Goal: Task Accomplishment & Management: Use online tool/utility

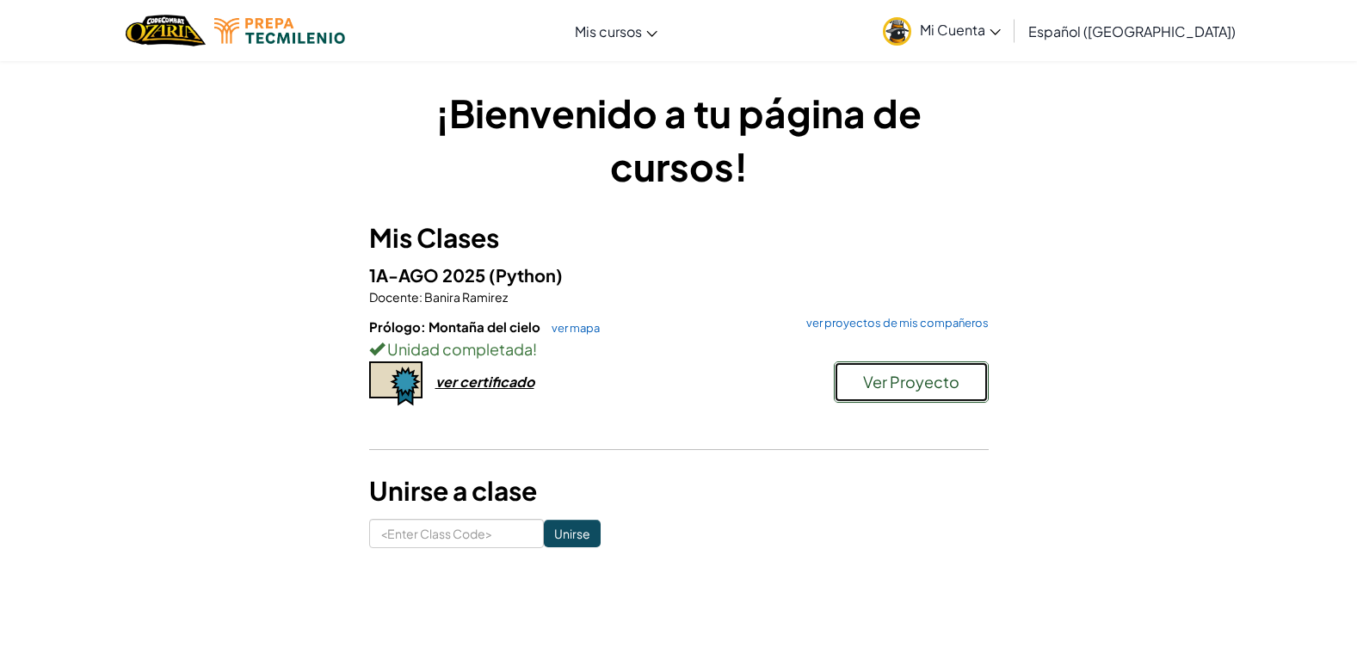
click at [922, 378] on span "Ver Proyecto" at bounding box center [911, 382] width 96 height 20
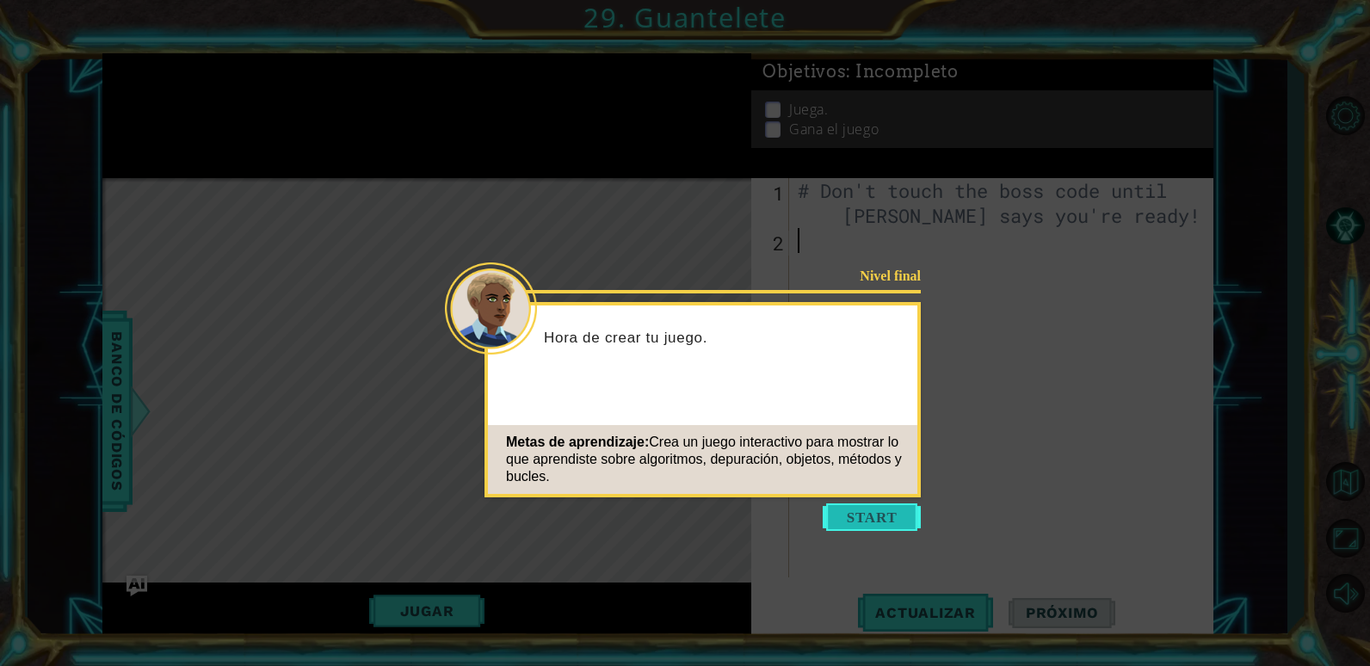
click at [891, 515] on button "Start" at bounding box center [872, 517] width 98 height 28
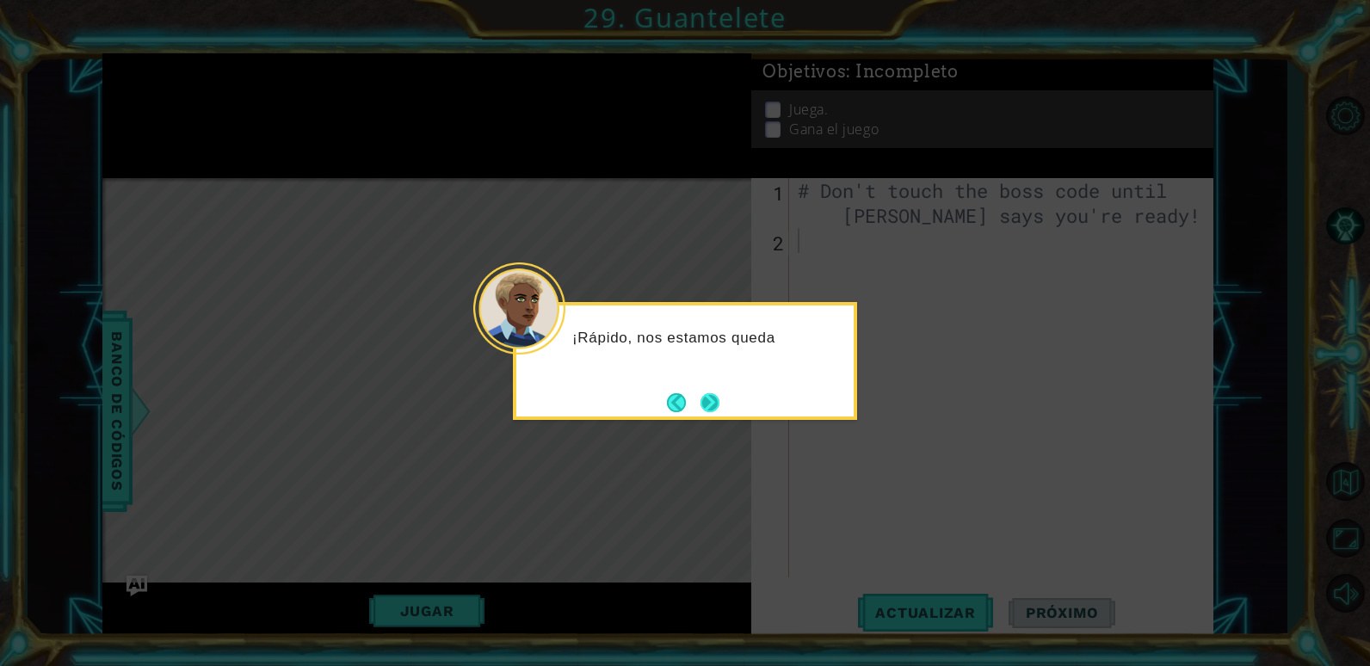
click at [716, 401] on button "Next" at bounding box center [709, 402] width 19 height 19
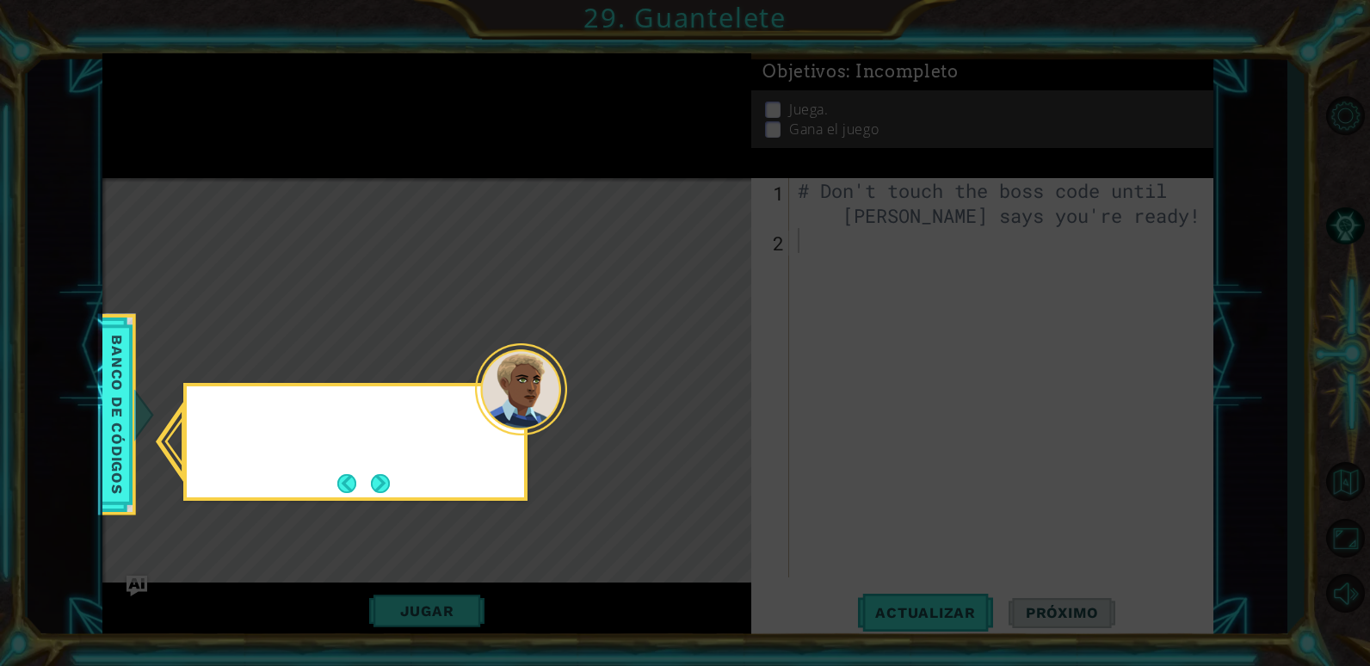
click at [716, 401] on icon at bounding box center [685, 333] width 1370 height 666
click at [378, 478] on button "Next" at bounding box center [380, 483] width 19 height 19
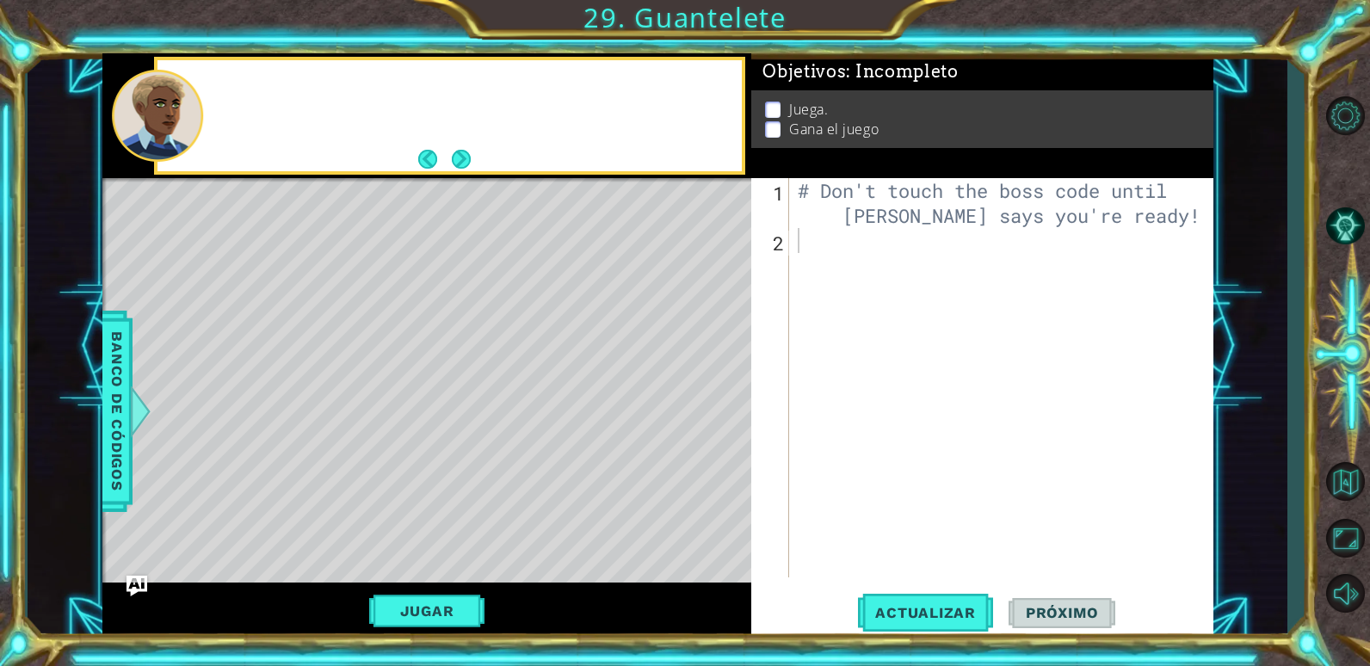
click at [378, 478] on div "Level Map" at bounding box center [499, 431] width 795 height 507
click at [465, 161] on button "Next" at bounding box center [461, 159] width 19 height 19
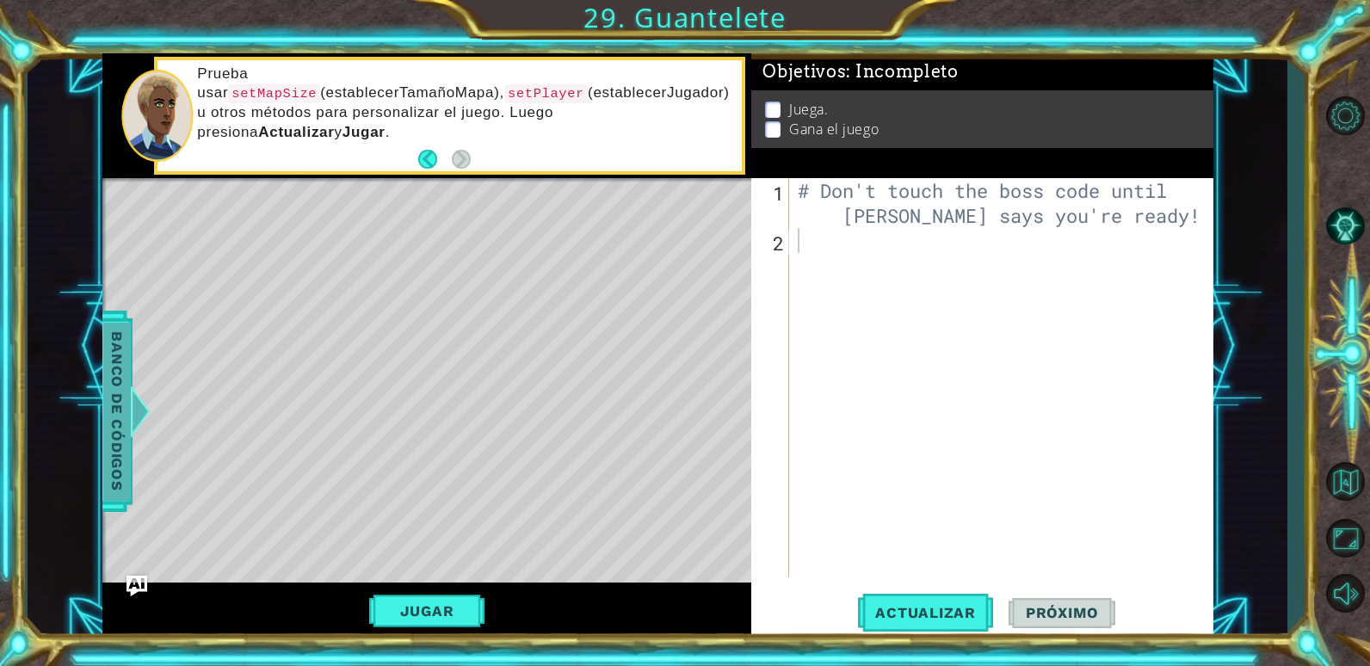
click at [108, 363] on span "Banco de códigos" at bounding box center [117, 411] width 28 height 178
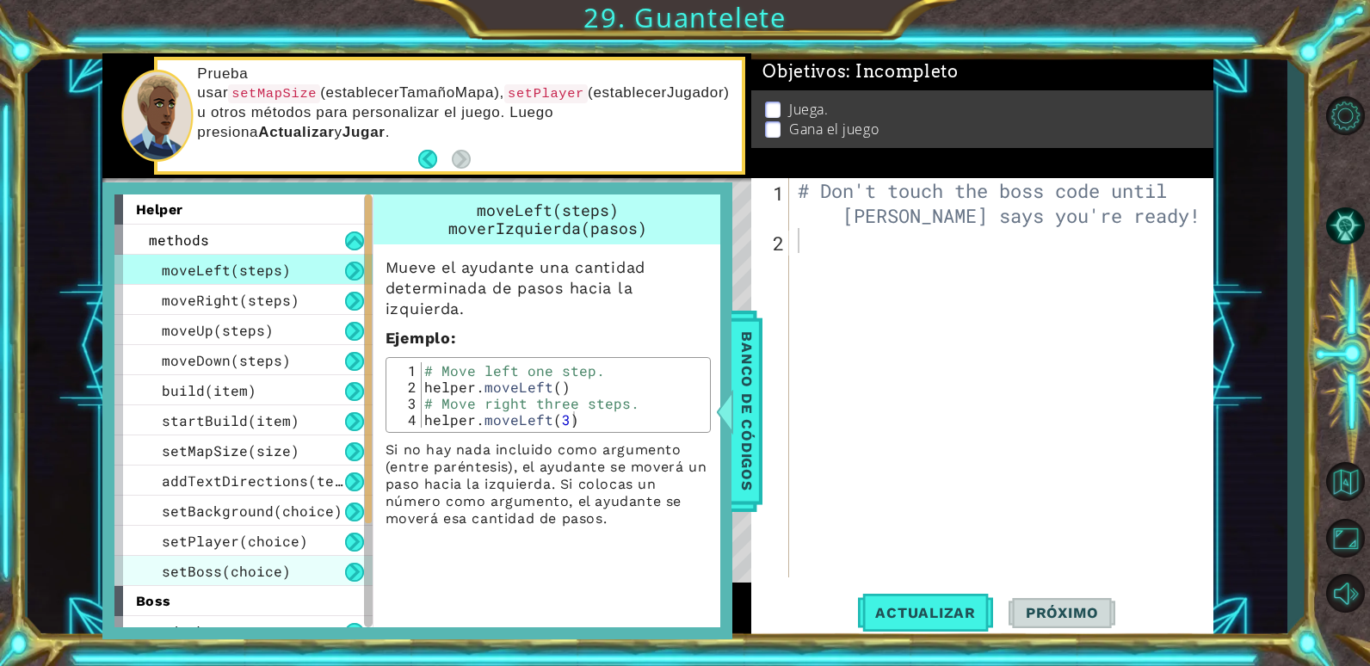
click at [262, 577] on span "setBoss(choice)" at bounding box center [226, 571] width 129 height 18
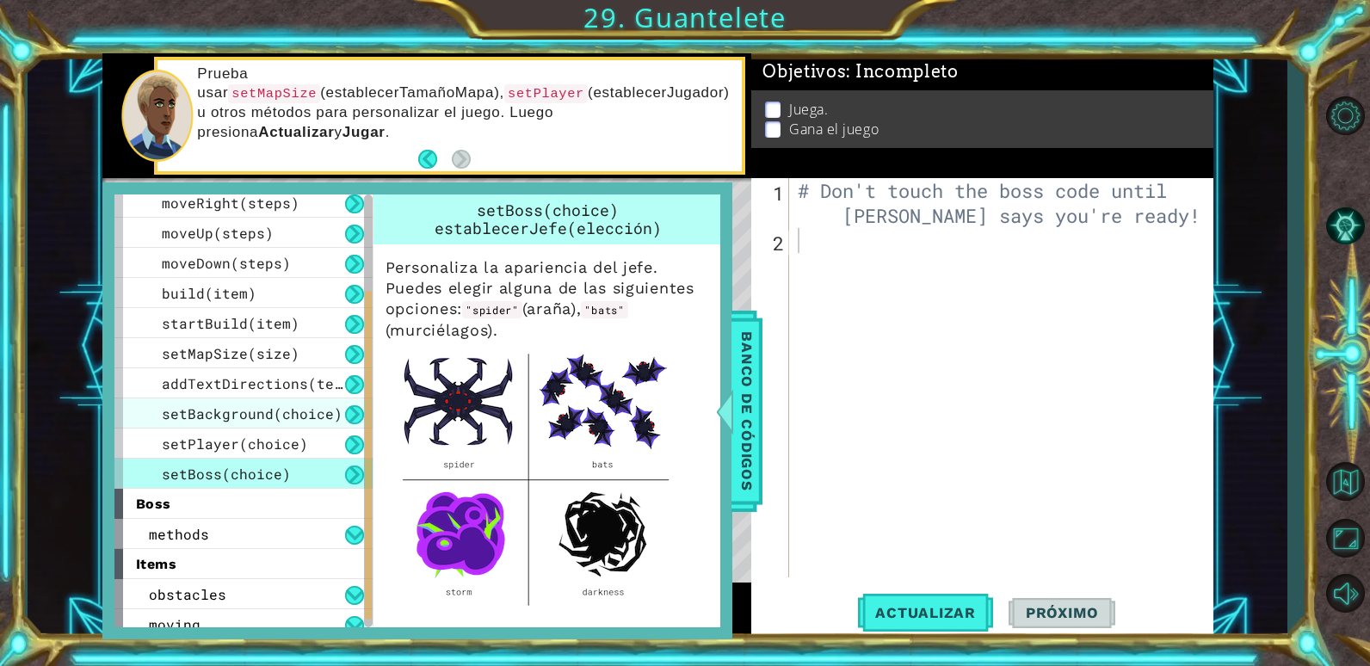
scroll to position [170, 0]
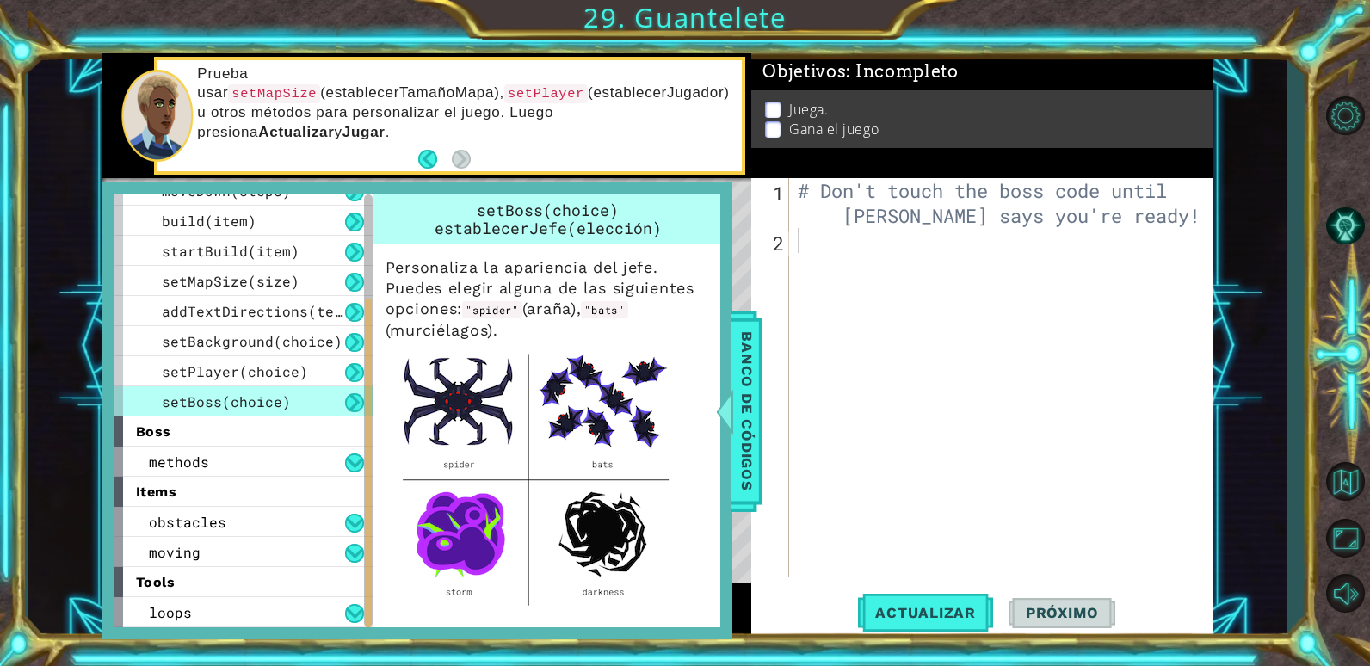
click at [839, 231] on div "# Don't touch the boss code until [PERSON_NAME] says you're ready!" at bounding box center [1005, 415] width 423 height 474
type textarea "helper.setBoss("storm")"
click at [928, 621] on span "Actualizar" at bounding box center [925, 612] width 135 height 17
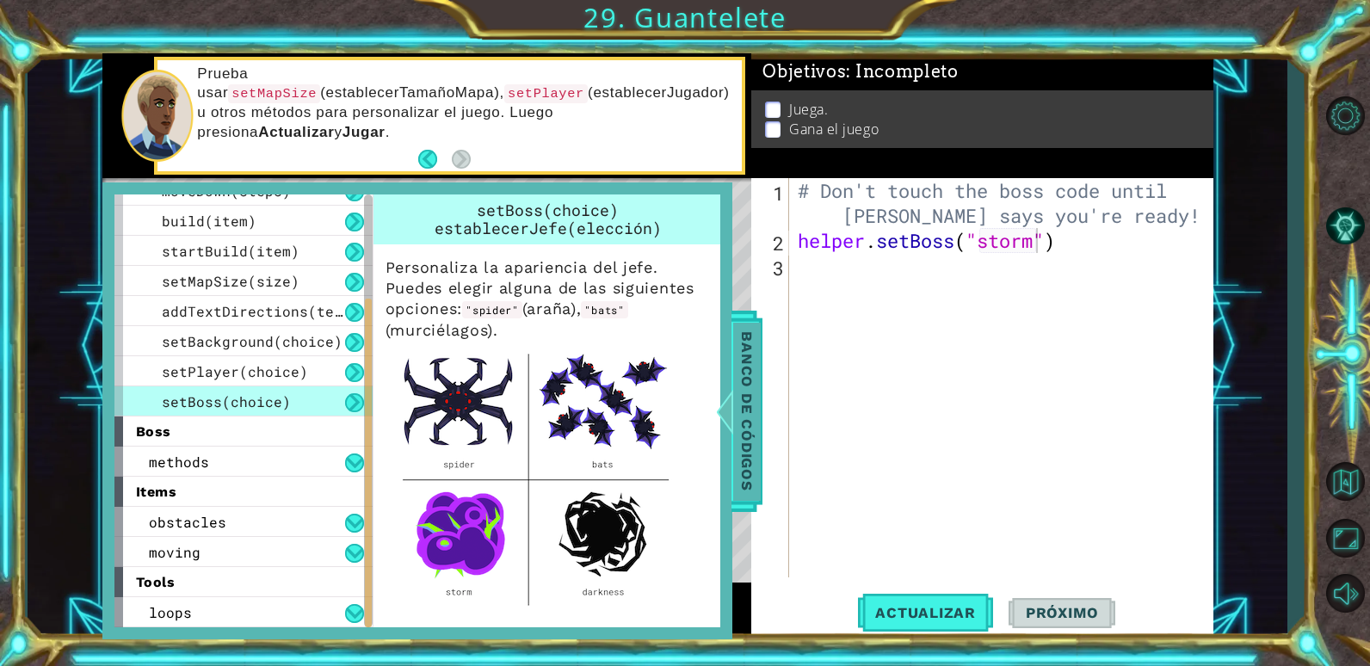
click at [756, 394] on span "Banco de códigos" at bounding box center [747, 411] width 28 height 178
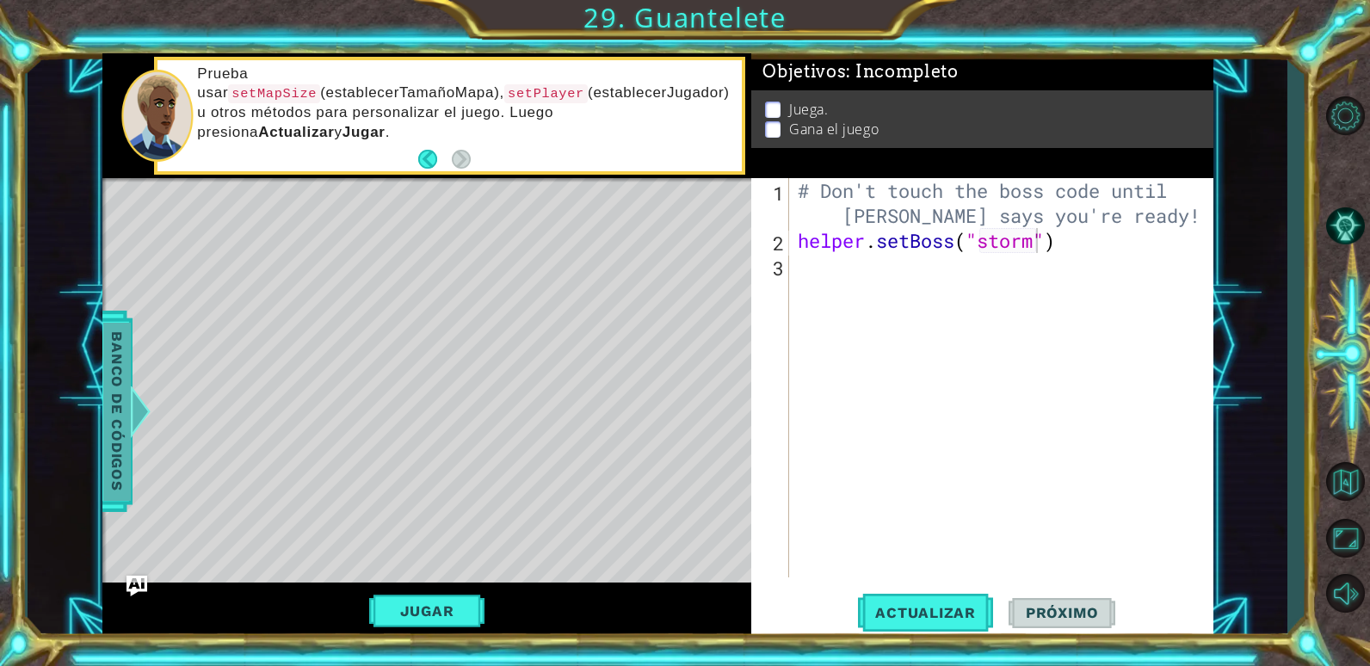
click at [130, 367] on span "Banco de códigos" at bounding box center [117, 411] width 28 height 178
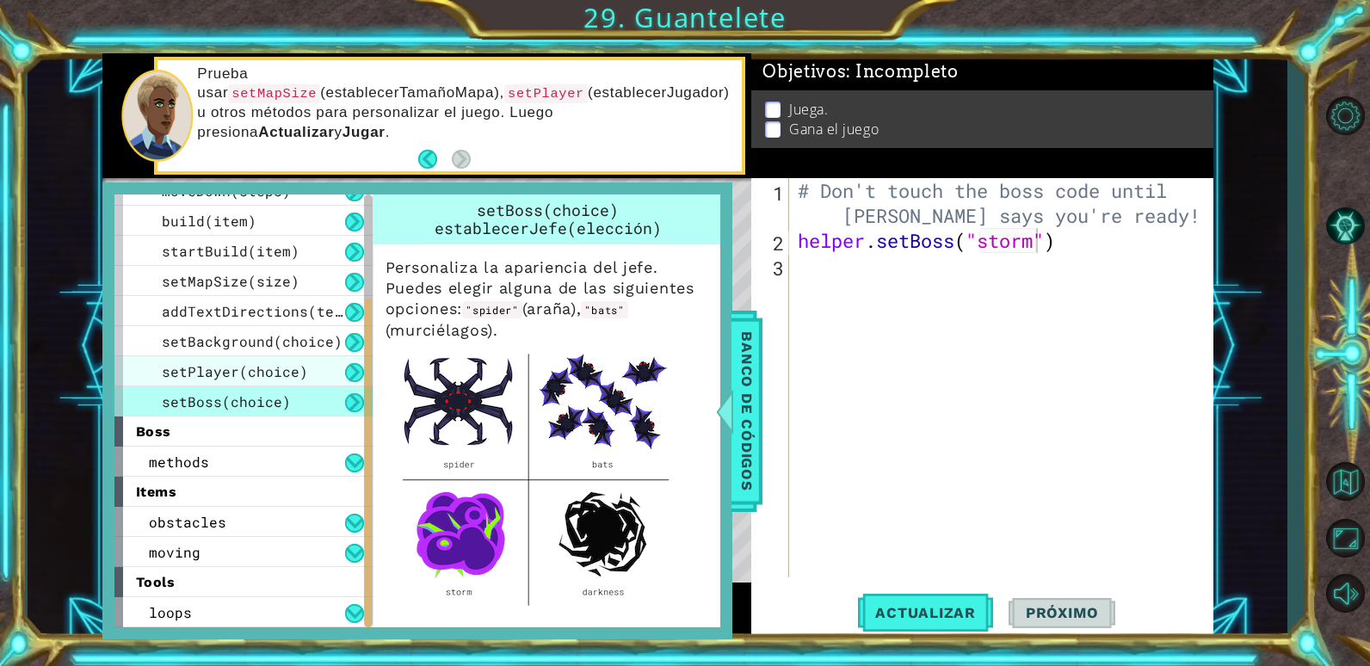
click at [309, 380] on div "setPlayer(choice)" at bounding box center [243, 371] width 258 height 30
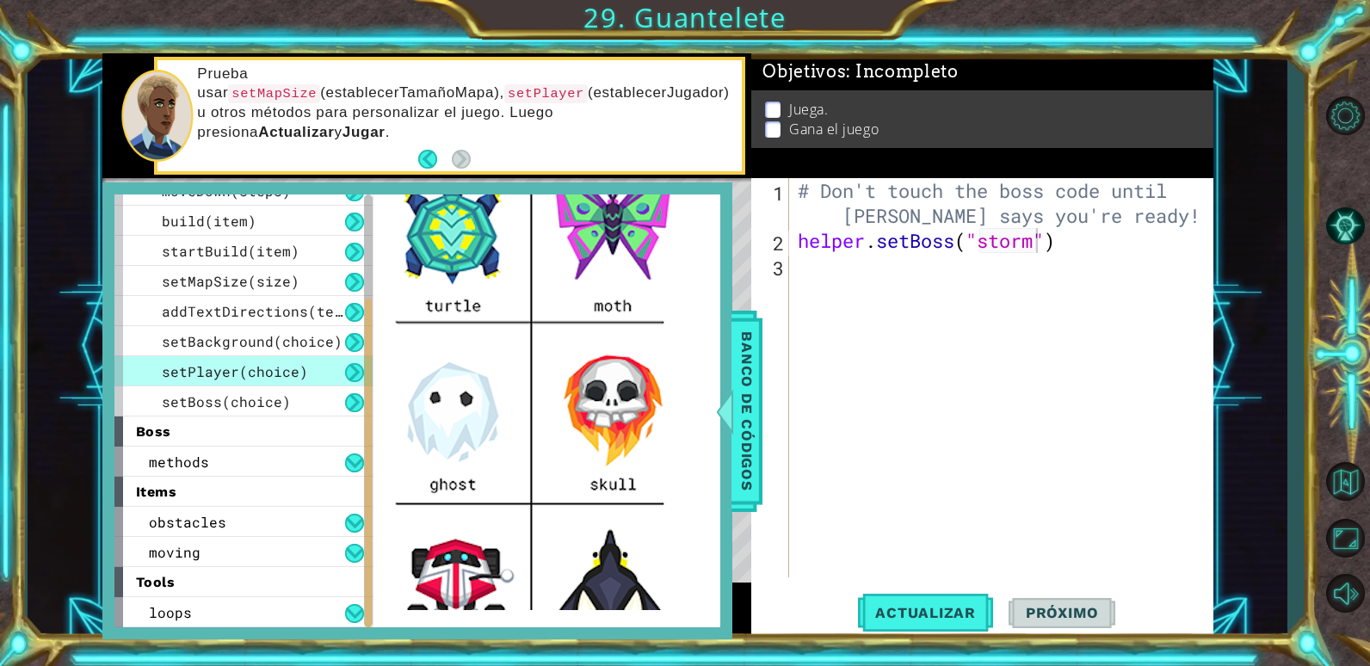
scroll to position [0, 0]
click at [846, 281] on div "# Don't touch the boss code until [PERSON_NAME] says you're ready! helper . set…" at bounding box center [1005, 415] width 423 height 474
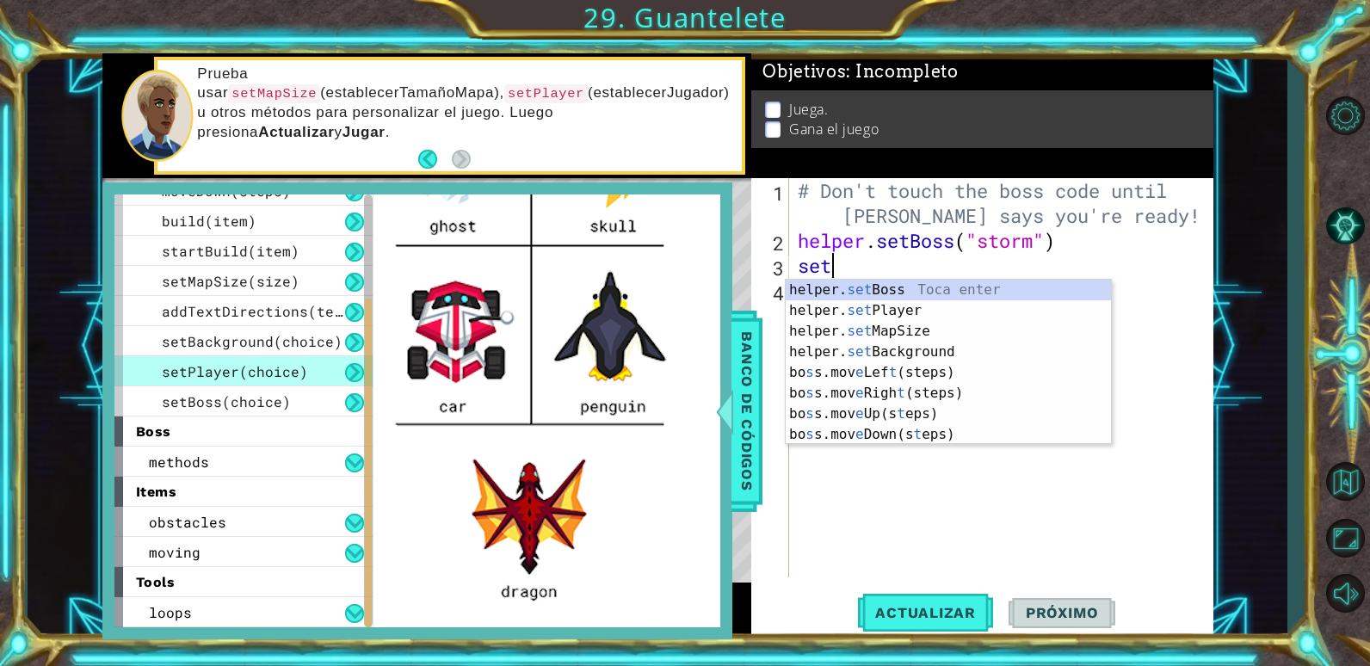
scroll to position [0, 1]
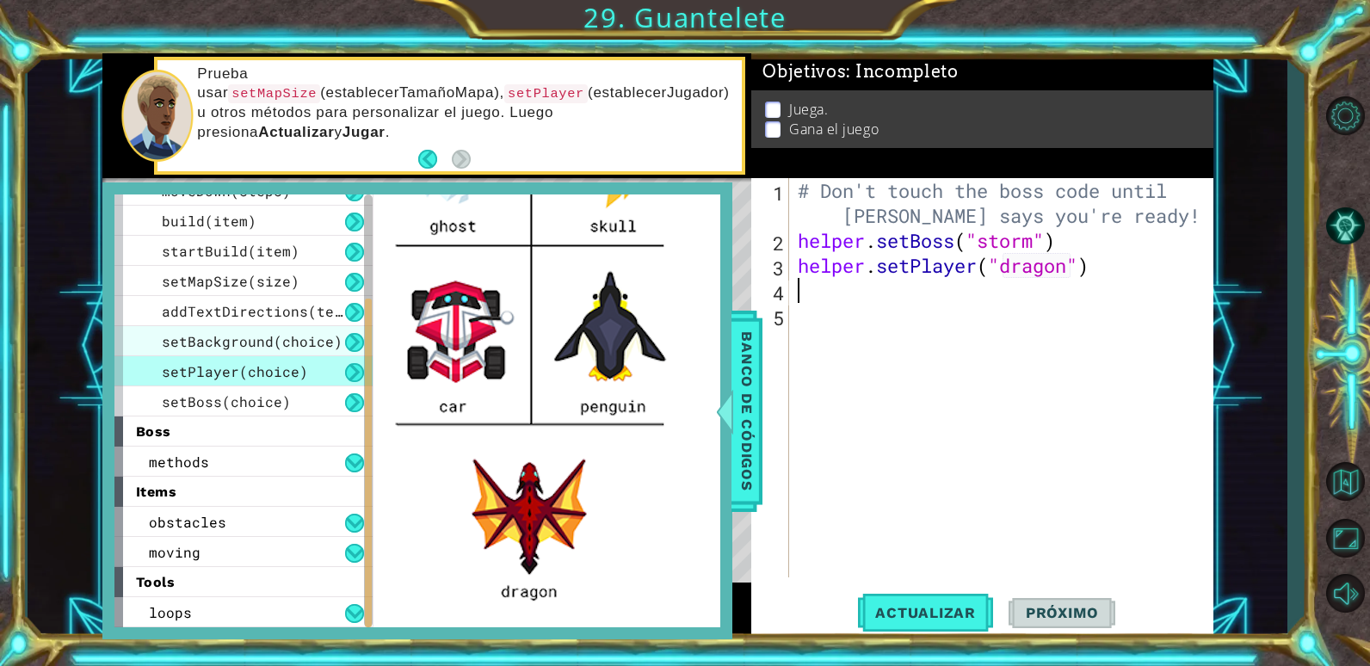
type textarea "helper.setPlayer("dragon")"
click at [277, 330] on div "setBackground(choice)" at bounding box center [243, 341] width 258 height 30
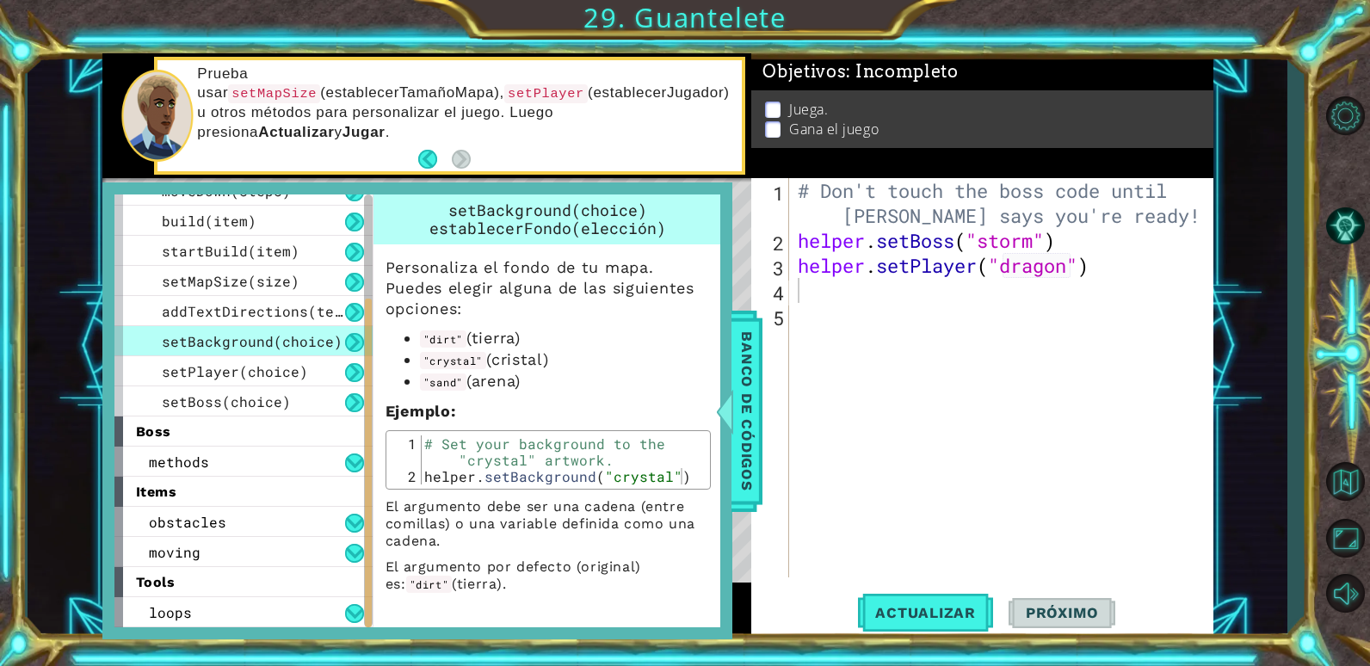
scroll to position [0, 0]
click at [845, 326] on div "# Don't touch the boss code until [PERSON_NAME] says you're ready! helper . set…" at bounding box center [1005, 415] width 423 height 474
click at [848, 293] on div "# Don't touch the boss code until [PERSON_NAME] says you're ready! helper . set…" at bounding box center [1005, 415] width 423 height 474
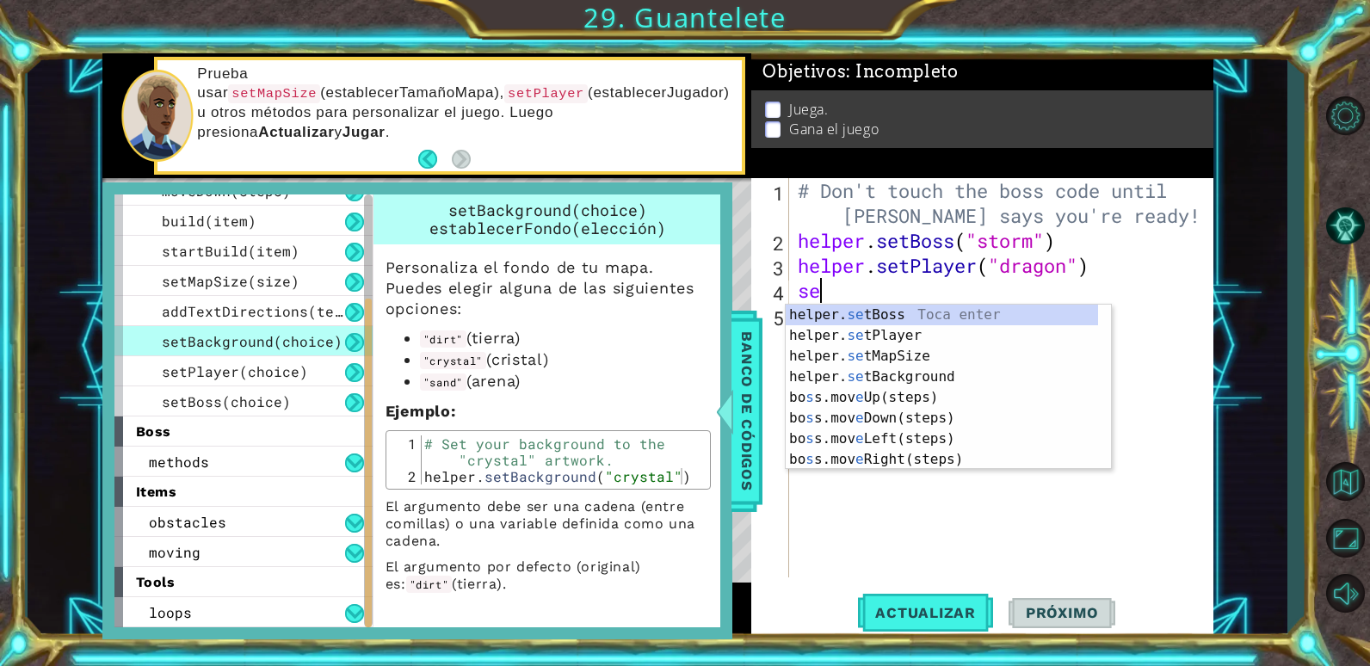
scroll to position [0, 1]
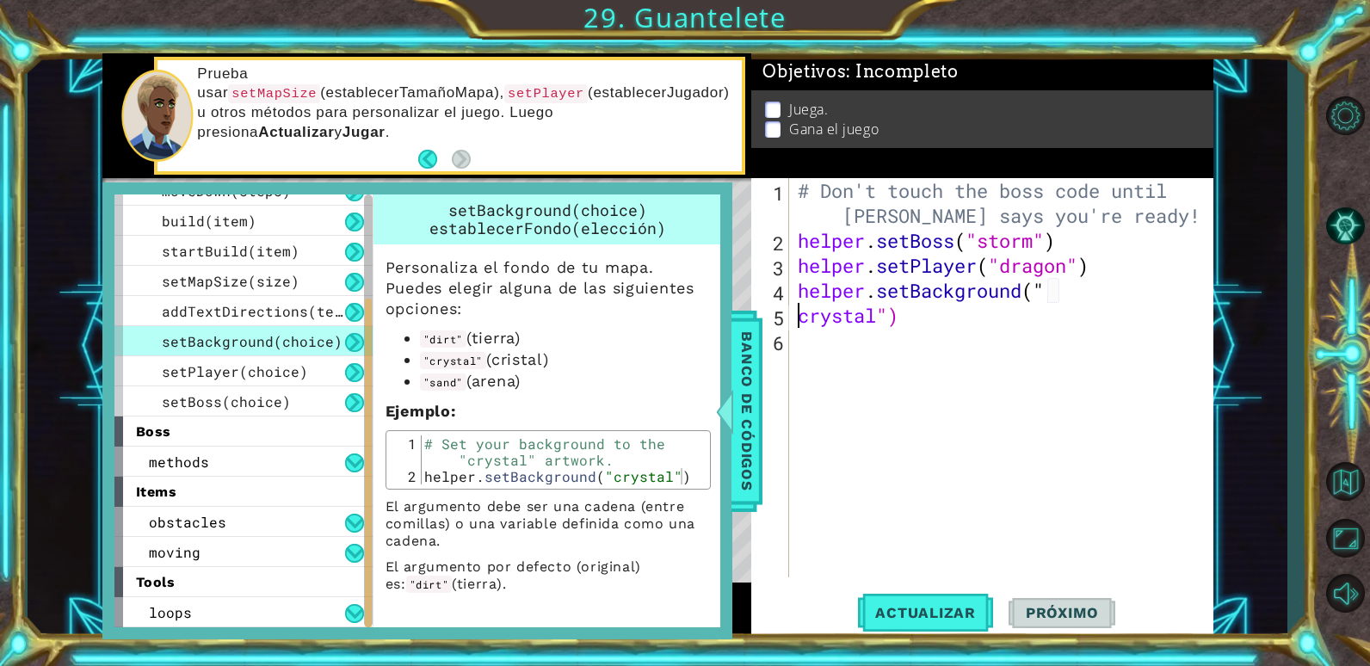
type textarea "helper.setBackground("crystal")"
click at [806, 317] on div "# Don't touch the boss code until [PERSON_NAME] says you're ready! helper . set…" at bounding box center [1005, 415] width 423 height 474
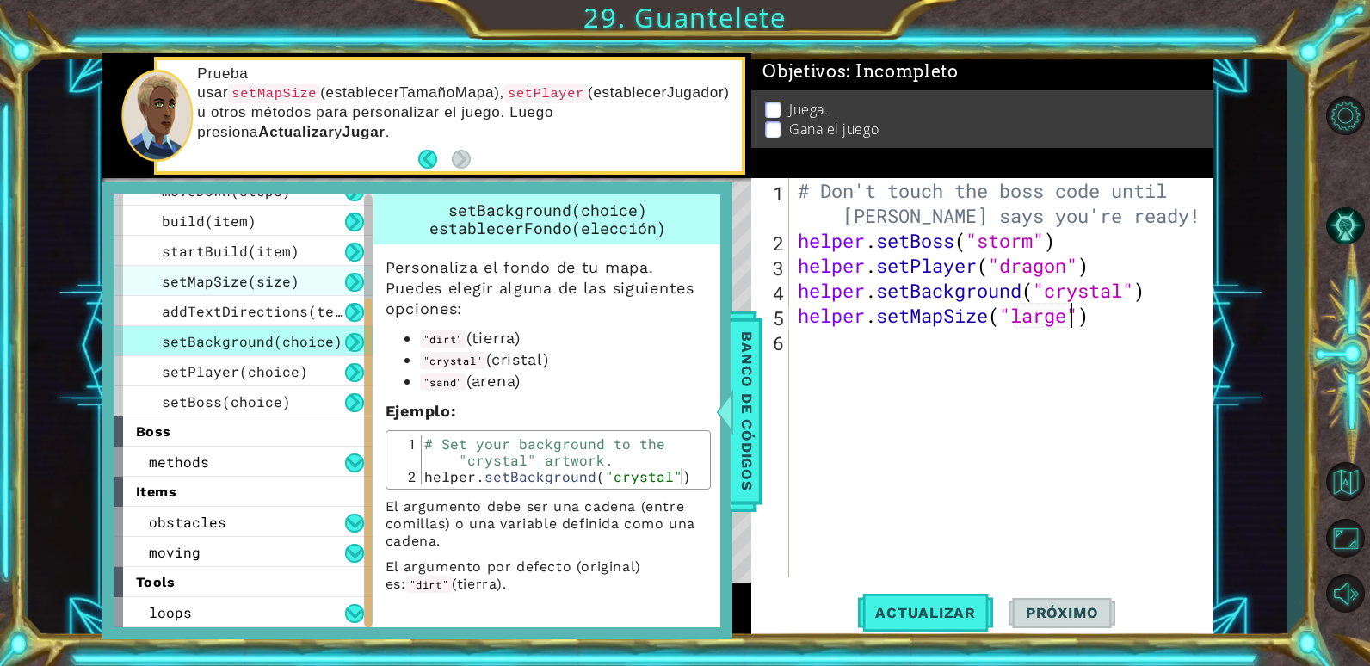
type textarea "helper.setMapSize("large")"
click at [317, 275] on div "setMapSize(size)" at bounding box center [243, 281] width 258 height 30
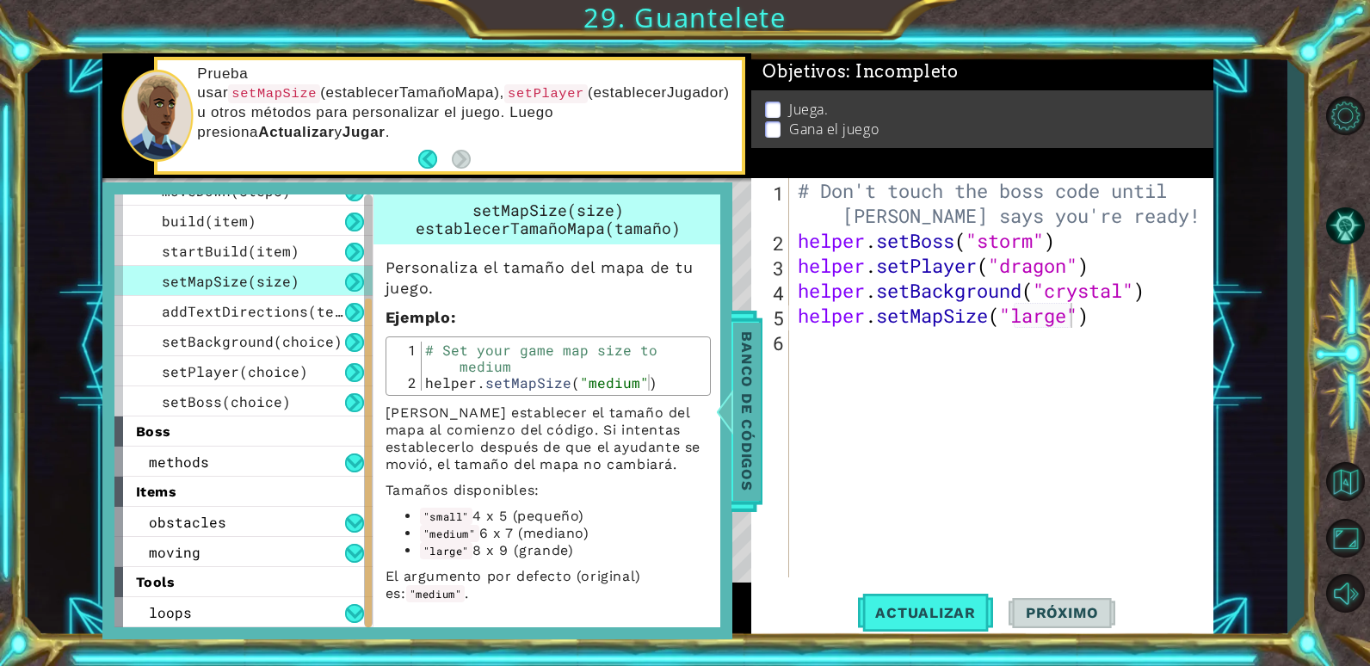
click at [750, 395] on span "Banco de códigos" at bounding box center [747, 411] width 28 height 178
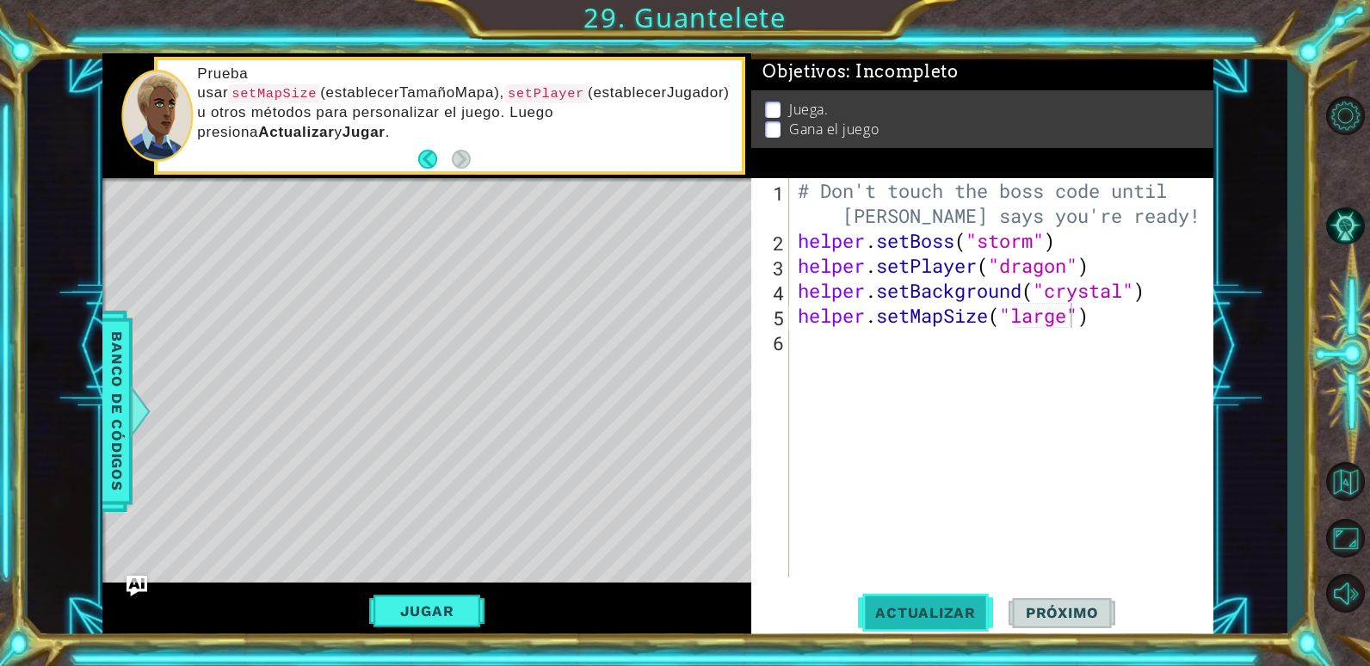
drag, startPoint x: 890, startPoint y: 628, endPoint x: 887, endPoint y: 613, distance: 15.7
click at [888, 624] on button "Actualizar" at bounding box center [925, 612] width 135 height 46
click at [121, 373] on span "Banco de códigos" at bounding box center [117, 411] width 28 height 178
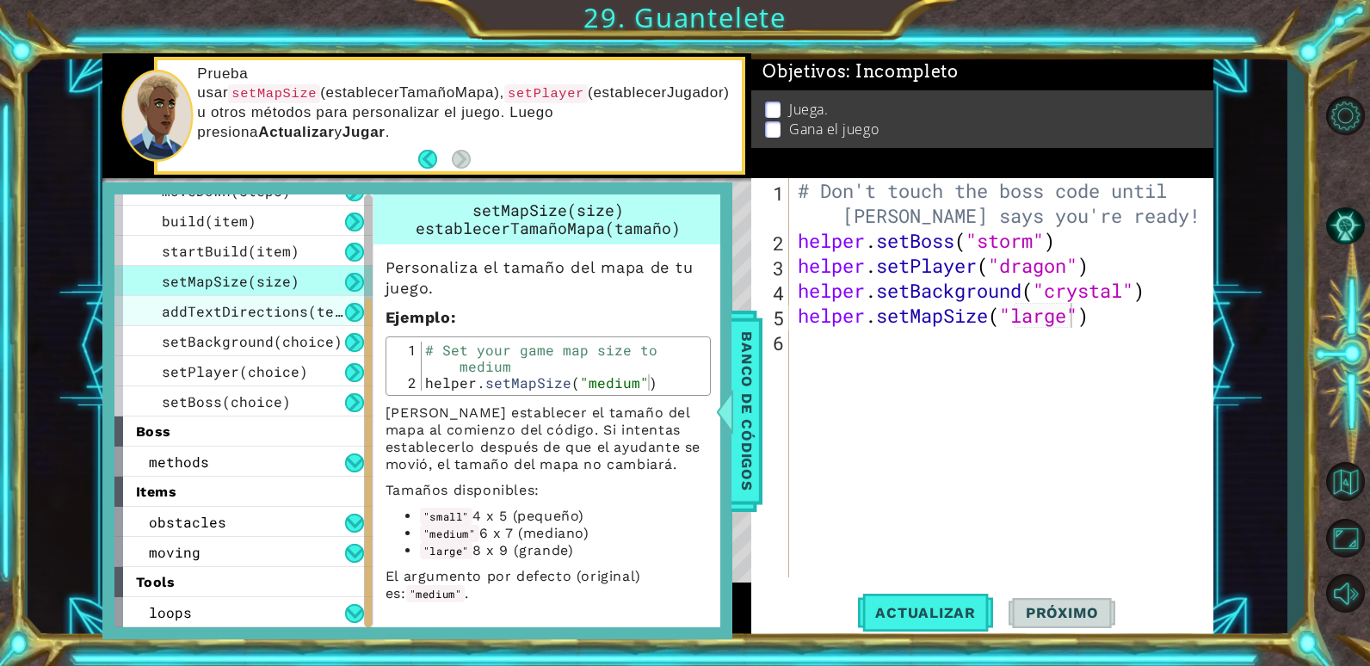
click at [206, 317] on span "addTextDirections(text)" at bounding box center [261, 311] width 198 height 18
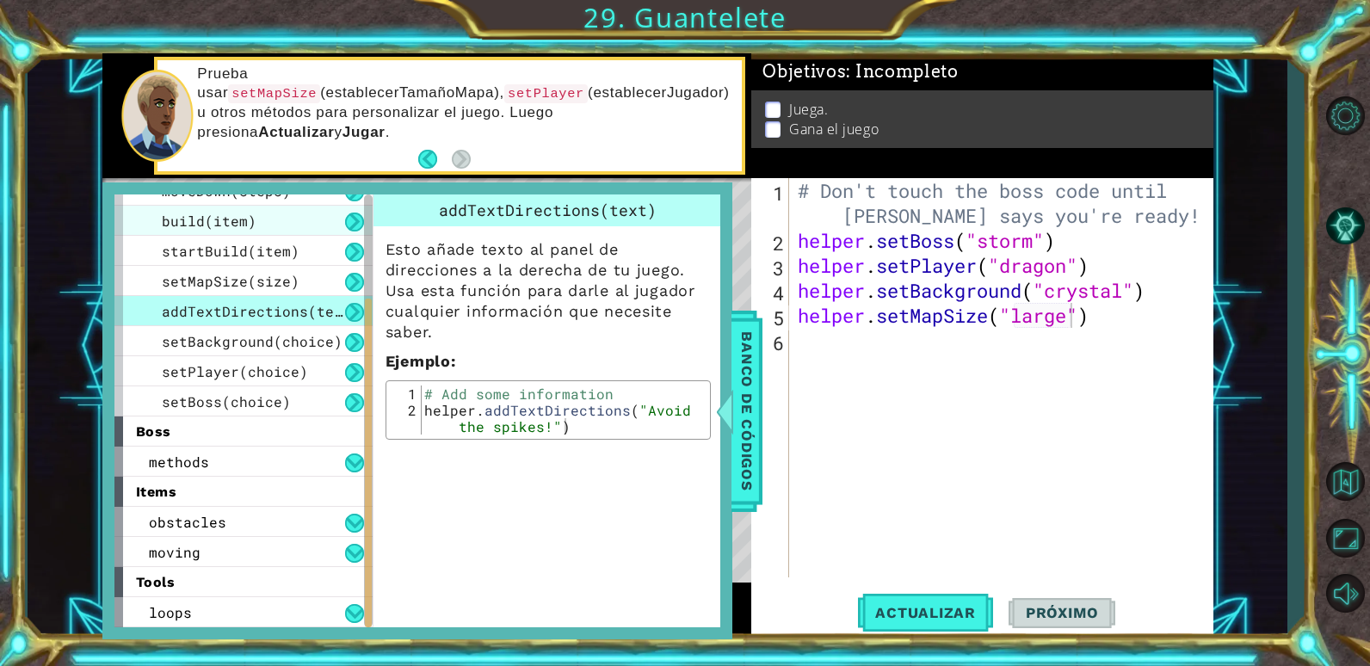
click at [254, 229] on div "build(item)" at bounding box center [243, 221] width 258 height 30
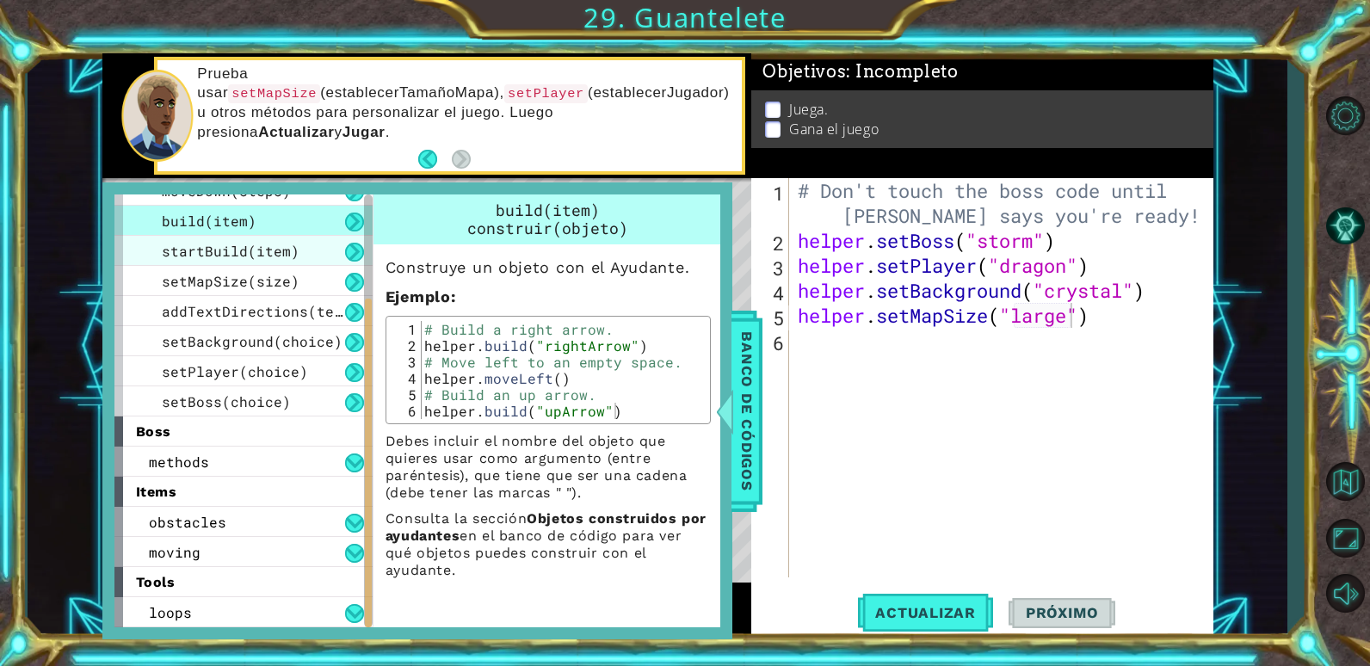
click at [249, 245] on span "startBuild(item)" at bounding box center [231, 251] width 138 height 18
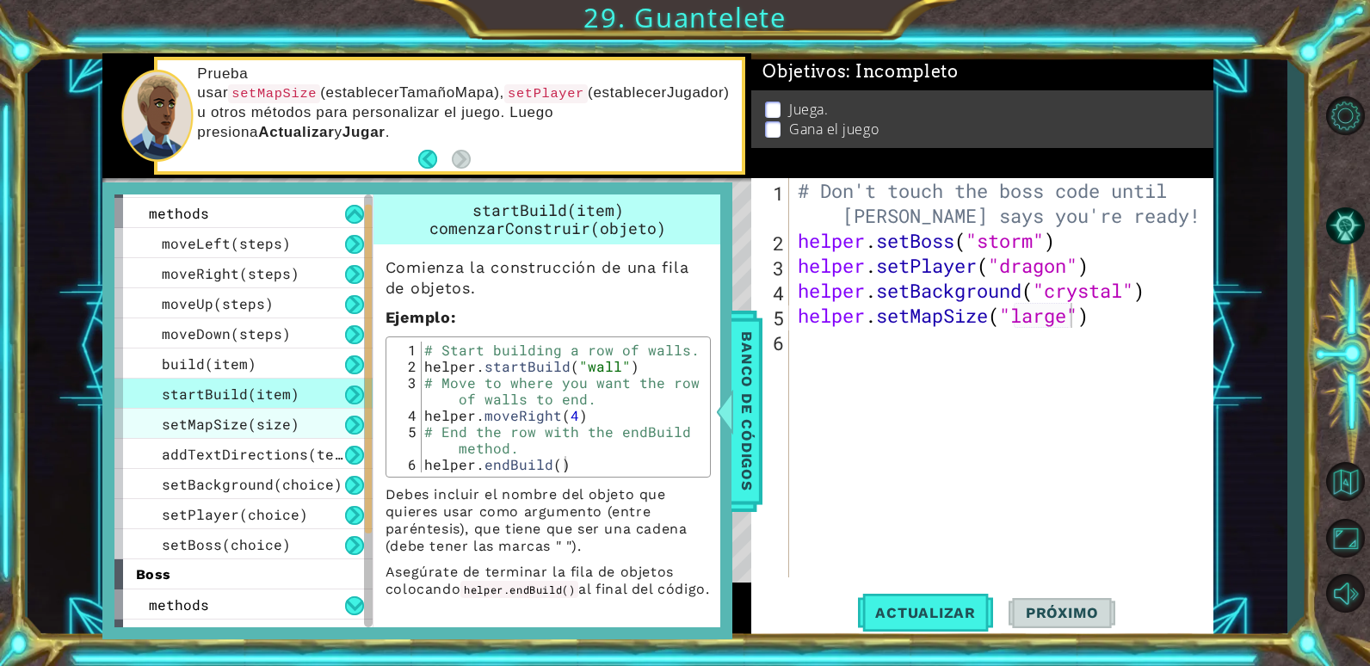
scroll to position [0, 0]
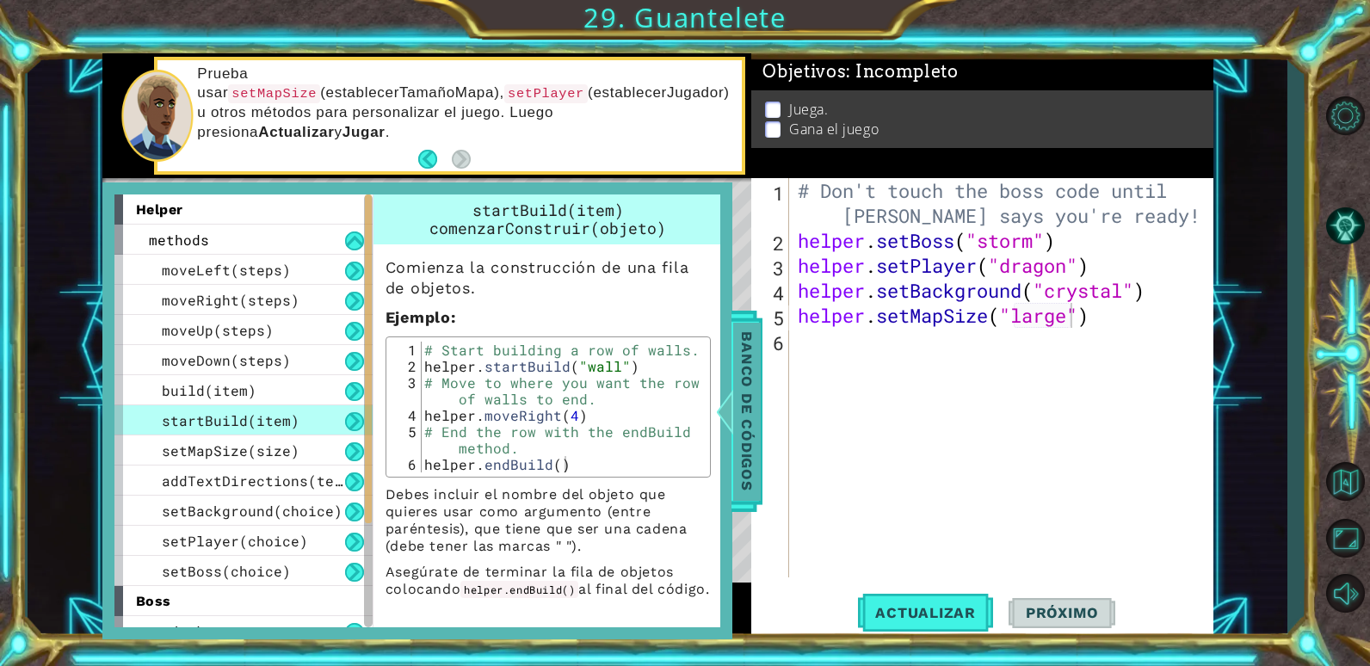
click at [738, 367] on span "Banco de códigos" at bounding box center [747, 411] width 28 height 178
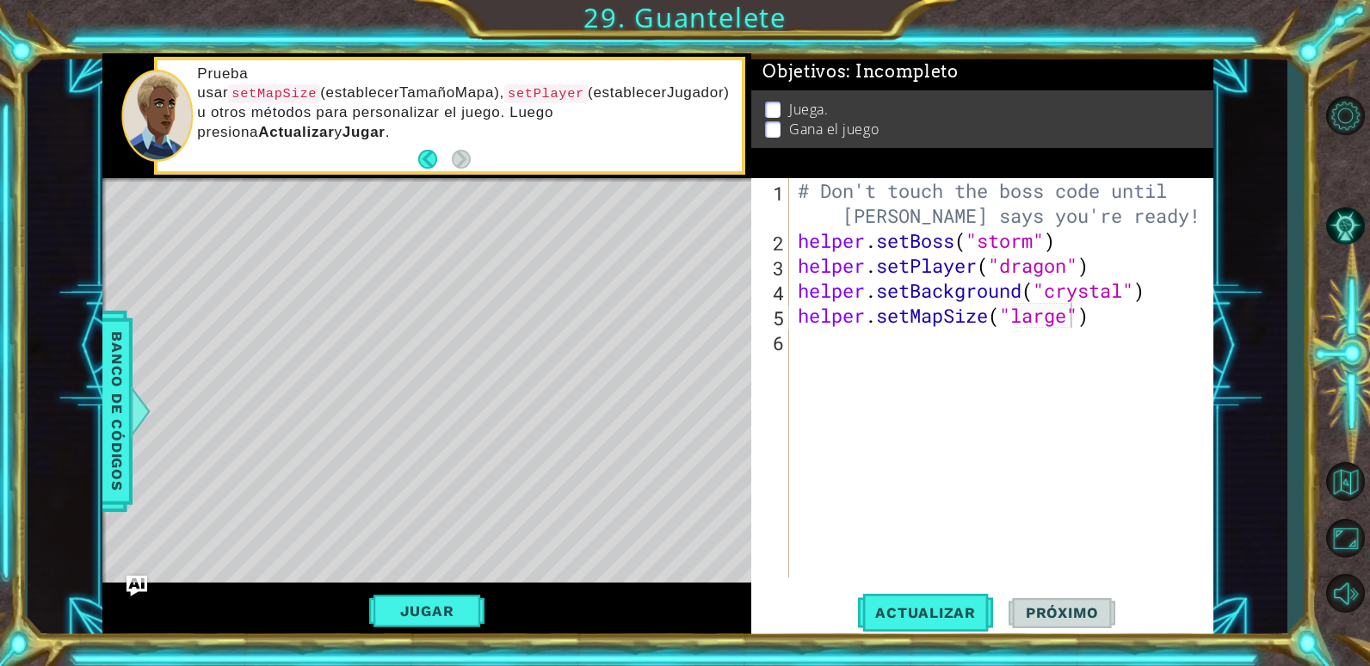
click at [813, 343] on div "# Don't touch the boss code until [PERSON_NAME] says you're ready! helper . set…" at bounding box center [1005, 415] width 423 height 474
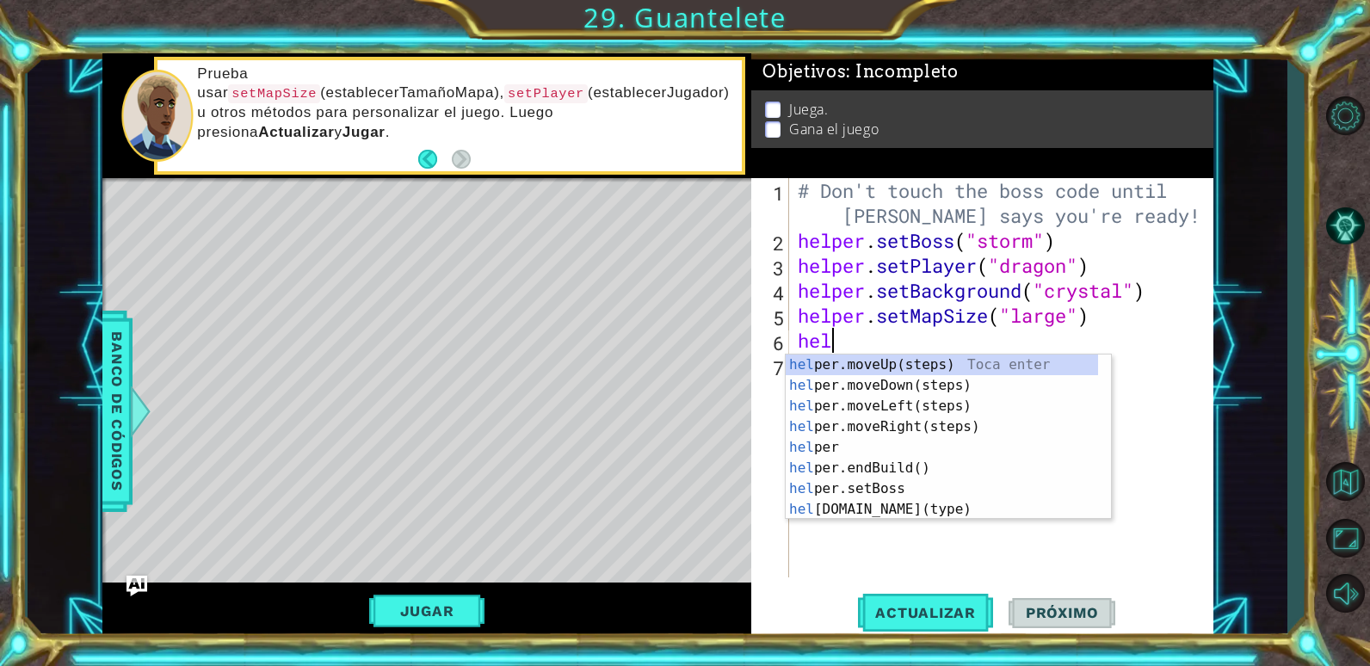
type textarea "helpe"
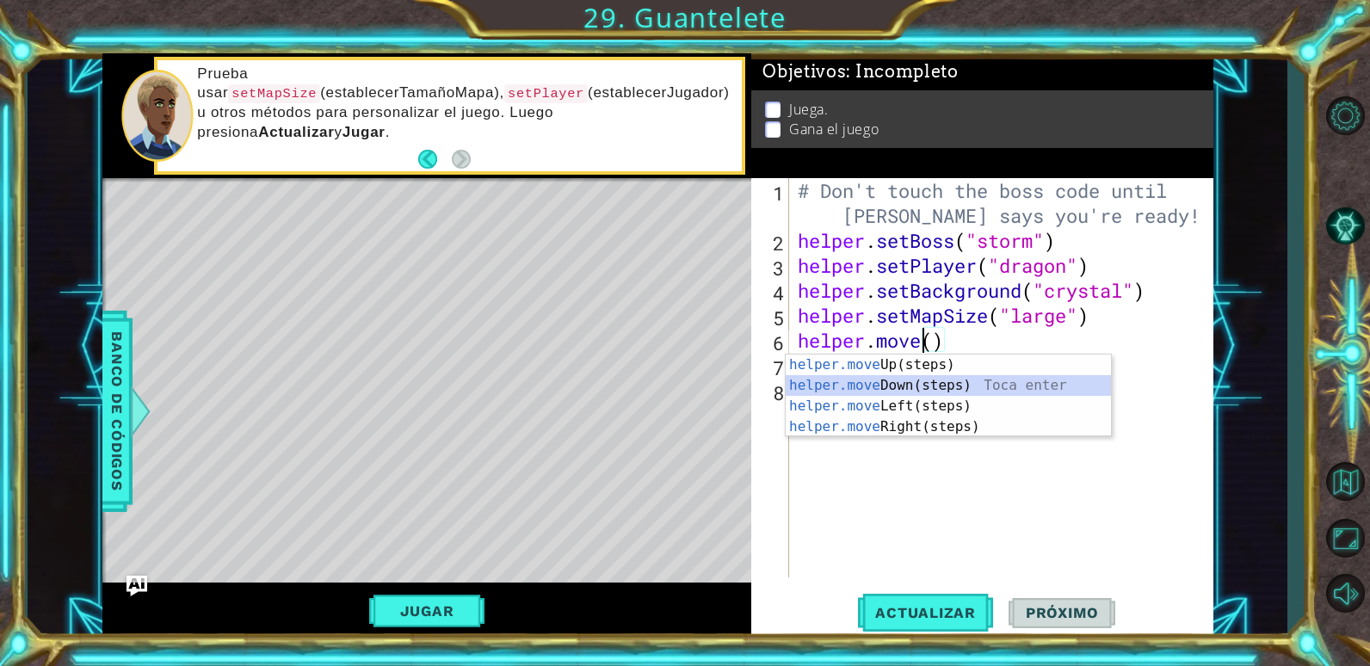
type textarea "helper.moveDown"
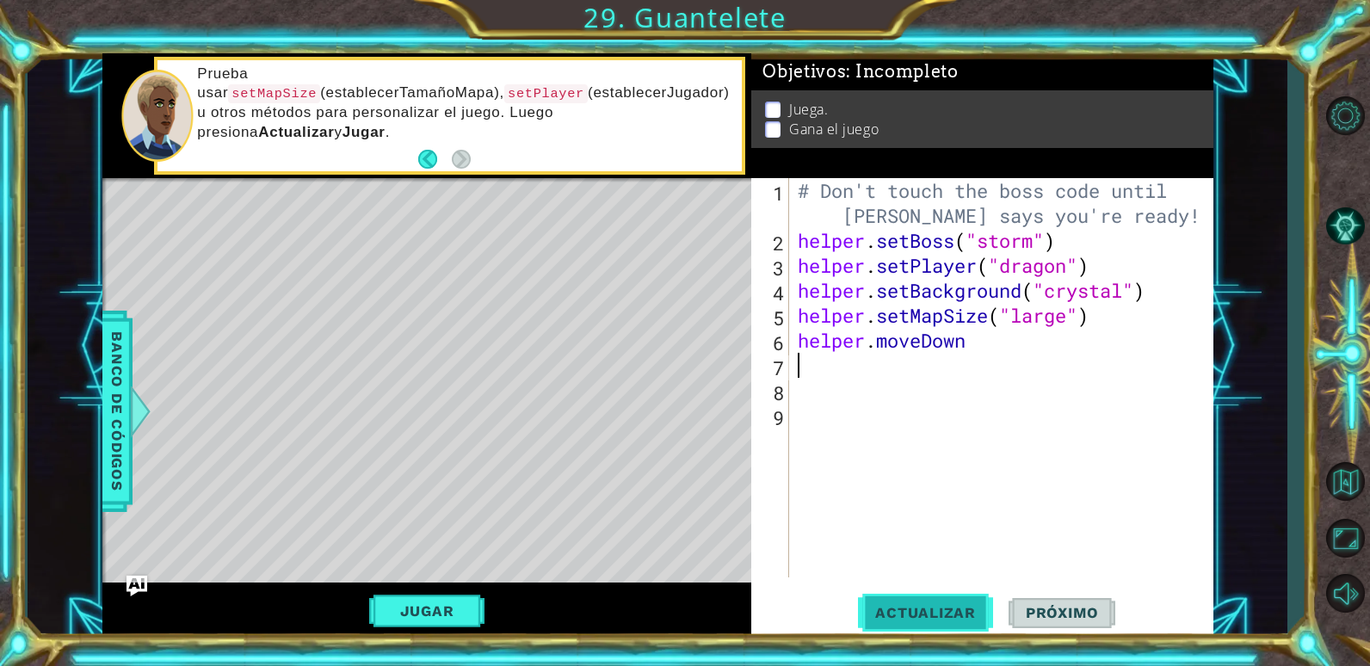
click at [912, 616] on span "Actualizar" at bounding box center [925, 612] width 135 height 17
click at [972, 340] on div "# Don't touch the boss code until [PERSON_NAME] says you're ready! helper . set…" at bounding box center [1005, 415] width 423 height 474
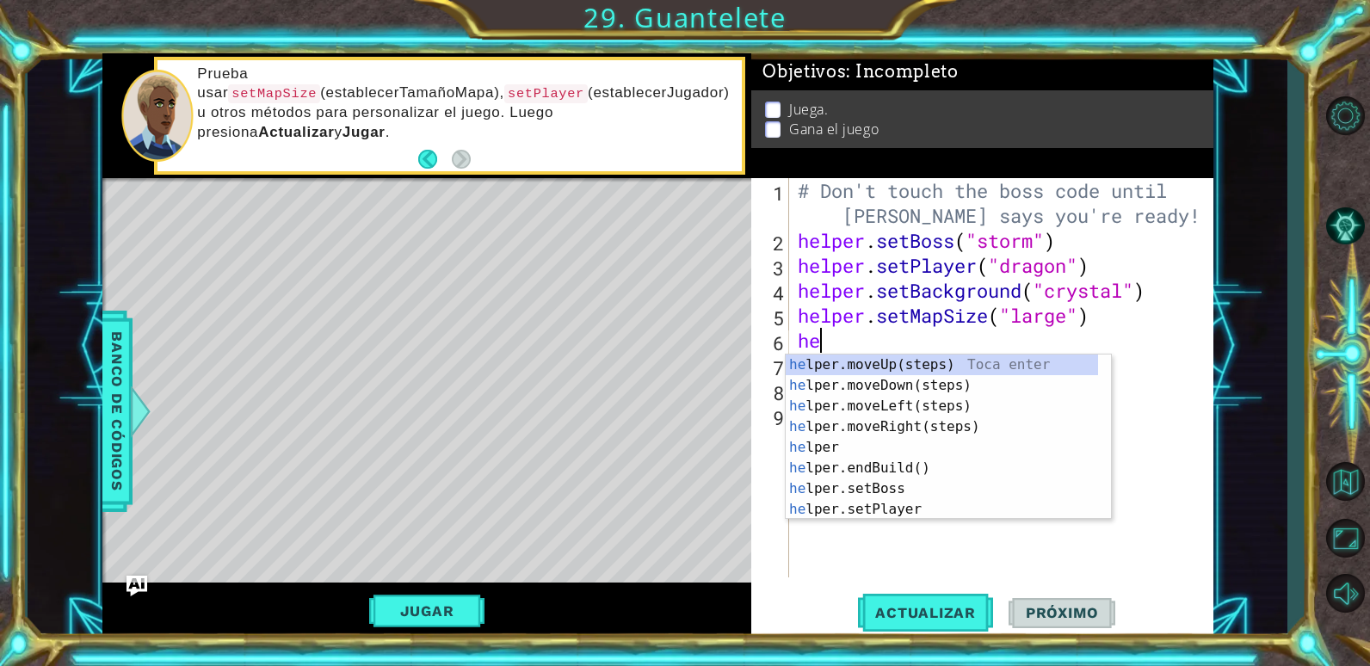
type textarea "h"
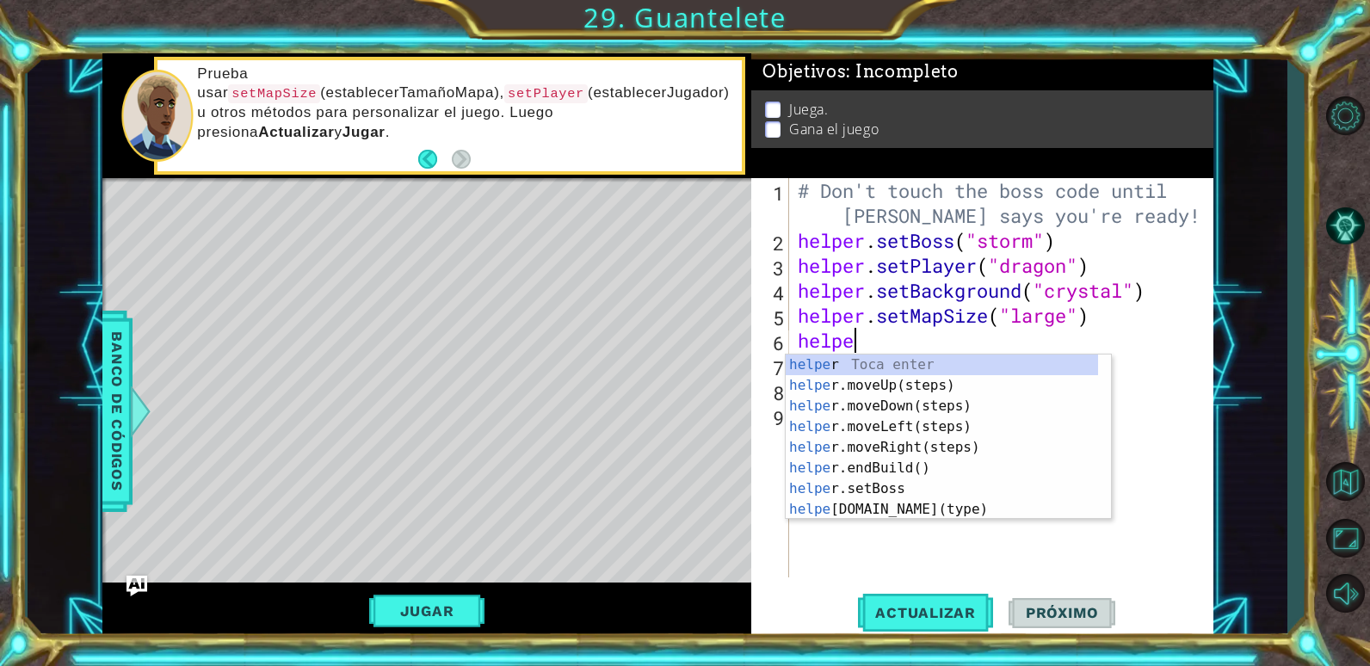
type textarea "helper"
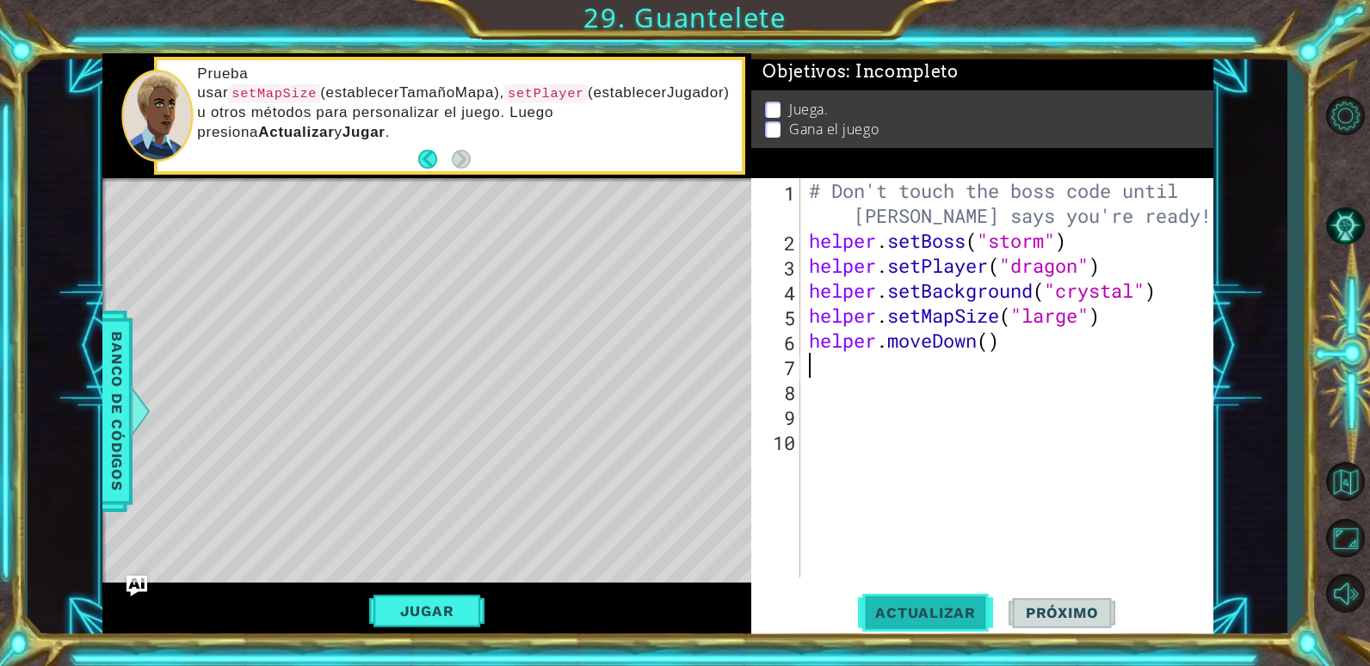
click at [922, 626] on button "Actualizar" at bounding box center [925, 612] width 135 height 46
click at [970, 599] on button "Actualizar" at bounding box center [925, 612] width 135 height 46
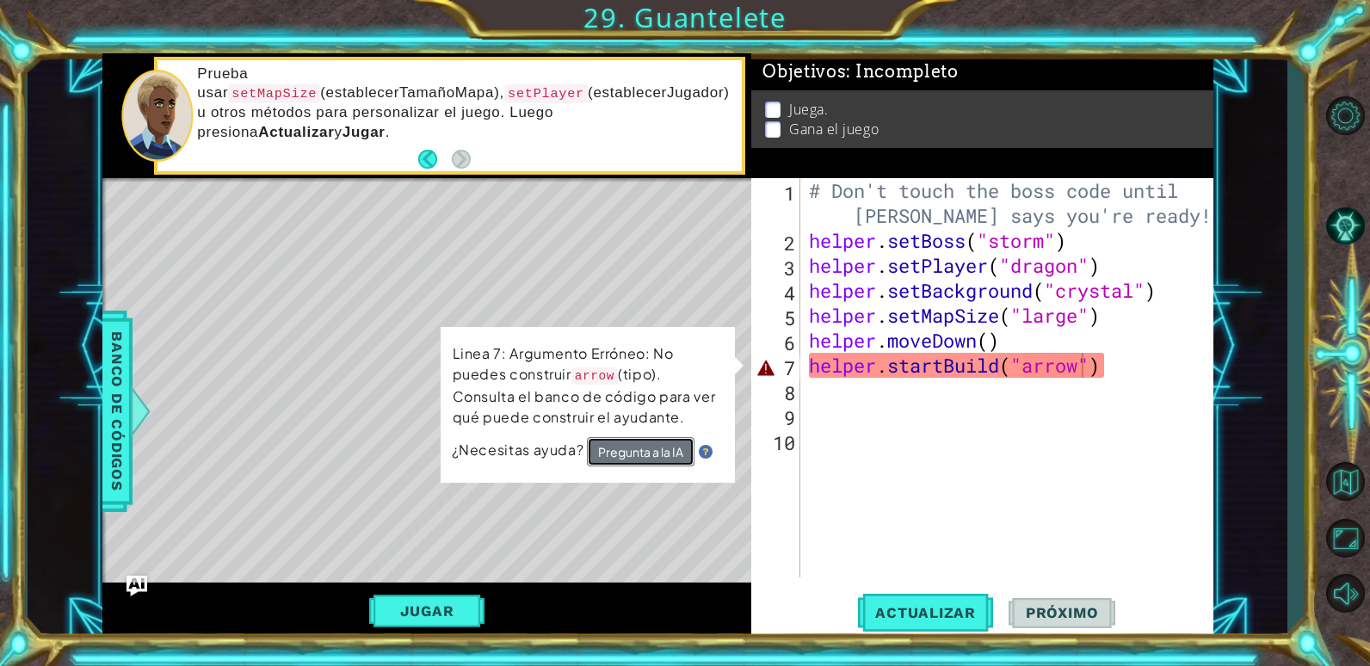
click at [614, 447] on button "Pregunta a la IA" at bounding box center [641, 451] width 108 height 29
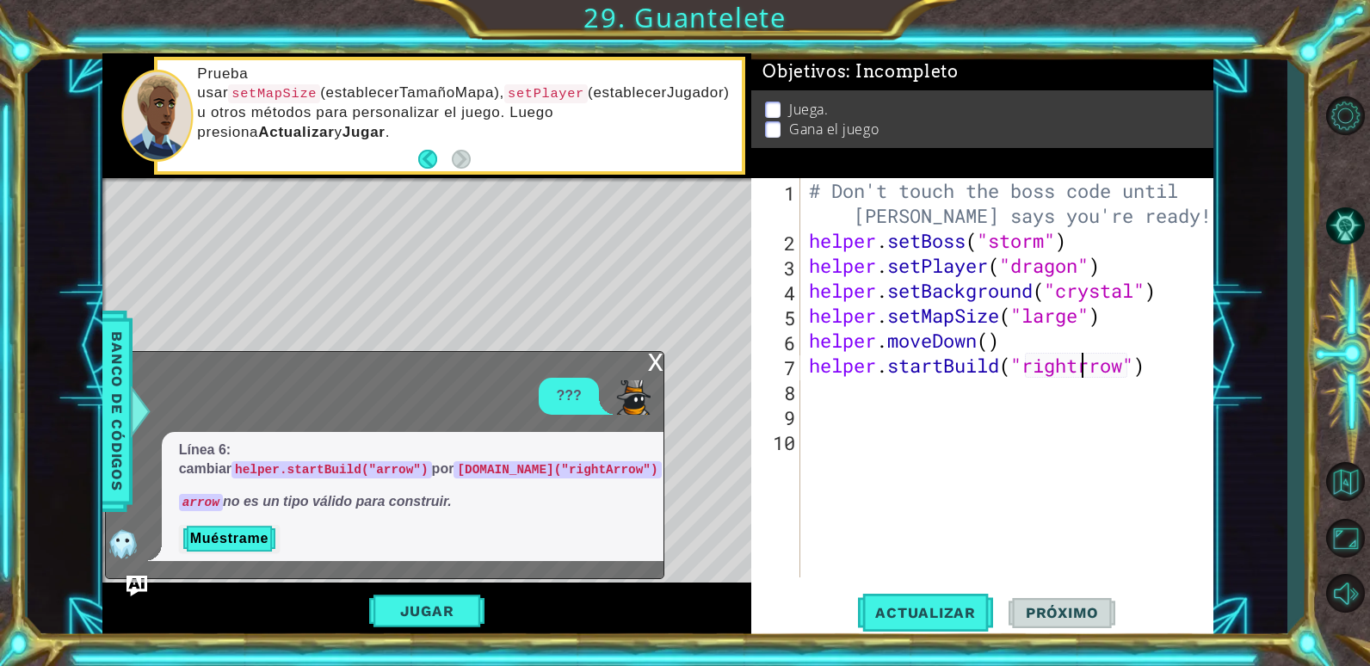
type textarea "helper.startBuild("rightArrow")"
click at [839, 388] on div "# Don't touch the boss code until [PERSON_NAME] says you're ready! helper . set…" at bounding box center [1011, 415] width 412 height 474
click at [912, 610] on span "Actualizar" at bounding box center [925, 612] width 135 height 17
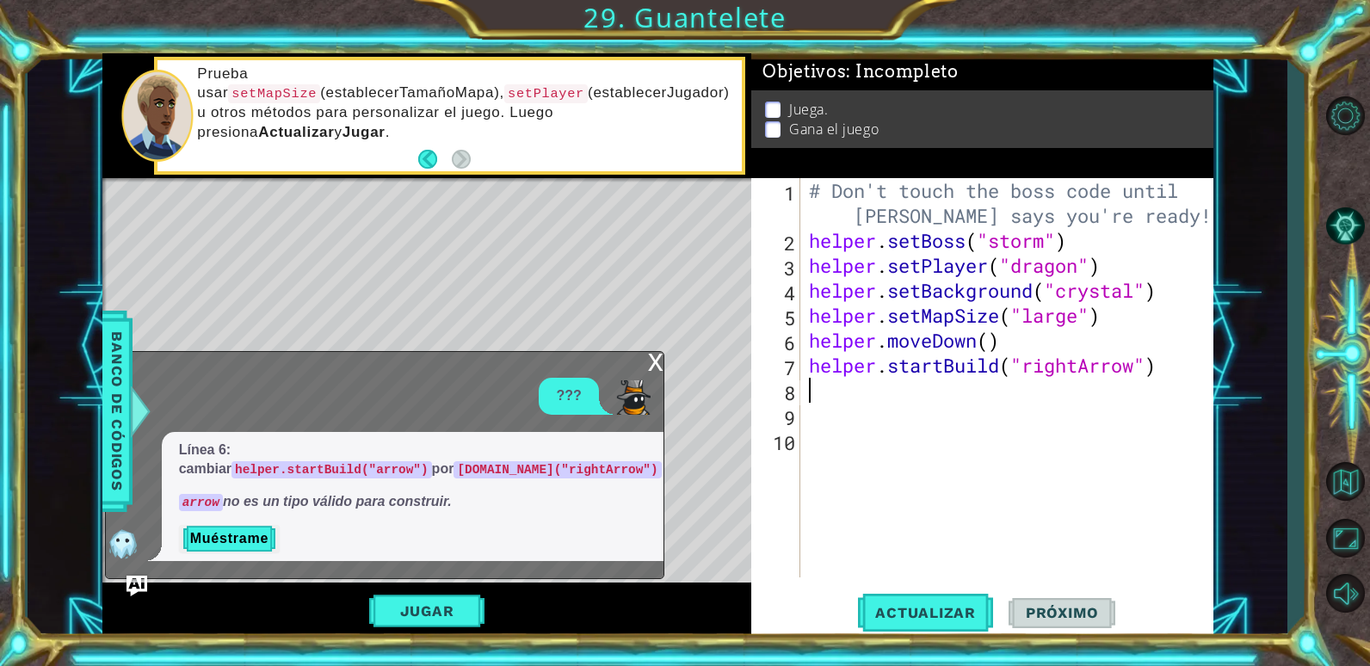
click at [650, 363] on div "x" at bounding box center [655, 360] width 15 height 17
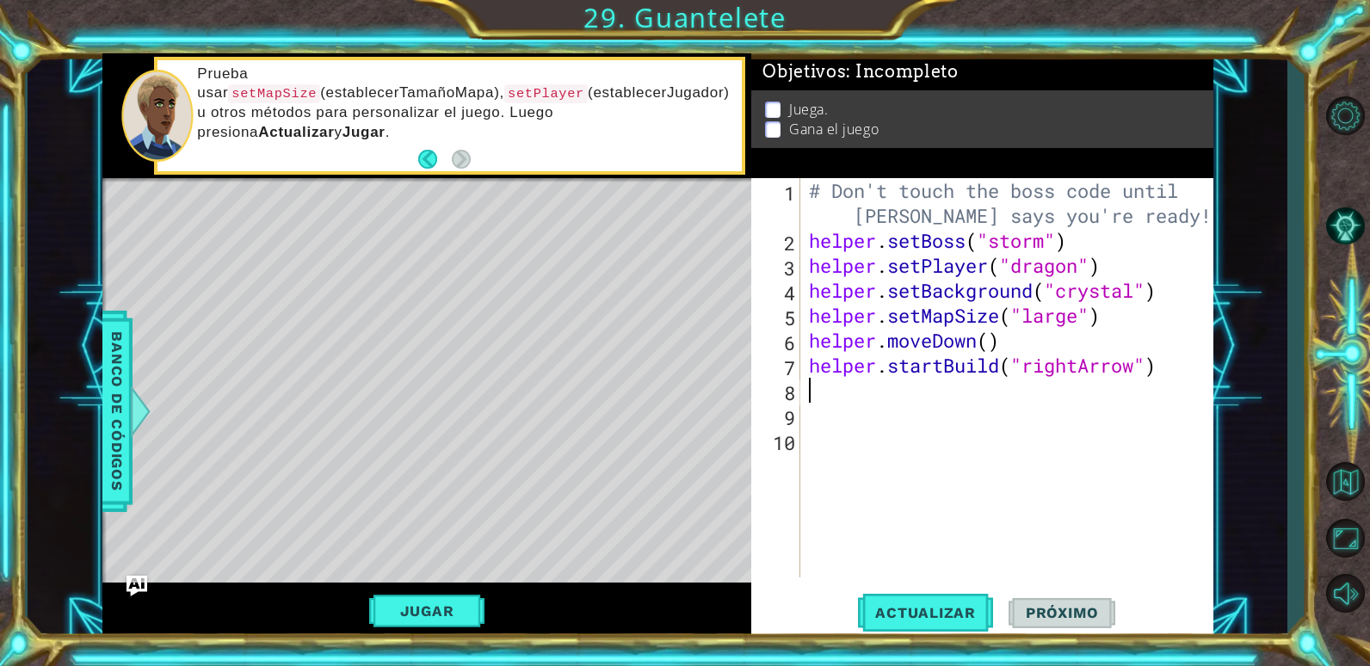
click at [787, 381] on div "8" at bounding box center [778, 392] width 46 height 25
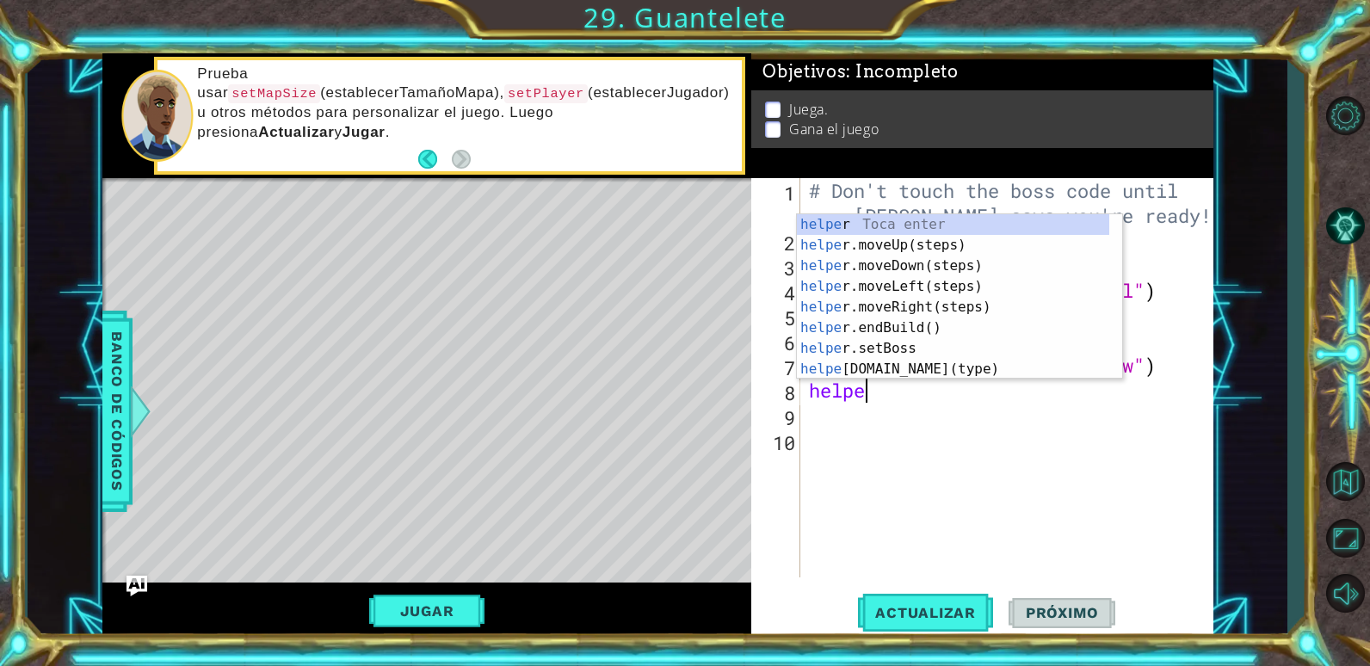
type textarea "helper"
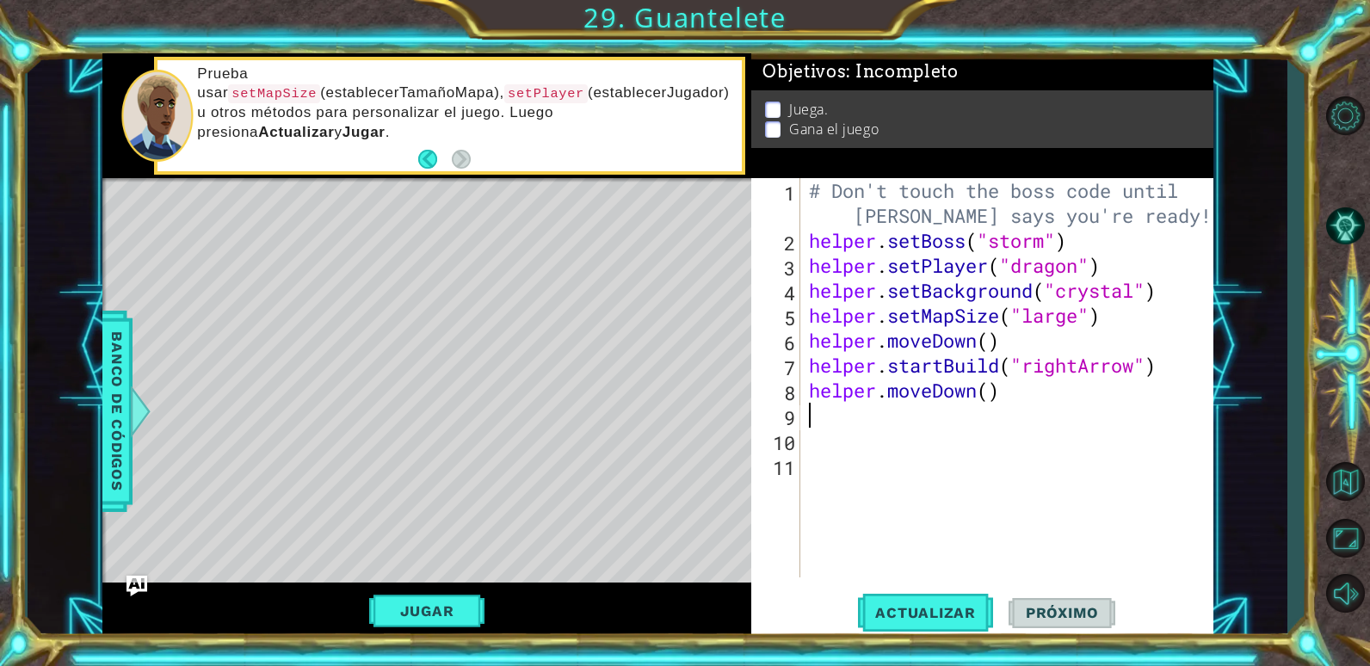
click at [992, 399] on div "# Don't touch the boss code until [PERSON_NAME] says you're ready! helper . set…" at bounding box center [1011, 415] width 412 height 474
type textarea "helper.moveDown(5)"
click at [961, 611] on span "Actualizar" at bounding box center [925, 612] width 135 height 17
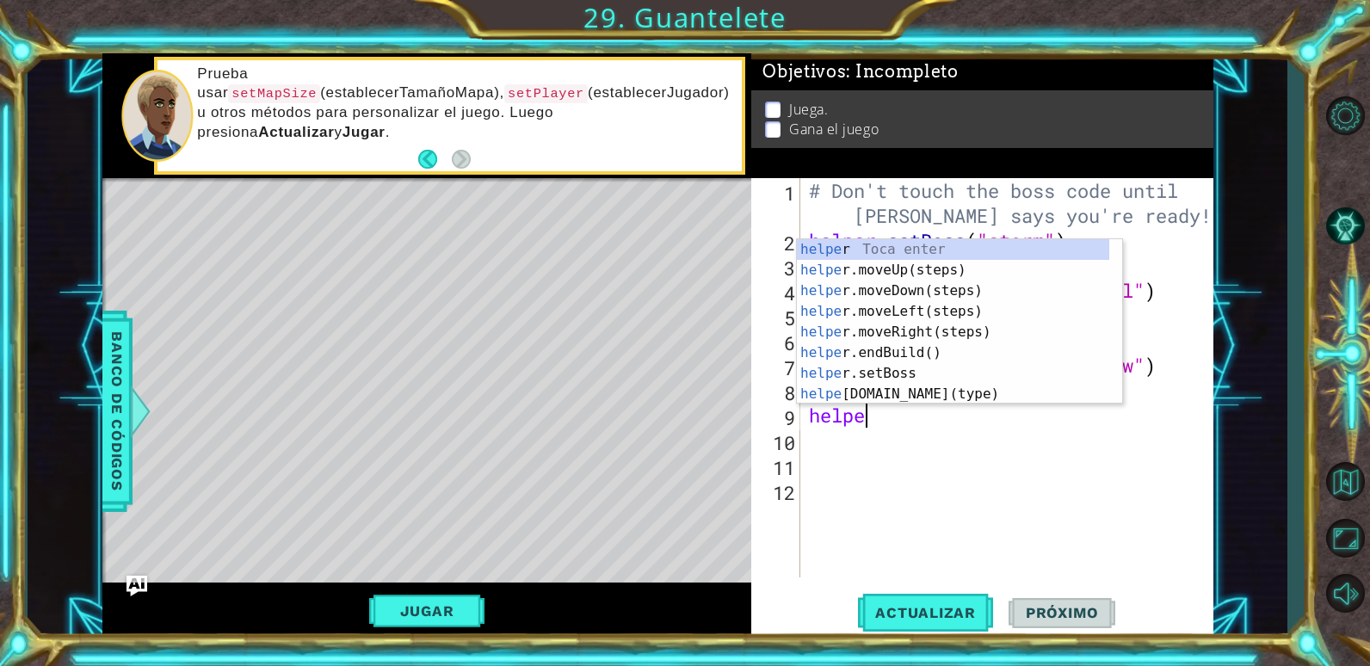
type textarea "helper"
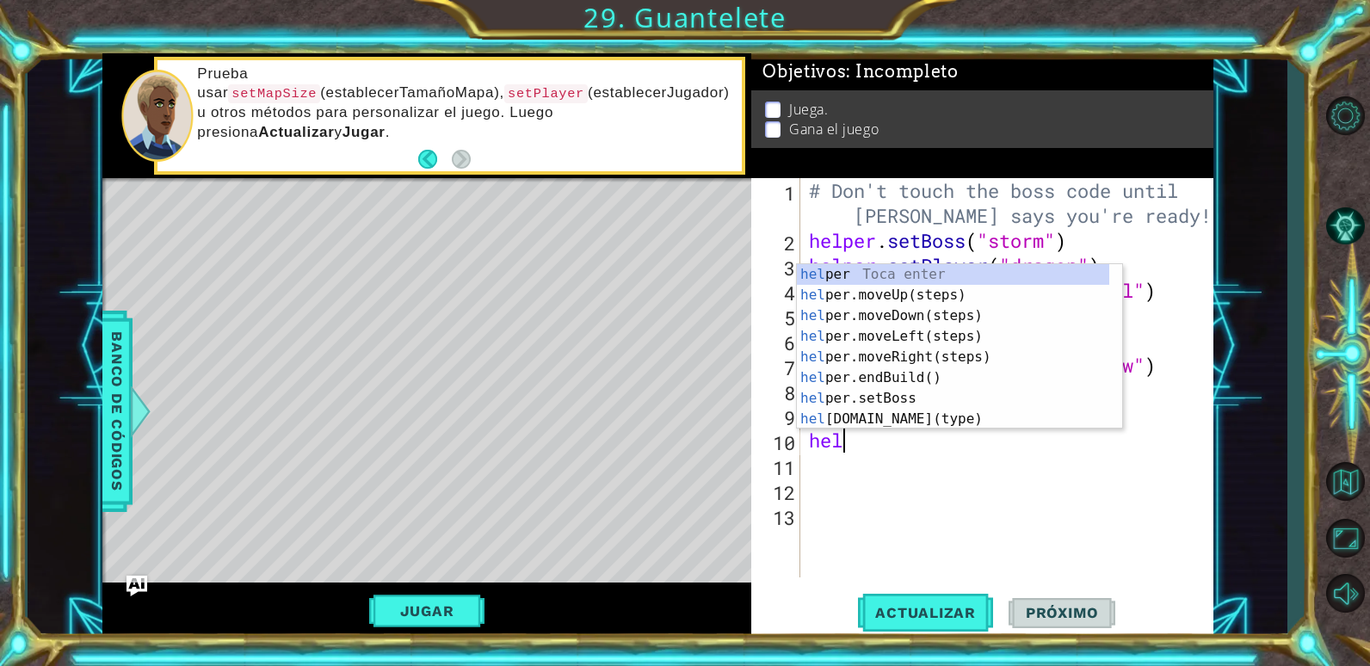
type textarea "helper"
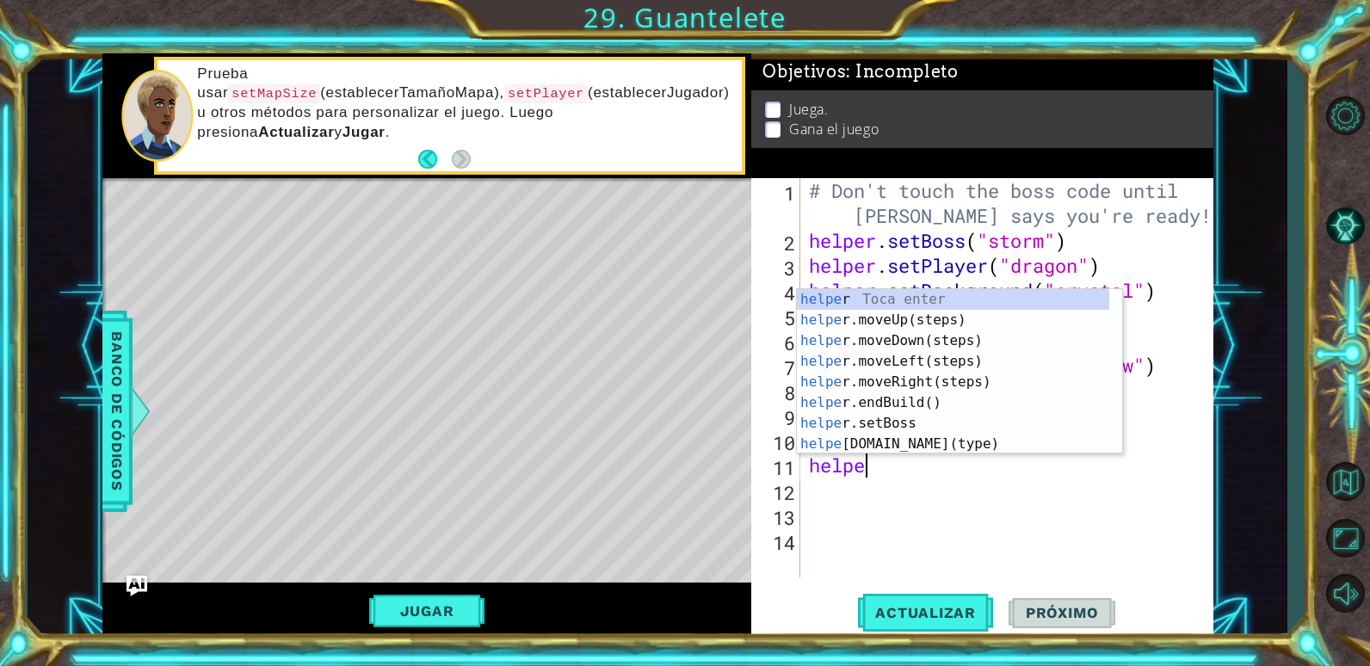
scroll to position [0, 3]
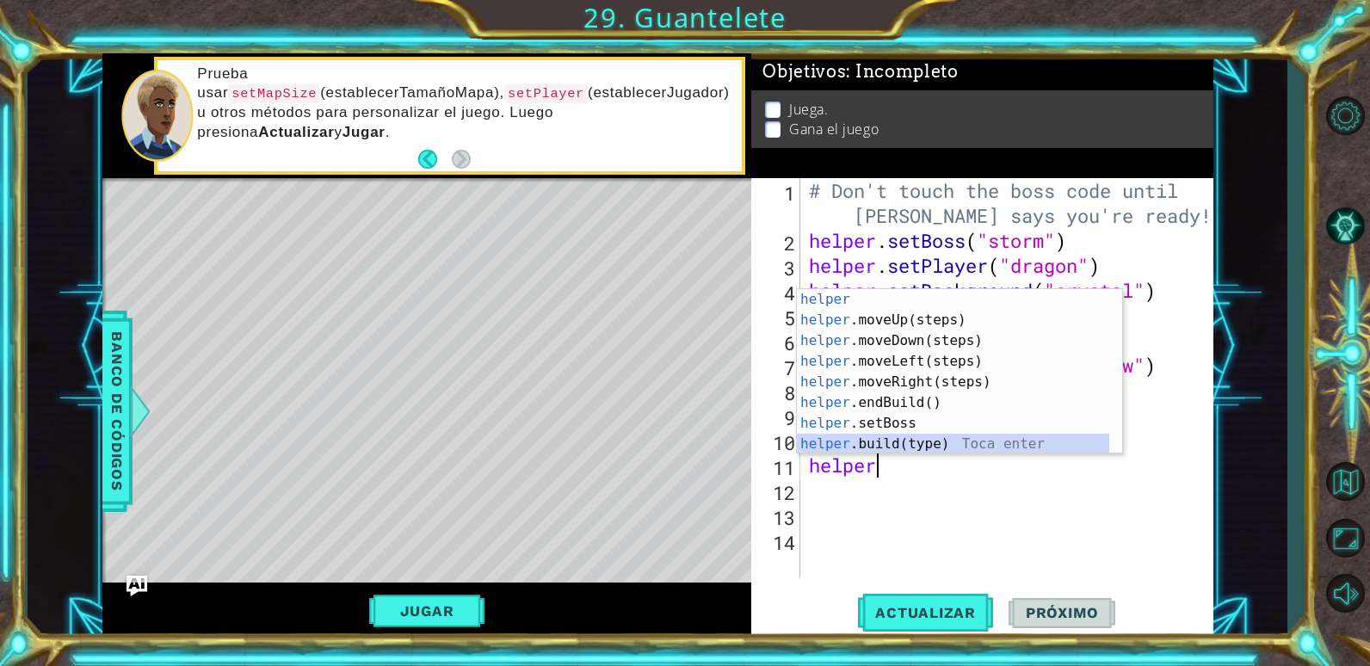
click at [916, 437] on div "helper Toca enter helper .moveUp(steps) Toca enter helper .moveDown(steps) Toca…" at bounding box center [953, 392] width 312 height 207
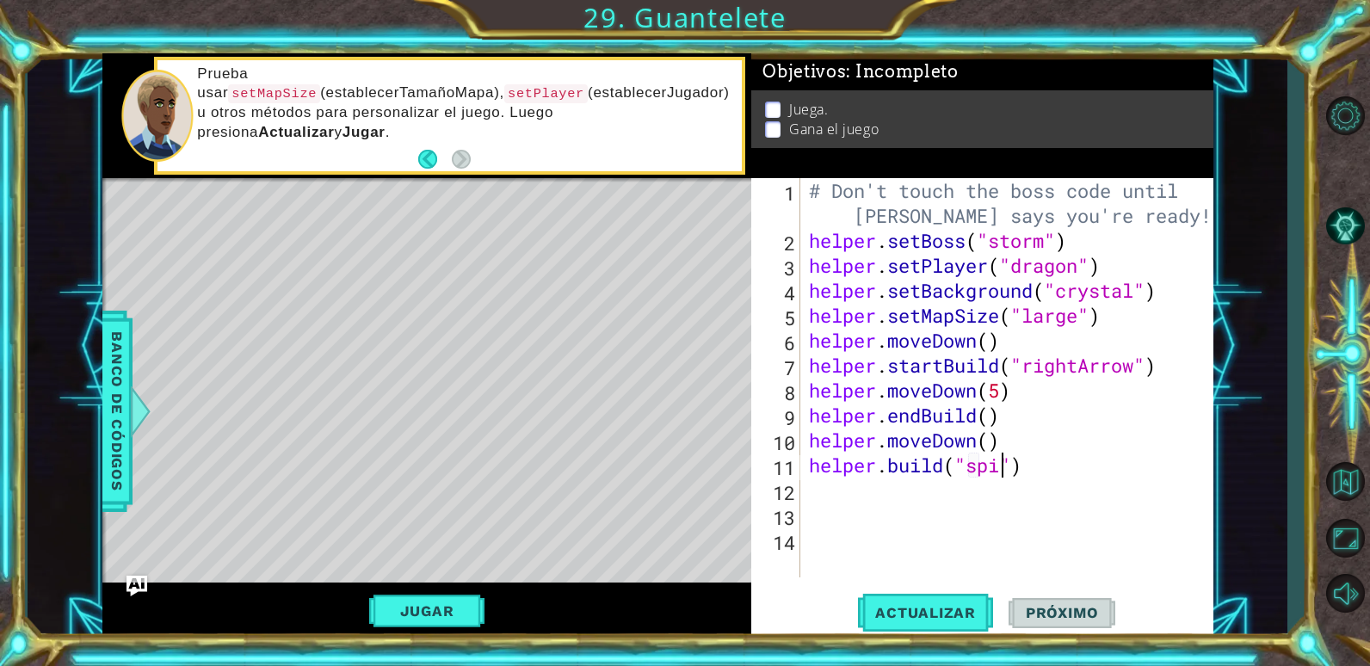
scroll to position [0, 10]
click at [885, 602] on button "Actualizar" at bounding box center [925, 612] width 135 height 46
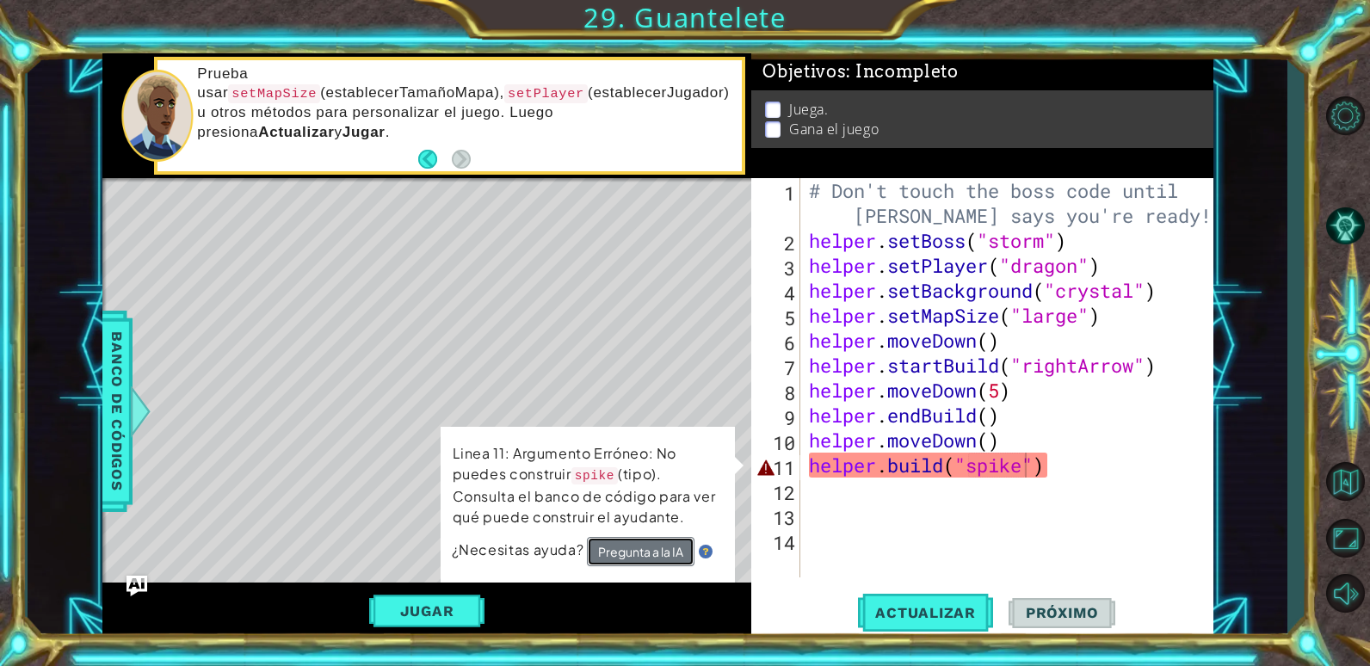
click at [620, 554] on button "Pregunta a la IA" at bounding box center [641, 551] width 108 height 29
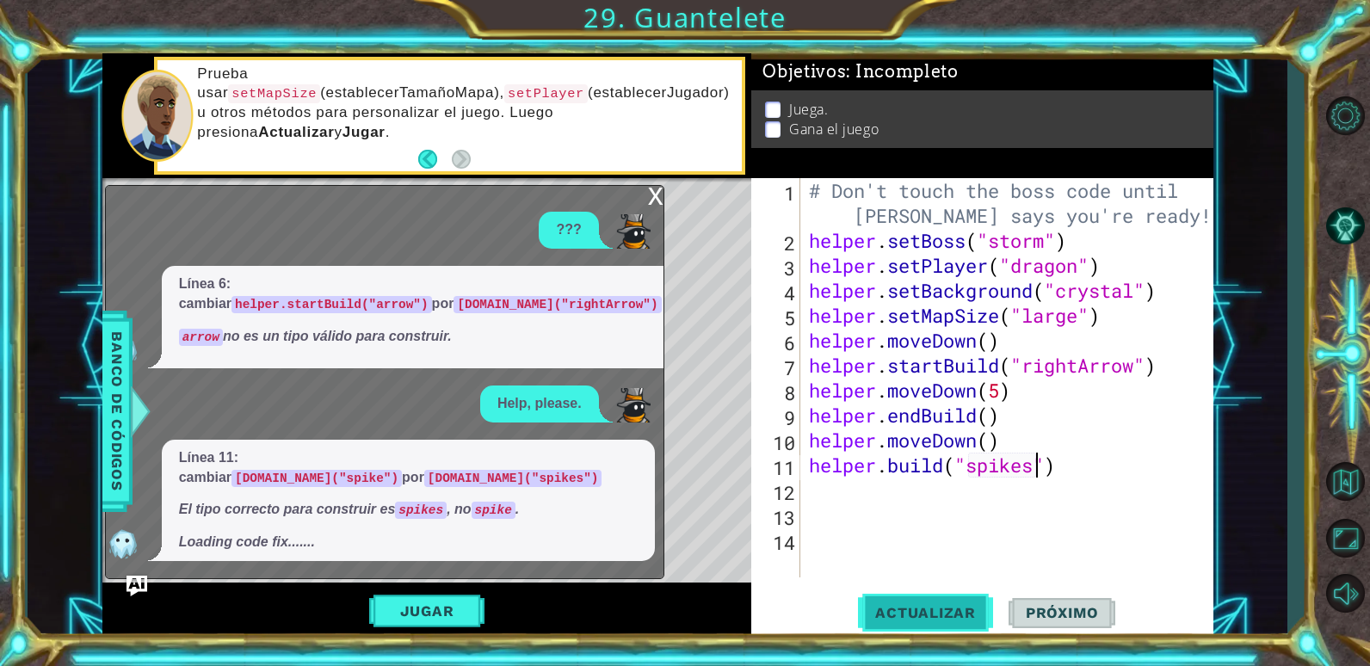
type textarea "[DOMAIN_NAME]("spikes")"
click at [959, 610] on span "Actualizar" at bounding box center [925, 612] width 135 height 17
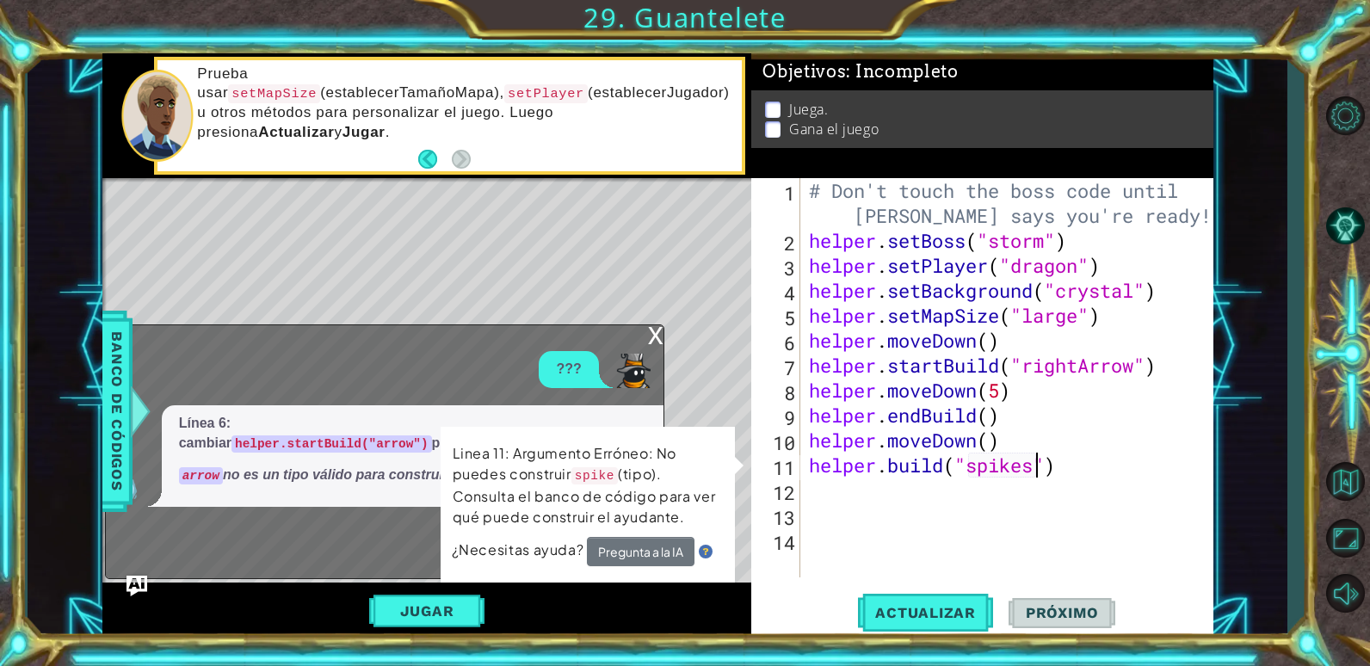
click at [656, 209] on div "1 2 3 4 5 6 7 8 9 # Don't touch the boss code until [PERSON_NAME] says you're r…" at bounding box center [657, 346] width 1111 height 586
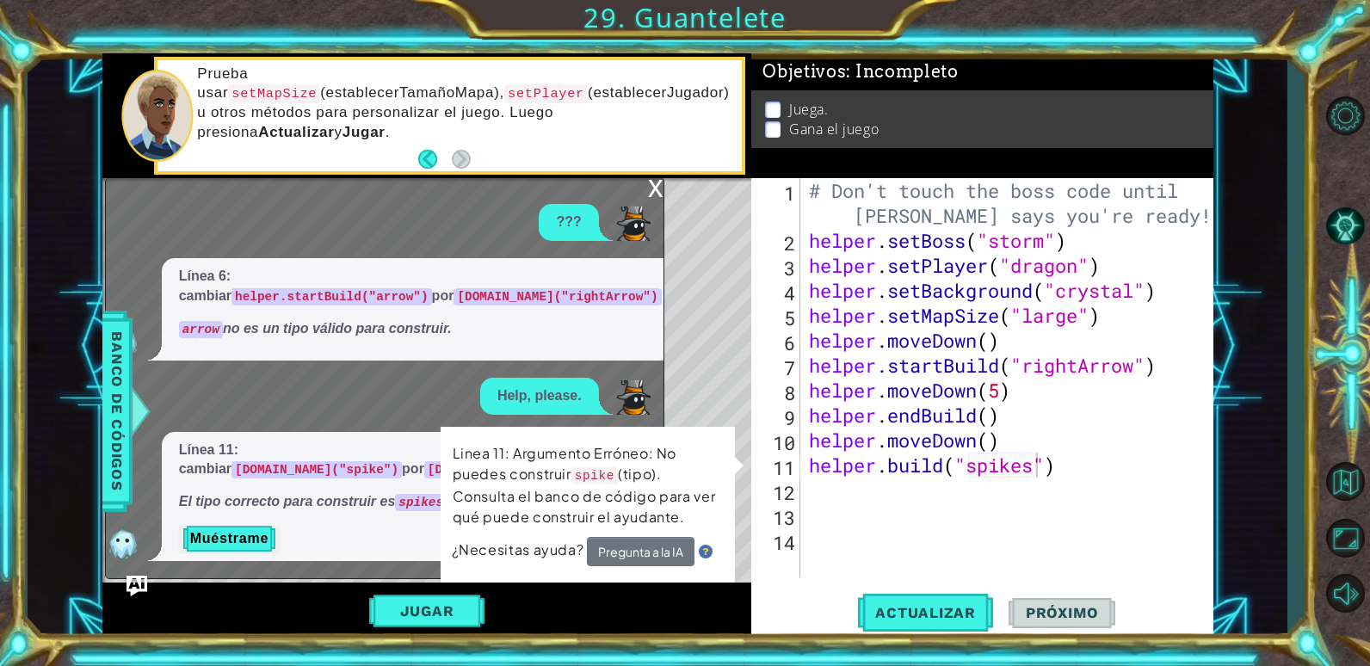
click at [652, 195] on div "x" at bounding box center [655, 186] width 15 height 17
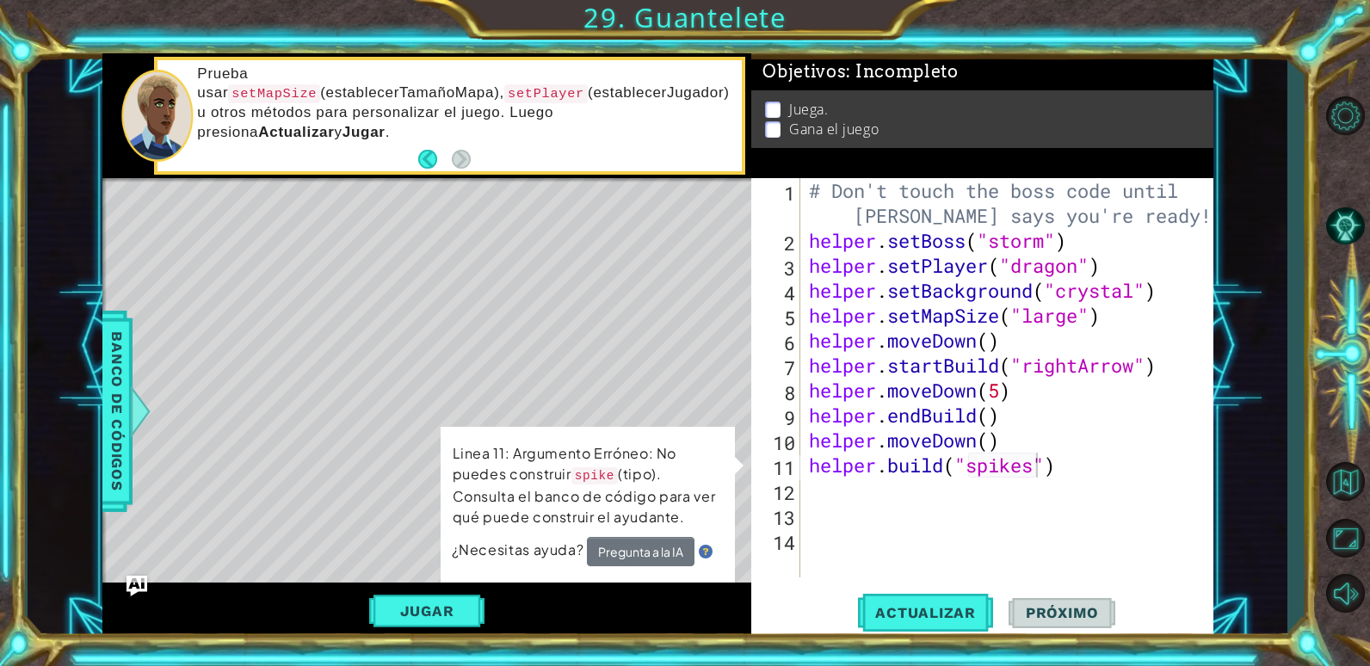
click at [709, 452] on p "Linea 11: Argumento Erróneo: No puedes construir spike (tipo). Consulta el banc…" at bounding box center [588, 485] width 270 height 84
click at [659, 398] on div "Level Map" at bounding box center [499, 431] width 795 height 507
click at [886, 512] on div "# Don't touch the boss code until [PERSON_NAME] says you're ready! helper . set…" at bounding box center [1011, 415] width 412 height 474
click at [844, 489] on div "# Don't touch the boss code until [PERSON_NAME] says you're ready! helper . set…" at bounding box center [1011, 415] width 412 height 474
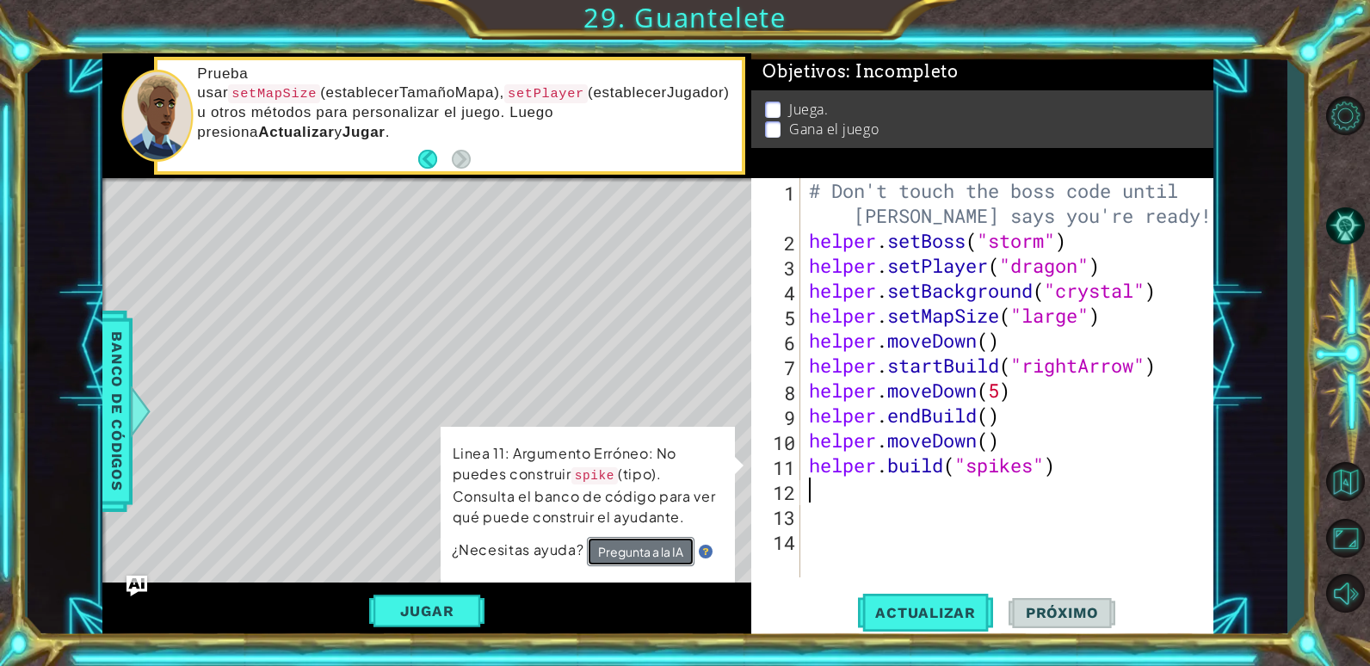
click at [641, 558] on button "Pregunta a la IA" at bounding box center [641, 551] width 108 height 29
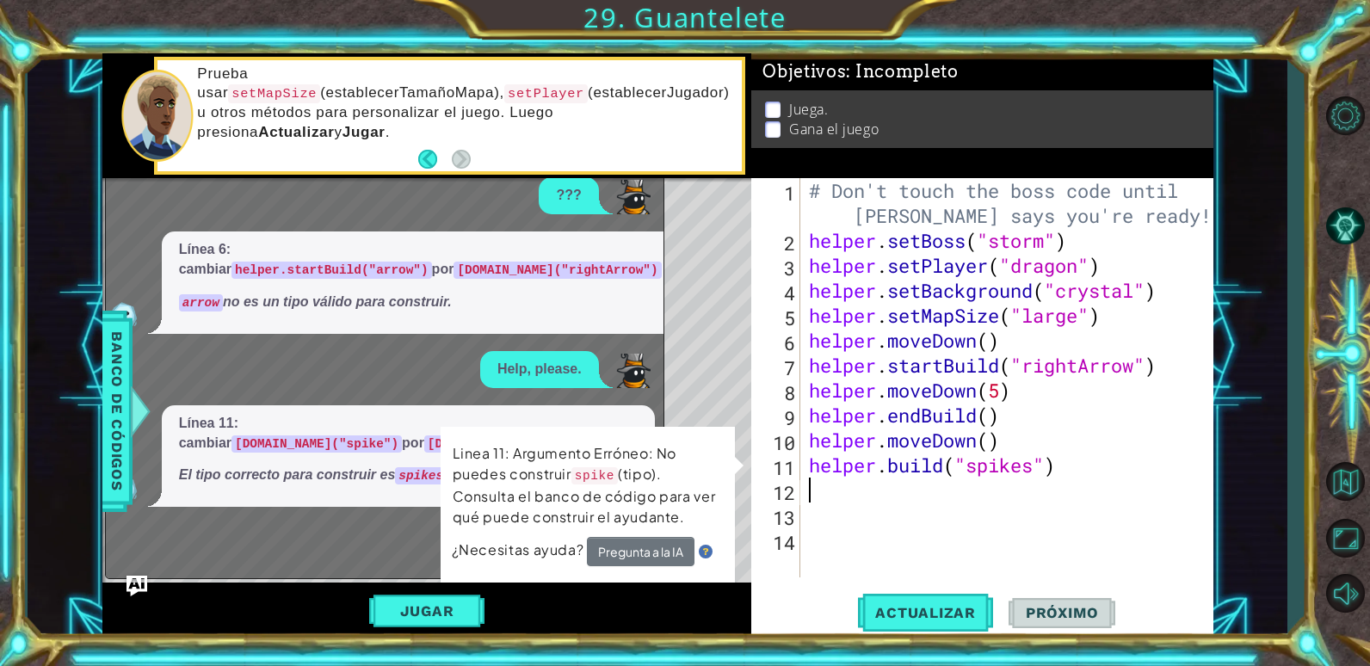
click at [654, 534] on td "Linea 11: Argumento Erróneo: No puedes construir spike (tipo). Consulta el banc…" at bounding box center [588, 489] width 272 height 95
click at [656, 543] on div "Linea 11: Argumento Erróneo: No puedes construir spike (tipo). Consulta el banc…" at bounding box center [588, 505] width 294 height 156
click at [658, 547] on button "Pregunta a la IA" at bounding box center [641, 551] width 108 height 29
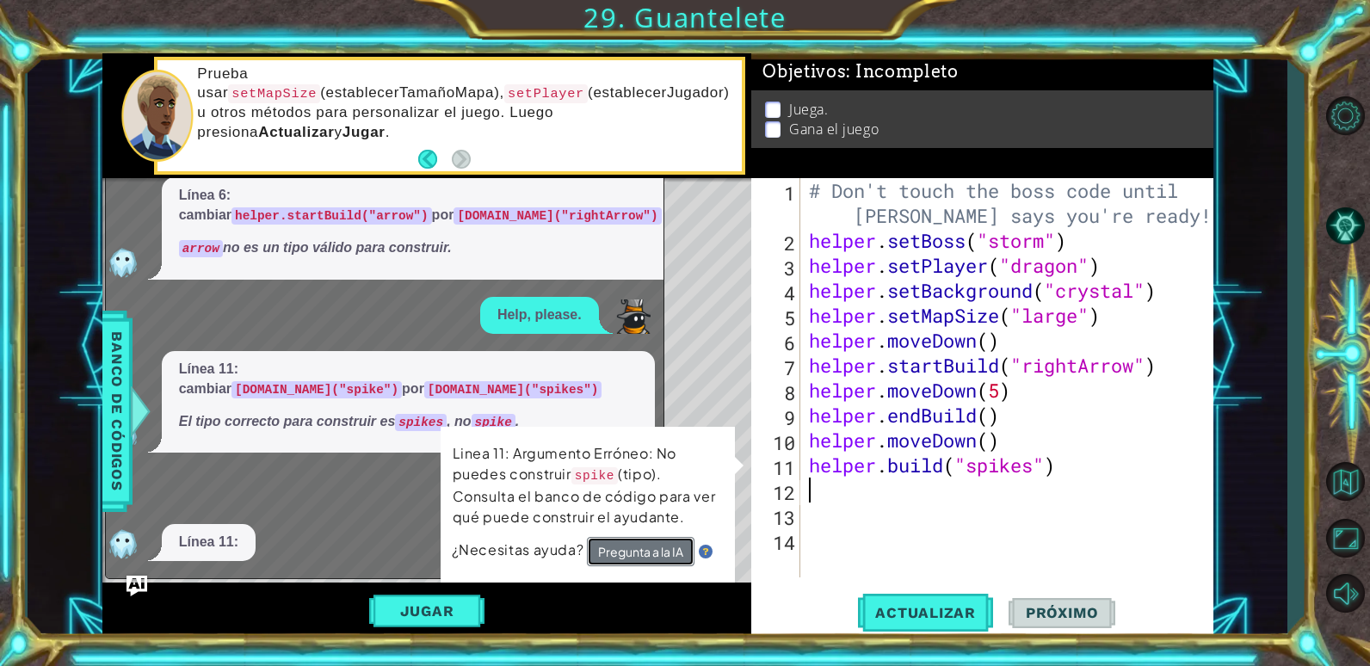
click at [658, 547] on button "Pregunta a la IA" at bounding box center [641, 551] width 108 height 29
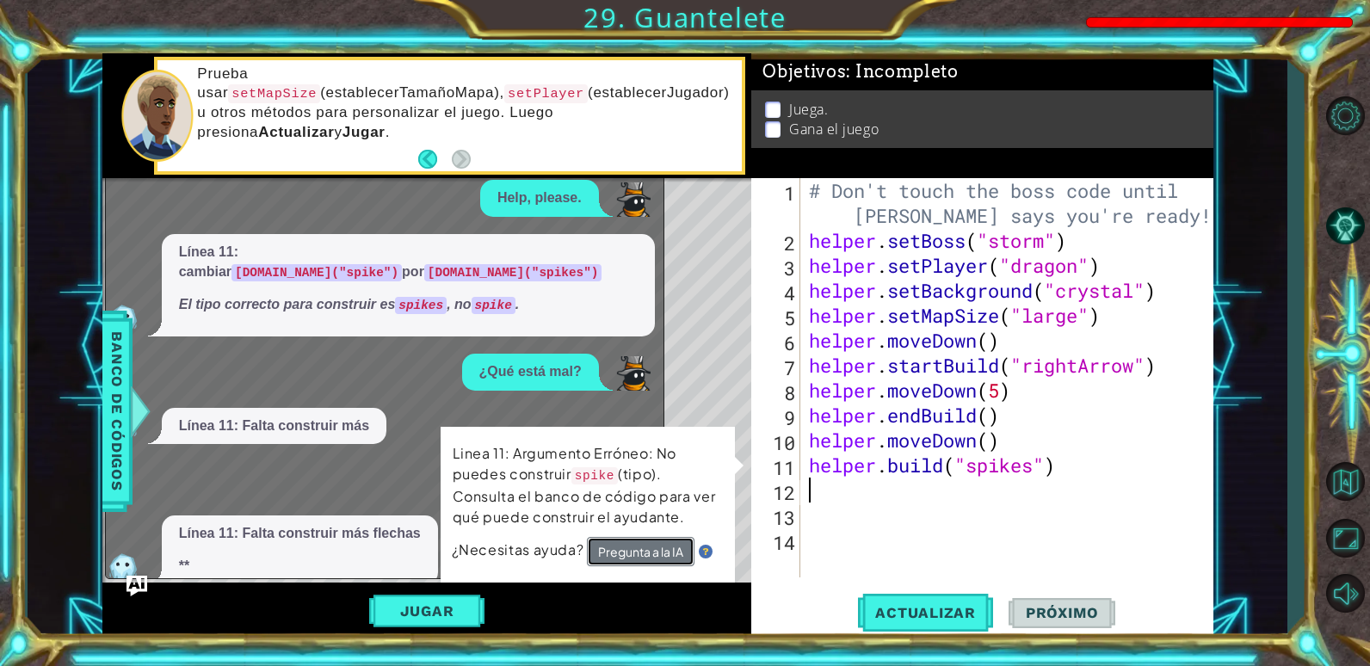
click at [658, 547] on button "Pregunta a la IA" at bounding box center [641, 551] width 108 height 29
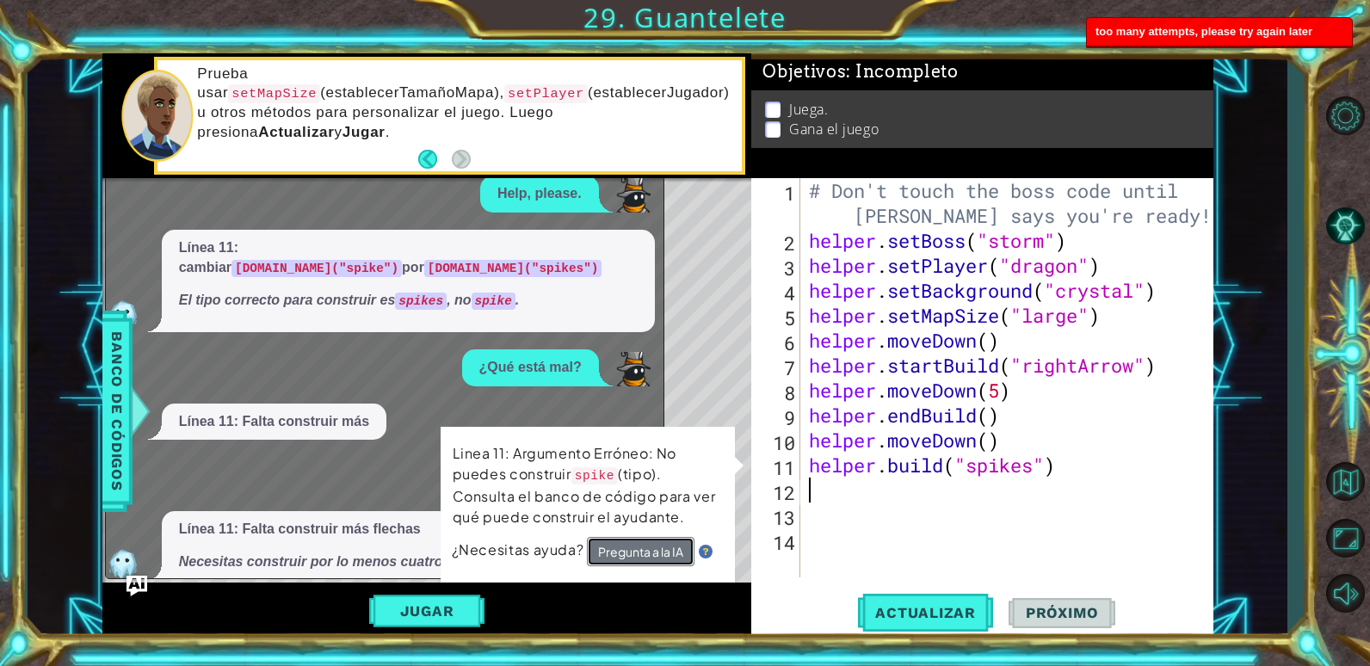
click at [658, 547] on button "Pregunta a la IA" at bounding box center [641, 551] width 108 height 29
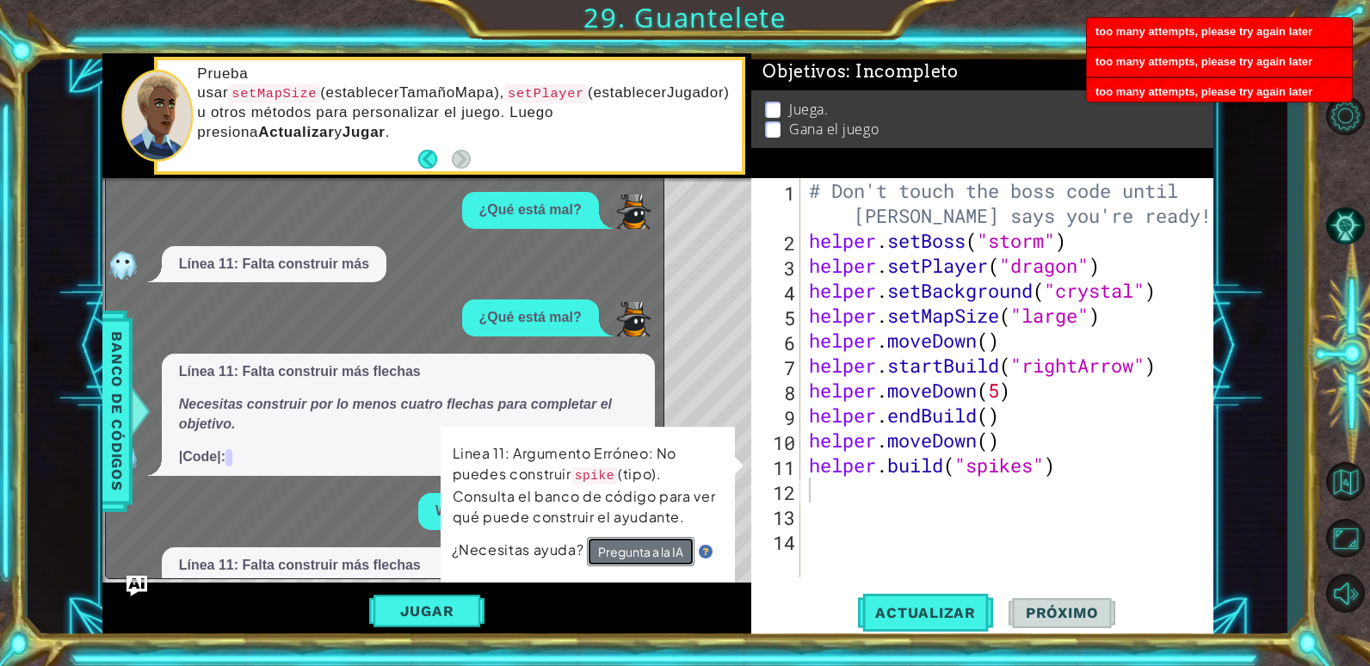
click at [658, 547] on button "Pregunta a la IA" at bounding box center [641, 551] width 108 height 29
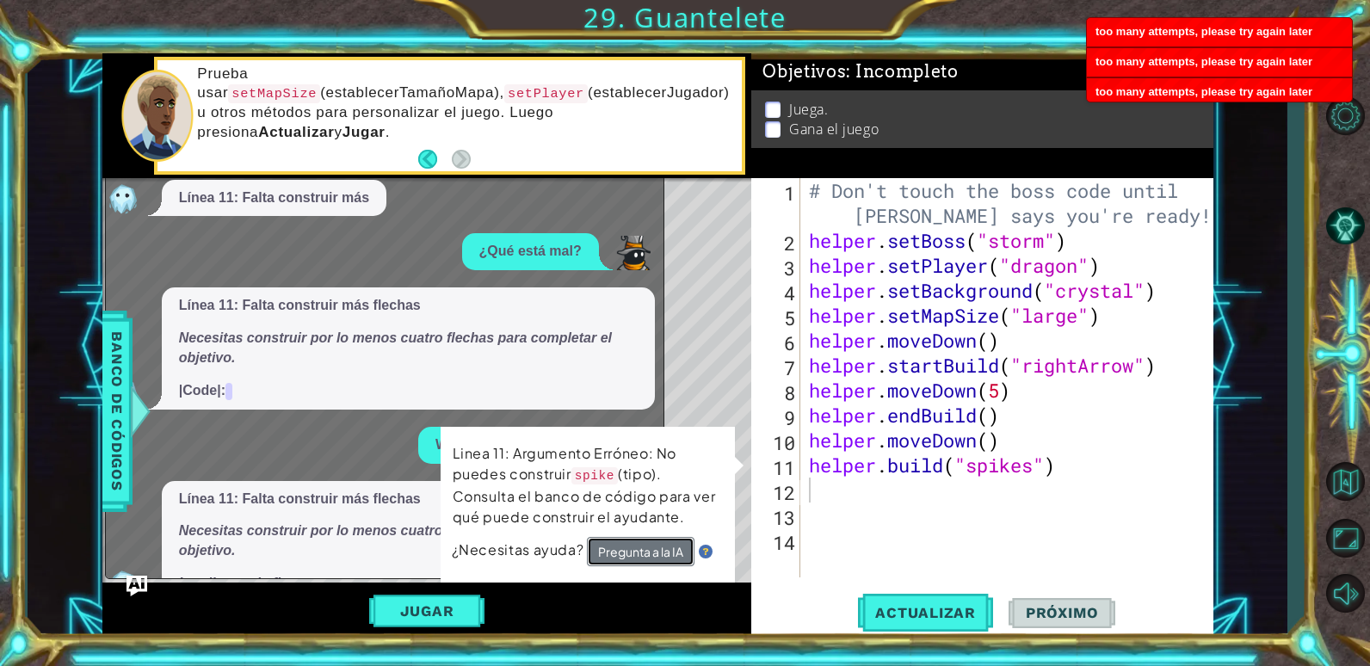
click at [658, 547] on button "Pregunta a la IA" at bounding box center [641, 551] width 108 height 29
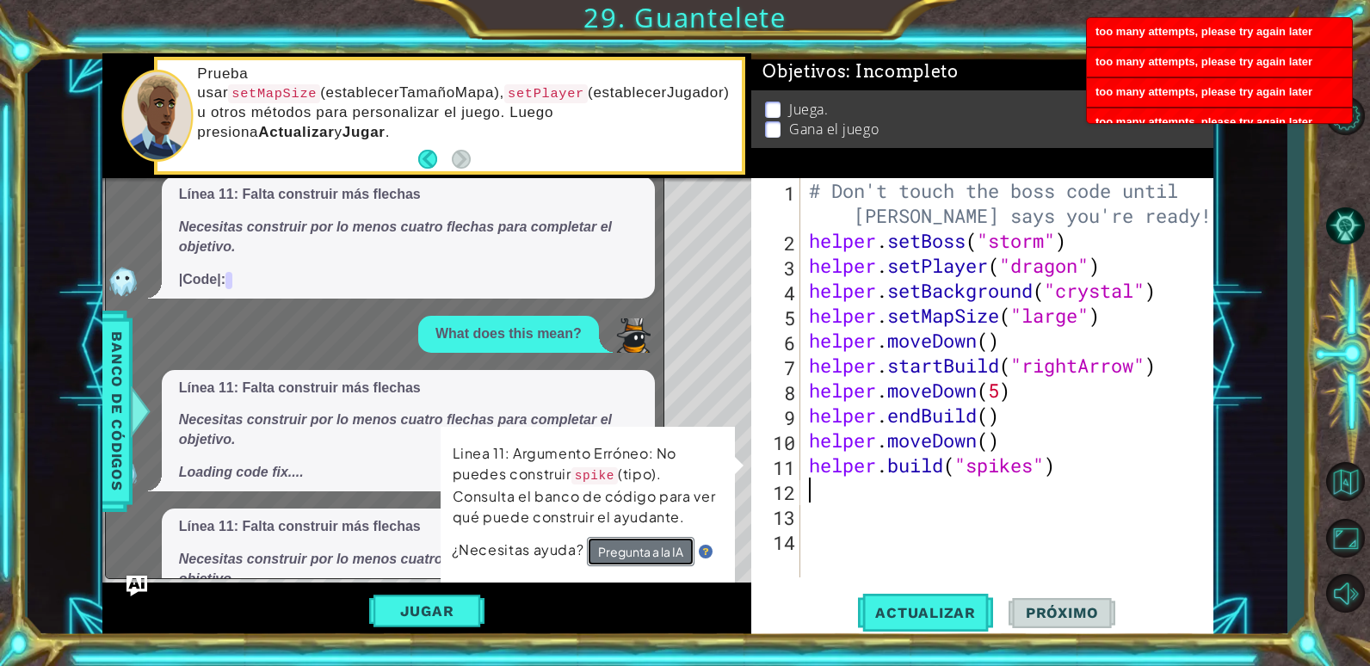
click at [658, 547] on button "Pregunta a la IA" at bounding box center [641, 551] width 108 height 29
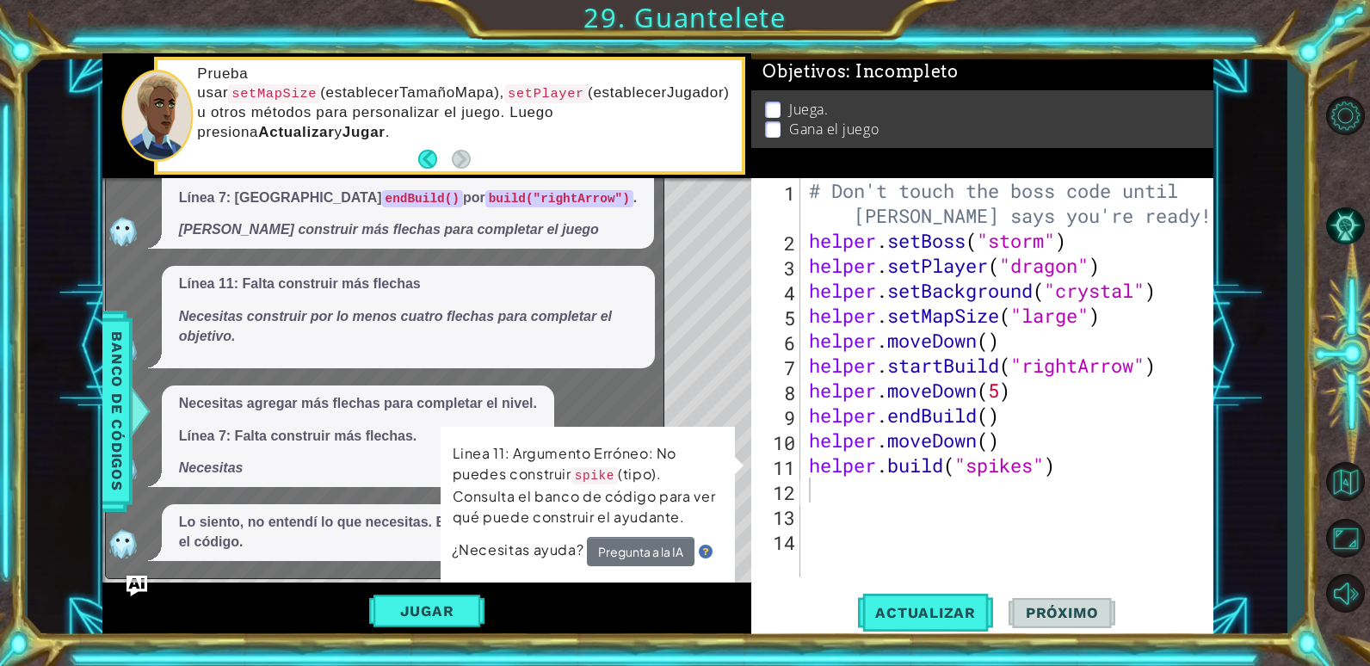
scroll to position [1323, 0]
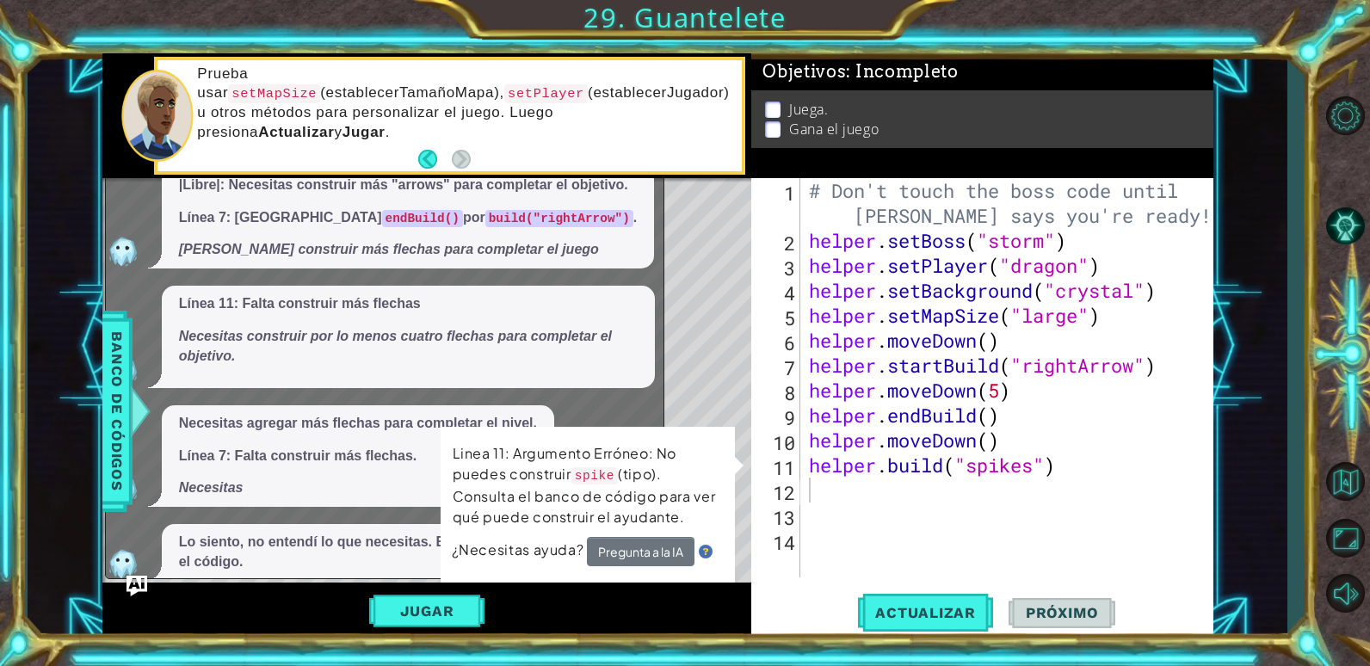
click at [707, 338] on div "Level Map" at bounding box center [499, 431] width 795 height 507
click at [706, 334] on div "Level Map" at bounding box center [499, 431] width 795 height 507
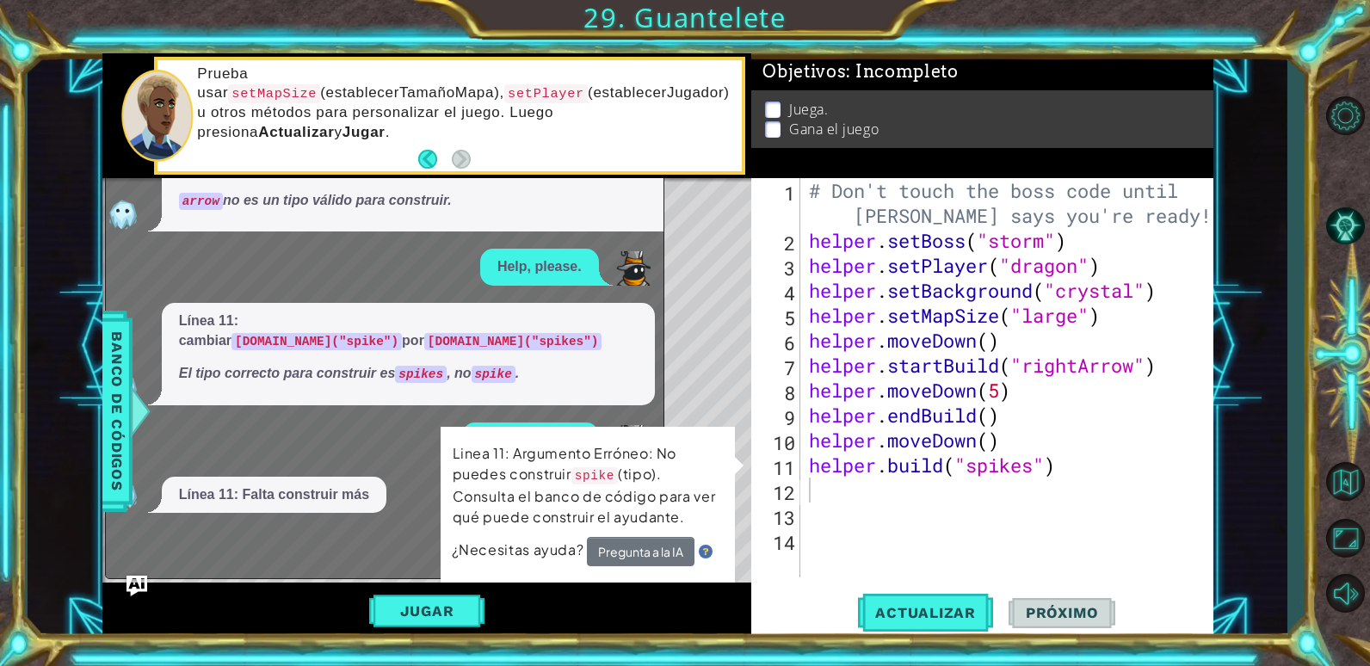
scroll to position [0, 0]
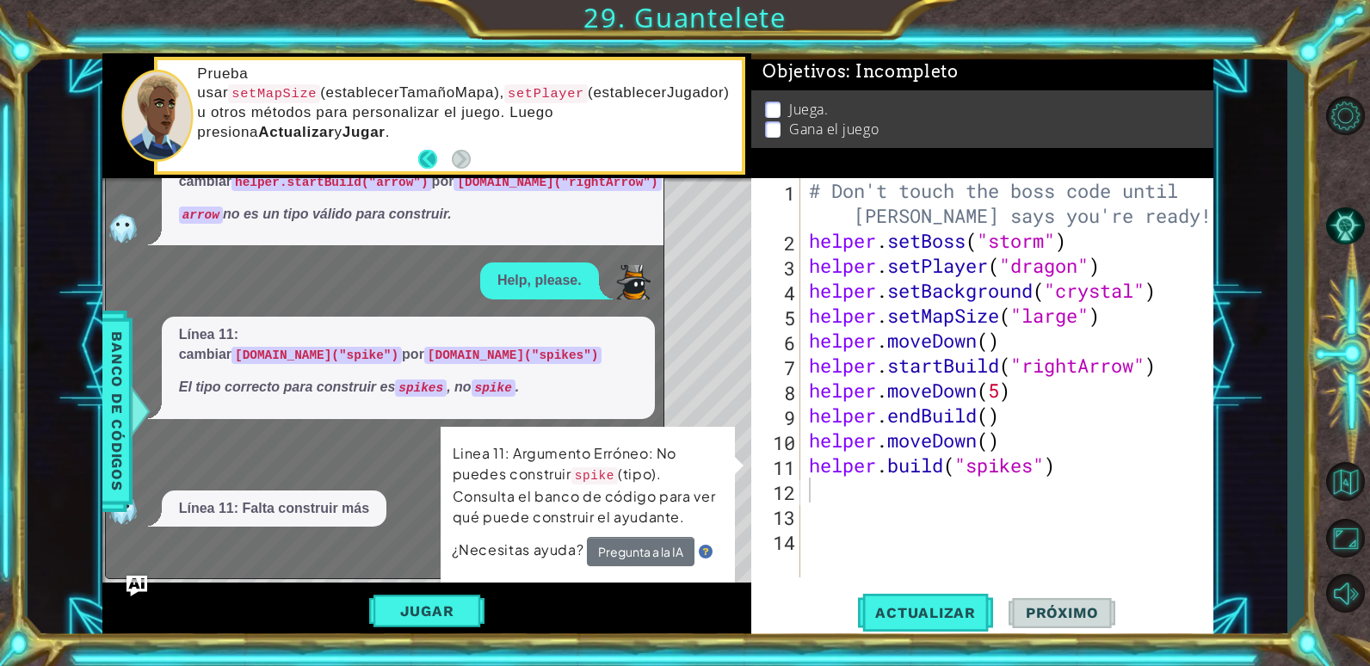
click at [430, 157] on button "Back" at bounding box center [435, 159] width 34 height 19
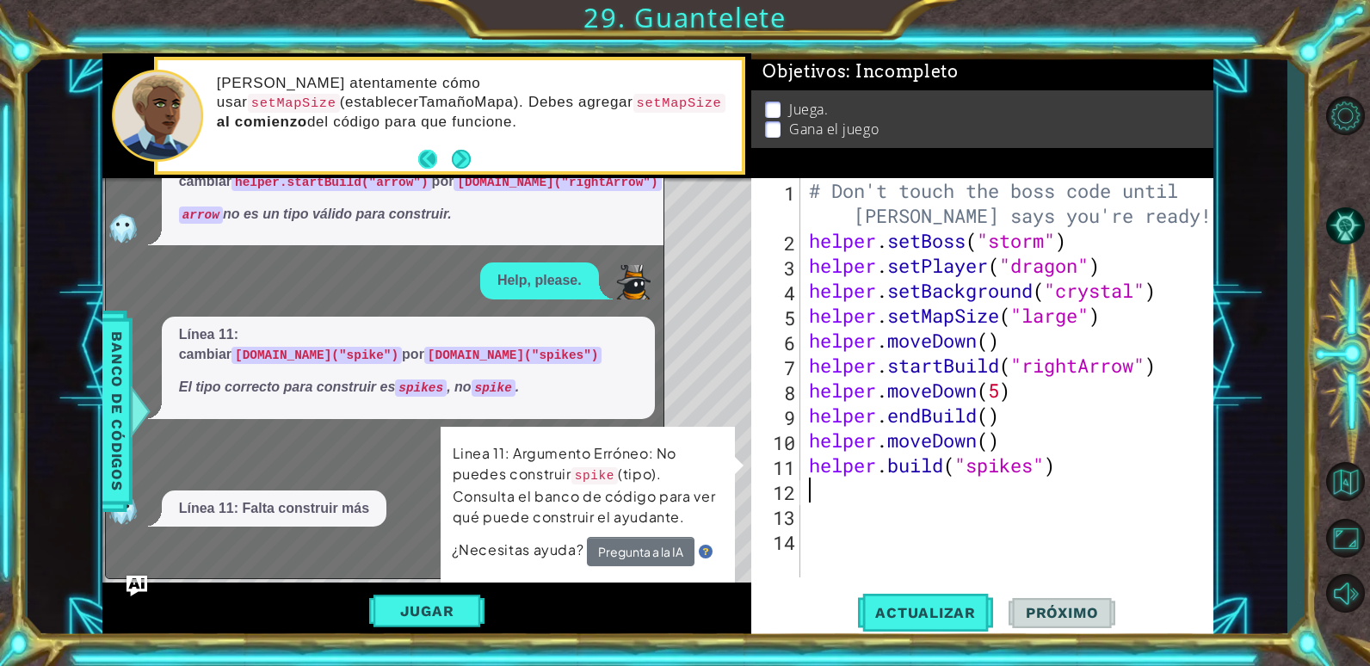
click at [429, 157] on button "Back" at bounding box center [435, 159] width 34 height 19
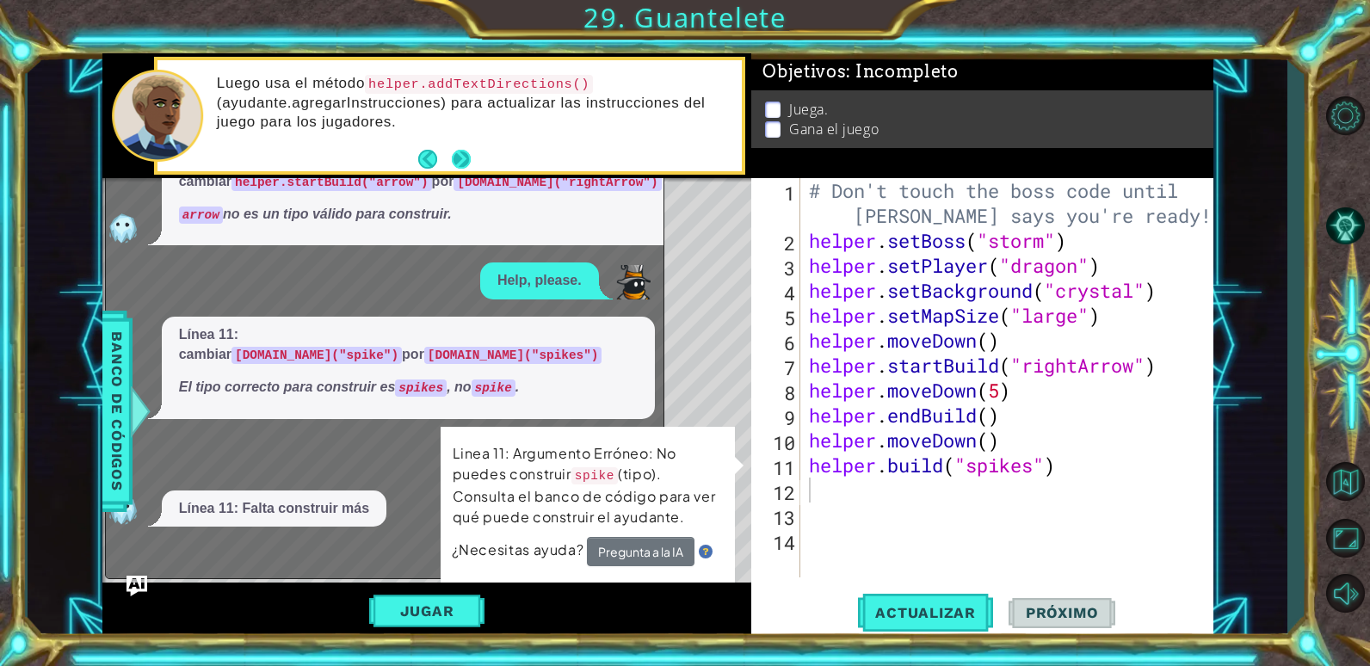
click at [452, 155] on button "Next" at bounding box center [461, 159] width 19 height 19
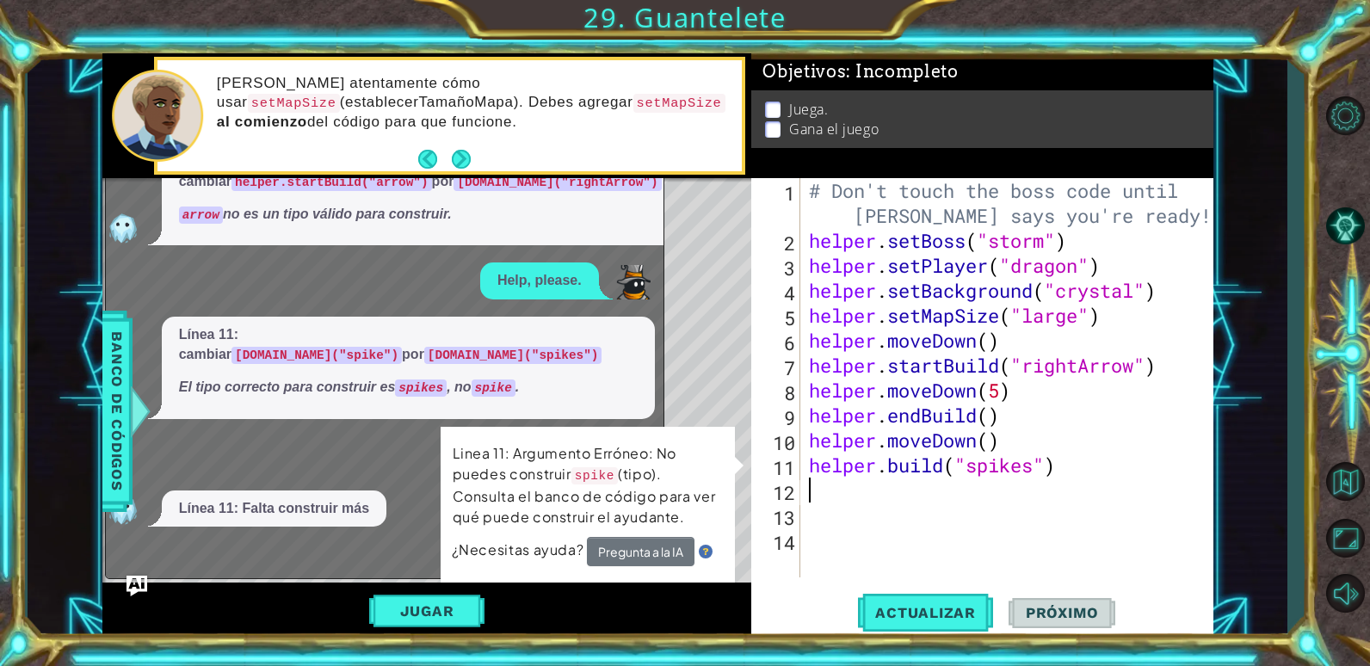
click at [453, 154] on button "Next" at bounding box center [461, 159] width 19 height 19
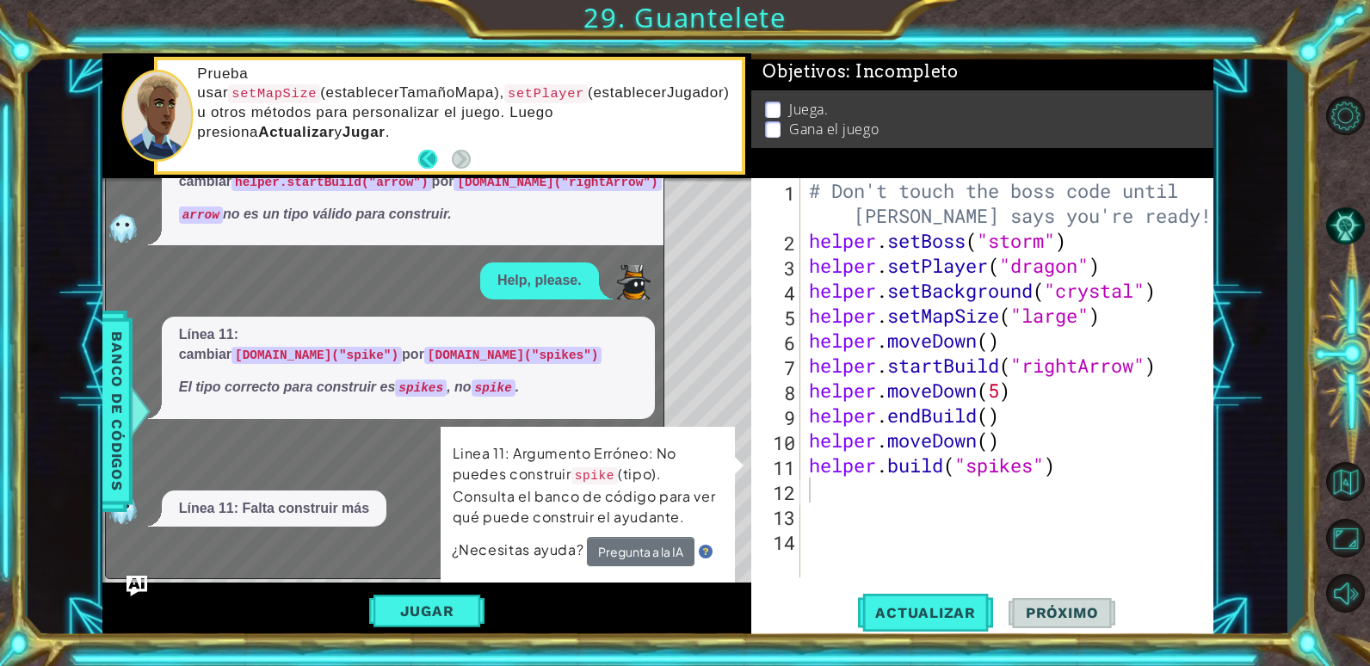
click at [434, 157] on button "Back" at bounding box center [435, 159] width 34 height 19
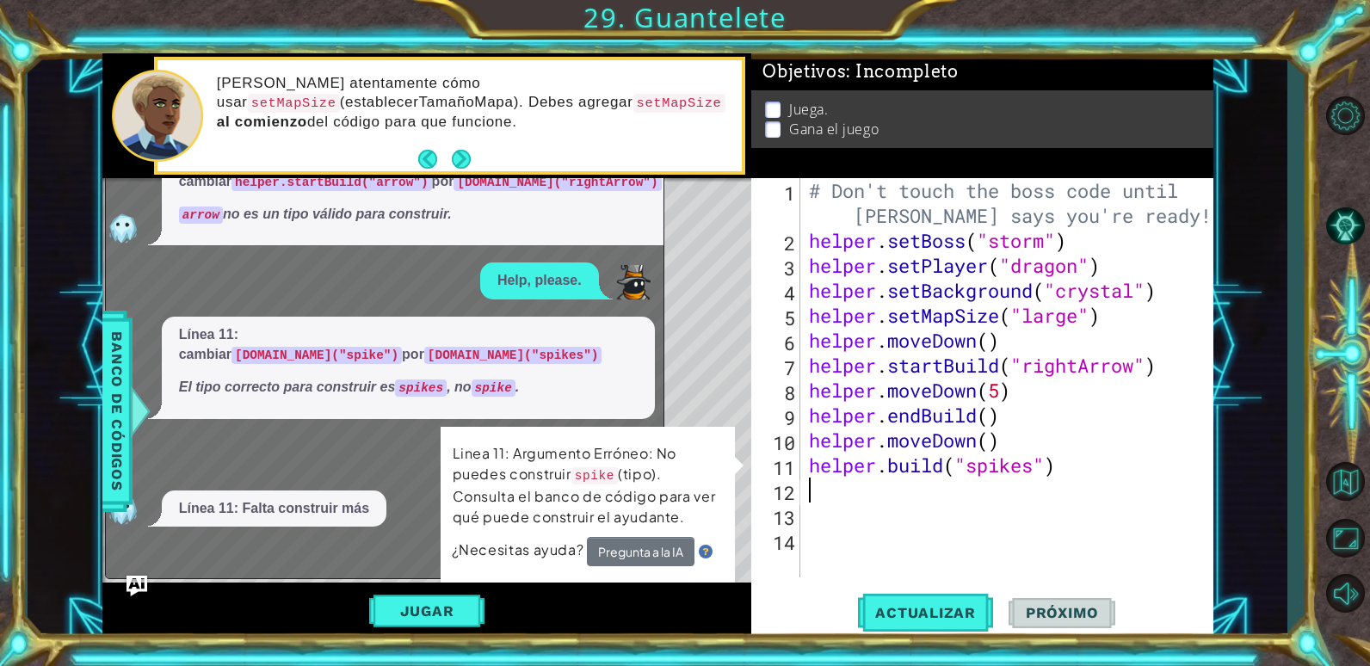
click at [434, 157] on button "Back" at bounding box center [435, 159] width 34 height 19
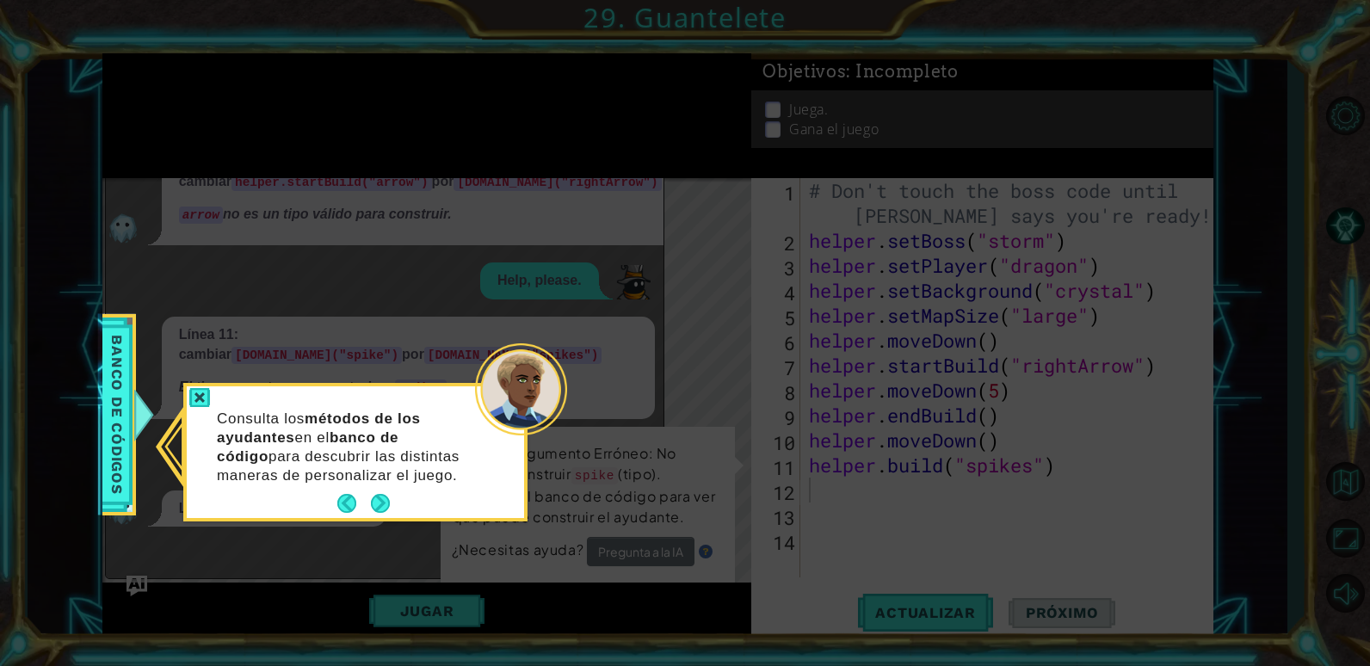
click at [434, 157] on icon at bounding box center [685, 333] width 1370 height 666
click at [194, 393] on div at bounding box center [199, 398] width 21 height 20
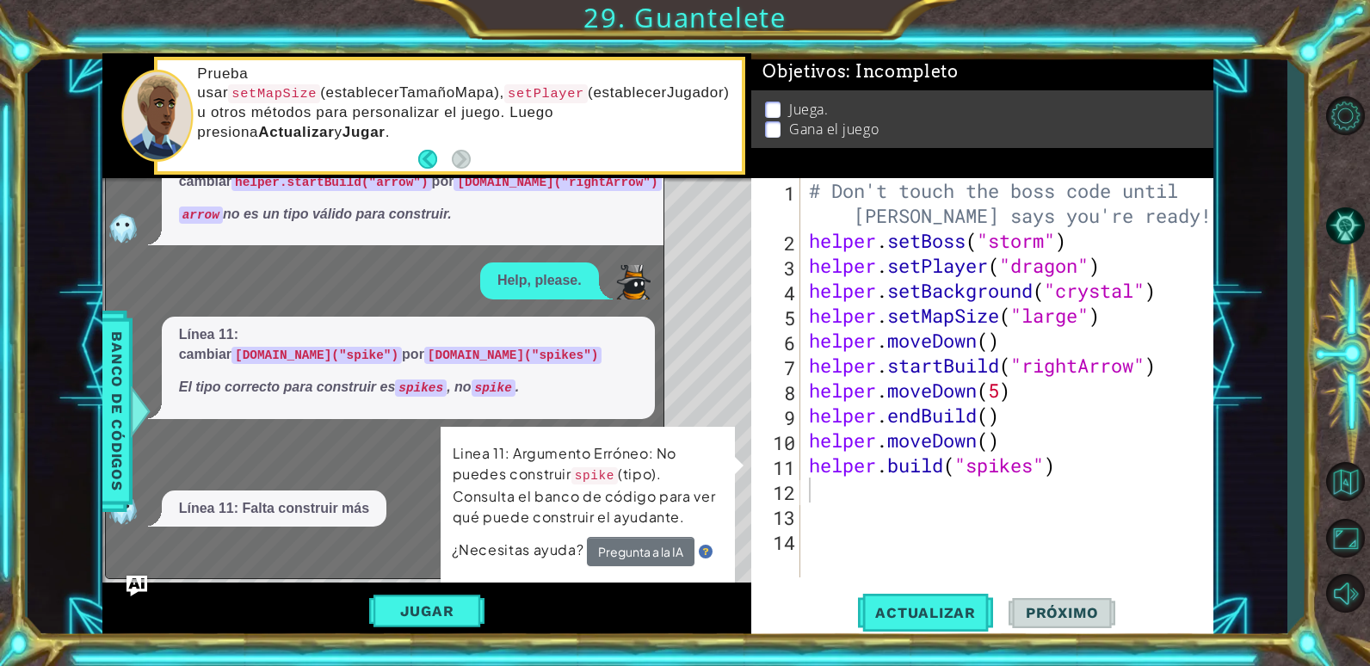
drag, startPoint x: 551, startPoint y: 237, endPoint x: 608, endPoint y: 287, distance: 76.3
drag, startPoint x: 635, startPoint y: 369, endPoint x: 655, endPoint y: 360, distance: 21.9
click at [647, 373] on div "Línea 11: cambiar [DOMAIN_NAME]("spike") por [DOMAIN_NAME]("spikes") El tipo co…" at bounding box center [408, 368] width 493 height 102
drag, startPoint x: 669, startPoint y: 441, endPoint x: 661, endPoint y: 460, distance: 20.0
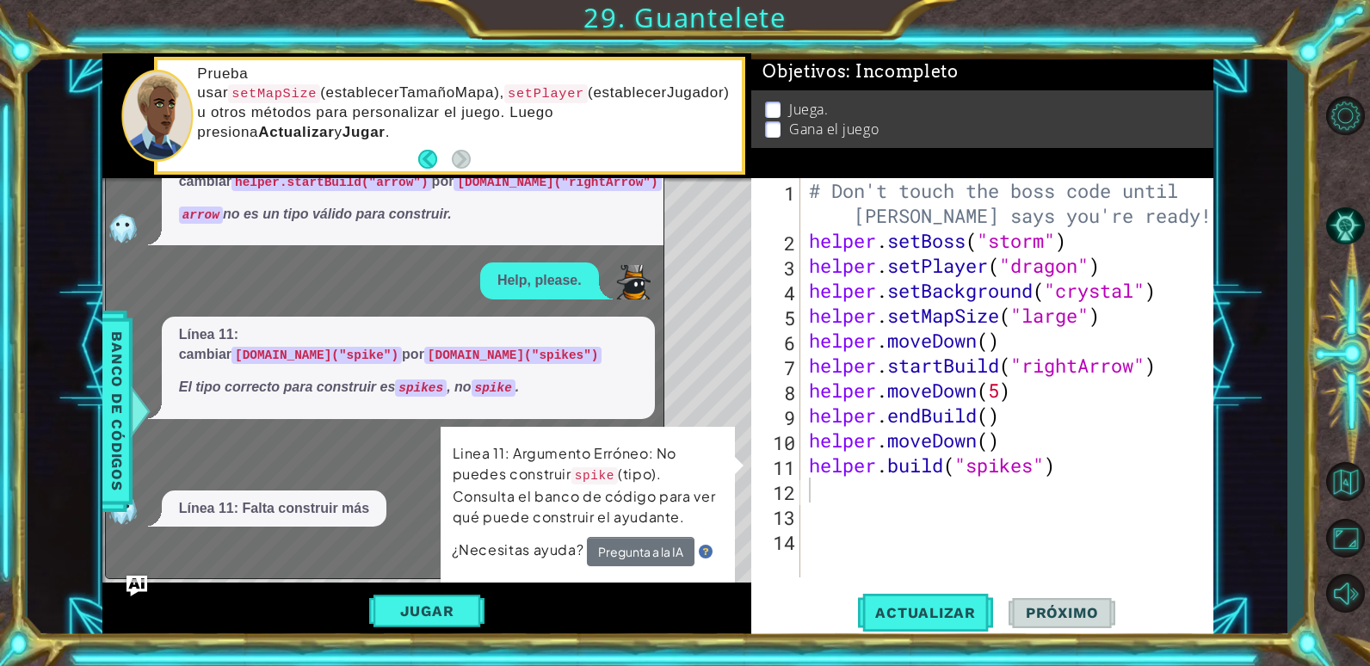
click at [667, 484] on div "1 2 3 4 5 6 7 8 9 # Don't touch the boss code until [PERSON_NAME] says you're r…" at bounding box center [657, 346] width 1111 height 586
click at [452, 604] on button "Jugar" at bounding box center [427, 611] width 116 height 33
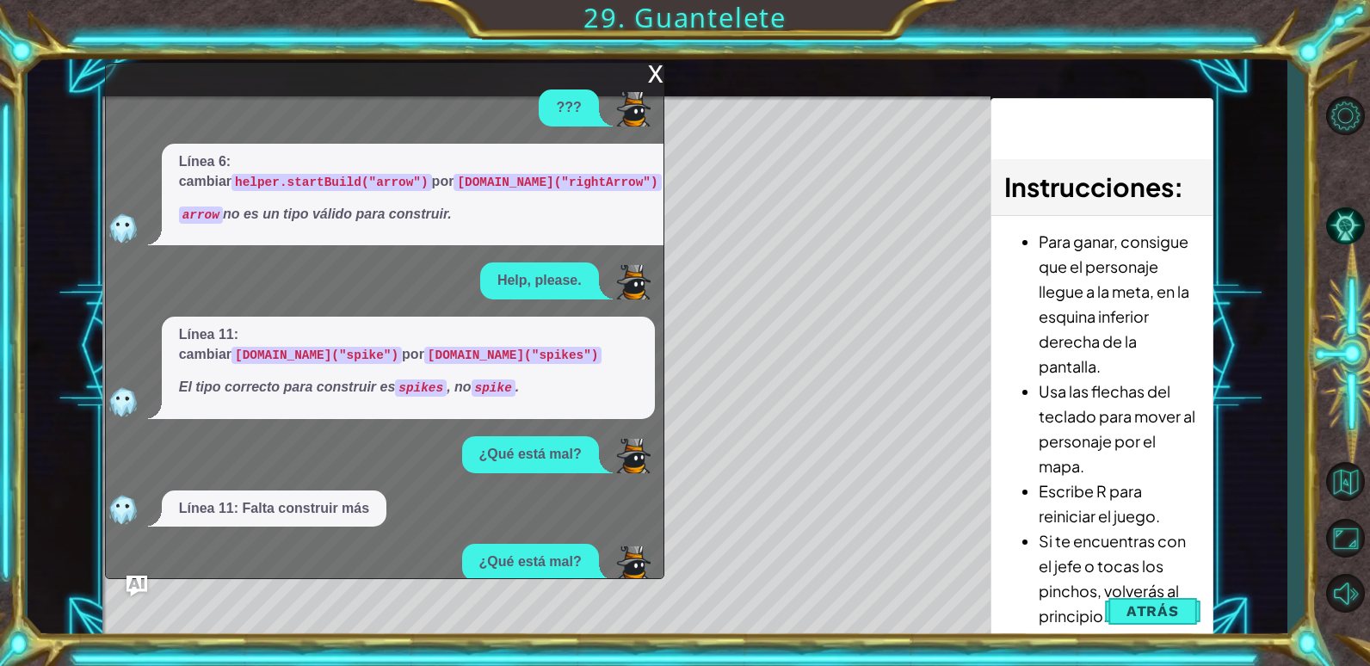
click at [649, 76] on div "x" at bounding box center [655, 72] width 15 height 17
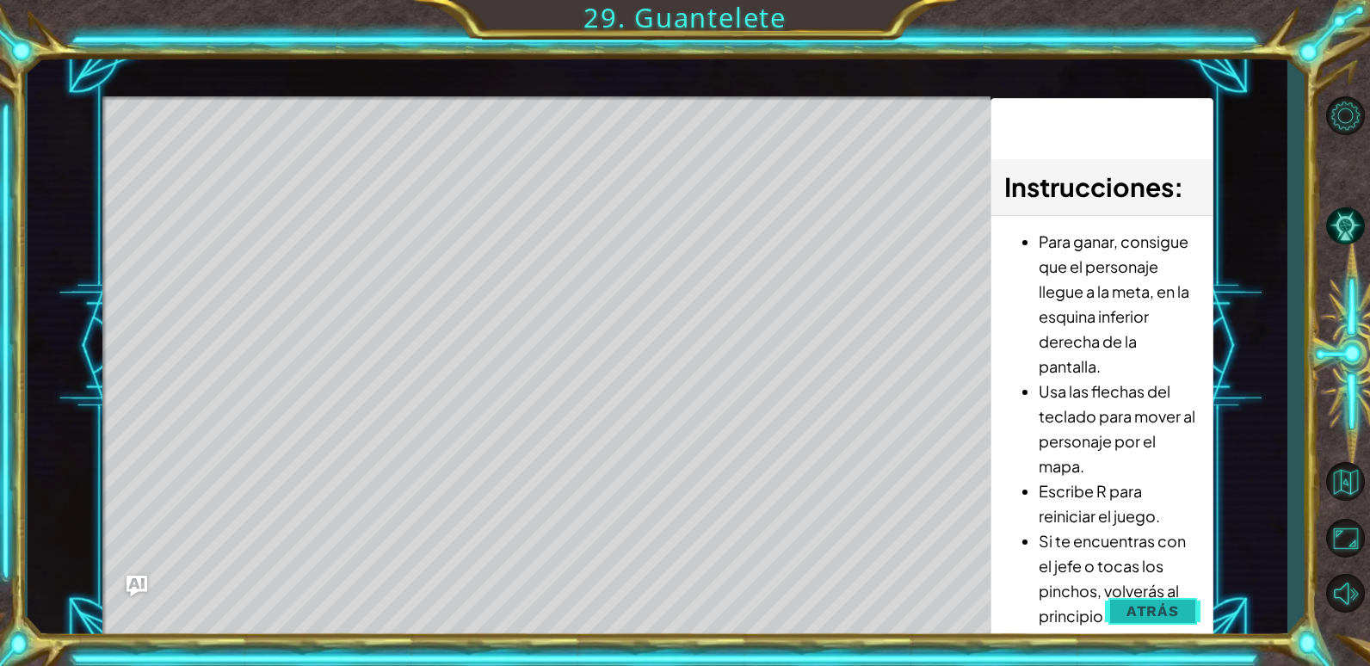
click at [1142, 614] on span "Atrás" at bounding box center [1152, 610] width 52 height 17
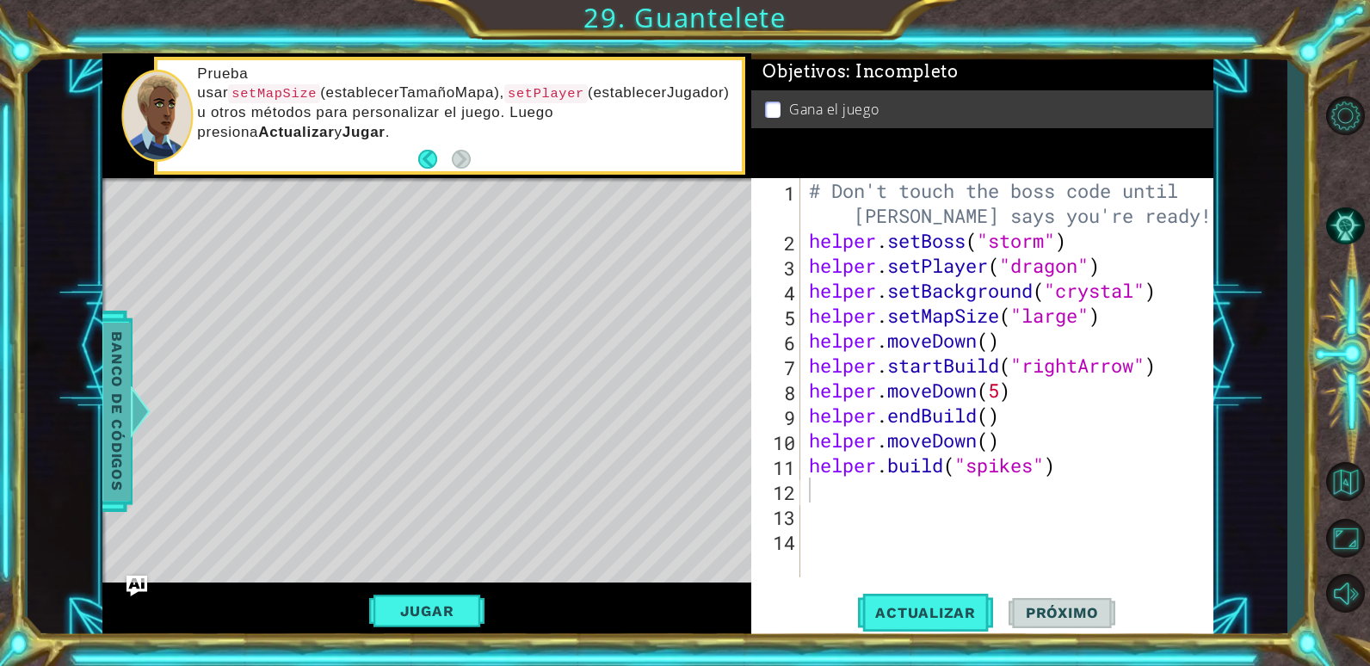
click at [104, 393] on span "Banco de códigos" at bounding box center [117, 411] width 28 height 178
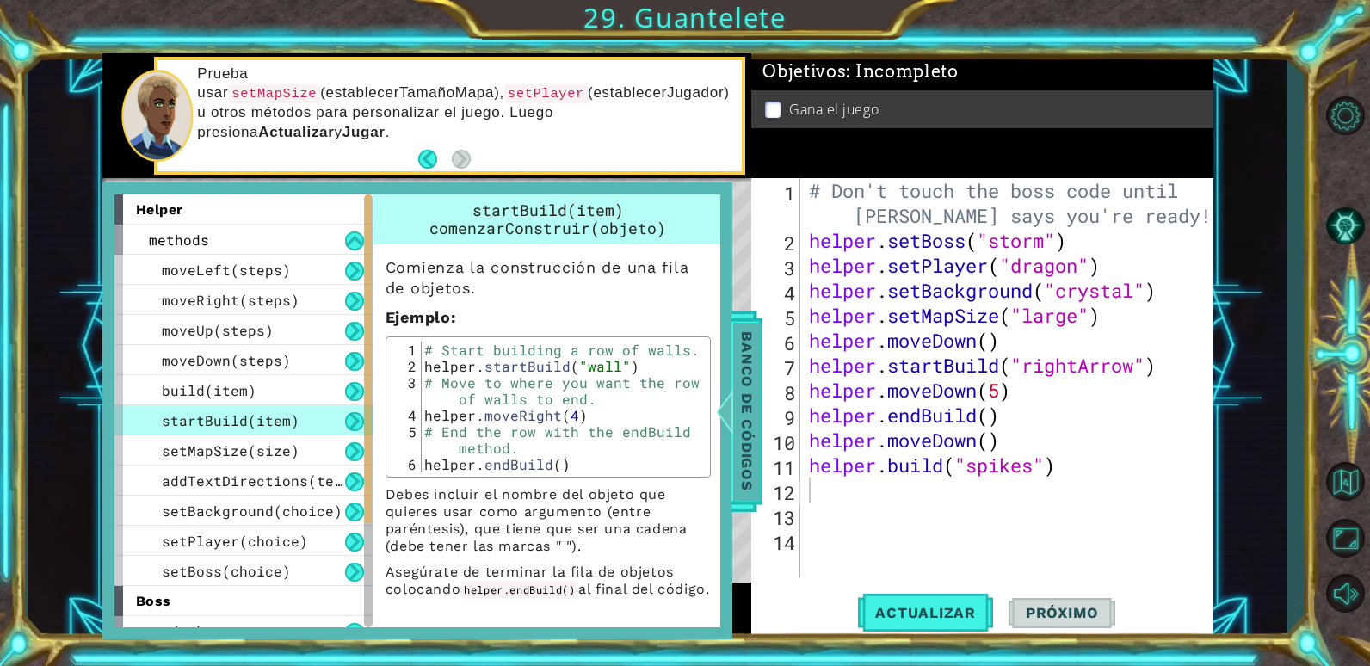
click at [750, 435] on span "Banco de códigos" at bounding box center [747, 411] width 28 height 178
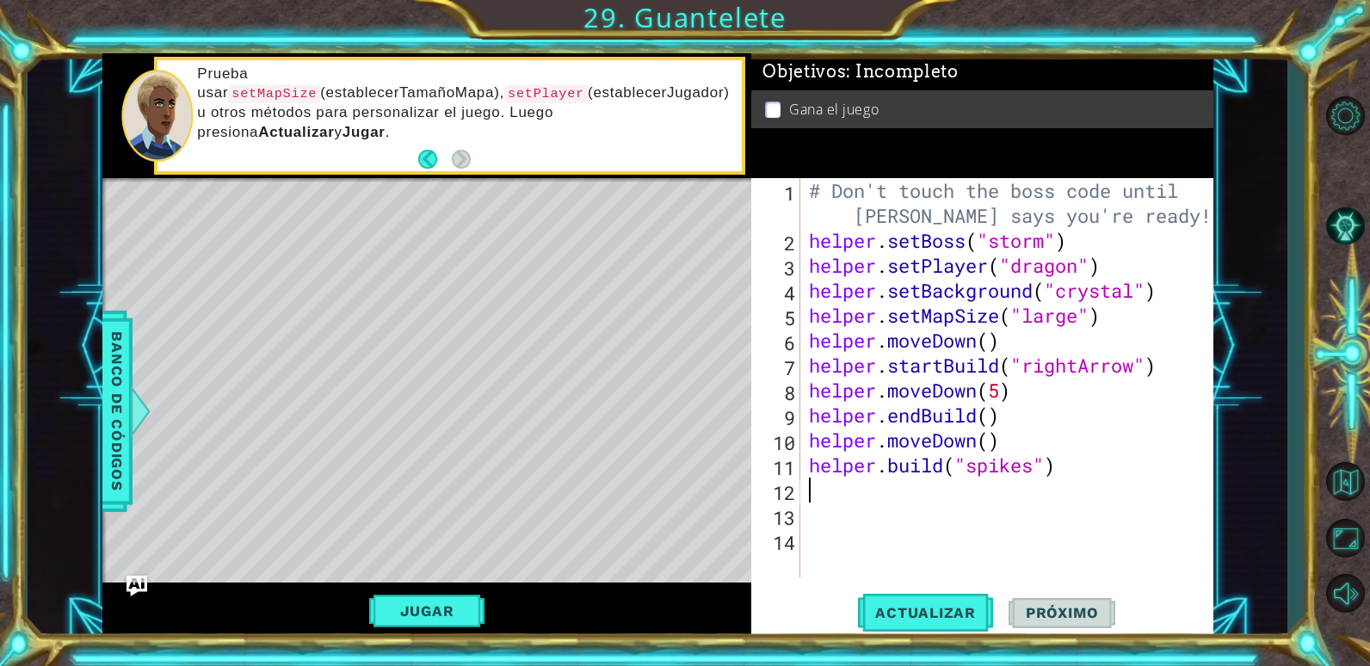
click at [854, 493] on div "# Don't touch the boss code until [PERSON_NAME] says you're ready! helper . set…" at bounding box center [1011, 415] width 412 height 474
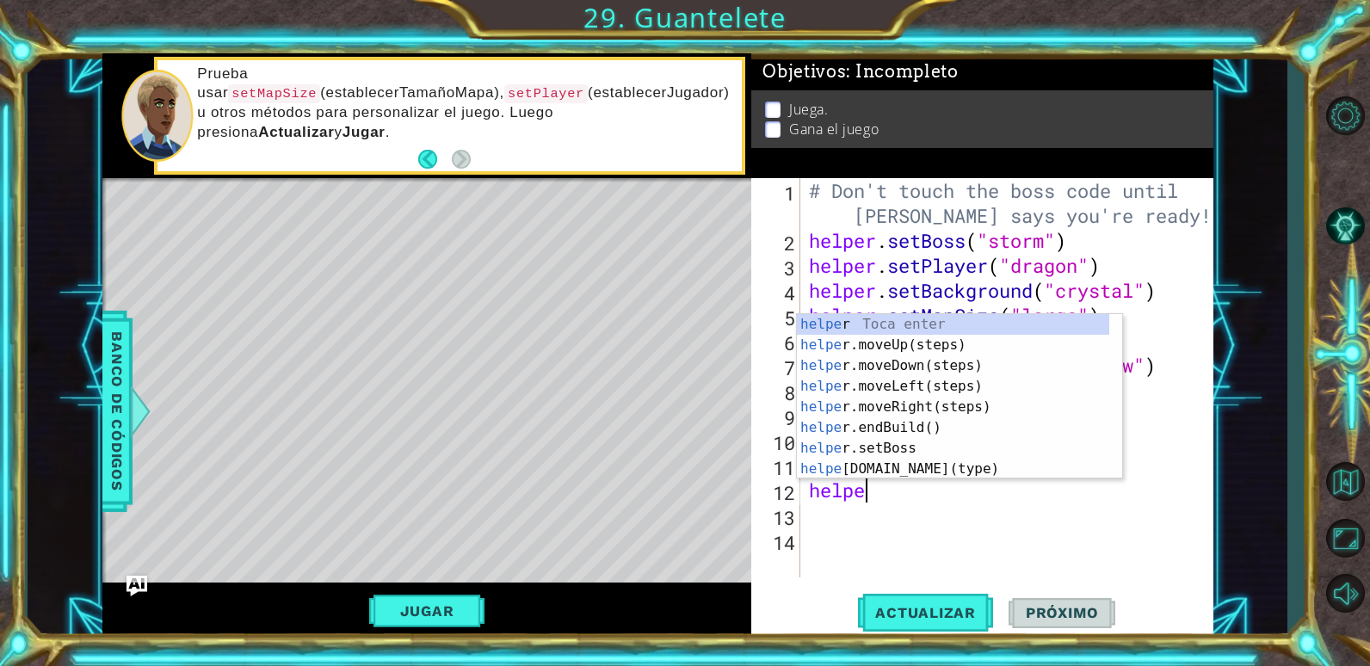
type textarea "helper"
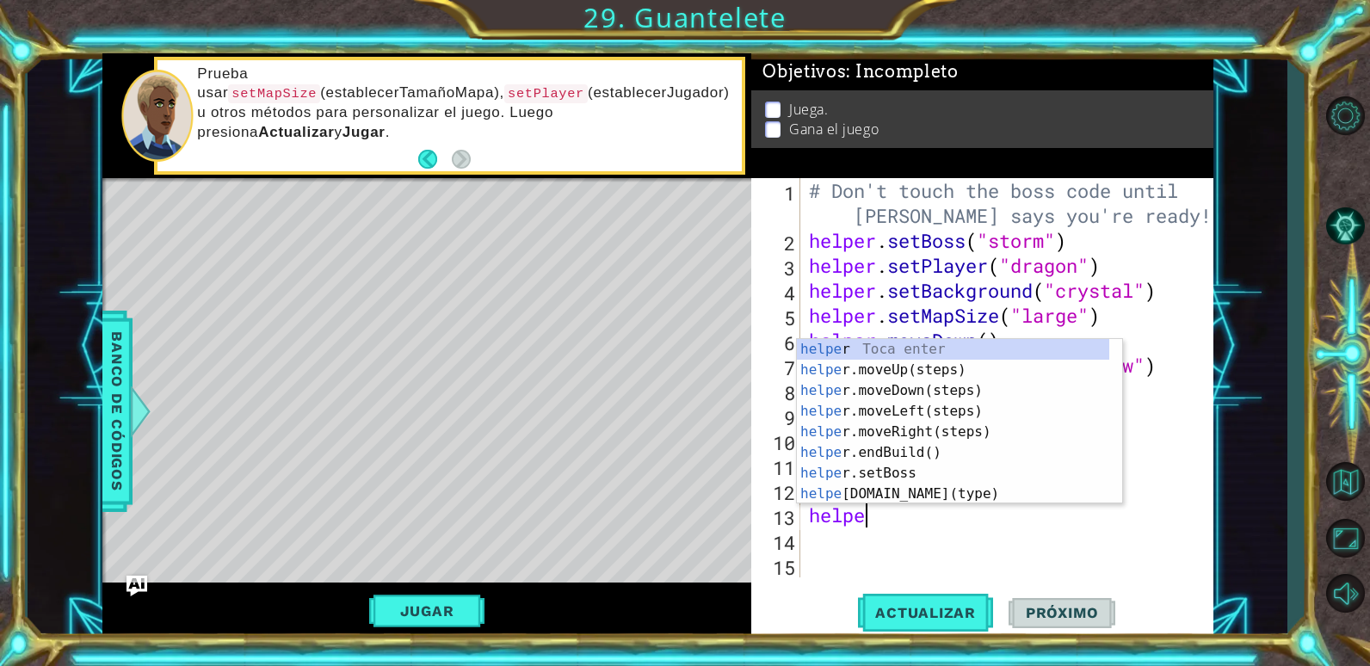
type textarea "helper"
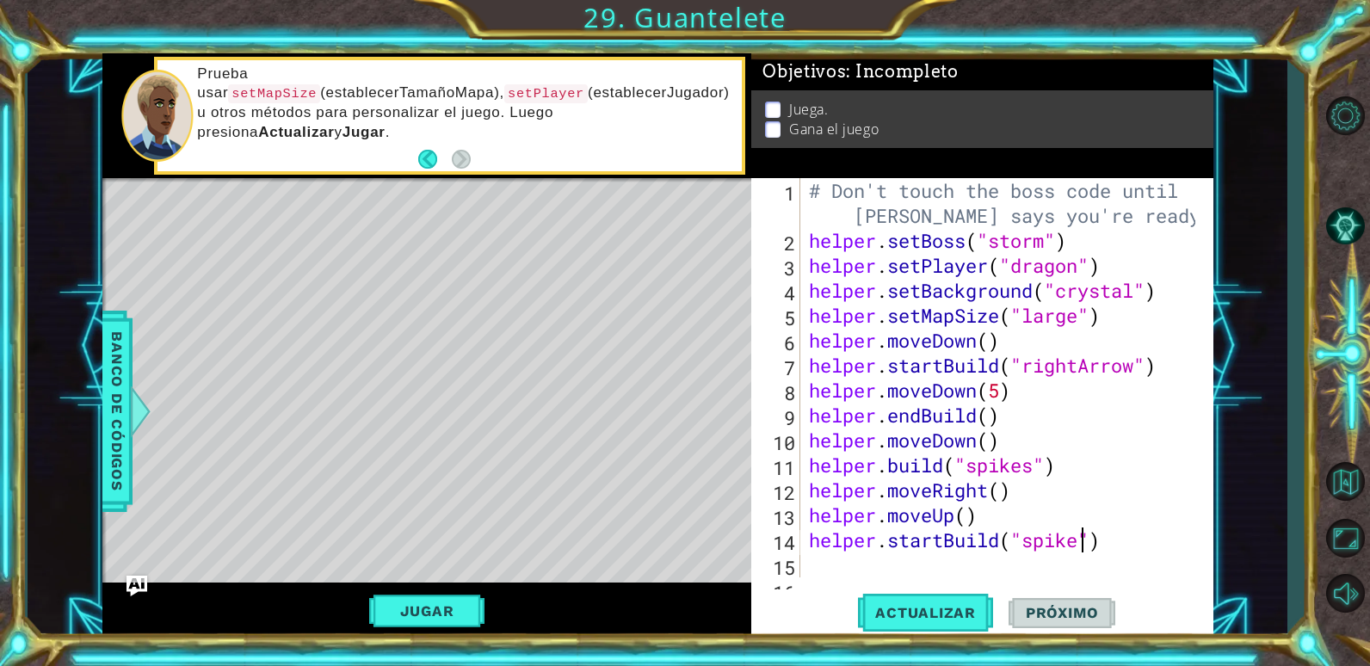
scroll to position [0, 13]
type textarea "helper.startBuild("spikes")"
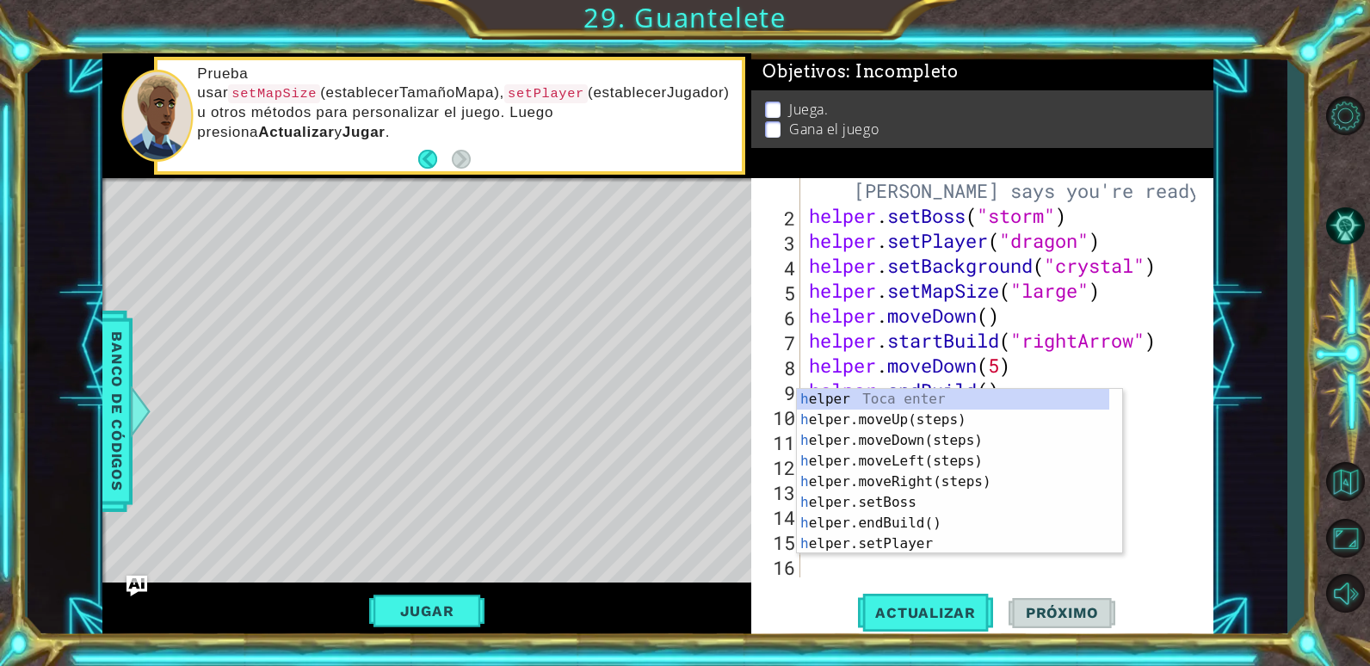
scroll to position [25, 0]
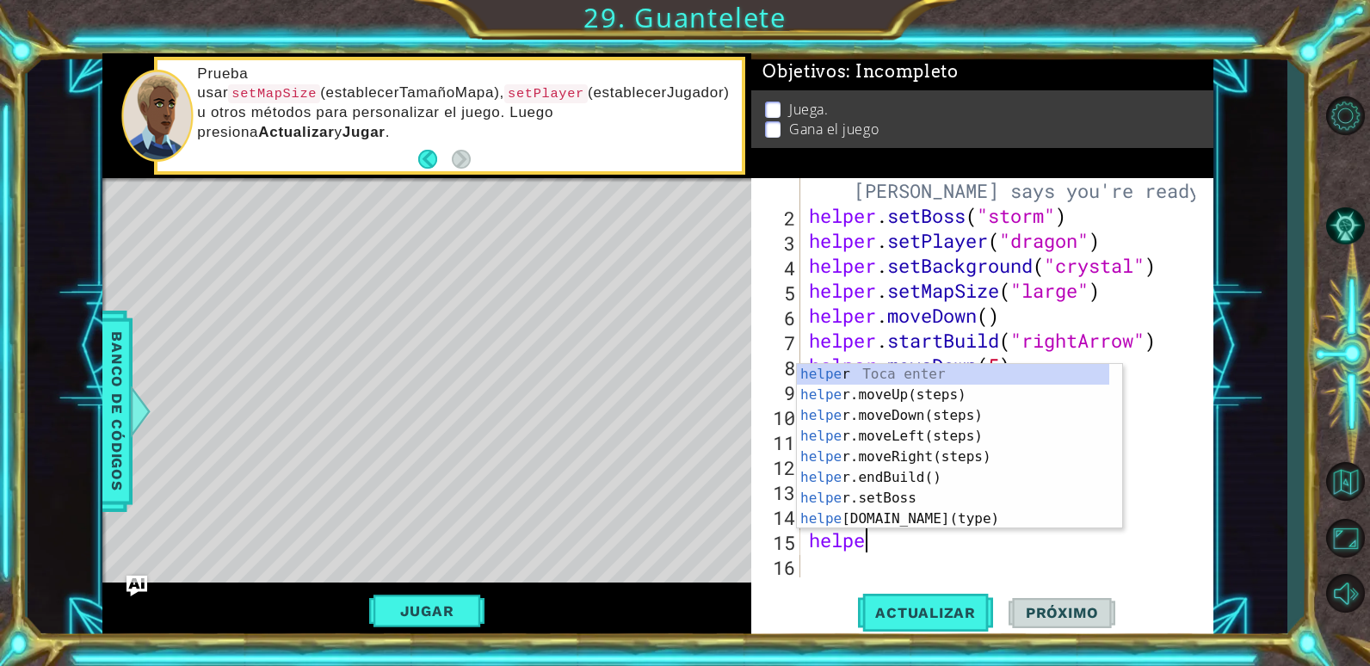
type textarea "helper"
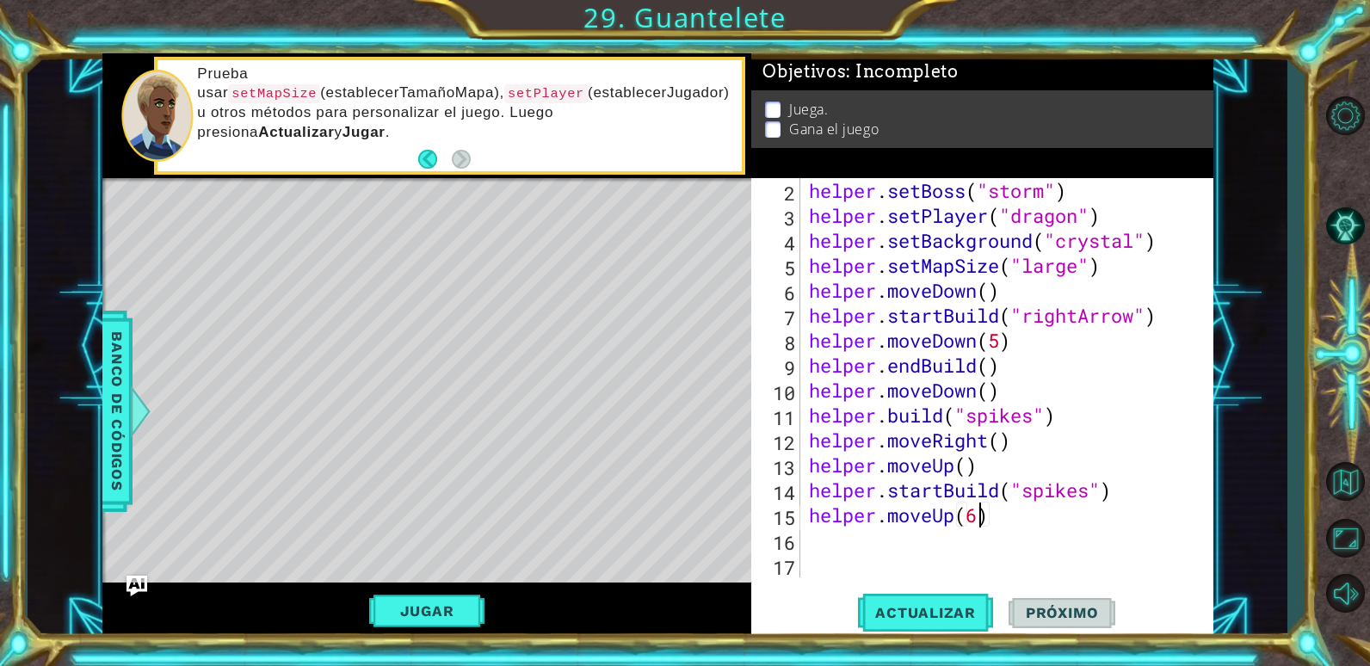
scroll to position [0, 8]
click at [883, 617] on span "Actualizar" at bounding box center [925, 612] width 135 height 17
click at [968, 469] on div "helper . setBoss ( "storm" ) helper . setPlayer ( "dragon" ) helper . setBackgr…" at bounding box center [1004, 402] width 398 height 449
click at [960, 596] on button "Actualizar" at bounding box center [925, 612] width 135 height 46
drag, startPoint x: 394, startPoint y: 604, endPoint x: 391, endPoint y: 564, distance: 40.6
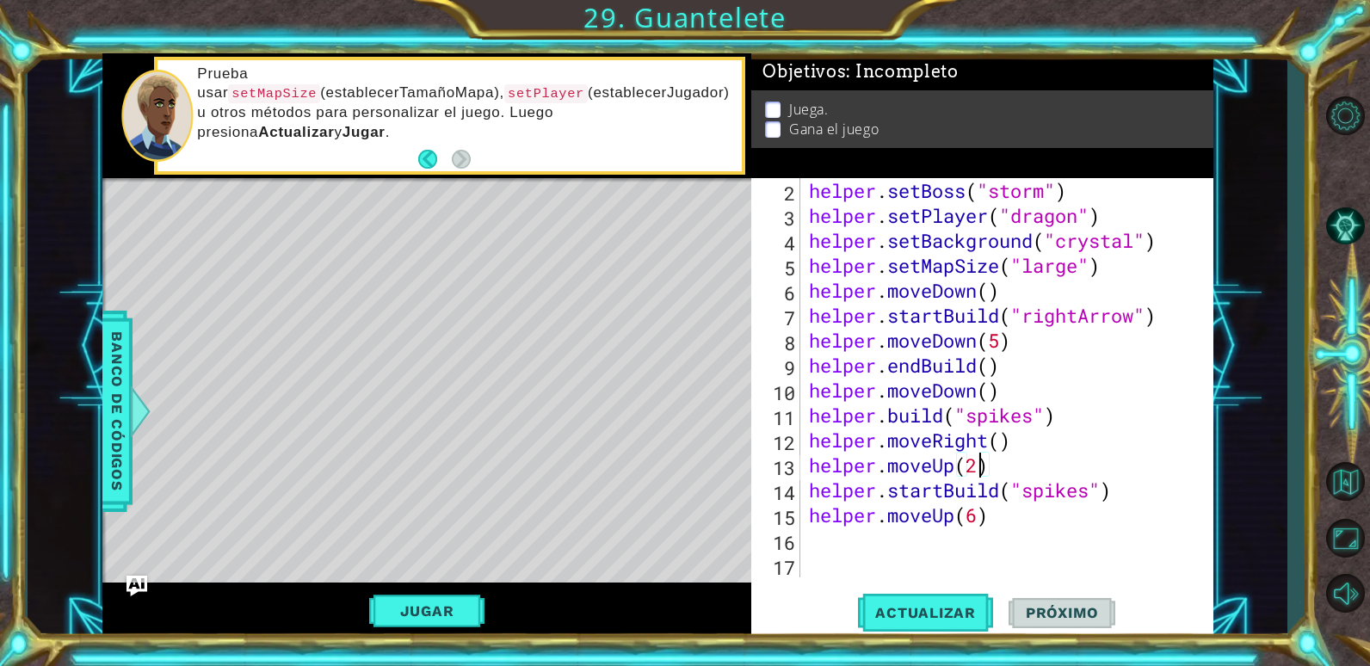
click at [394, 605] on button "Jugar" at bounding box center [427, 611] width 116 height 33
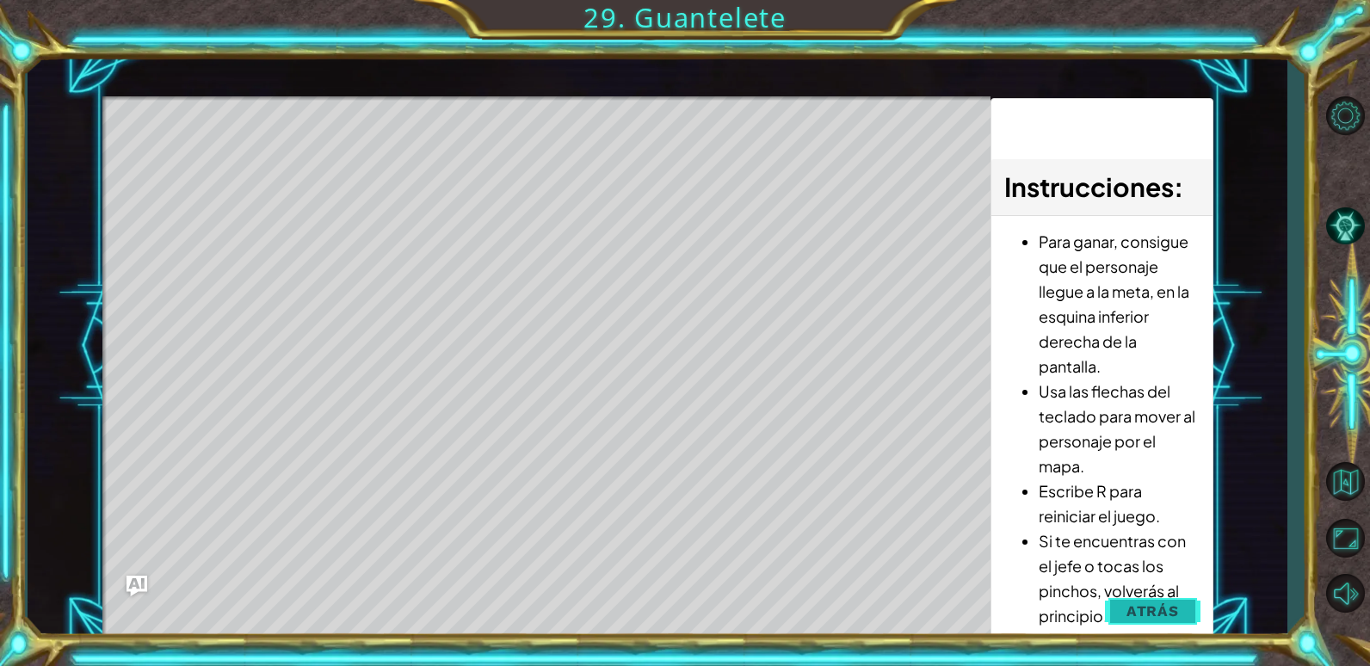
click at [1151, 616] on span "Atrás" at bounding box center [1152, 610] width 52 height 17
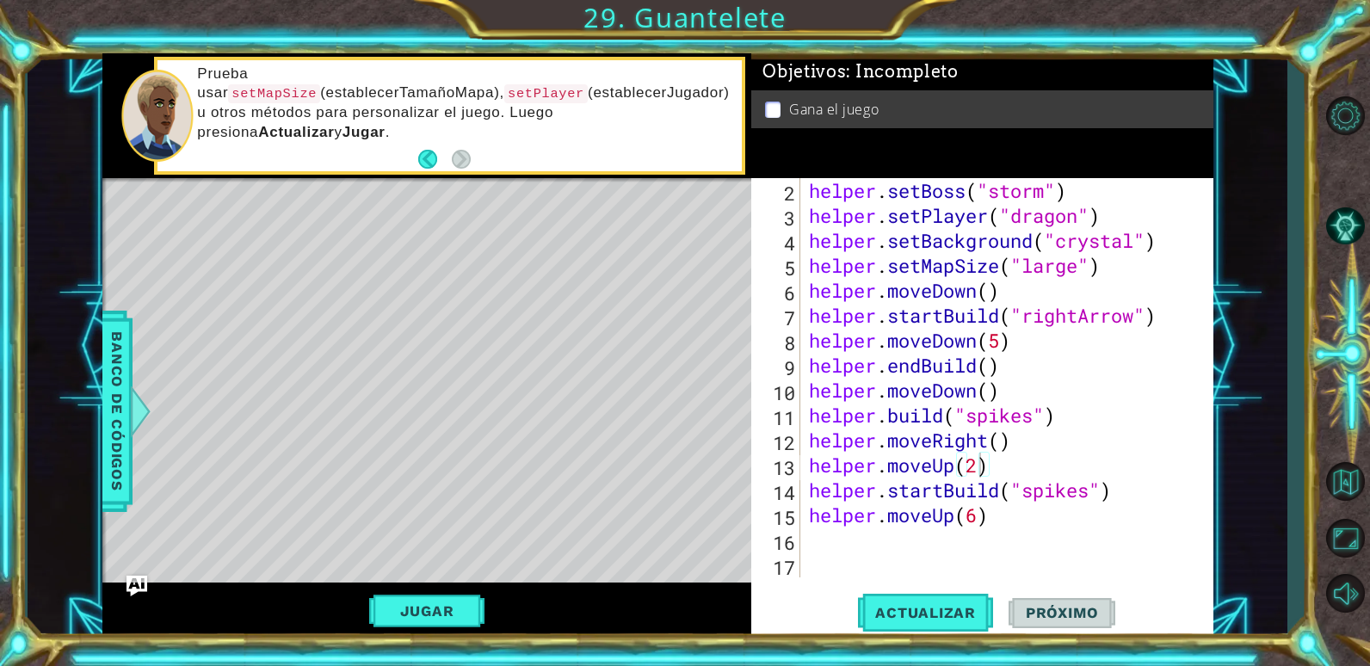
type textarea "helper.moveUp(6)"
click at [1012, 515] on div "helper . setBoss ( "storm" ) helper . setPlayer ( "dragon" ) helper . setBackgr…" at bounding box center [1004, 402] width 398 height 449
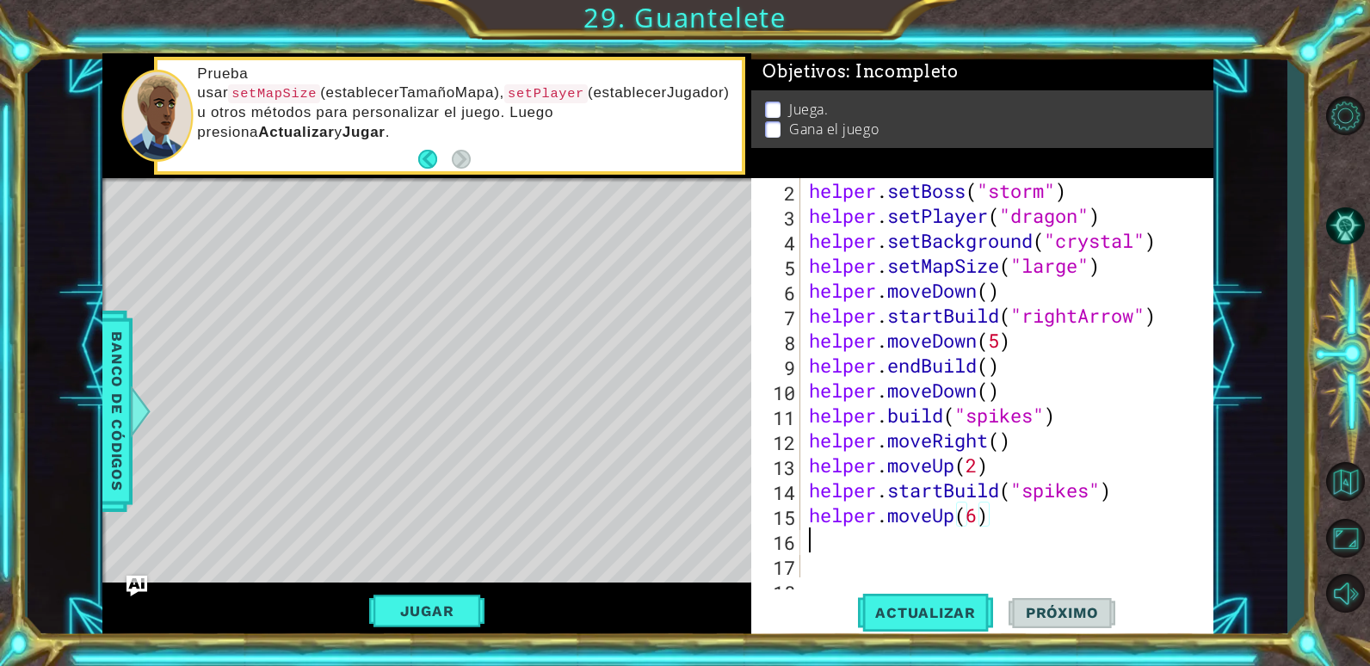
scroll to position [0, 0]
type textarea "h"
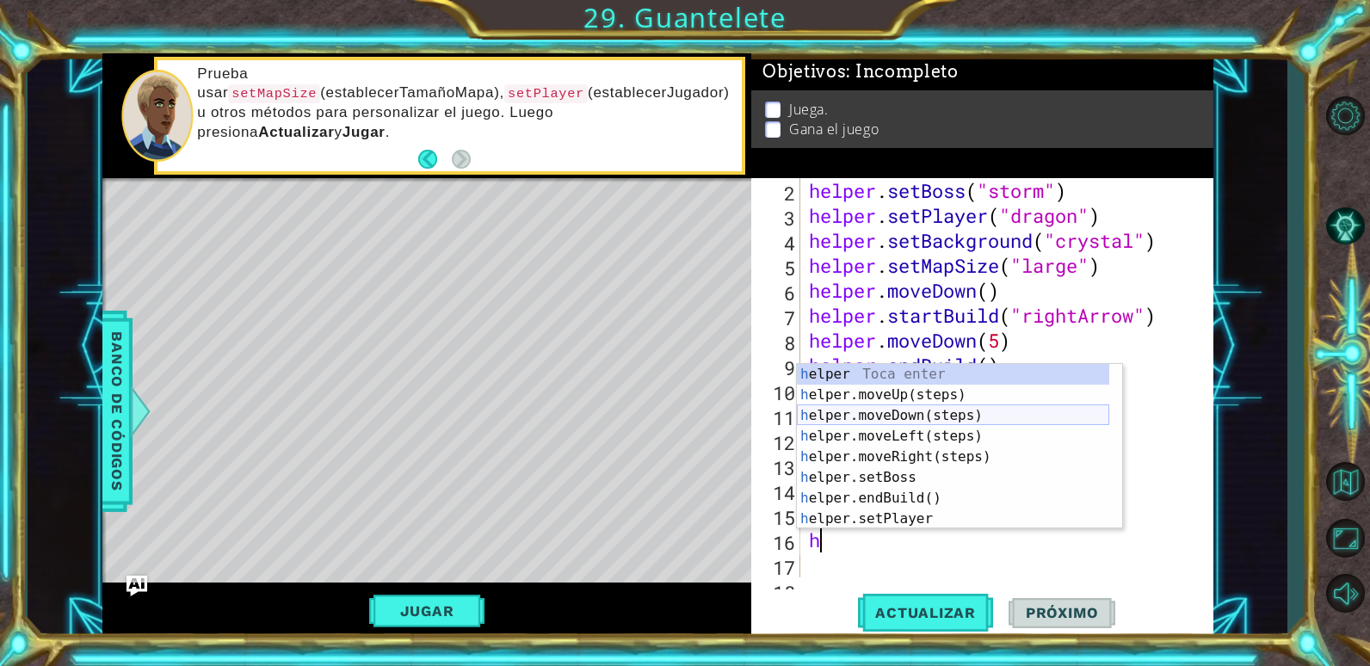
click at [902, 410] on div "h elper Toca enter h elper.moveUp(steps) Toca enter h elper.moveDown(steps) Toc…" at bounding box center [953, 467] width 312 height 207
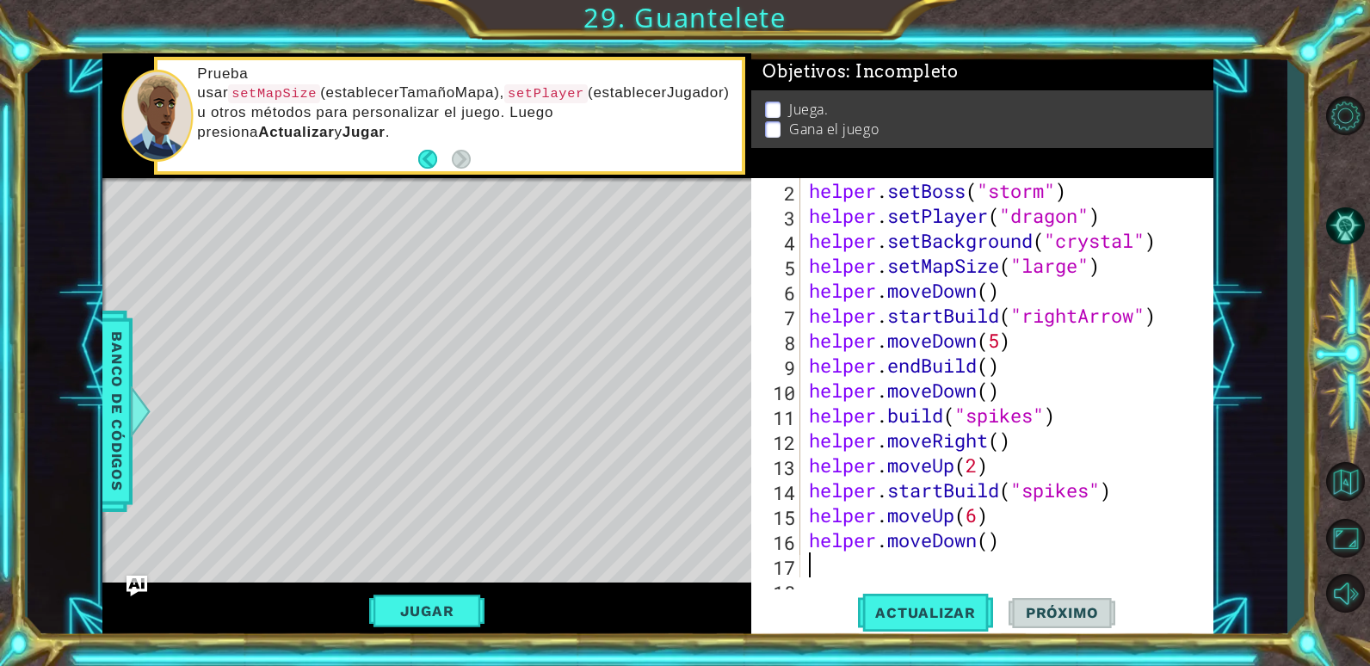
click at [987, 537] on div "helper . setBoss ( "storm" ) helper . setPlayer ( "dragon" ) helper . setBackgr…" at bounding box center [1004, 402] width 398 height 449
click at [962, 608] on span "Actualizar" at bounding box center [925, 612] width 135 height 17
click at [990, 517] on div "helper . setBoss ( "storm" ) helper . setPlayer ( "dragon" ) helper . setBackgr…" at bounding box center [1004, 402] width 398 height 449
type textarea "helper.moveUp(6)"
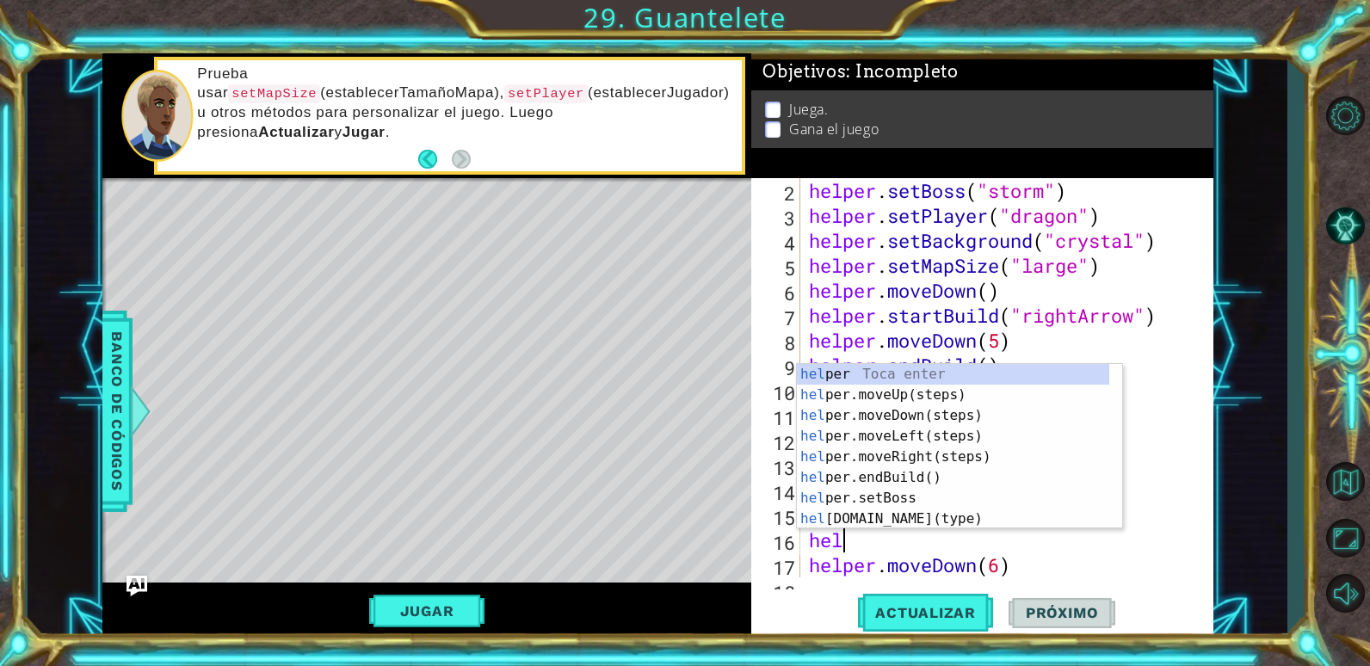
scroll to position [0, 1]
type textarea "hel"
click at [953, 471] on div "hel per Toca enter hel per.moveUp(steps) Toca enter hel per.moveDown(steps) Toc…" at bounding box center [953, 467] width 312 height 207
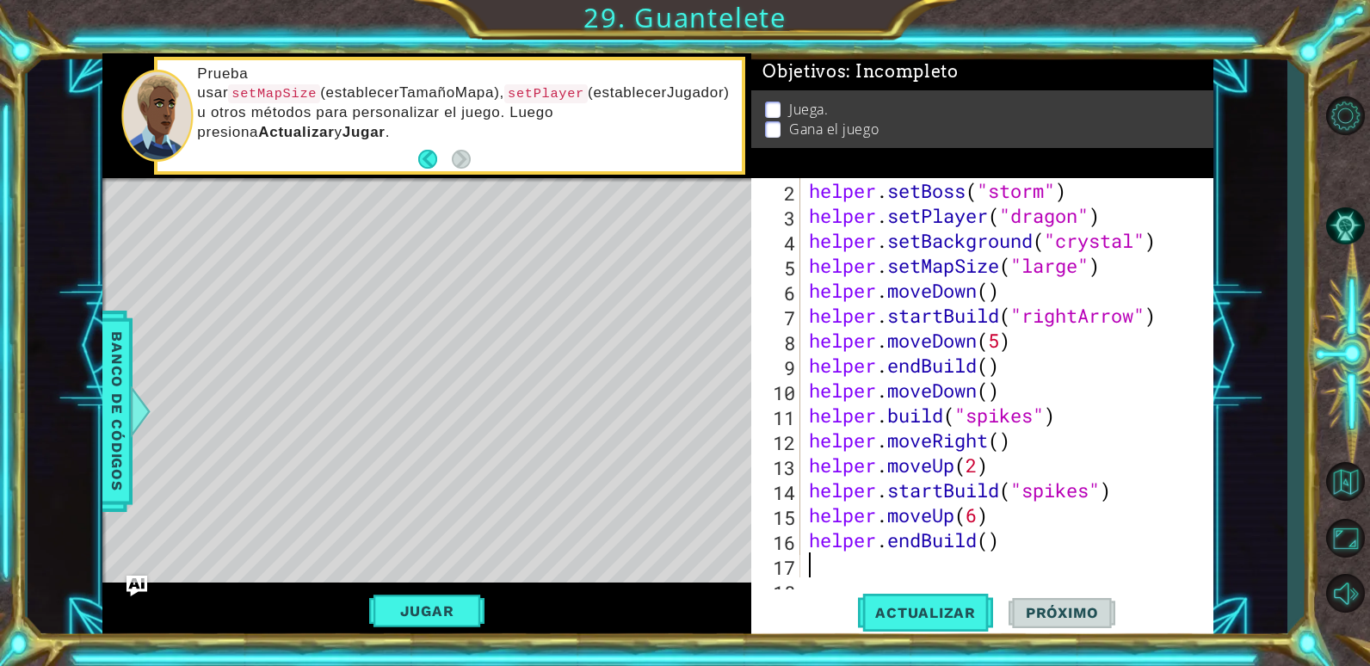
scroll to position [0, 0]
click at [949, 597] on button "Actualizar" at bounding box center [925, 612] width 135 height 46
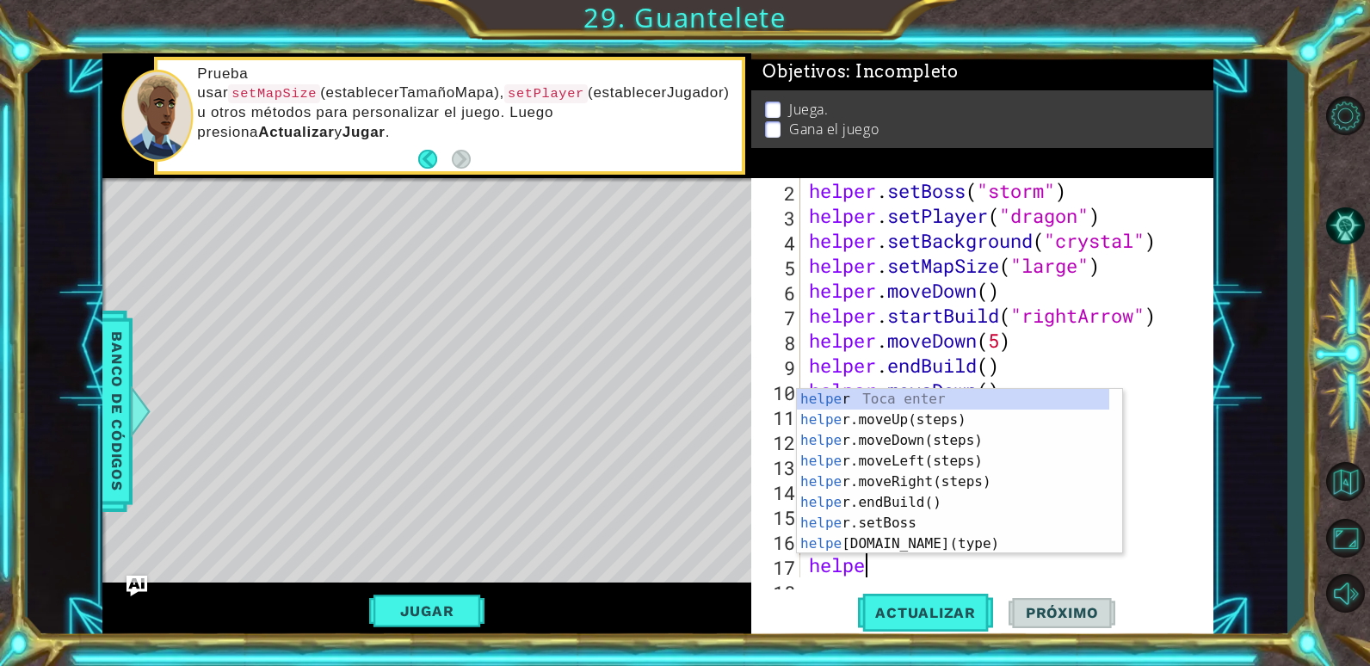
scroll to position [0, 3]
click at [828, 545] on div "helper Toca enter helper .moveUp(steps) Toca enter helper .moveDown(steps) Toca…" at bounding box center [953, 492] width 312 height 207
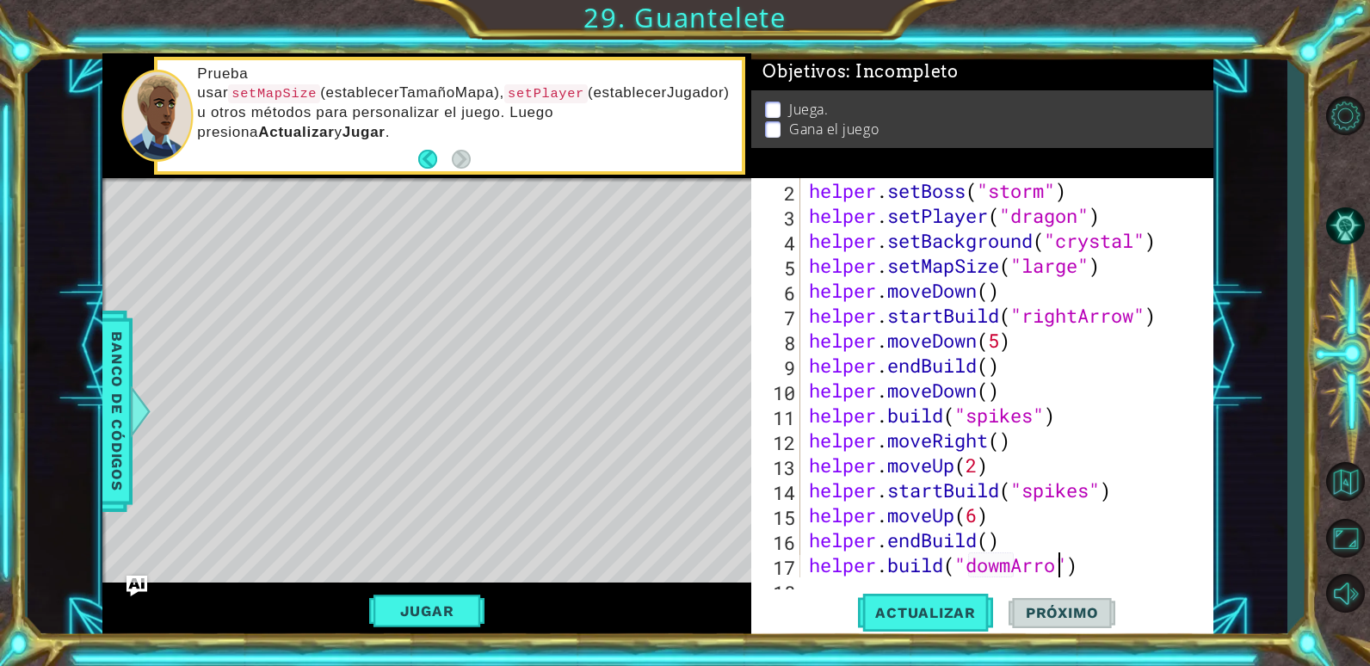
scroll to position [0, 12]
click at [882, 600] on button "Actualizar" at bounding box center [925, 612] width 135 height 46
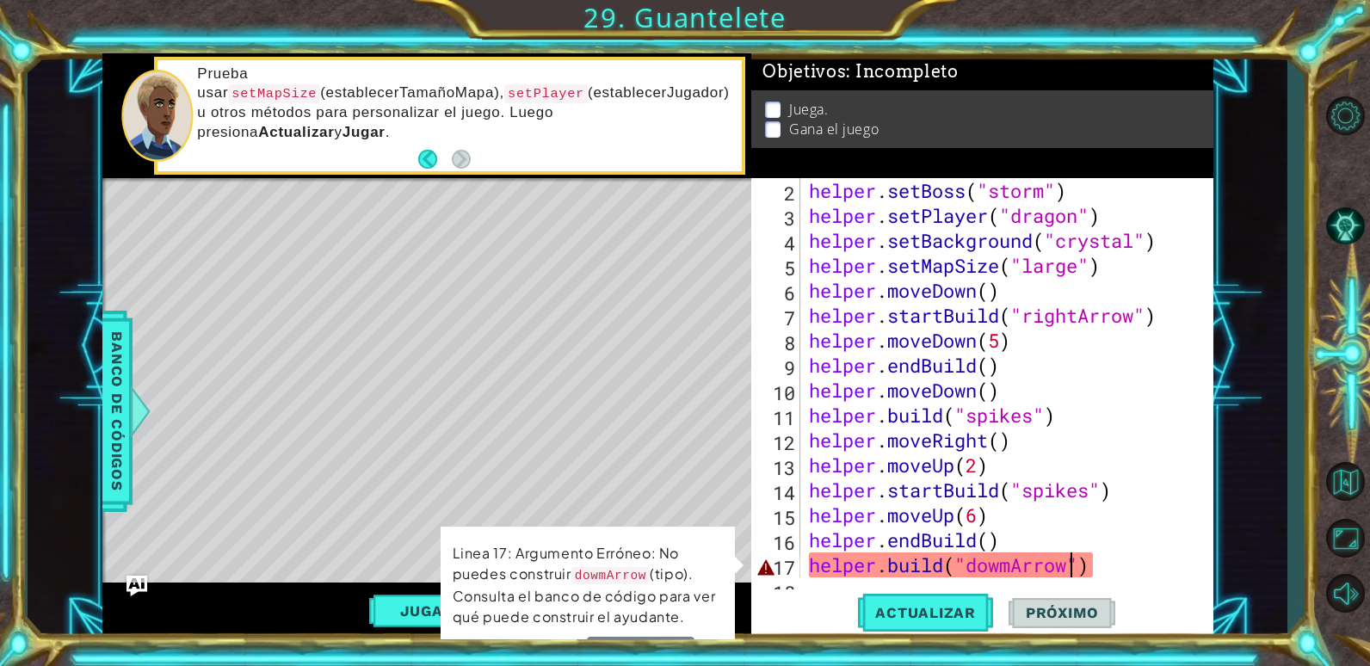
scroll to position [150, 0]
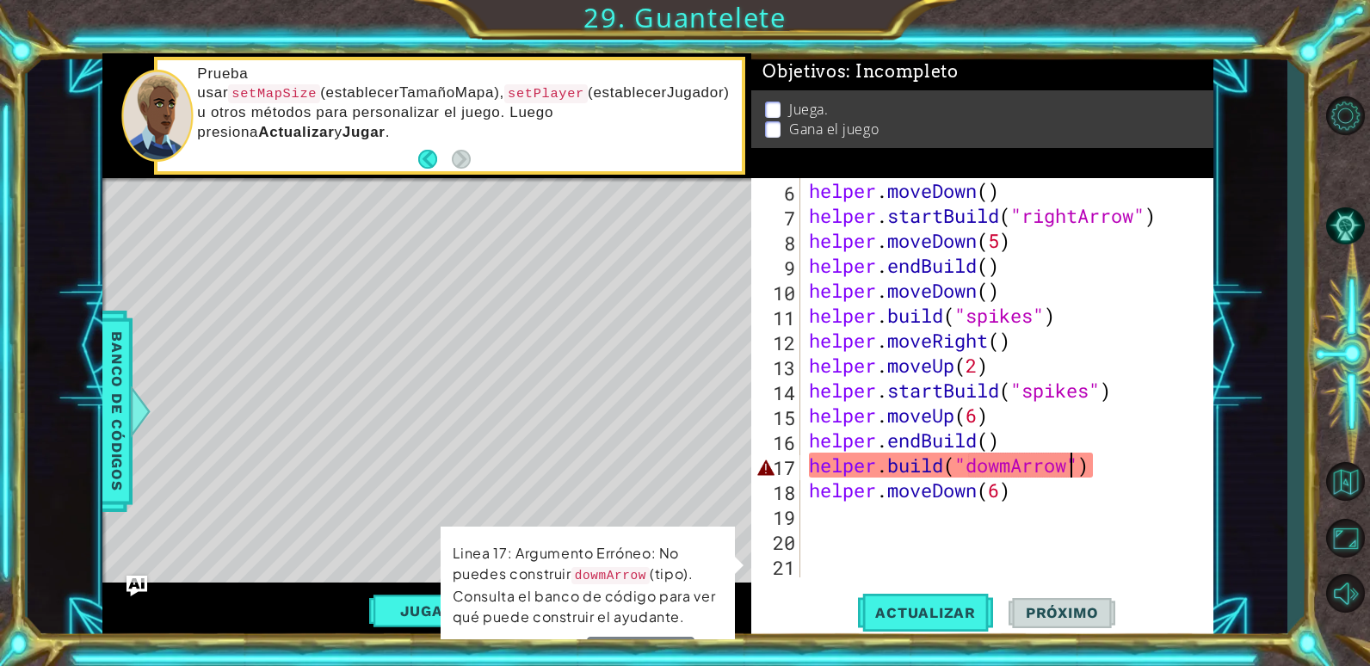
click at [1010, 466] on div "helper . moveDown ( ) helper . startBuild ( "rightArrow" ) helper . moveDown ( …" at bounding box center [1004, 402] width 398 height 449
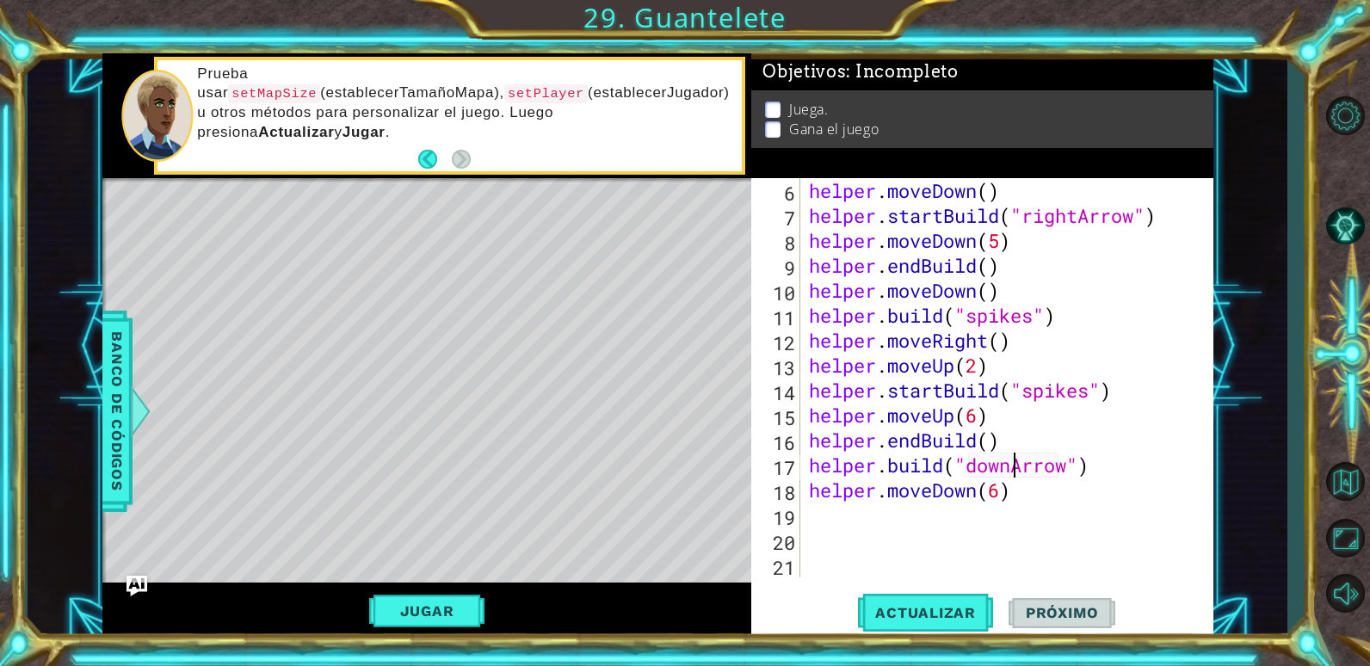
scroll to position [0, 9]
click at [932, 603] on button "Actualizar" at bounding box center [925, 612] width 135 height 46
click at [922, 608] on span "Actualizar" at bounding box center [925, 612] width 135 height 17
click at [805, 468] on div "helper . moveDown ( ) helper . startBuild ( "rightArrow" ) helper . moveDown ( …" at bounding box center [1004, 402] width 398 height 449
drag, startPoint x: 807, startPoint y: 490, endPoint x: 1050, endPoint y: 487, distance: 242.7
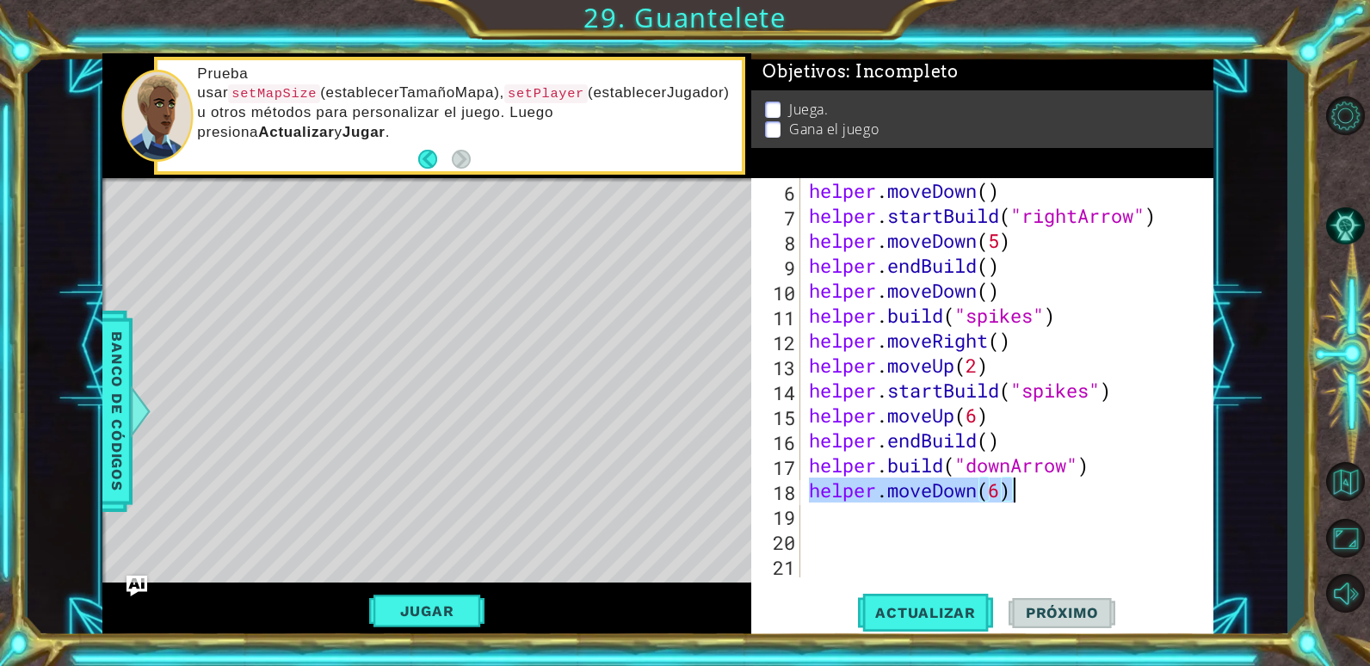
click at [1050, 487] on div "helper . moveDown ( ) helper . startBuild ( "rightArrow" ) helper . moveDown ( …" at bounding box center [1004, 402] width 398 height 449
click at [1001, 435] on div "helper . moveDown ( ) helper . startBuild ( "rightArrow" ) helper . moveDown ( …" at bounding box center [1004, 402] width 398 height 449
type textarea "helper.endBuild()"
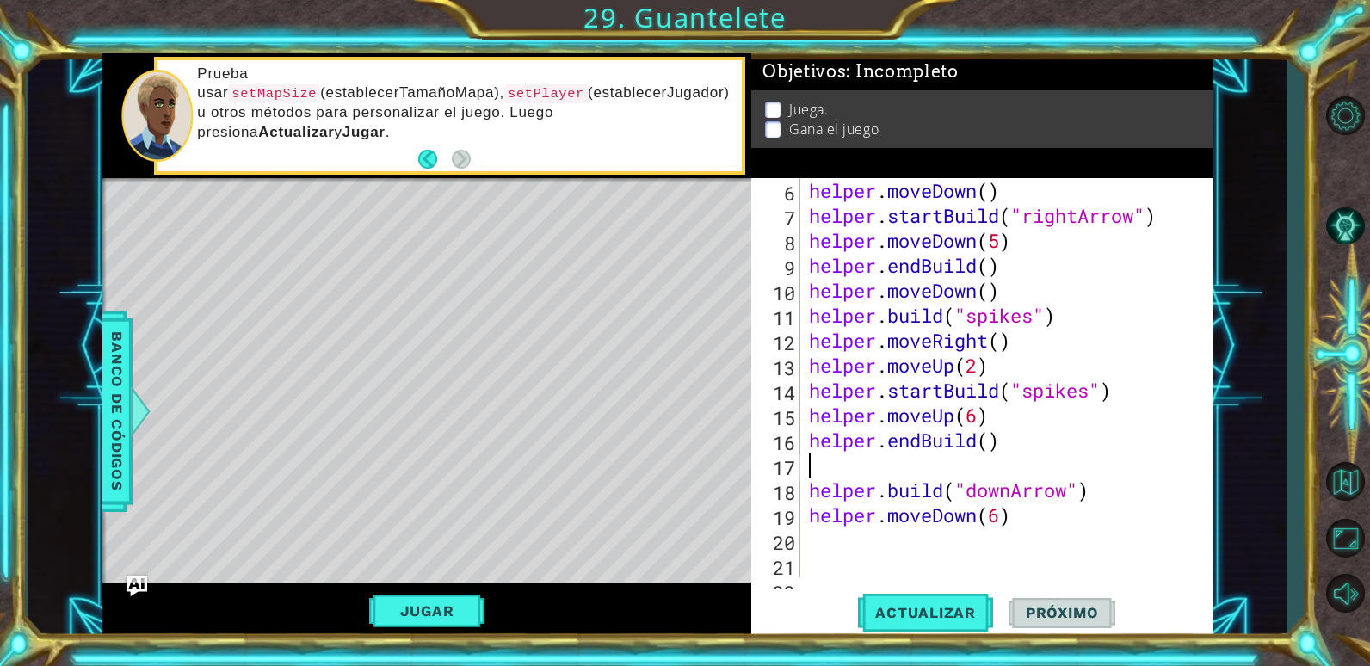
paste textarea "helper.moveDown(6)"
type textarea "helper.moveDown(6)"
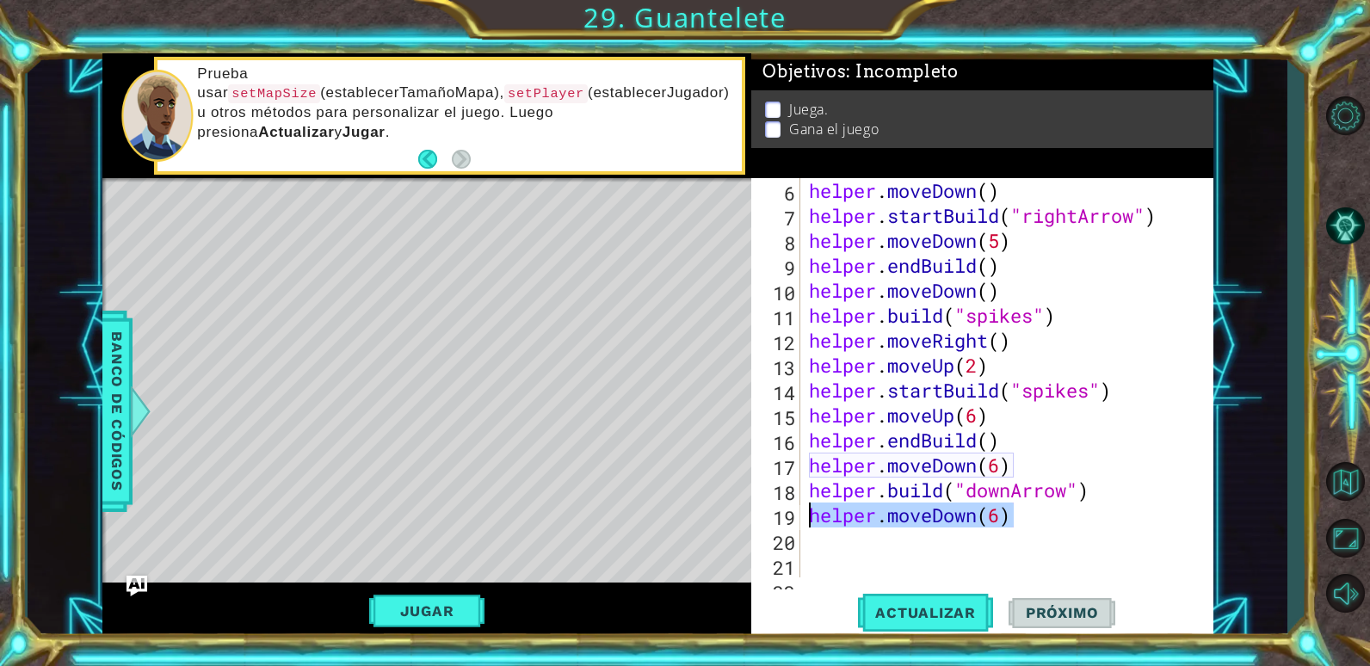
drag, startPoint x: 1015, startPoint y: 516, endPoint x: 809, endPoint y: 522, distance: 206.6
click at [809, 522] on div "helper . moveDown ( ) helper . startBuild ( "rightArrow" ) helper . moveDown ( …" at bounding box center [1004, 402] width 398 height 449
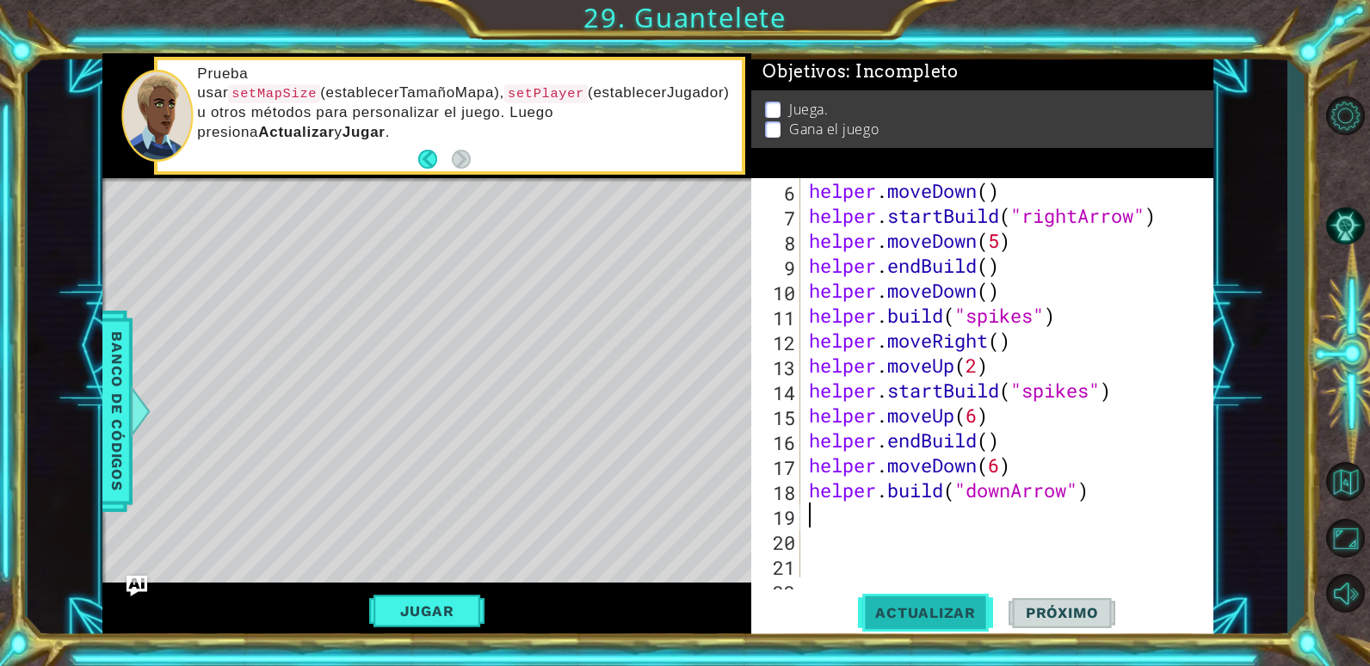
click at [895, 612] on span "Actualizar" at bounding box center [925, 612] width 135 height 17
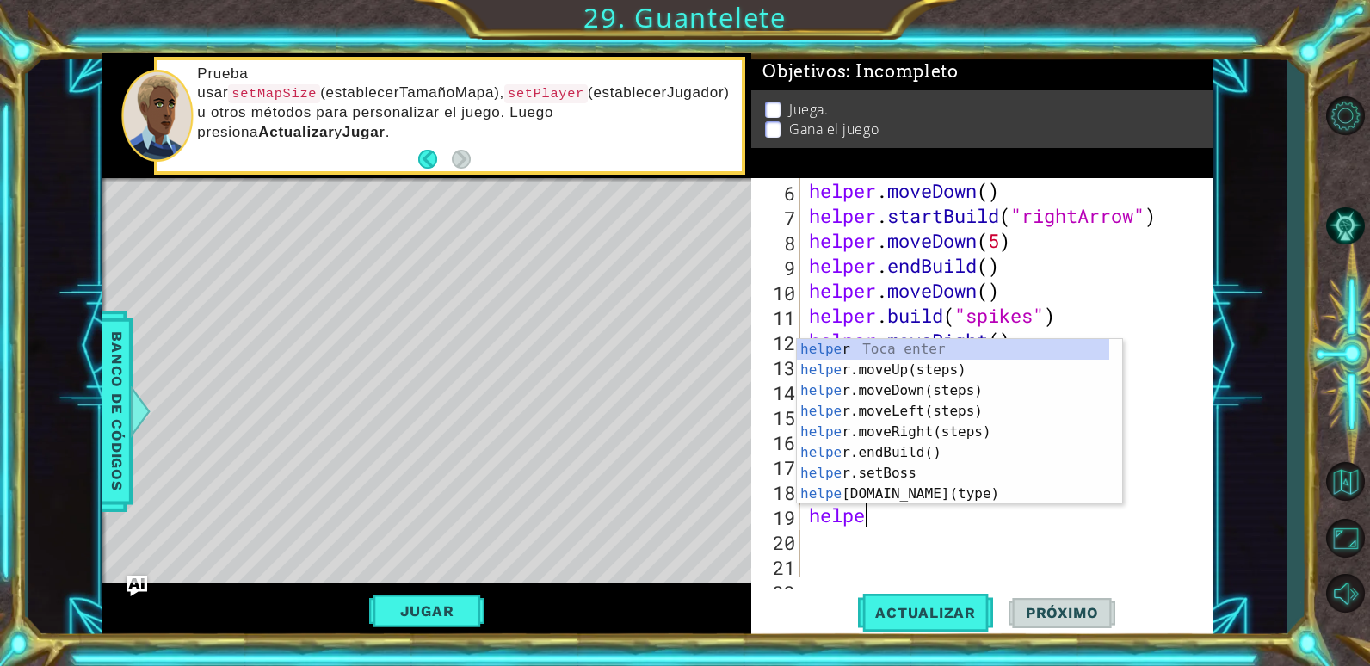
type textarea "helper"
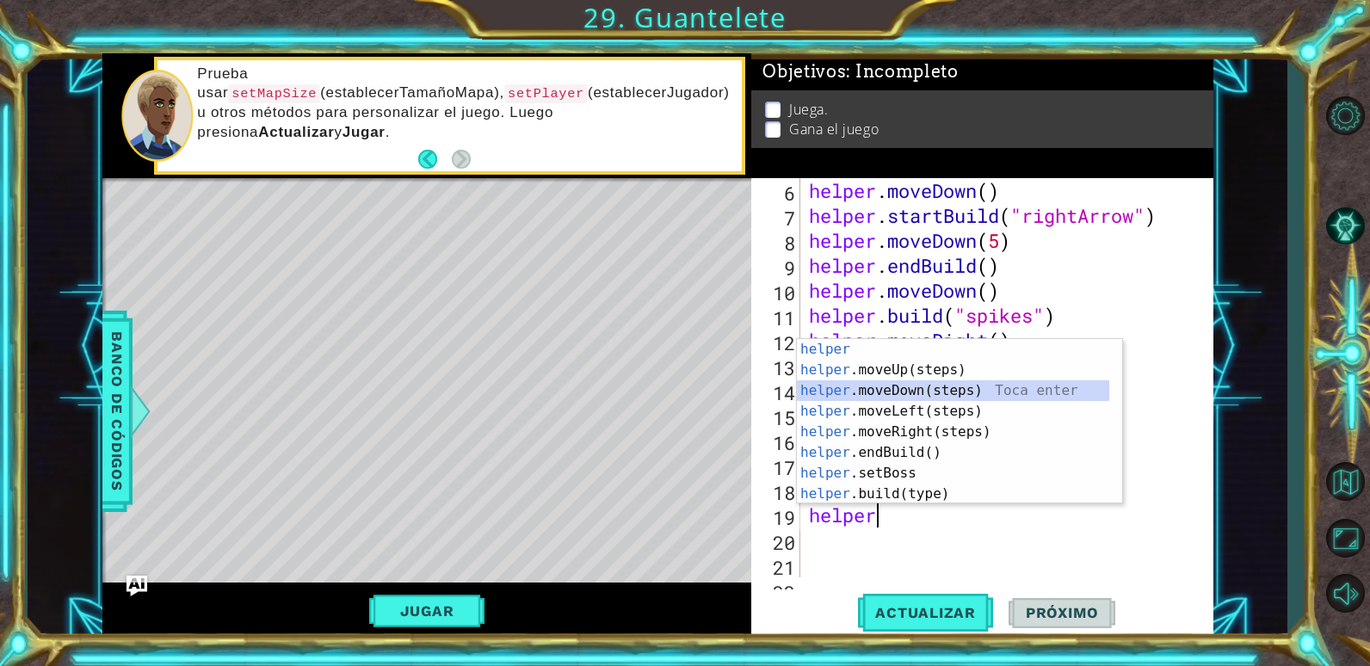
click at [867, 395] on div "helper Toca enter helper .moveUp(steps) Toca enter helper .moveDown(steps) Toca…" at bounding box center [953, 442] width 312 height 207
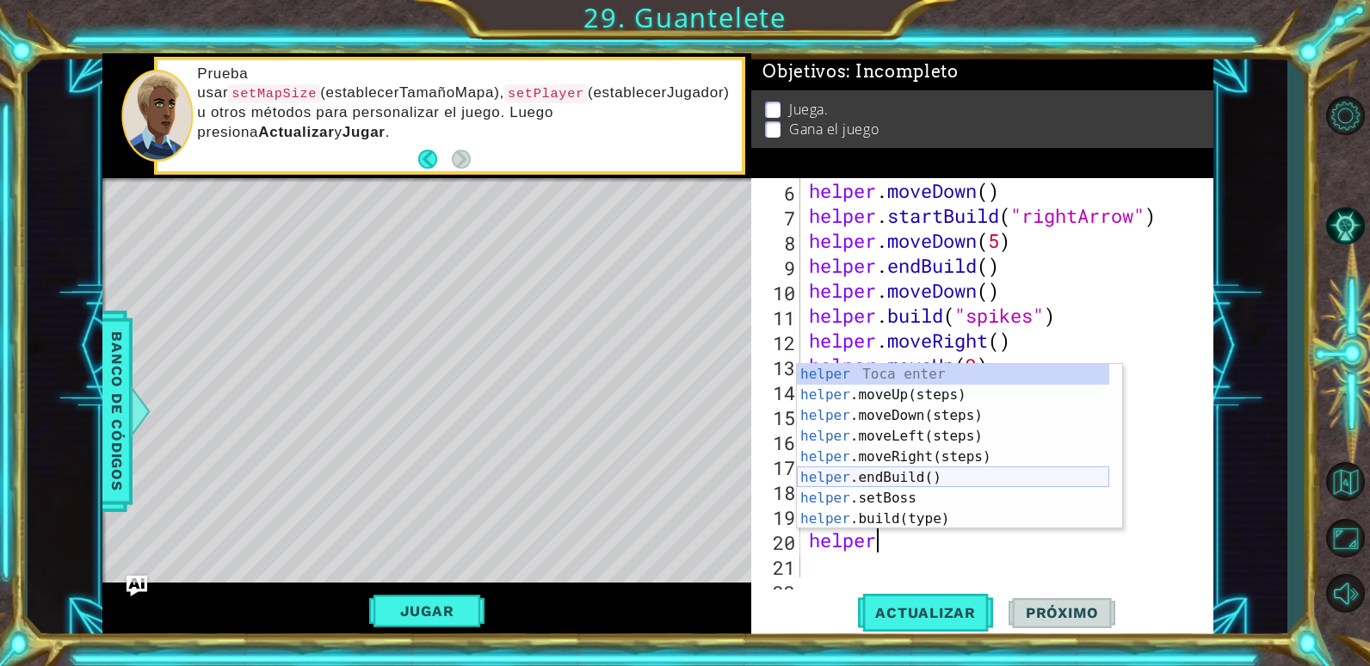
scroll to position [103, 0]
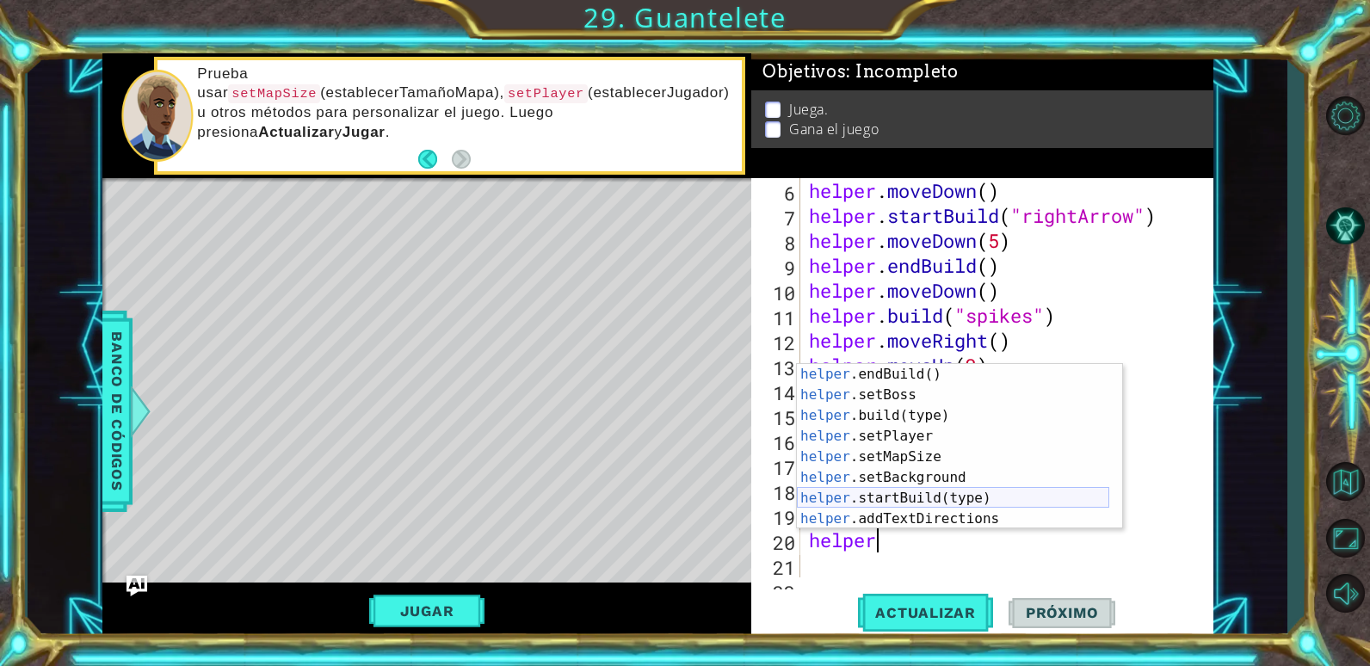
click at [914, 499] on div "helper .endBuild() Toca enter helper .setBoss Toca enter helper .build(type) To…" at bounding box center [953, 467] width 312 height 207
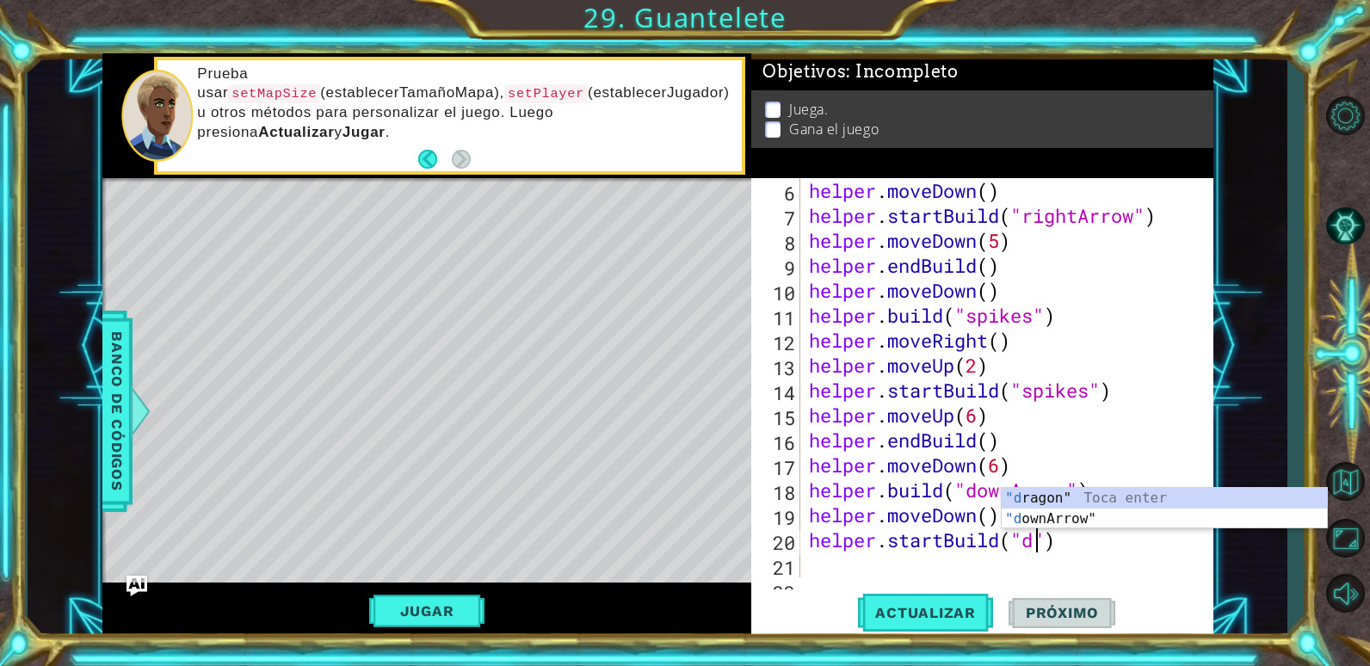
scroll to position [0, 11]
click at [1016, 499] on div ""do wnArrow" Toca enter "d rag o n" Toca enter" at bounding box center [1164, 529] width 325 height 83
type textarea "helper.startBuild("downArrow")"
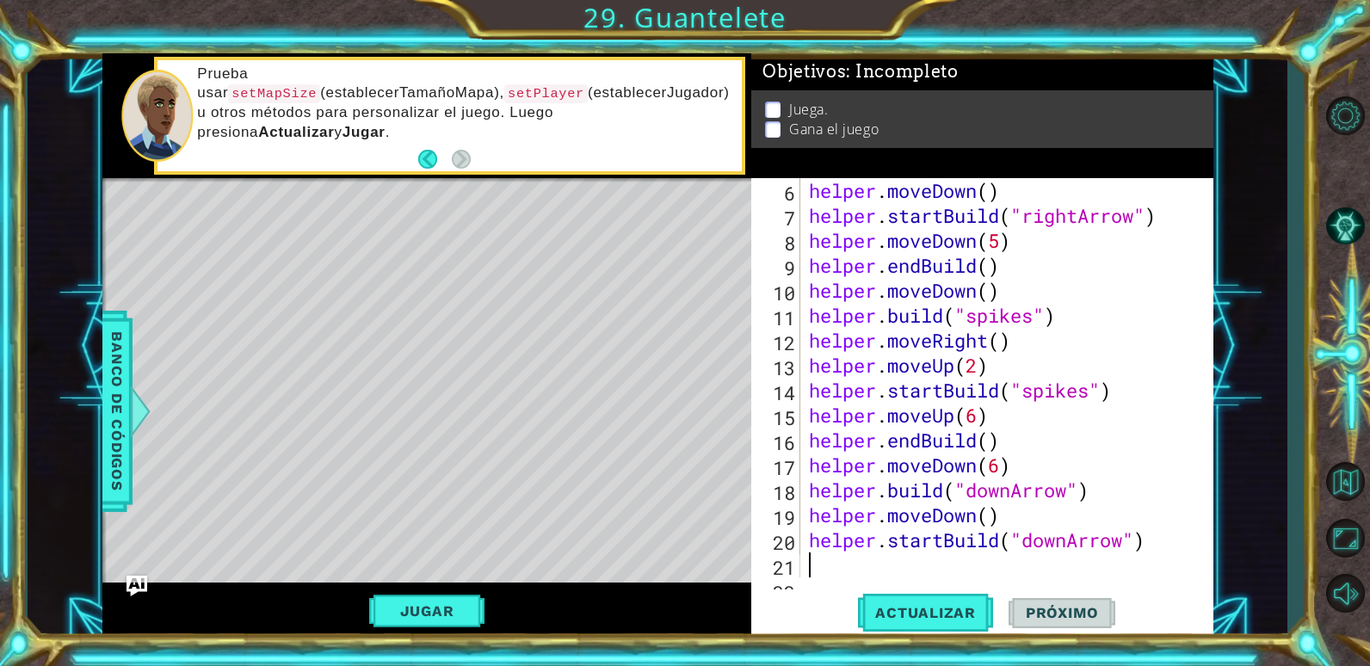
click at [835, 575] on div "helper . moveDown ( ) helper . startBuild ( "rightArrow" ) helper . moveDown ( …" at bounding box center [1004, 402] width 398 height 449
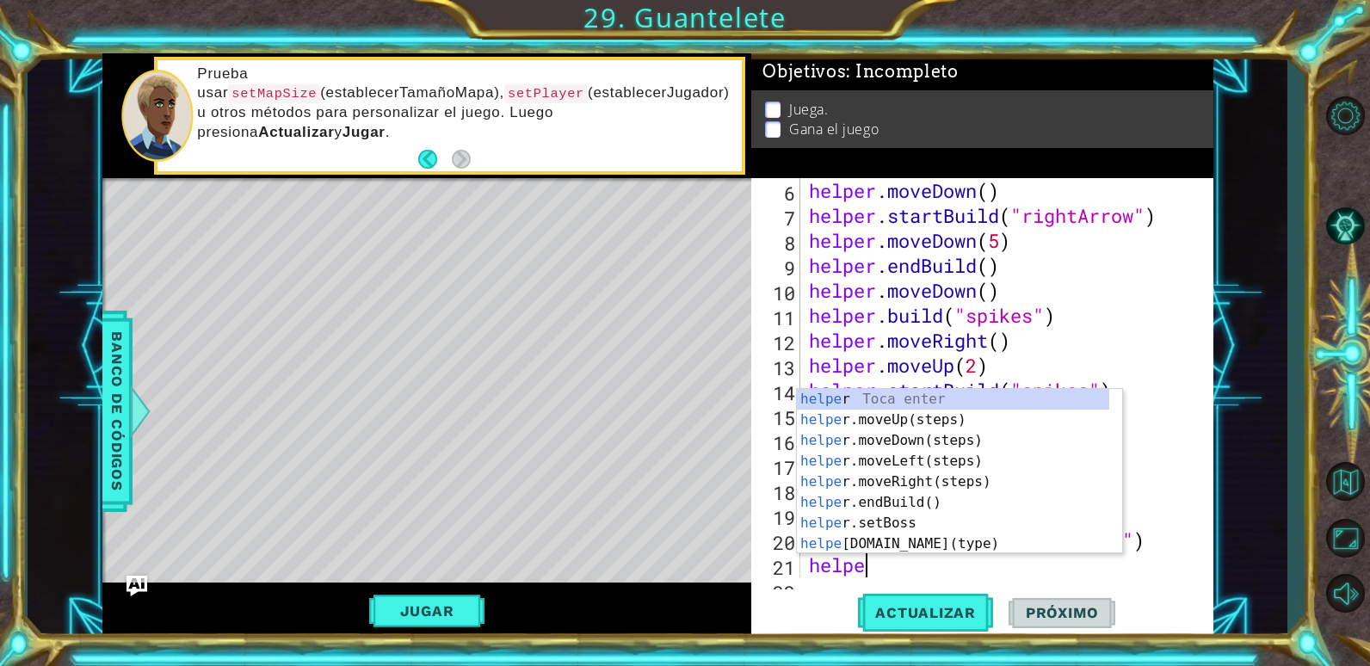
type textarea "helper"
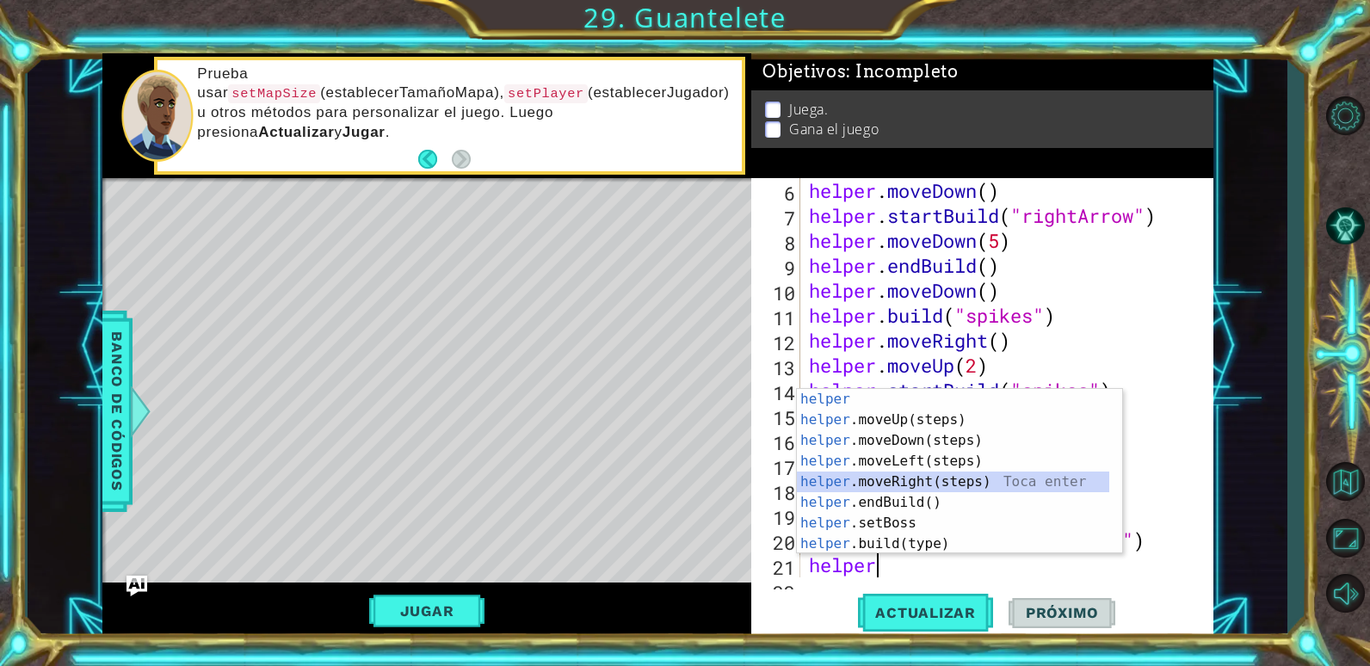
click at [883, 486] on div "helper Toca enter helper .moveUp(steps) Toca enter helper .moveDown(steps) Toca…" at bounding box center [953, 492] width 312 height 207
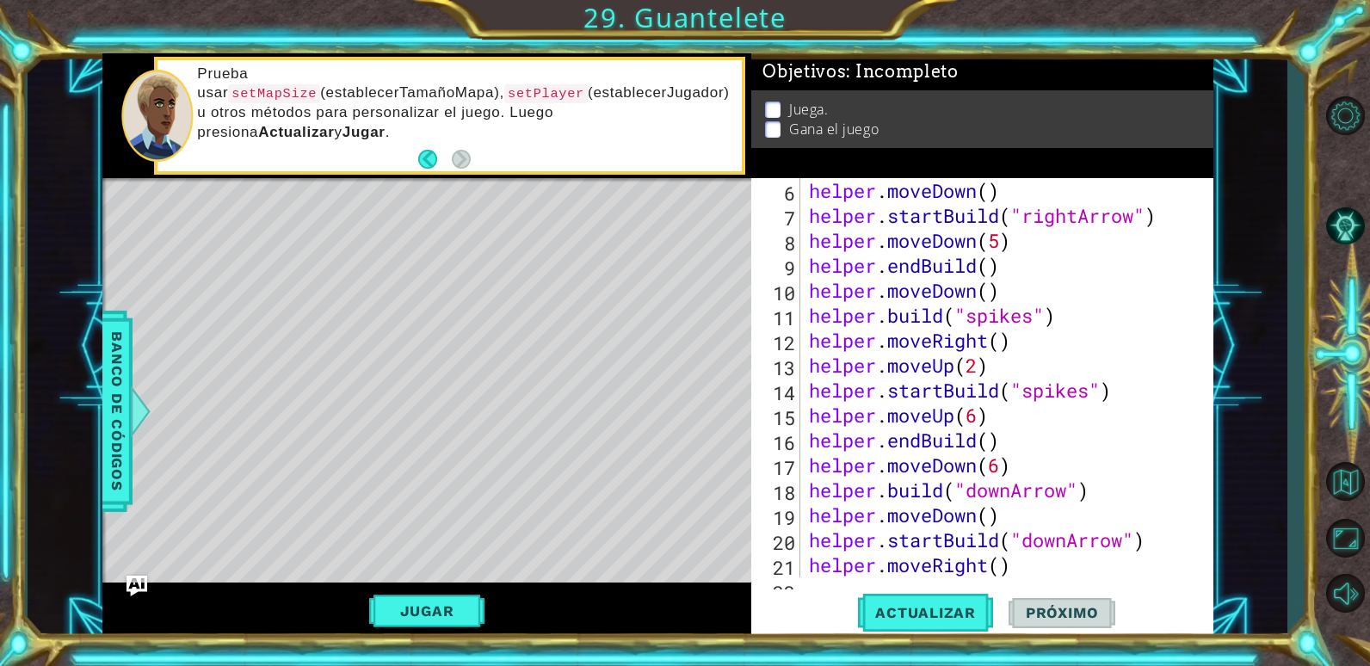
click at [1069, 537] on div "helper . moveDown ( ) helper . startBuild ( "rightArrow" ) helper . moveDown ( …" at bounding box center [1004, 402] width 398 height 449
click at [996, 569] on div "helper . moveDown ( ) helper . startBuild ( "rightArrow" ) helper . moveDown ( …" at bounding box center [1004, 402] width 398 height 449
click at [1001, 569] on div "helper . moveDown ( ) helper . startBuild ( "rightArrow" ) helper . moveDown ( …" at bounding box center [1004, 402] width 398 height 449
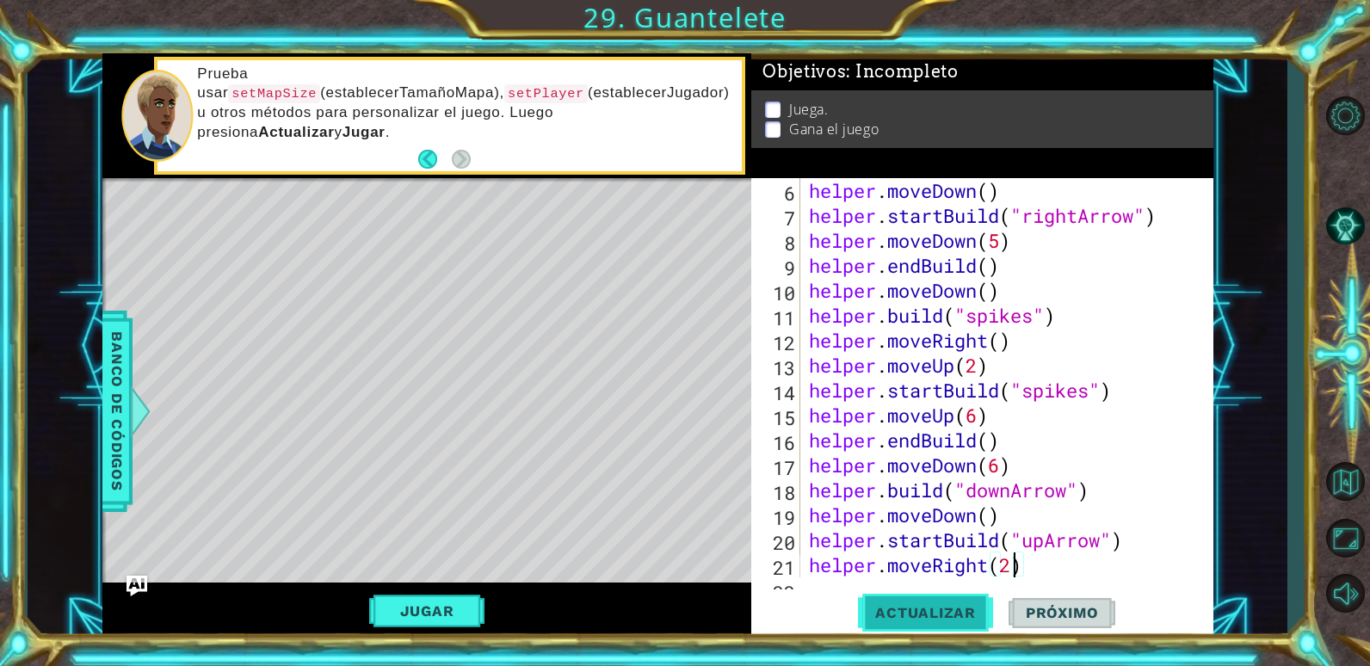
type textarea "helper.moveRight(2)"
click at [938, 614] on span "Actualizar" at bounding box center [925, 612] width 135 height 17
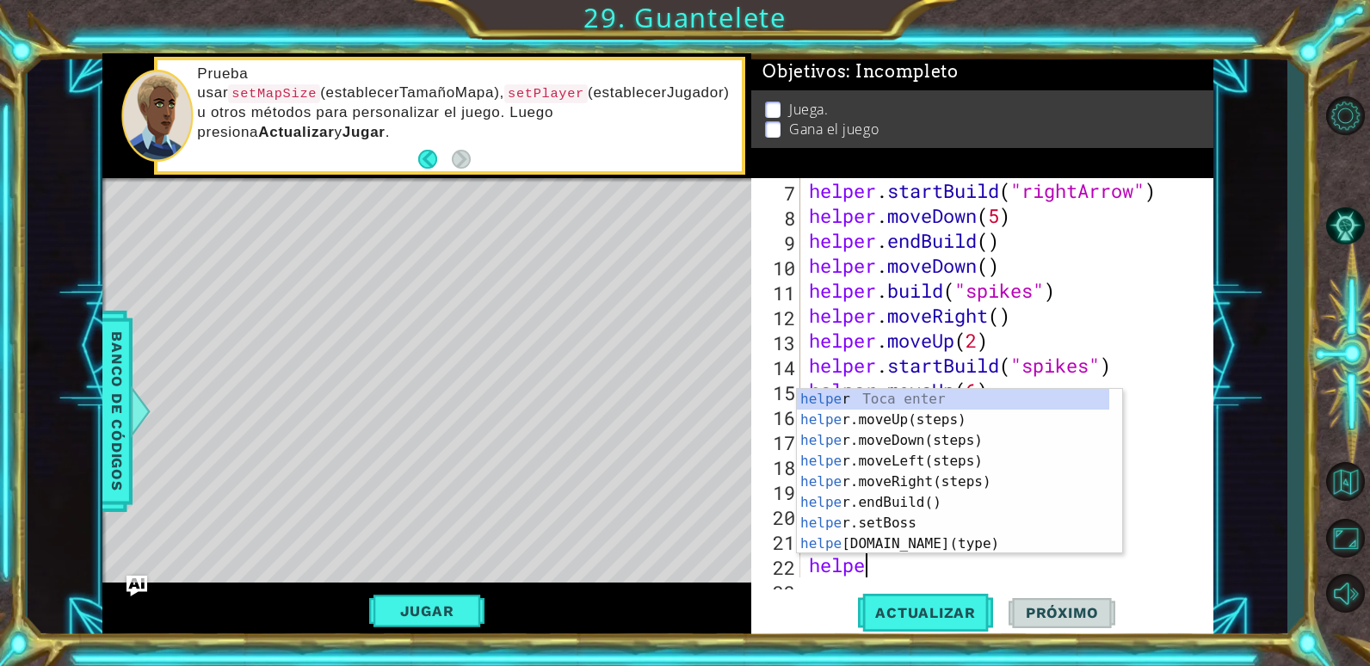
type textarea "helper"
click at [929, 496] on div "helper Toca enter helper .moveUp(steps) Toca enter helper .moveDown(steps) Toca…" at bounding box center [953, 492] width 312 height 207
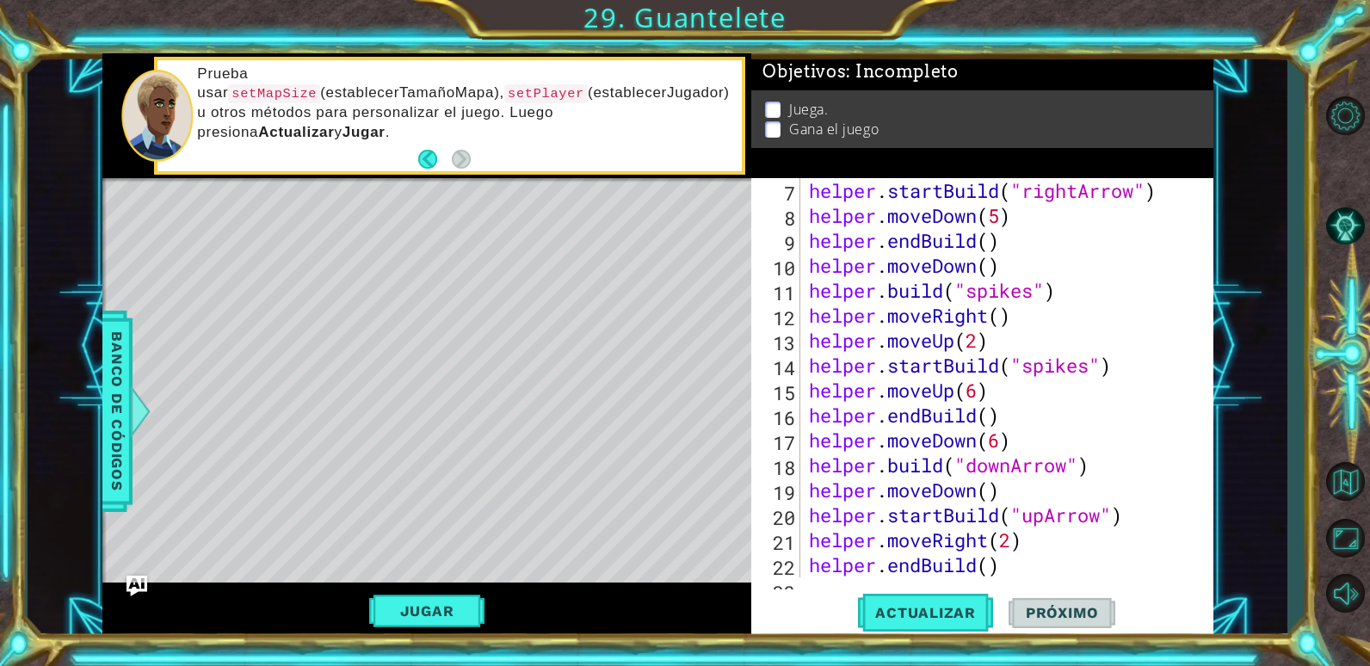
scroll to position [275, 0]
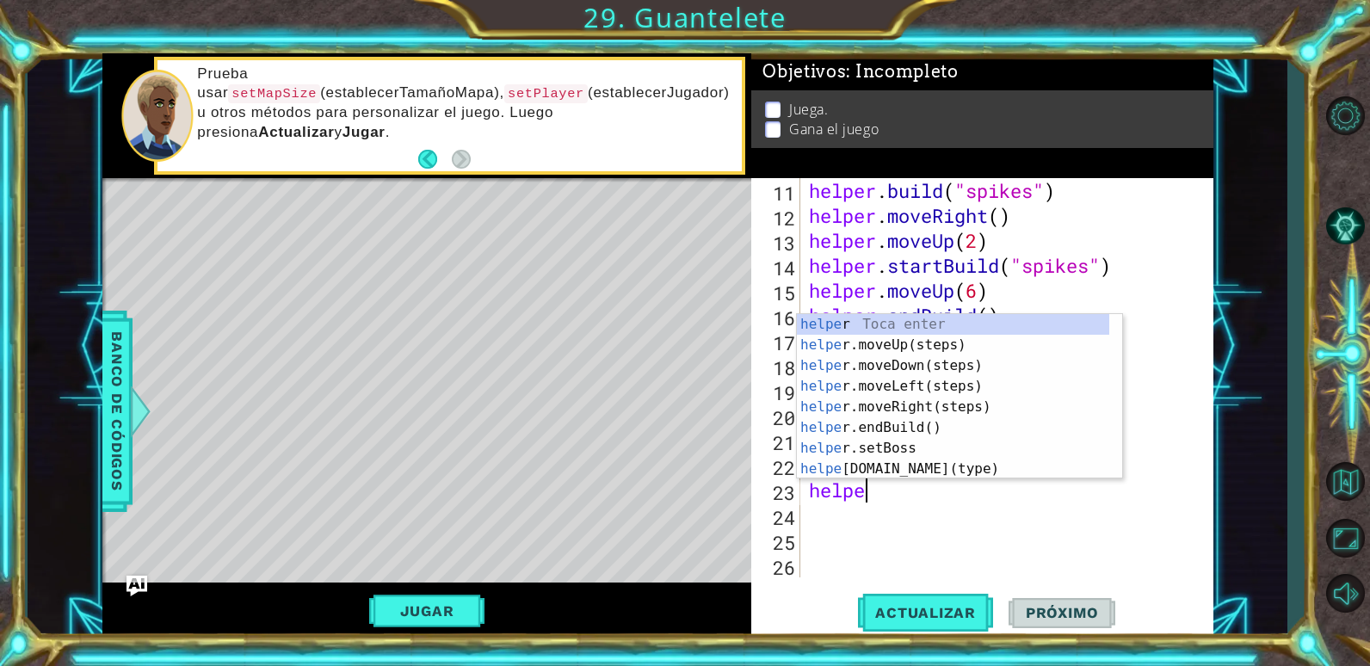
type textarea "helper"
click at [922, 346] on div "helper Toca enter helper .moveUp(steps) Toca enter helper .moveDown(steps) Toca…" at bounding box center [953, 417] width 312 height 207
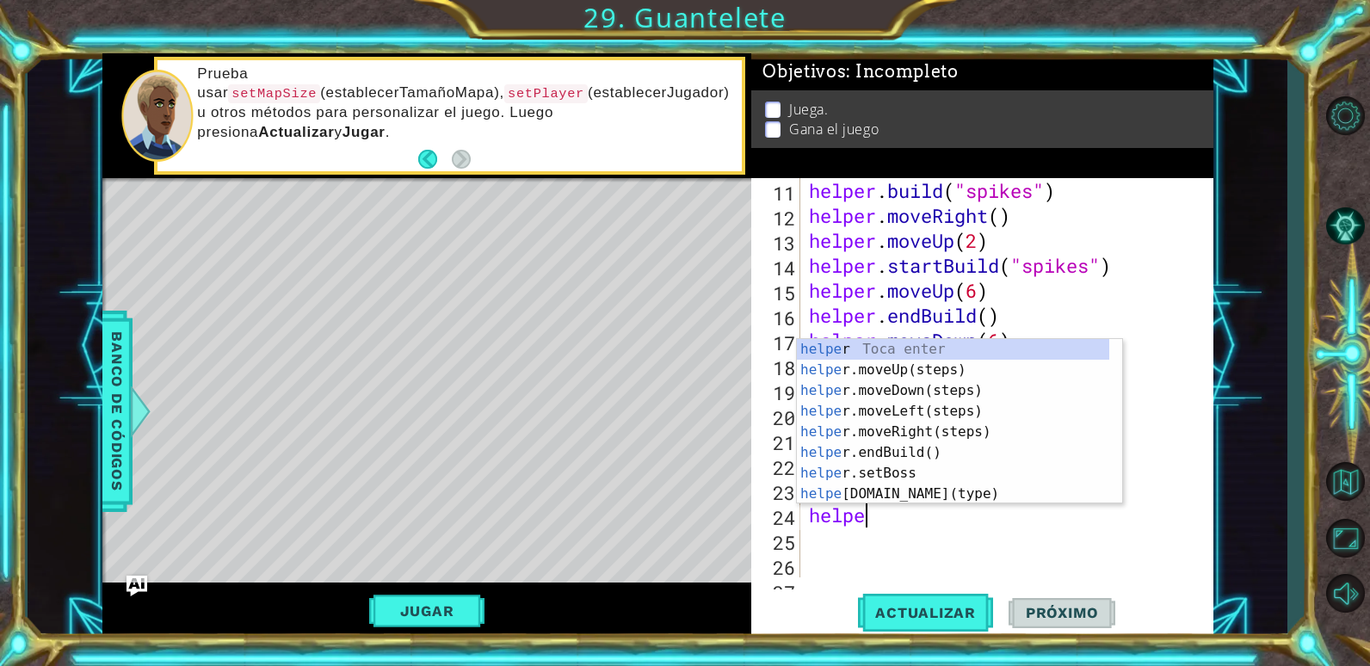
type textarea "helper"
click at [913, 405] on div "helper Toca enter helper .moveUp(steps) Toca enter helper .moveDown(steps) Toca…" at bounding box center [953, 442] width 312 height 207
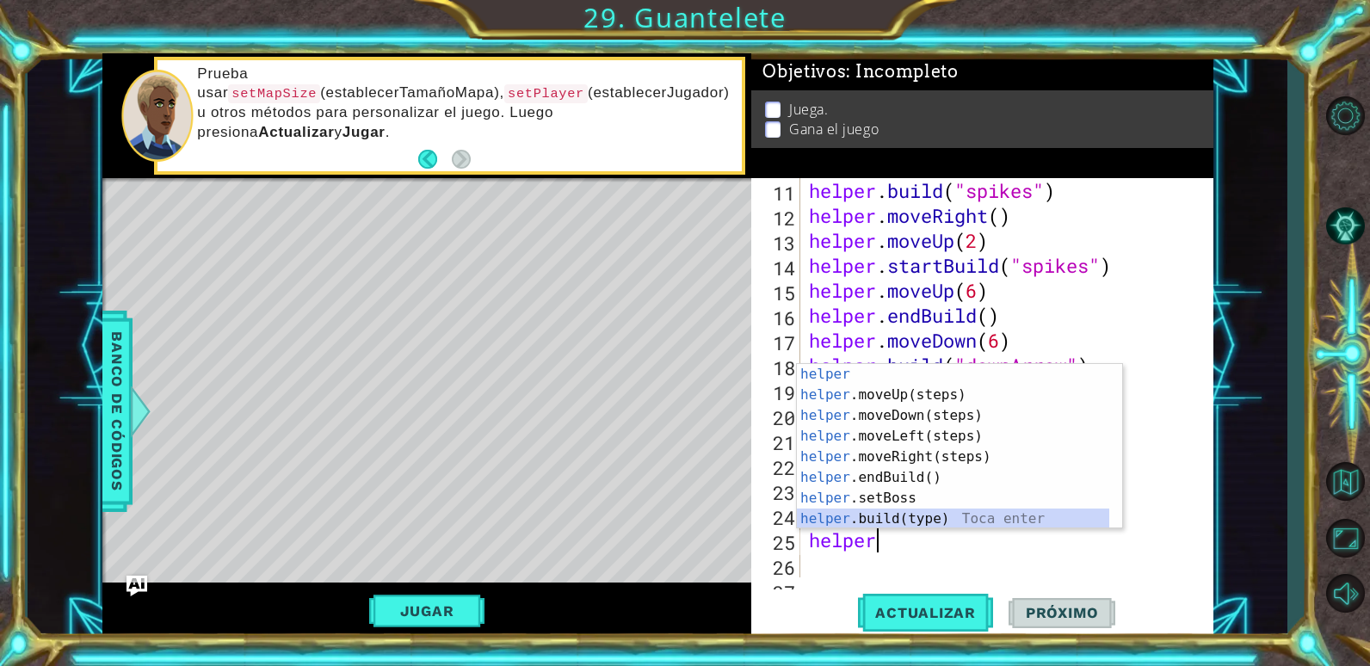
click at [907, 510] on div "helper Toca enter helper .moveUp(steps) Toca enter helper .moveDown(steps) Toca…" at bounding box center [953, 467] width 312 height 207
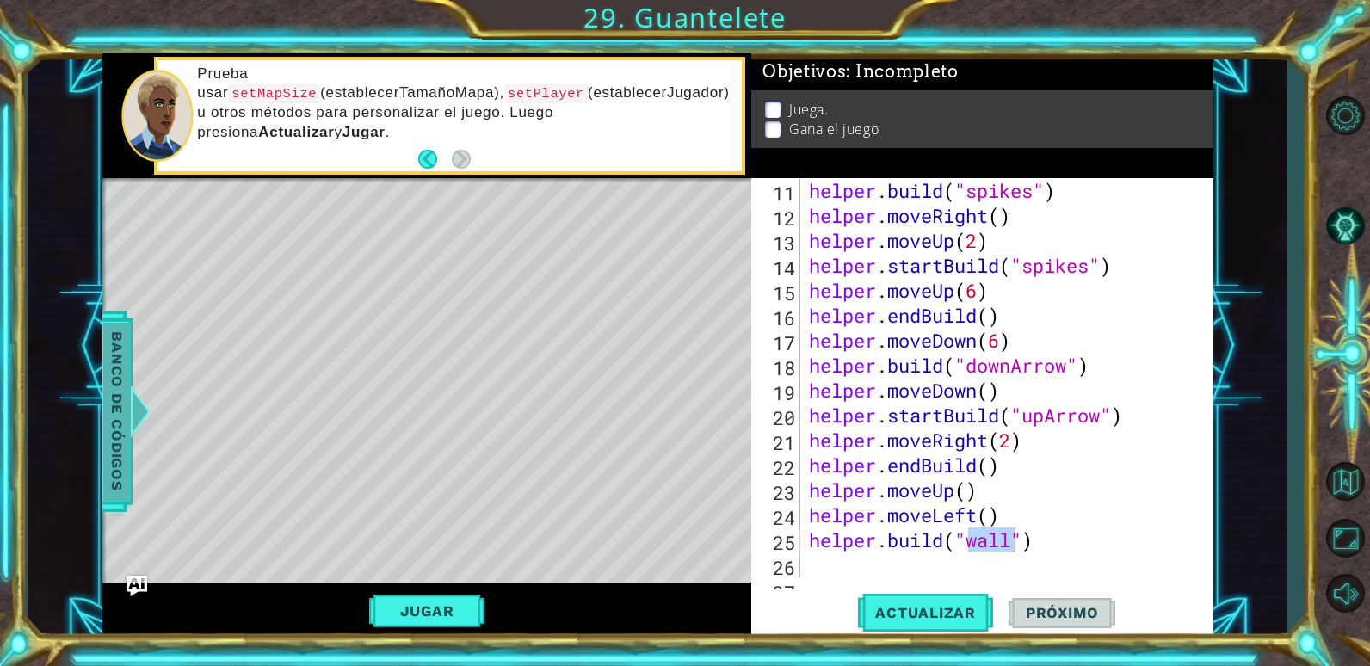
click at [113, 406] on span "Banco de códigos" at bounding box center [117, 411] width 28 height 178
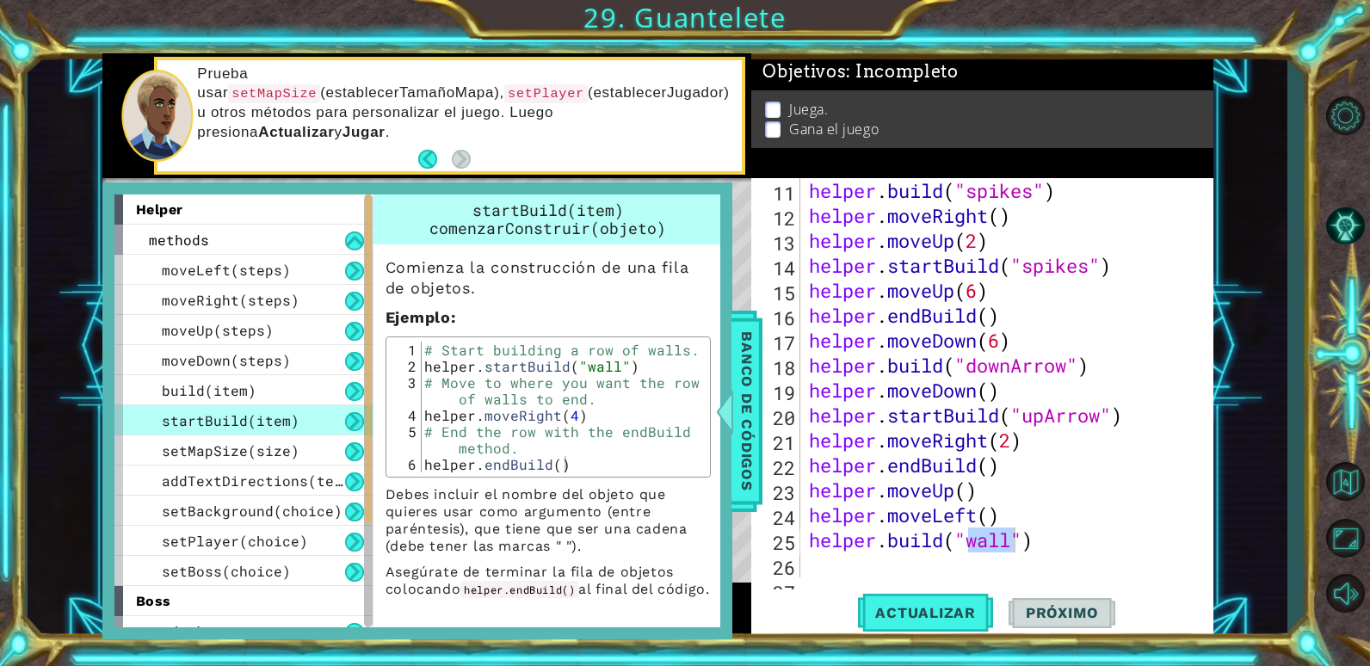
click at [240, 416] on span "startBuild(item)" at bounding box center [231, 420] width 138 height 18
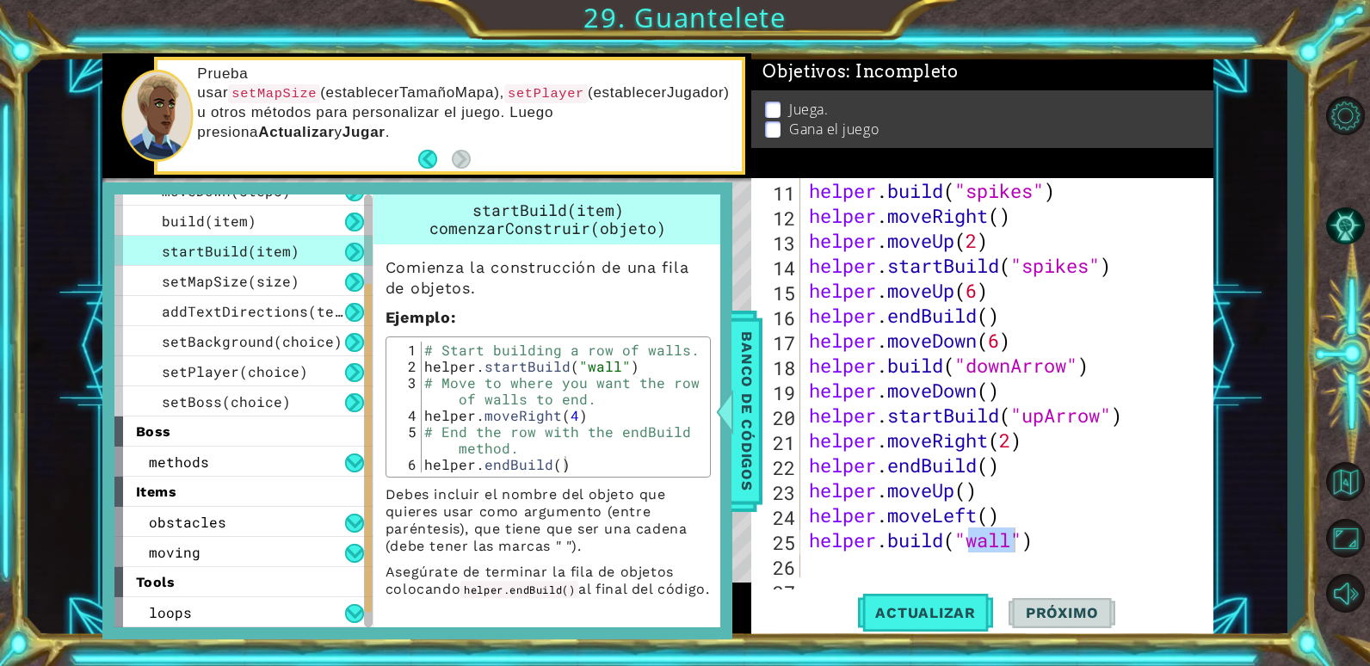
scroll to position [0, 0]
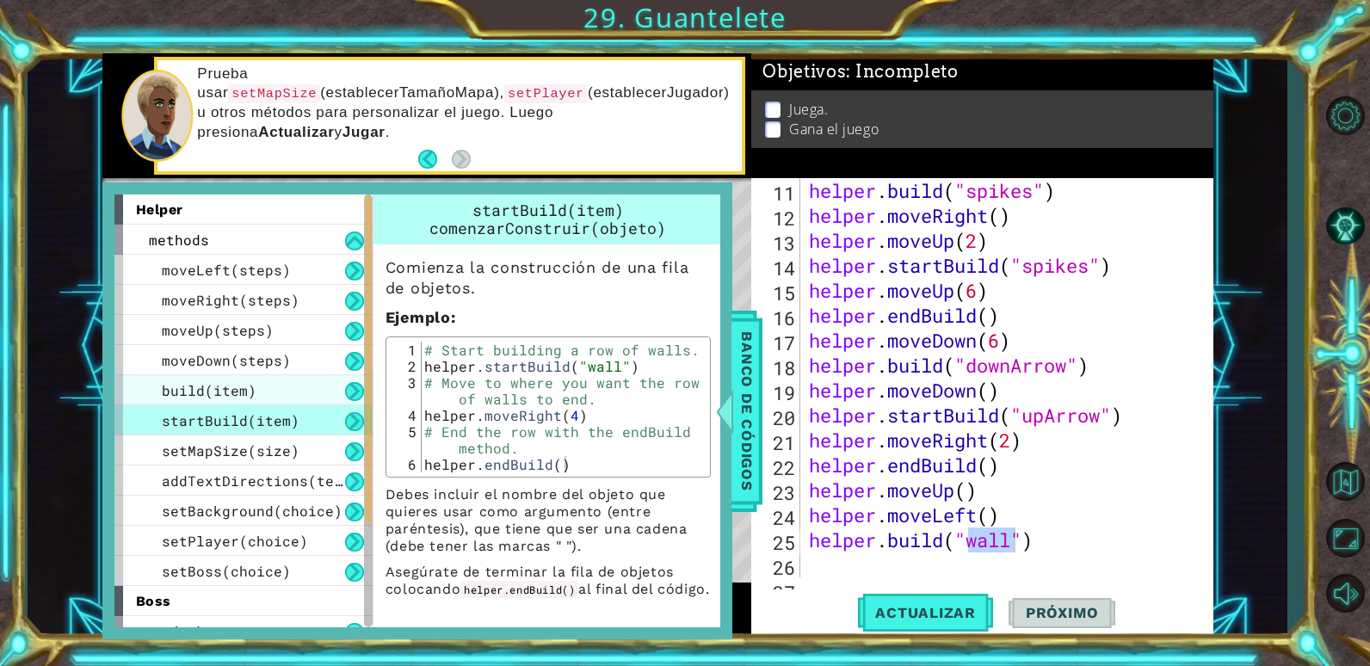
click at [290, 383] on div "build(item)" at bounding box center [243, 390] width 258 height 30
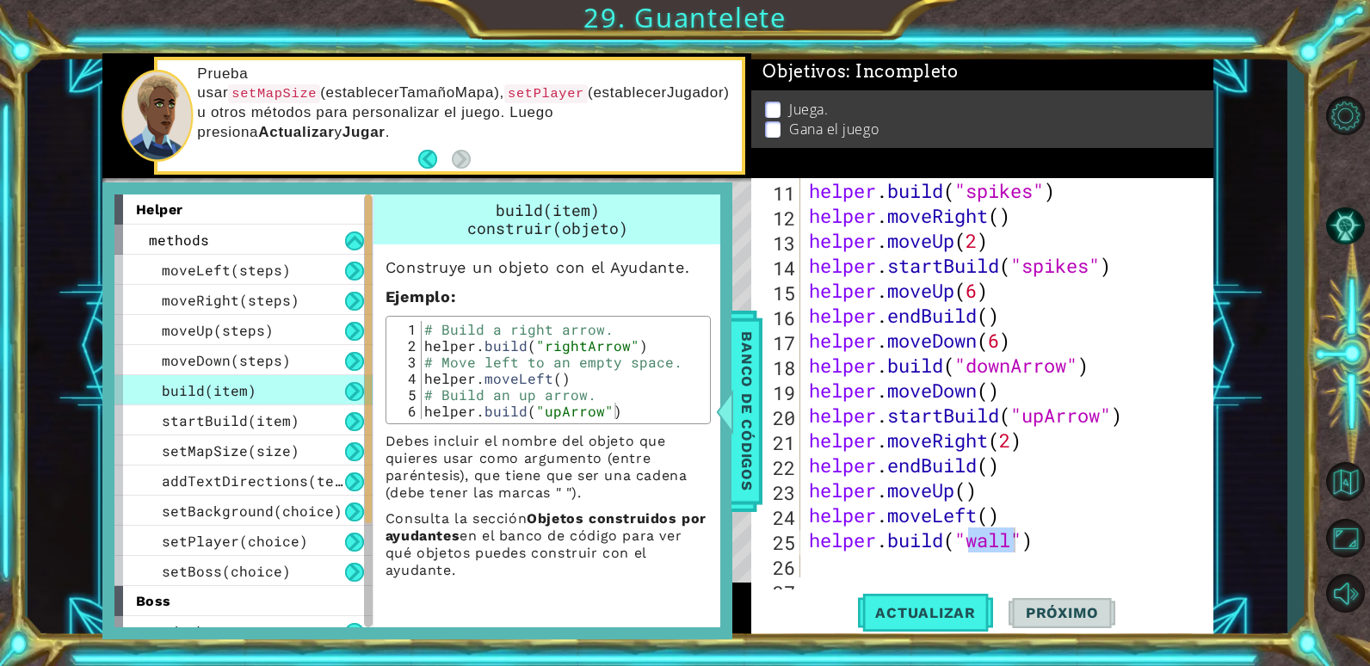
click at [289, 390] on div "build(item)" at bounding box center [243, 390] width 258 height 30
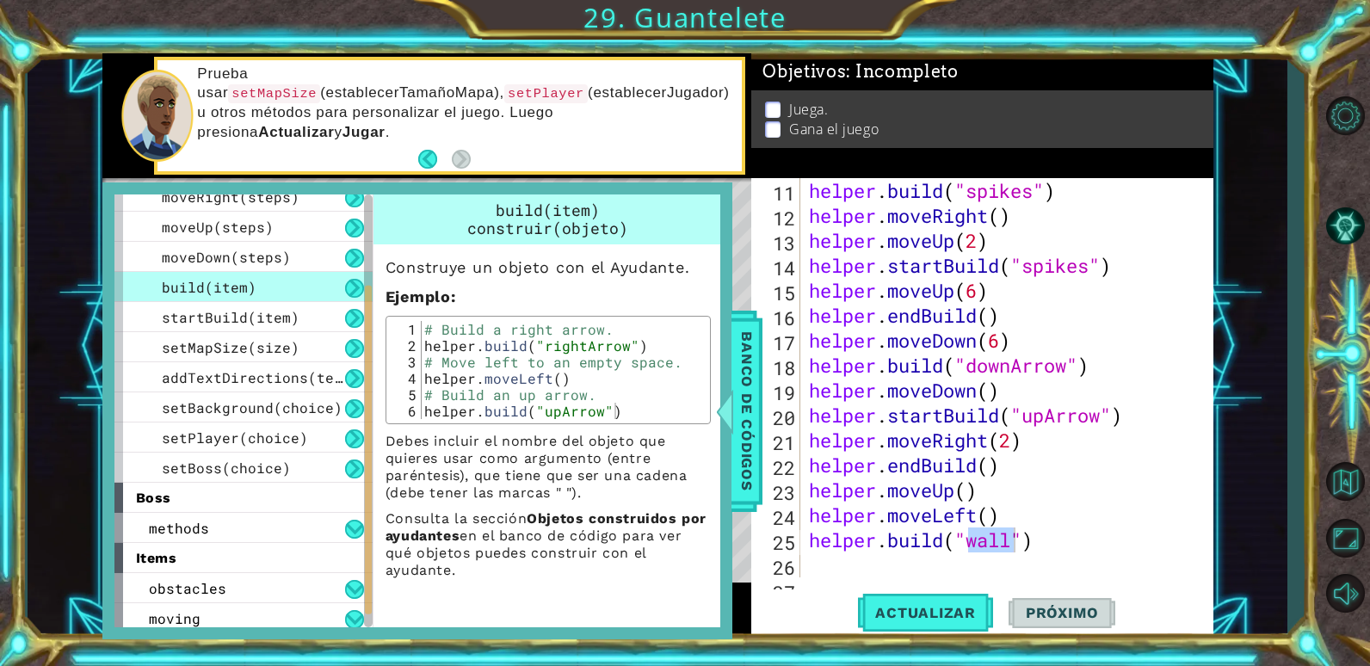
scroll to position [170, 0]
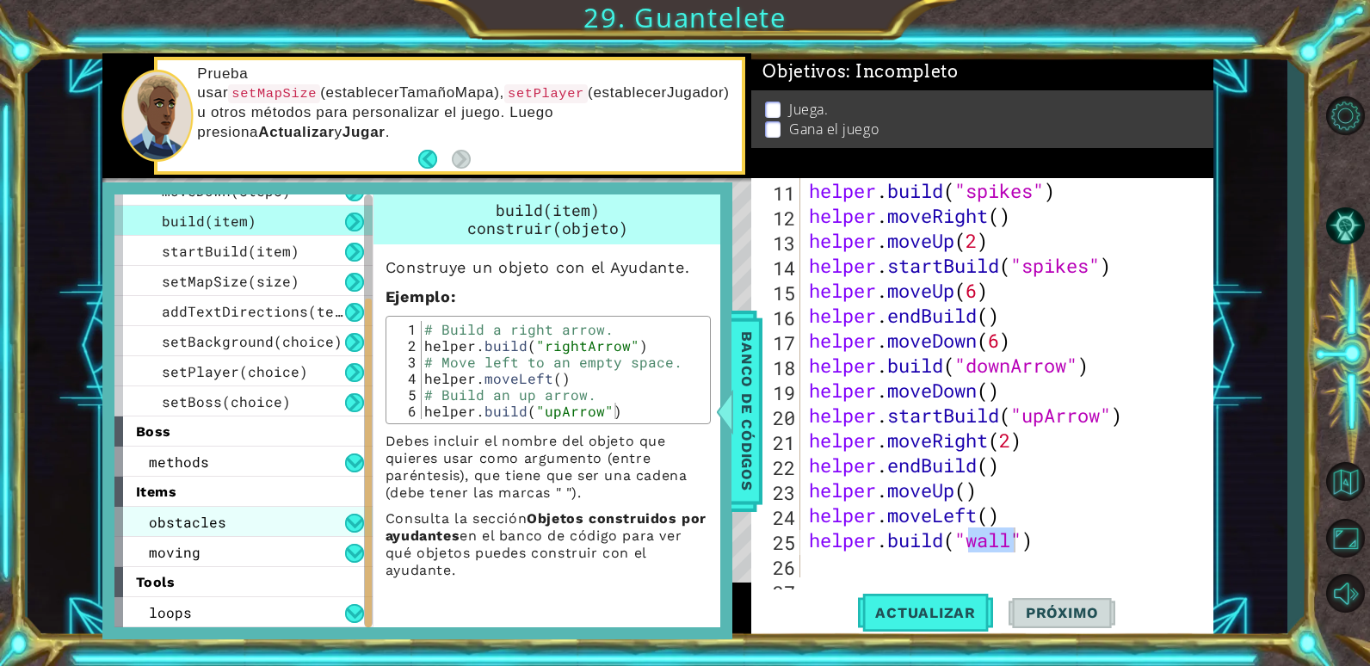
click at [294, 521] on div "obstacles" at bounding box center [243, 522] width 258 height 30
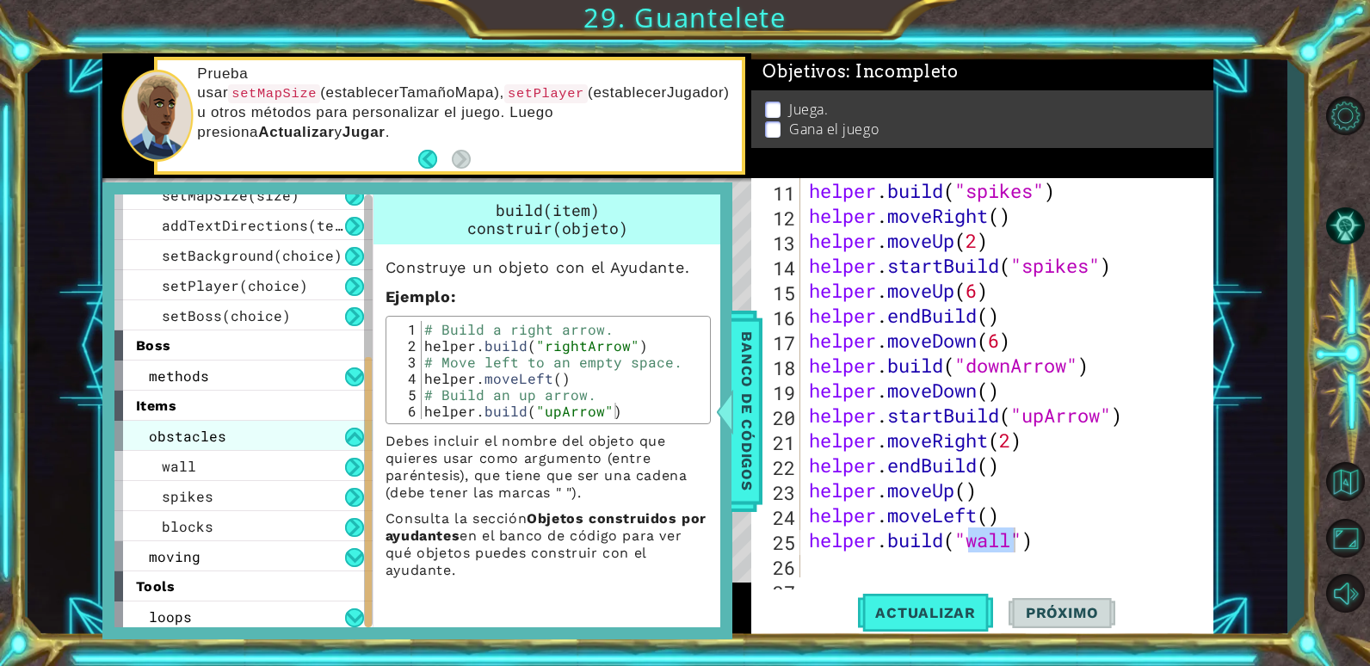
scroll to position [260, 0]
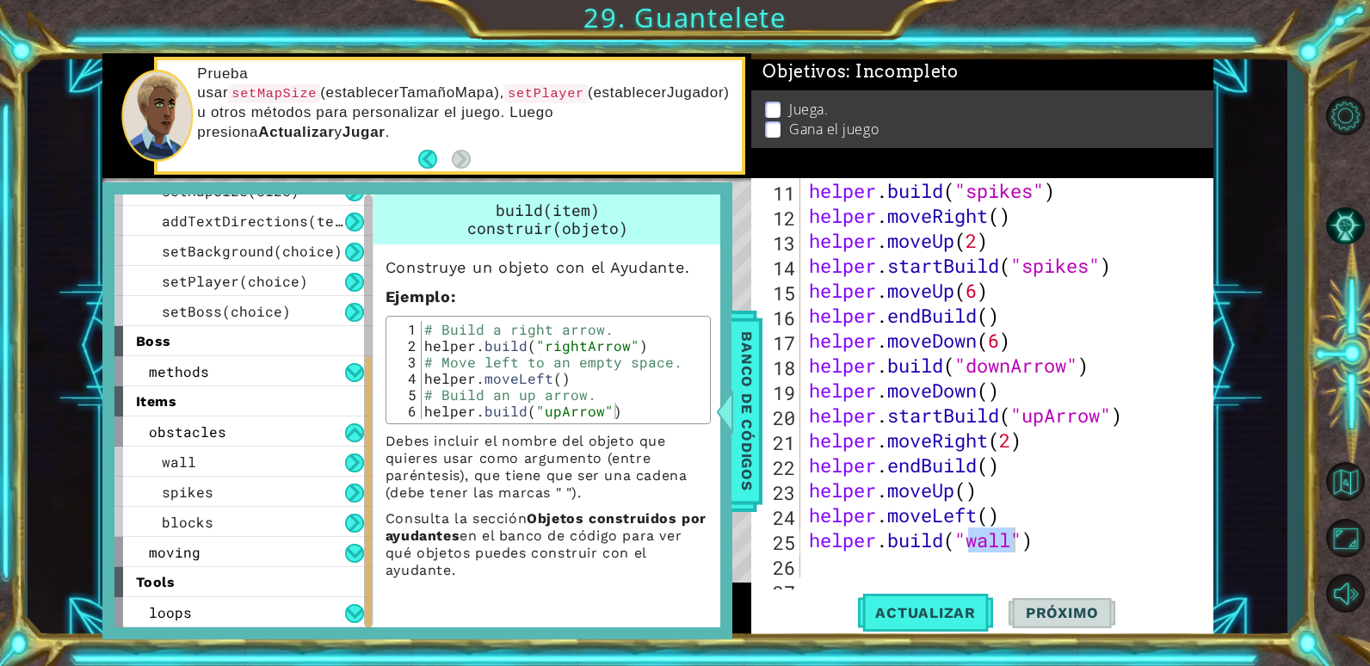
click at [1012, 545] on div "helper . build ( "spikes" ) helper . moveRight ( ) helper . moveUp ( 2 ) helper…" at bounding box center [1000, 377] width 390 height 399
click at [744, 400] on span "Banco de códigos" at bounding box center [747, 411] width 28 height 178
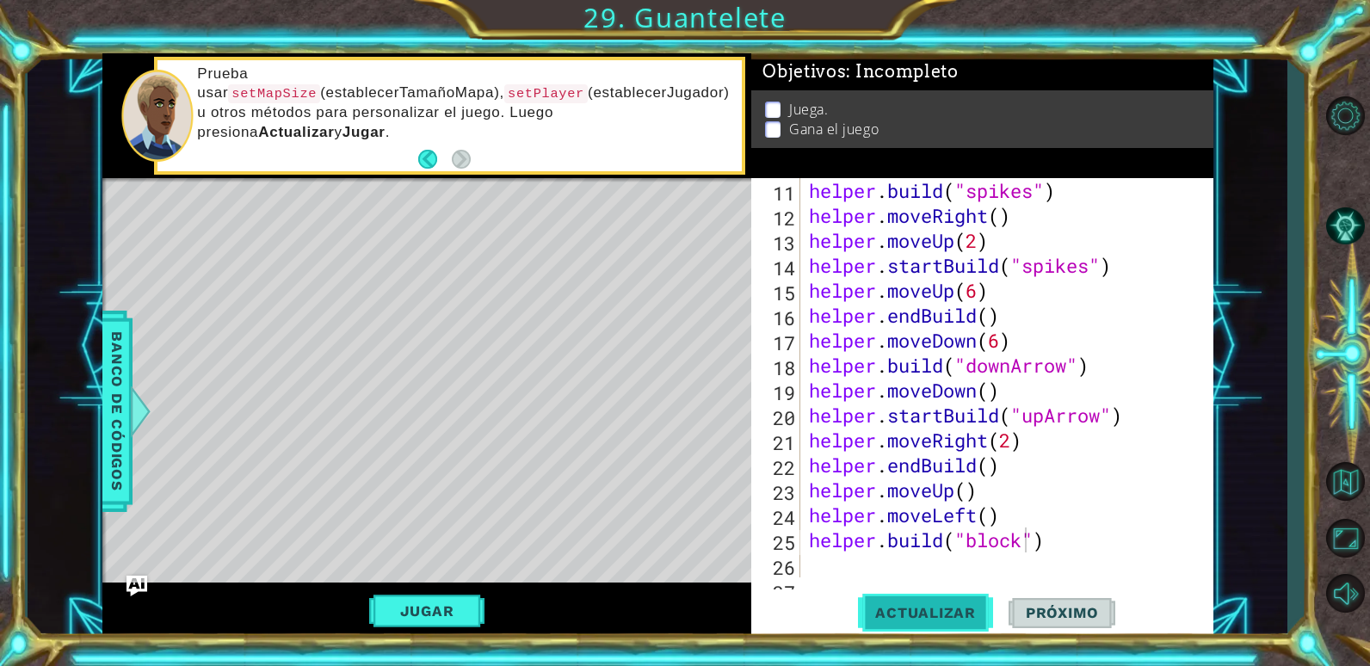
click at [894, 620] on span "Actualizar" at bounding box center [925, 612] width 135 height 17
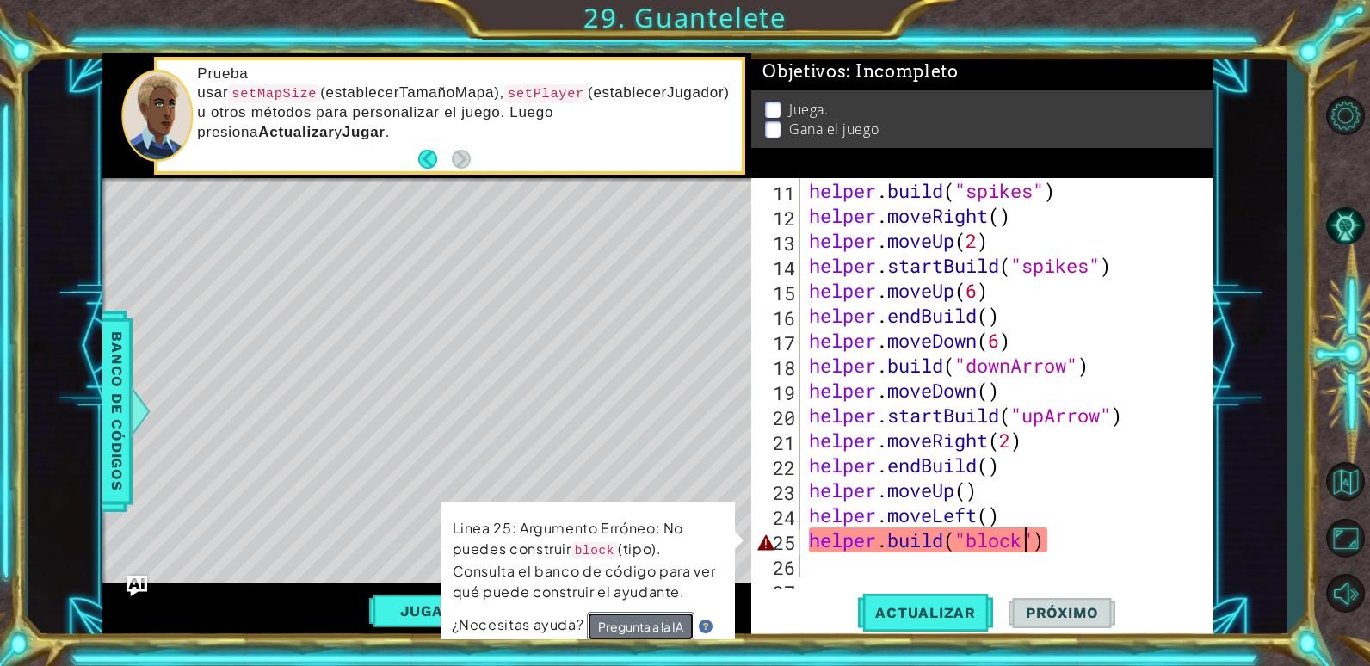
click at [657, 626] on button "Pregunta a la IA" at bounding box center [641, 626] width 108 height 29
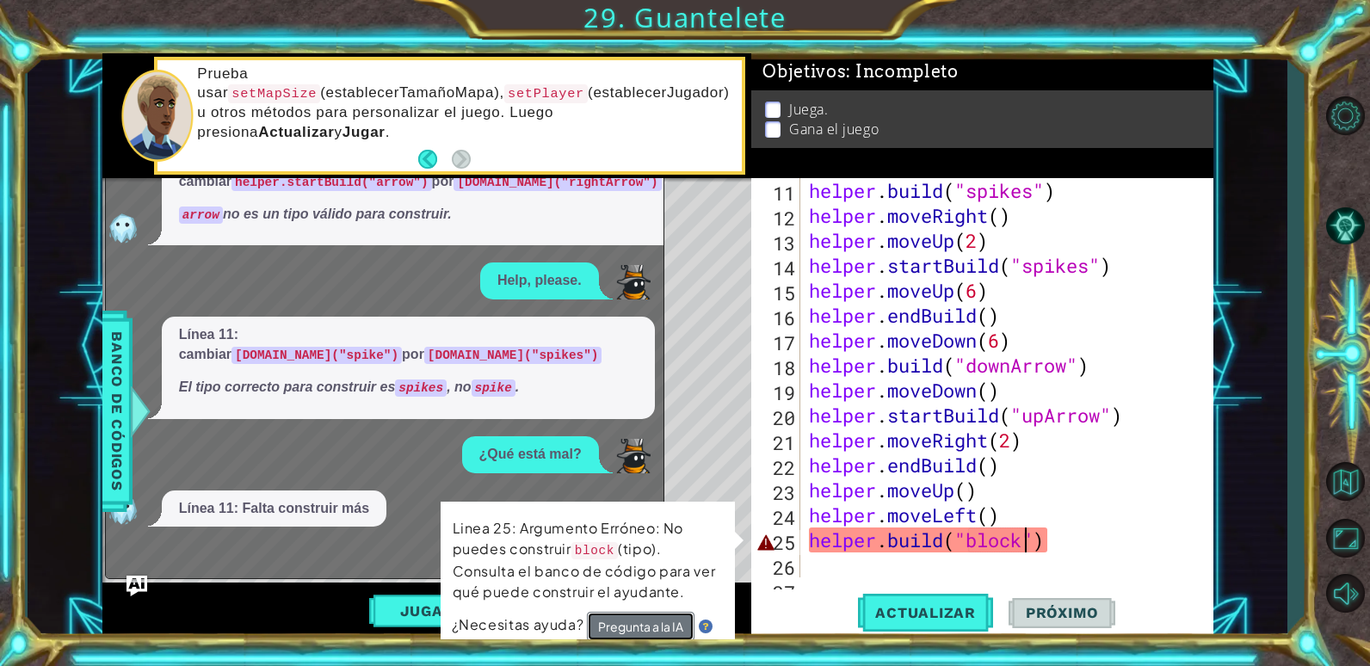
click at [640, 626] on button "Pregunta a la IA" at bounding box center [641, 626] width 108 height 29
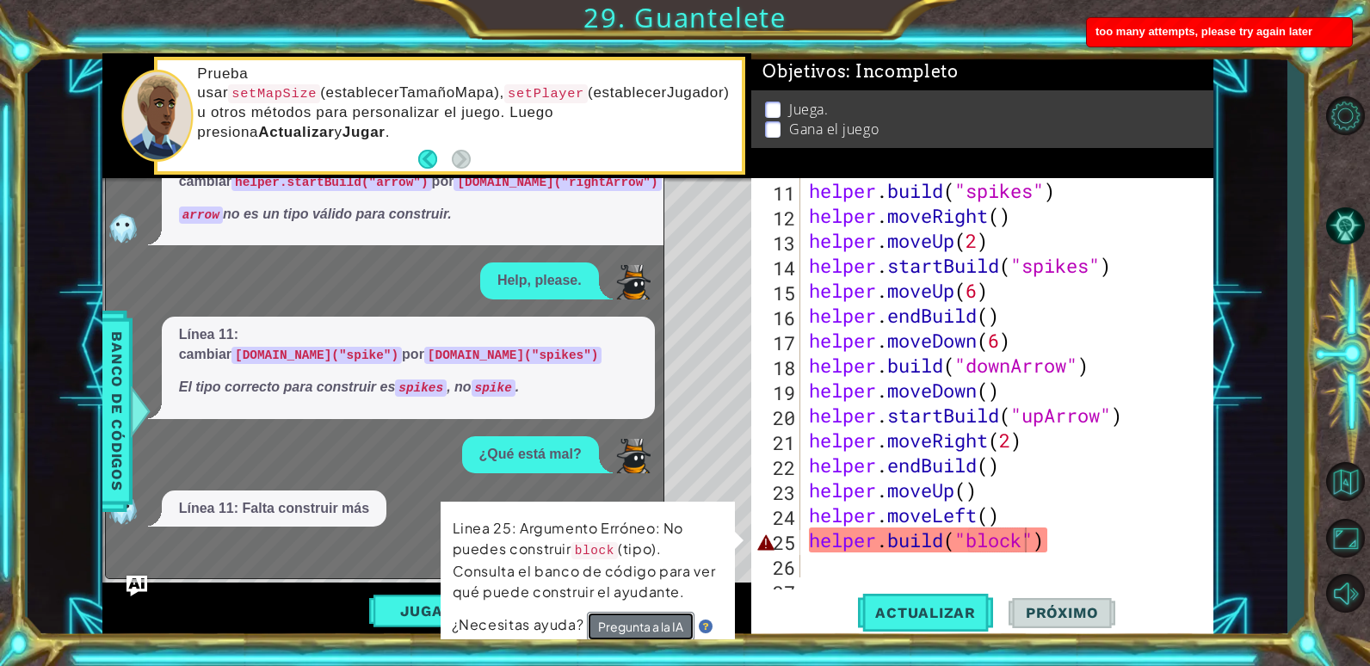
click at [639, 615] on button "Pregunta a la IA" at bounding box center [641, 626] width 108 height 29
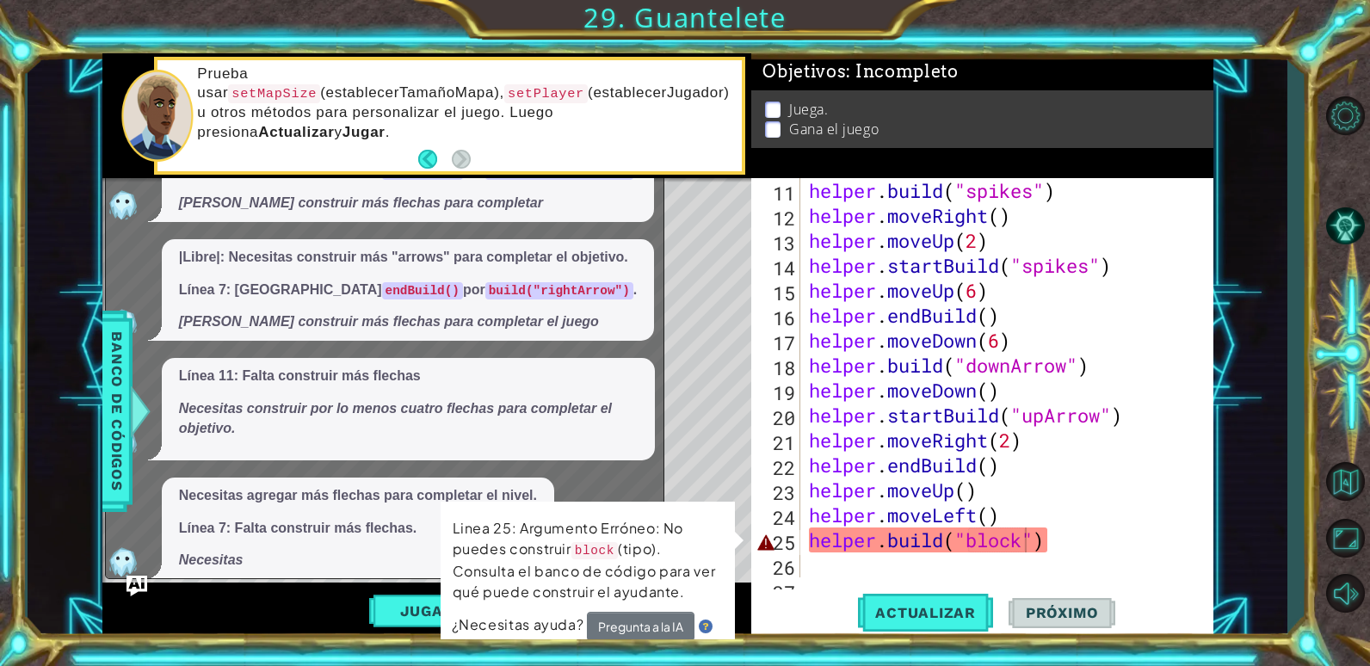
scroll to position [1323, 0]
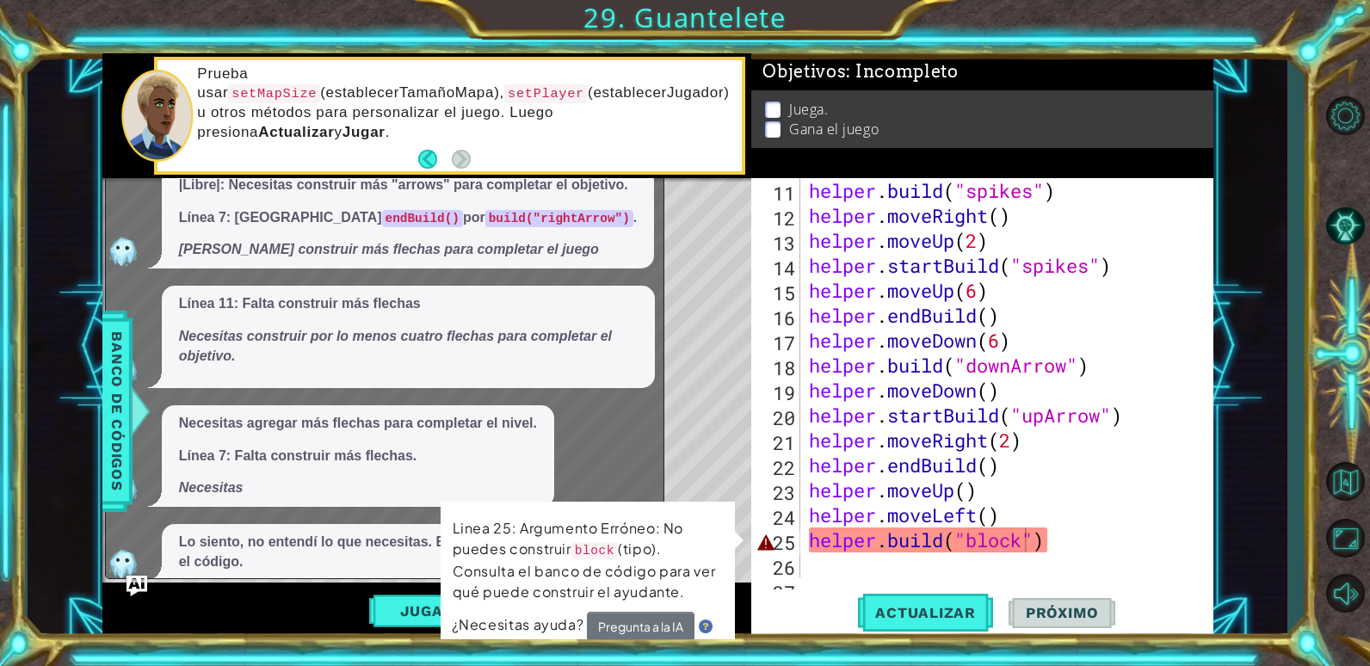
click at [1027, 545] on div "helper . build ( "spikes" ) helper . moveRight ( ) helper . moveUp ( 2 ) helper…" at bounding box center [1004, 402] width 398 height 449
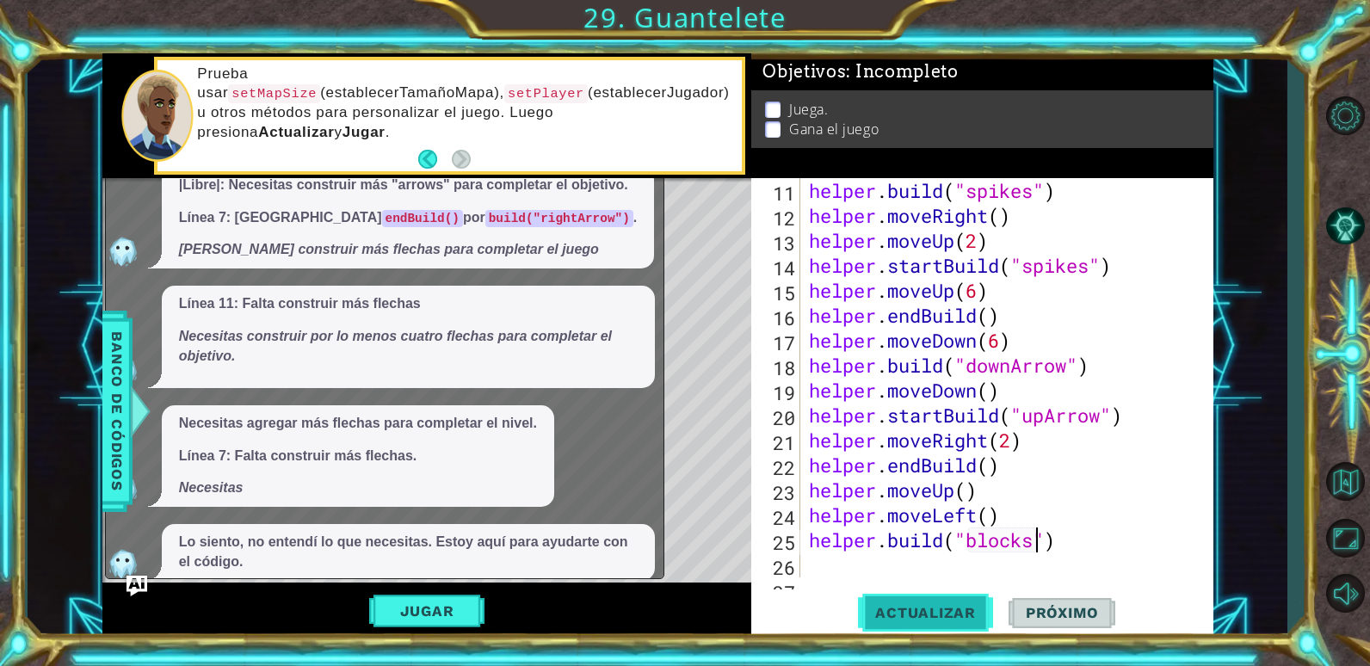
type textarea "[DOMAIN_NAME]("blocks")"
click at [930, 608] on span "Actualizar" at bounding box center [925, 612] width 135 height 17
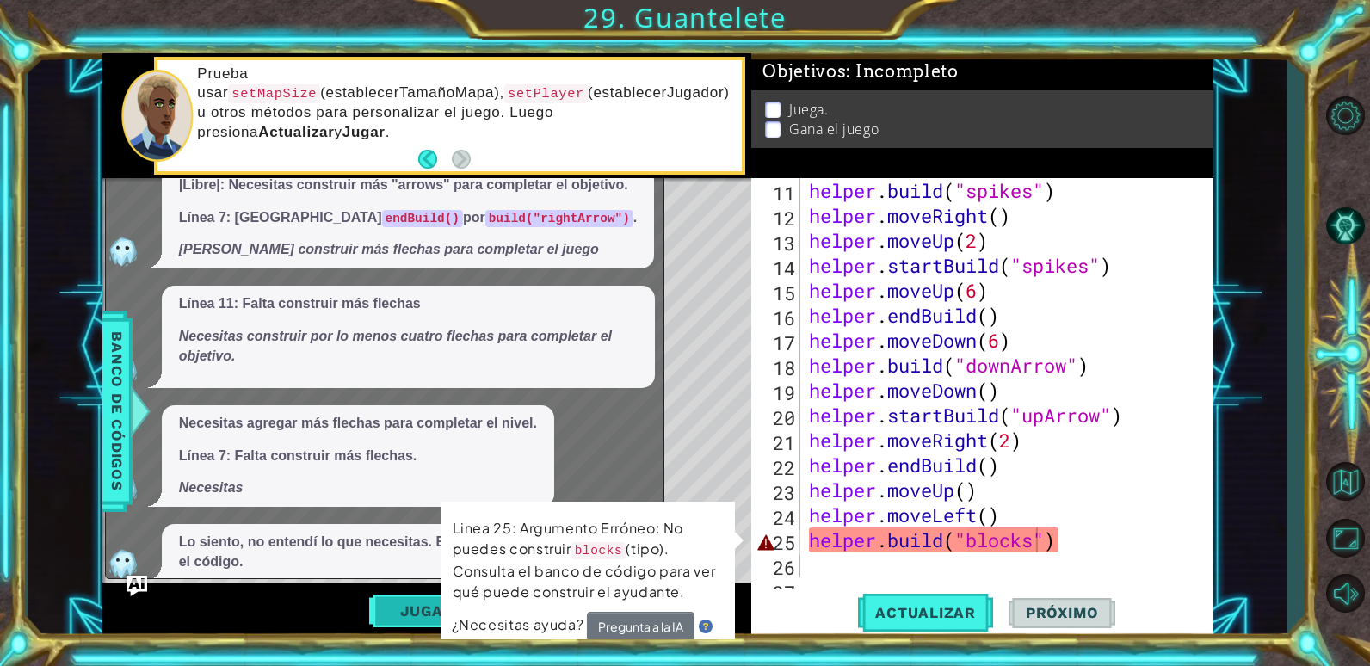
click at [409, 606] on button "Jugar" at bounding box center [427, 611] width 116 height 33
click at [423, 608] on button "Jugar" at bounding box center [427, 611] width 116 height 33
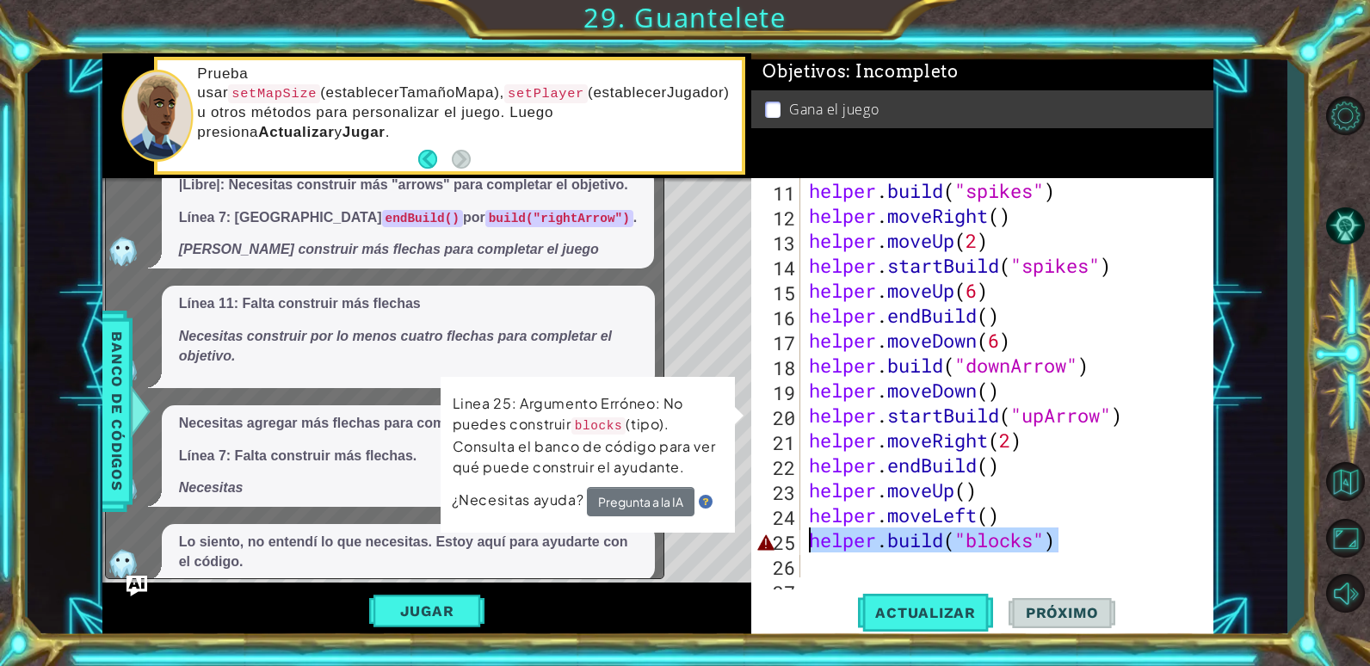
drag, startPoint x: 1065, startPoint y: 538, endPoint x: 802, endPoint y: 542, distance: 263.4
click at [802, 542] on div "[DOMAIN_NAME]("blocks") 11 12 13 14 15 16 17 18 19 20 21 22 23 24 25 26 27 help…" at bounding box center [979, 377] width 457 height 399
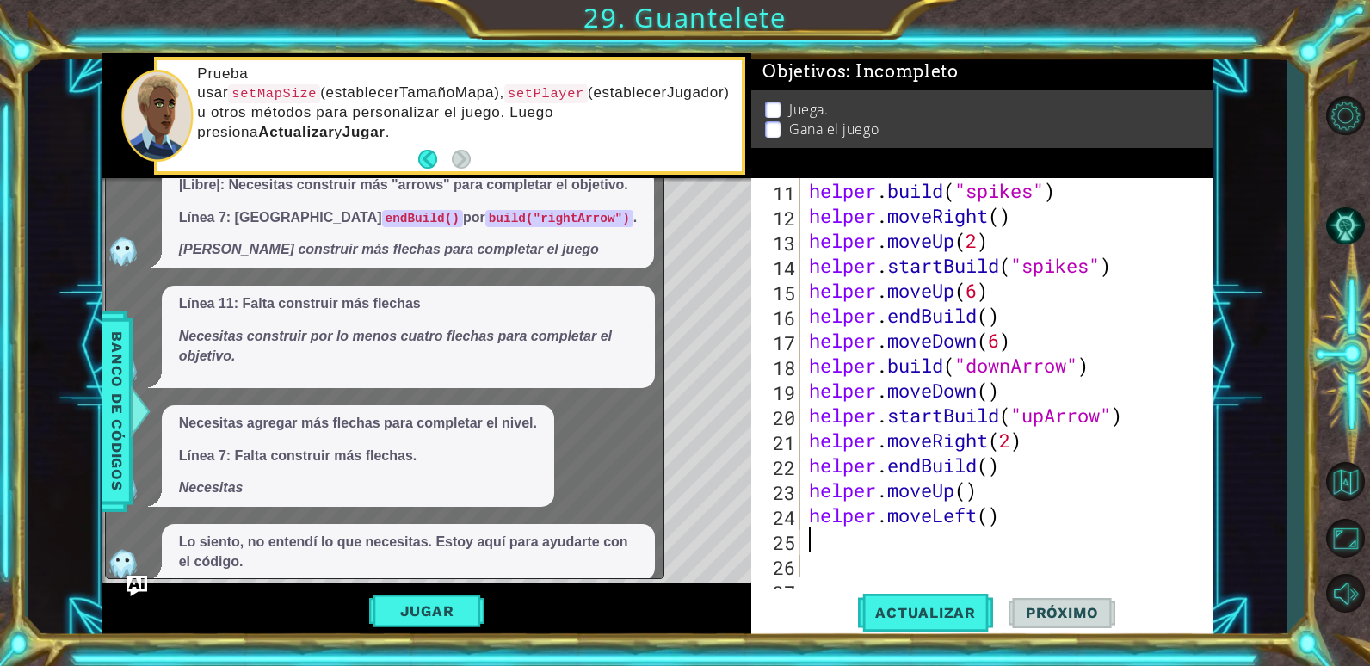
scroll to position [0, 0]
click at [459, 598] on button "Jugar" at bounding box center [427, 611] width 116 height 33
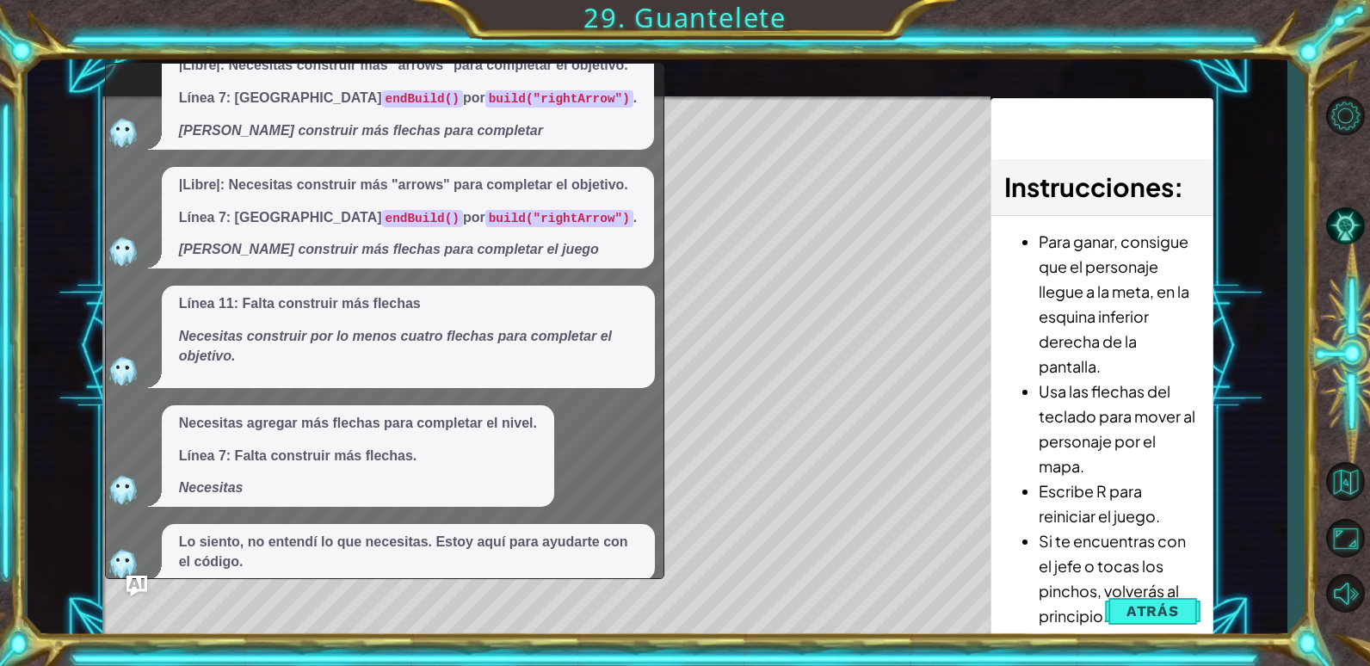
drag, startPoint x: 649, startPoint y: 73, endPoint x: 640, endPoint y: 127, distance: 54.9
click at [640, 127] on div "|Libre|: Necesitas construir más "arrows" para completar el objetivo. Línea 7: …" at bounding box center [380, 98] width 549 height 102
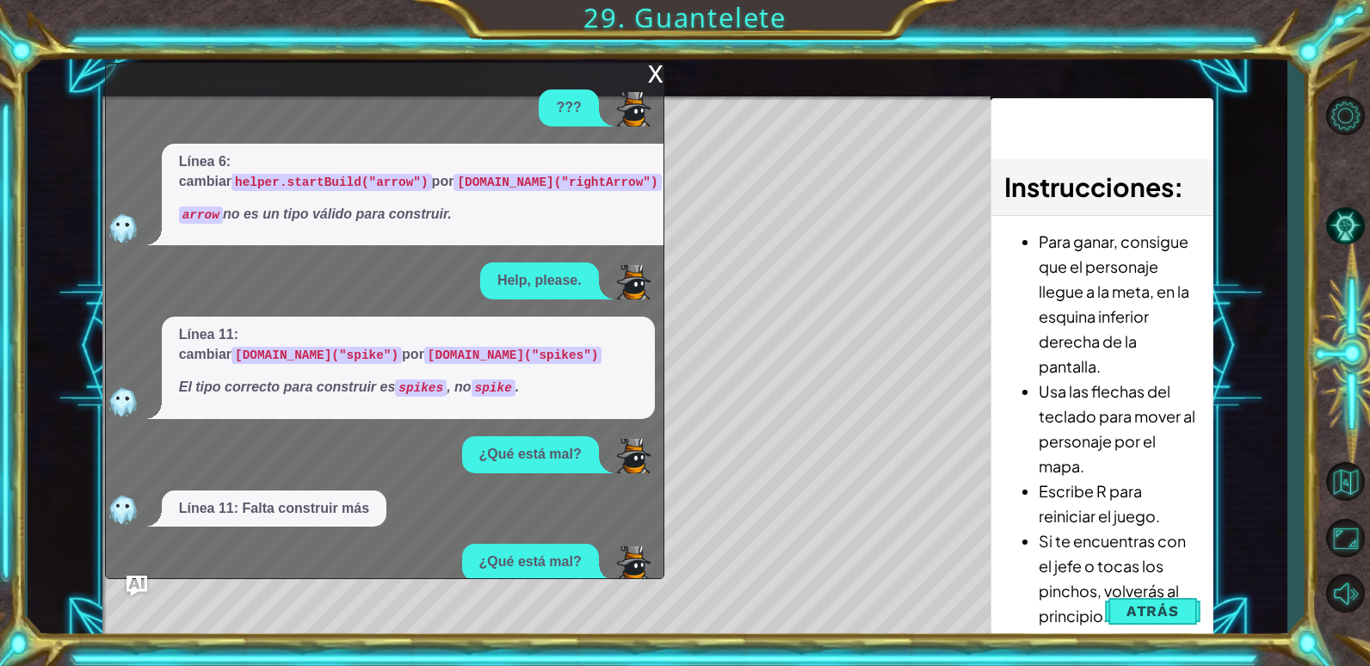
click at [653, 81] on div "x" at bounding box center [655, 72] width 15 height 17
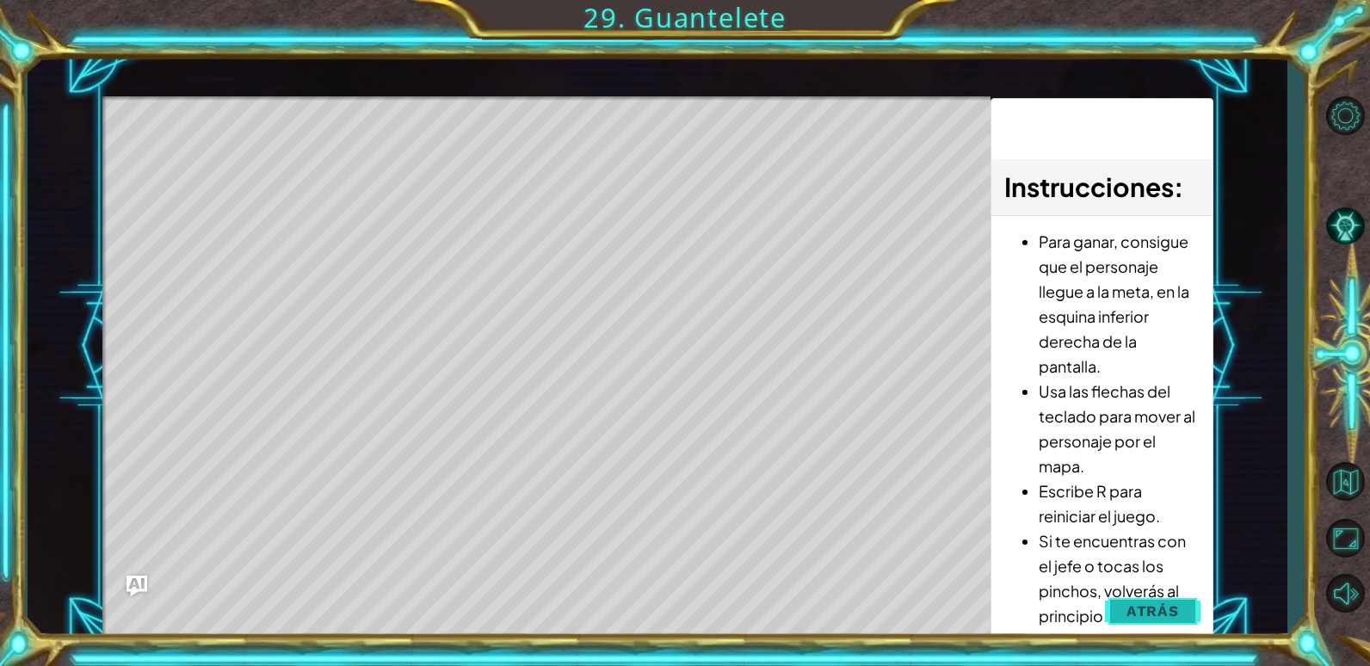
click at [1135, 622] on button "Atrás" at bounding box center [1153, 611] width 96 height 34
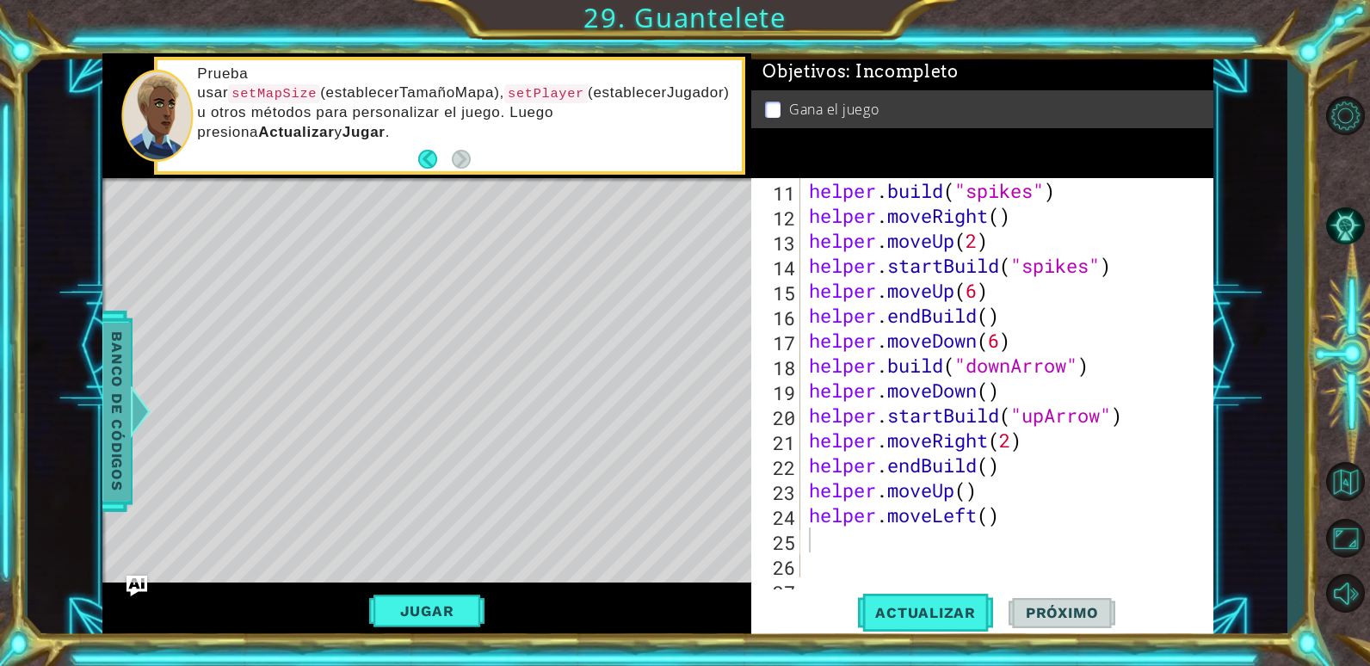
click at [127, 393] on span "Banco de códigos" at bounding box center [117, 411] width 28 height 178
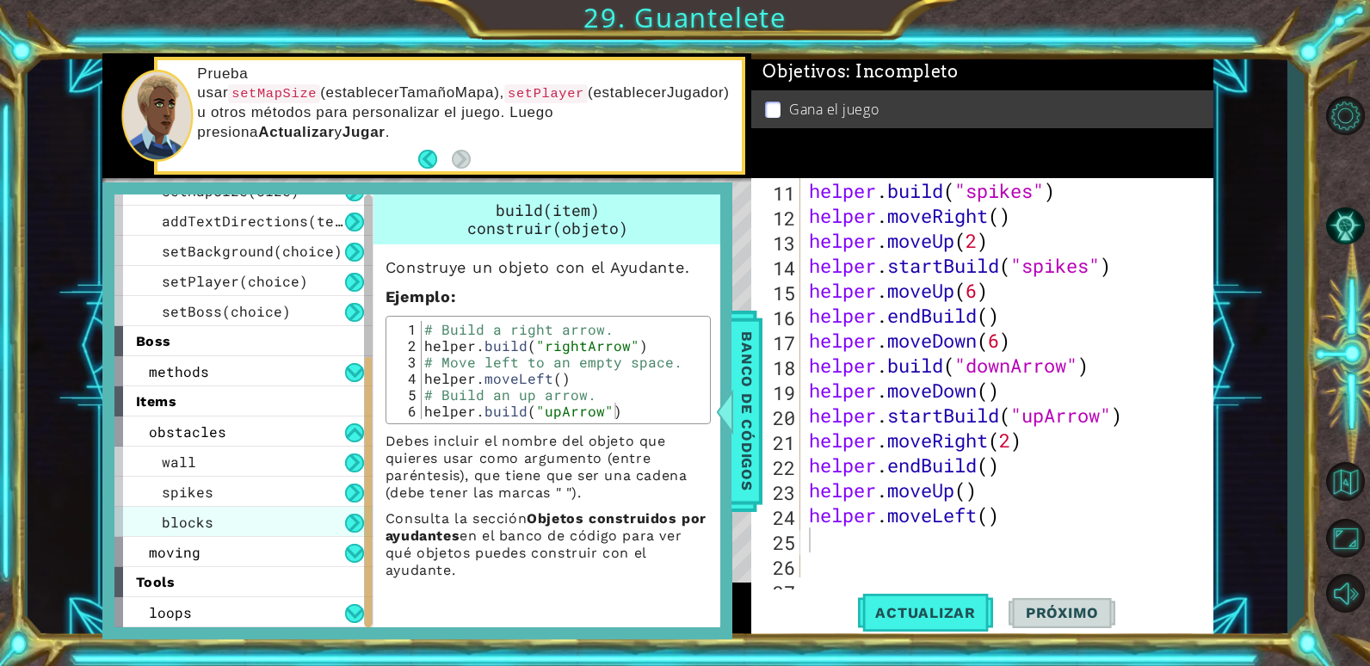
click at [159, 519] on div "blocks" at bounding box center [243, 522] width 258 height 30
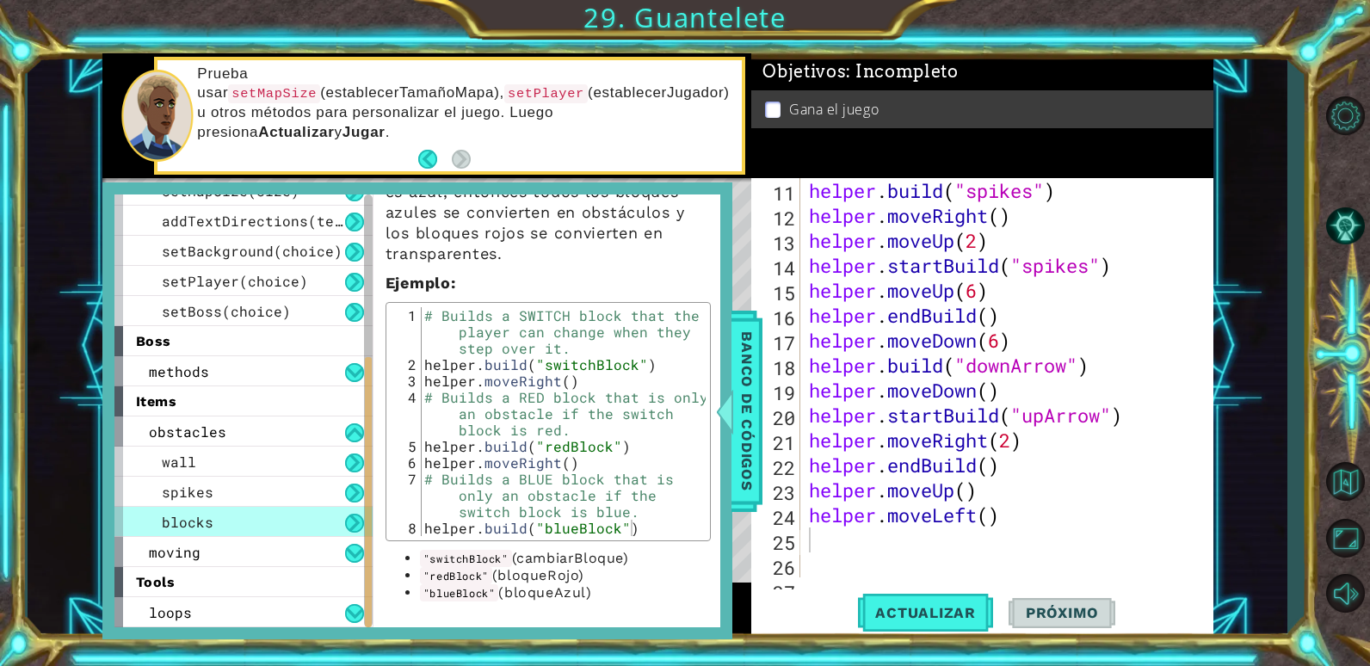
scroll to position [262, 0]
click at [741, 347] on span "Banco de códigos" at bounding box center [747, 411] width 28 height 178
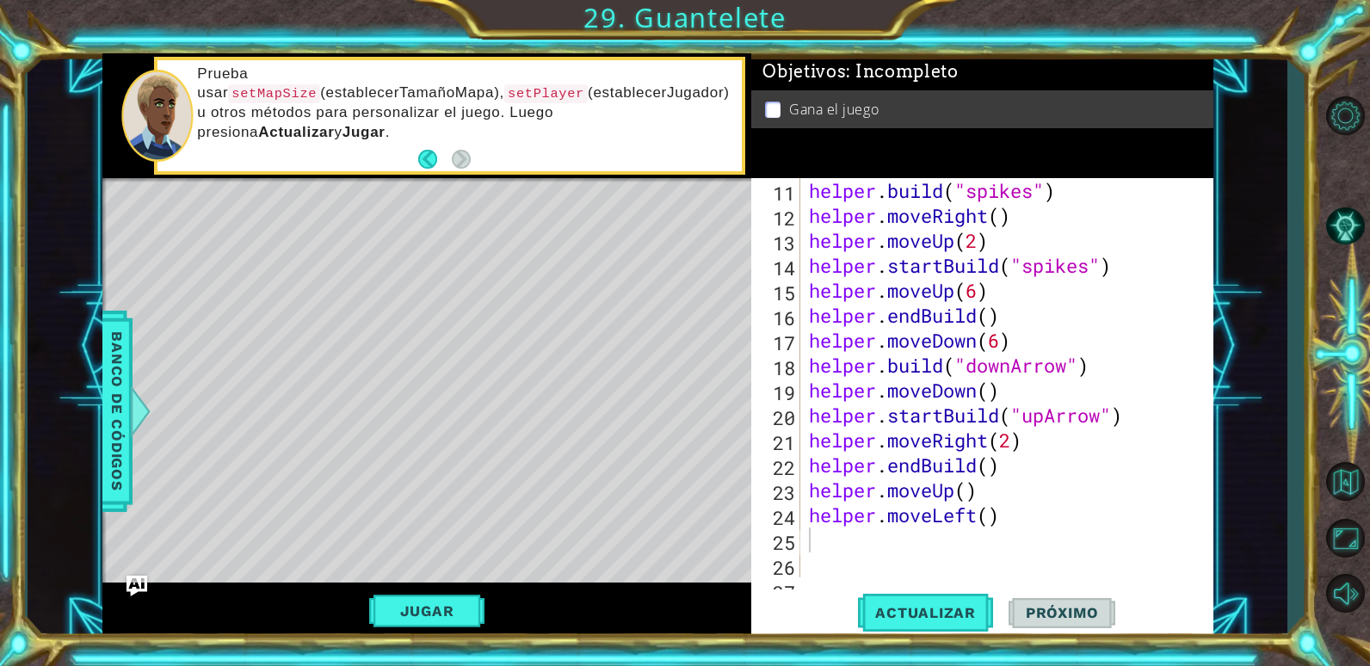
click at [877, 538] on div "helper . build ( "spikes" ) helper . moveRight ( ) helper . moveUp ( 2 ) helper…" at bounding box center [1004, 402] width 398 height 449
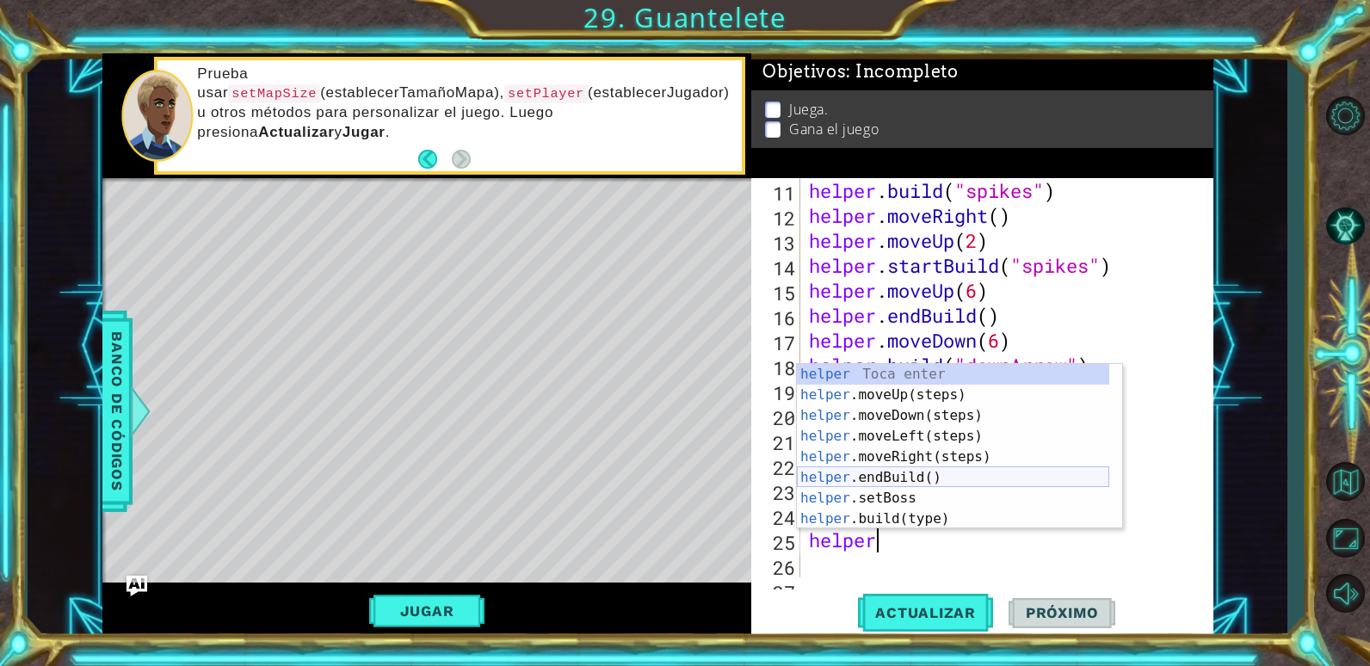
scroll to position [103, 0]
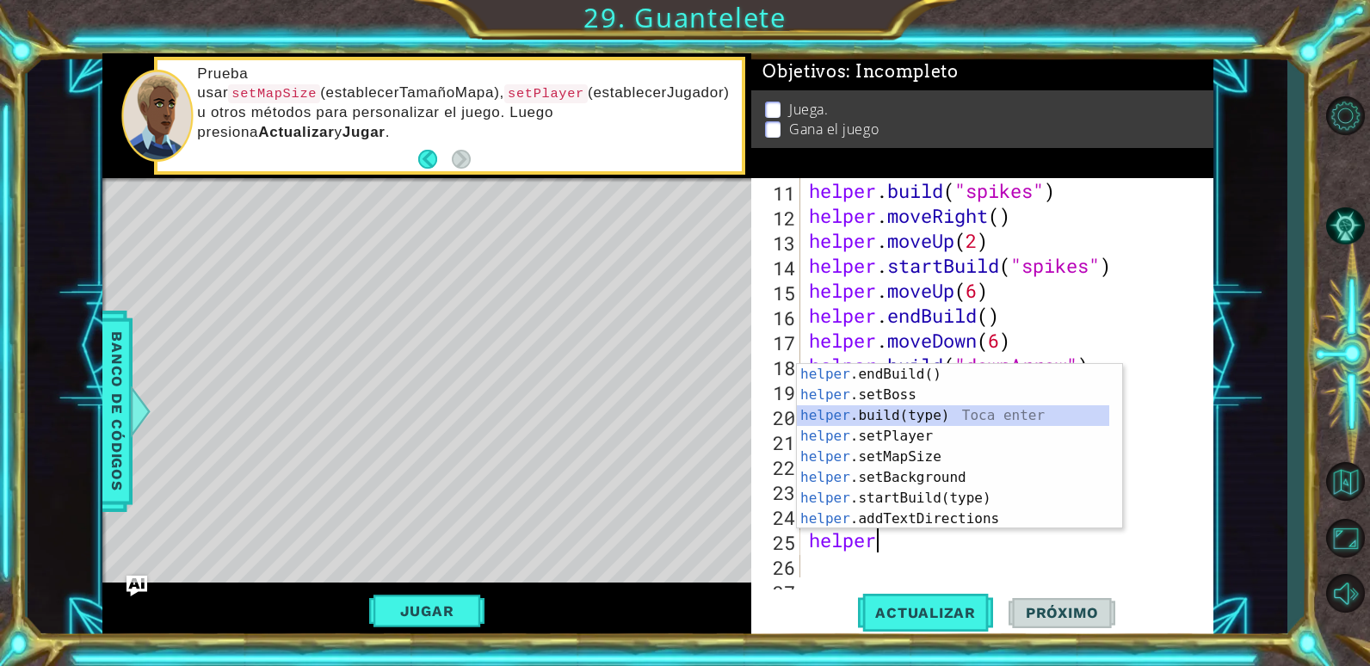
click at [890, 415] on div "helper .endBuild() Toca enter helper .setBoss Toca enter helper .build(type) To…" at bounding box center [953, 467] width 312 height 207
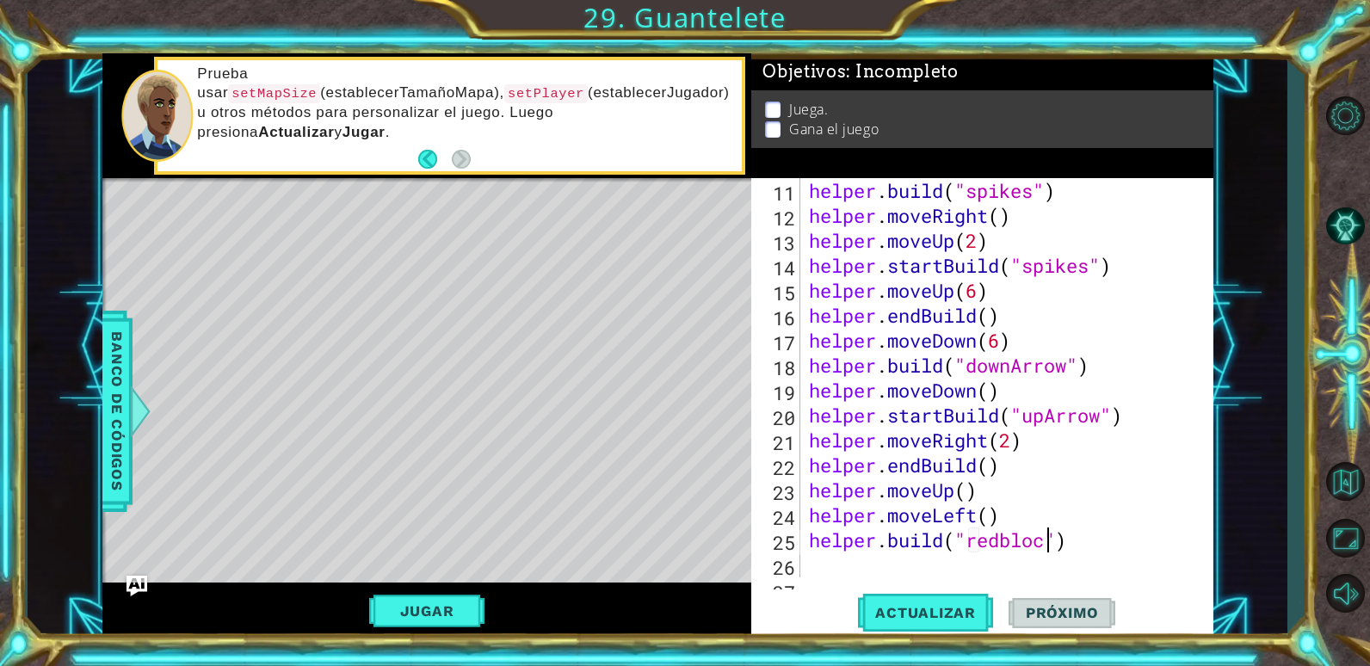
scroll to position [0, 11]
click at [955, 608] on span "Actualizar" at bounding box center [925, 612] width 135 height 17
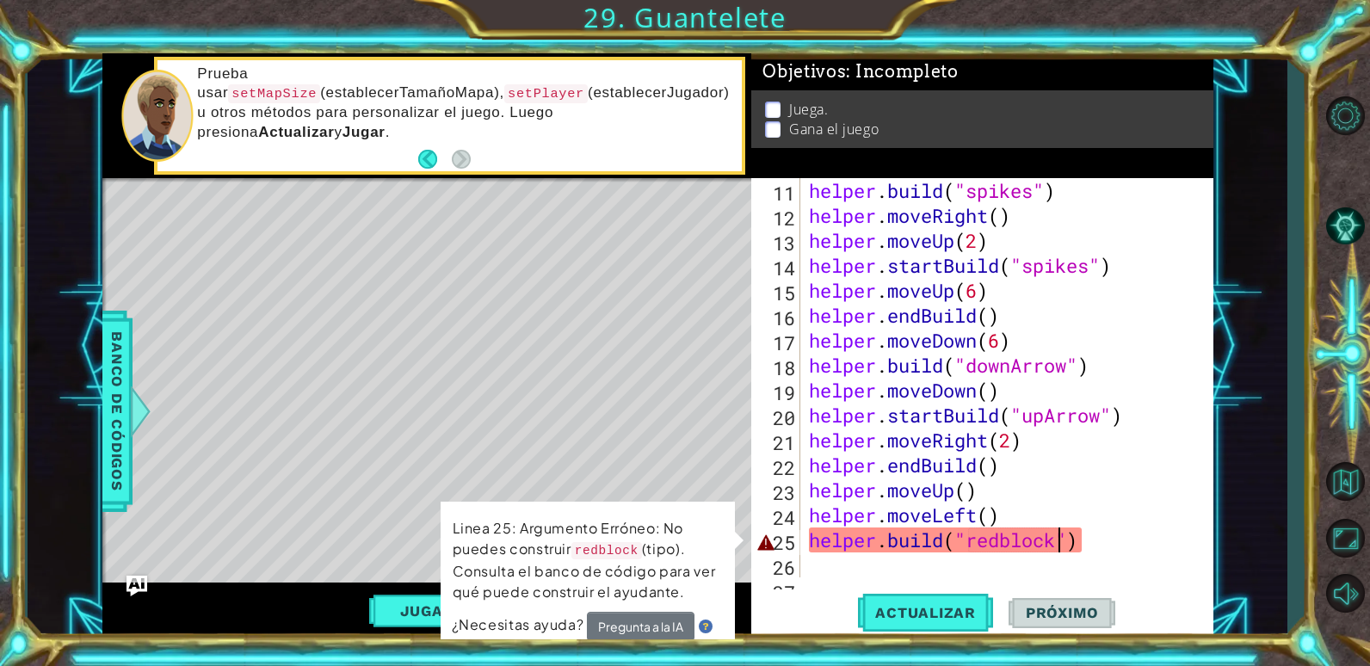
type textarea "[DOMAIN_NAME]("redbloc")"
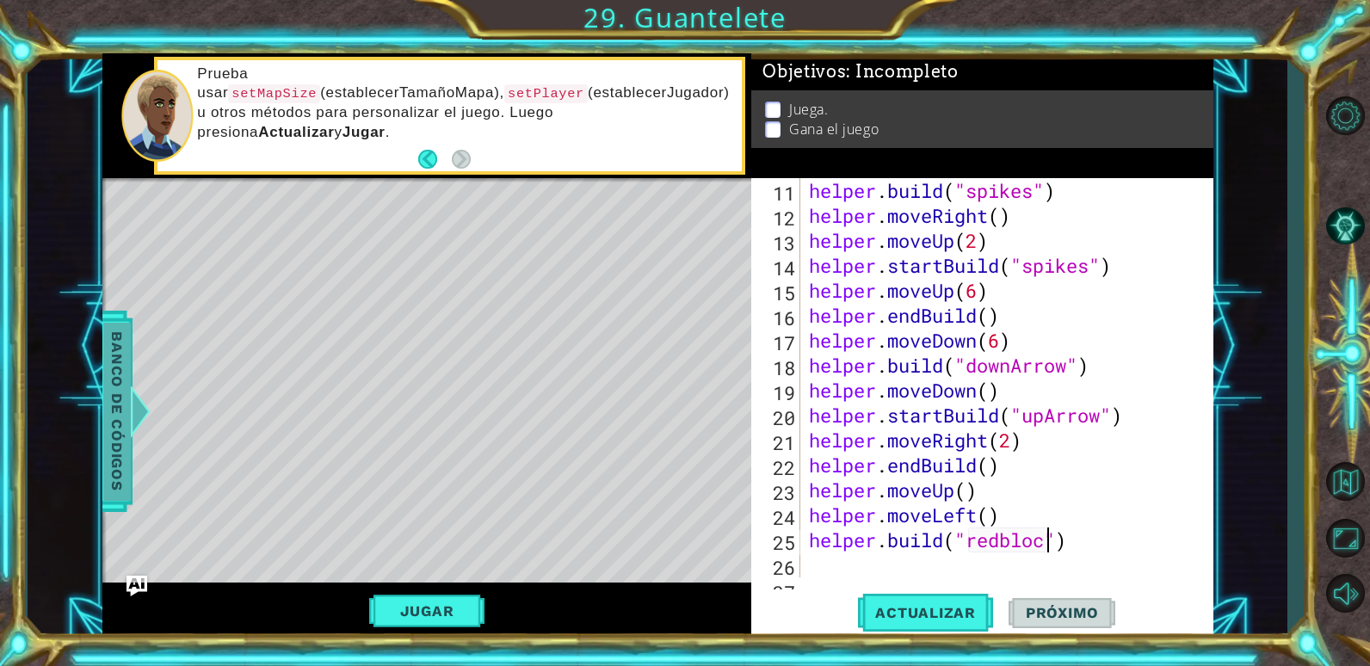
click at [124, 407] on span "Banco de códigos" at bounding box center [117, 411] width 28 height 178
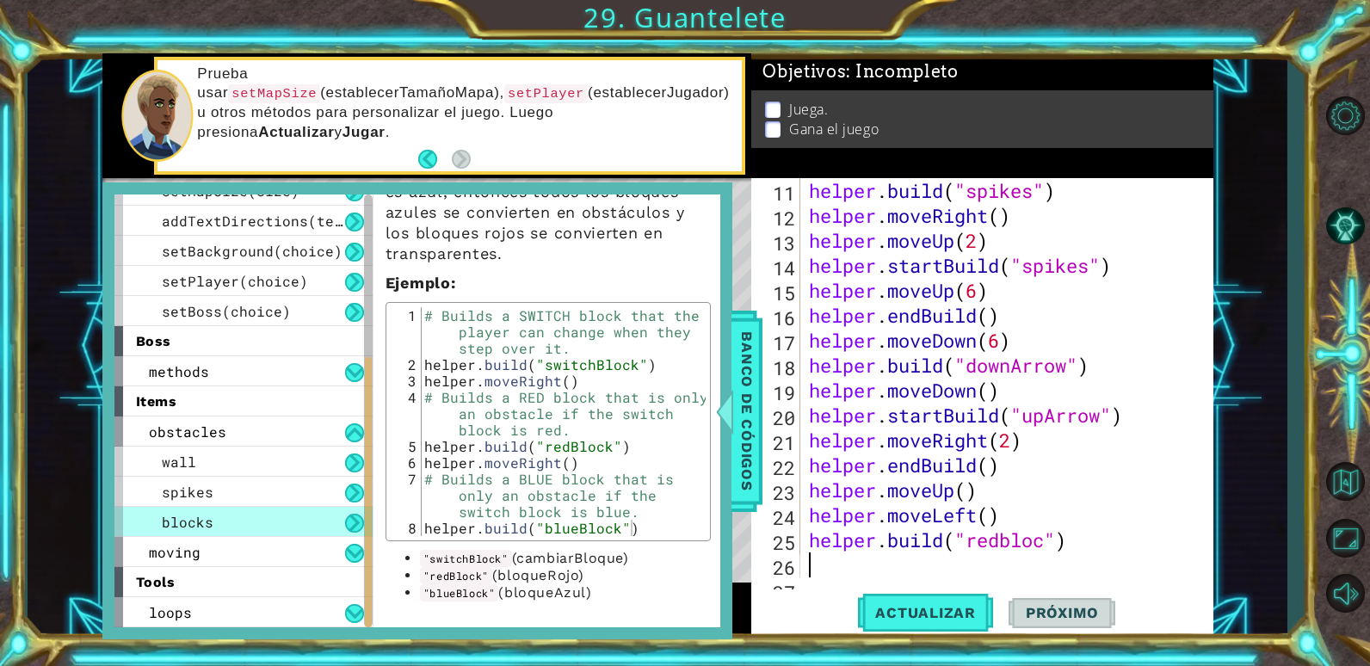
scroll to position [0, 0]
click at [1054, 552] on div "helper . build ( "spikes" ) helper . moveRight ( ) helper . moveUp ( 2 ) helper…" at bounding box center [1004, 402] width 398 height 449
click at [1049, 552] on div "helper . build ( "spikes" ) helper . moveRight ( ) helper . moveUp ( 2 ) helper…" at bounding box center [1004, 402] width 398 height 449
type textarea "[DOMAIN_NAME]("redBlock")"
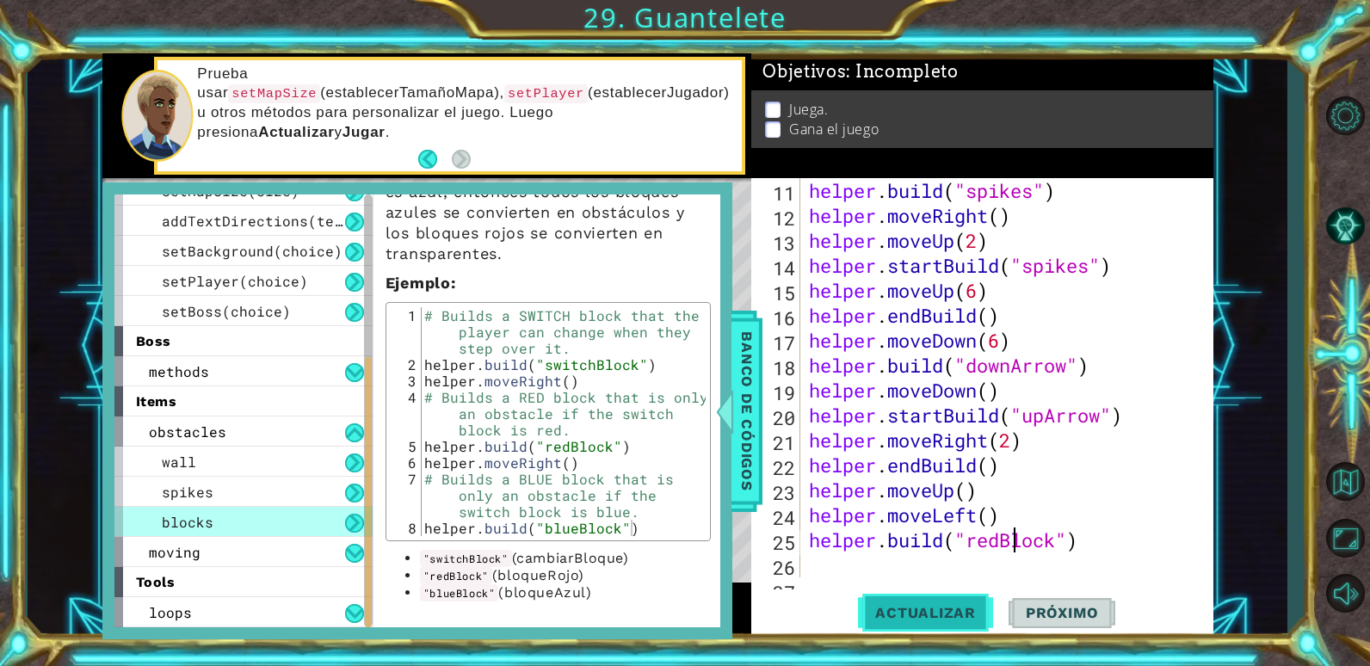
click at [927, 610] on span "Actualizar" at bounding box center [925, 612] width 135 height 17
click at [753, 429] on span "Banco de códigos" at bounding box center [747, 411] width 28 height 178
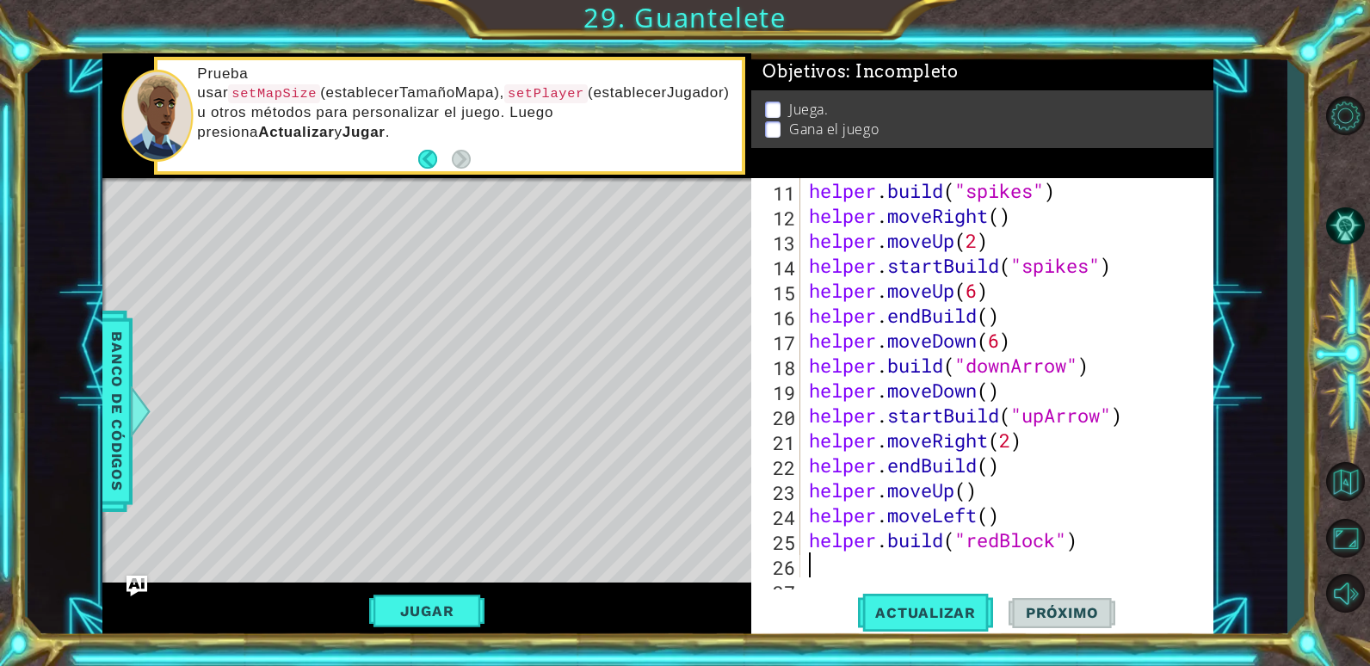
scroll to position [0, 0]
click at [835, 575] on div "helper . build ( "spikes" ) helper . moveRight ( ) helper . moveUp ( 2 ) helper…" at bounding box center [1004, 402] width 398 height 449
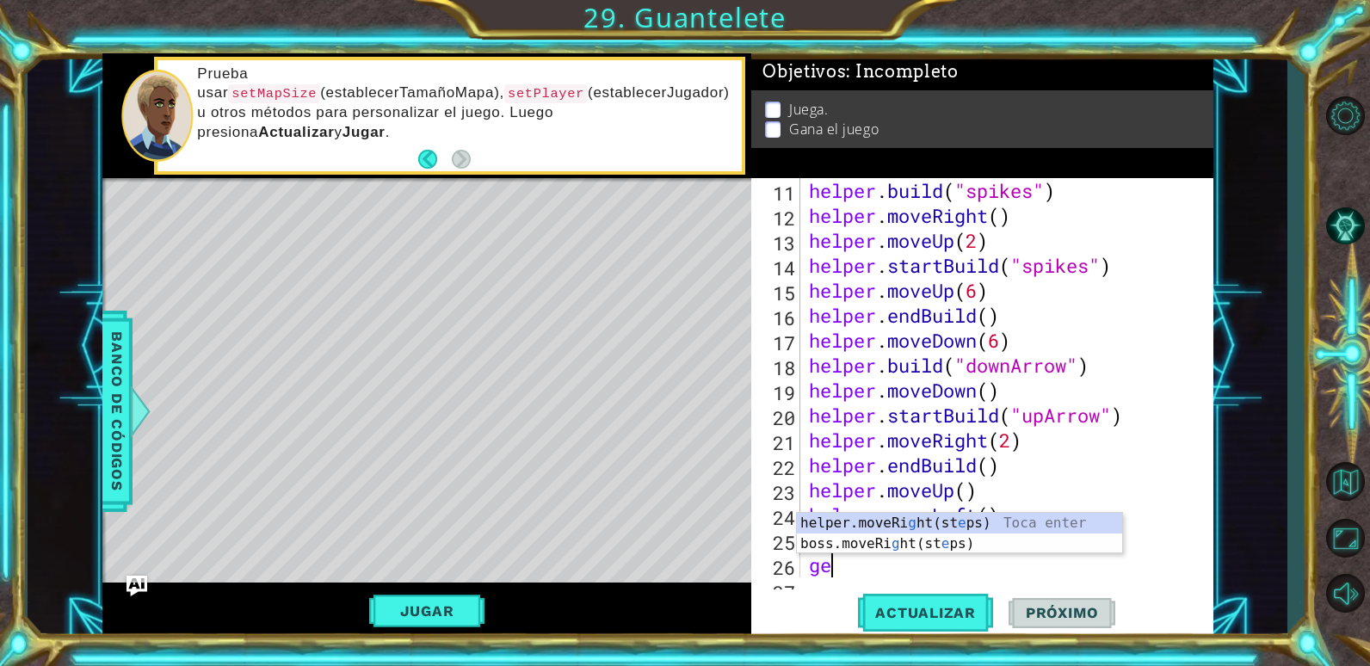
type textarea "g"
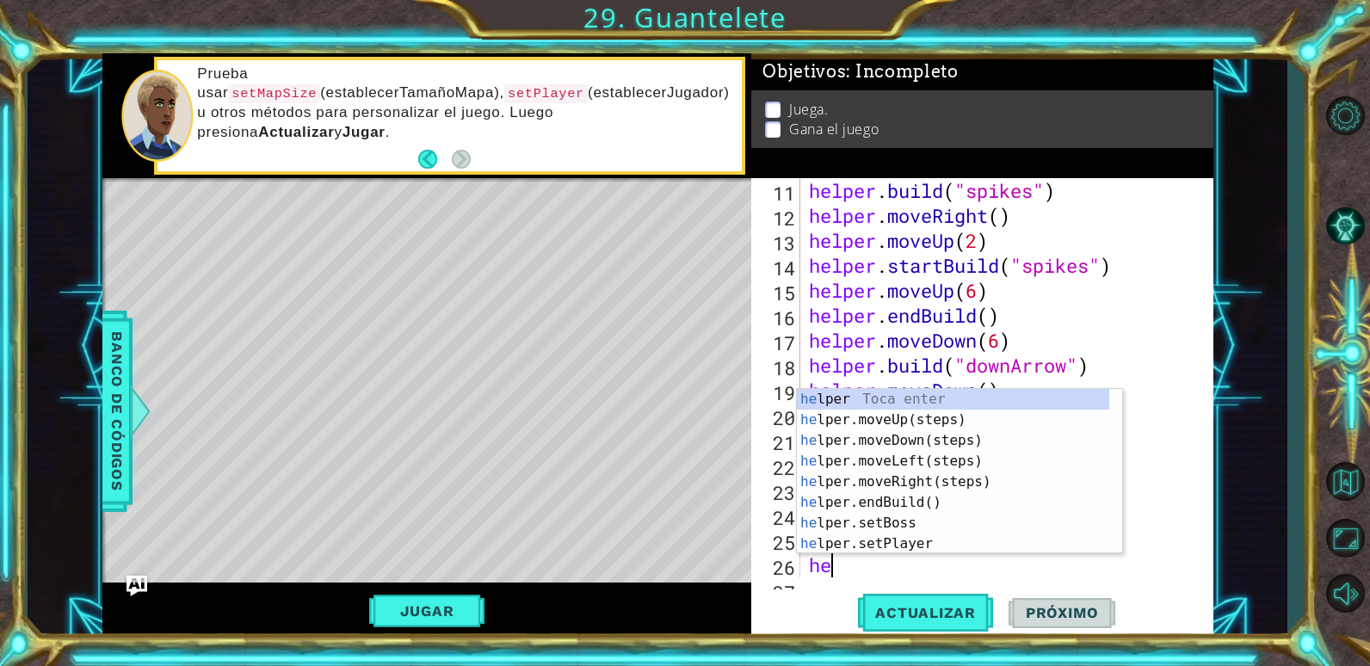
scroll to position [0, 1]
type textarea "help"
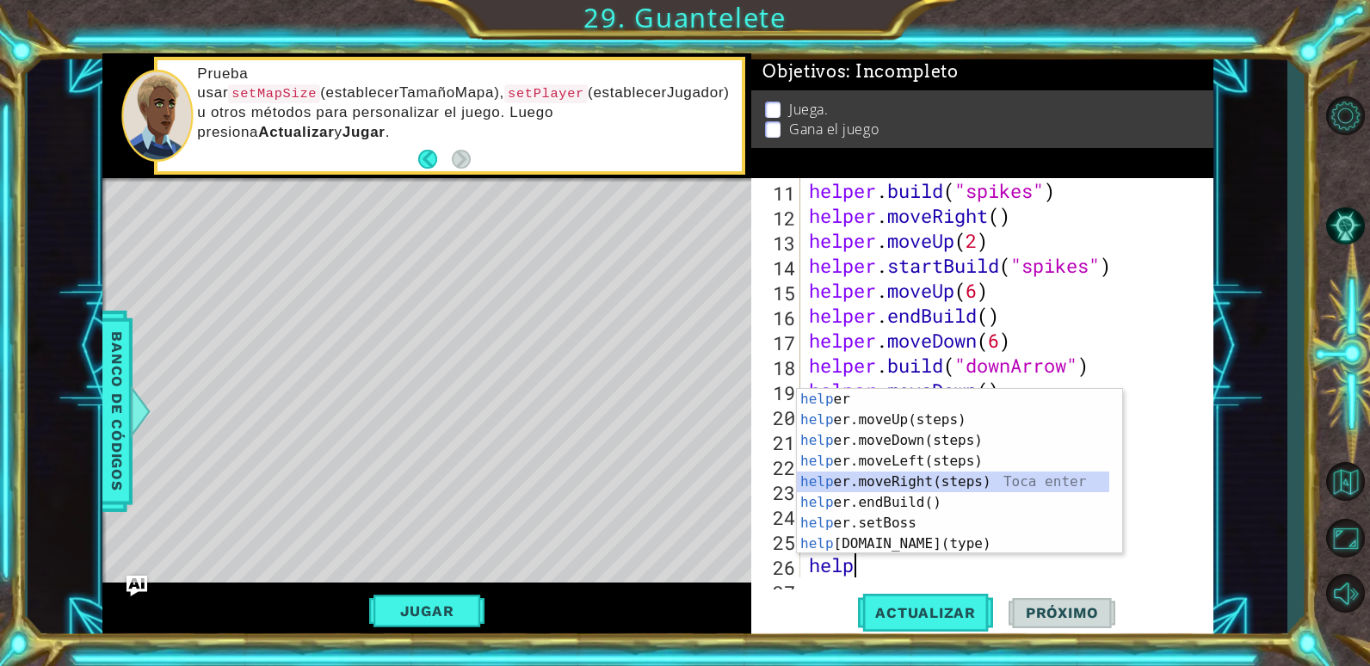
click at [918, 478] on div "help [PERSON_NAME] enter help er.moveUp(steps) Toca enter help er.moveDown(step…" at bounding box center [953, 492] width 312 height 207
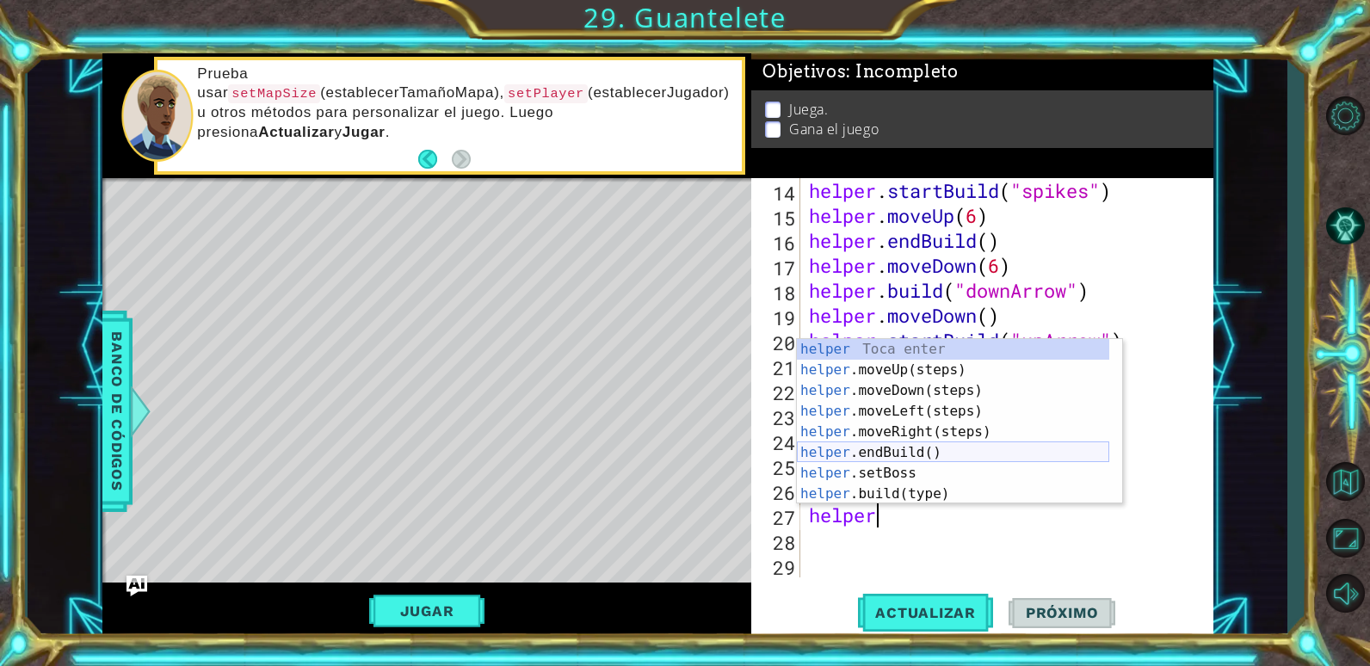
scroll to position [103, 0]
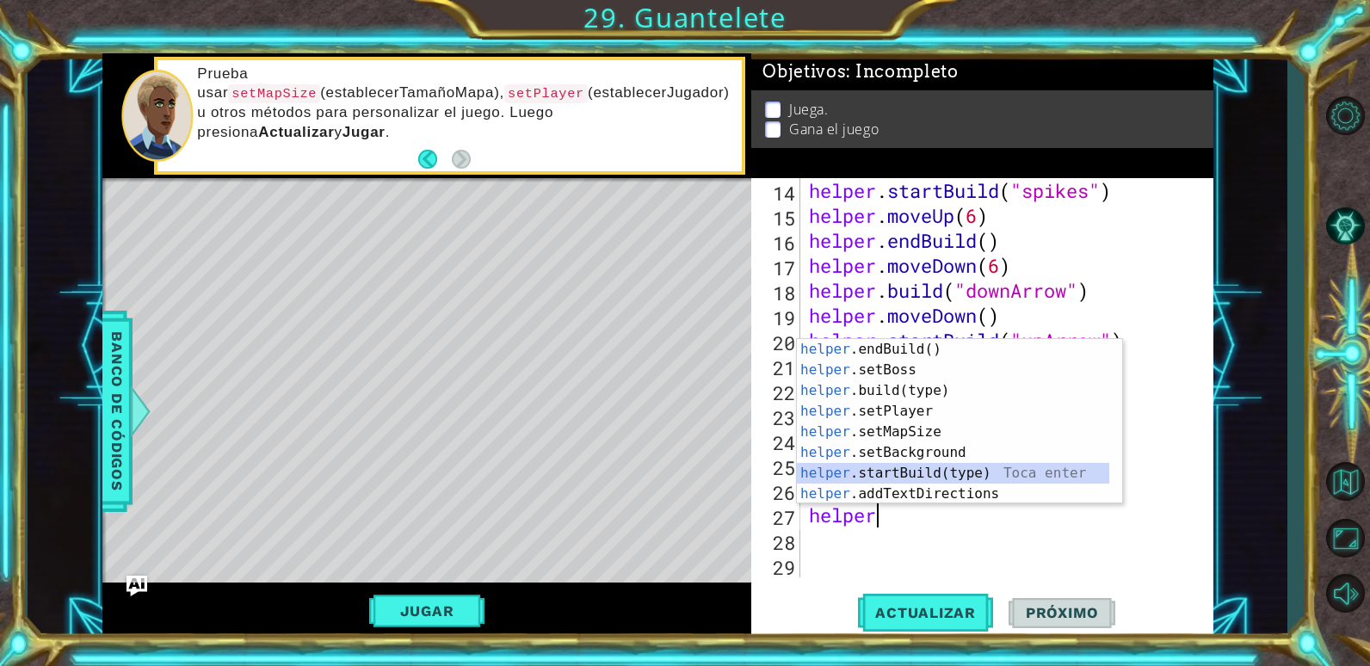
click at [922, 465] on div "helper .endBuild() Toca enter helper .setBoss Toca enter helper .build(type) To…" at bounding box center [953, 442] width 312 height 207
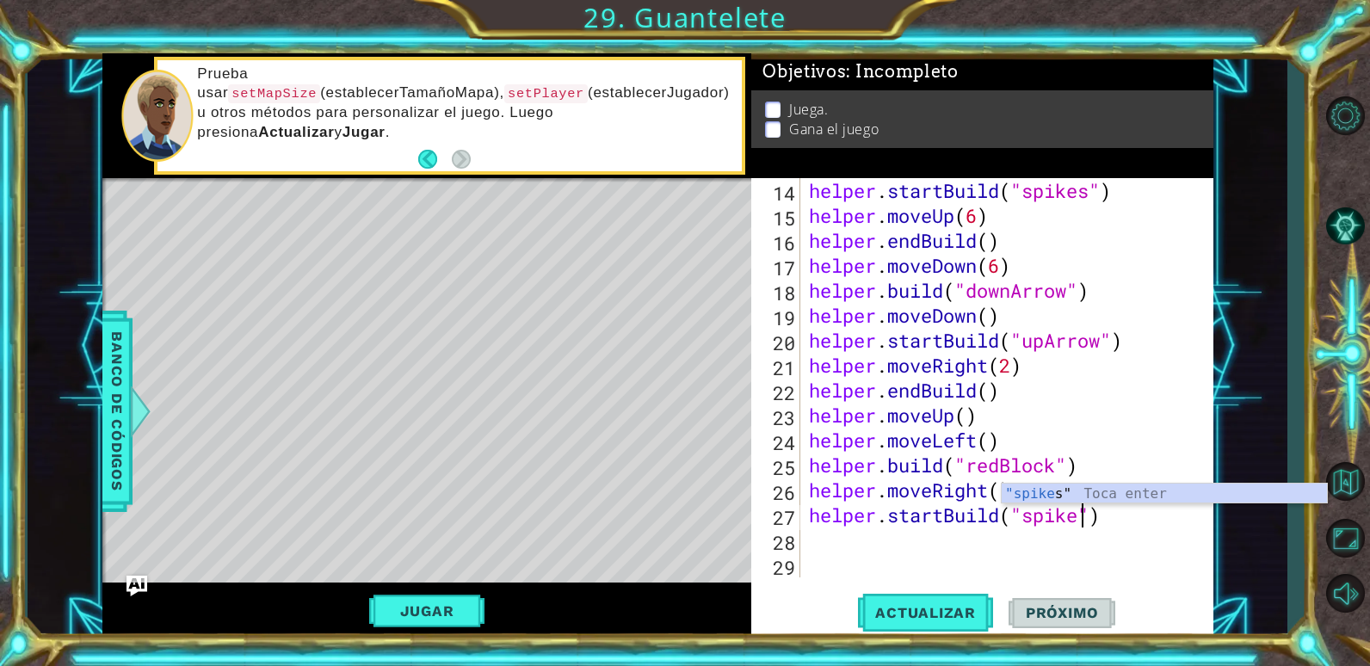
scroll to position [0, 13]
type textarea "helper.startBuild("spikes")"
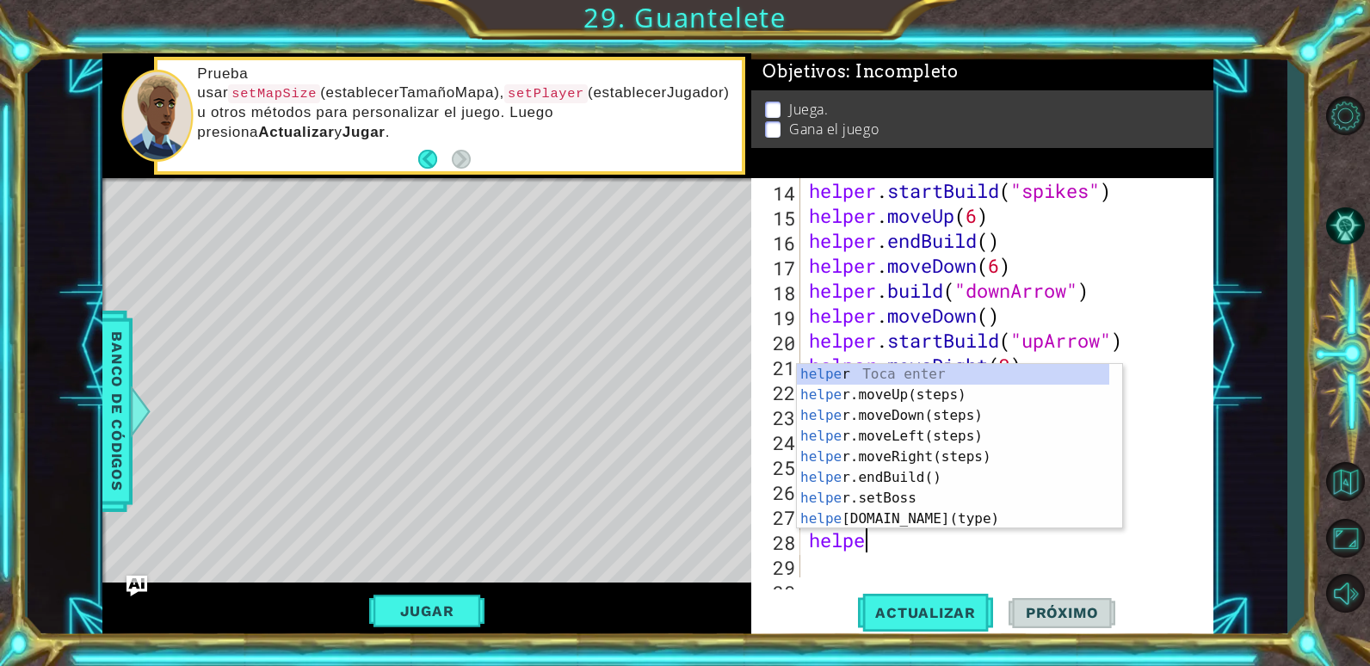
type textarea "helper"
click at [910, 450] on div "helper Toca enter helper .moveUp(steps) Toca enter helper .moveDown(steps) Toca…" at bounding box center [953, 467] width 312 height 207
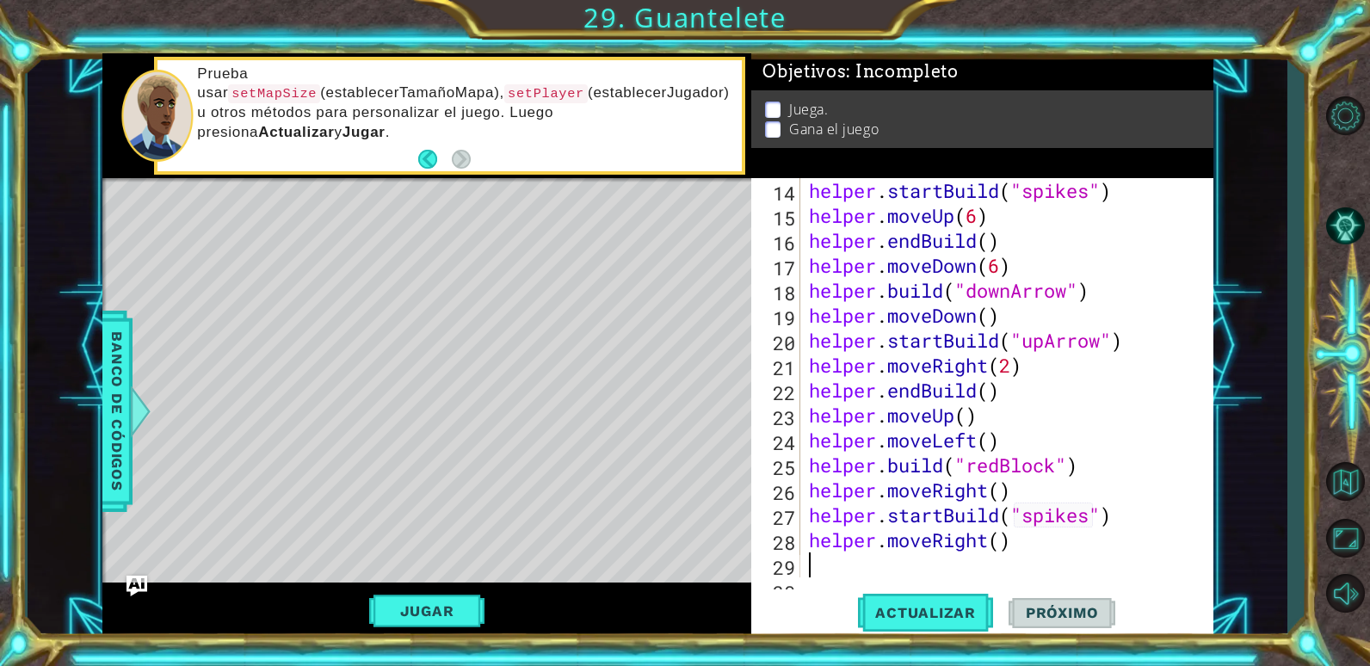
click at [1000, 546] on div "helper . startBuild ( "spikes" ) helper . moveUp ( 6 ) helper . endBuild ( ) he…" at bounding box center [1004, 402] width 398 height 449
type textarea "helper.moveRight(2)"
click at [967, 602] on button "Actualizar" at bounding box center [925, 612] width 135 height 46
click at [1034, 547] on div "helper . startBuild ( "spikes" ) helper . moveUp ( 6 ) helper . endBuild ( ) he…" at bounding box center [1004, 402] width 398 height 449
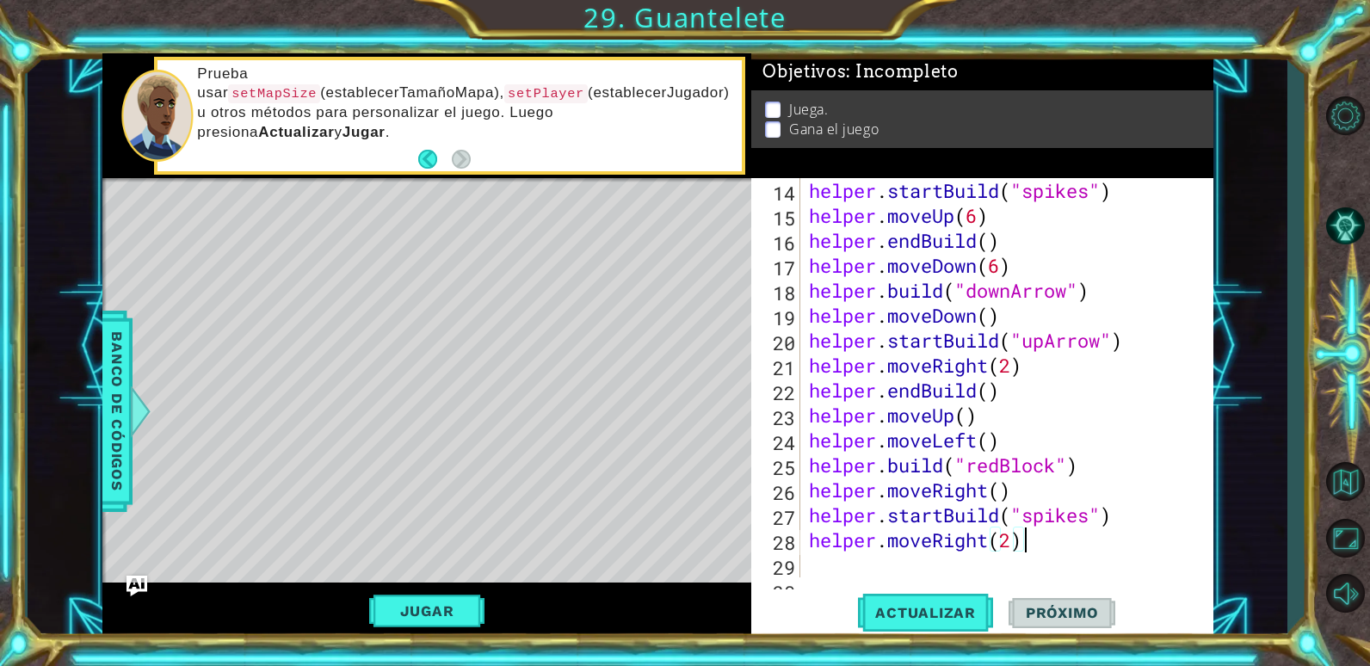
scroll to position [0, 0]
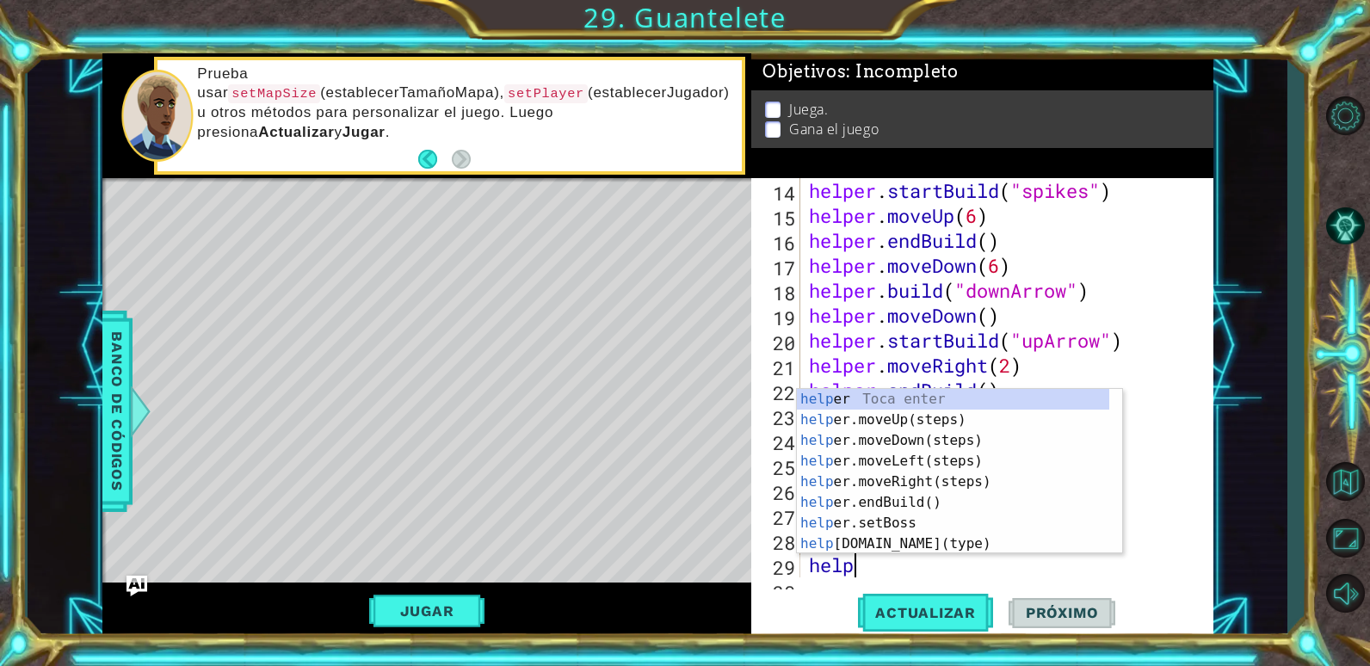
type textarea "helper"
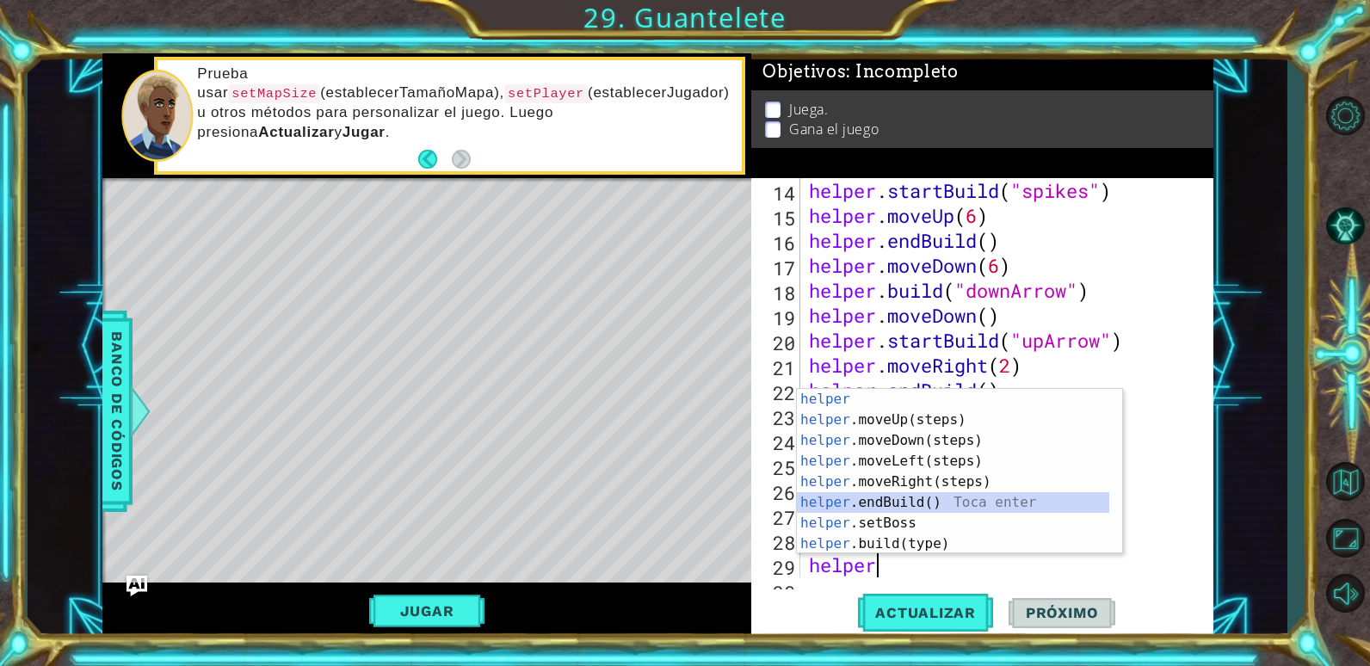
click at [913, 511] on div "helper Toca enter helper .moveUp(steps) Toca enter helper .moveDown(steps) Toca…" at bounding box center [953, 492] width 312 height 207
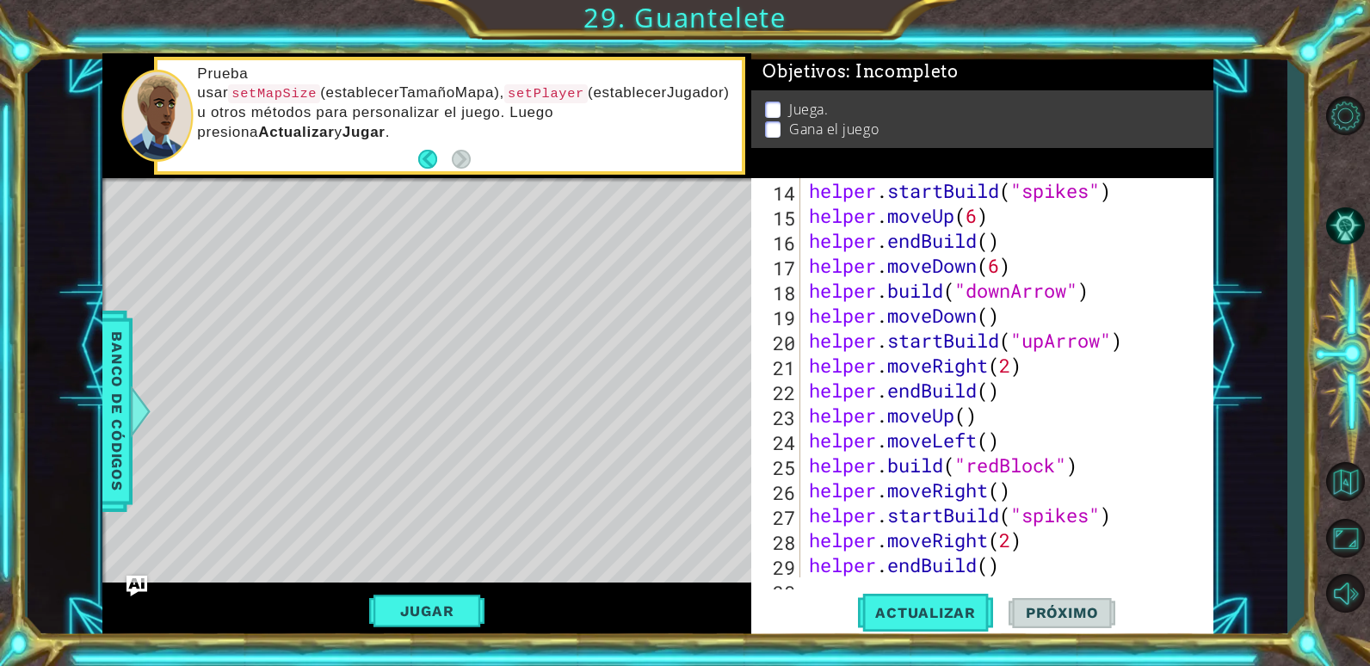
click at [1015, 571] on div "helper . startBuild ( "spikes" ) helper . moveUp ( 6 ) helper . endBuild ( ) he…" at bounding box center [1004, 402] width 398 height 449
type textarea "helper.endBuild()"
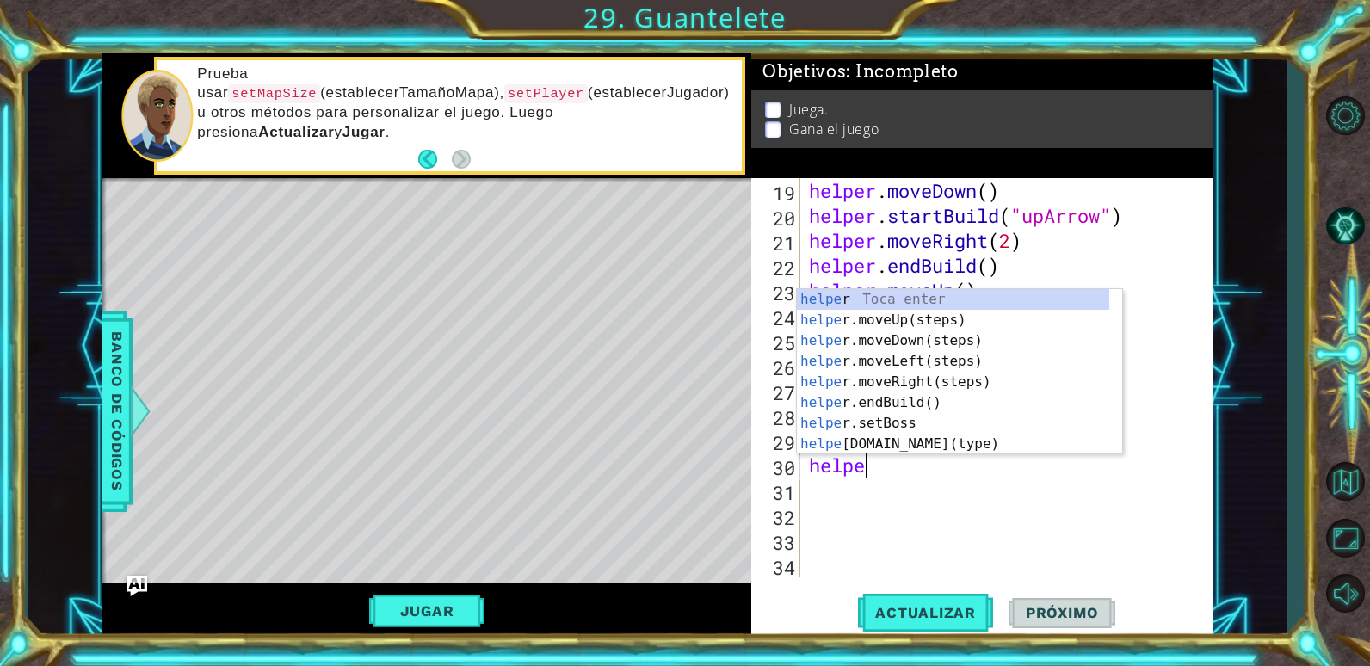
type textarea "helper"
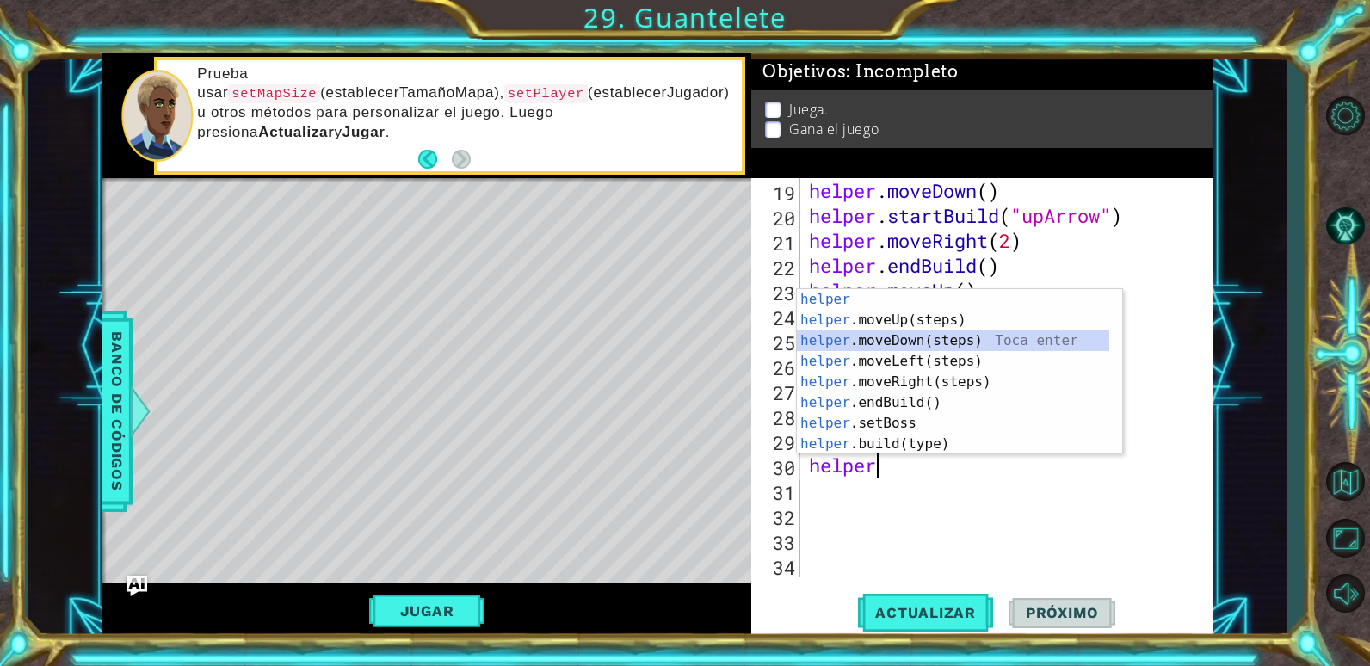
click at [881, 338] on div "helper Toca enter helper .moveUp(steps) Toca enter helper .moveDown(steps) Toca…" at bounding box center [953, 392] width 312 height 207
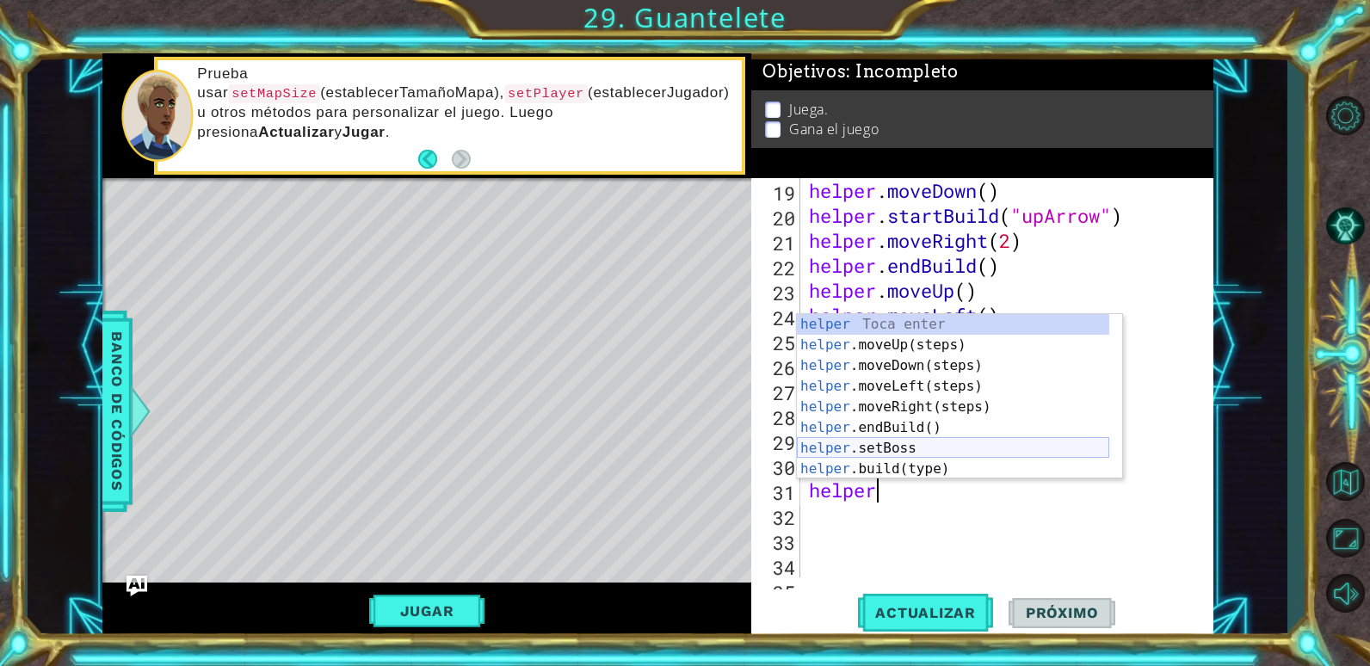
scroll to position [103, 0]
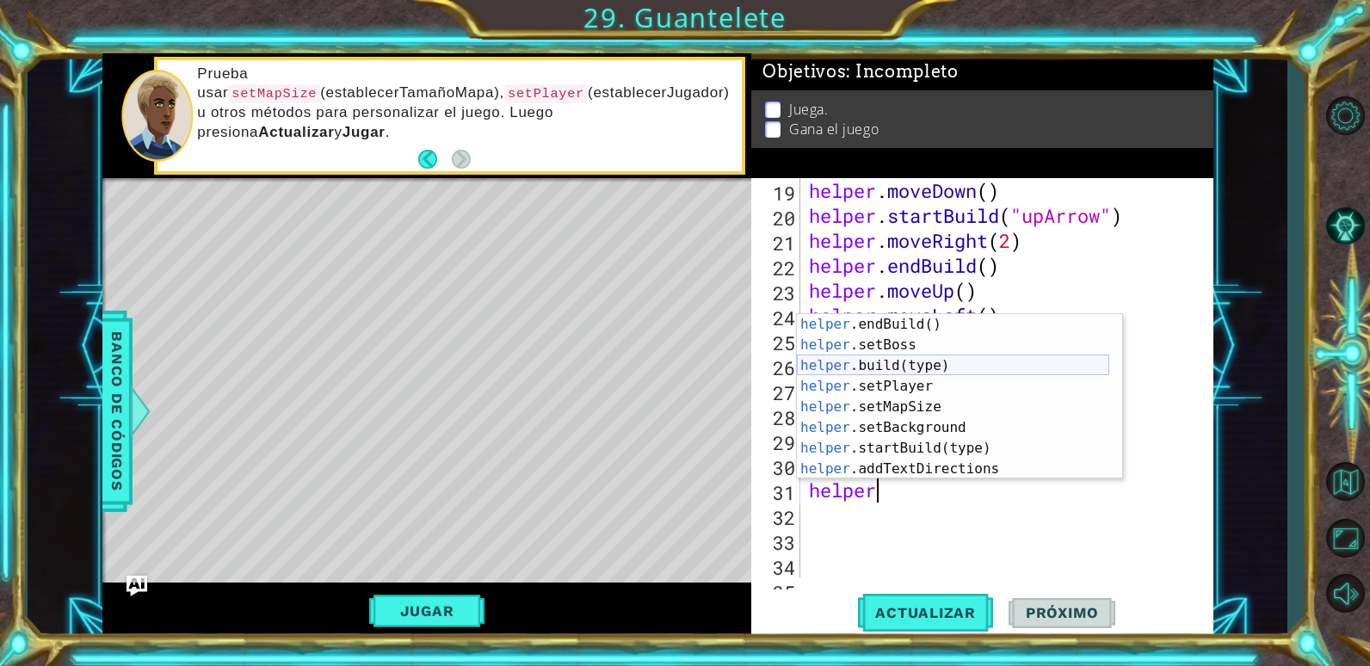
click at [862, 362] on div "helper .endBuild() Toca enter helper .setBoss Toca enter helper .build(type) To…" at bounding box center [953, 417] width 312 height 207
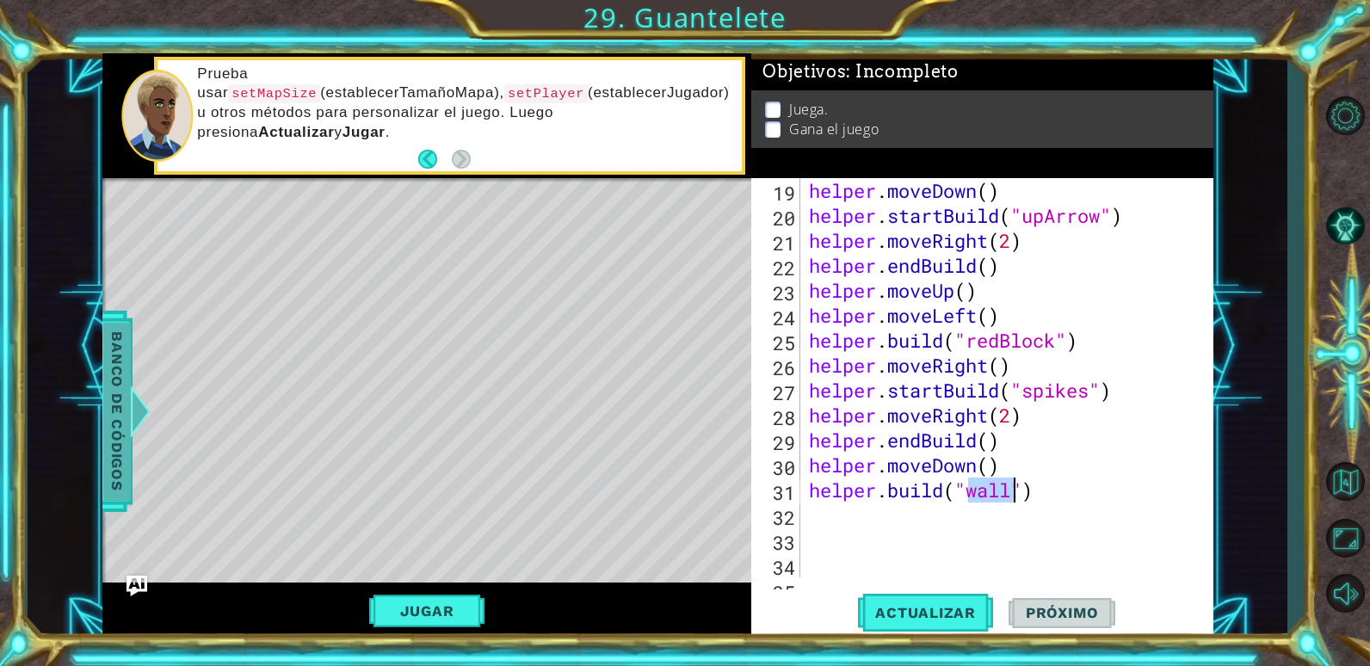
click at [116, 398] on span "Banco de códigos" at bounding box center [117, 411] width 28 height 178
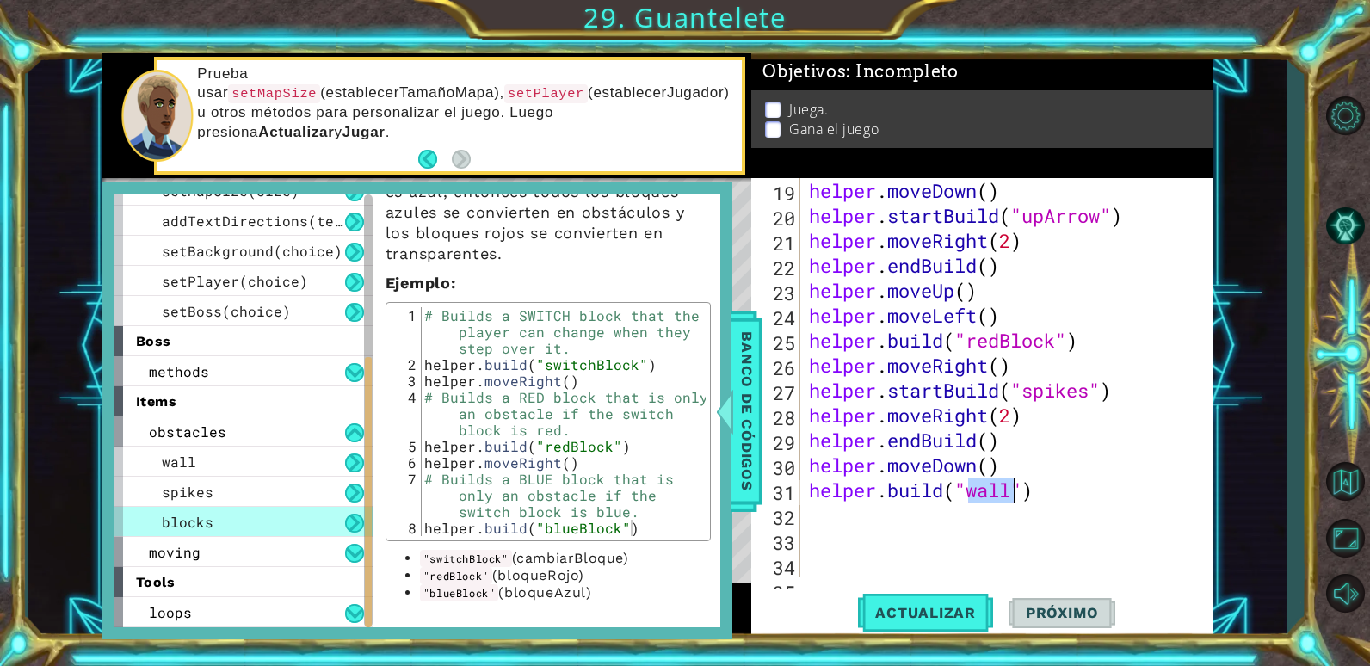
click at [1015, 492] on div "helper . moveDown ( ) helper . startBuild ( "upArrow" ) helper . moveRight ( 2 …" at bounding box center [1000, 377] width 390 height 399
type textarea "[DOMAIN_NAME]("switchBlock")"
click at [751, 404] on span "Banco de códigos" at bounding box center [747, 411] width 28 height 178
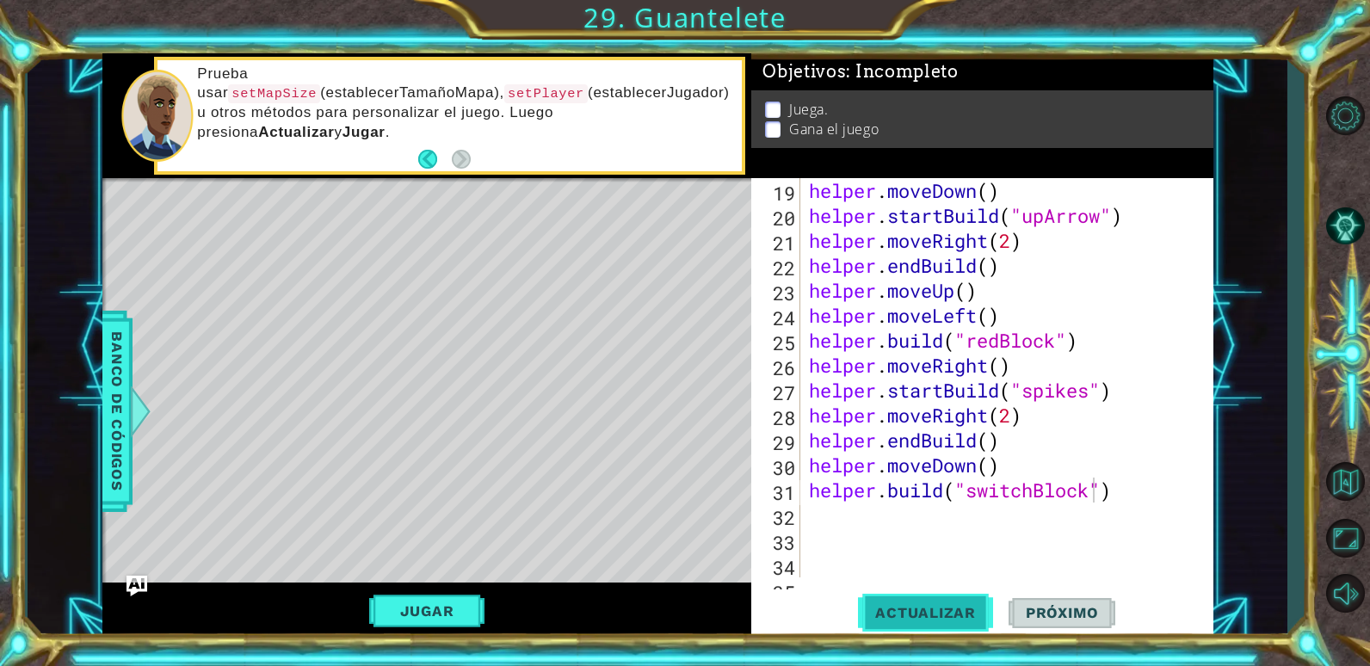
click at [891, 615] on span "Actualizar" at bounding box center [925, 612] width 135 height 17
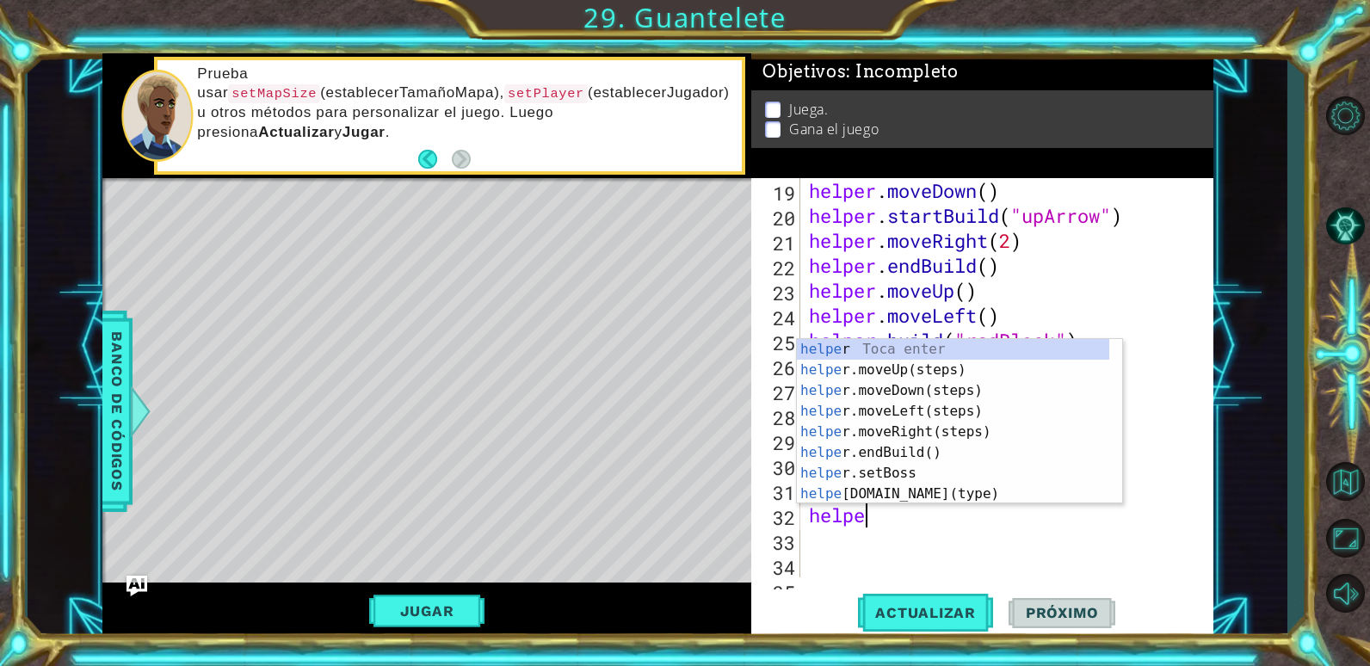
type textarea "helper"
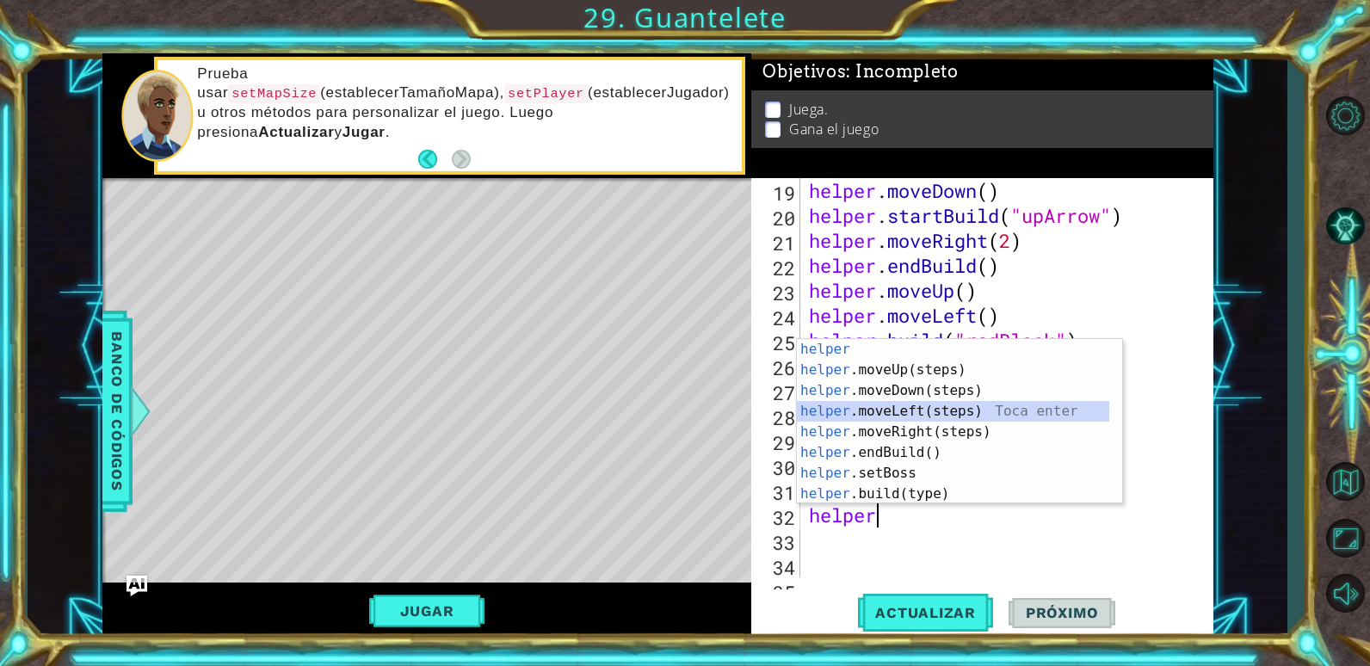
click at [943, 415] on div "helper Toca enter helper .moveUp(steps) Toca enter helper .moveDown(steps) Toca…" at bounding box center [953, 442] width 312 height 207
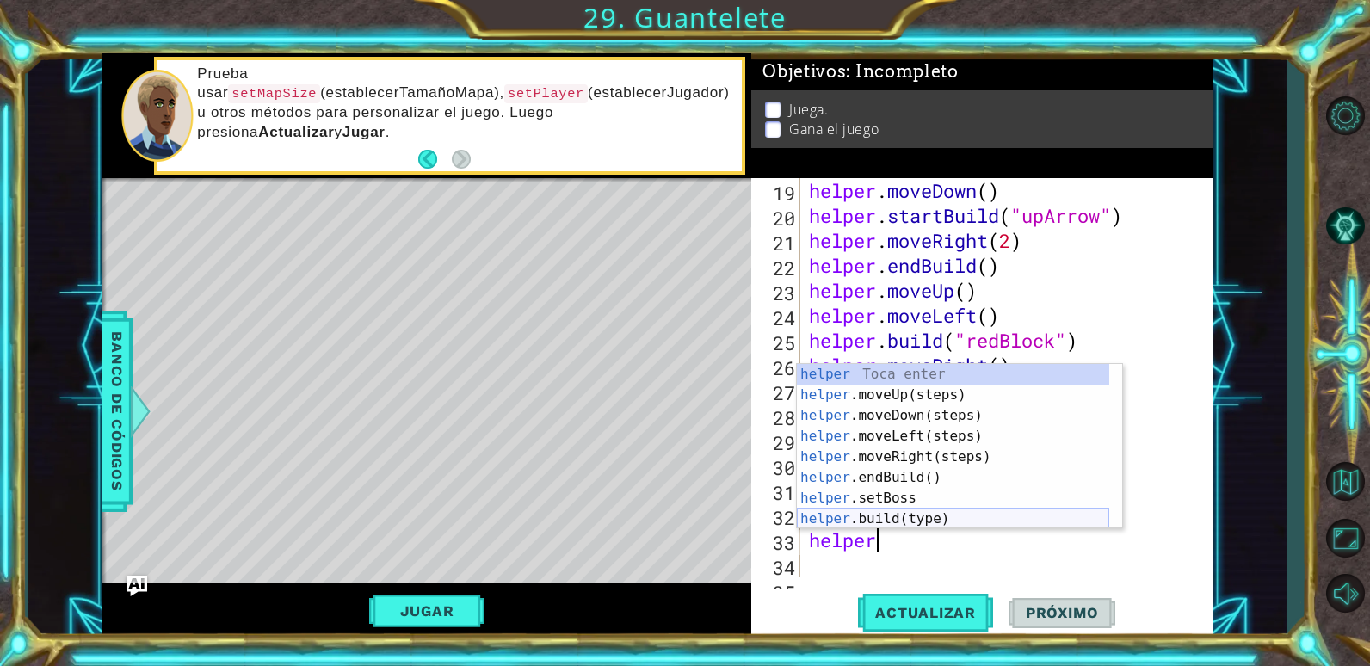
click at [922, 523] on div "helper Toca enter helper .moveUp(steps) Toca enter helper .moveDown(steps) Toca…" at bounding box center [953, 467] width 312 height 207
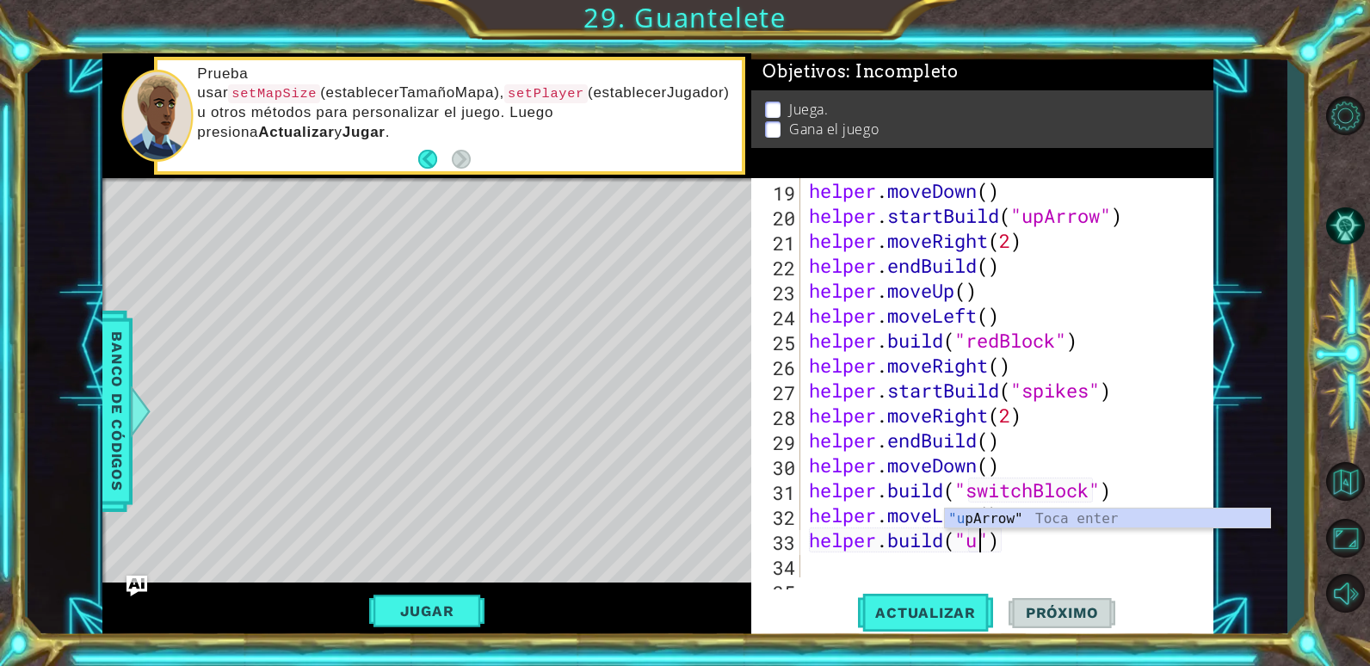
scroll to position [0, 9]
type textarea "[DOMAIN_NAME]("upArrow")"
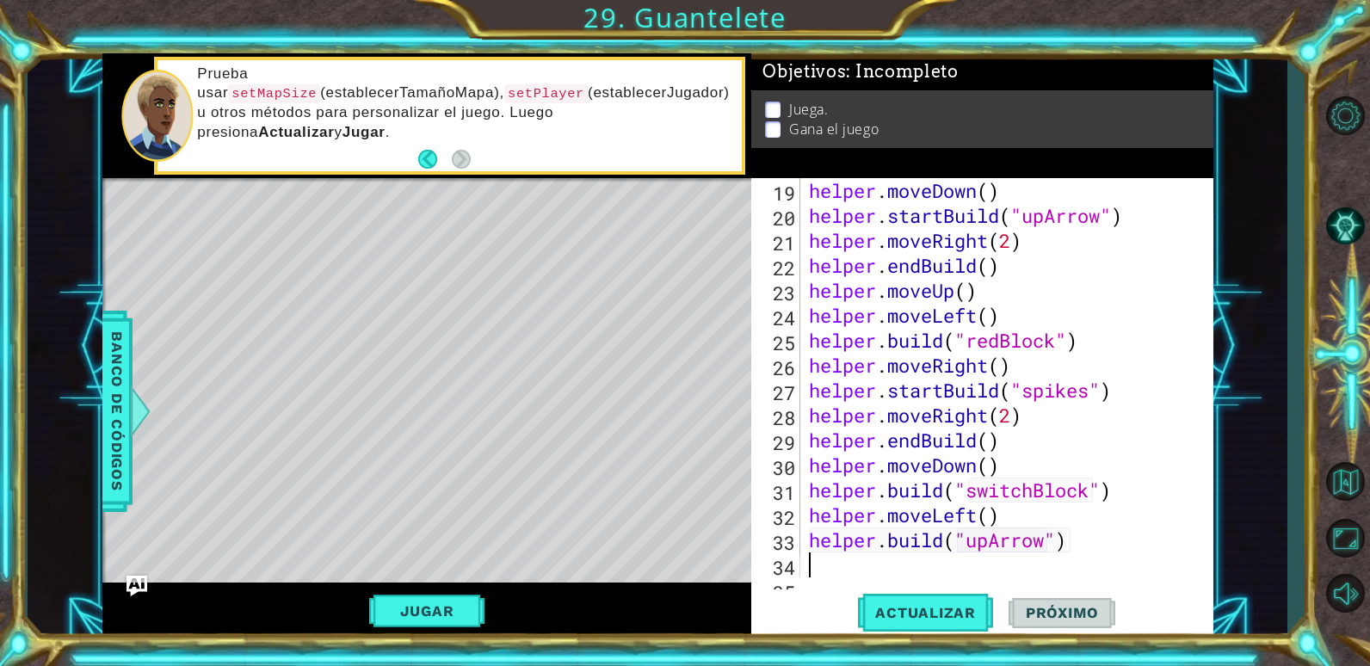
scroll to position [0, 0]
click at [899, 603] on button "Actualizar" at bounding box center [925, 612] width 135 height 46
click at [445, 611] on button "Jugar" at bounding box center [427, 611] width 116 height 33
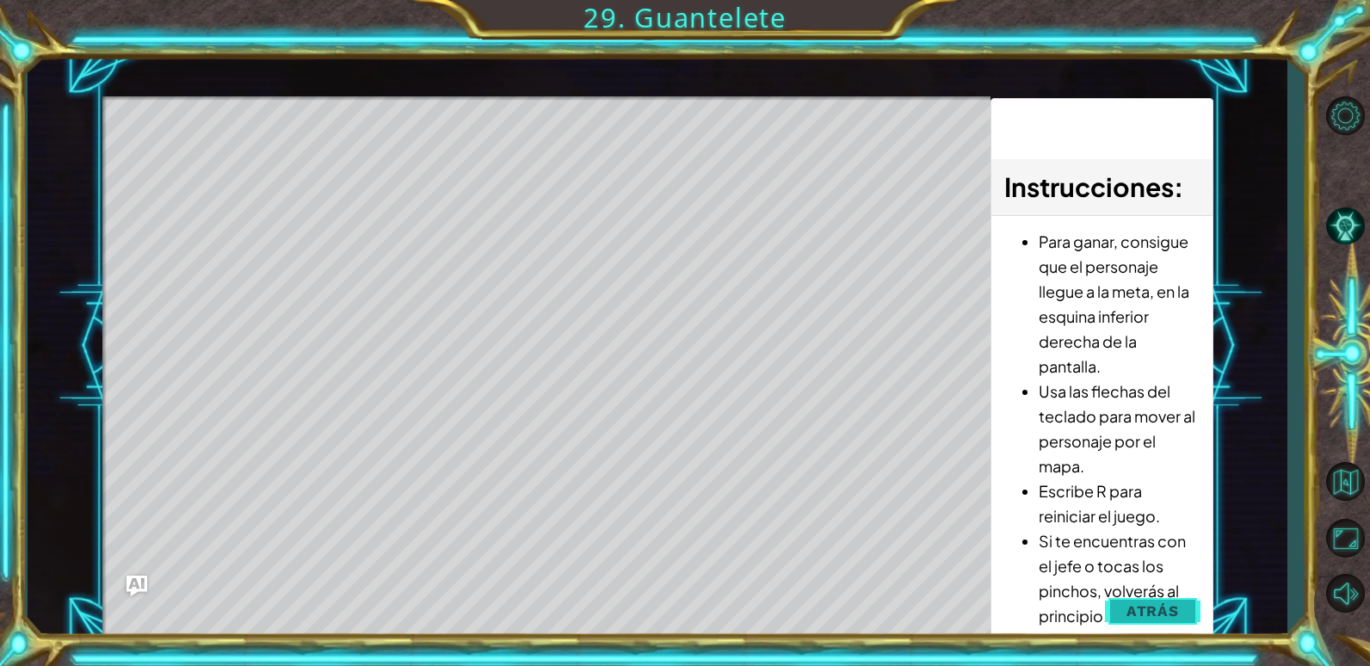
click at [1135, 611] on span "Atrás" at bounding box center [1152, 610] width 52 height 17
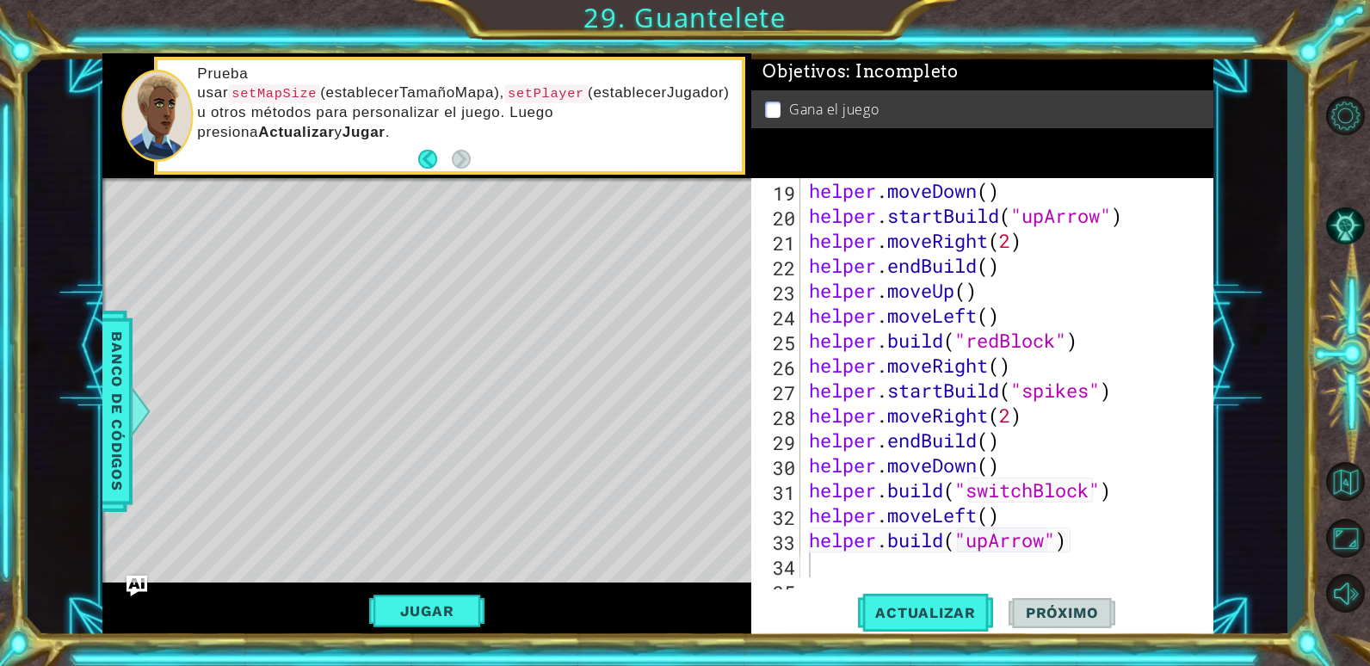
click at [989, 543] on div "helper . moveDown ( ) helper . startBuild ( "upArrow" ) helper . moveRight ( 2 …" at bounding box center [1004, 402] width 398 height 449
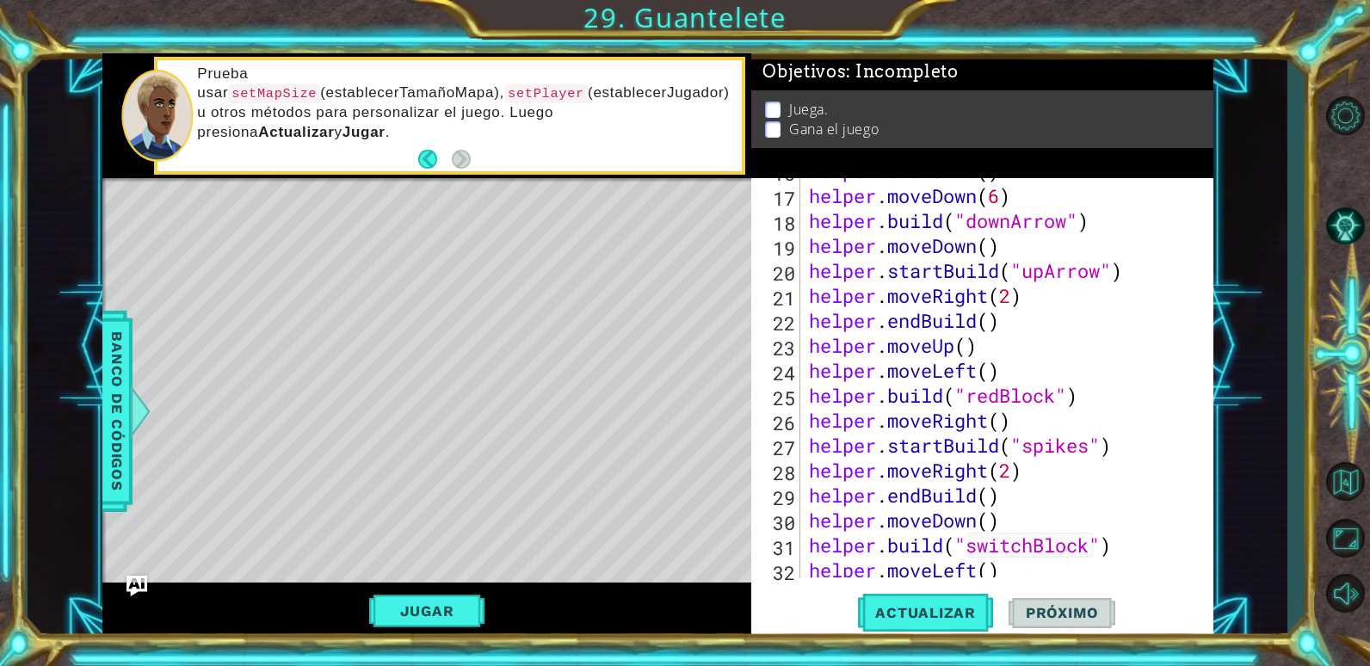
scroll to position [367, 0]
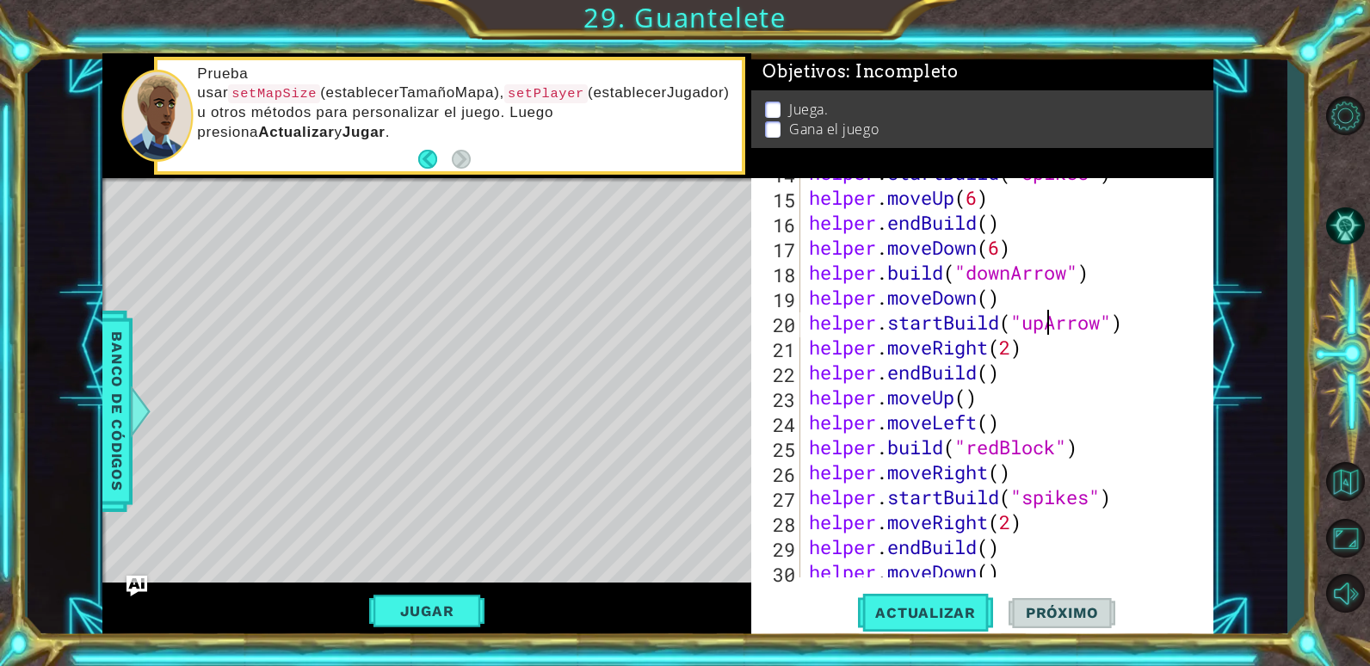
click at [1046, 324] on div "helper . startBuild ( "spikes" ) helper . moveUp ( 6 ) helper . endBuild ( ) he…" at bounding box center [1004, 384] width 398 height 449
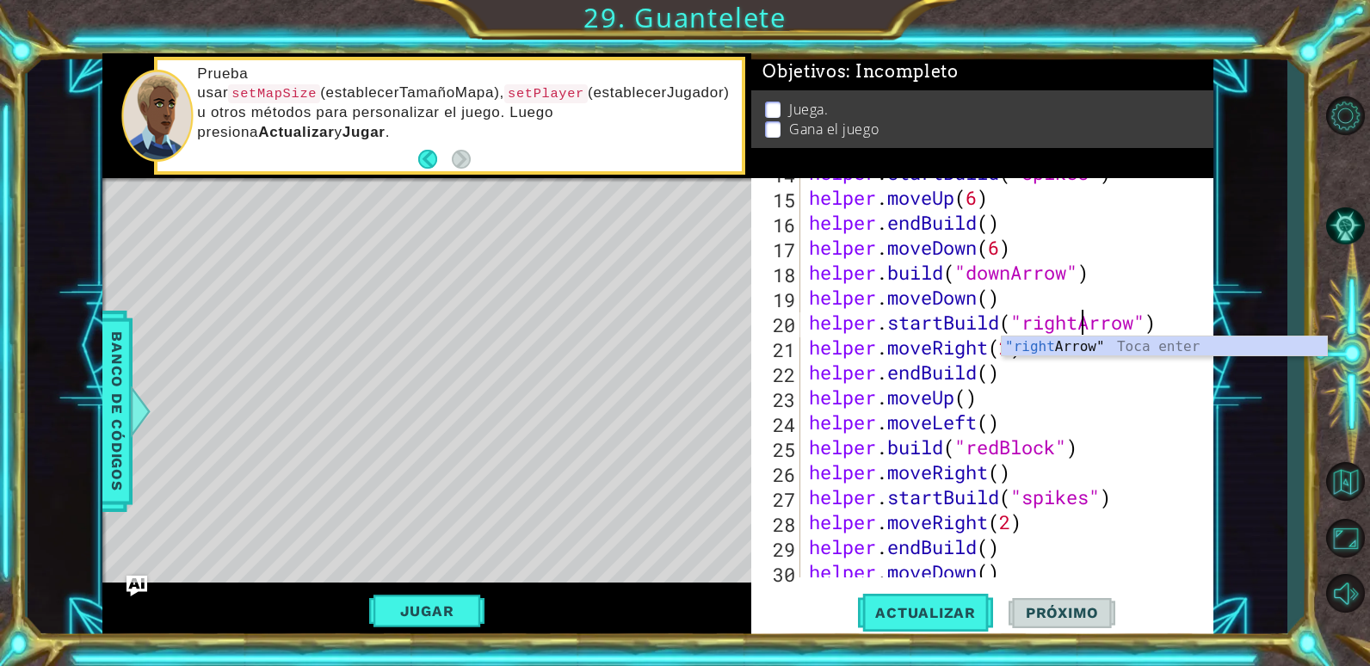
scroll to position [0, 13]
click at [941, 618] on span "Actualizar" at bounding box center [925, 612] width 135 height 17
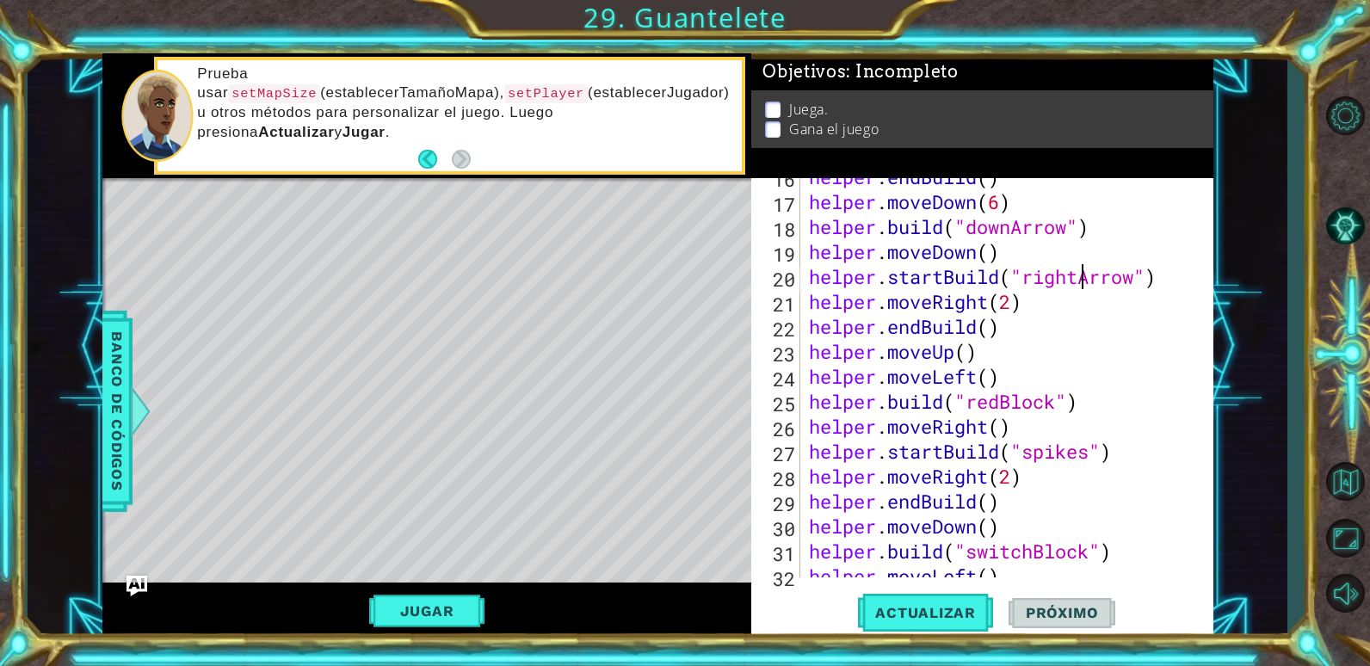
scroll to position [574, 0]
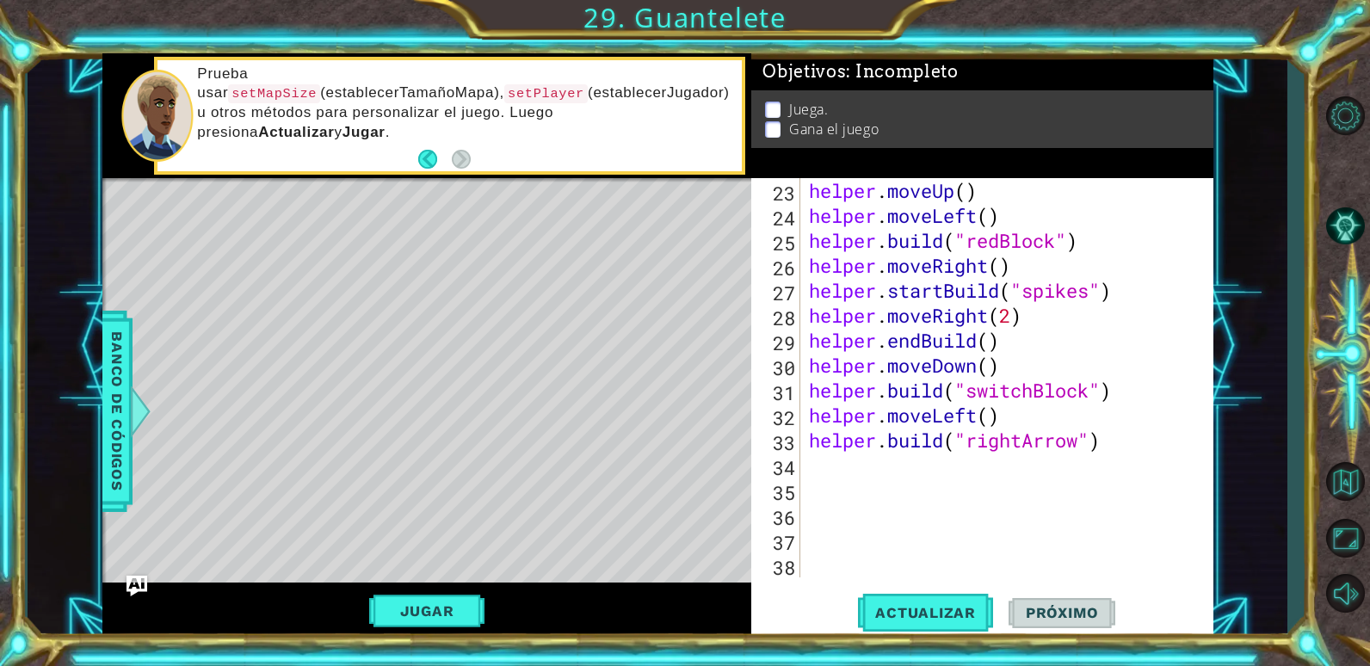
click at [461, 598] on button "Jugar" at bounding box center [427, 611] width 116 height 33
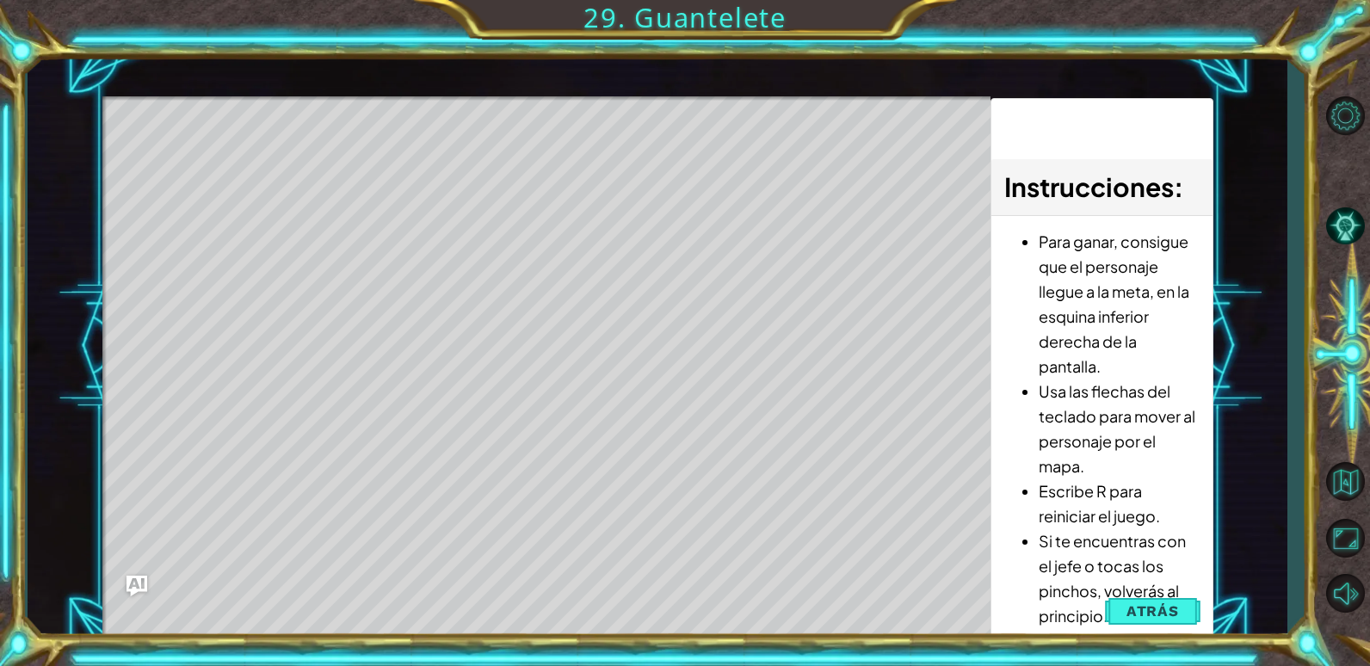
drag, startPoint x: 1126, startPoint y: 605, endPoint x: 1118, endPoint y: 607, distance: 8.8
click at [1126, 607] on button "Atrás" at bounding box center [1153, 611] width 96 height 34
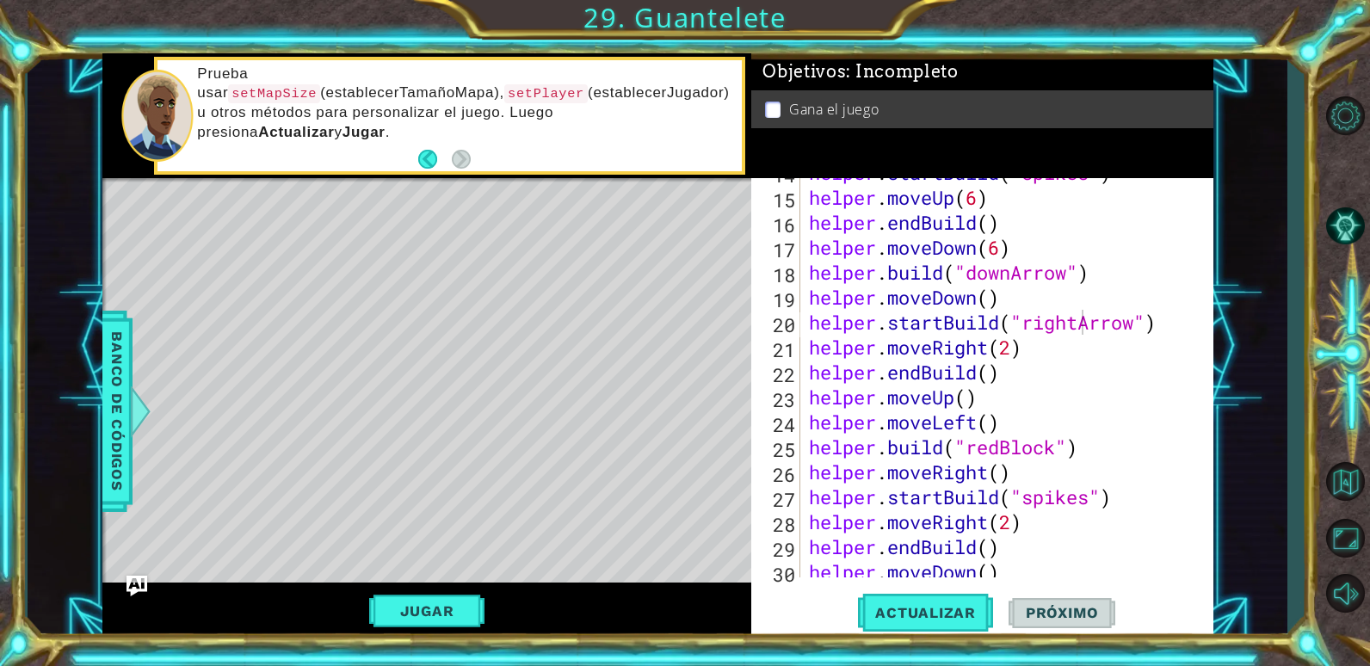
scroll to position [367, 0]
click at [1080, 318] on div "helper . startBuild ( "spikes" ) helper . moveUp ( 6 ) helper . endBuild ( ) he…" at bounding box center [1004, 384] width 398 height 449
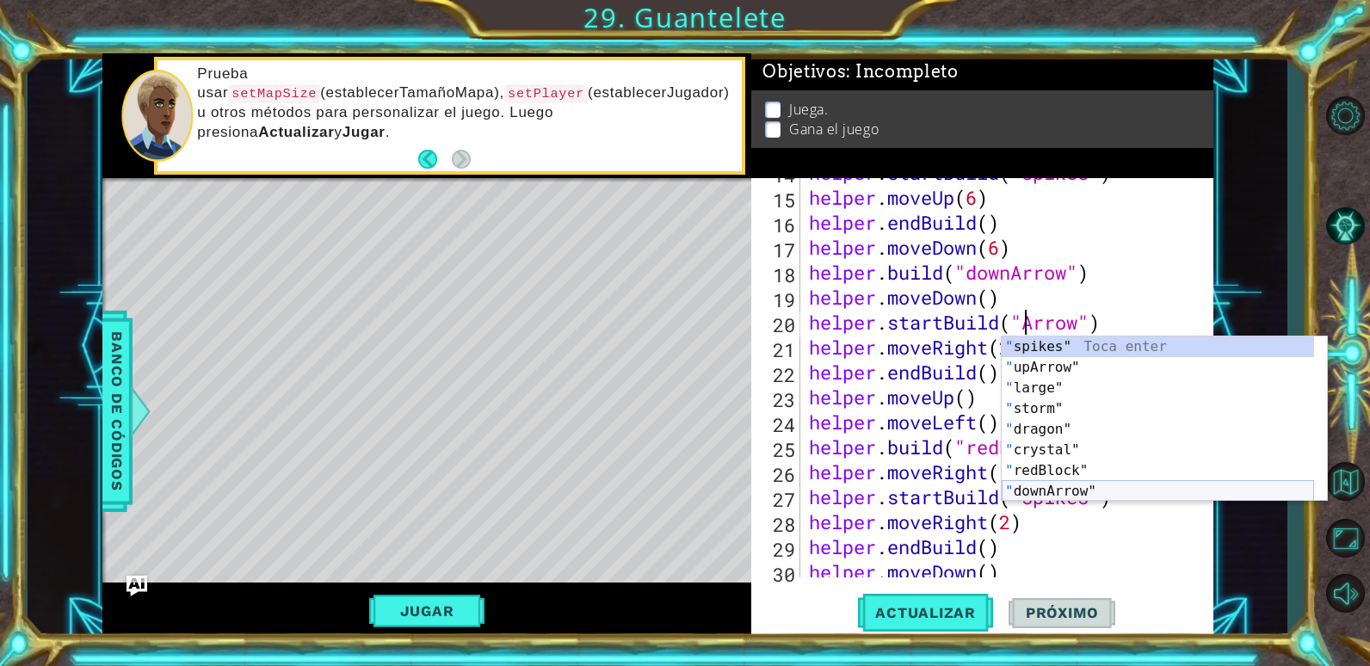
click at [1058, 484] on div "" spikes" Toca enter " upArrow" Toca enter " large" Toca enter " storm" Toca en…" at bounding box center [1158, 439] width 312 height 207
type textarea "helper.startBuild("downArrow")"
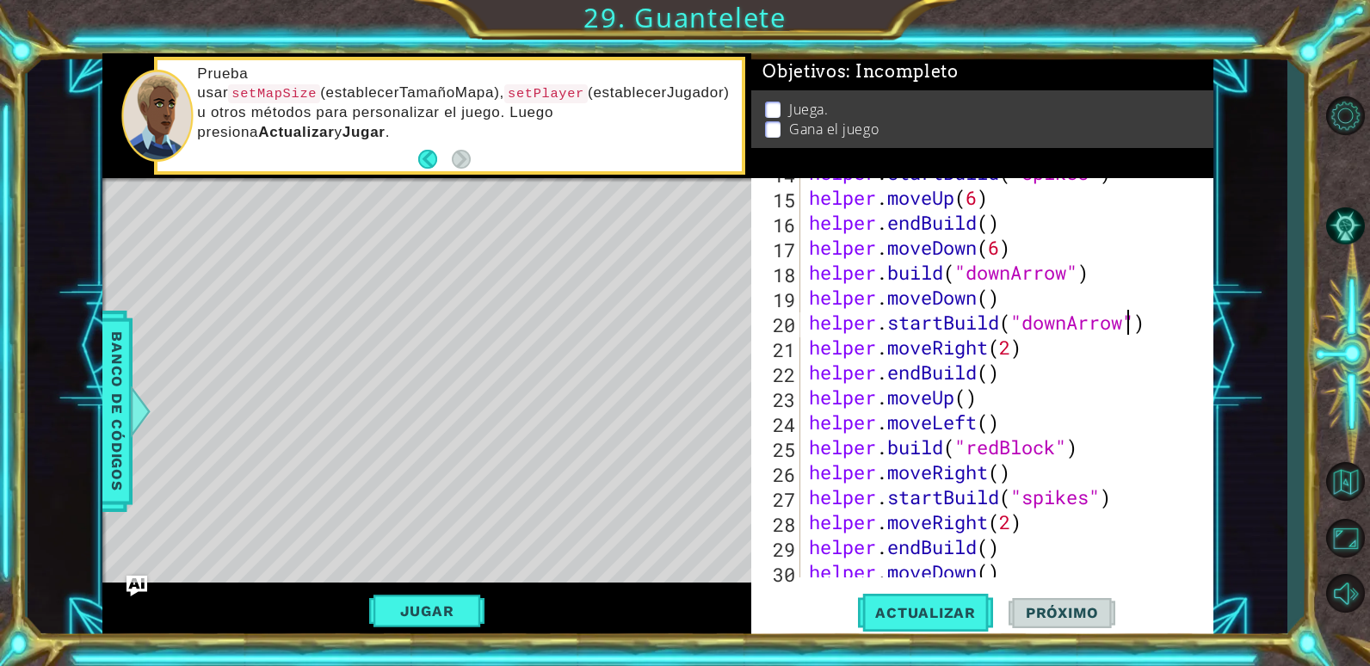
click at [1159, 326] on div "helper . startBuild ( "spikes" ) helper . moveUp ( 6 ) helper . endBuild ( ) he…" at bounding box center [1004, 384] width 398 height 449
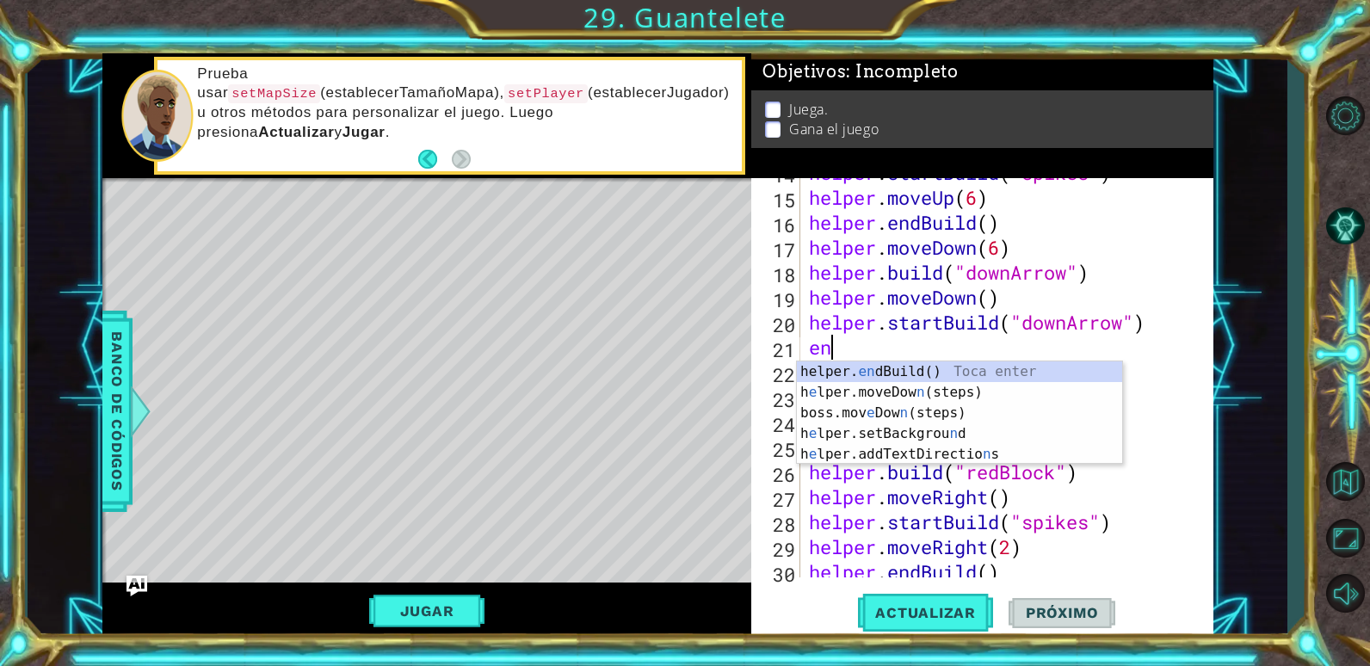
type textarea "end"
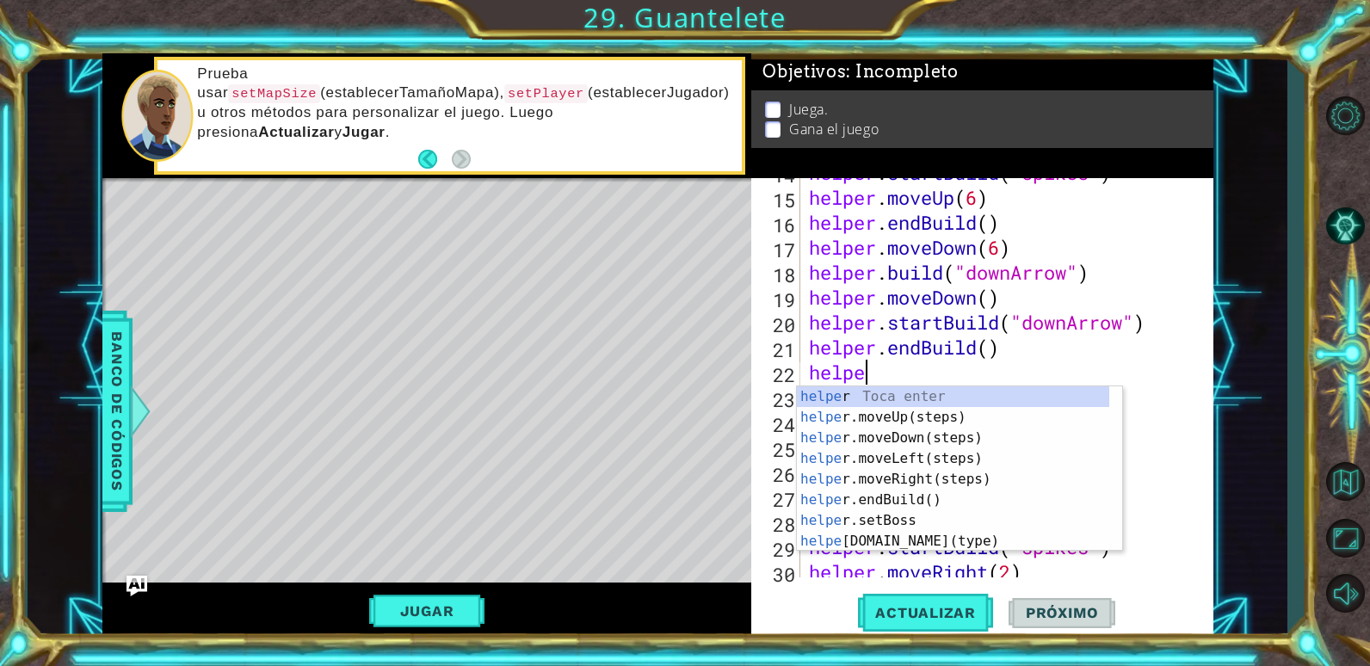
type textarea "helper"
click at [911, 475] on div "helper Toca enter helper .moveUp(steps) Toca enter helper .moveDown(steps) Toca…" at bounding box center [953, 489] width 312 height 207
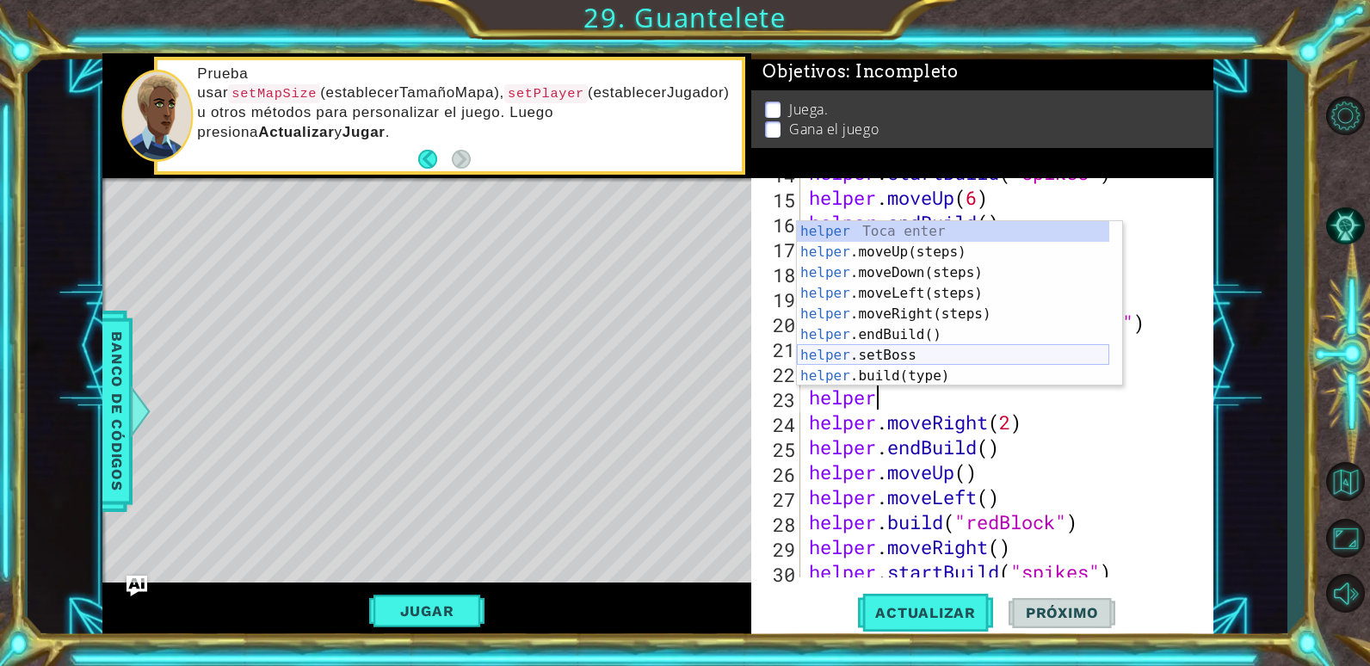
scroll to position [103, 0]
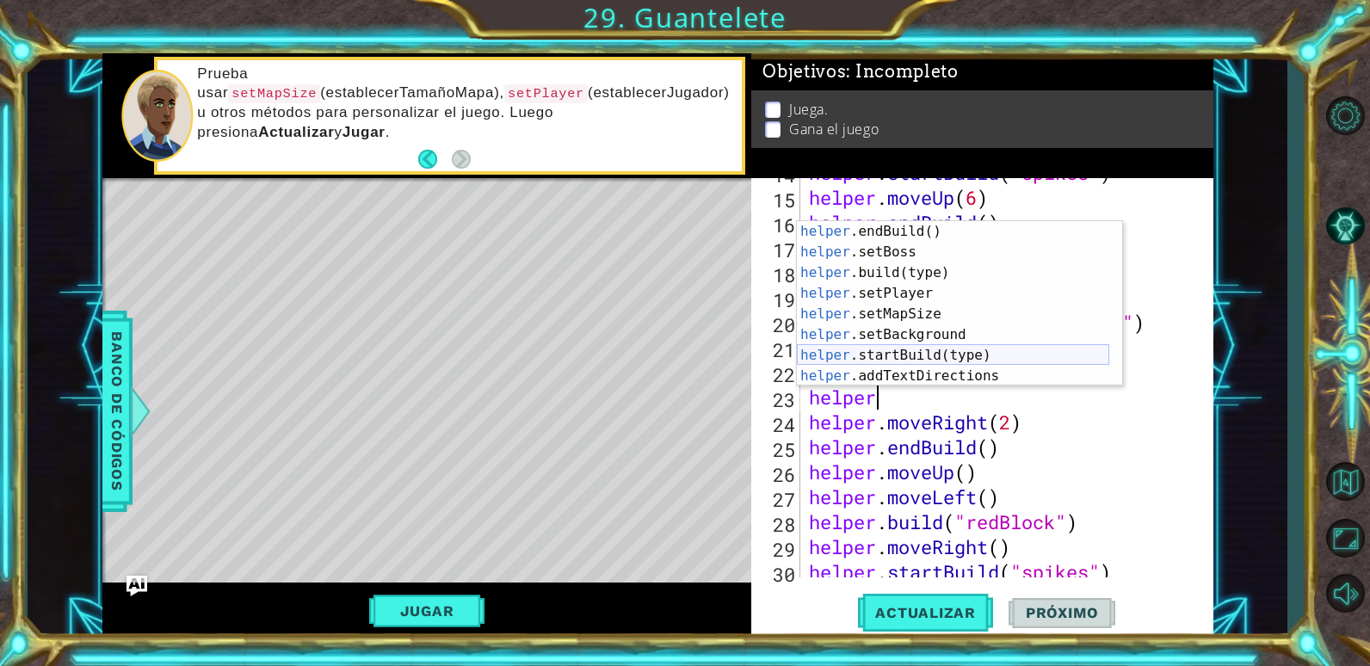
click at [904, 353] on div "helper .endBuild() Toca enter helper .setBoss Toca enter helper .build(type) To…" at bounding box center [953, 324] width 312 height 207
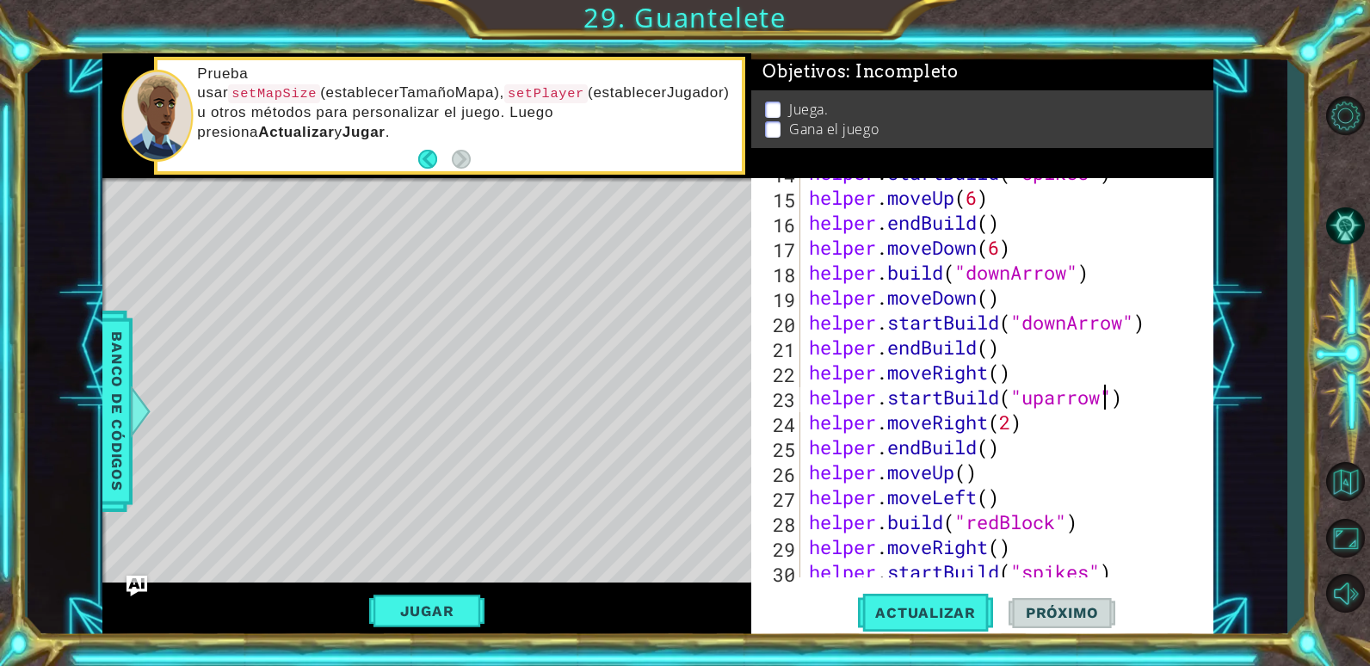
scroll to position [0, 14]
click at [1057, 390] on div "helper . startBuild ( "spikes" ) helper . moveUp ( 6 ) helper . endBuild ( ) he…" at bounding box center [1004, 384] width 398 height 449
click at [1005, 420] on div "helper . startBuild ( "spikes" ) helper . moveUp ( 6 ) helper . endBuild ( ) he…" at bounding box center [1004, 384] width 398 height 449
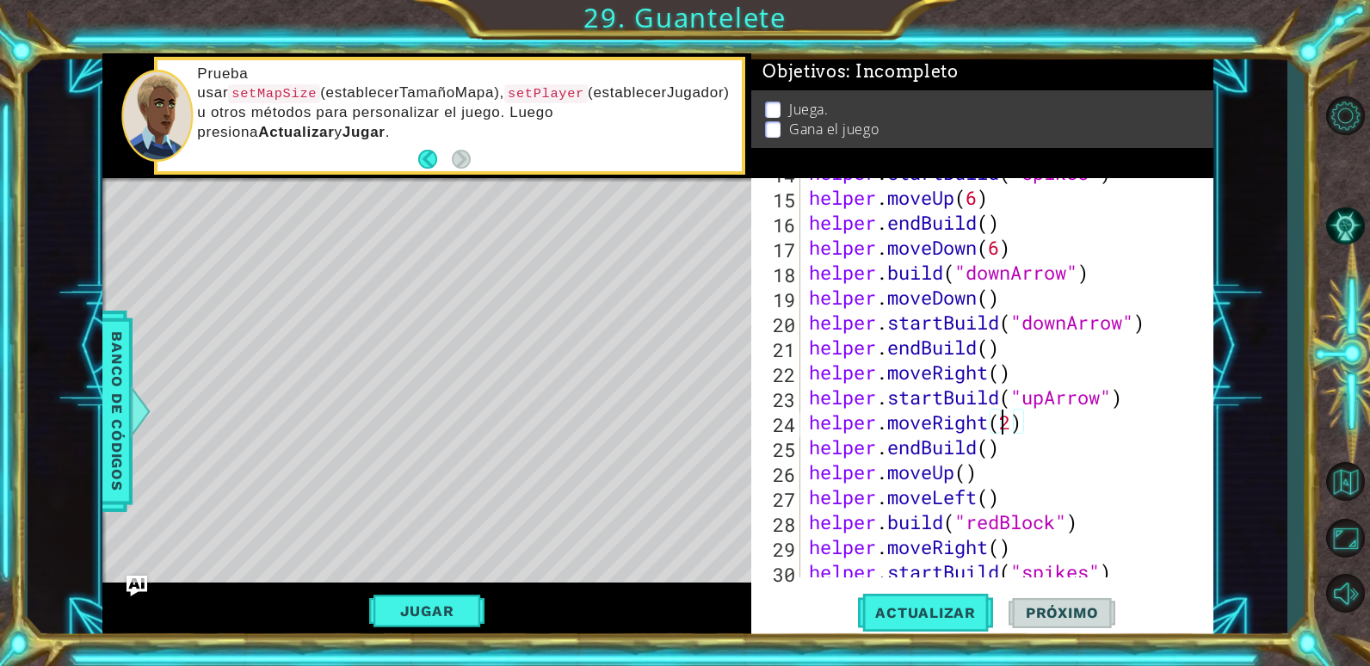
click at [1010, 420] on div "helper . startBuild ( "spikes" ) helper . moveUp ( 6 ) helper . endBuild ( ) he…" at bounding box center [1004, 384] width 398 height 449
click at [962, 608] on span "Actualizar" at bounding box center [925, 612] width 135 height 17
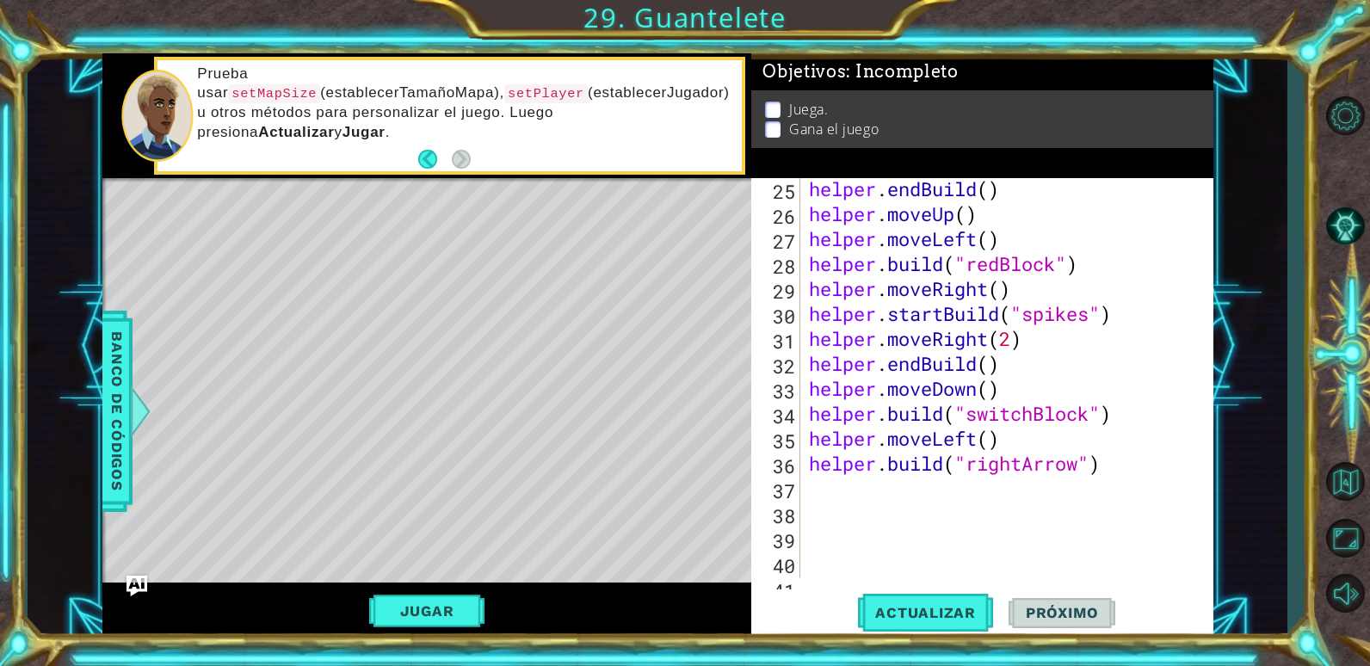
scroll to position [626, 0]
click at [1021, 462] on div "helper . endBuild ( ) helper . moveUp ( ) helper . moveLeft ( ) helper . build …" at bounding box center [1004, 400] width 398 height 449
type textarea "[DOMAIN_NAME]("upArrow")"
click at [947, 609] on span "Actualizar" at bounding box center [925, 612] width 135 height 17
click at [429, 609] on button "Jugar" at bounding box center [427, 611] width 116 height 33
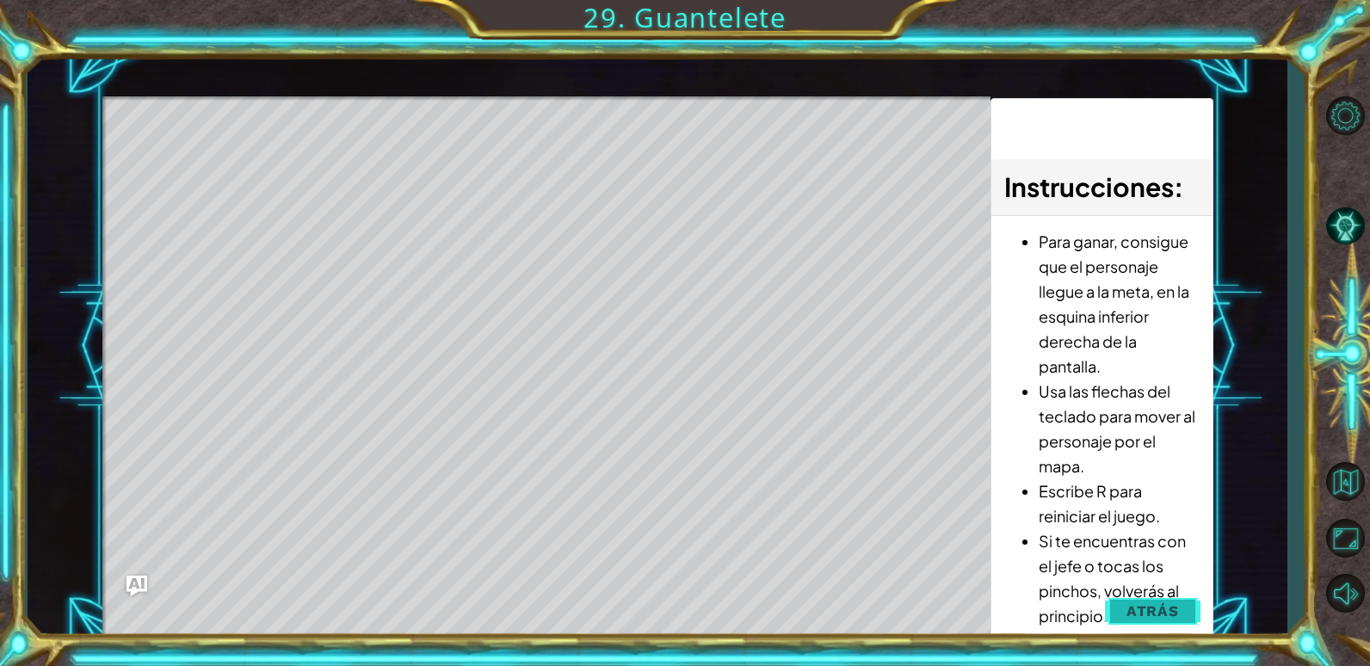
click at [1194, 614] on button "Atrás" at bounding box center [1153, 611] width 96 height 34
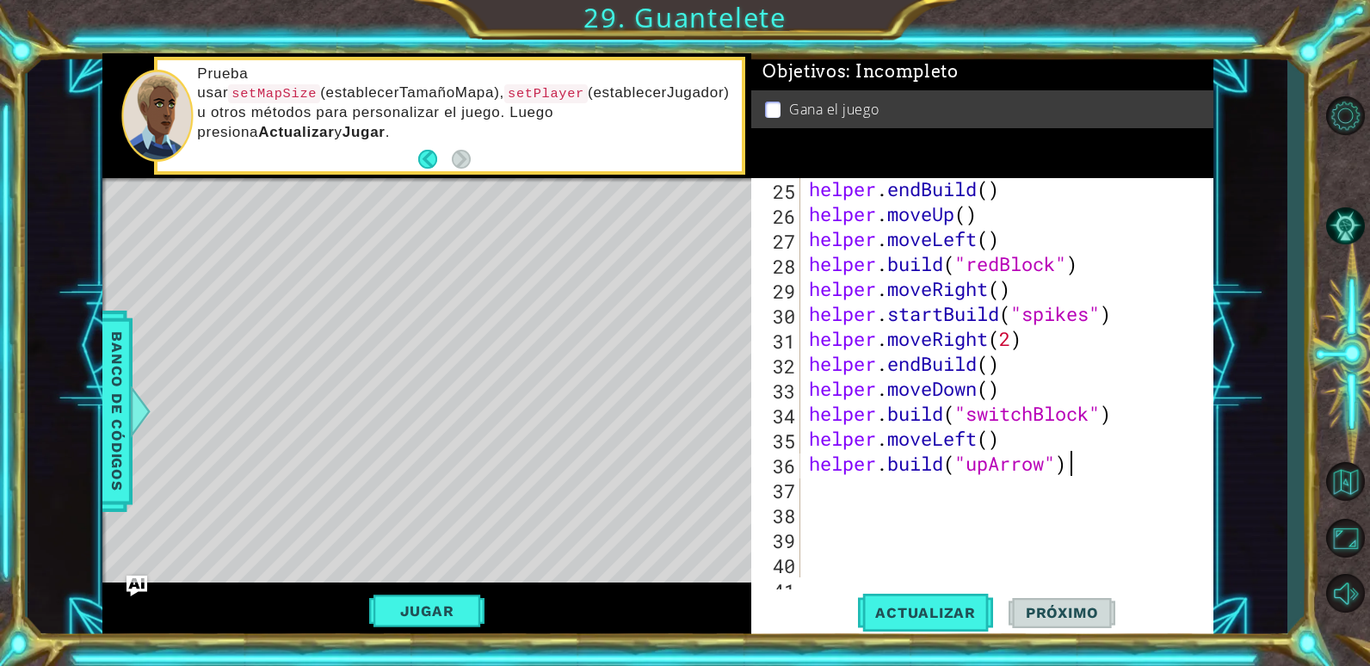
click at [1079, 467] on div "helper . endBuild ( ) helper . moveUp ( ) helper . moveLeft ( ) helper . build …" at bounding box center [1004, 400] width 398 height 449
click at [932, 604] on span "Actualizar" at bounding box center [925, 612] width 135 height 17
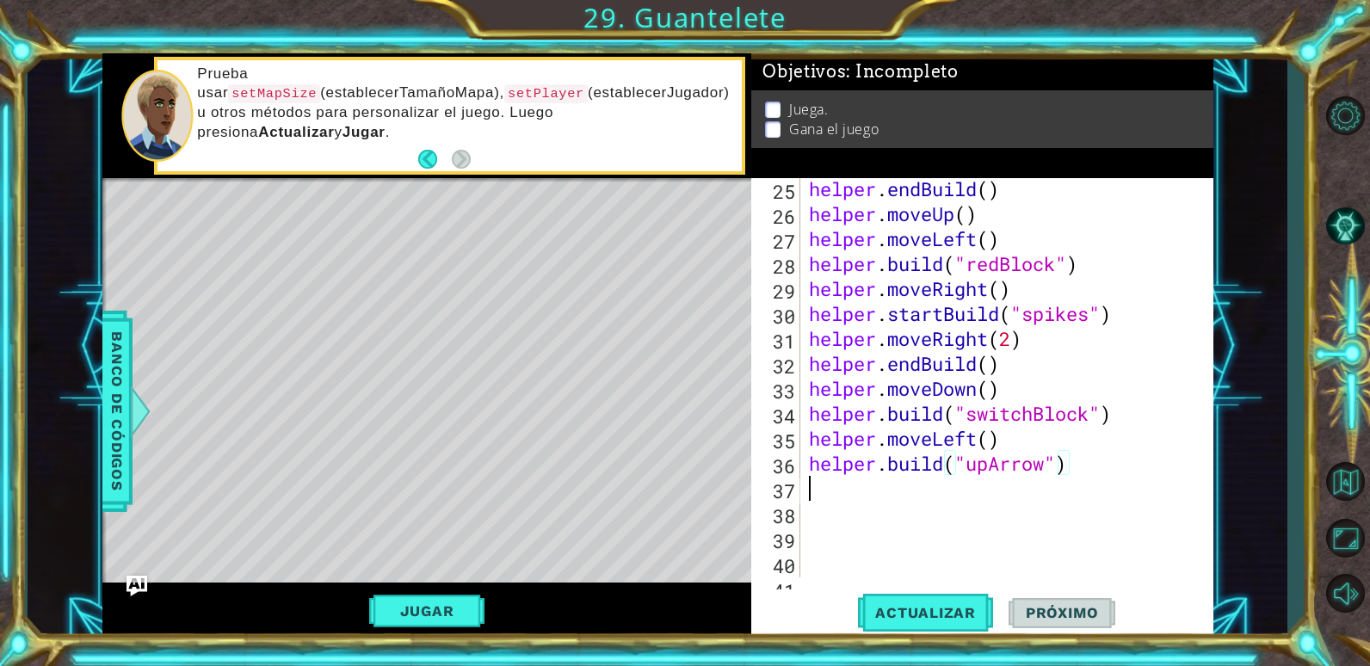
scroll to position [0, 0]
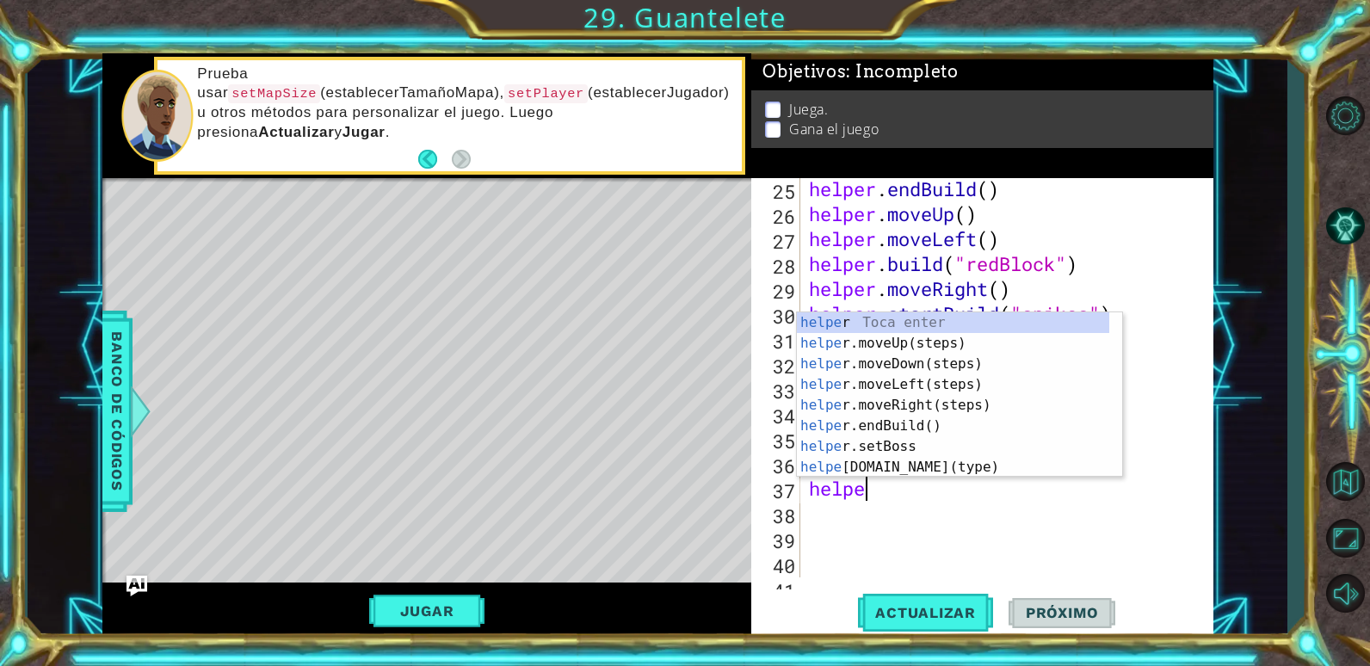
type textarea "helper"
click at [973, 349] on div "helper Toca enter helper .moveUp(steps) Toca enter helper .moveDown(steps) Toca…" at bounding box center [953, 415] width 312 height 207
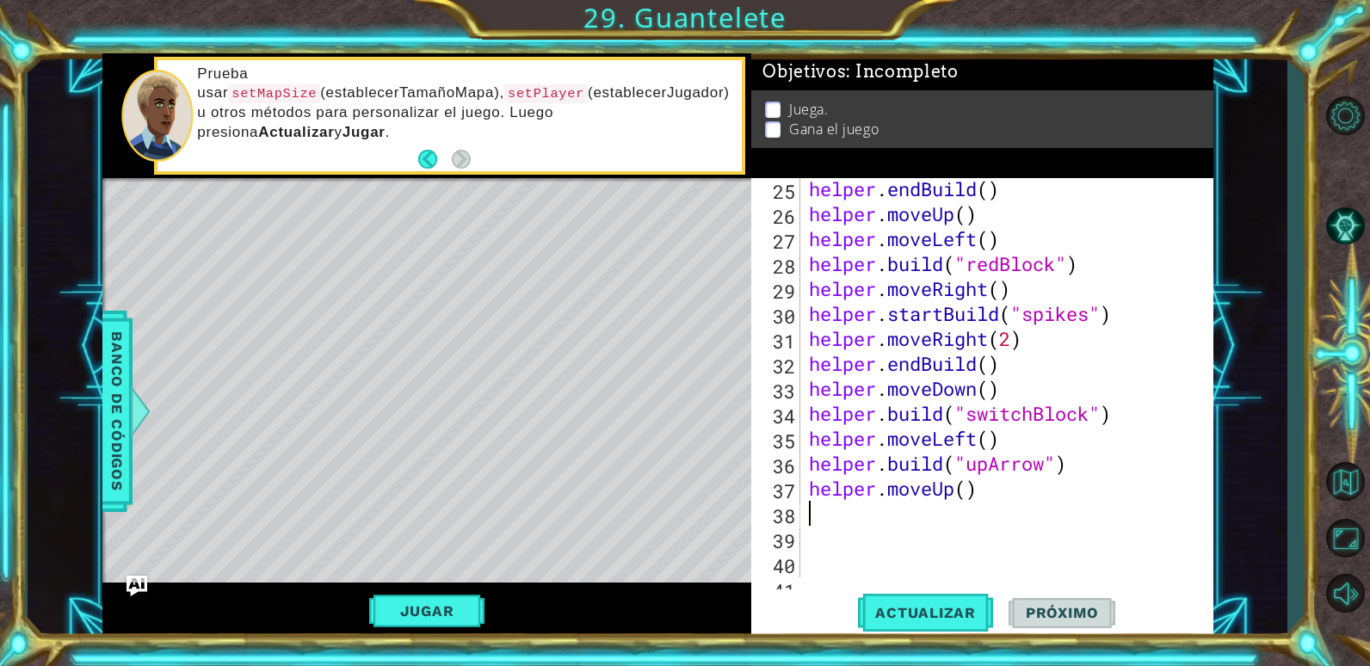
click at [965, 492] on div "helper . endBuild ( ) helper . moveUp ( ) helper . moveLeft ( ) helper . build …" at bounding box center [1004, 400] width 398 height 449
type textarea "helper.moveUp(2)"
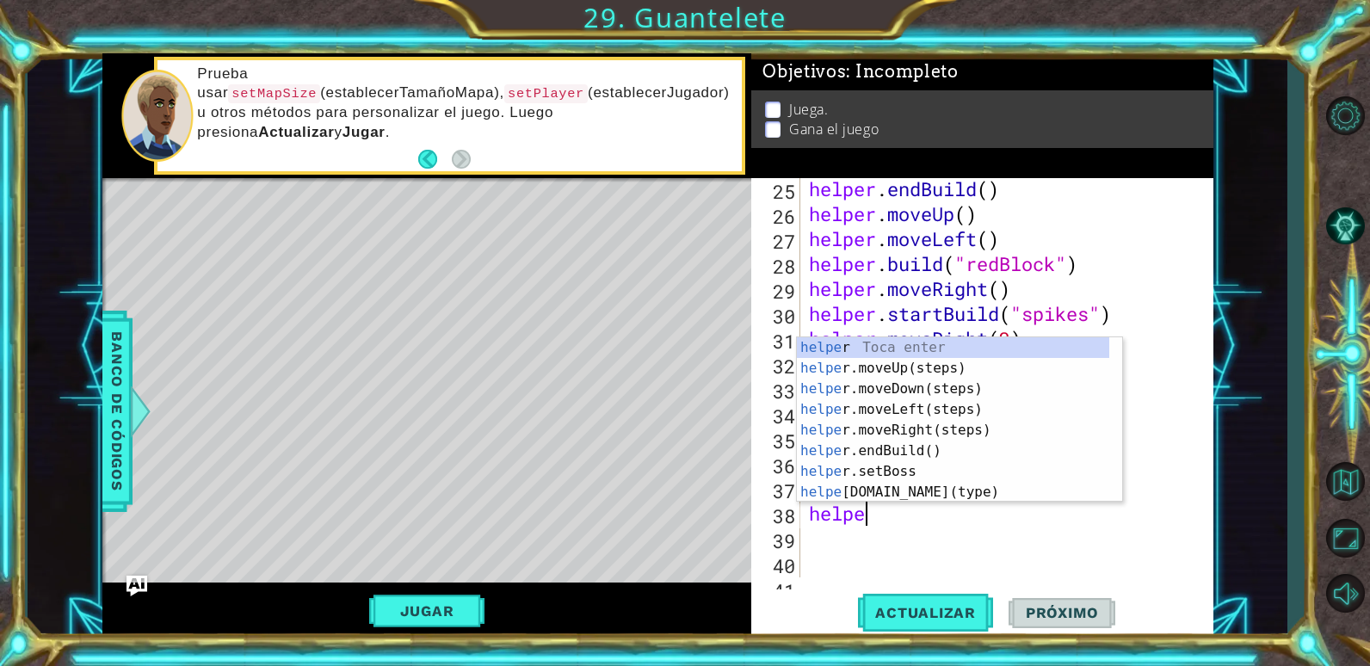
type textarea "helper"
click at [924, 408] on div "helper Toca enter helper .moveUp(steps) Toca enter helper .moveDown(steps) Toca…" at bounding box center [953, 440] width 312 height 207
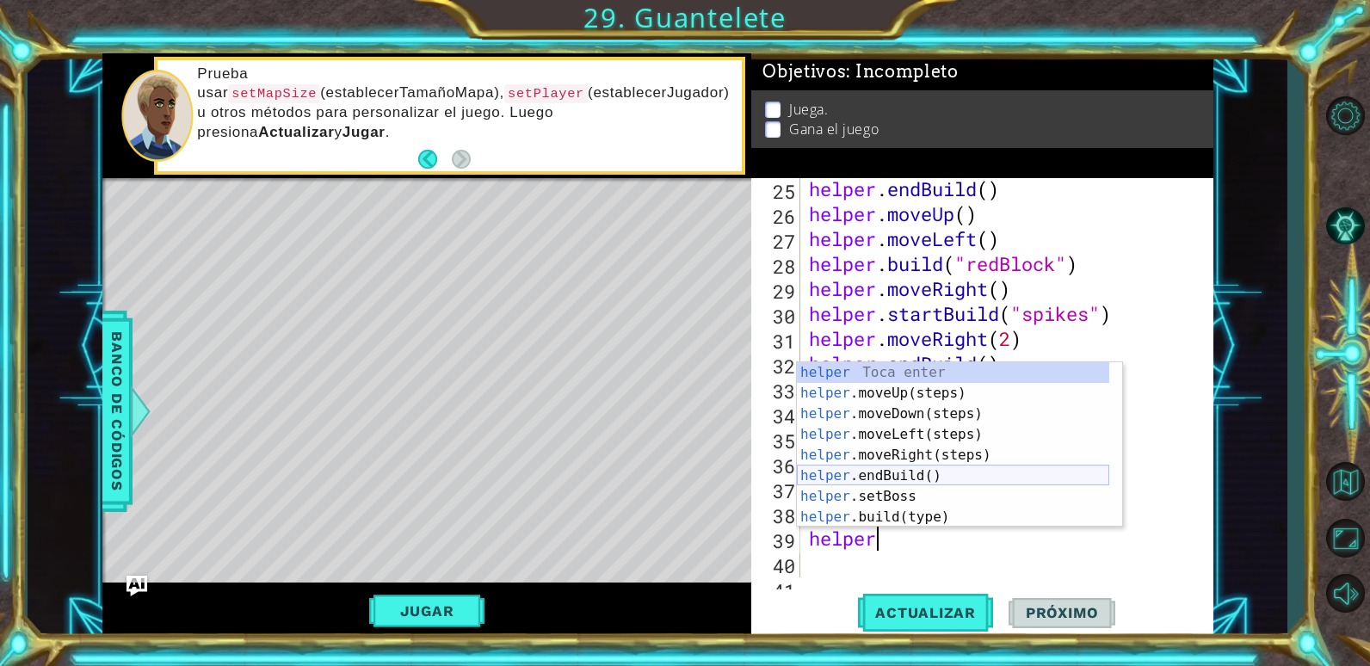
scroll to position [103, 0]
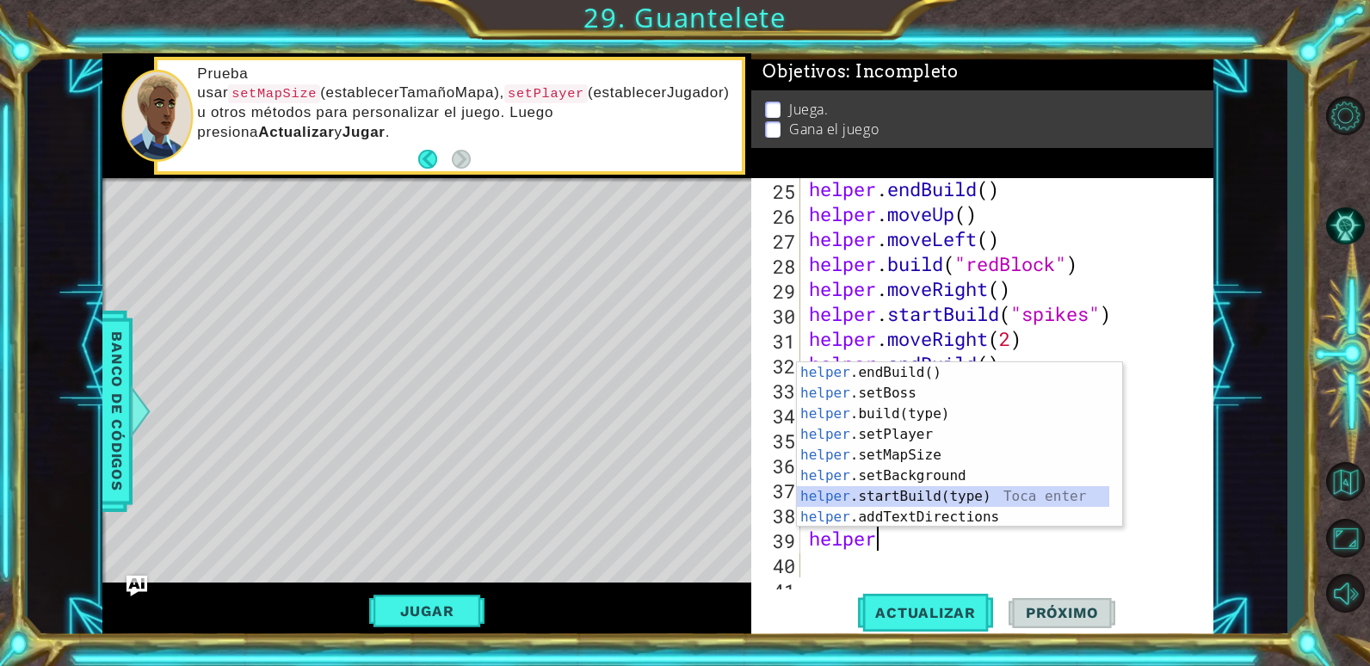
click at [929, 491] on div "helper .endBuild() Toca enter helper .setBoss Toca enter helper .build(type) To…" at bounding box center [953, 465] width 312 height 207
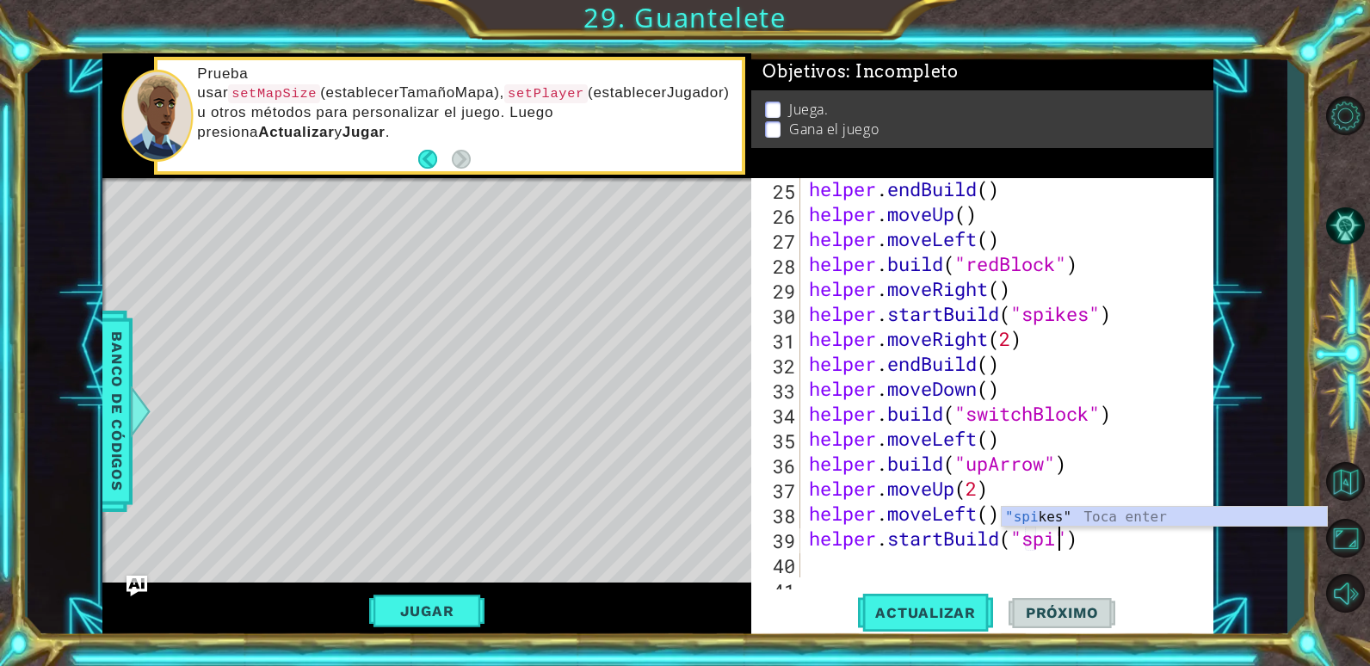
scroll to position [0, 13]
type textarea "helper.startBuild("spikes")"
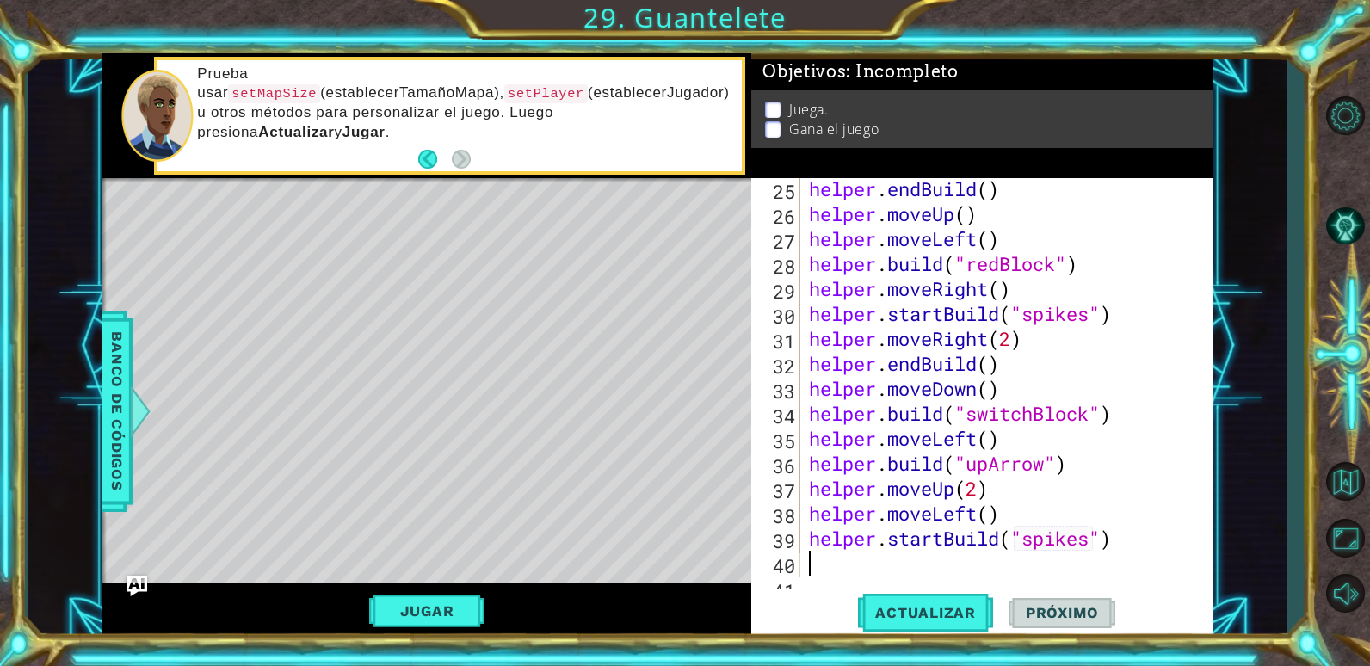
scroll to position [0, 0]
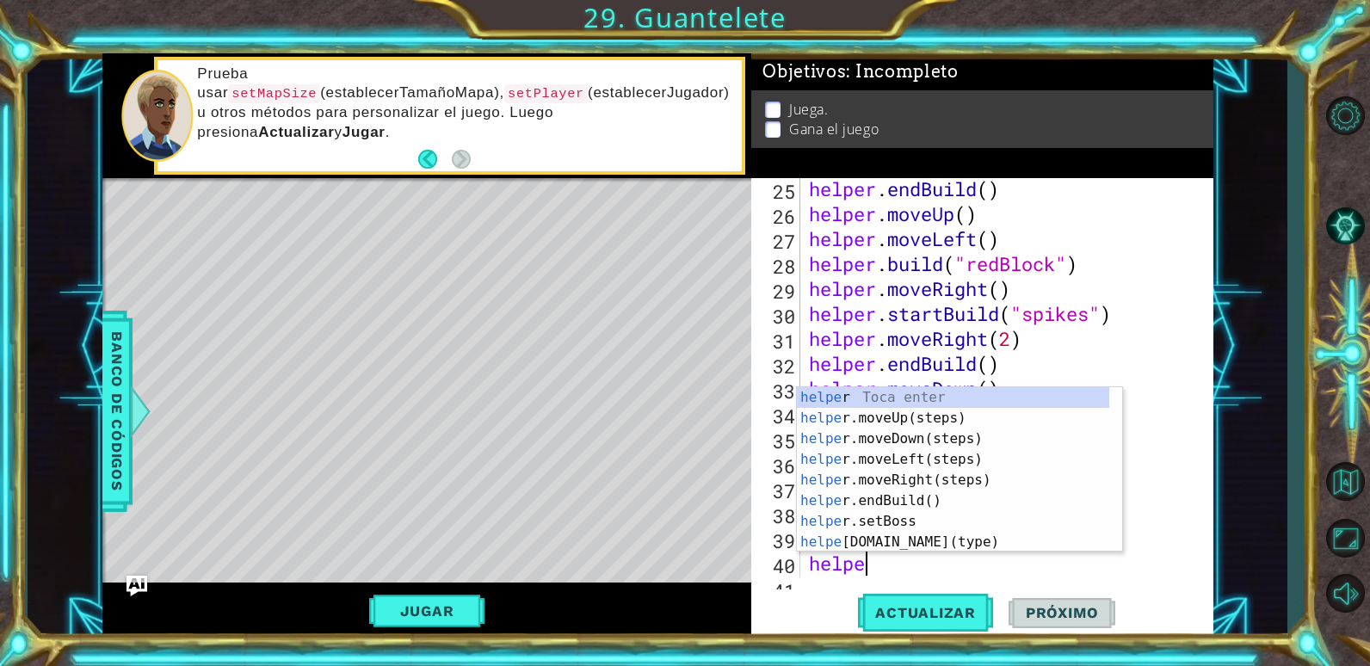
type textarea "helper"
click at [875, 416] on div "helper Toca enter helper .moveUp(steps) Toca enter helper .moveDown(steps) Toca…" at bounding box center [953, 490] width 312 height 207
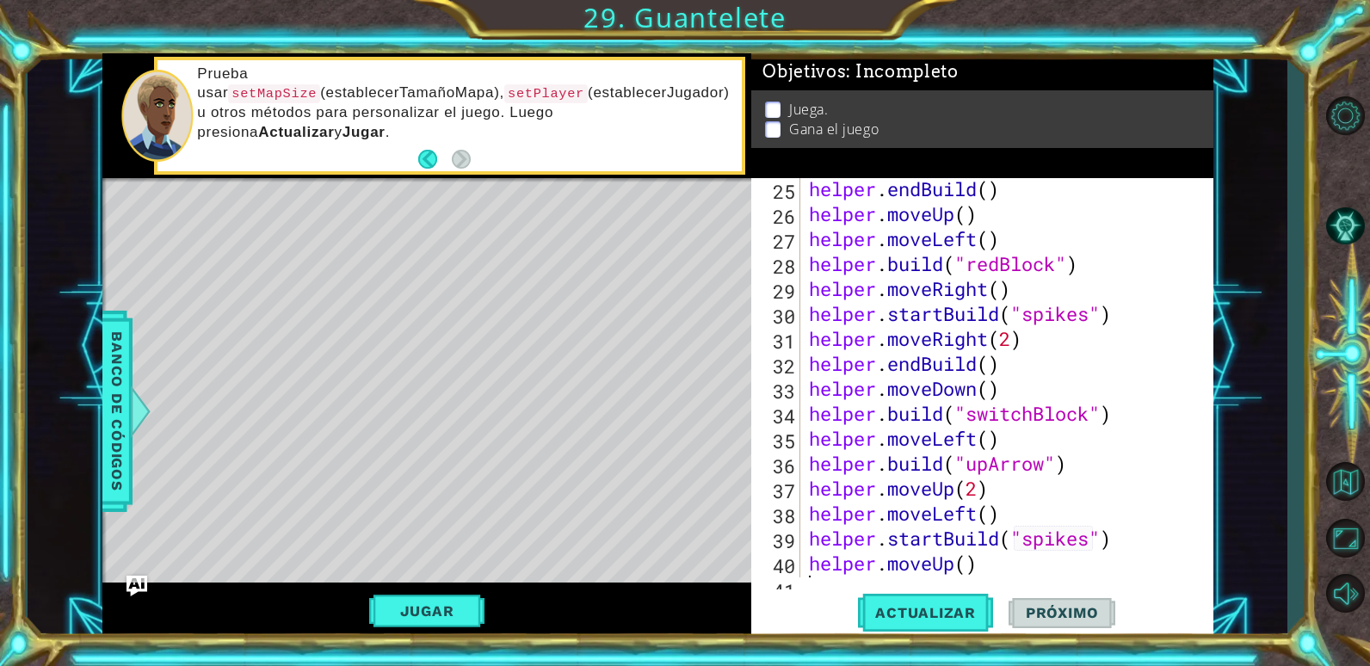
scroll to position [0, 0]
click at [965, 562] on div "helper . endBuild ( ) helper . moveUp ( ) helper . moveLeft ( ) helper . build …" at bounding box center [1004, 400] width 398 height 449
type textarea "helper.moveUp(4)"
click at [996, 559] on div "helper . endBuild ( ) helper . moveUp ( ) helper . moveLeft ( ) helper . build …" at bounding box center [1004, 400] width 398 height 449
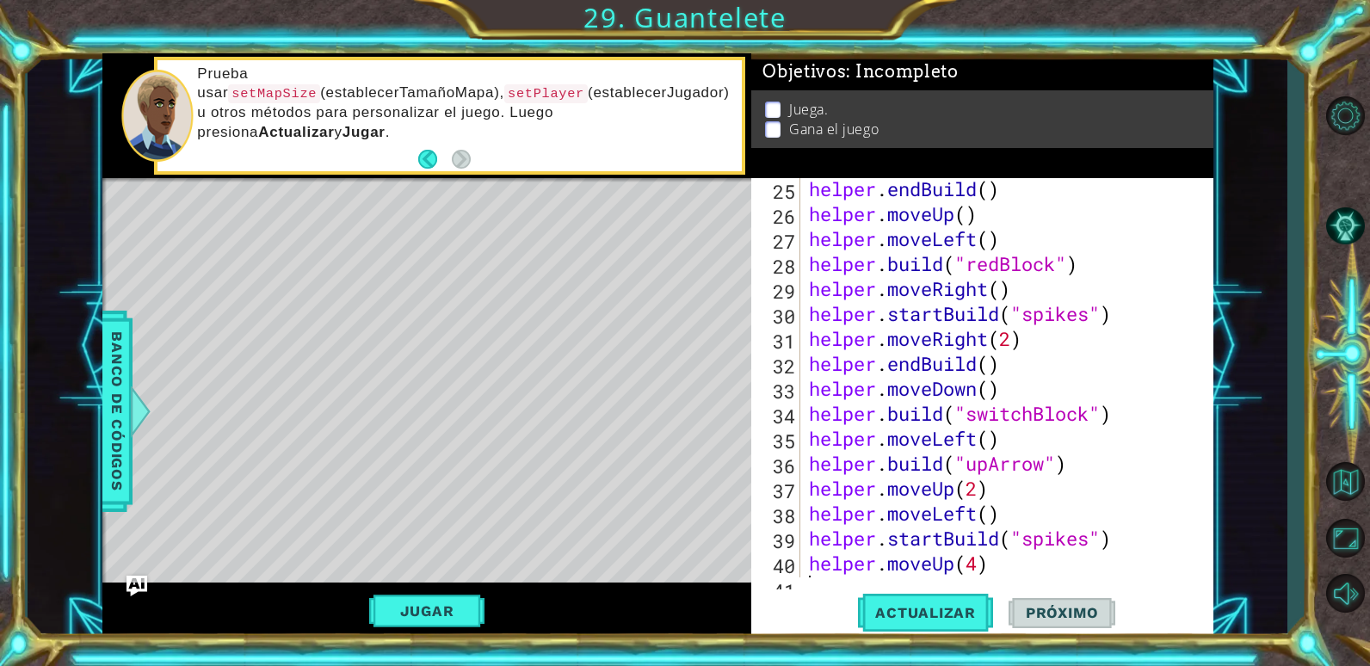
scroll to position [649, 0]
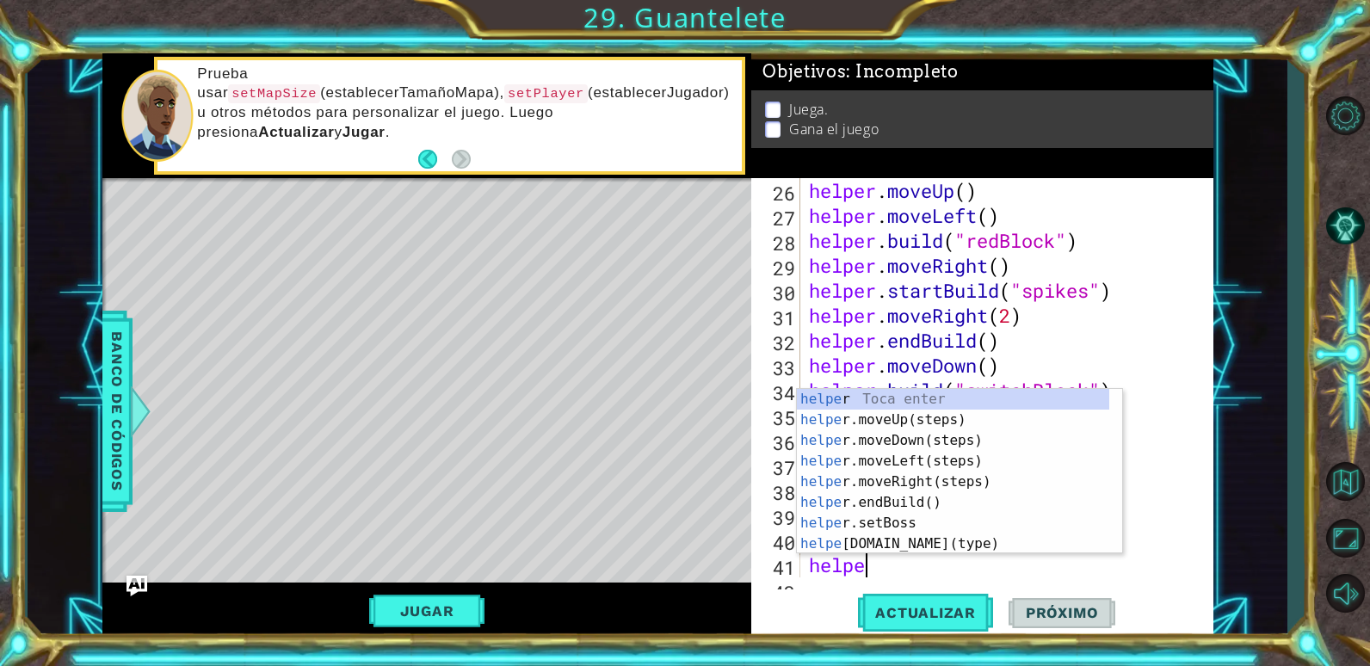
type textarea "helper"
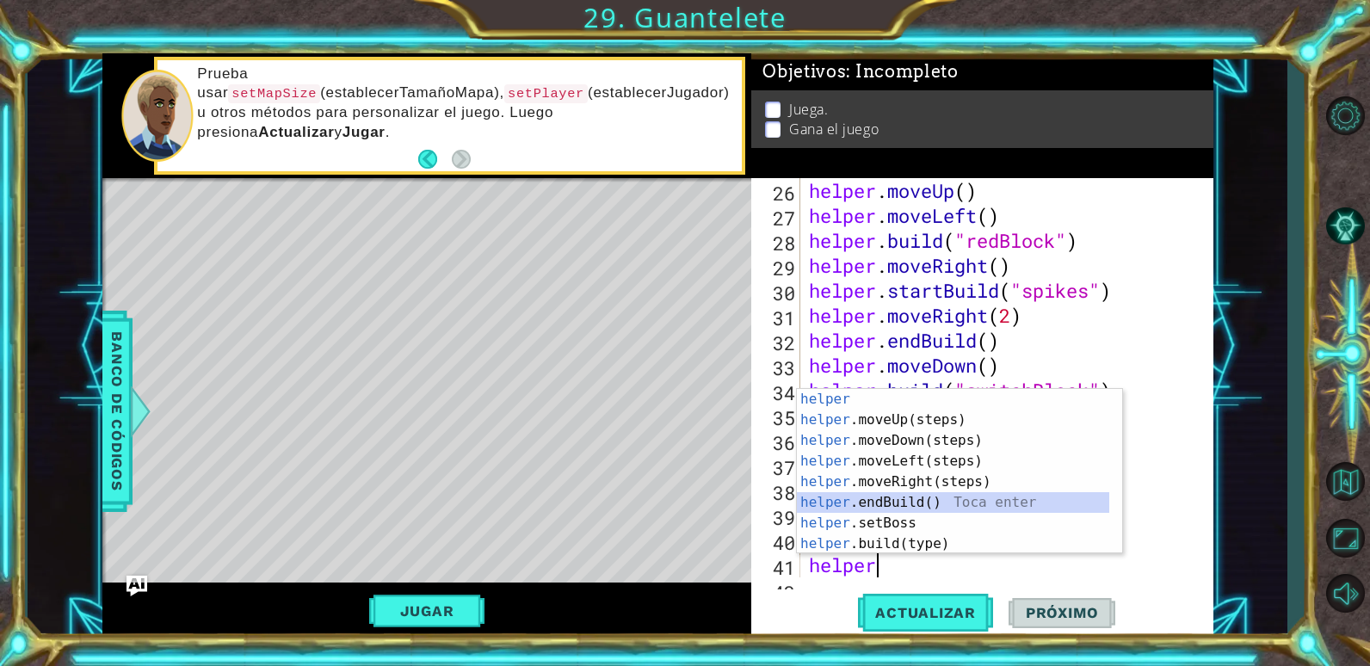
click at [947, 494] on div "helper Toca enter helper .moveUp(steps) Toca enter helper .moveDown(steps) Toca…" at bounding box center [953, 492] width 312 height 207
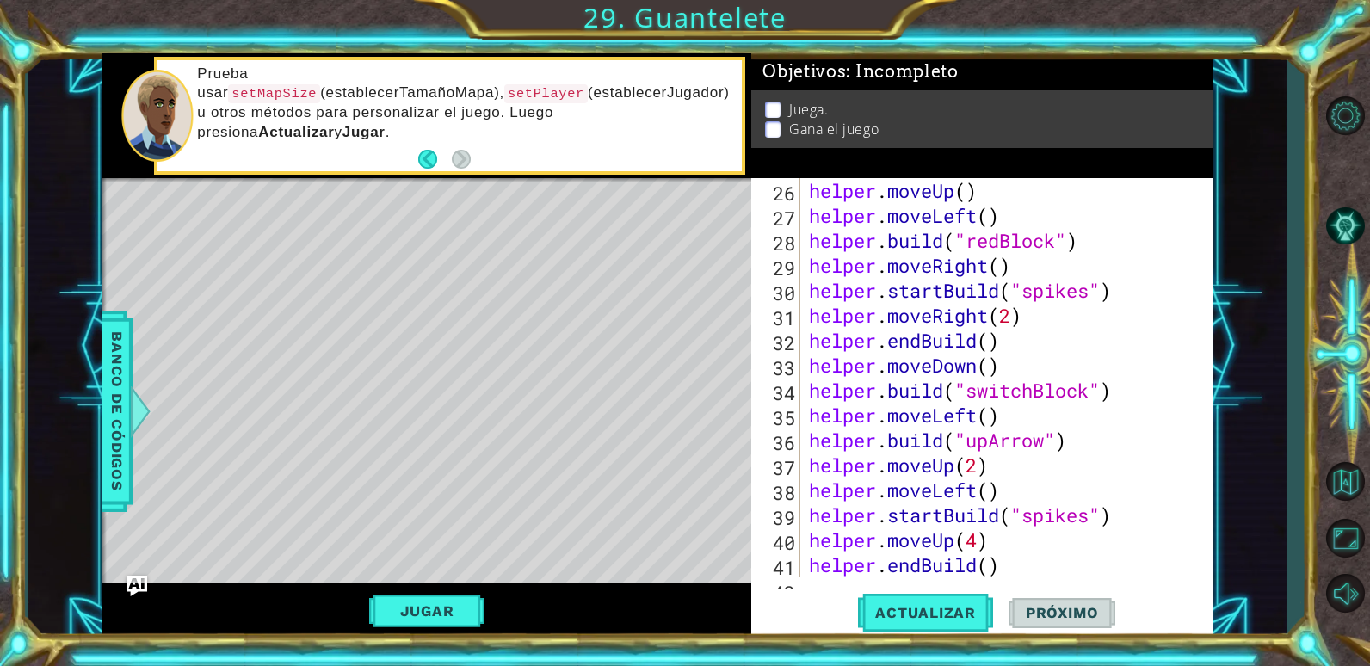
scroll to position [848, 0]
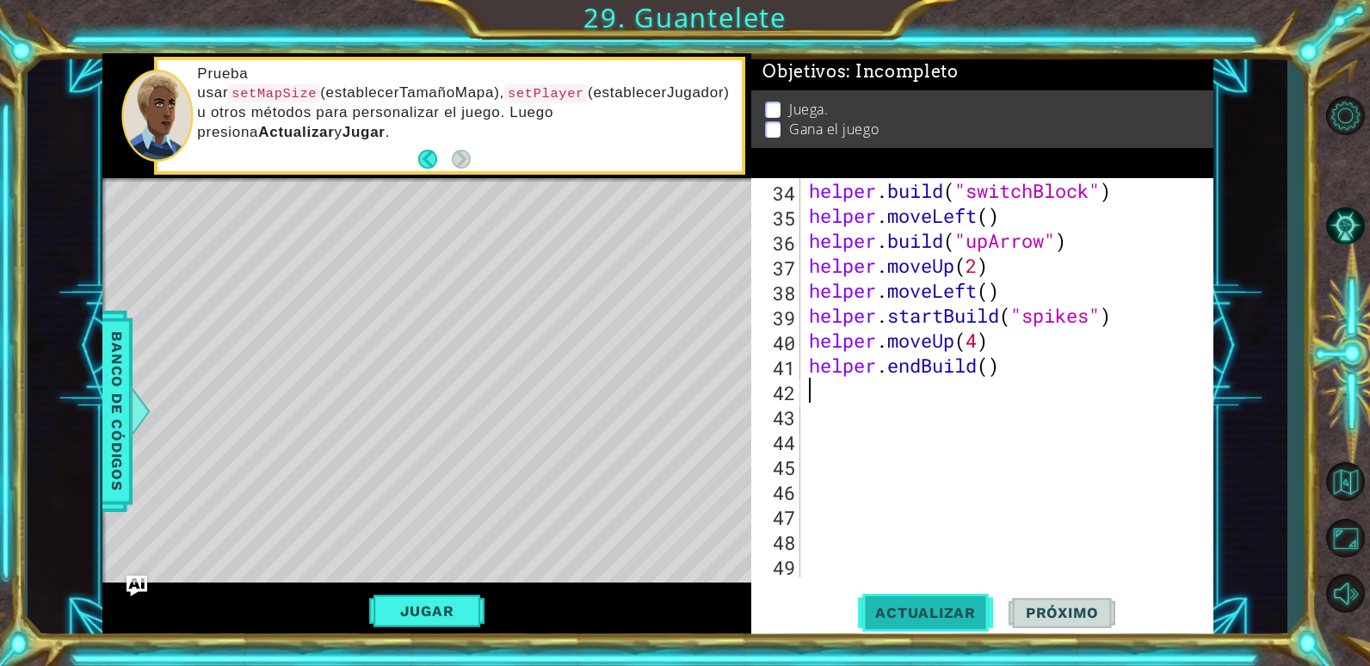
click at [925, 611] on span "Actualizar" at bounding box center [925, 612] width 135 height 17
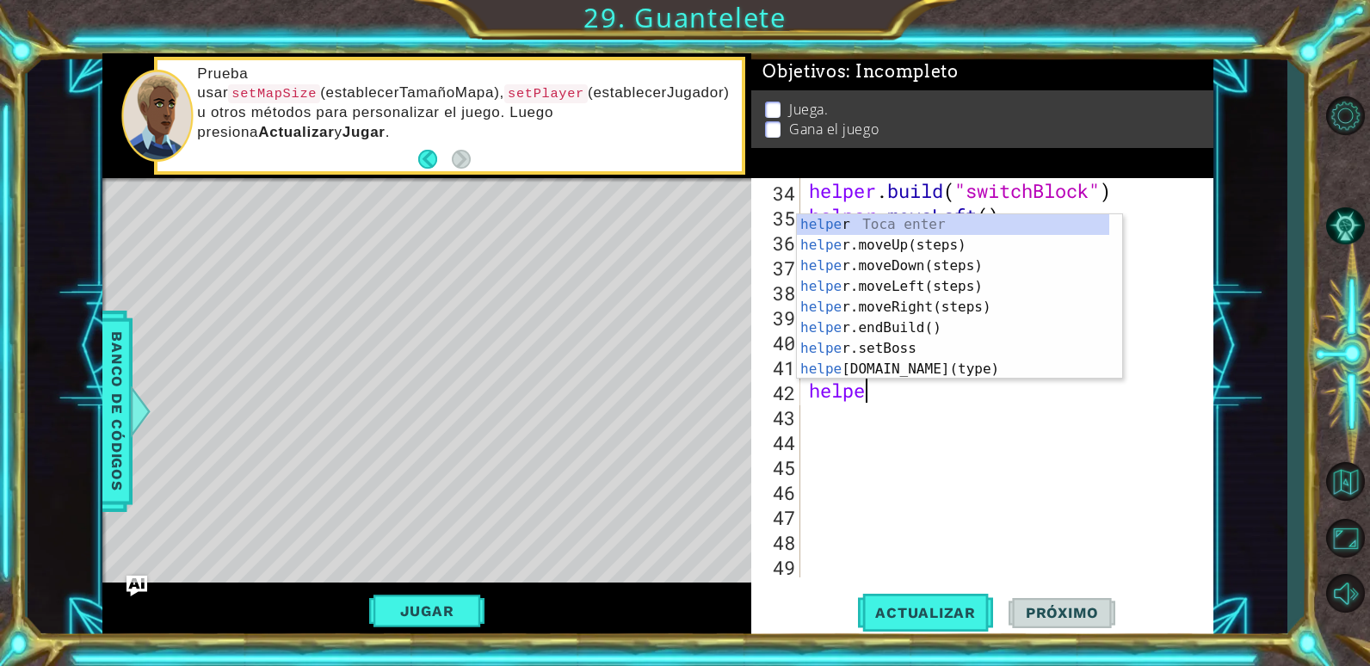
type textarea "helper"
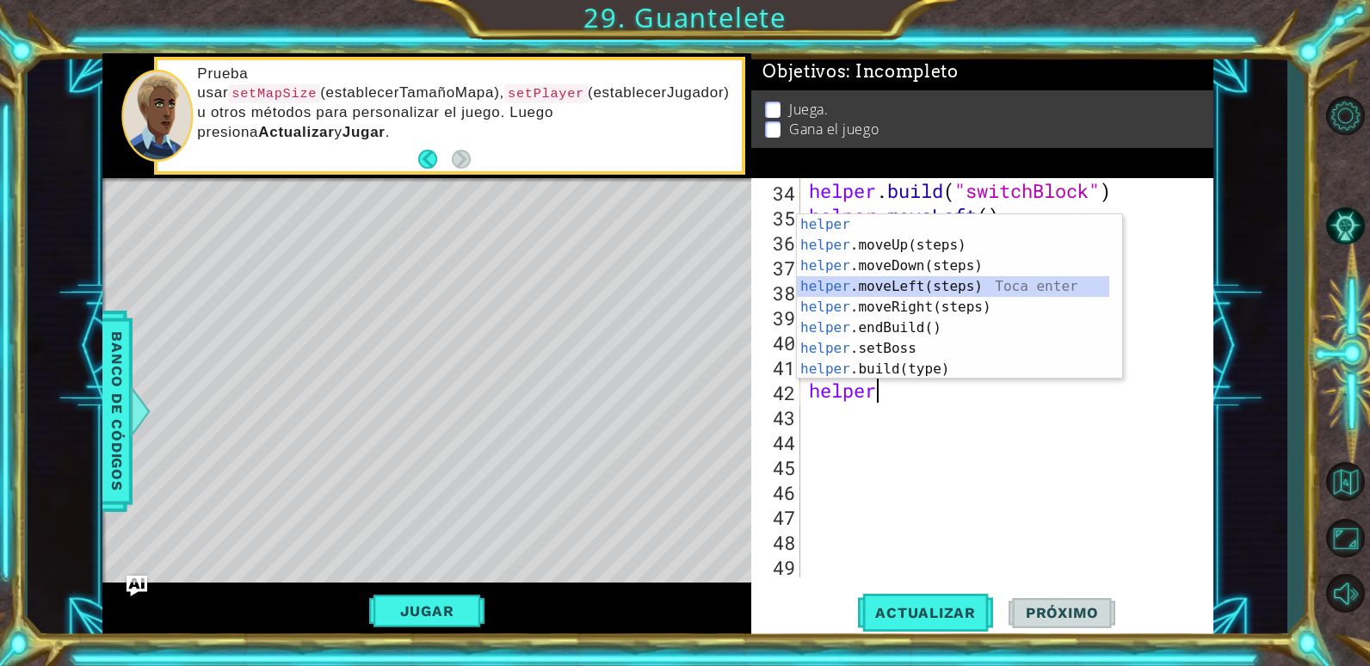
click at [874, 284] on div "helper Toca enter helper .moveUp(steps) Toca enter helper .moveDown(steps) Toca…" at bounding box center [953, 317] width 312 height 207
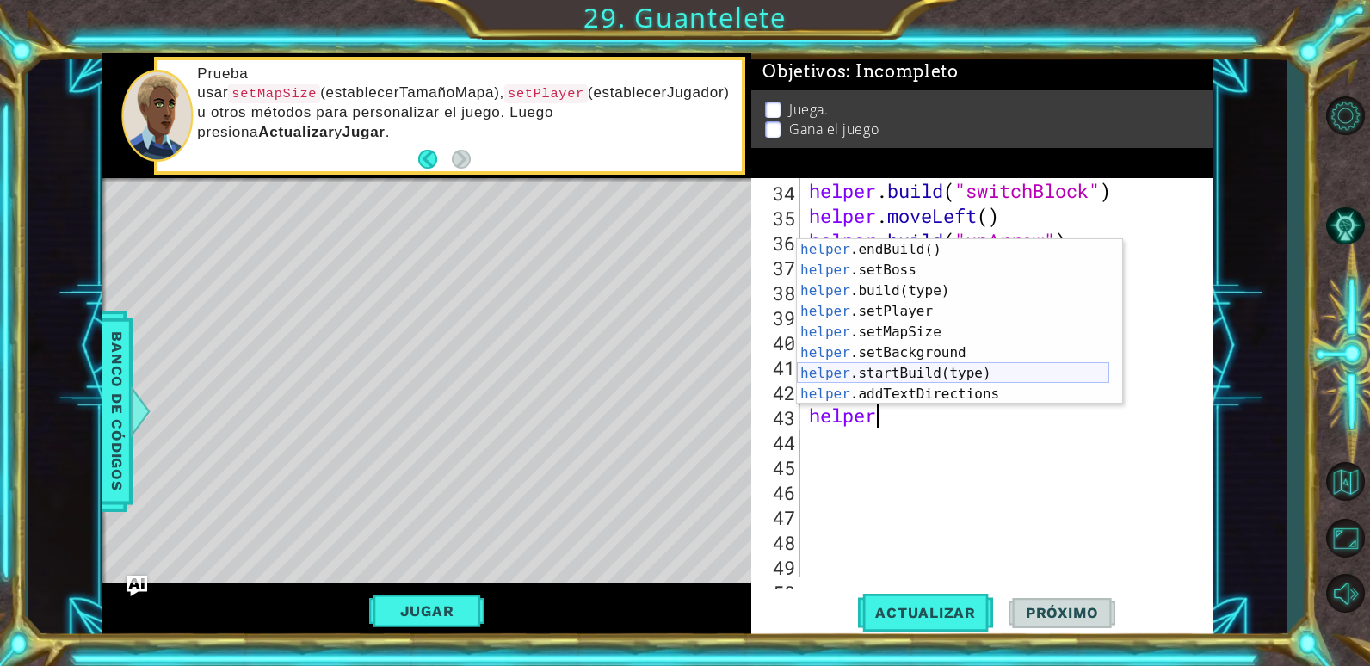
scroll to position [103, 0]
click at [891, 371] on div "helper .endBuild() Toca enter helper .setBoss Toca enter helper .build(type) To…" at bounding box center [953, 342] width 312 height 207
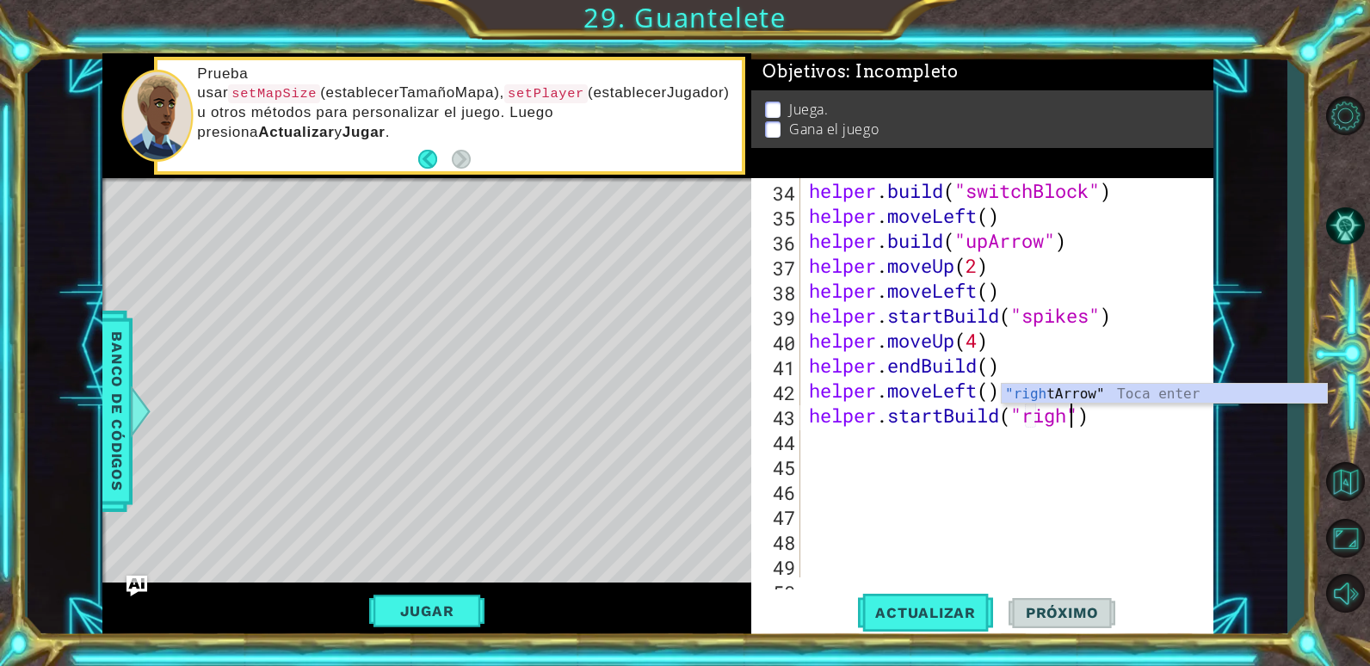
scroll to position [0, 13]
type textarea "helper.startBuild("rightArrow")"
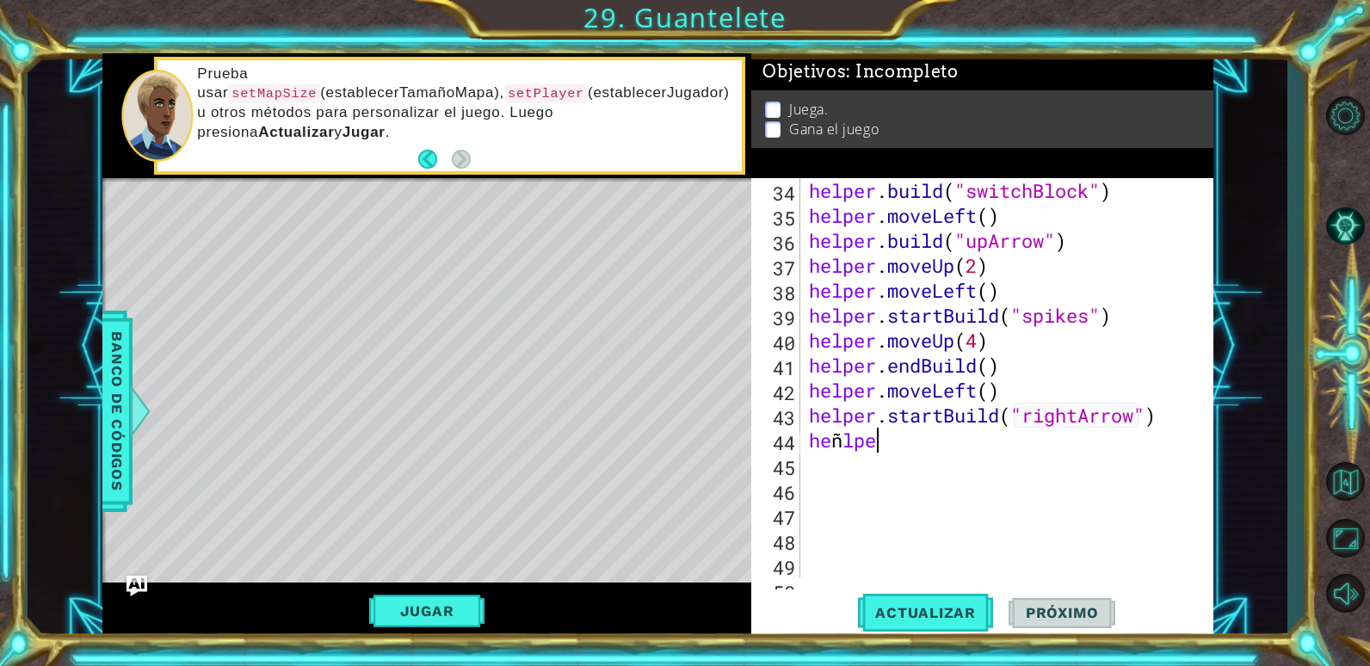
scroll to position [0, 1]
type textarea "he"
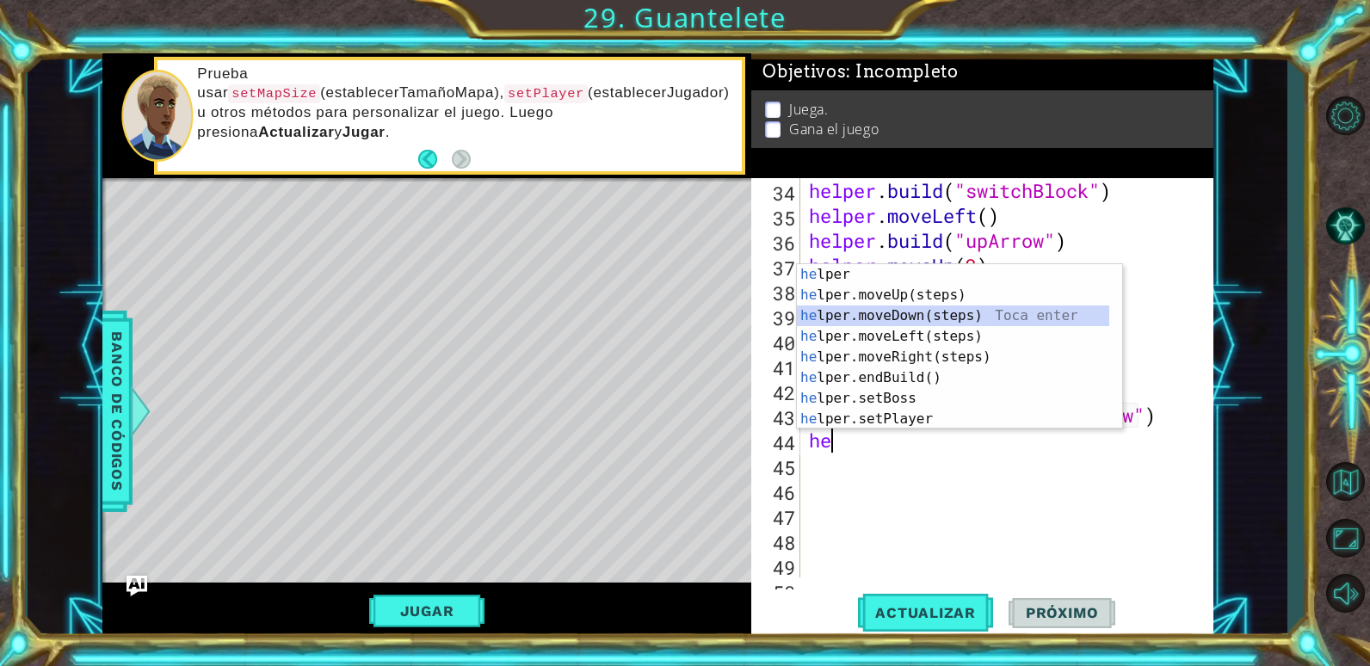
click at [935, 318] on div "he lper Toca enter he lper.moveUp(steps) Toca enter he lper.moveDown(steps) Toc…" at bounding box center [953, 367] width 312 height 207
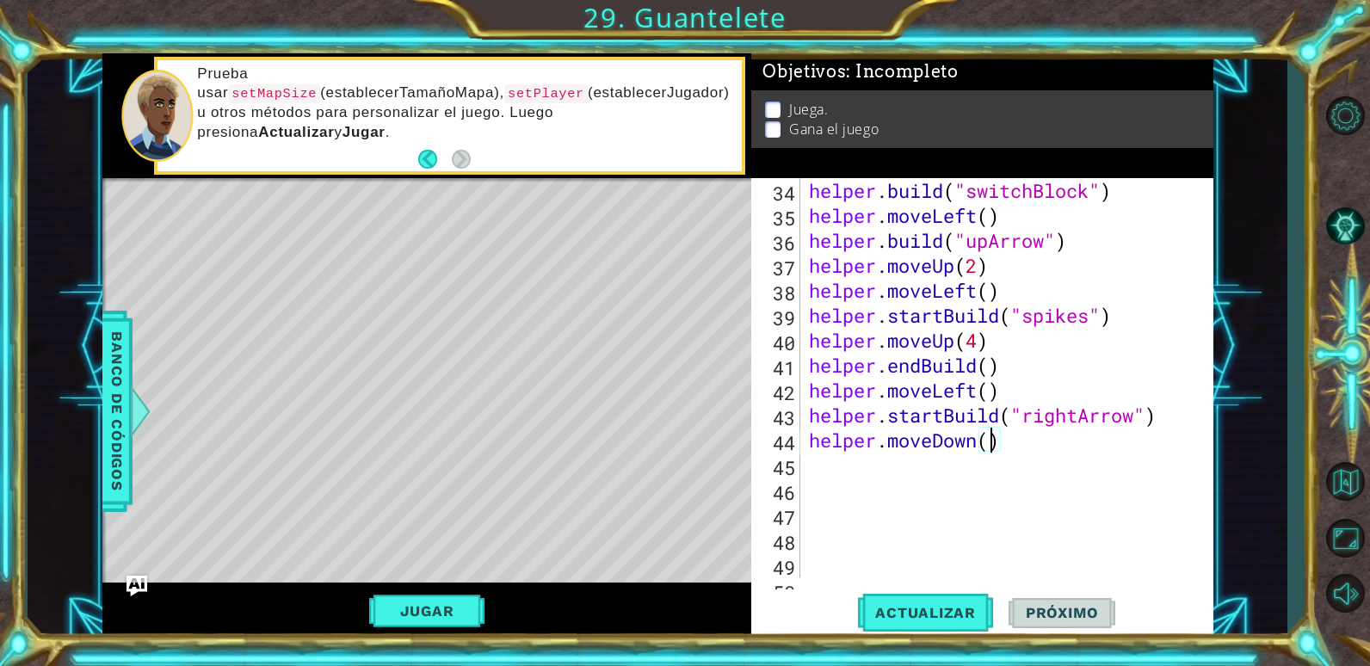
click at [990, 442] on div "helper . build ( "switchBlock" ) helper . moveLeft ( ) helper . build ( "upArro…" at bounding box center [1004, 402] width 398 height 449
type textarea "helper.moveDown(4)"
click at [940, 602] on button "Actualizar" at bounding box center [925, 612] width 135 height 46
click at [1021, 447] on div "helper . build ( "switchBlock" ) helper . moveLeft ( ) helper . build ( "upArro…" at bounding box center [1004, 402] width 398 height 449
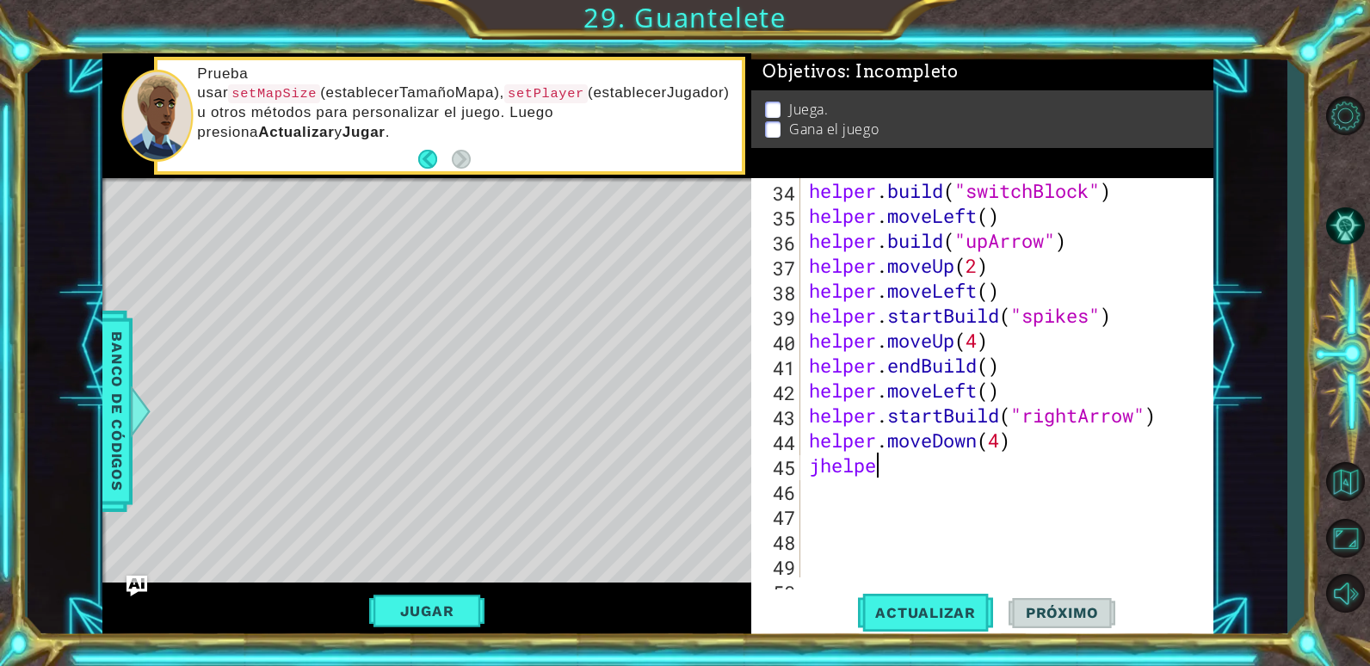
scroll to position [0, 2]
type textarea "j"
type textarea "helper.moveDown(4)"
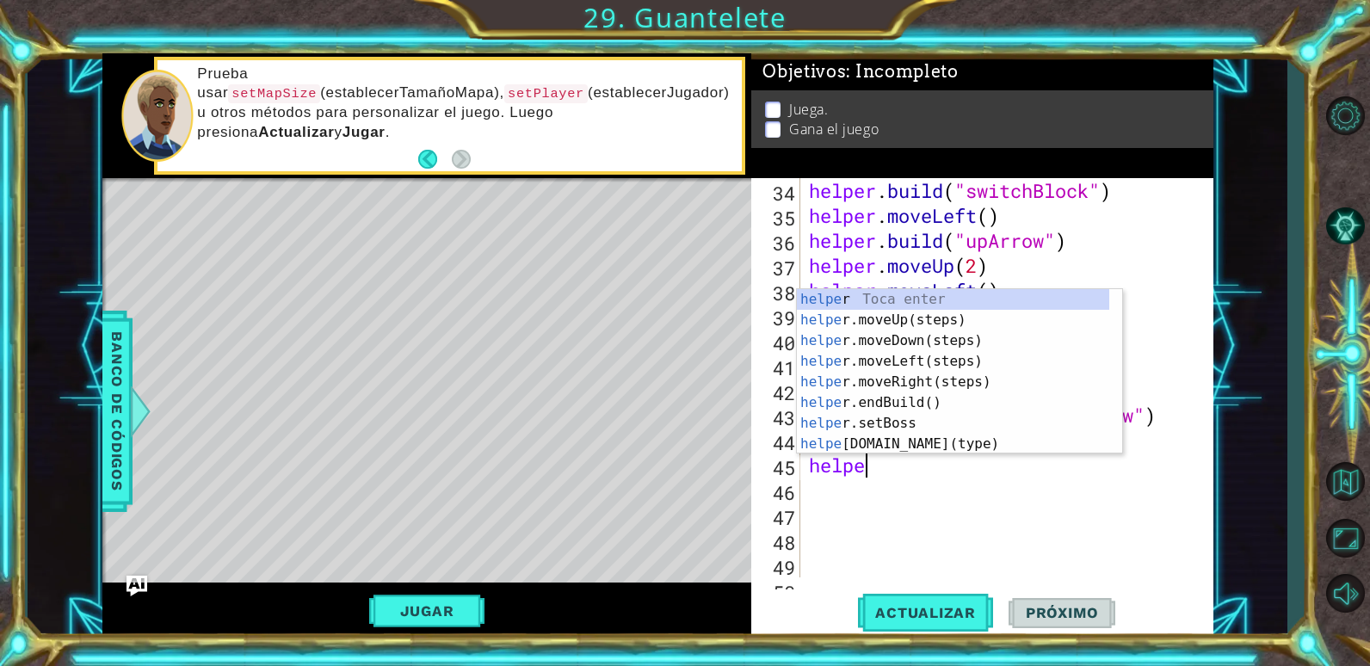
type textarea "helper"
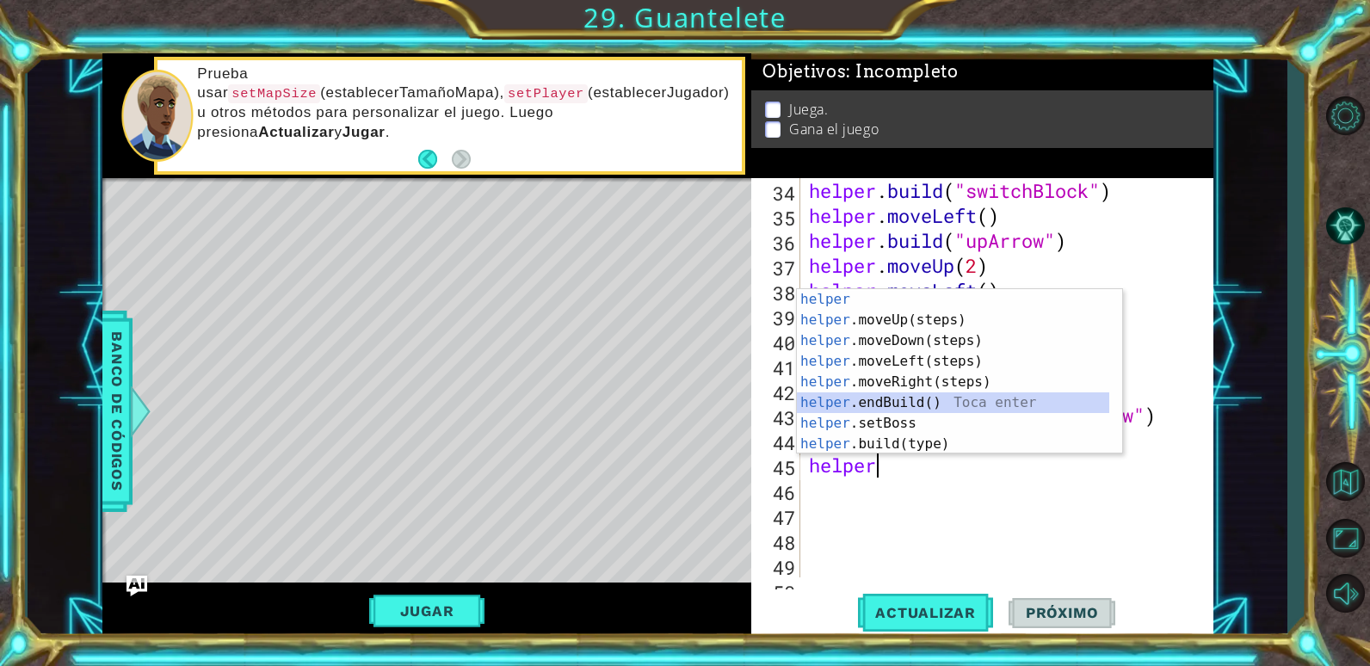
click at [919, 406] on div "helper Toca enter helper .moveUp(steps) Toca enter helper .moveDown(steps) Toca…" at bounding box center [953, 392] width 312 height 207
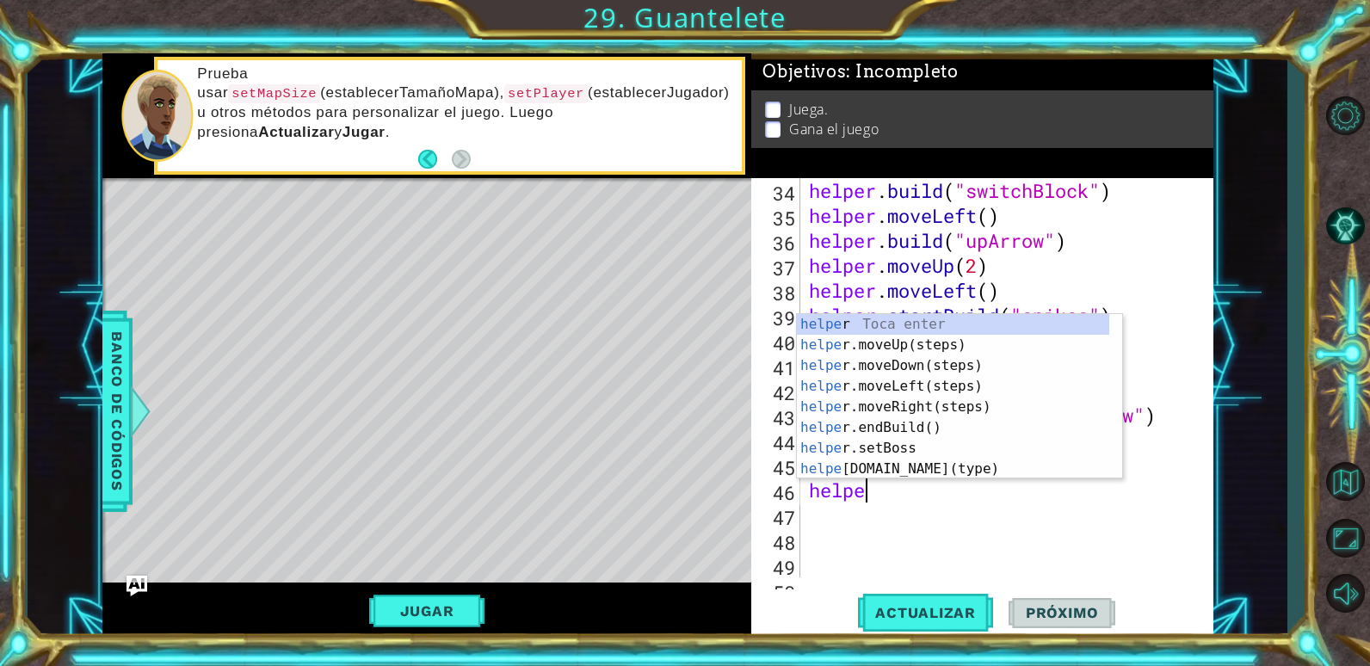
type textarea "helper"
click at [891, 350] on div "helper Toca enter helper .moveUp(steps) Toca enter helper .moveDown(steps) Toca…" at bounding box center [953, 417] width 312 height 207
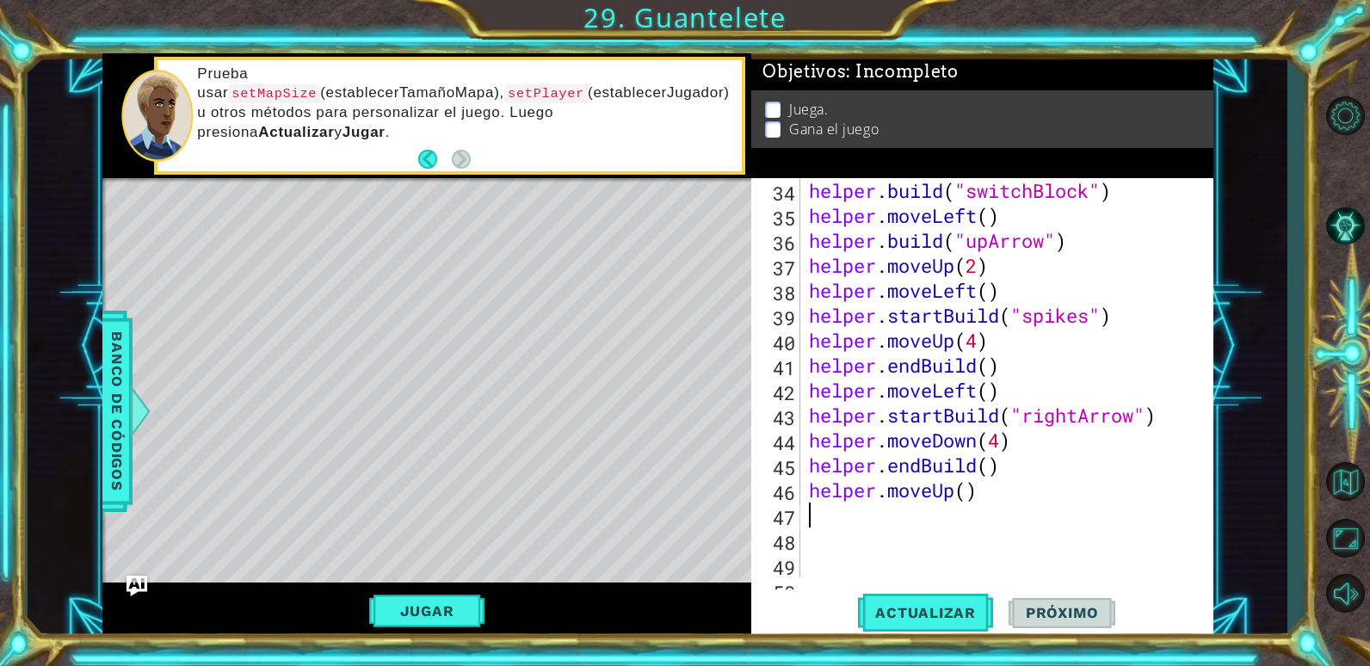
scroll to position [0, 0]
click at [967, 490] on div "helper . build ( "switchBlock" ) helper . moveLeft ( ) helper . build ( "upArro…" at bounding box center [1004, 402] width 398 height 449
type textarea "helper.moveUp(5)"
click at [932, 619] on span "Actualizar" at bounding box center [925, 612] width 135 height 17
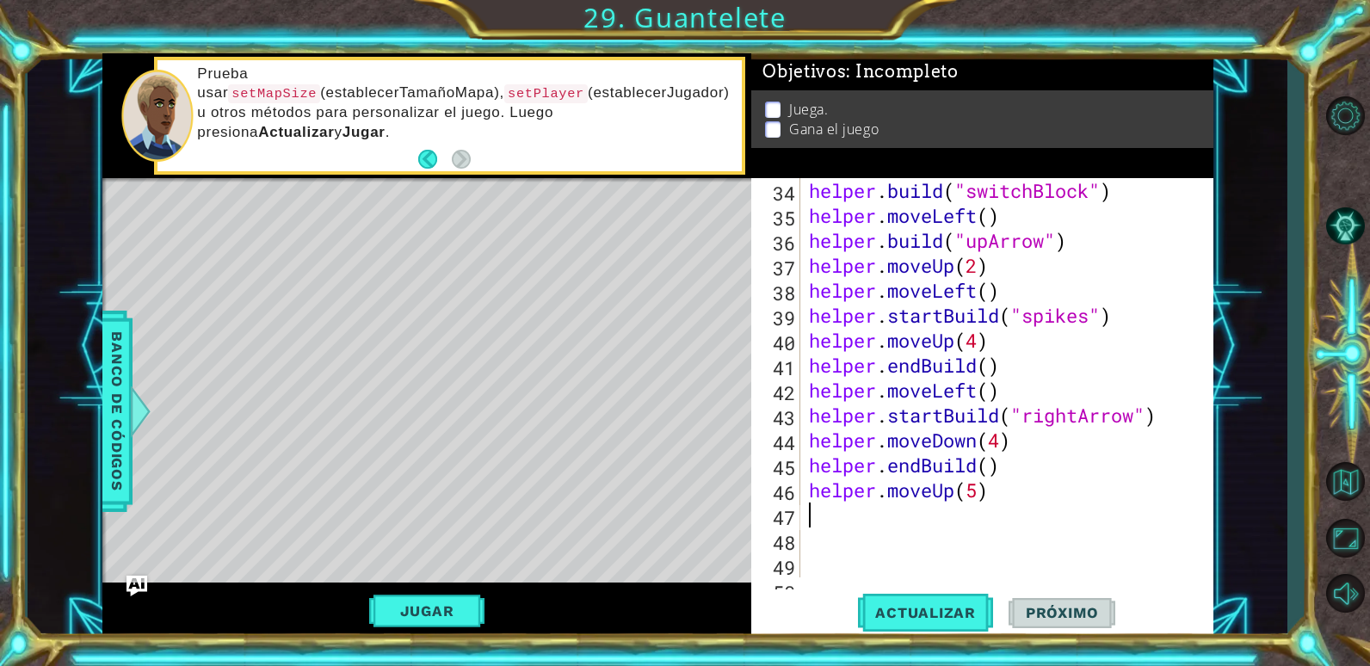
click at [827, 512] on div "helper . build ( "switchBlock" ) helper . moveLeft ( ) helper . build ( "upArro…" at bounding box center [1004, 402] width 398 height 449
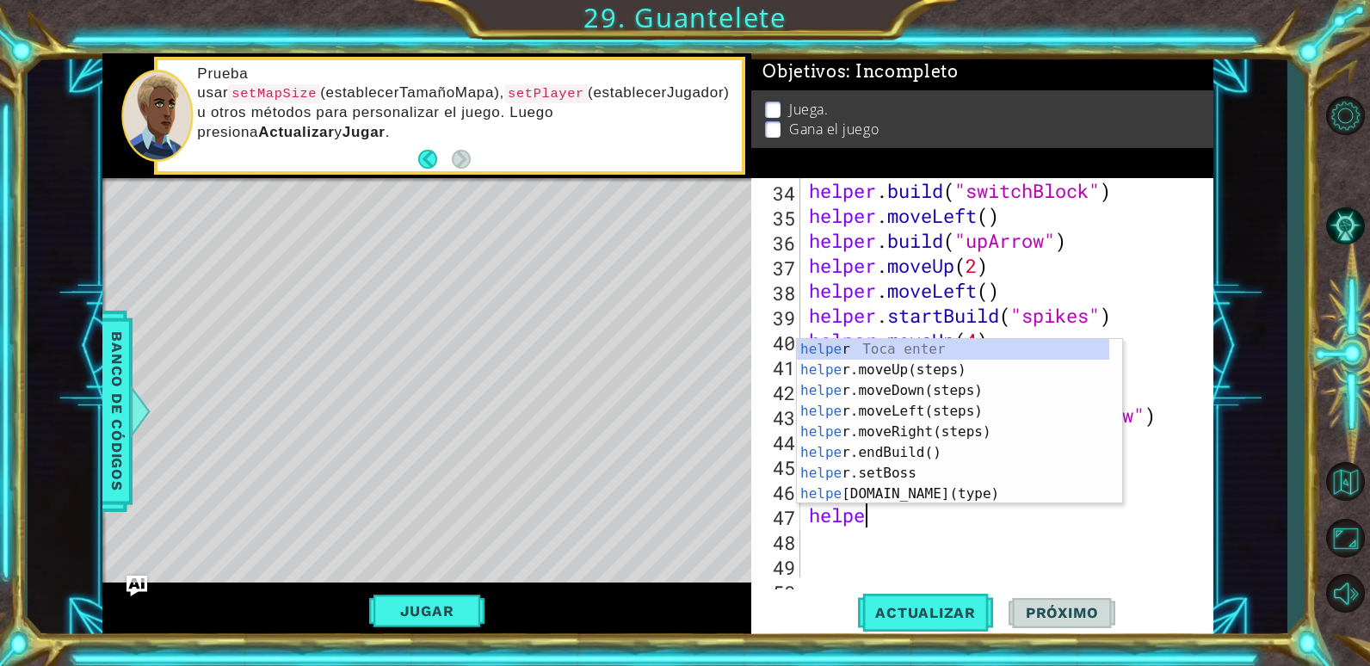
scroll to position [0, 3]
click at [877, 487] on div "helper Toca enter helper .moveUp(steps) Toca enter helper .moveDown(steps) Toca…" at bounding box center [953, 442] width 312 height 207
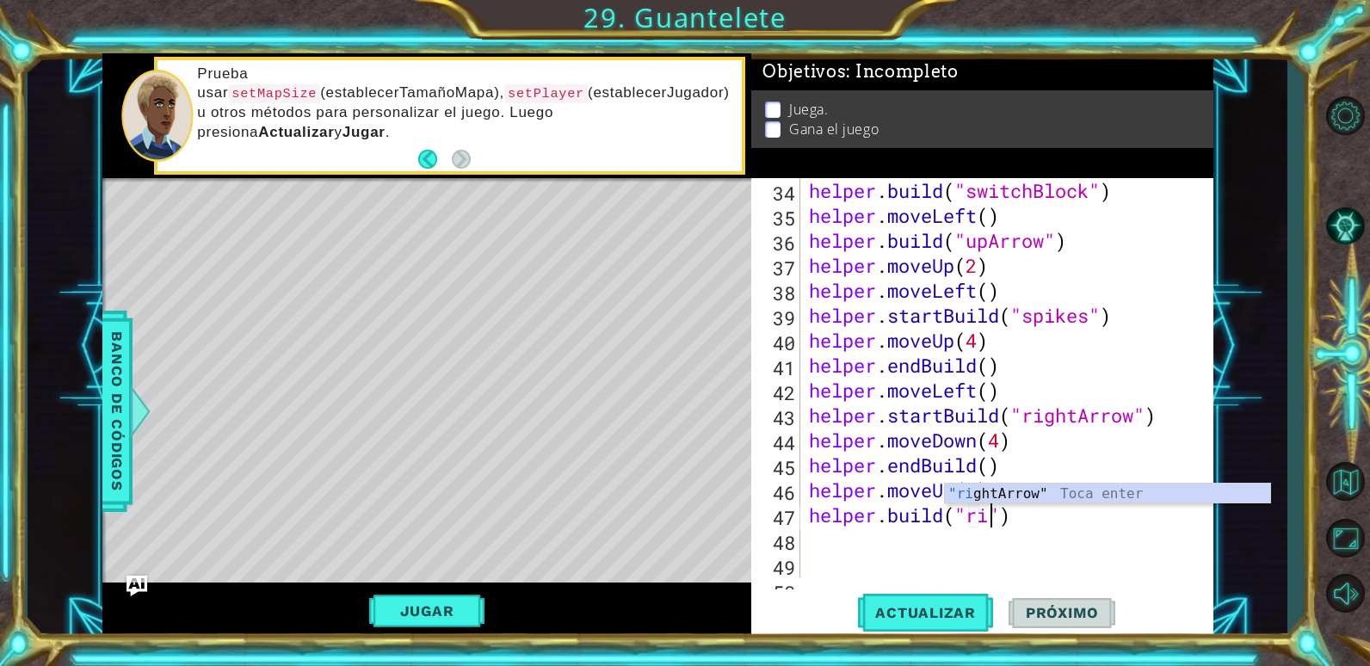
scroll to position [0, 9]
type textarea "[DOMAIN_NAME]("rightArrow")"
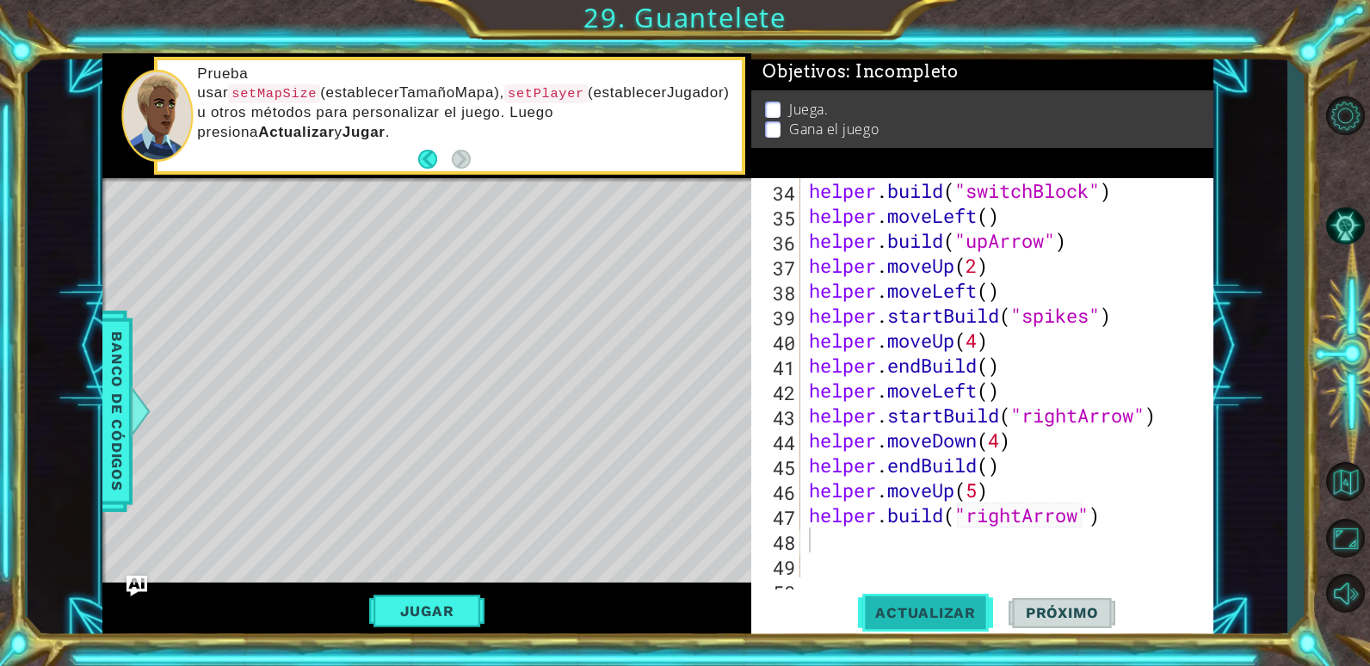
click at [906, 599] on button "Actualizar" at bounding box center [925, 612] width 135 height 46
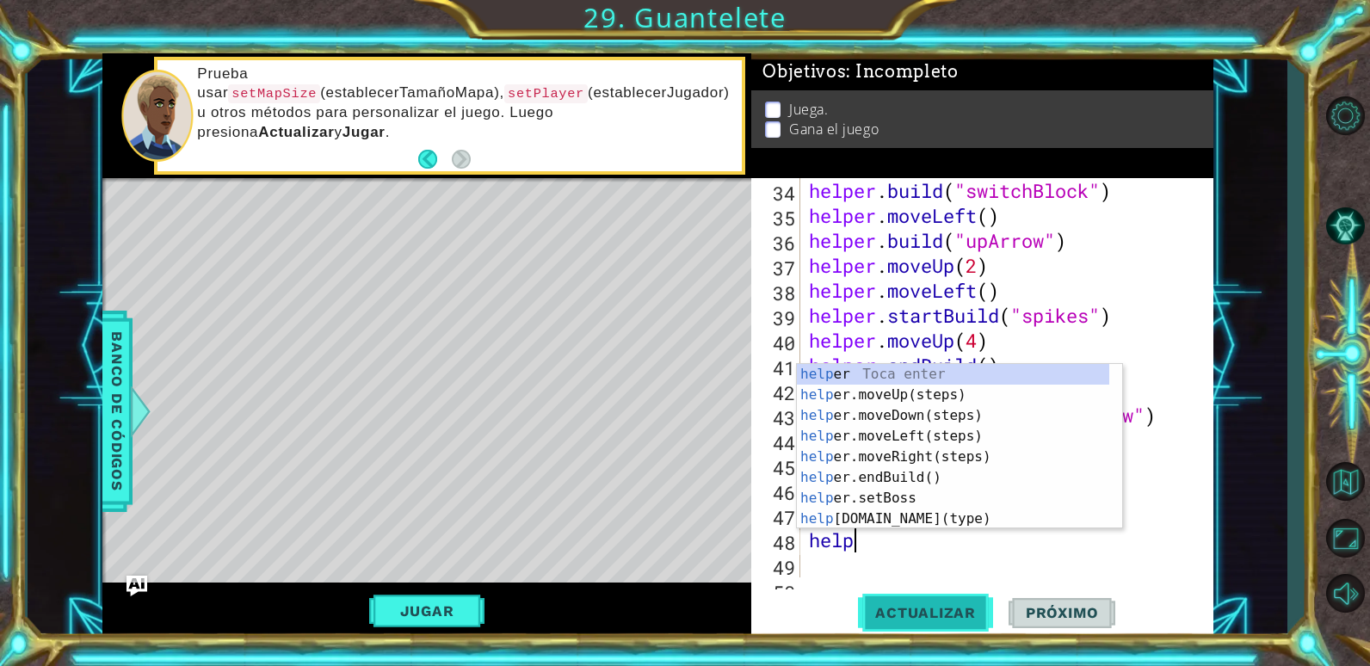
type textarea "helper"
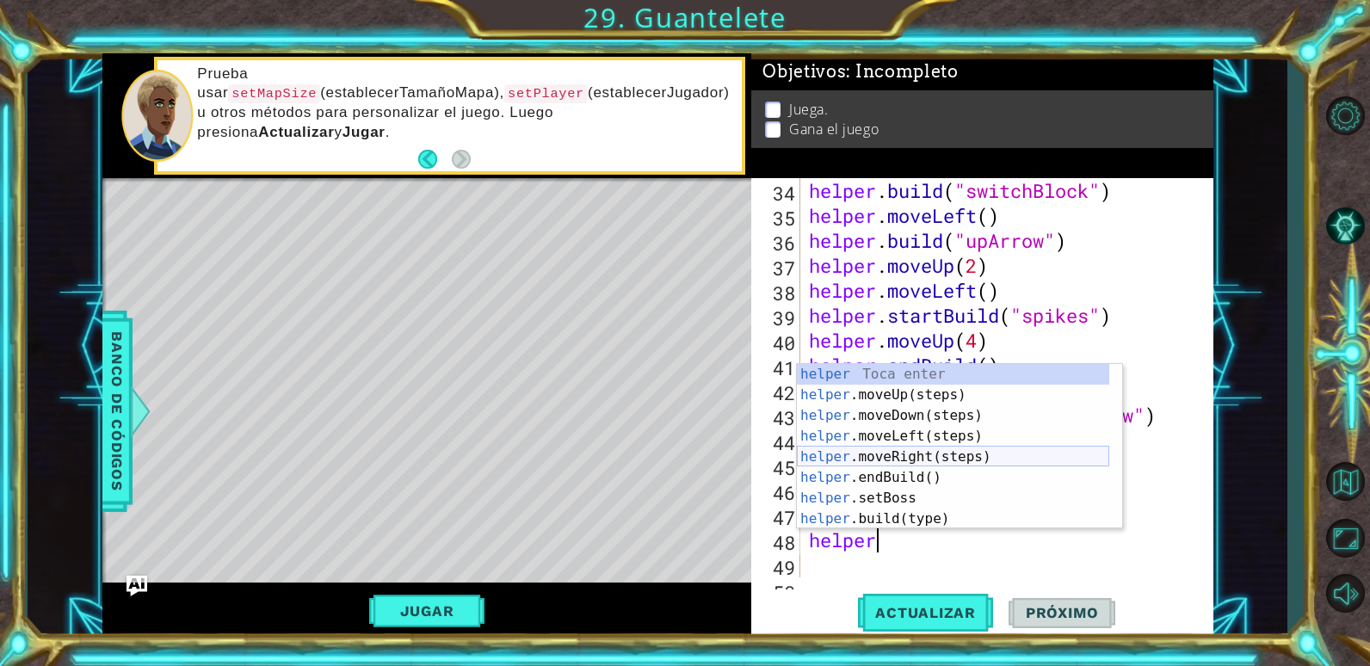
click at [886, 457] on div "helper Toca enter helper .moveUp(steps) Toca enter helper .moveDown(steps) Toca…" at bounding box center [953, 467] width 312 height 207
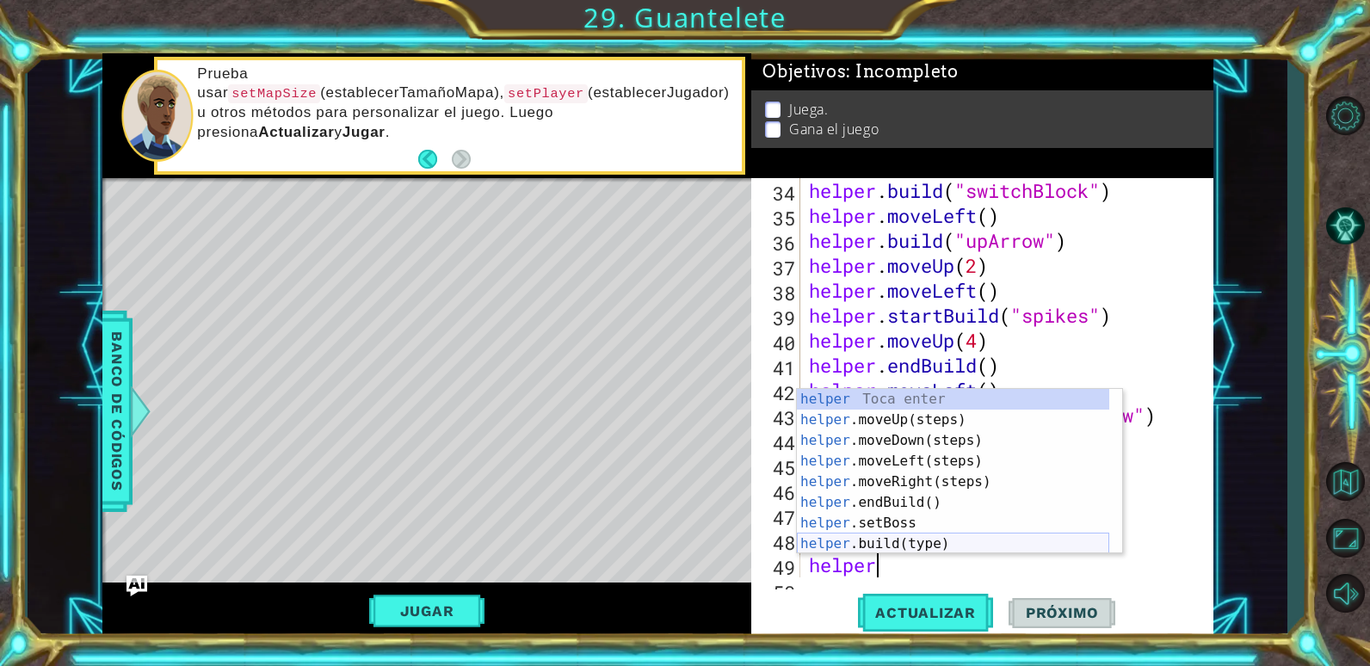
click at [896, 538] on div "helper Toca enter helper .moveUp(steps) Toca enter helper .moveDown(steps) Toca…" at bounding box center [953, 492] width 312 height 207
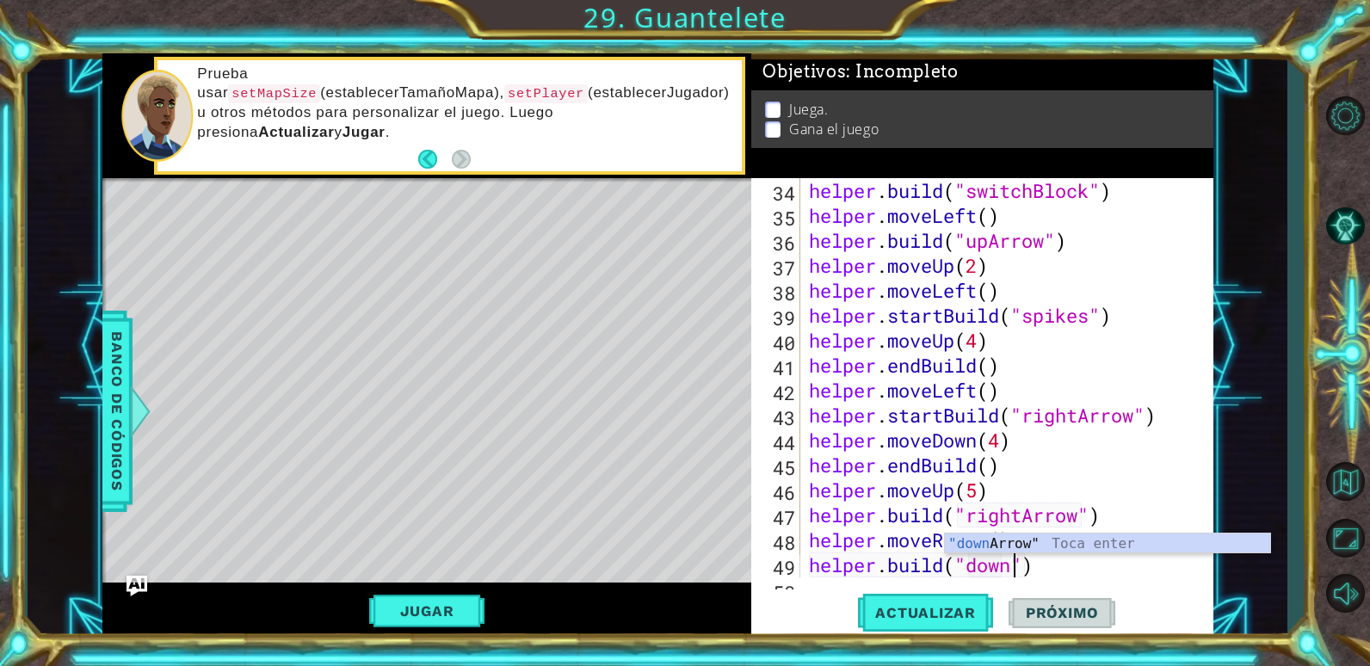
scroll to position [0, 9]
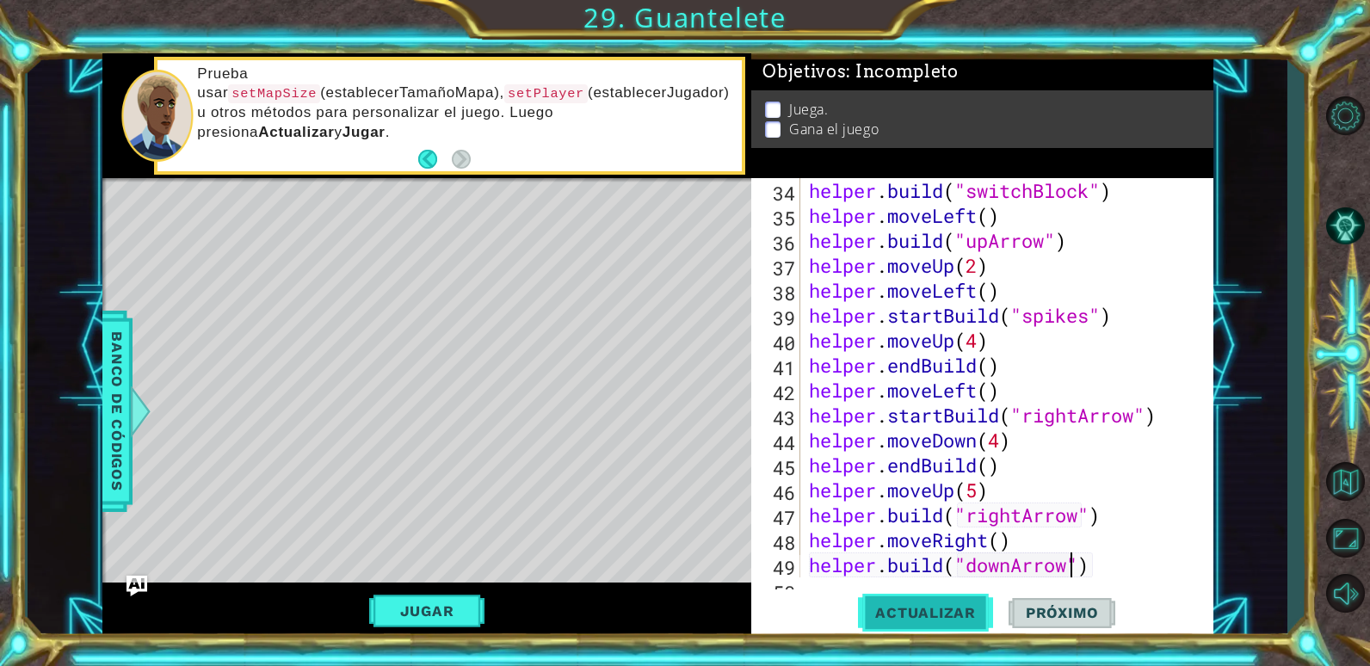
click at [952, 608] on span "Actualizar" at bounding box center [925, 612] width 135 height 17
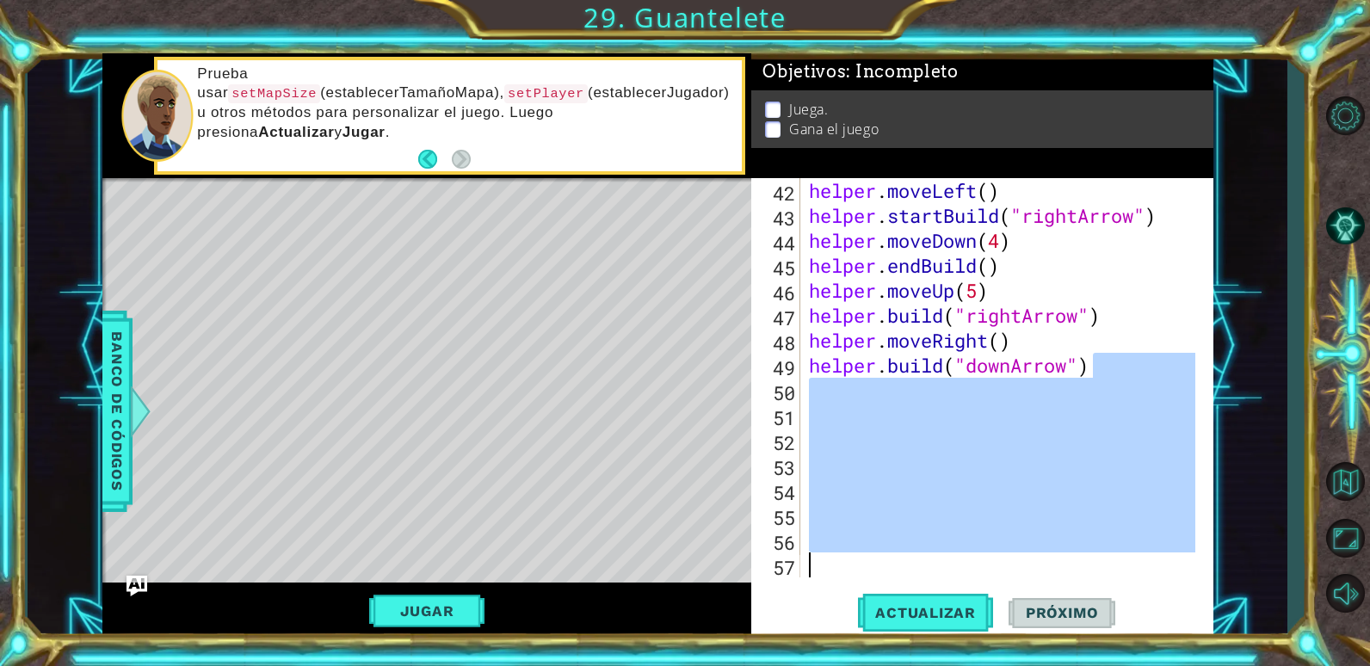
scroll to position [1048, 0]
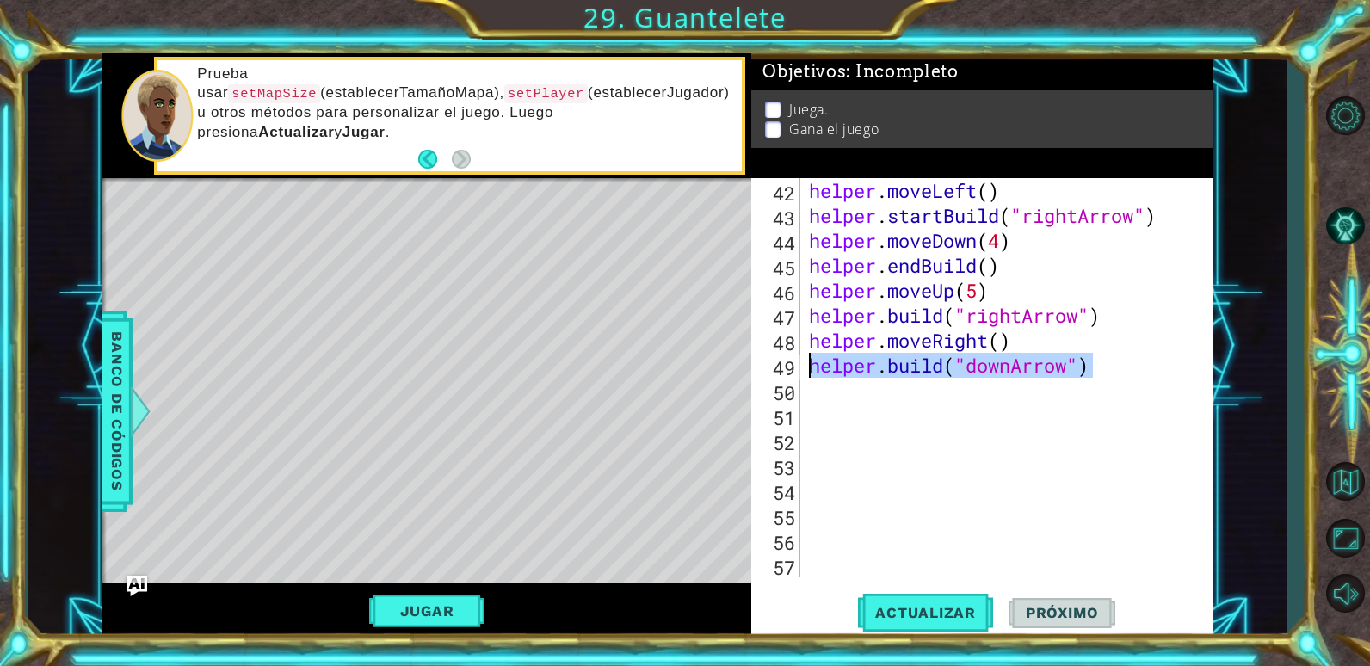
drag, startPoint x: 1103, startPoint y: 567, endPoint x: 805, endPoint y: 367, distance: 359.7
click at [805, 367] on div "[DOMAIN_NAME]("downArrow") 42 43 44 45 46 47 48 49 50 51 52 53 54 55 56 57 help…" at bounding box center [979, 377] width 457 height 399
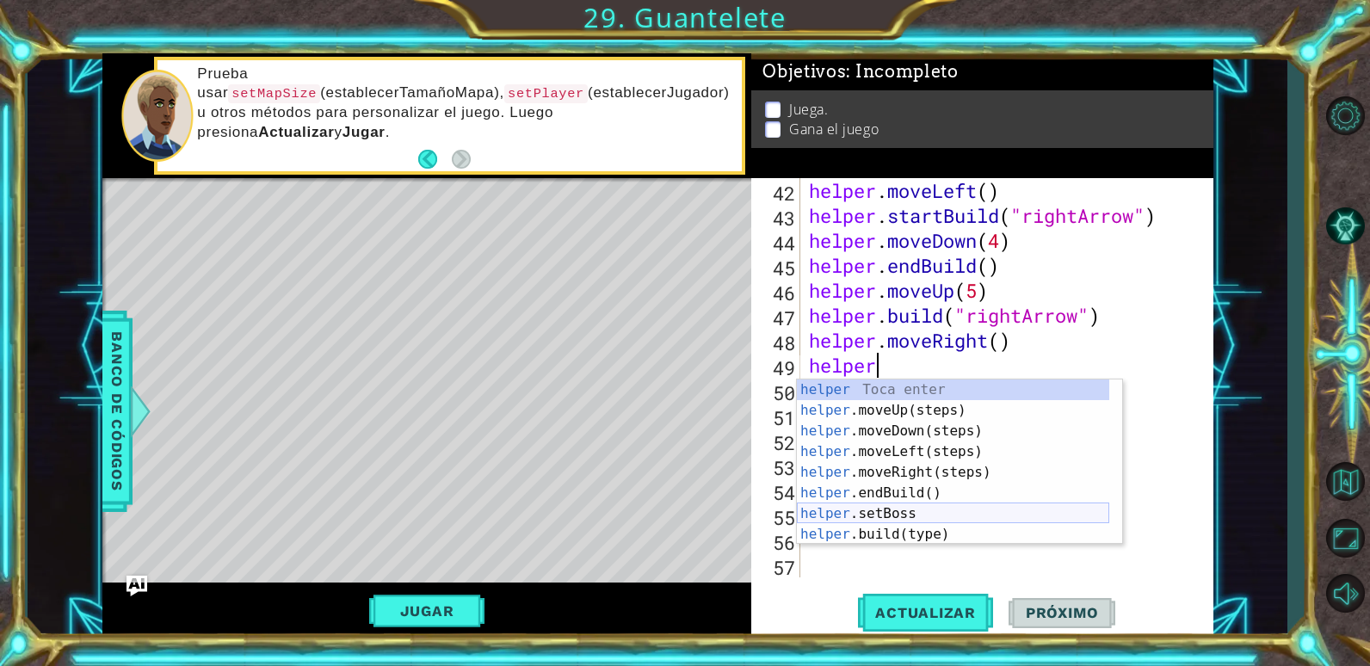
scroll to position [103, 0]
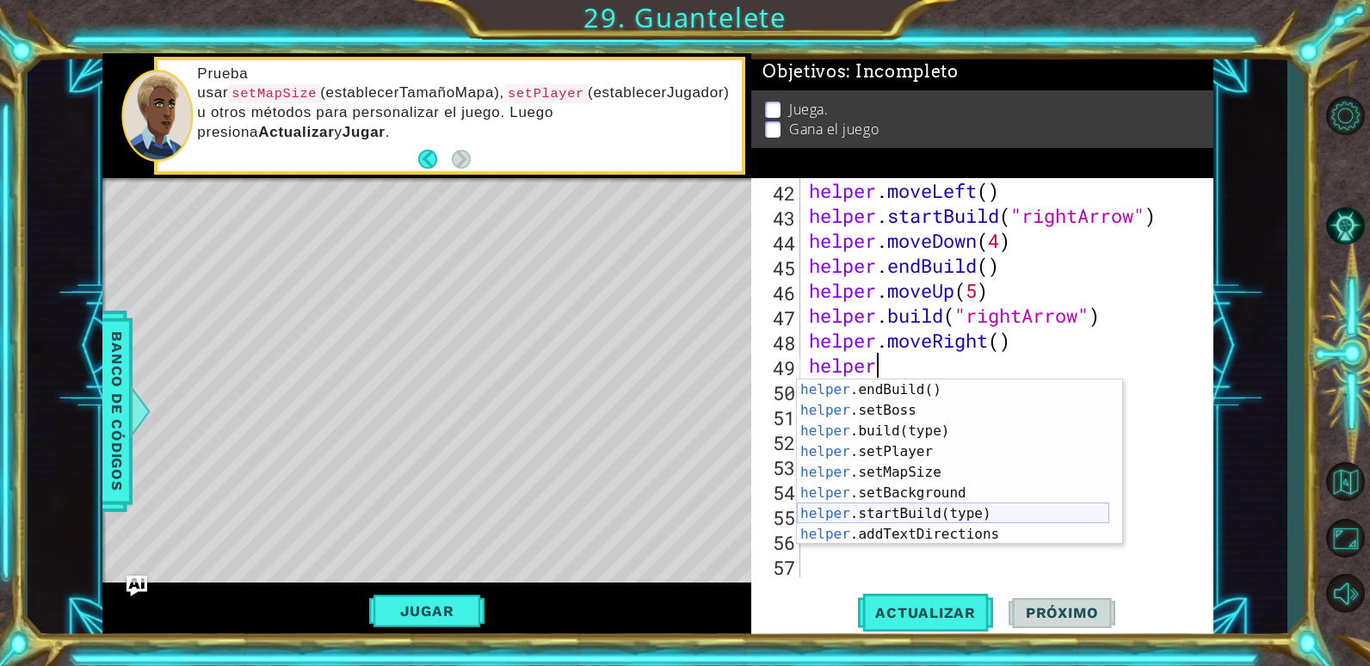
click at [897, 512] on div "helper .endBuild() Toca enter helper .setBoss Toca enter helper .build(type) To…" at bounding box center [953, 482] width 312 height 207
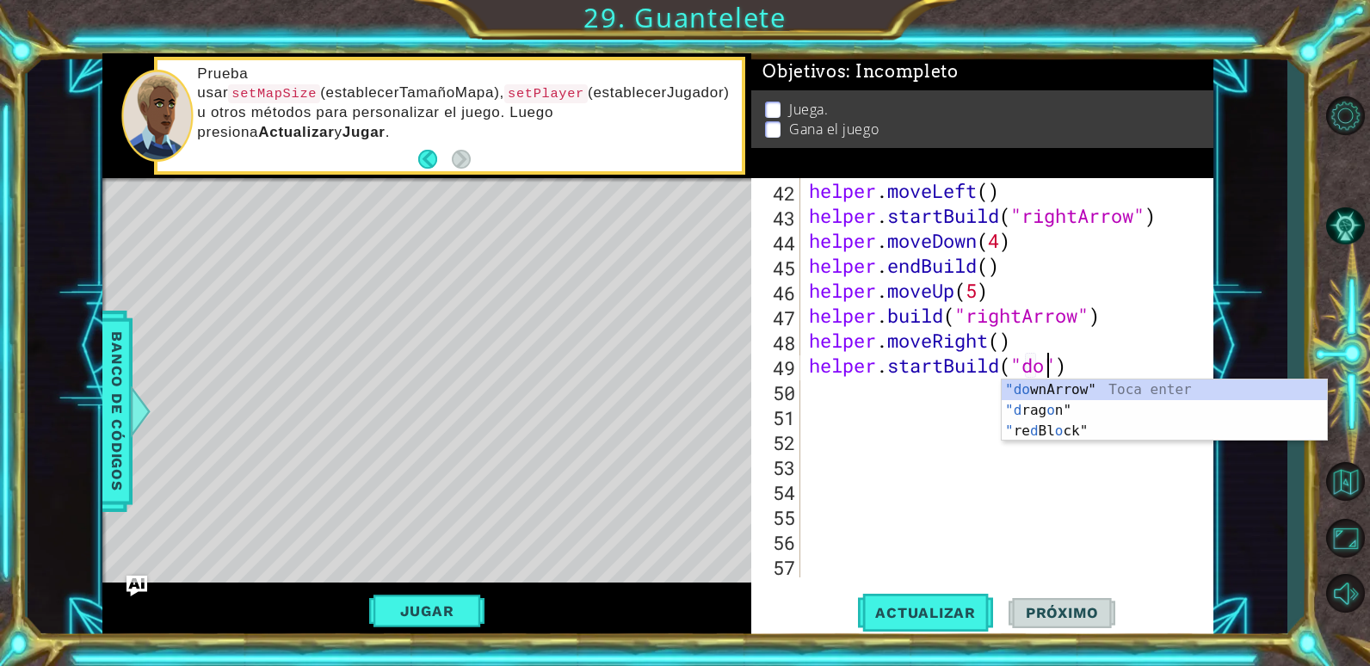
scroll to position [0, 11]
type textarea "helper.startBuild("downArrow")"
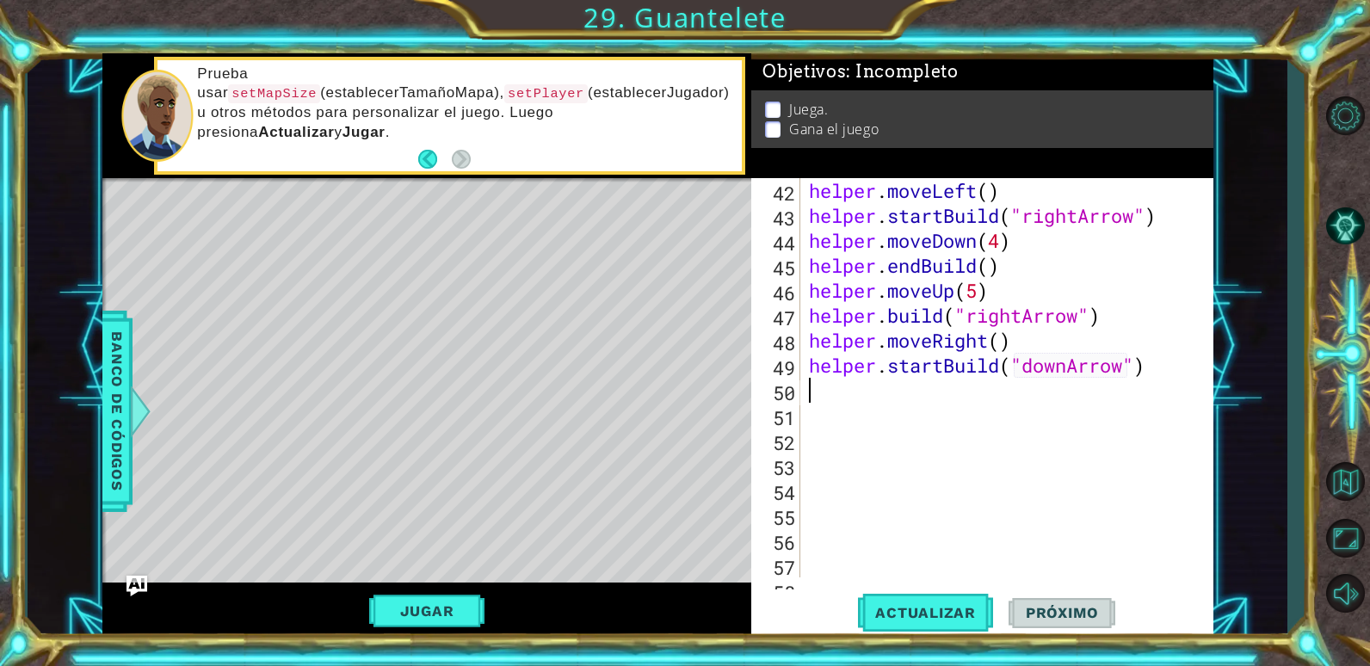
scroll to position [0, 0]
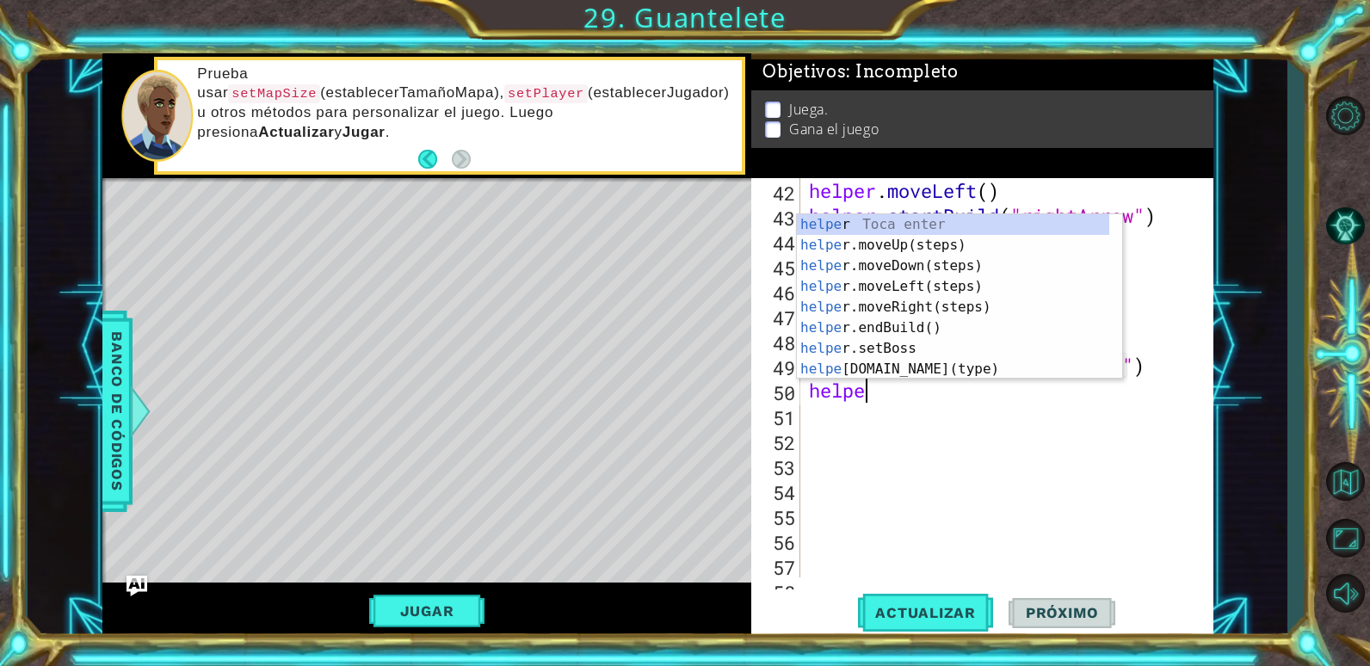
type textarea "helper"
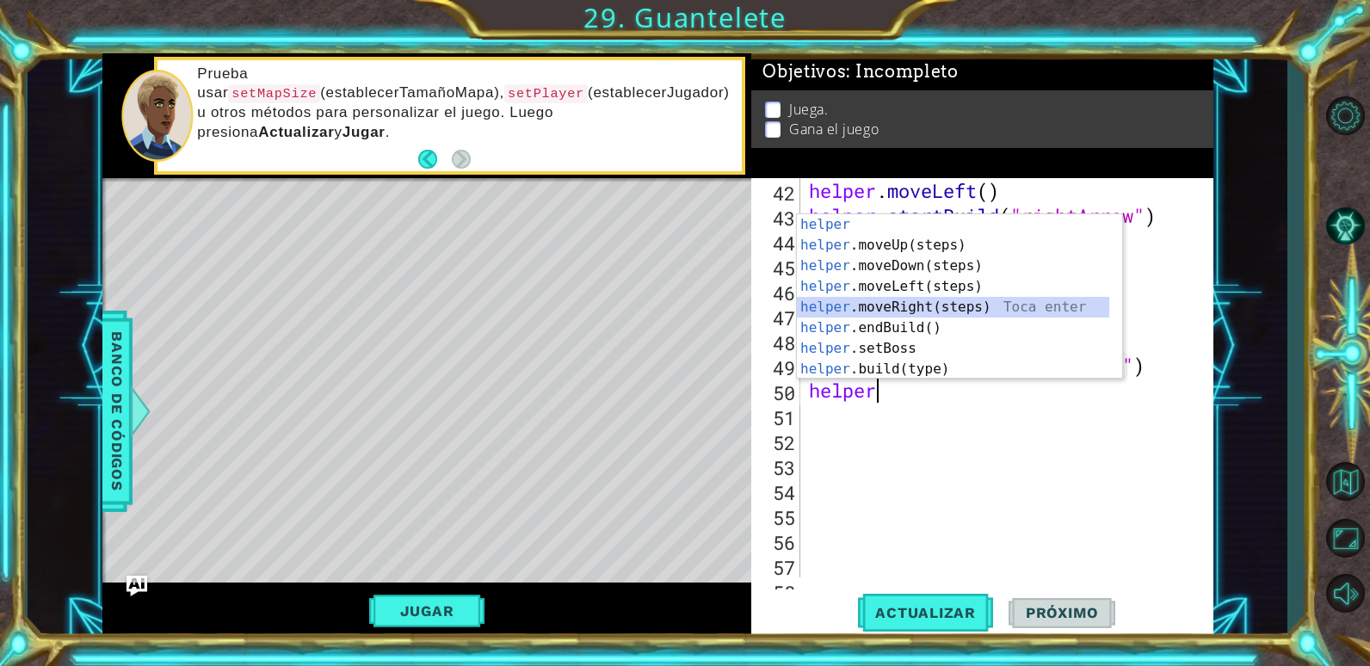
click at [929, 302] on div "helper Toca enter helper .moveUp(steps) Toca enter helper .moveDown(steps) Toca…" at bounding box center [953, 317] width 312 height 207
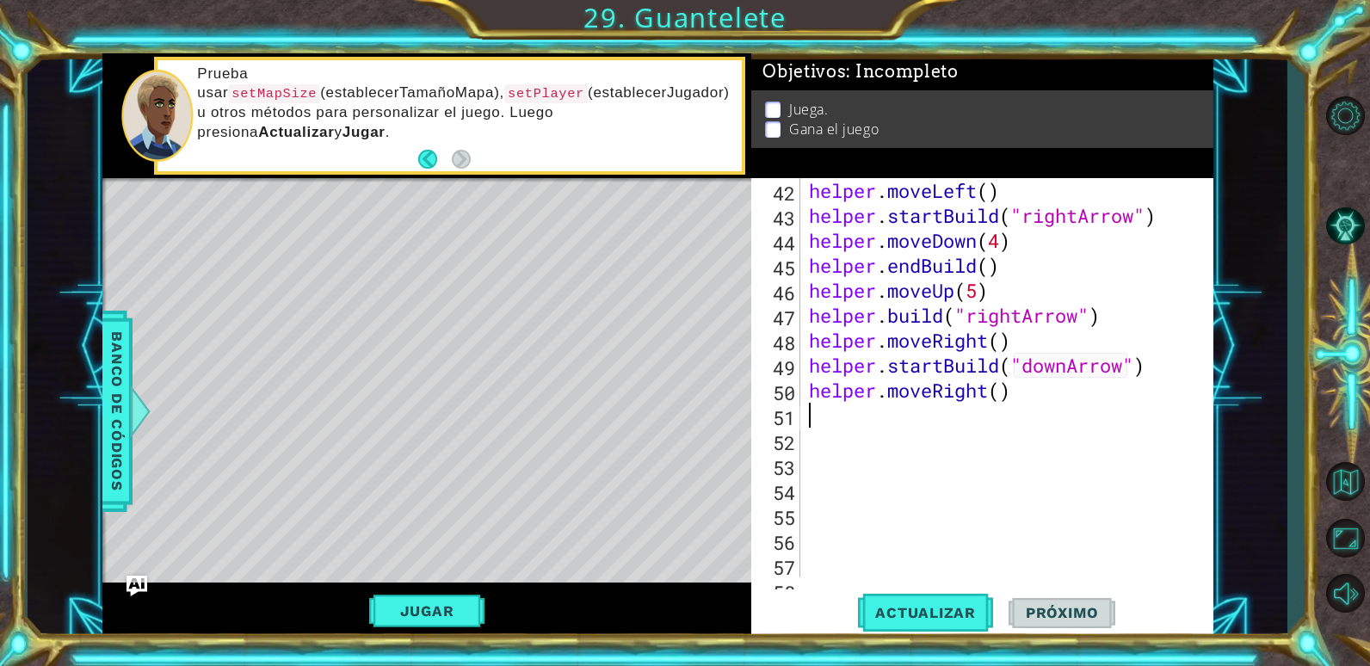
click at [1005, 392] on div "helper . moveLeft ( ) helper . startBuild ( "rightArrow" ) helper . moveDown ( …" at bounding box center [1004, 402] width 398 height 449
click at [938, 600] on button "Actualizar" at bounding box center [925, 612] width 135 height 46
type textarea "helper.moveRight(5)"
click at [921, 602] on button "Actualizar" at bounding box center [925, 612] width 135 height 46
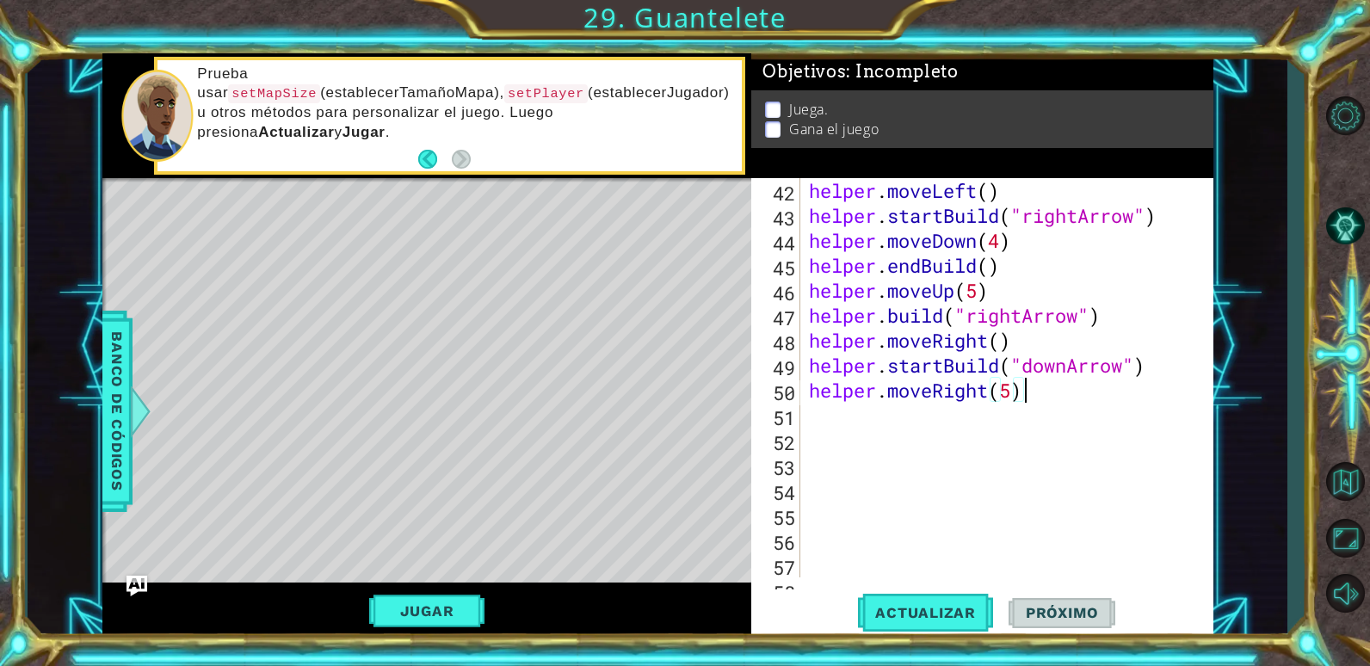
click at [1034, 394] on div "helper . moveLeft ( ) helper . startBuild ( "rightArrow" ) helper . moveDown ( …" at bounding box center [1004, 402] width 398 height 449
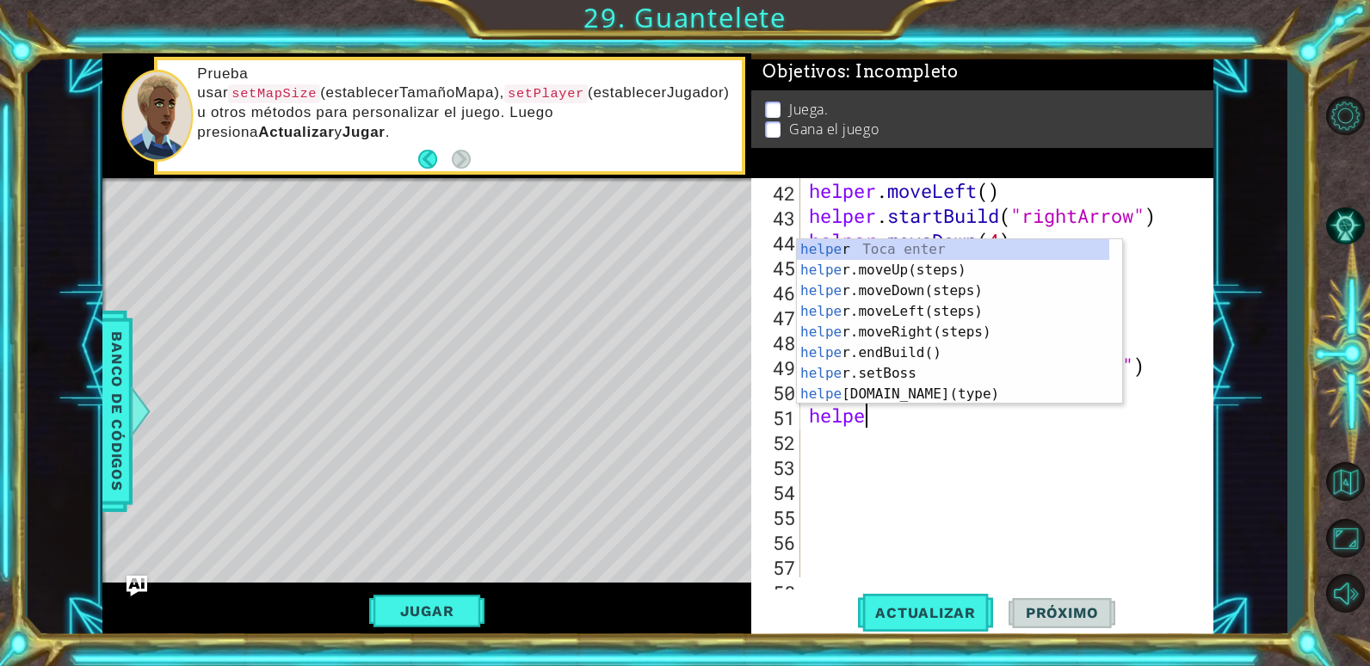
type textarea "helper"
click at [983, 346] on div "helper Toca enter helper .moveUp(steps) Toca enter helper .moveDown(steps) Toca…" at bounding box center [953, 342] width 312 height 207
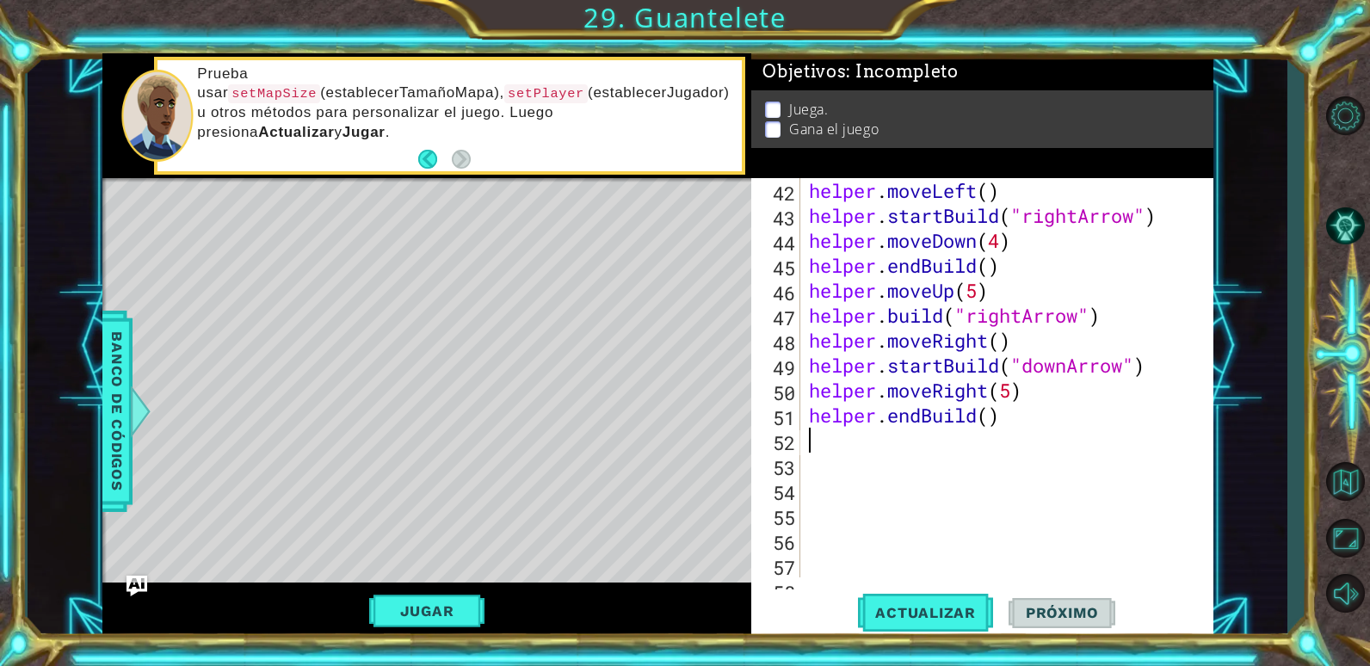
scroll to position [0, 0]
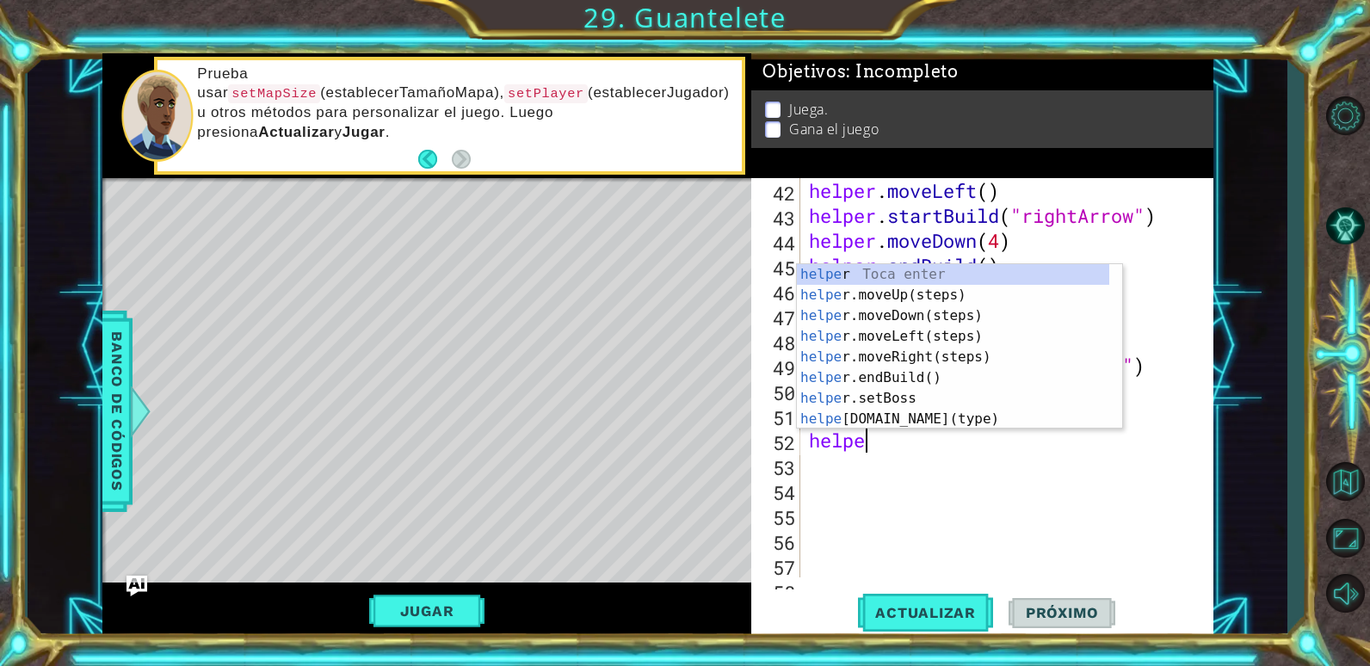
type textarea "helper"
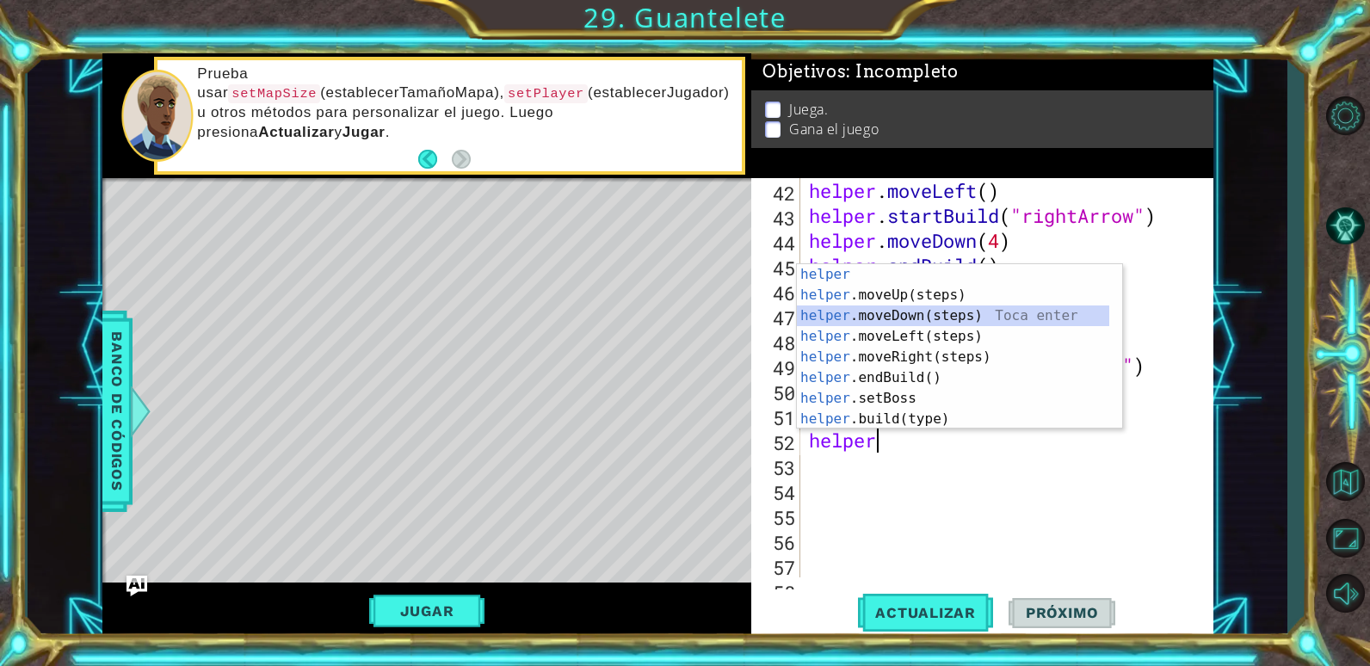
click at [965, 321] on div "helper Toca enter helper .moveUp(steps) Toca enter helper .moveDown(steps) Toca…" at bounding box center [953, 367] width 312 height 207
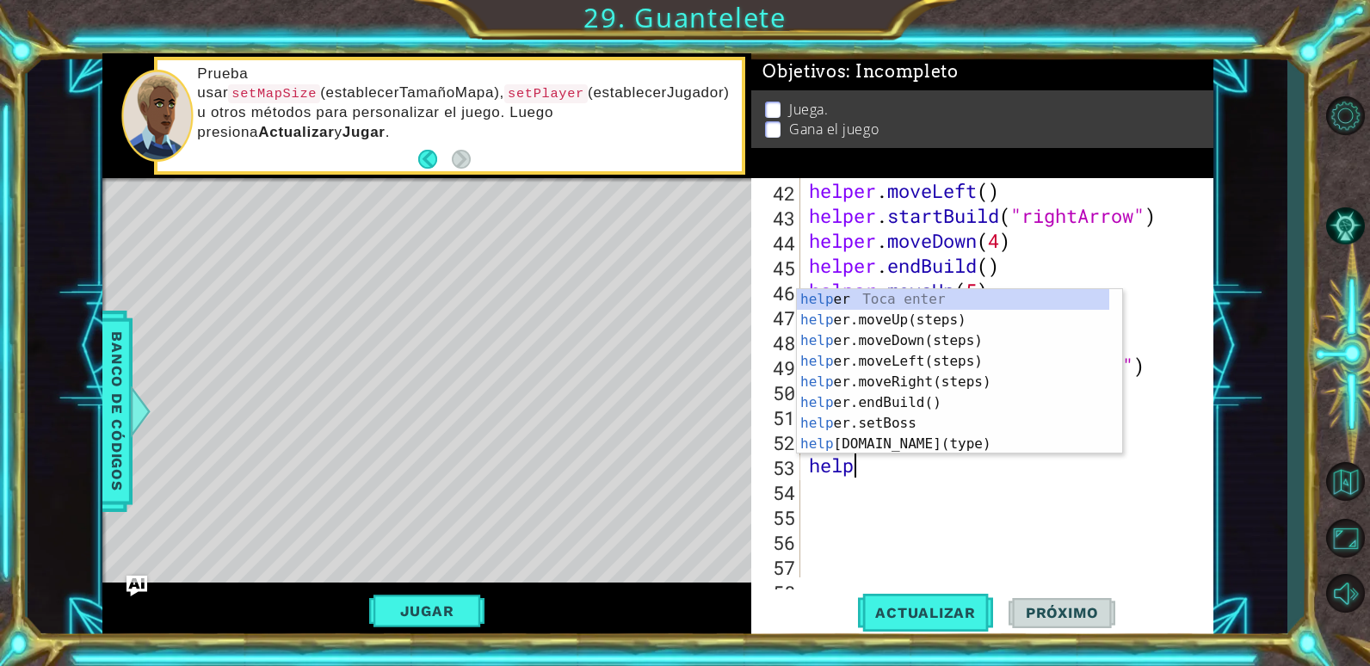
type textarea "helper"
click at [908, 359] on div "helper Toca enter helper .moveUp(steps) Toca enter helper .moveDown(steps) Toca…" at bounding box center [953, 392] width 312 height 207
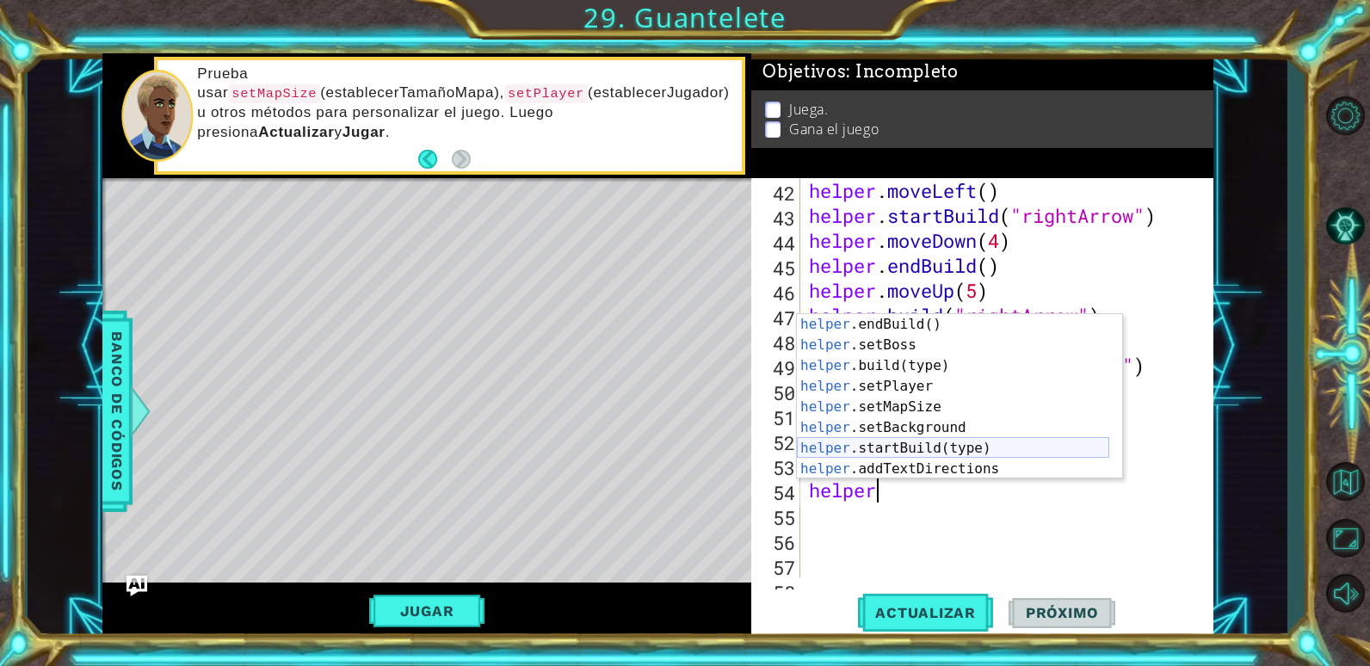
scroll to position [103, 0]
click at [917, 447] on div "helper .endBuild() Toca enter helper .setBoss Toca enter helper .build(type) To…" at bounding box center [953, 417] width 312 height 207
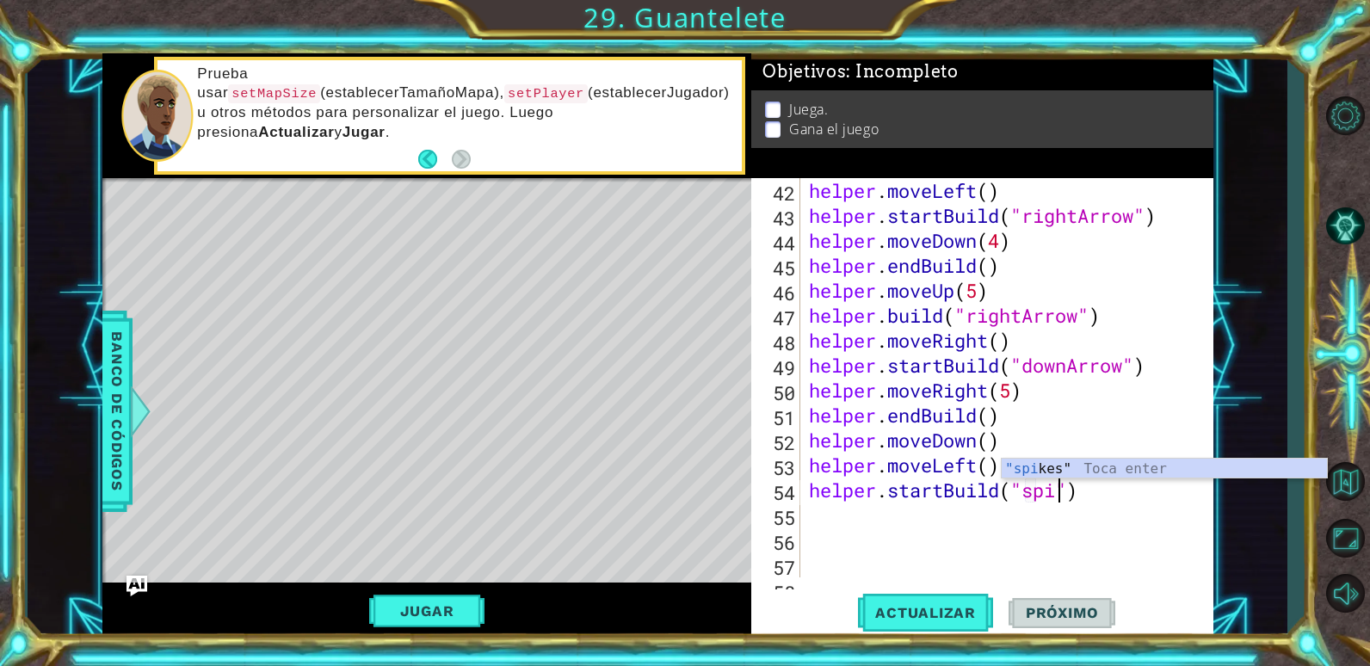
scroll to position [0, 13]
type textarea "helper.startBuild("spikes")"
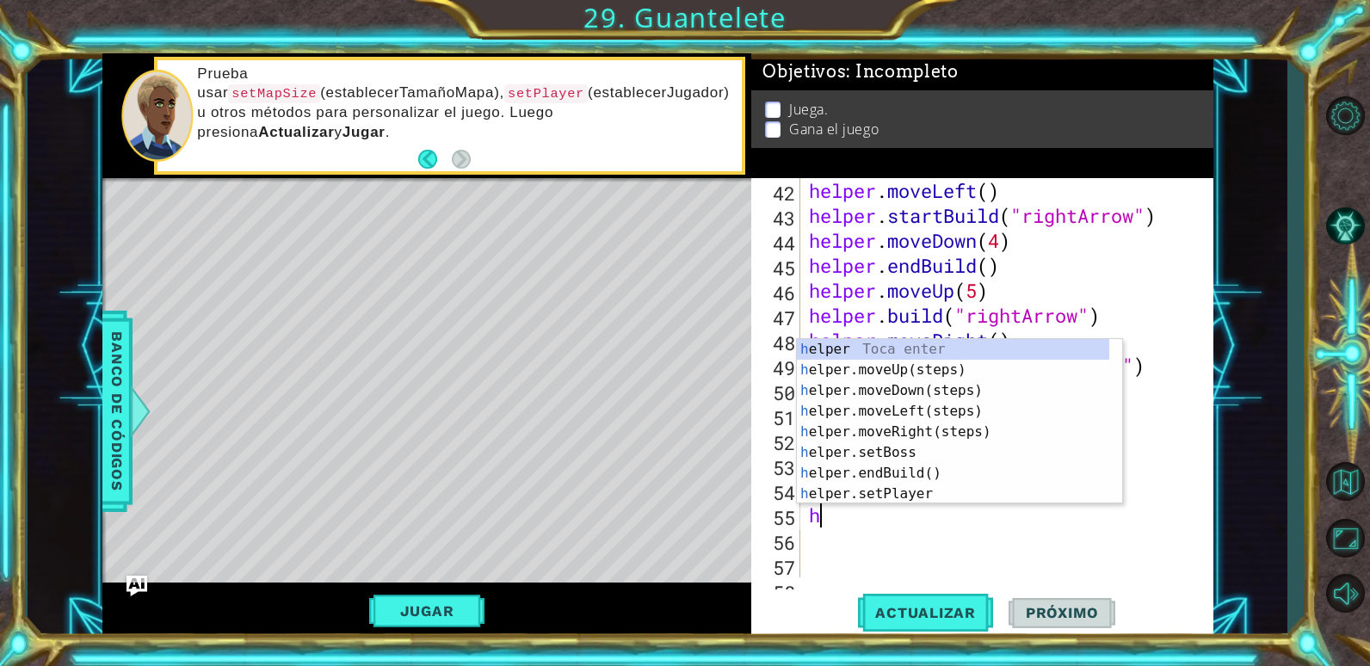
scroll to position [0, 0]
type textarea "helper"
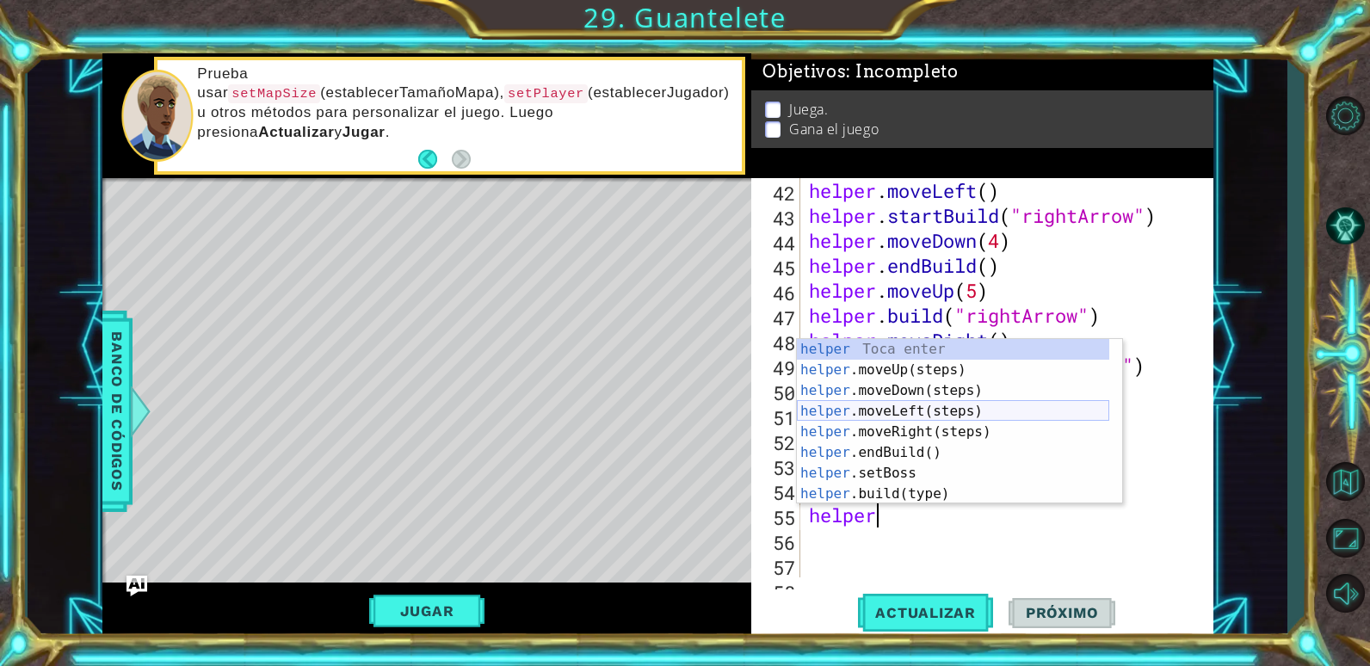
click at [929, 415] on div "helper Toca enter helper .moveUp(steps) Toca enter helper .moveDown(steps) Toca…" at bounding box center [953, 442] width 312 height 207
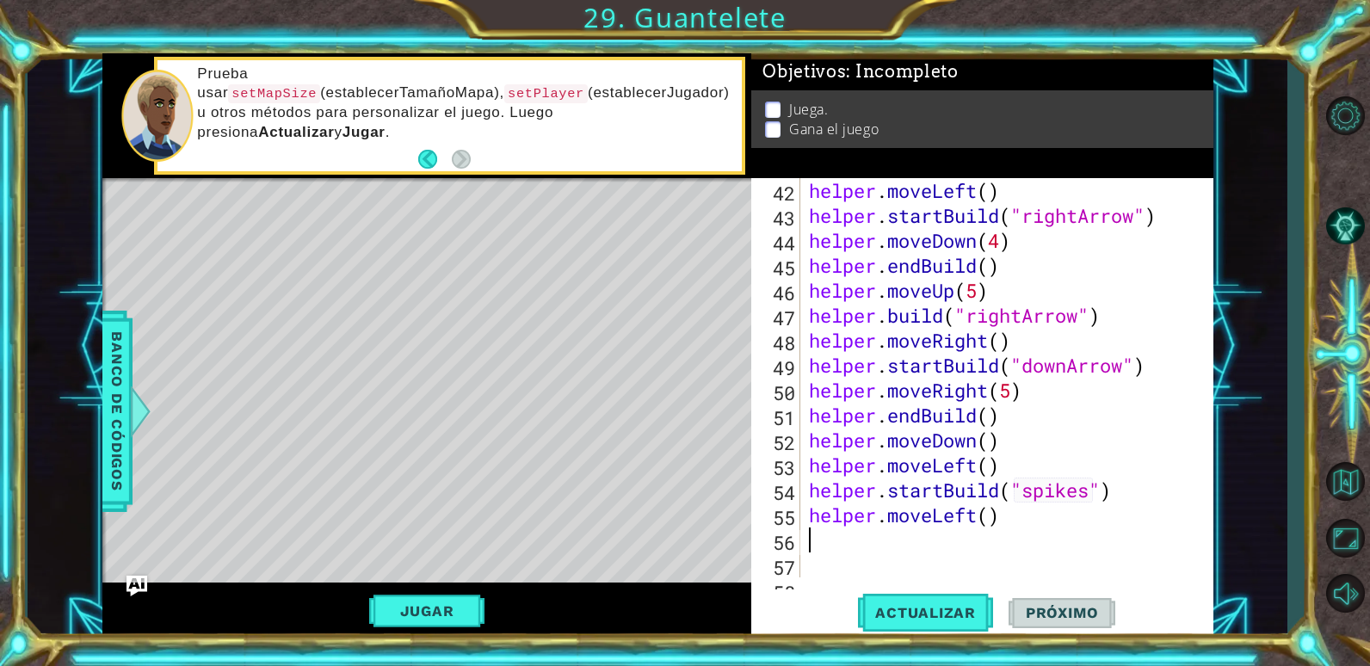
scroll to position [0, 0]
click at [990, 521] on div "helper . moveLeft ( ) helper . startBuild ( "rightArrow" ) helper . moveDown ( …" at bounding box center [1004, 402] width 398 height 449
type textarea "helper.moveLeft(3)"
click at [1028, 515] on div "helper . moveLeft ( ) helper . startBuild ( "rightArrow" ) helper . moveDown ( …" at bounding box center [1004, 402] width 398 height 449
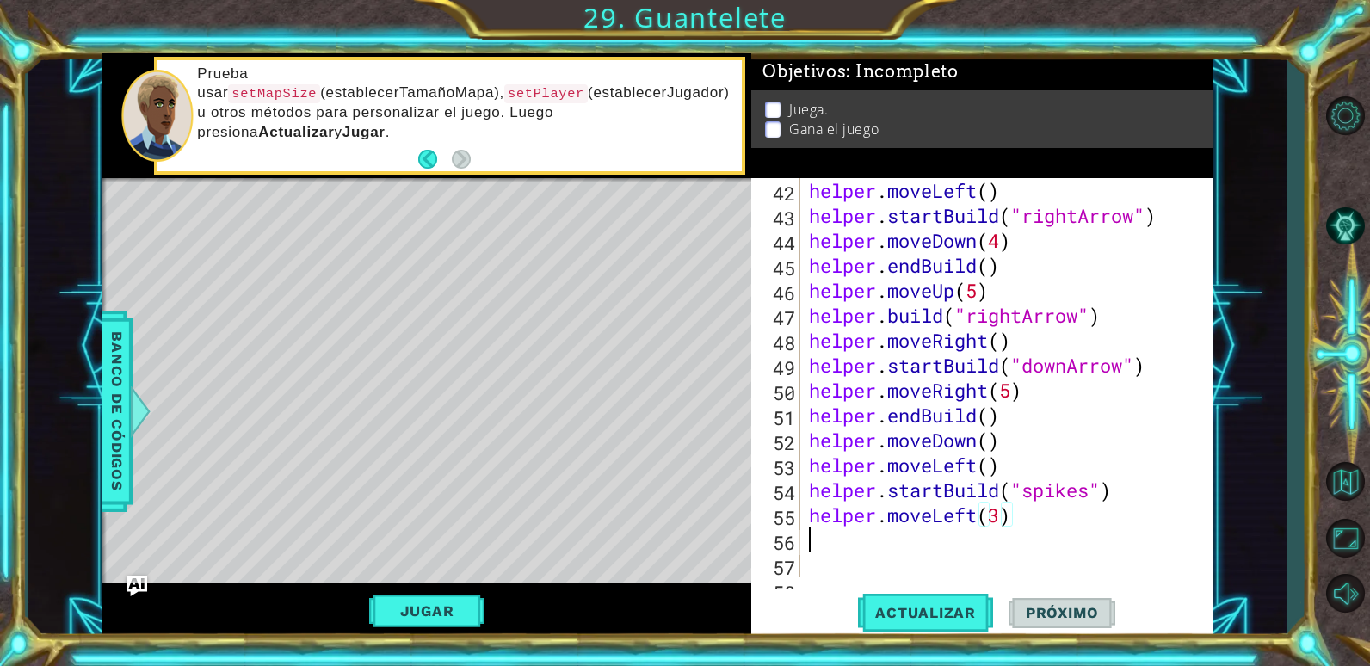
scroll to position [0, 0]
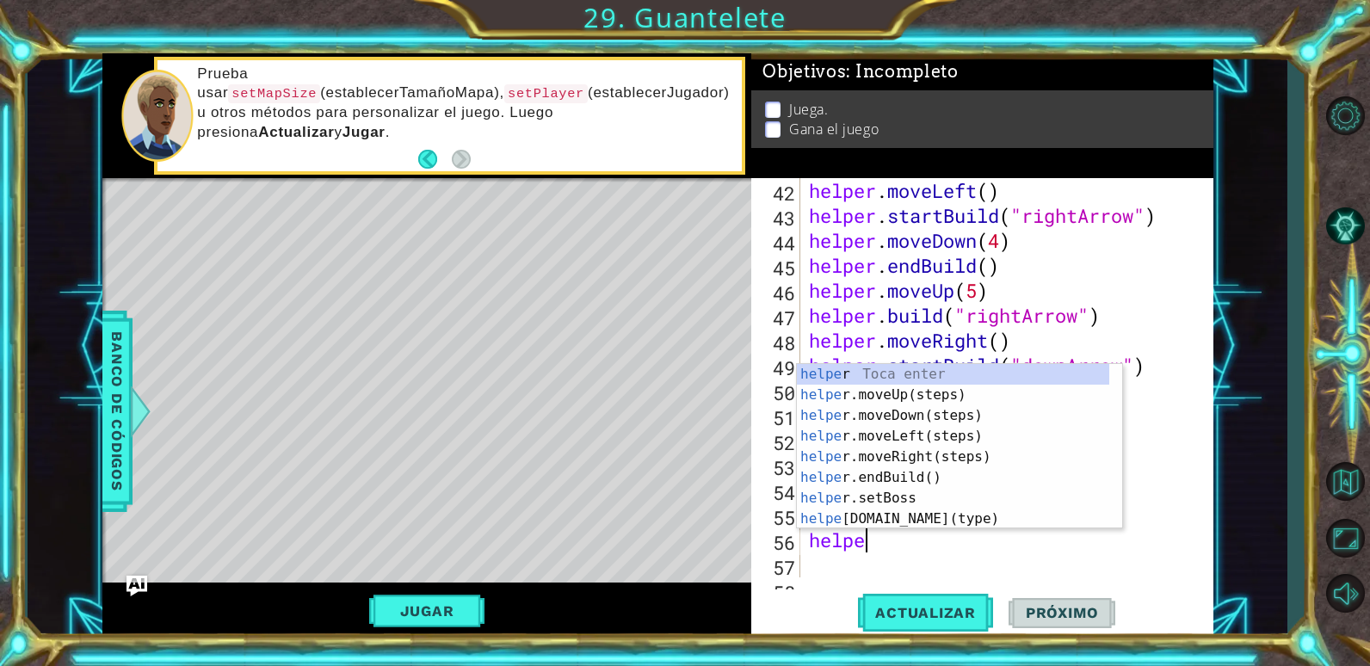
type textarea "helper"
click at [935, 467] on div "helper Toca enter helper .moveUp(steps) Toca enter helper .moveDown(steps) Toca…" at bounding box center [953, 467] width 312 height 207
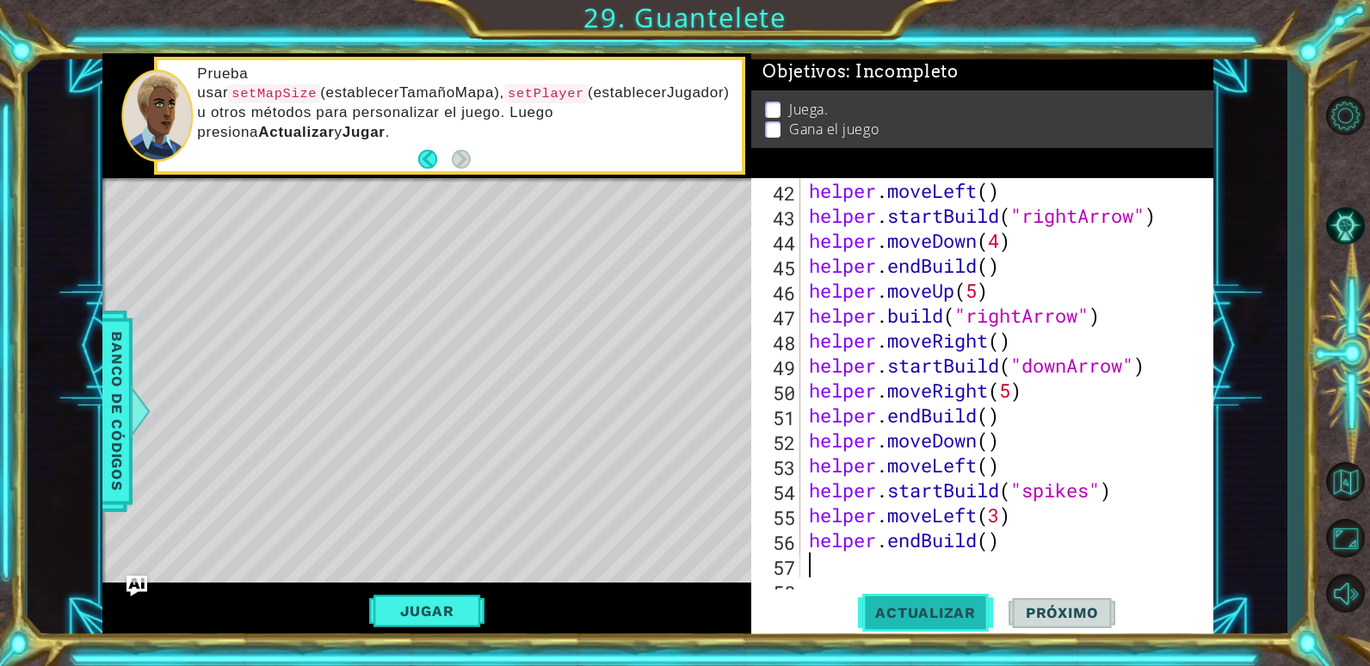
click at [945, 612] on span "Actualizar" at bounding box center [925, 612] width 135 height 17
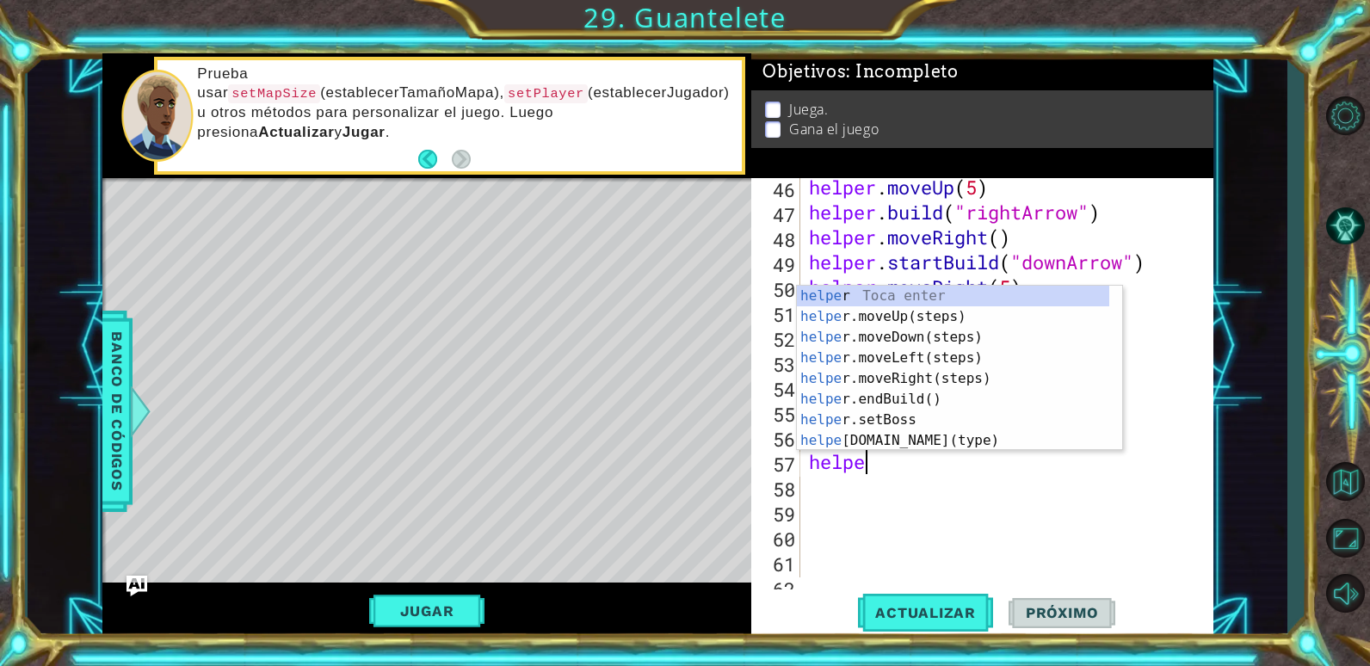
type textarea "helper"
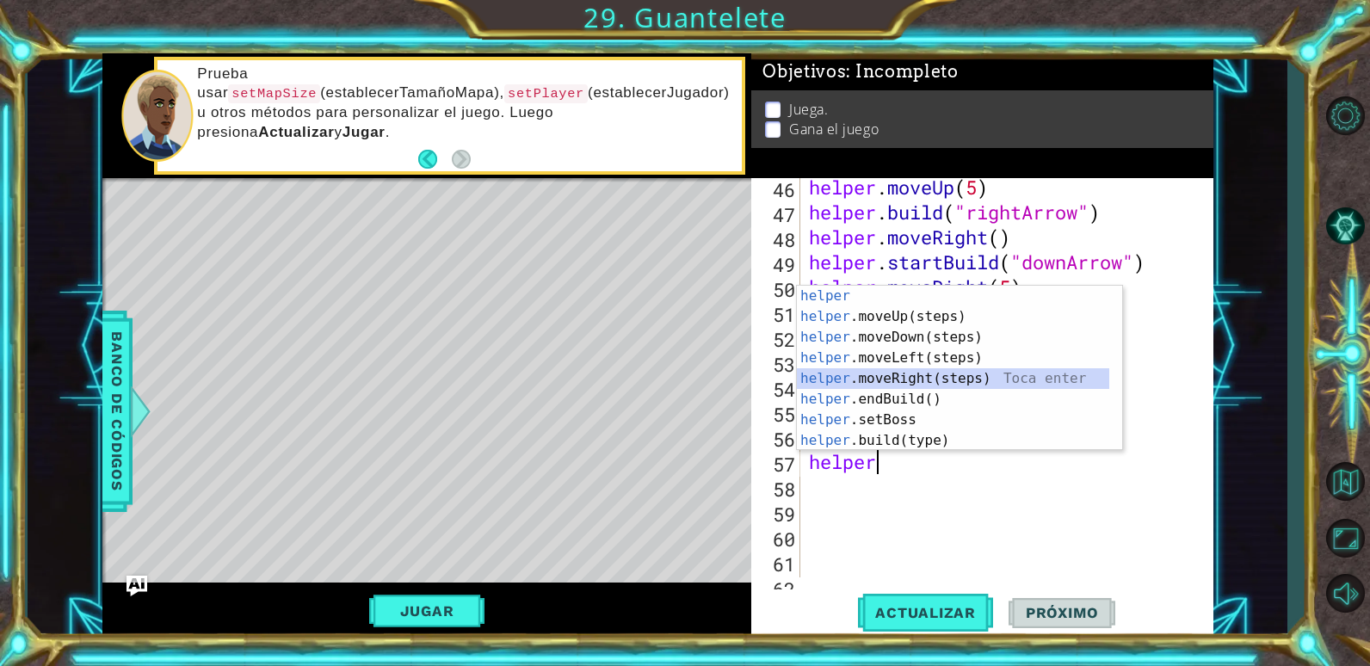
click at [903, 374] on div "helper Toca enter helper .moveUp(steps) Toca enter helper .moveDown(steps) Toca…" at bounding box center [953, 389] width 312 height 207
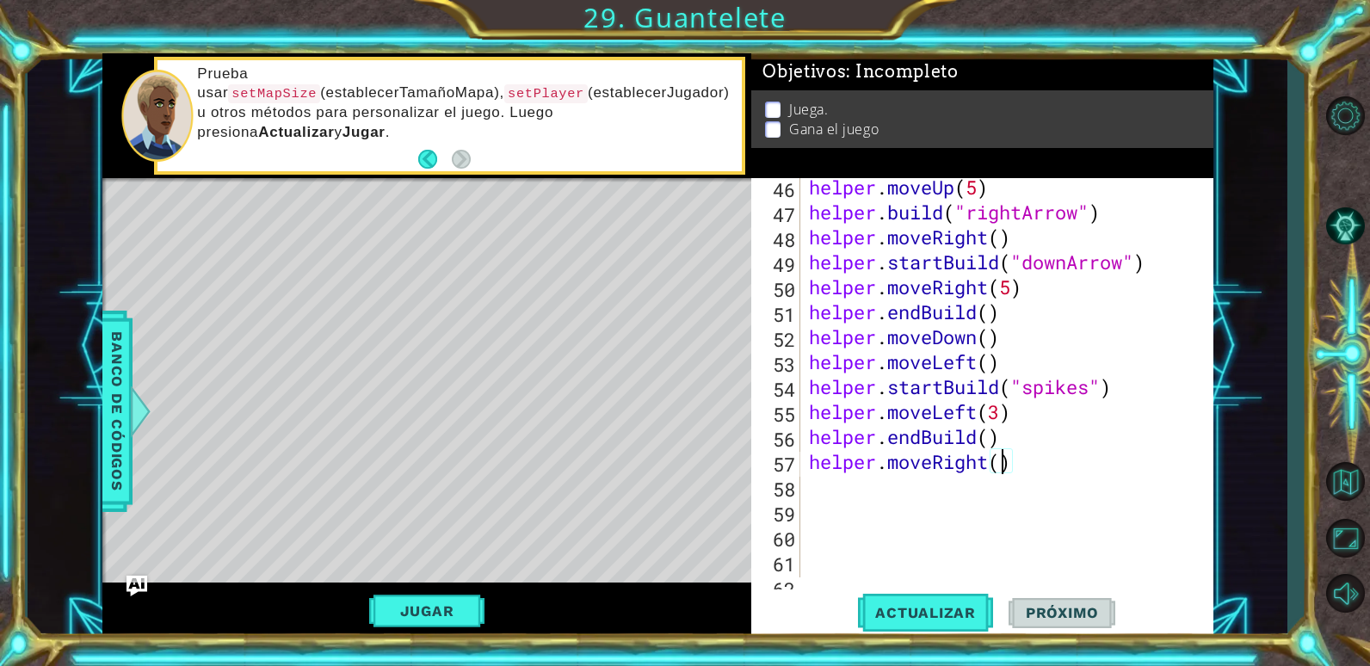
click at [999, 462] on div "helper . moveUp ( 5 ) helper . build ( "rightArrow" ) helper . moveRight ( ) he…" at bounding box center [1004, 399] width 398 height 449
type textarea "helper.moveRight(4)"
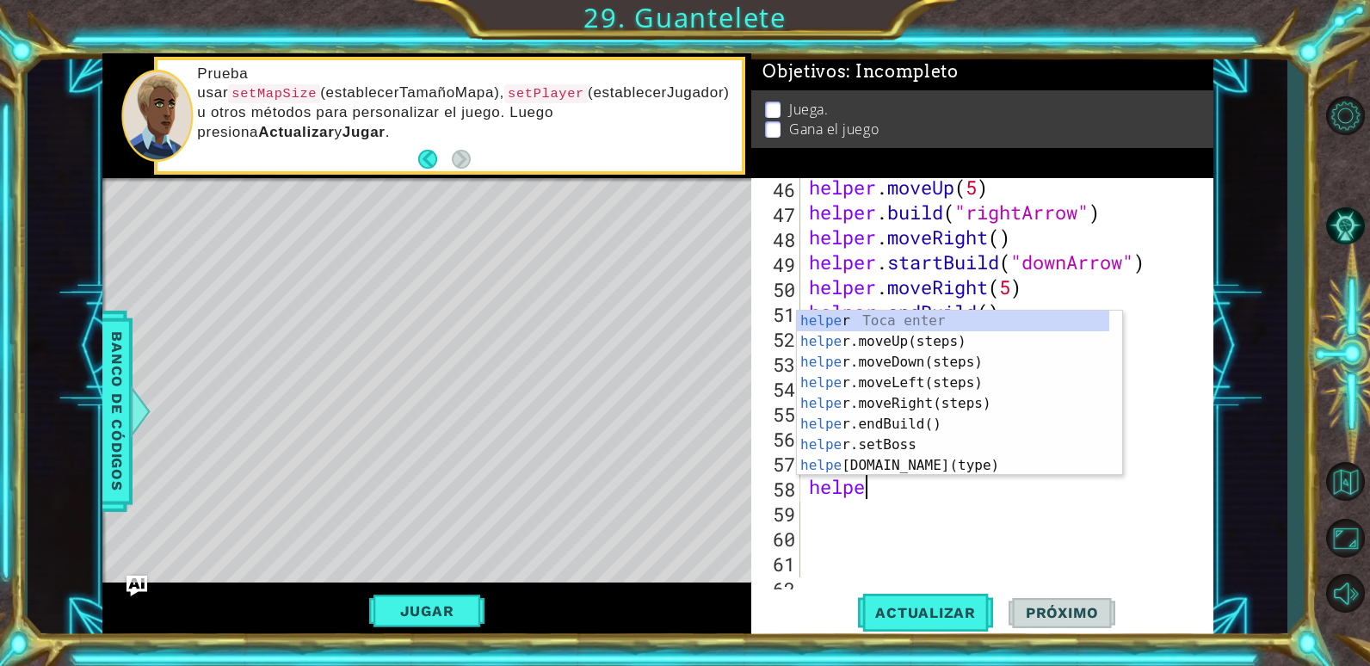
scroll to position [0, 3]
click at [995, 461] on div "helper Toca enter helper .moveUp(steps) Toca enter helper .moveDown(steps) Toca…" at bounding box center [953, 414] width 312 height 207
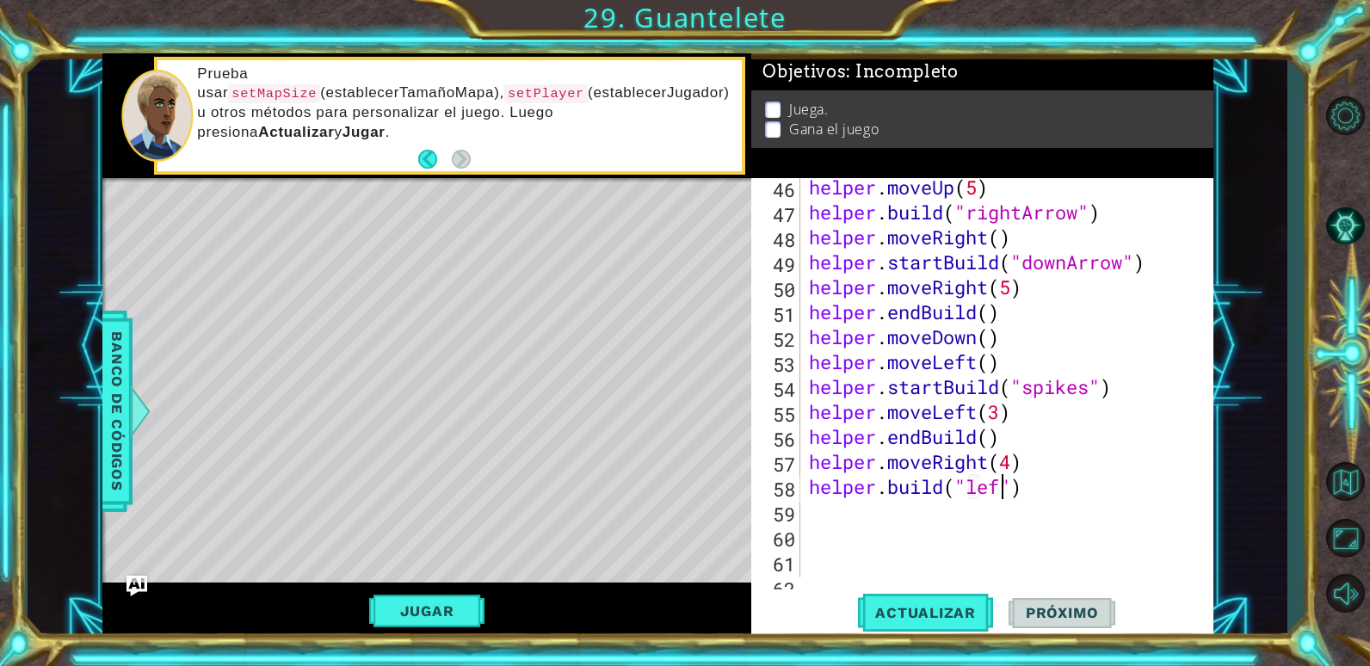
scroll to position [0, 9]
type textarea "[DOMAIN_NAME]("leftArrow")"
click at [938, 608] on span "Actualizar" at bounding box center [925, 612] width 135 height 17
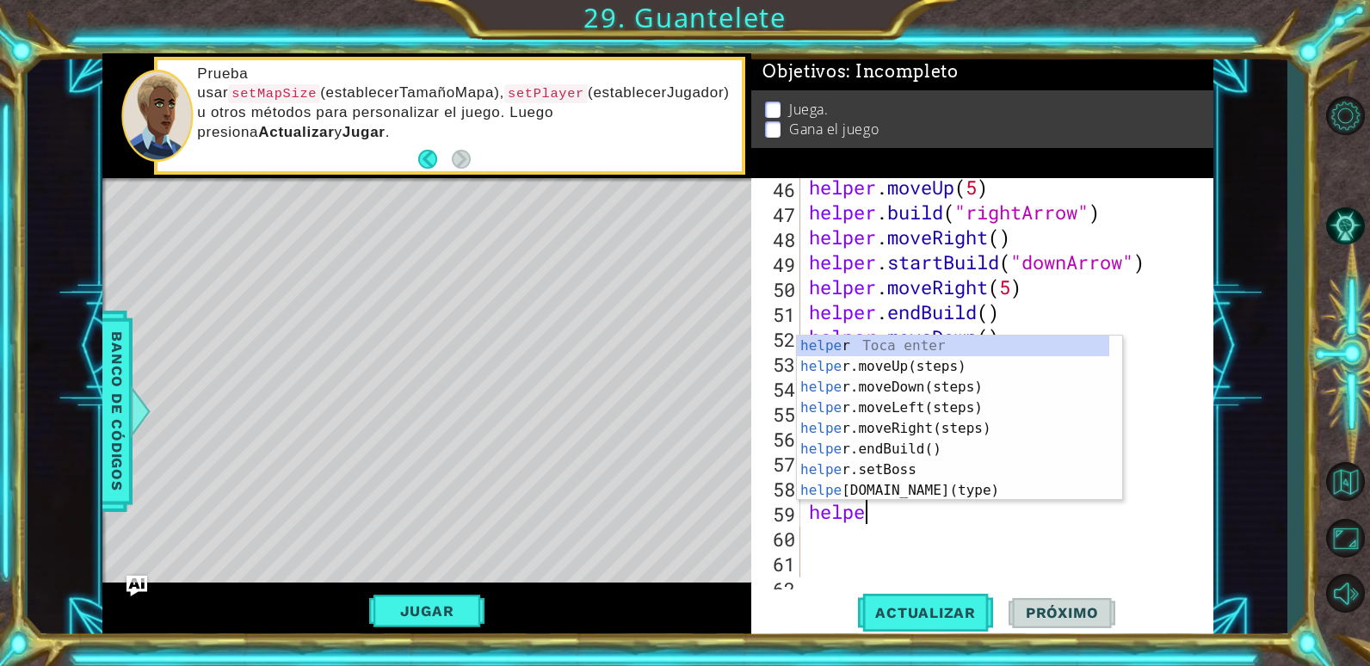
type textarea "helper"
click at [870, 384] on div "helper Toca enter helper .moveUp(steps) Toca enter helper .moveDown(steps) Toca…" at bounding box center [953, 439] width 312 height 207
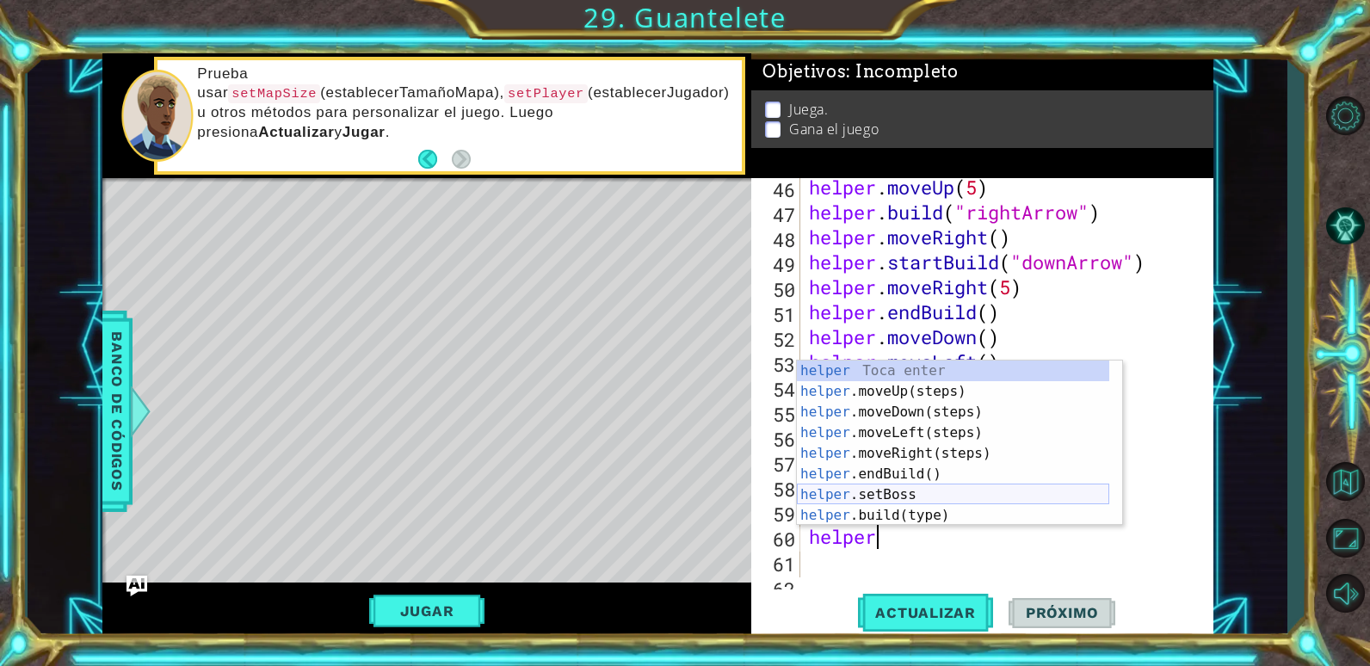
scroll to position [103, 0]
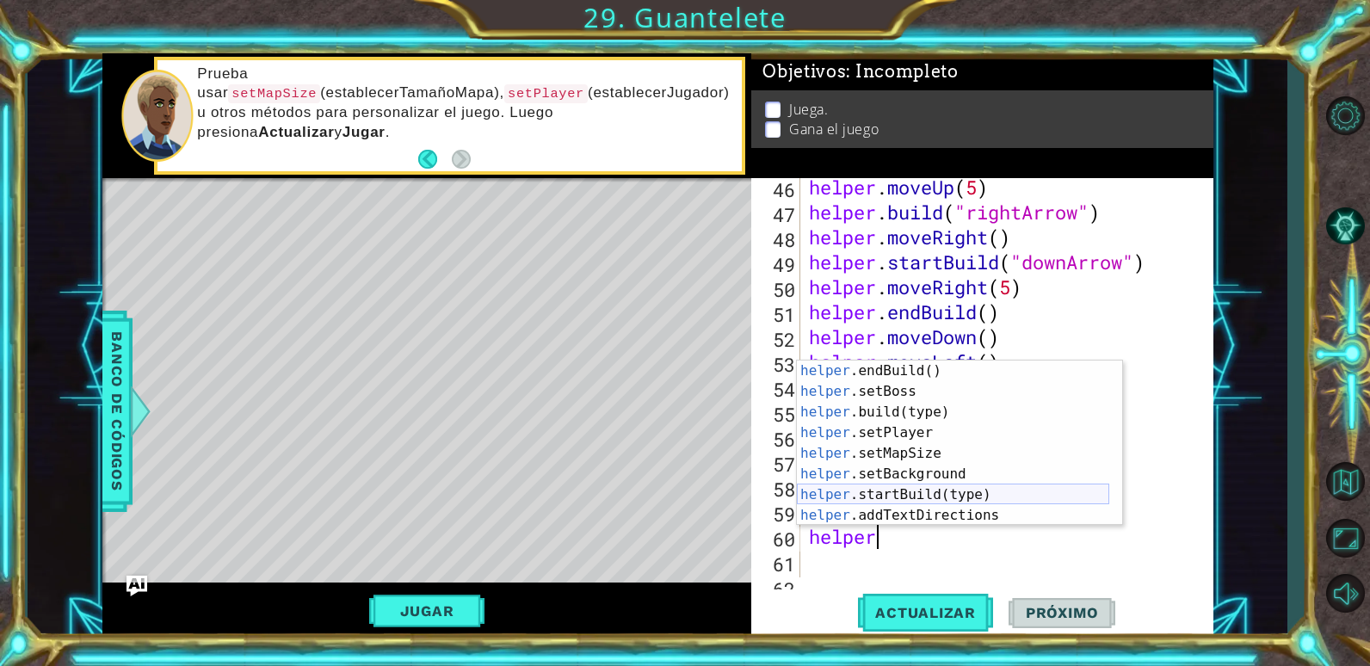
click at [923, 487] on div "helper .endBuild() Toca enter helper .setBoss Toca enter helper .build(type) To…" at bounding box center [953, 464] width 312 height 207
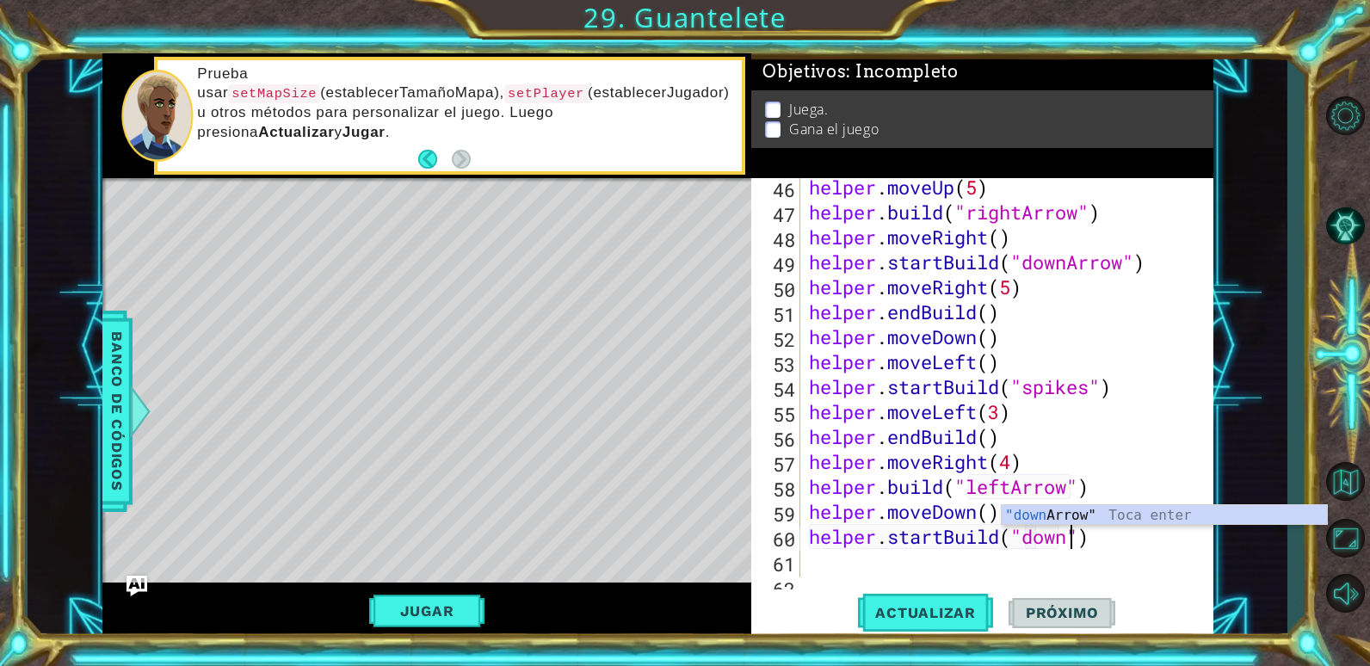
scroll to position [0, 12]
type textarea "helper.startBuild("downArrow")"
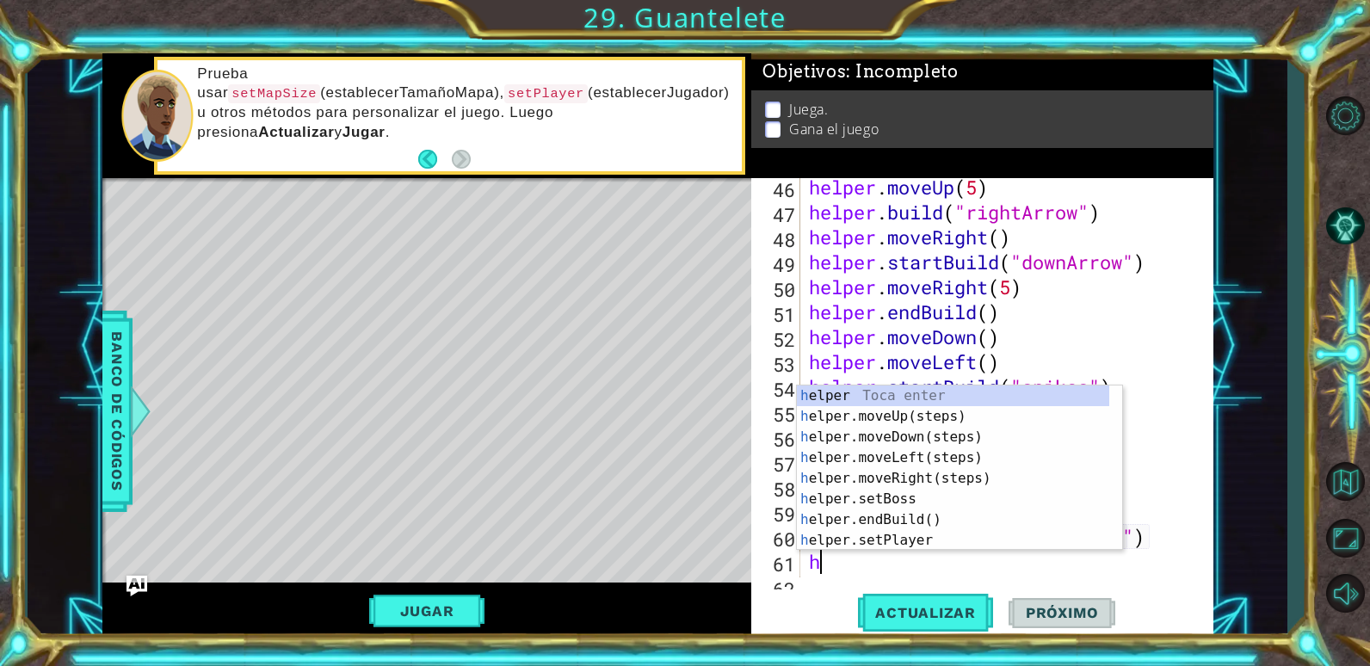
scroll to position [0, 0]
type textarea "helper"
click at [921, 464] on div "helper Toca enter helper .moveUp(steps) Toca enter helper .moveDown(steps) Toca…" at bounding box center [953, 489] width 312 height 207
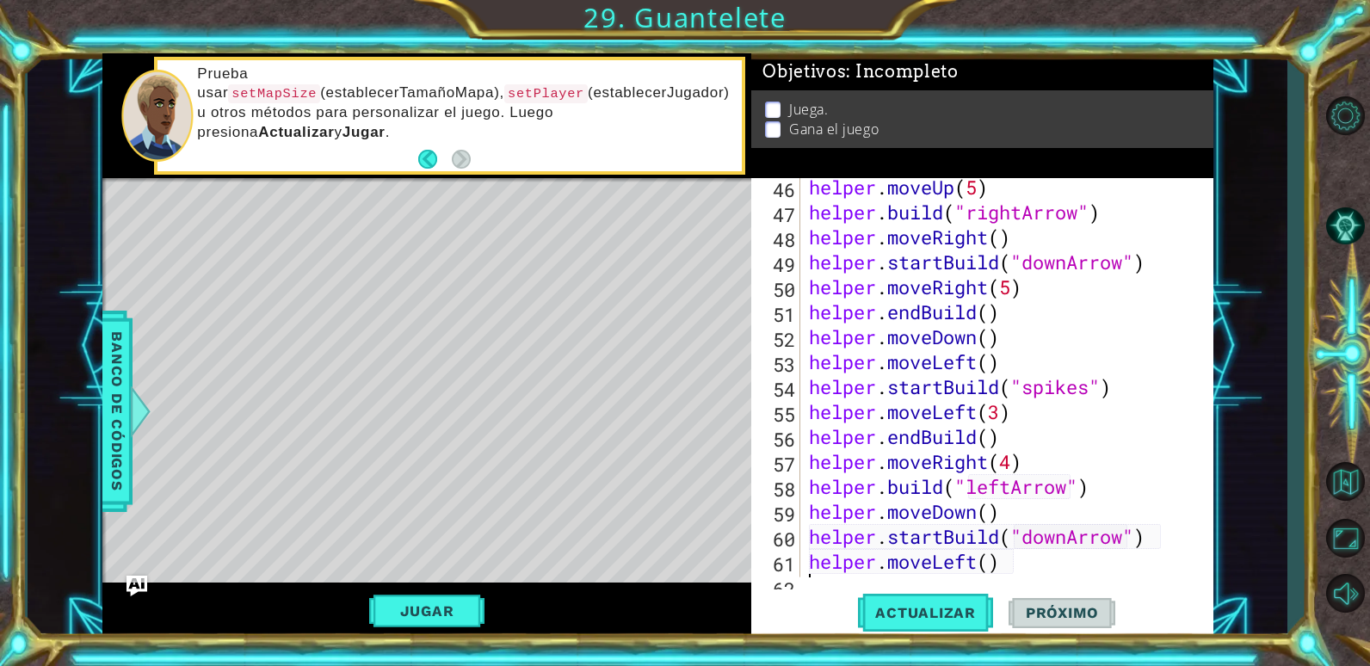
scroll to position [0, 0]
click at [989, 561] on div "helper . moveUp ( 5 ) helper . build ( "rightArrow" ) helper . moveRight ( ) he…" at bounding box center [1004, 399] width 398 height 449
click at [887, 618] on span "Actualizar" at bounding box center [925, 612] width 135 height 17
click at [1007, 513] on div "helper . moveUp ( 5 ) helper . build ( "rightArrow" ) helper . moveRight ( ) he…" at bounding box center [1004, 399] width 398 height 449
type textarea "helper.moveDown()"
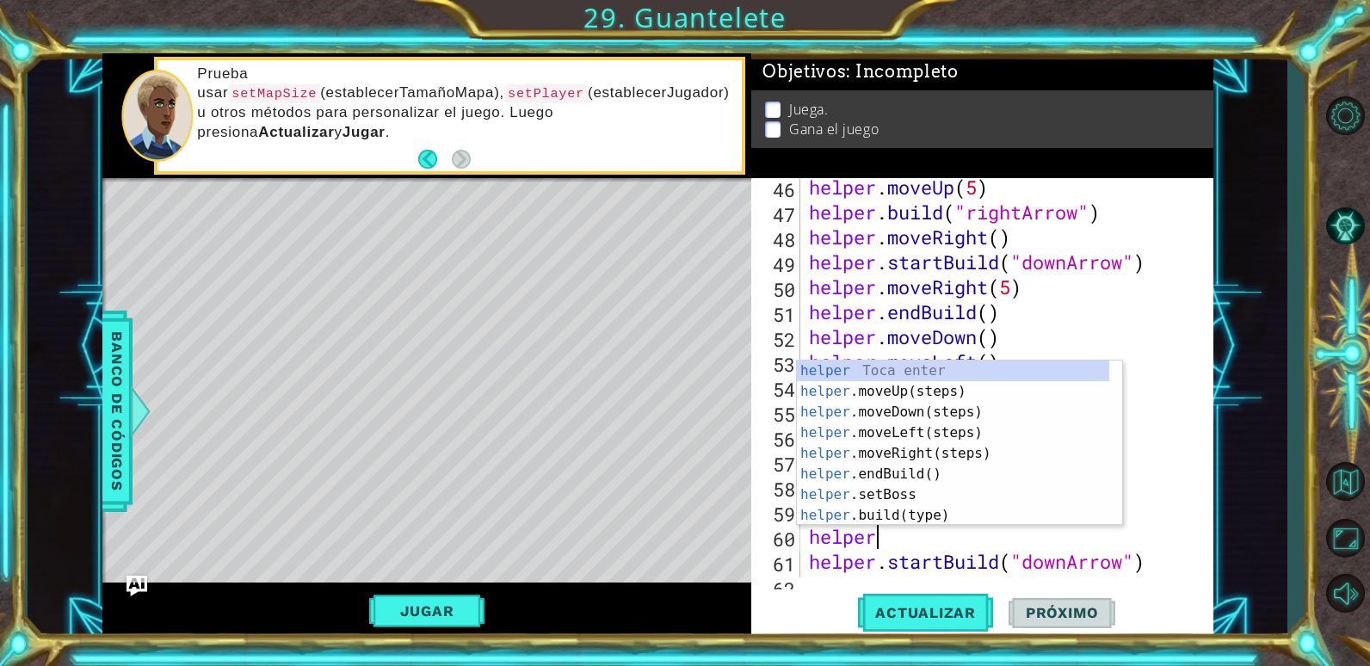
scroll to position [0, 3]
click at [979, 510] on div "helper Toca enter helper .moveUp(steps) Toca enter helper .moveDown(steps) Toca…" at bounding box center [953, 464] width 312 height 207
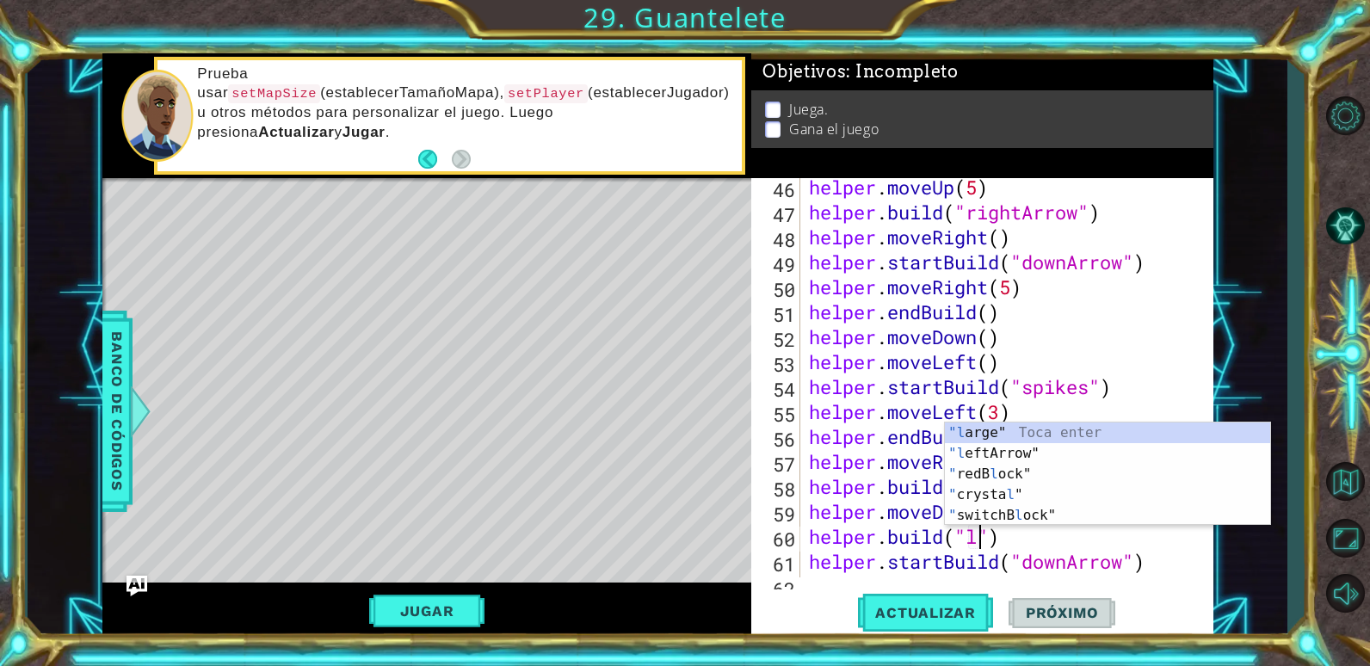
scroll to position [0, 9]
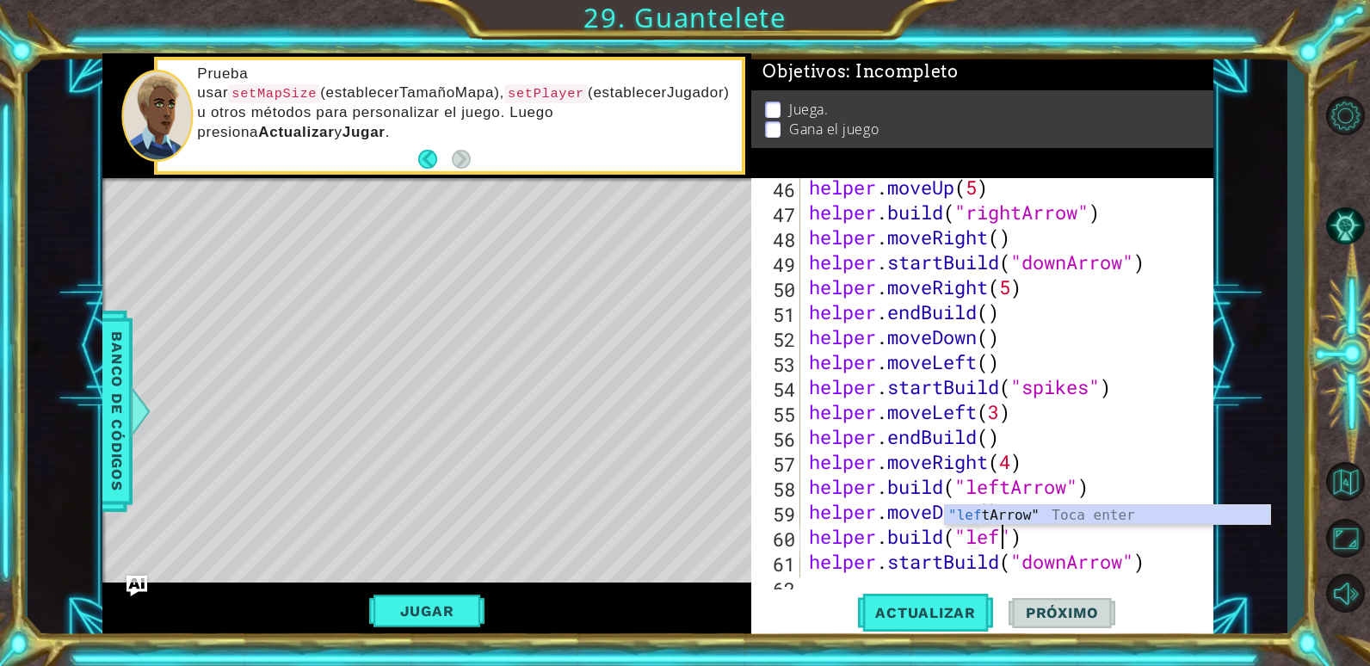
type textarea "[DOMAIN_NAME]("leftArrow")"
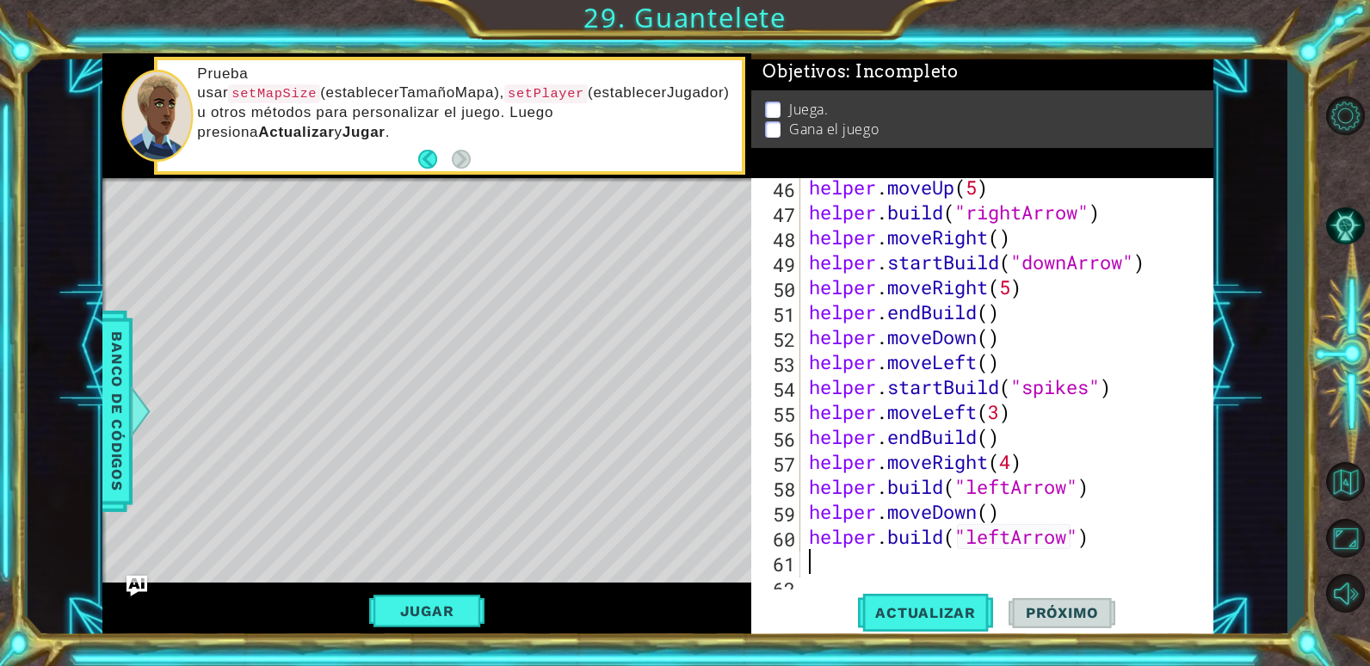
scroll to position [0, 0]
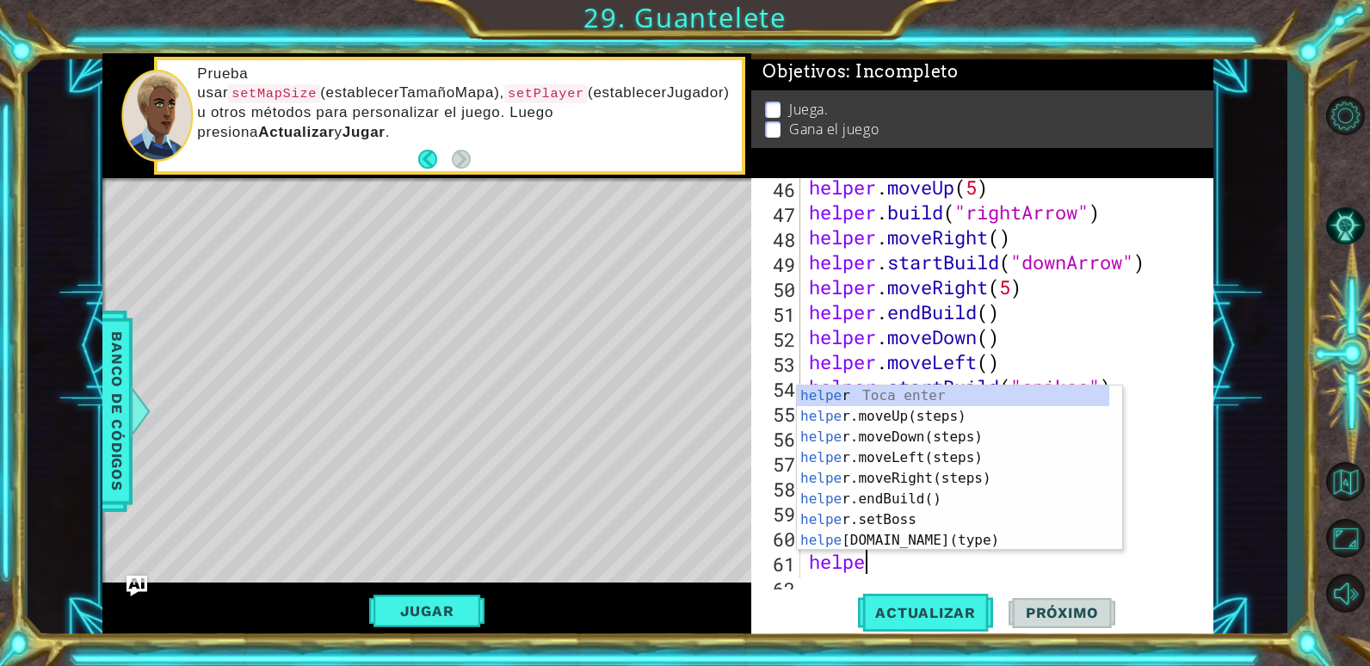
type textarea "helper"
click at [940, 449] on div "helper Toca enter helper .moveUp(steps) Toca enter helper .moveDown(steps) Toca…" at bounding box center [953, 489] width 312 height 207
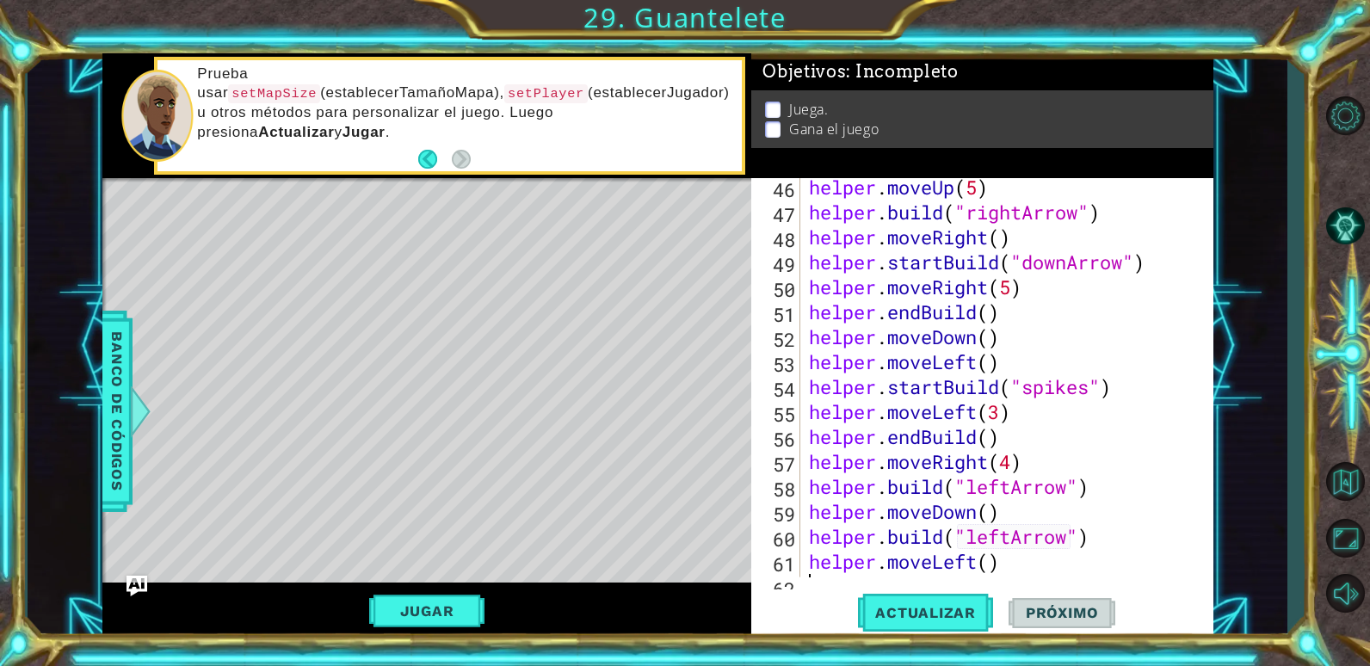
scroll to position [1306, 0]
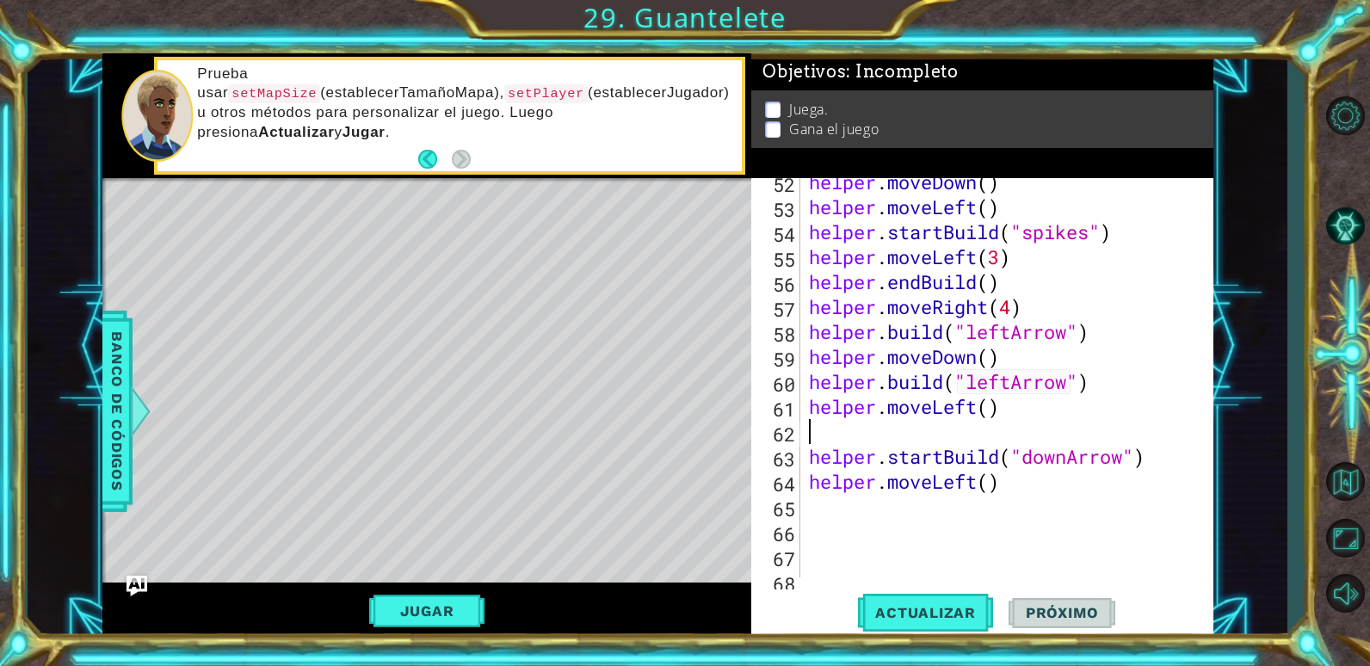
type textarea "helper.moveLeft()"
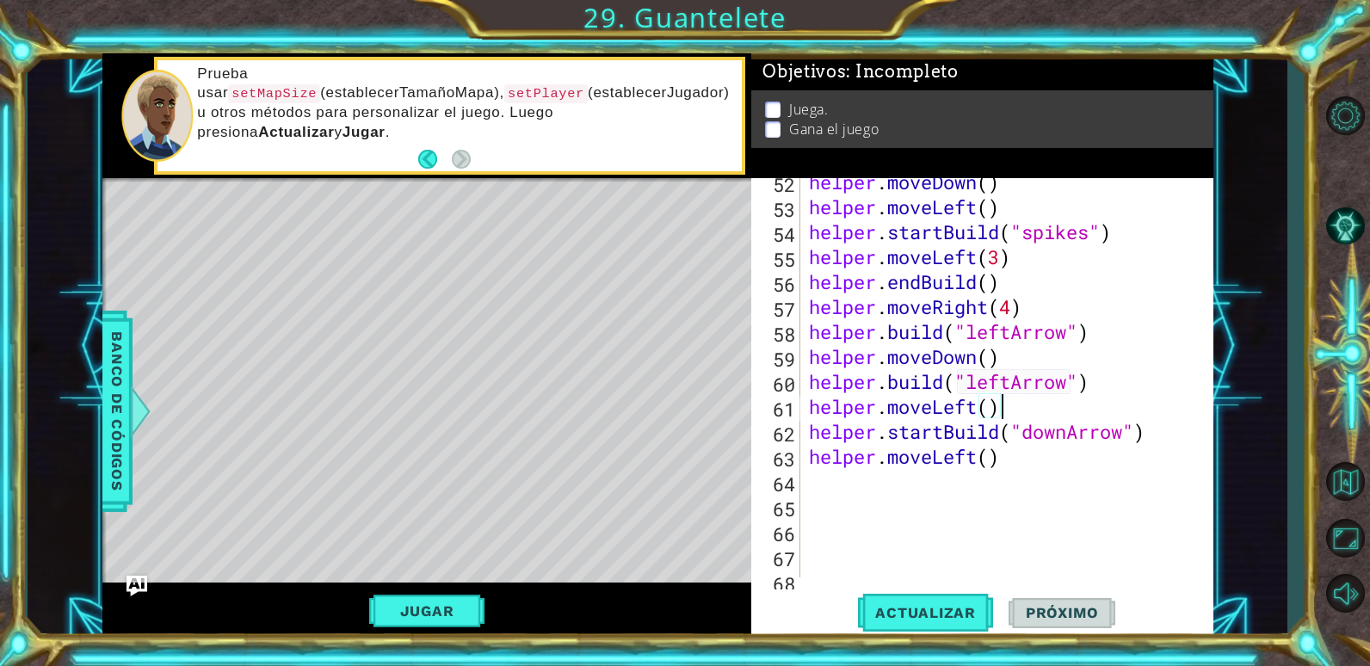
click at [1023, 470] on div "helper . moveDown ( ) helper . moveLeft ( ) helper . startBuild ( "spikes" ) he…" at bounding box center [1004, 394] width 398 height 449
click at [978, 460] on div "helper . moveDown ( ) helper . moveLeft ( ) helper . startBuild ( "spikes" ) he…" at bounding box center [1004, 394] width 398 height 449
click at [990, 456] on div "helper . moveDown ( ) helper . moveLeft ( ) helper . startBuild ( "spikes" ) he…" at bounding box center [1004, 394] width 398 height 449
type textarea "helper.moveLeft(3)"
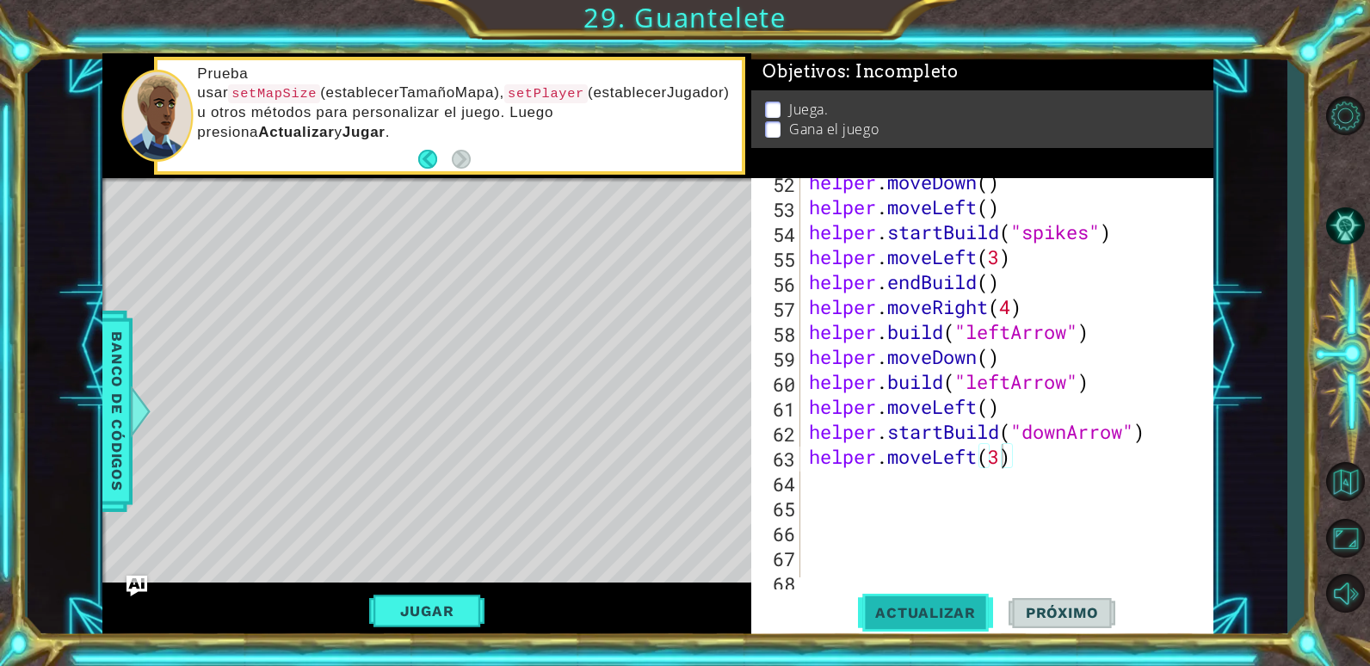
click at [942, 608] on span "Actualizar" at bounding box center [925, 612] width 135 height 17
click at [874, 495] on div "helper . moveDown ( ) helper . moveLeft ( ) helper . startBuild ( "spikes" ) he…" at bounding box center [1004, 394] width 398 height 449
click at [872, 477] on div "helper . moveDown ( ) helper . moveLeft ( ) helper . startBuild ( "spikes" ) he…" at bounding box center [1004, 394] width 398 height 449
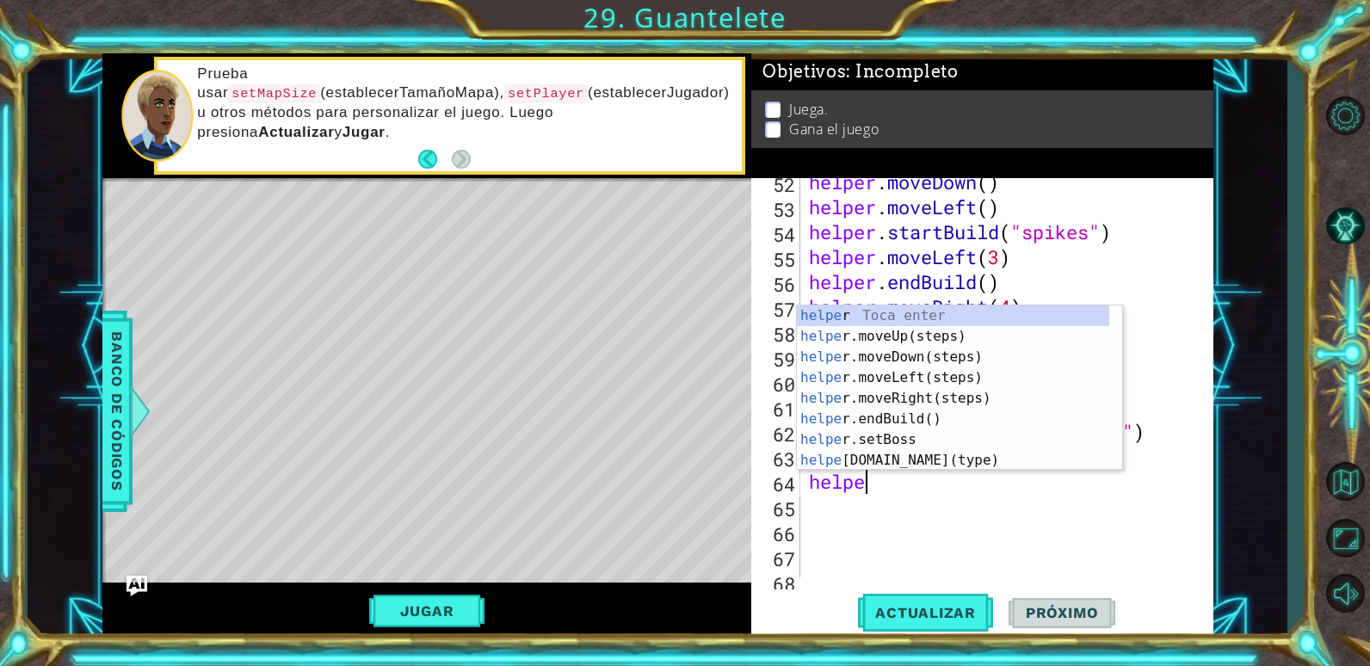
type textarea "helper"
click at [930, 353] on div "helper Toca enter helper .moveUp(steps) Toca enter helper .moveDown(steps) Toca…" at bounding box center [953, 408] width 312 height 207
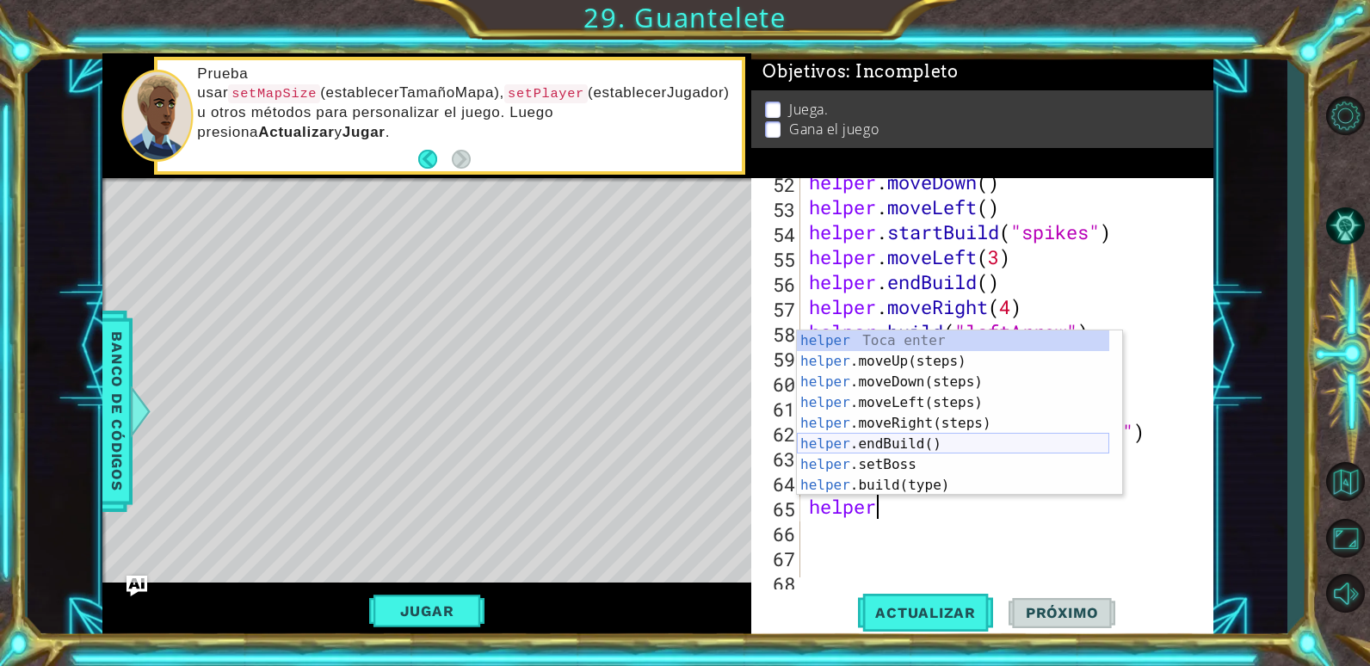
scroll to position [103, 0]
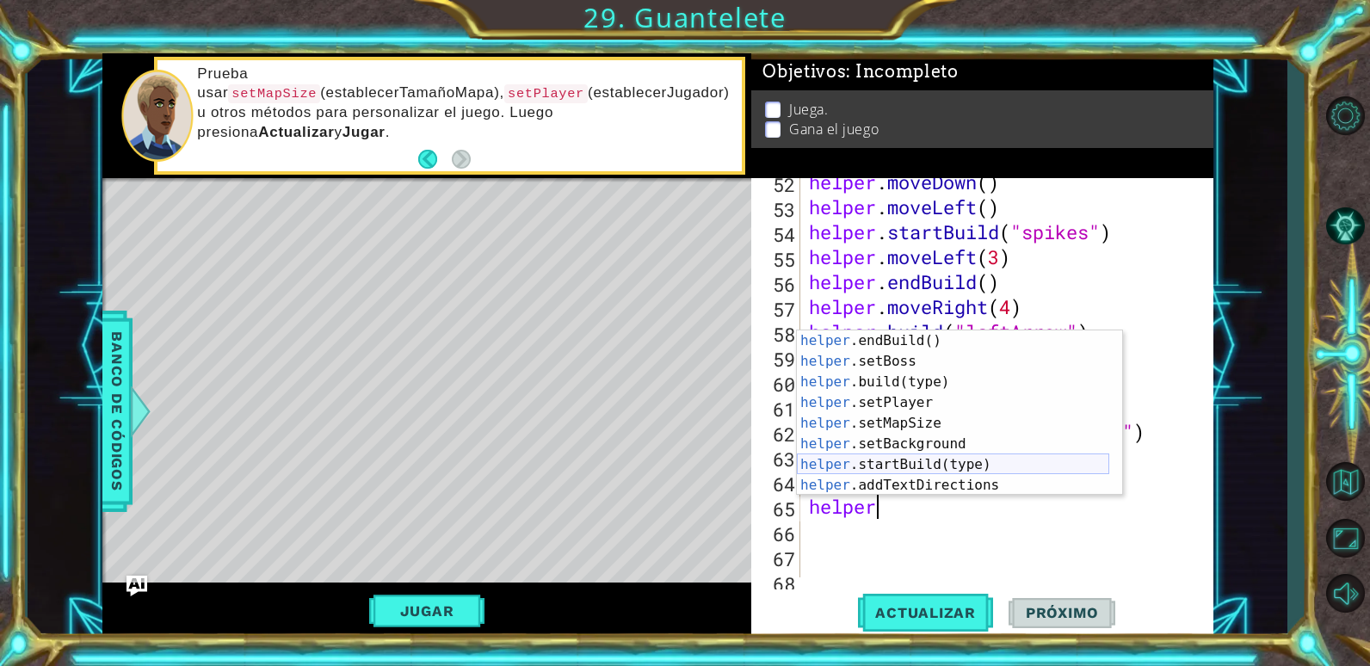
click at [903, 467] on div "helper .endBuild() Toca enter helper .setBoss Toca enter helper .build(type) To…" at bounding box center [953, 433] width 312 height 207
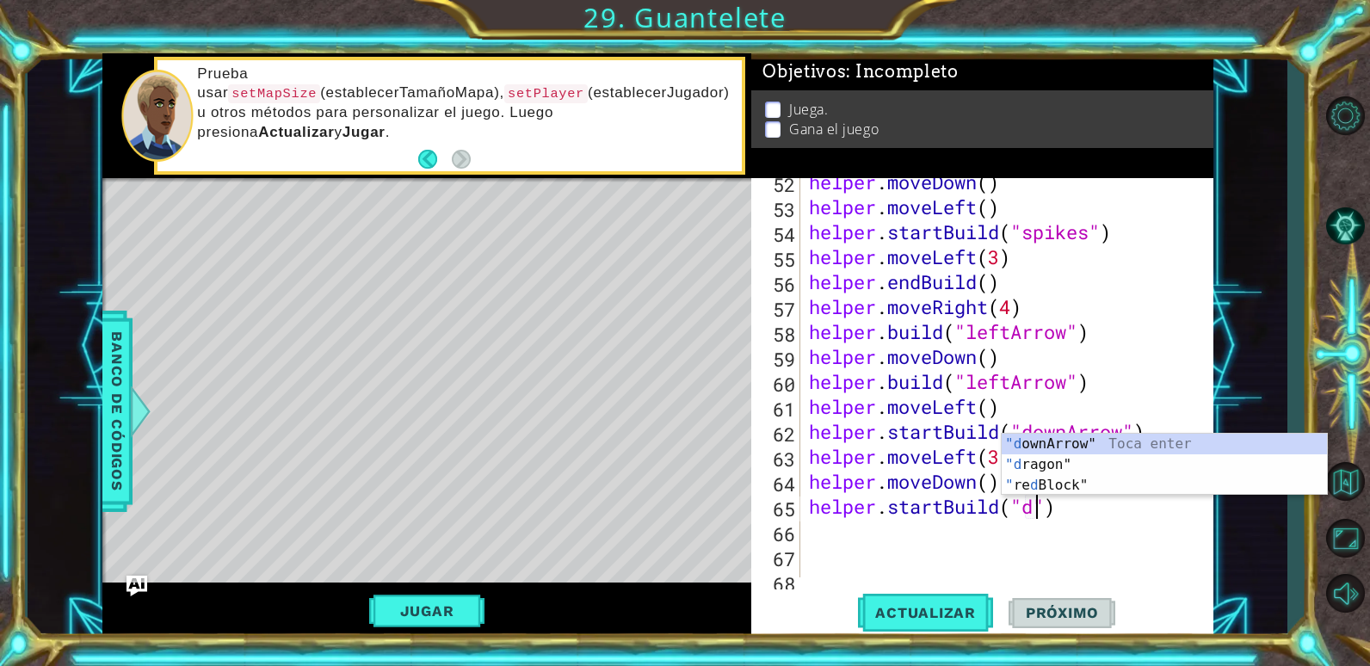
scroll to position [0, 11]
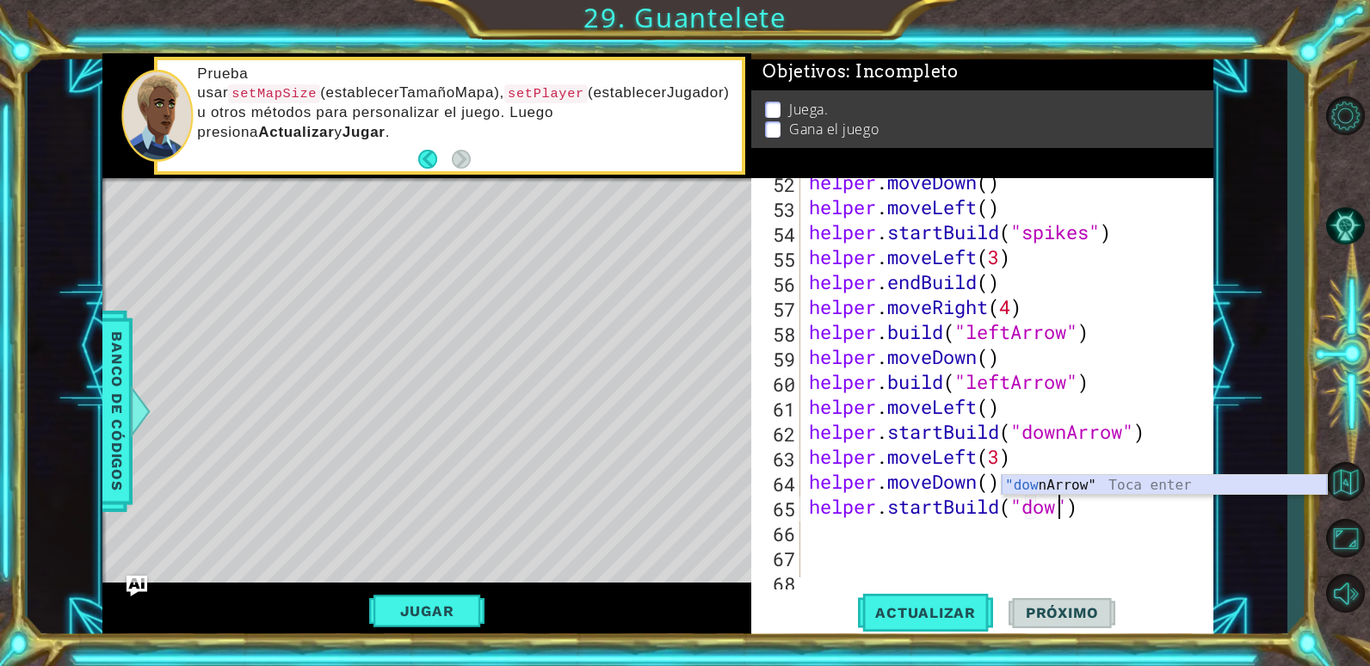
click at [1056, 487] on div ""dow nArrow" Toca enter" at bounding box center [1164, 506] width 325 height 62
type textarea "helper.startBuild("downArrow")"
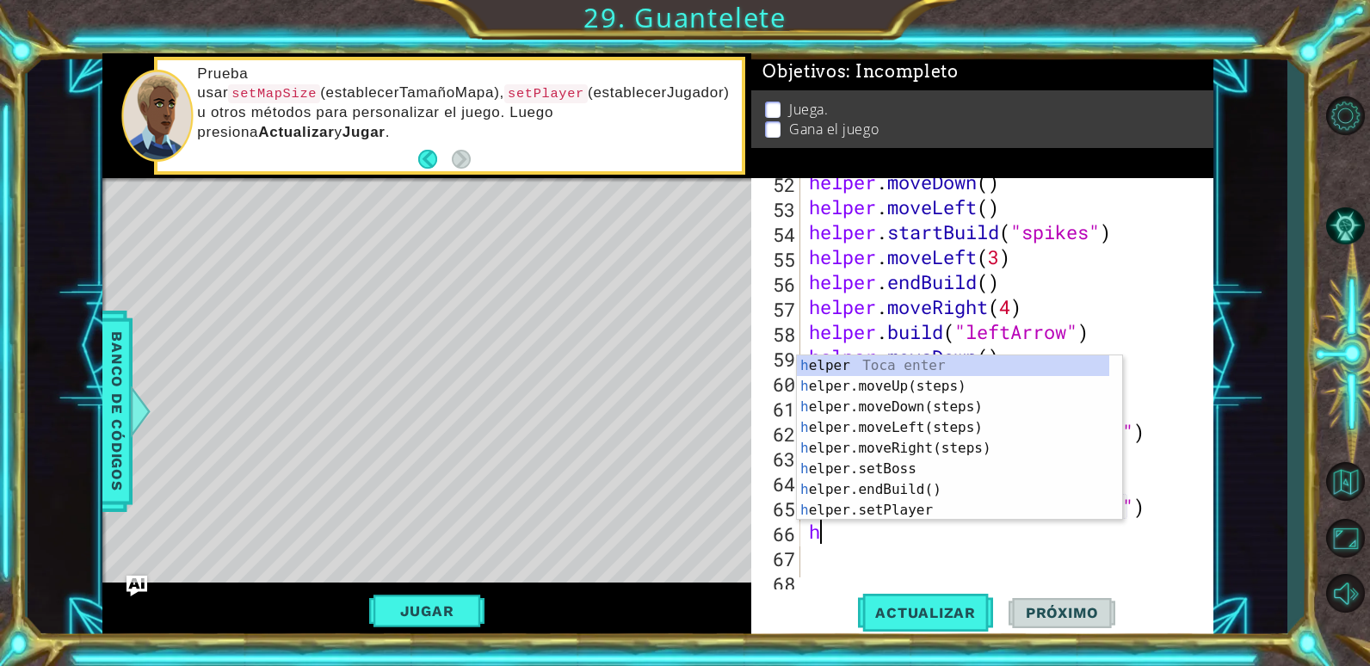
scroll to position [0, 0]
type textarea "helper"
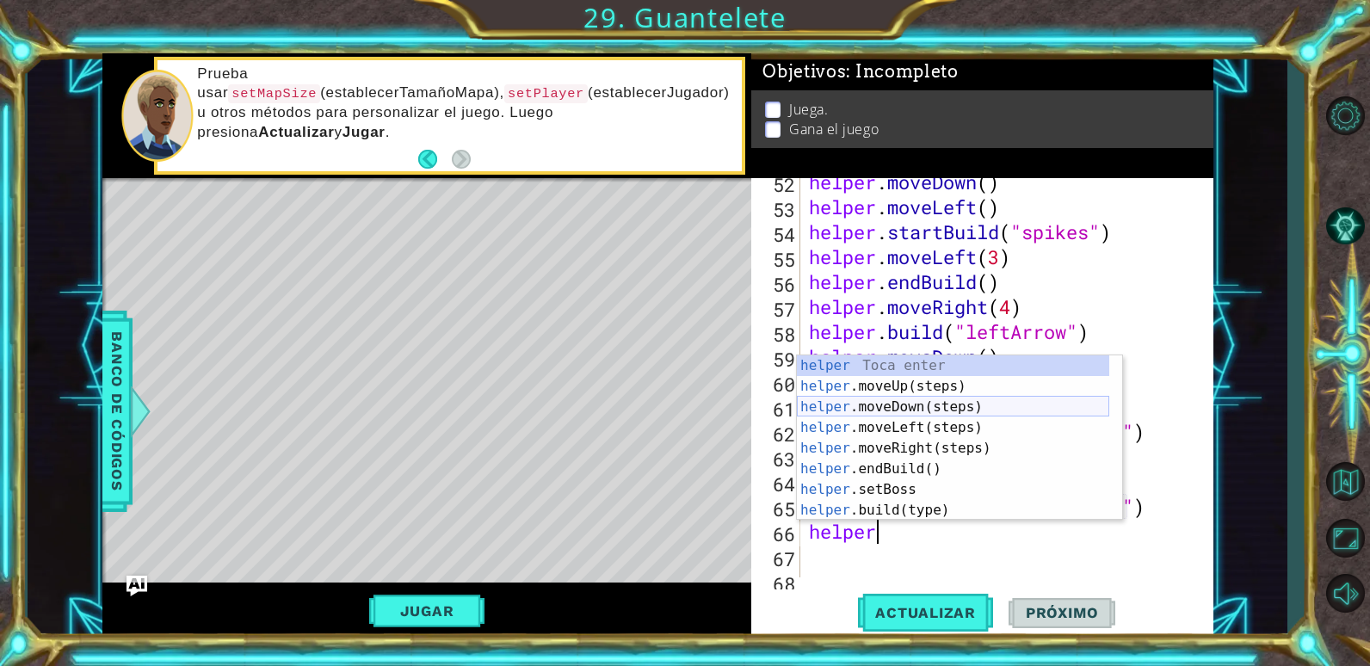
click at [912, 405] on div "helper Toca enter helper .moveUp(steps) Toca enter helper .moveDown(steps) Toca…" at bounding box center [953, 458] width 312 height 207
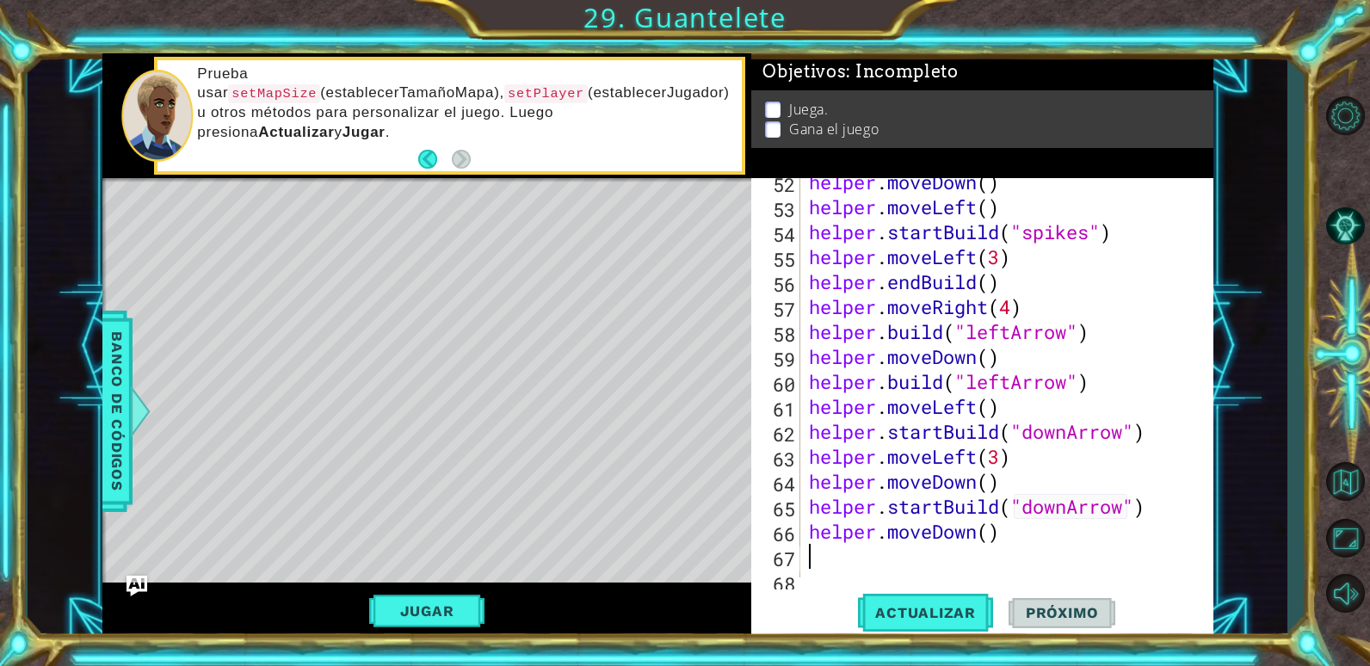
scroll to position [0, 0]
click at [989, 538] on div "helper . moveDown ( ) helper . moveLeft ( ) helper . startBuild ( "spikes" ) he…" at bounding box center [1004, 394] width 398 height 449
click at [963, 603] on button "Actualizar" at bounding box center [925, 612] width 135 height 46
type textarea "helper.moveDown()"
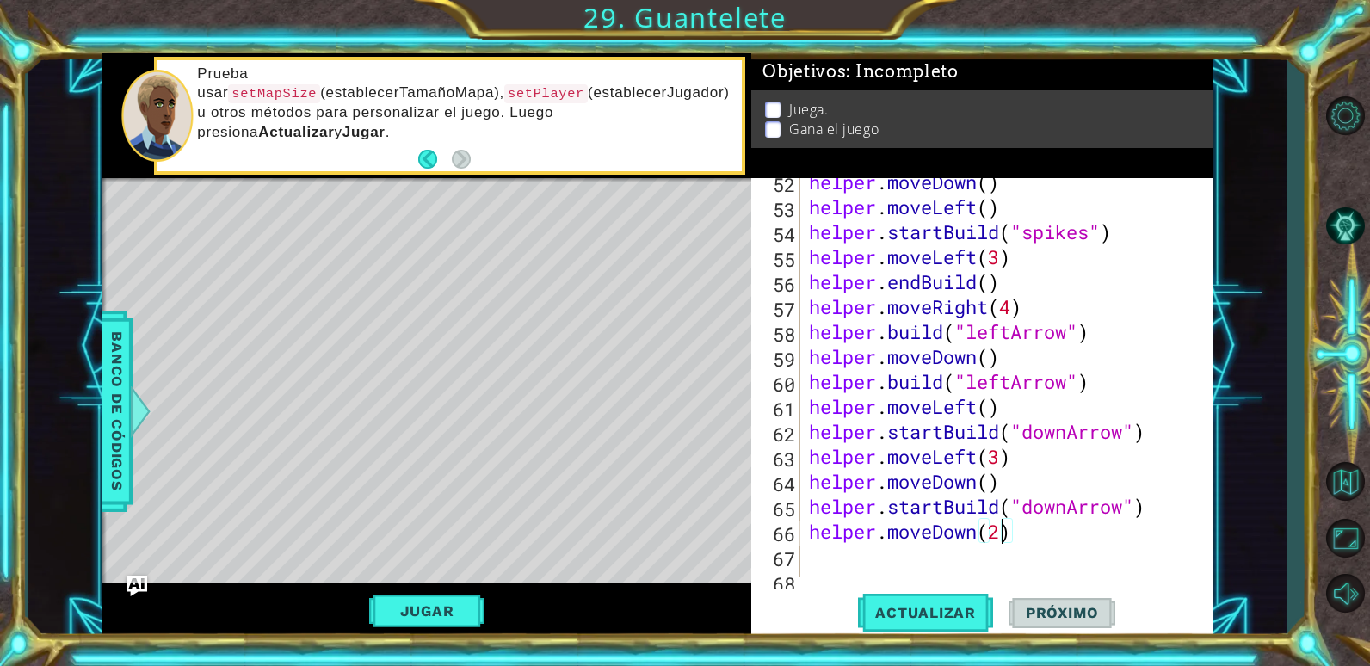
scroll to position [0, 8]
click at [973, 610] on span "Actualizar" at bounding box center [925, 612] width 135 height 17
click at [817, 568] on div "helper . moveDown ( ) helper . moveLeft ( ) helper . startBuild ( "spikes" ) he…" at bounding box center [1004, 394] width 398 height 449
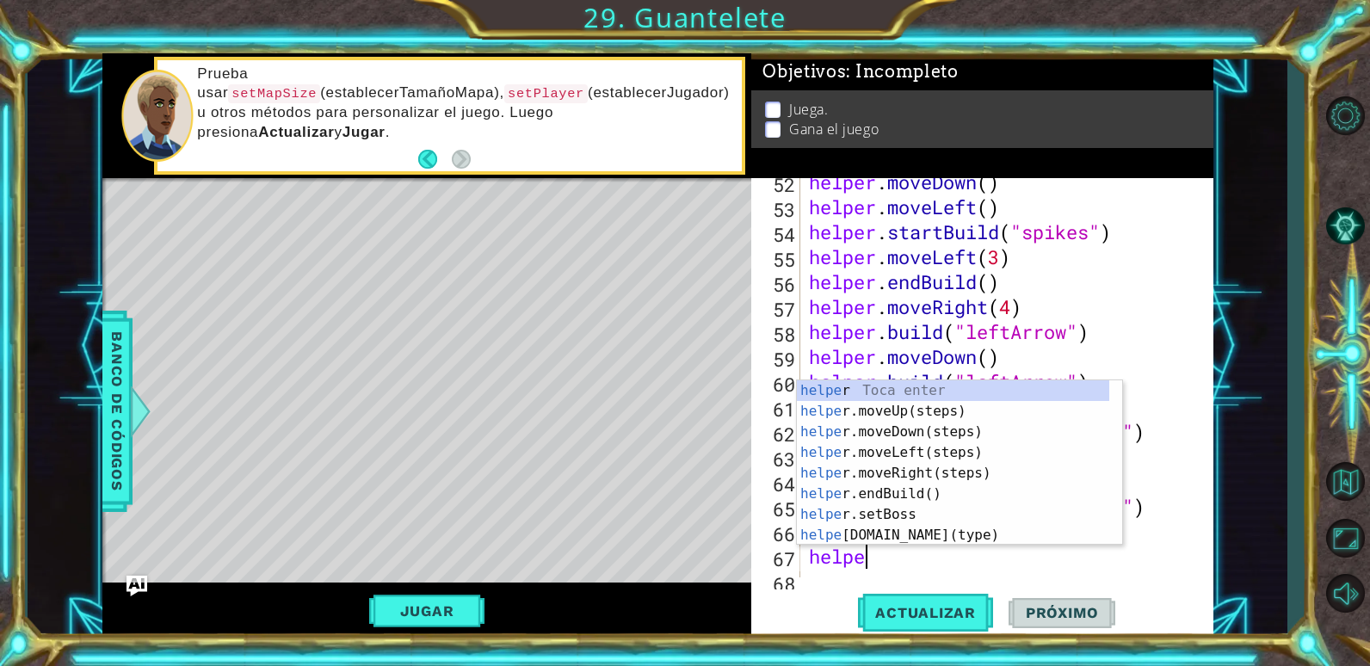
type textarea "helper"
click at [855, 489] on div "helper Toca enter helper .moveUp(steps) Toca enter helper .moveDown(steps) Toca…" at bounding box center [953, 483] width 312 height 207
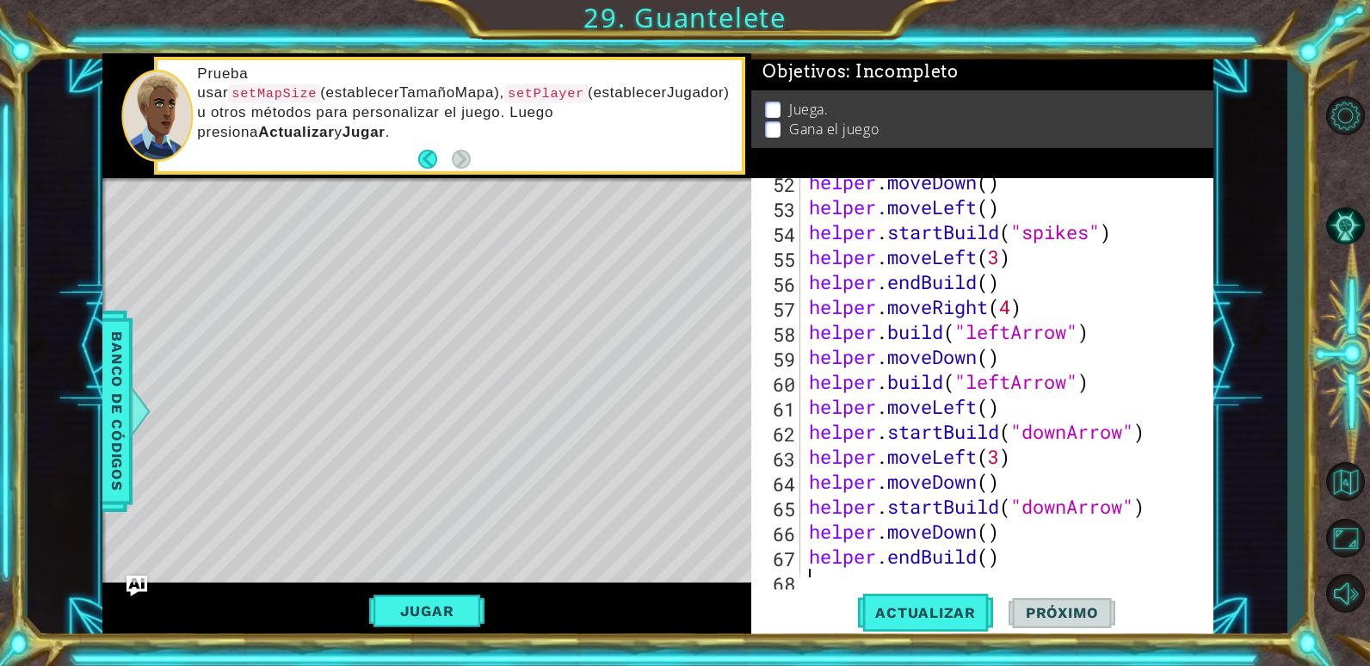
scroll to position [1323, 0]
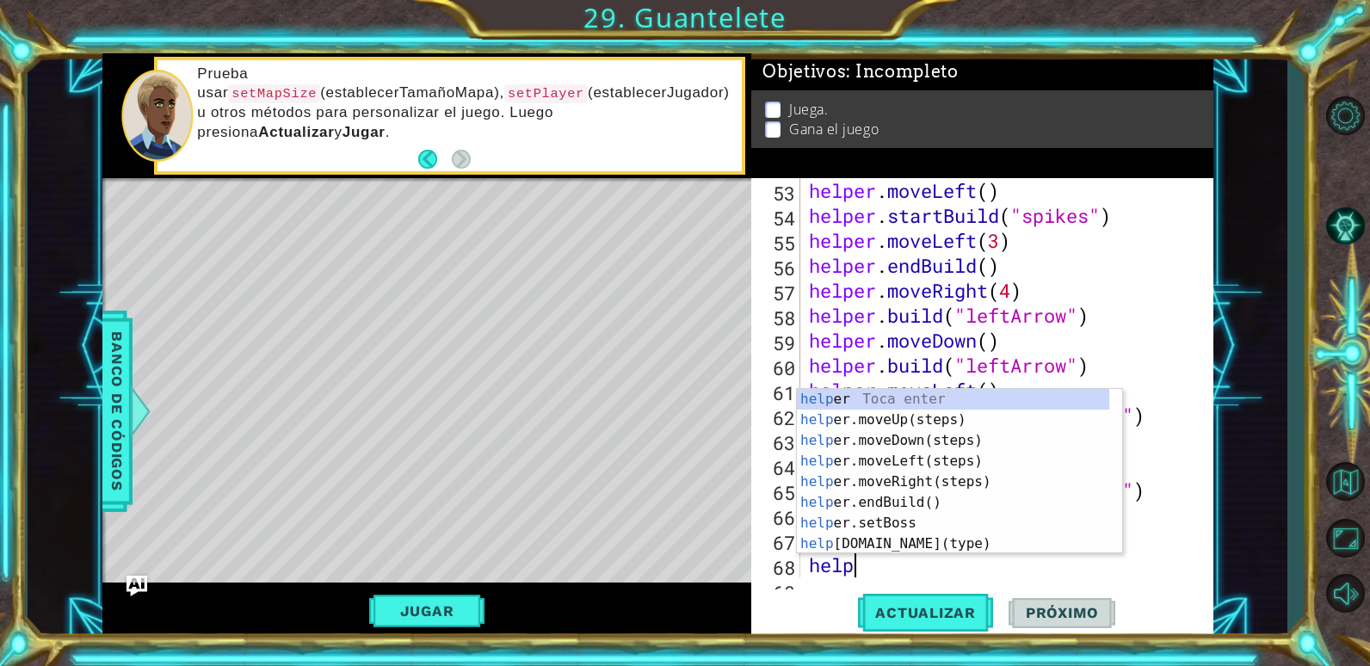
type textarea "helper"
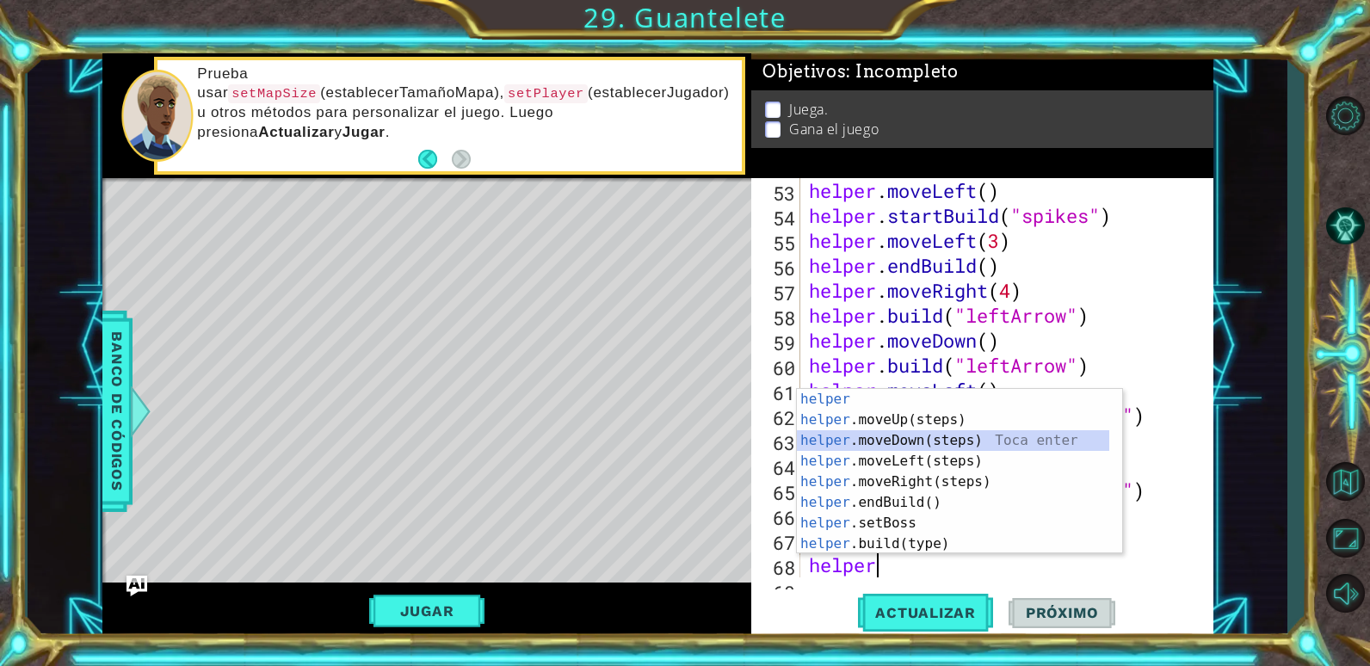
click at [905, 447] on div "helper Toca enter helper .moveUp(steps) Toca enter helper .moveDown(steps) Toca…" at bounding box center [953, 492] width 312 height 207
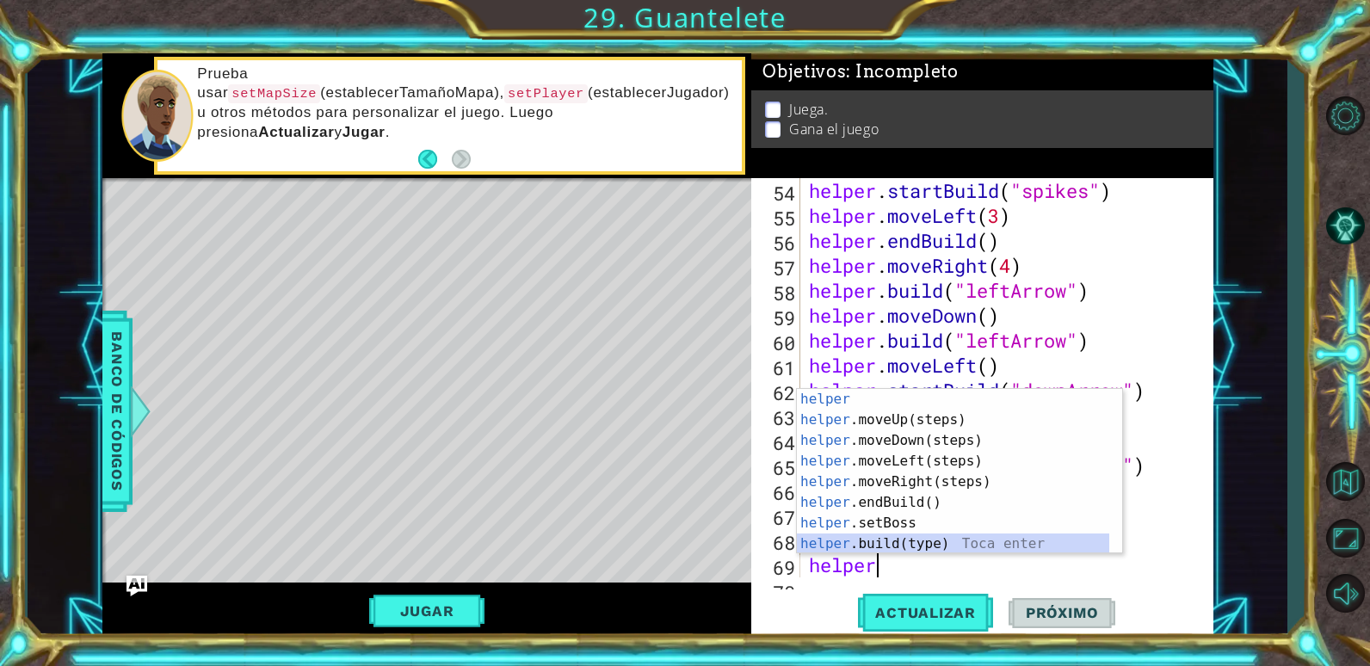
click at [918, 542] on div "helper Toca enter helper .moveUp(steps) Toca enter helper .moveDown(steps) Toca…" at bounding box center [953, 492] width 312 height 207
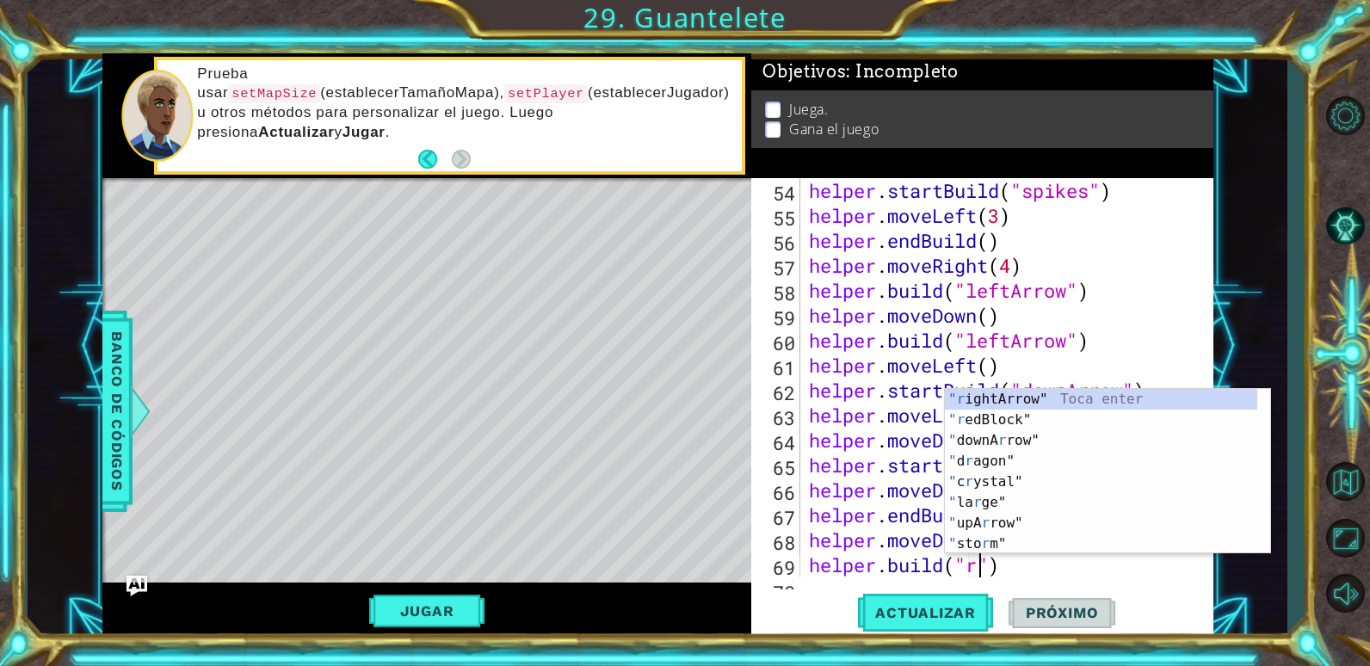
scroll to position [0, 9]
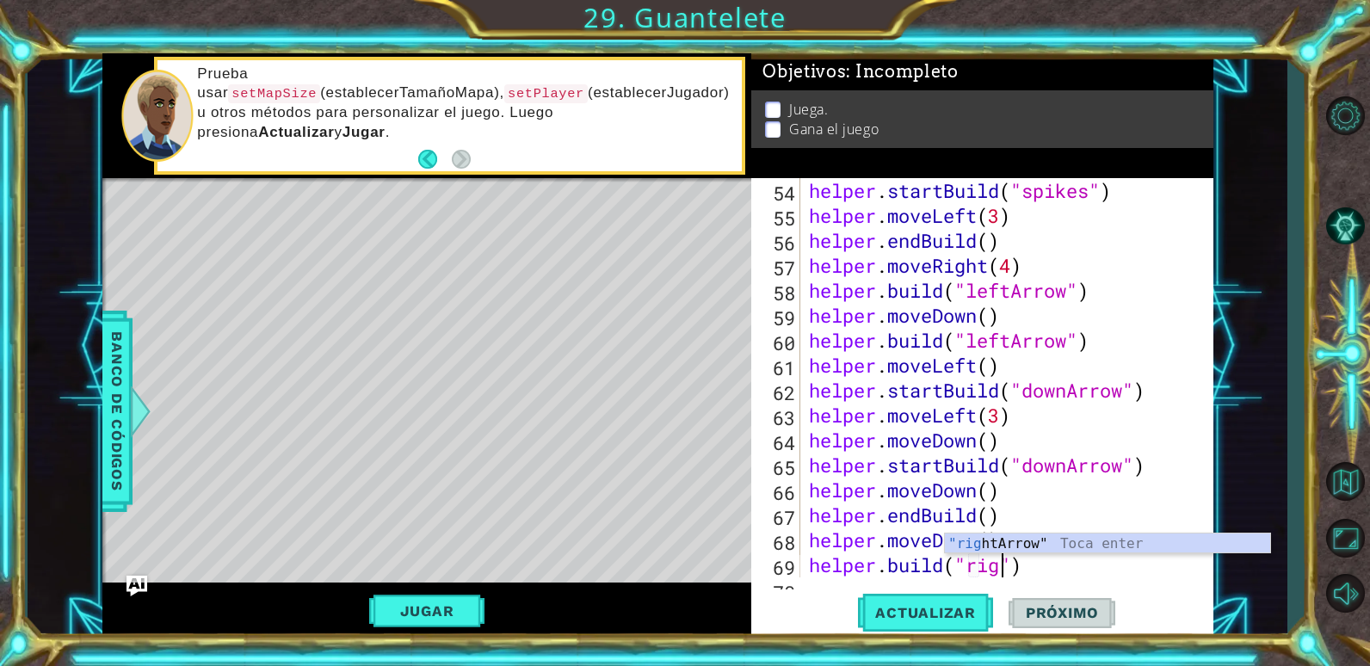
type textarea "[DOMAIN_NAME]("rightArrow")"
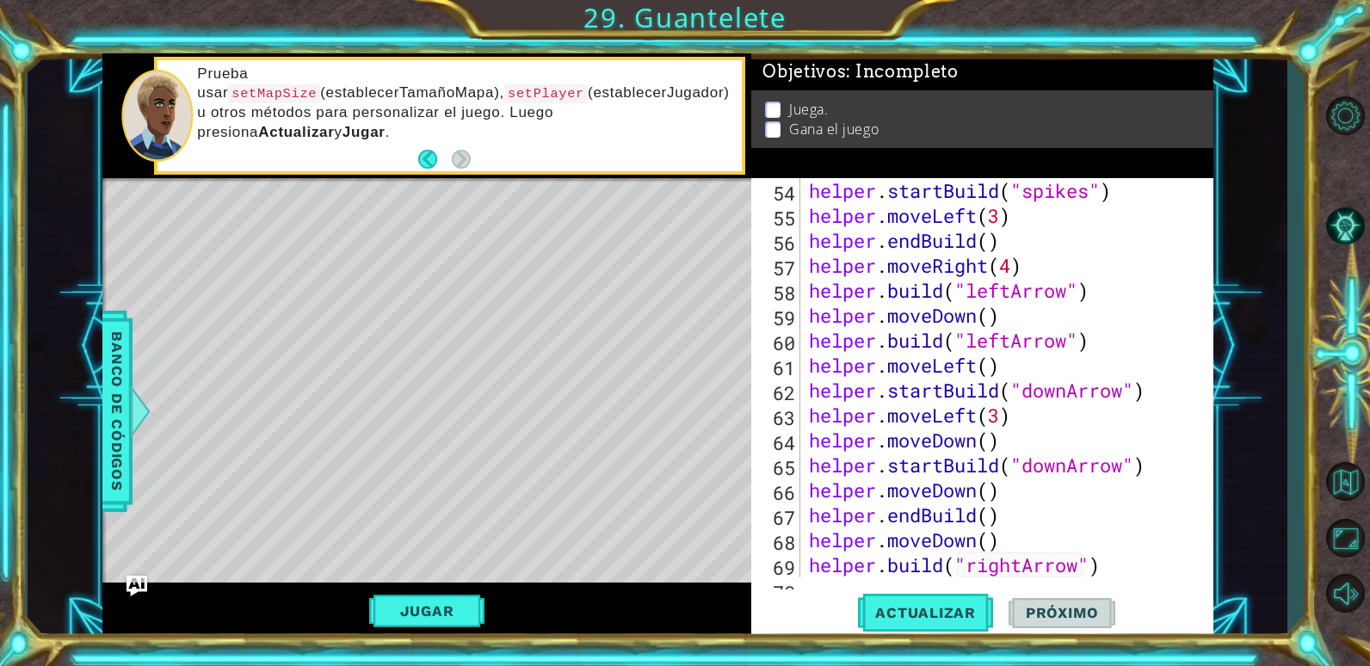
scroll to position [1502, 0]
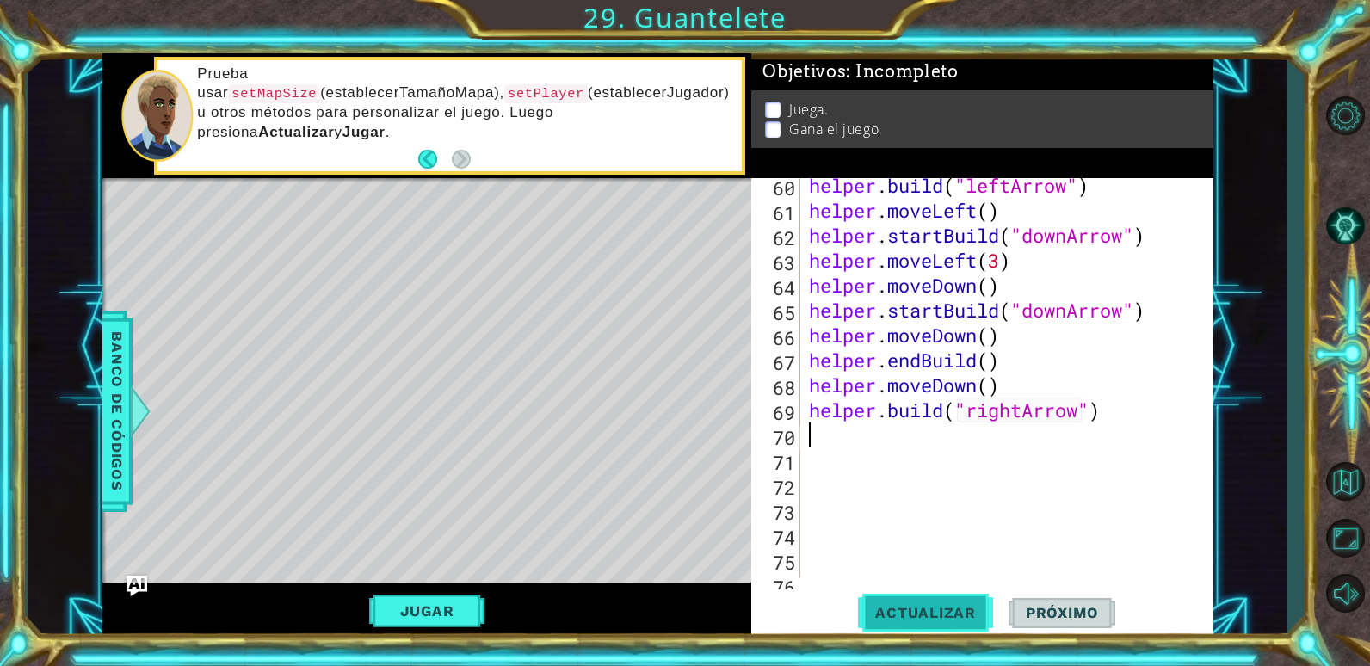
click at [918, 608] on span "Actualizar" at bounding box center [925, 612] width 135 height 17
click at [401, 600] on button "Jugar" at bounding box center [427, 611] width 116 height 33
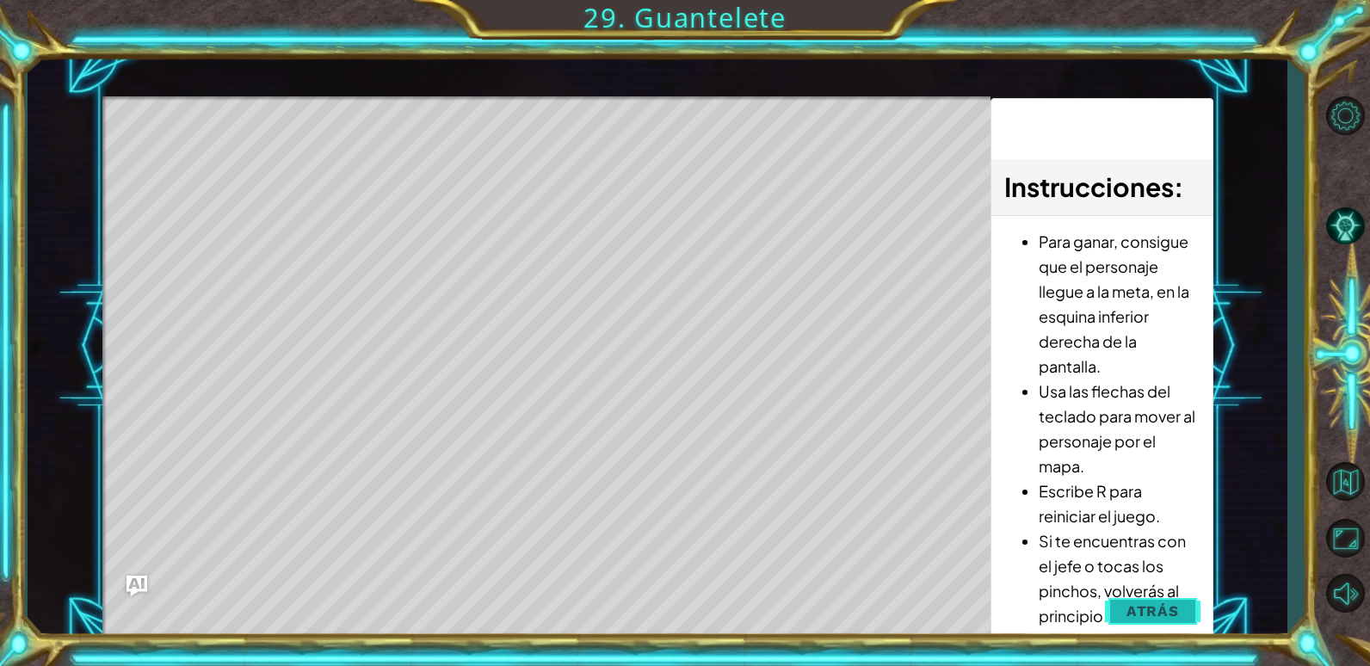
click at [1156, 607] on span "Atrás" at bounding box center [1152, 610] width 52 height 17
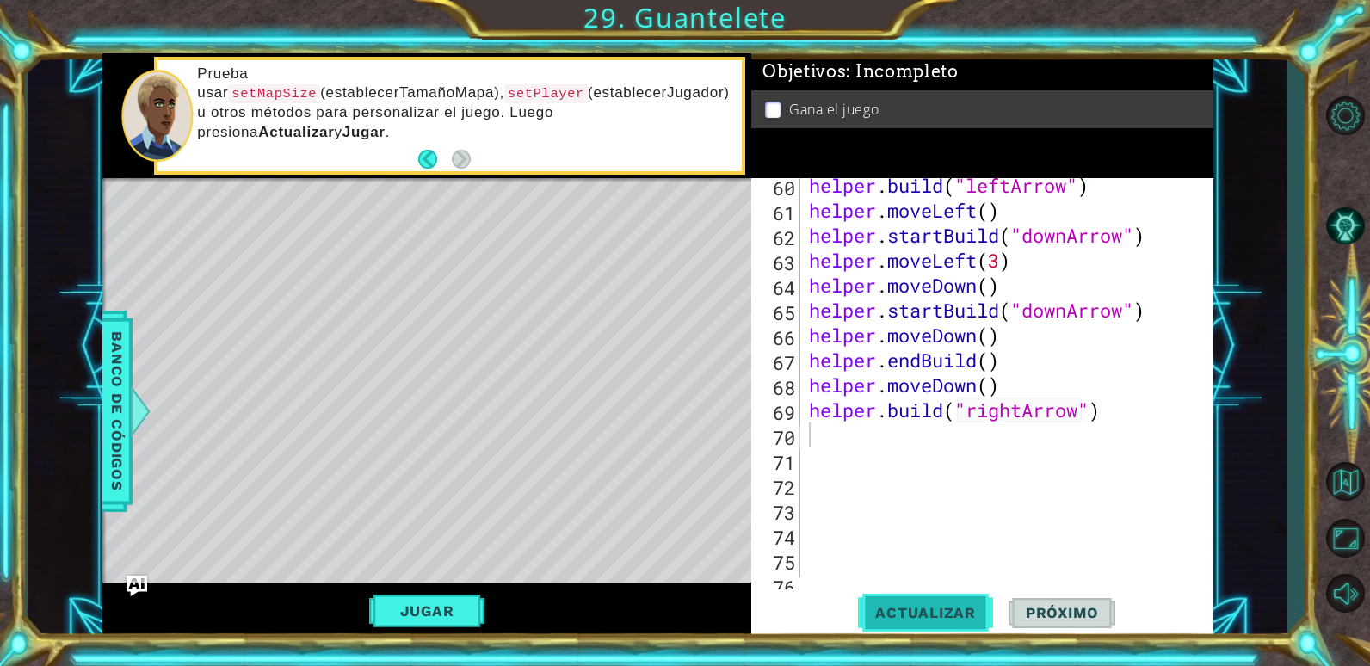
click at [875, 610] on span "Actualizar" at bounding box center [925, 612] width 135 height 17
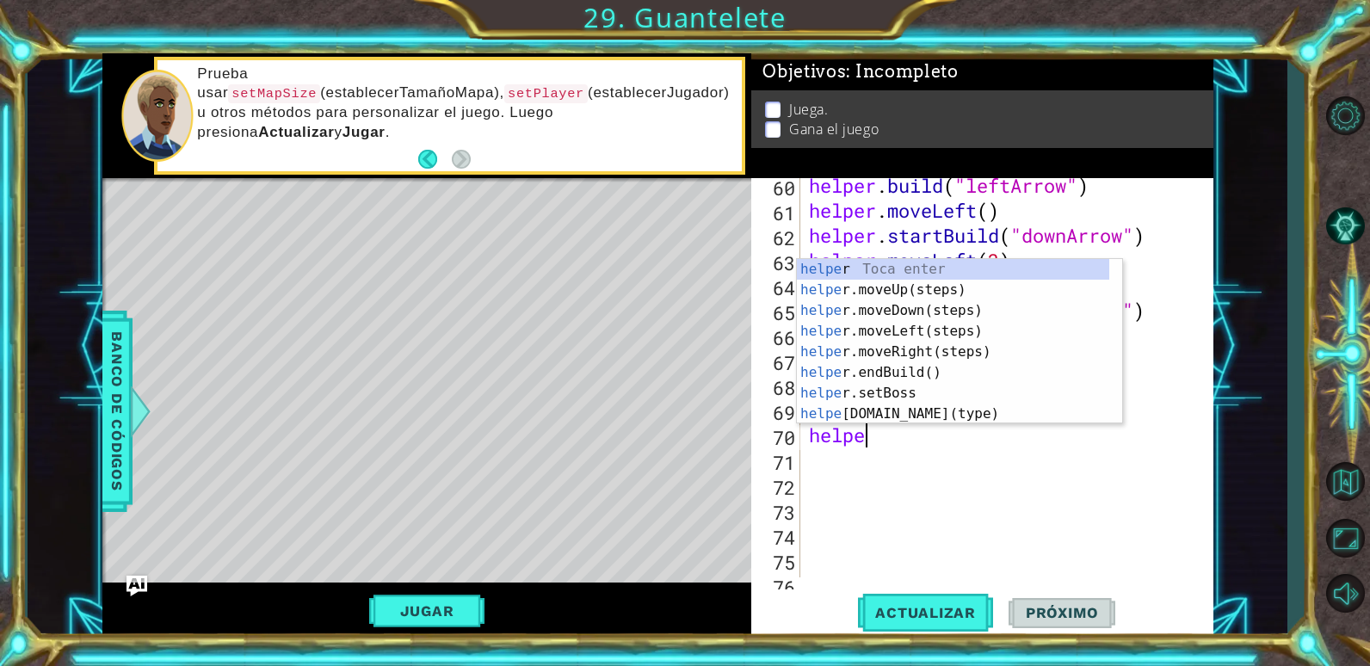
type textarea "helper"
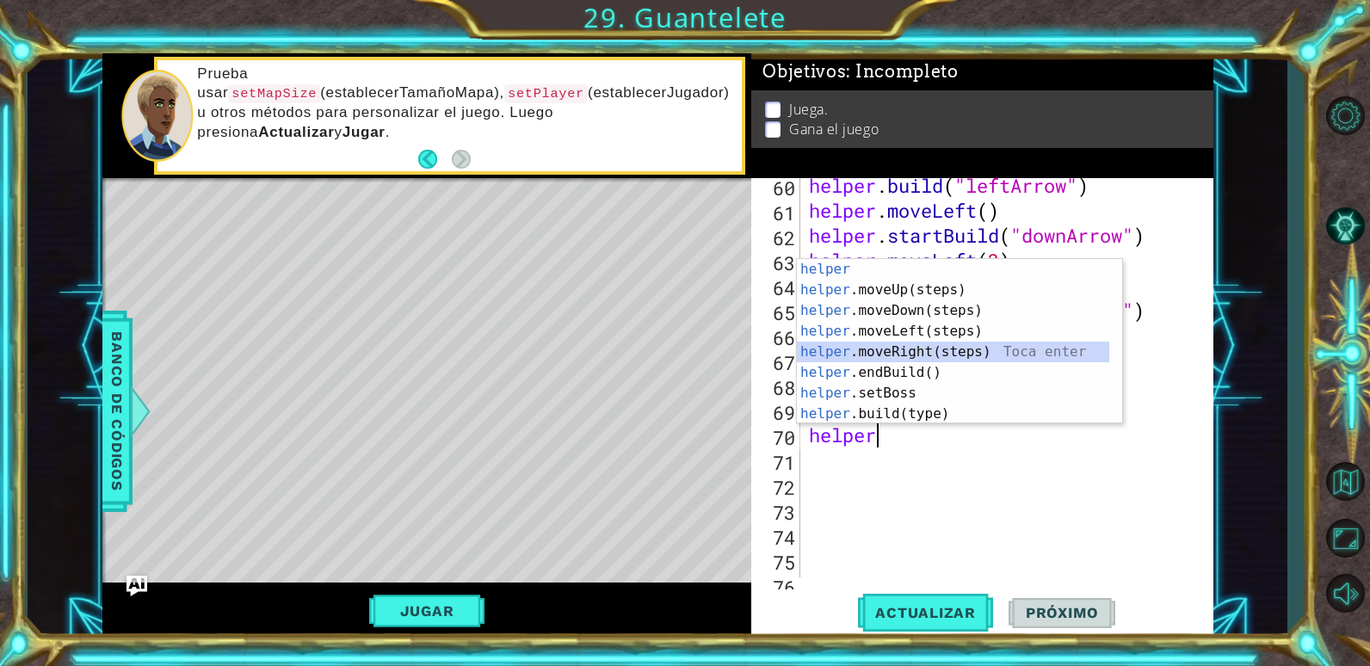
click at [899, 348] on div "helper Toca enter helper .moveUp(steps) Toca enter helper .moveDown(steps) Toca…" at bounding box center [953, 362] width 312 height 207
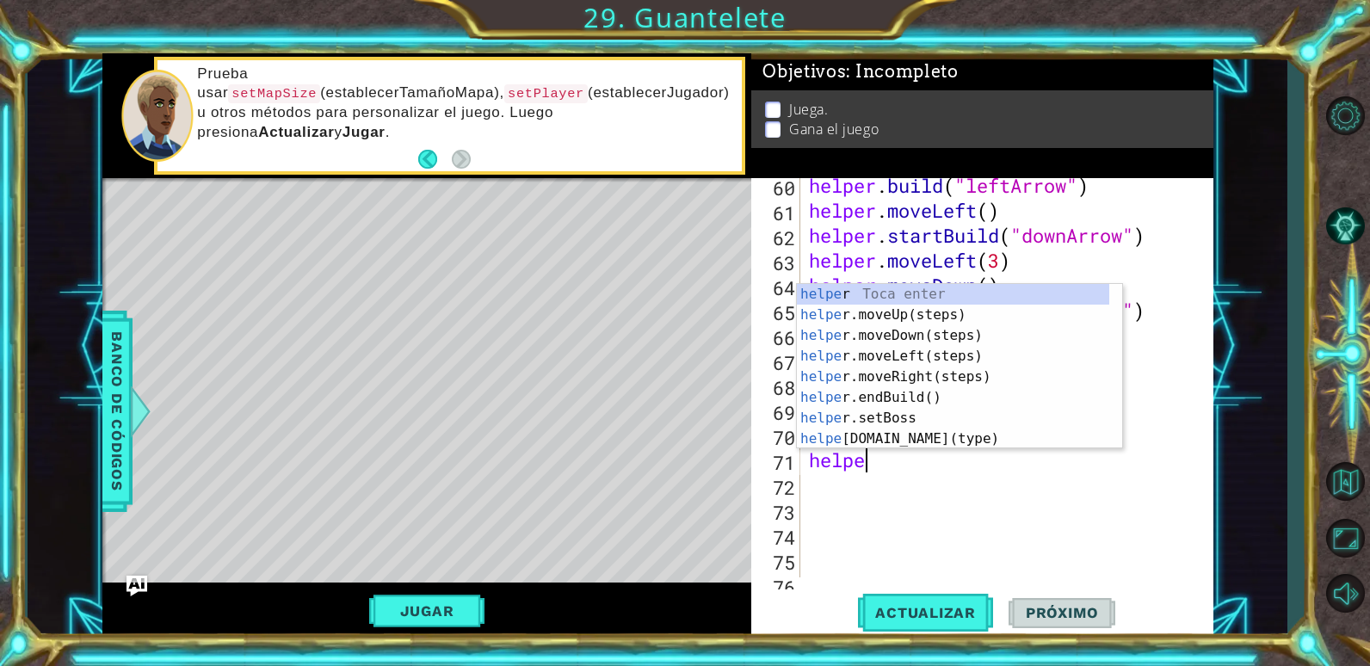
type textarea "helper"
click at [888, 309] on div "helper Toca enter helper .moveUp(steps) Toca enter helper .moveDown(steps) Toca…" at bounding box center [953, 387] width 312 height 207
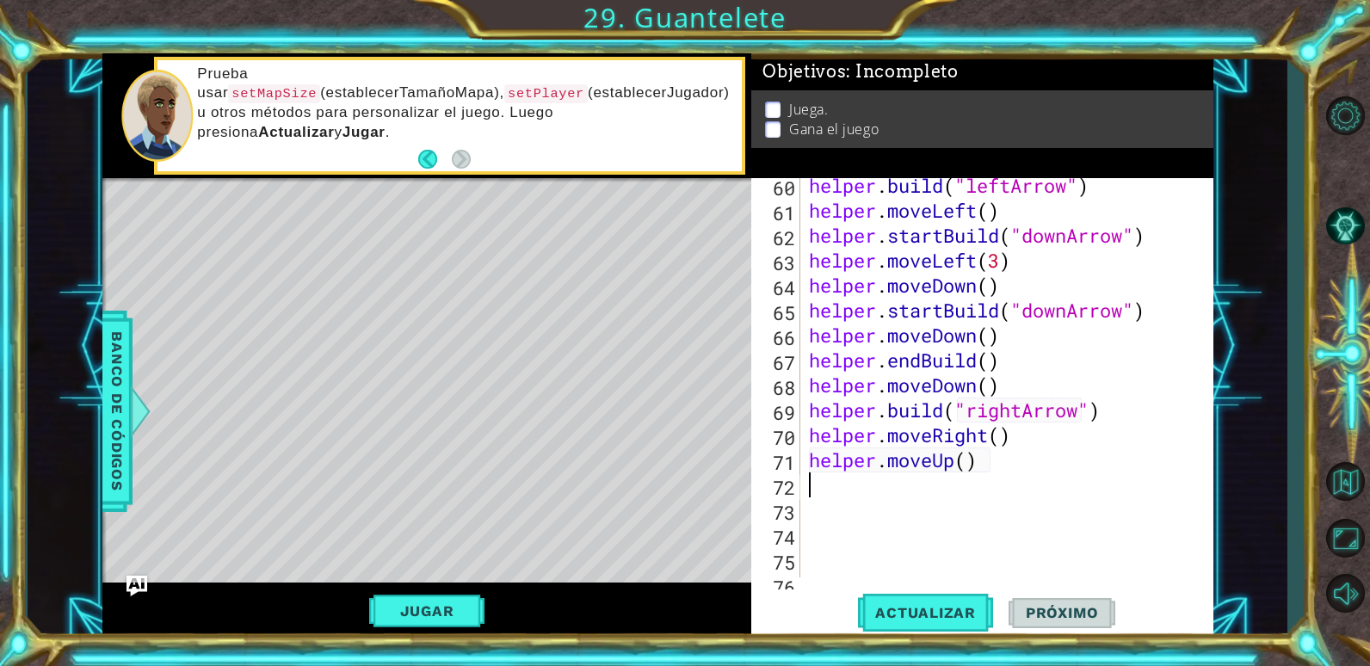
scroll to position [0, 0]
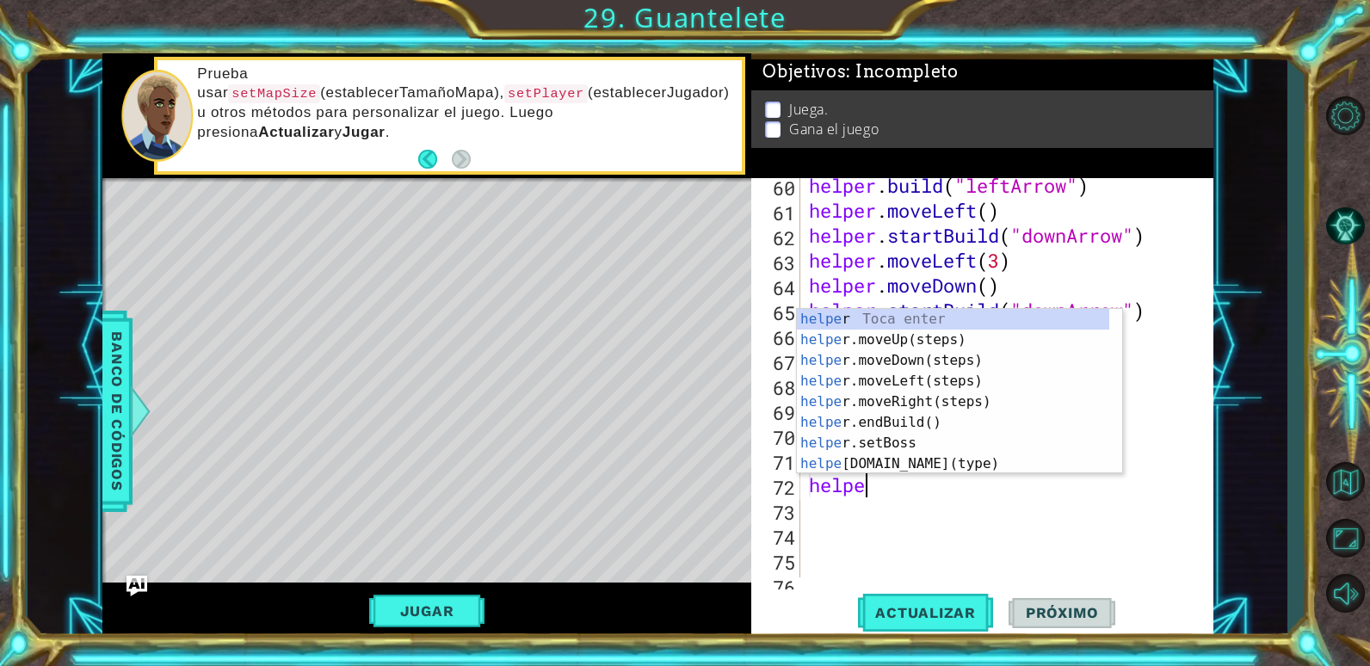
type textarea "helper"
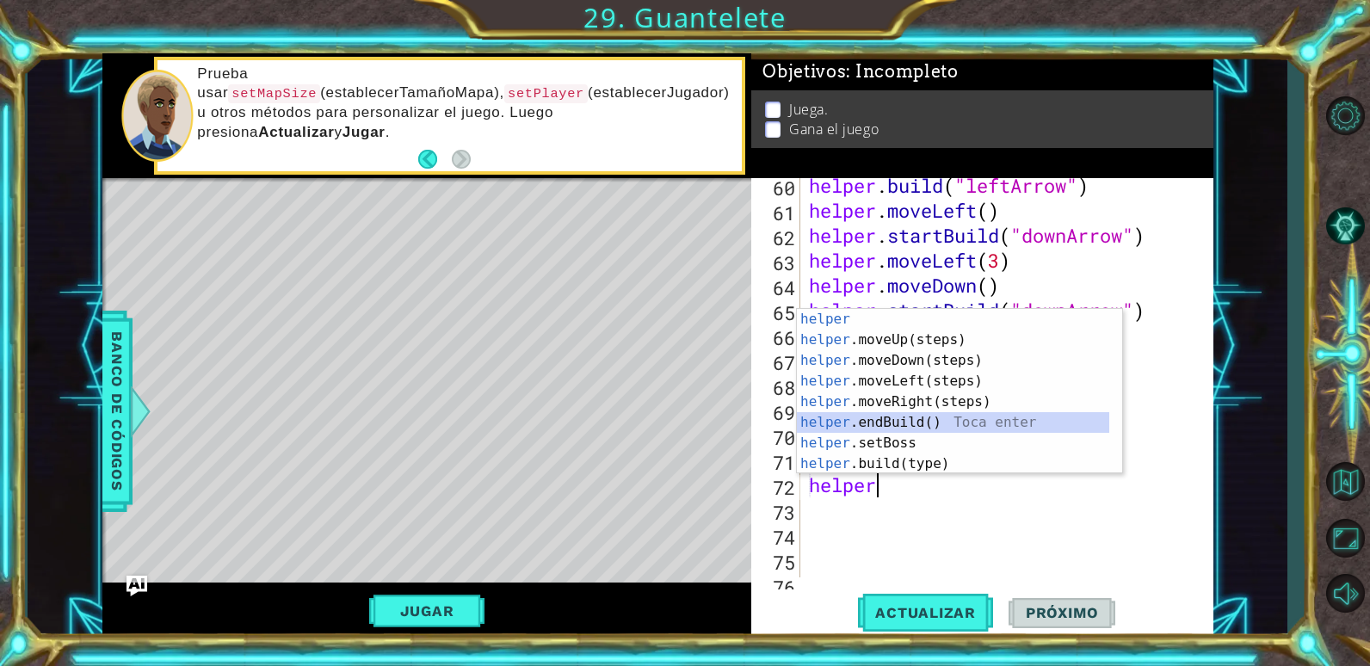
click at [922, 418] on div "helper Toca enter helper .moveUp(steps) Toca enter helper .moveDown(steps) Toca…" at bounding box center [953, 412] width 312 height 207
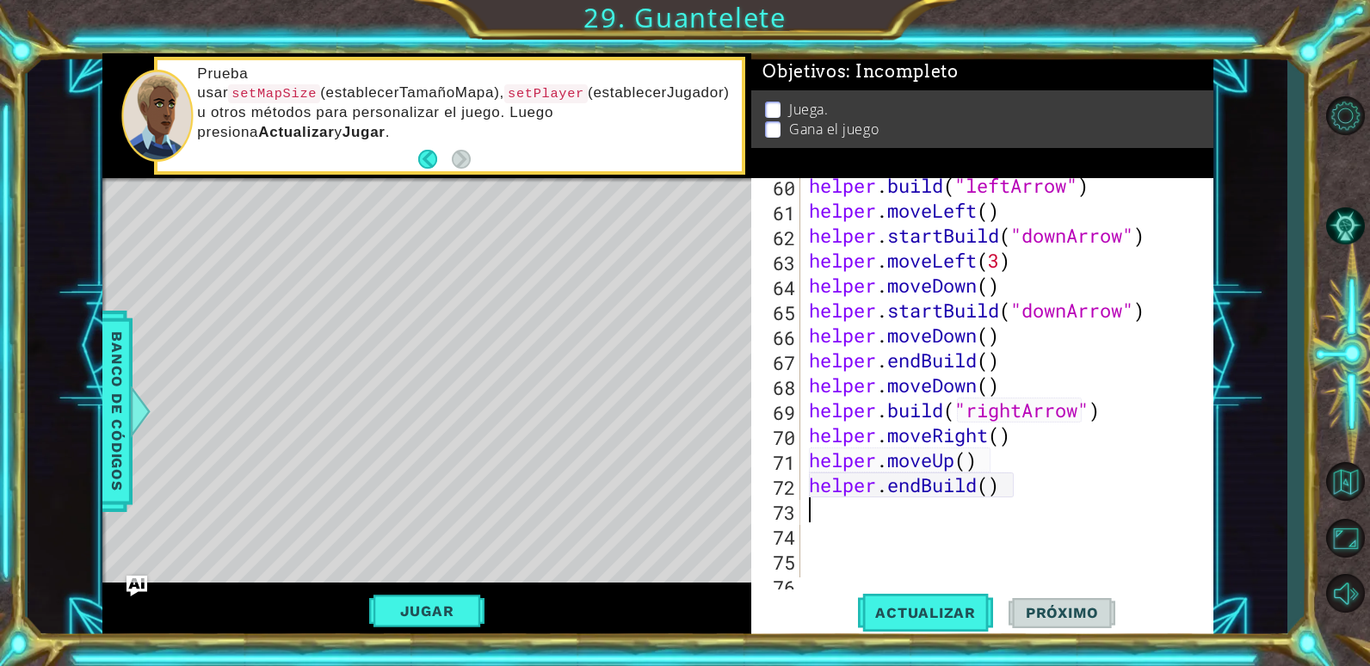
scroll to position [0, 0]
click at [989, 490] on div "helper . build ( "leftArrow" ) helper . moveLeft ( ) helper . startBuild ( "dow…" at bounding box center [1004, 397] width 398 height 449
click at [998, 480] on div "helper . build ( "leftArrow" ) helper . moveLeft ( ) helper . startBuild ( "dow…" at bounding box center [1004, 397] width 398 height 449
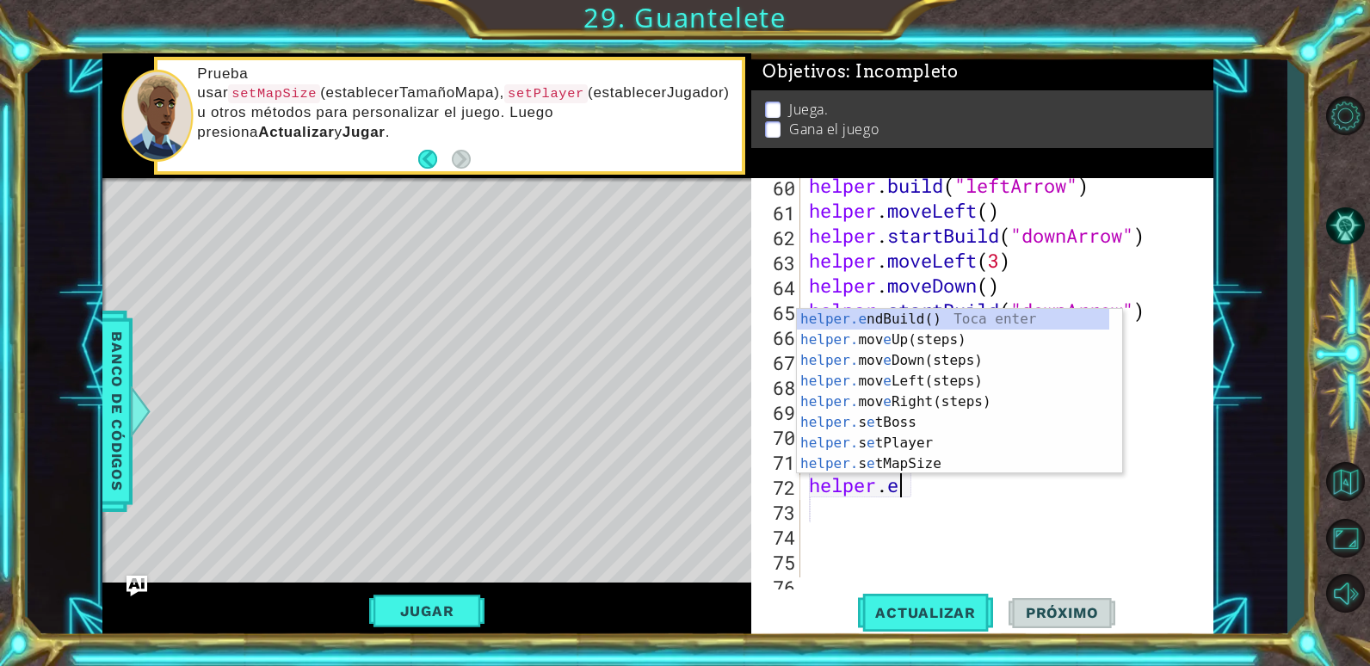
type textarea "h"
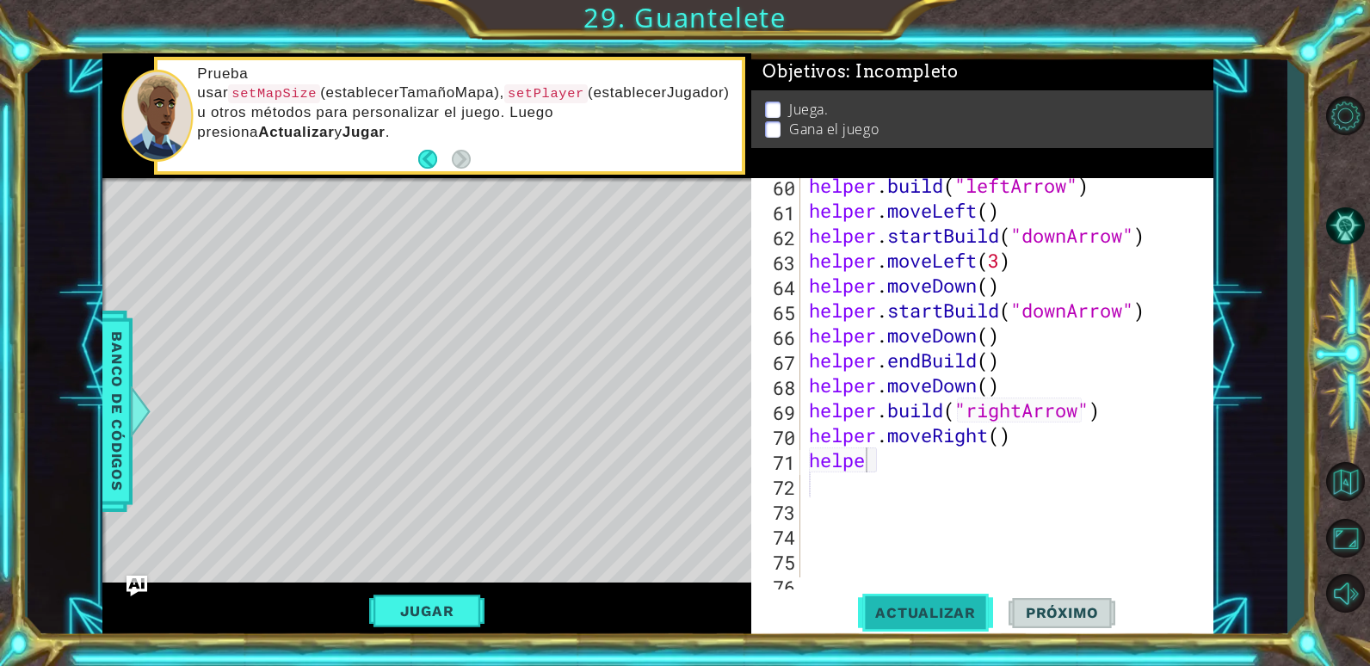
click at [896, 604] on span "Actualizar" at bounding box center [925, 612] width 135 height 17
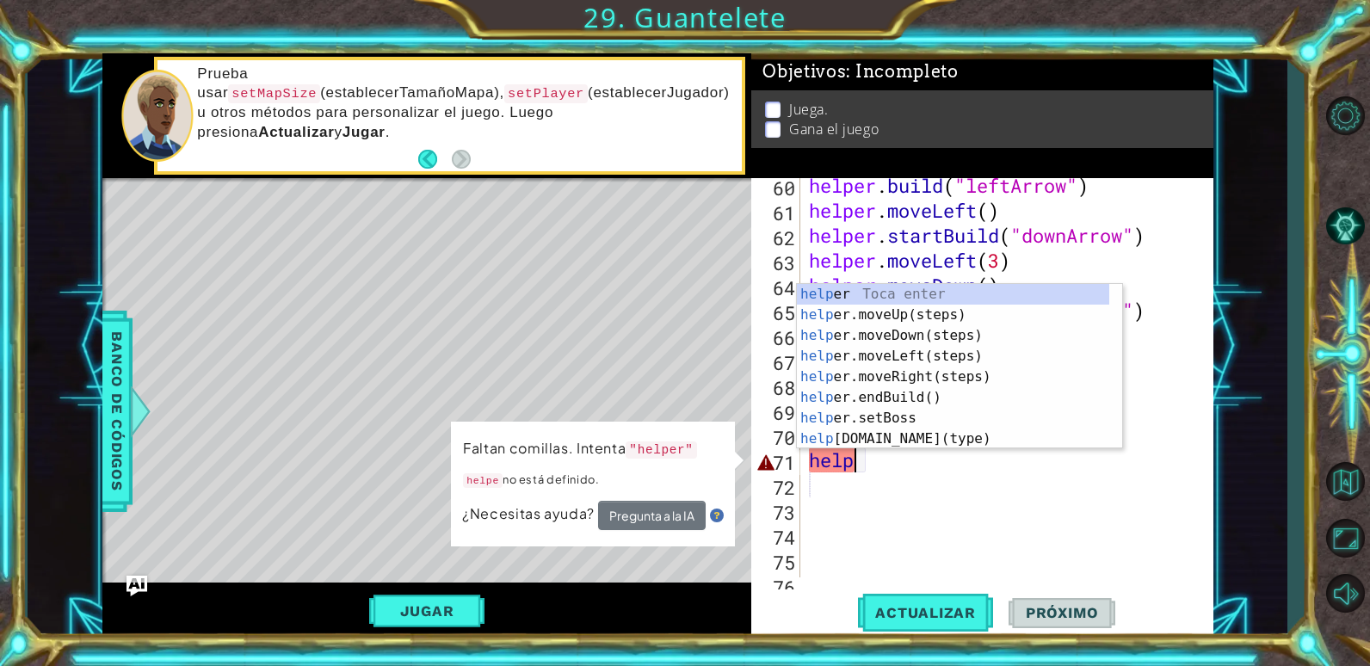
type textarea "h"
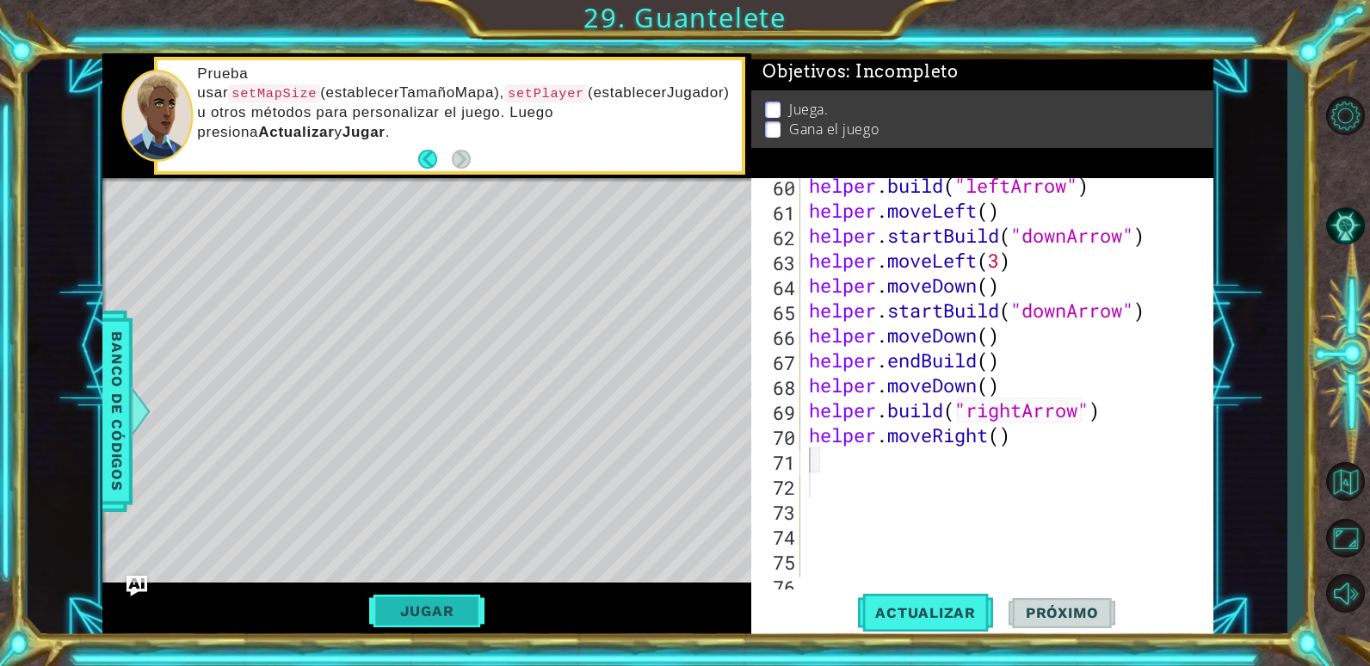
click at [447, 597] on button "Jugar" at bounding box center [427, 611] width 116 height 33
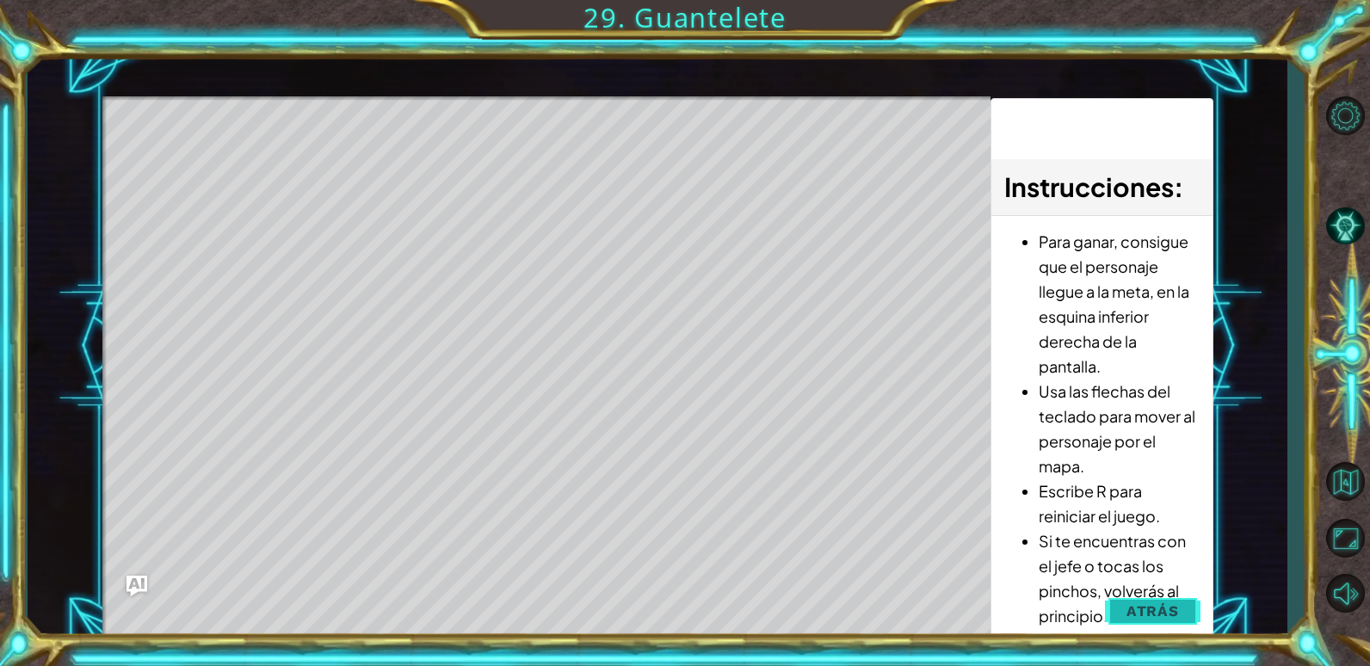
click at [1131, 604] on span "Atrás" at bounding box center [1152, 610] width 52 height 17
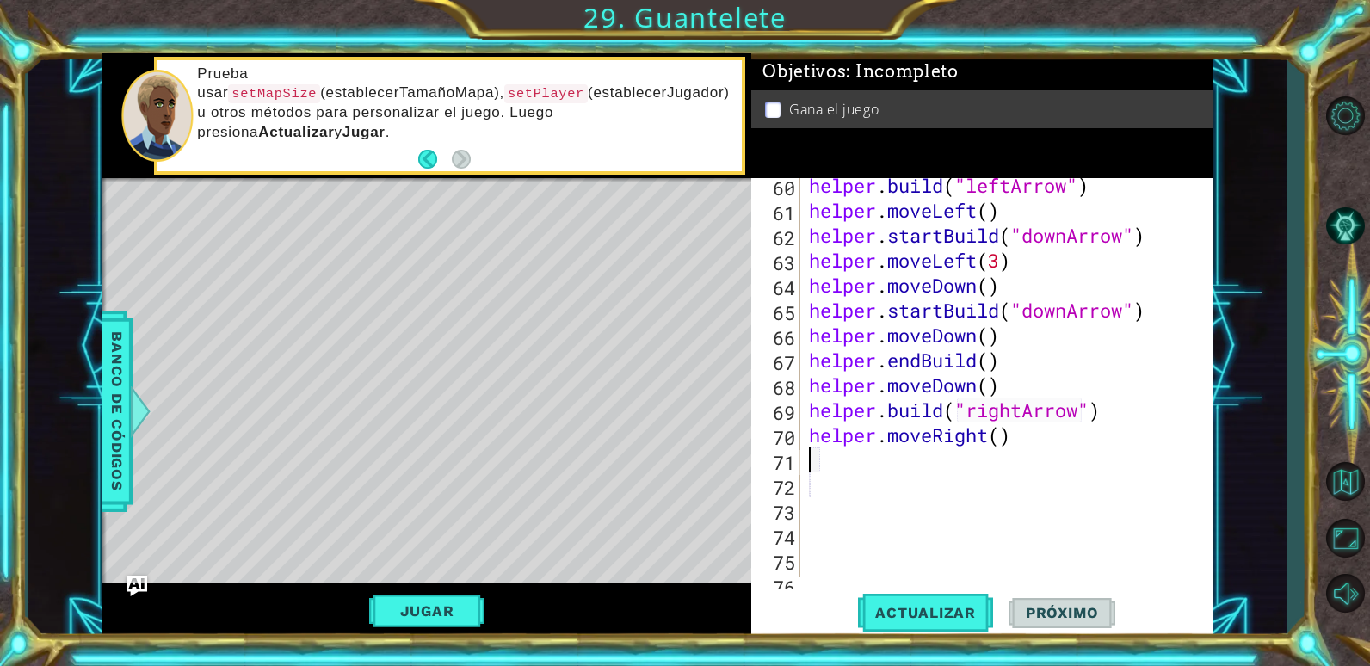
click at [847, 463] on div "helper . build ( "leftArrow" ) helper . moveLeft ( ) helper . startBuild ( "dow…" at bounding box center [1004, 397] width 398 height 449
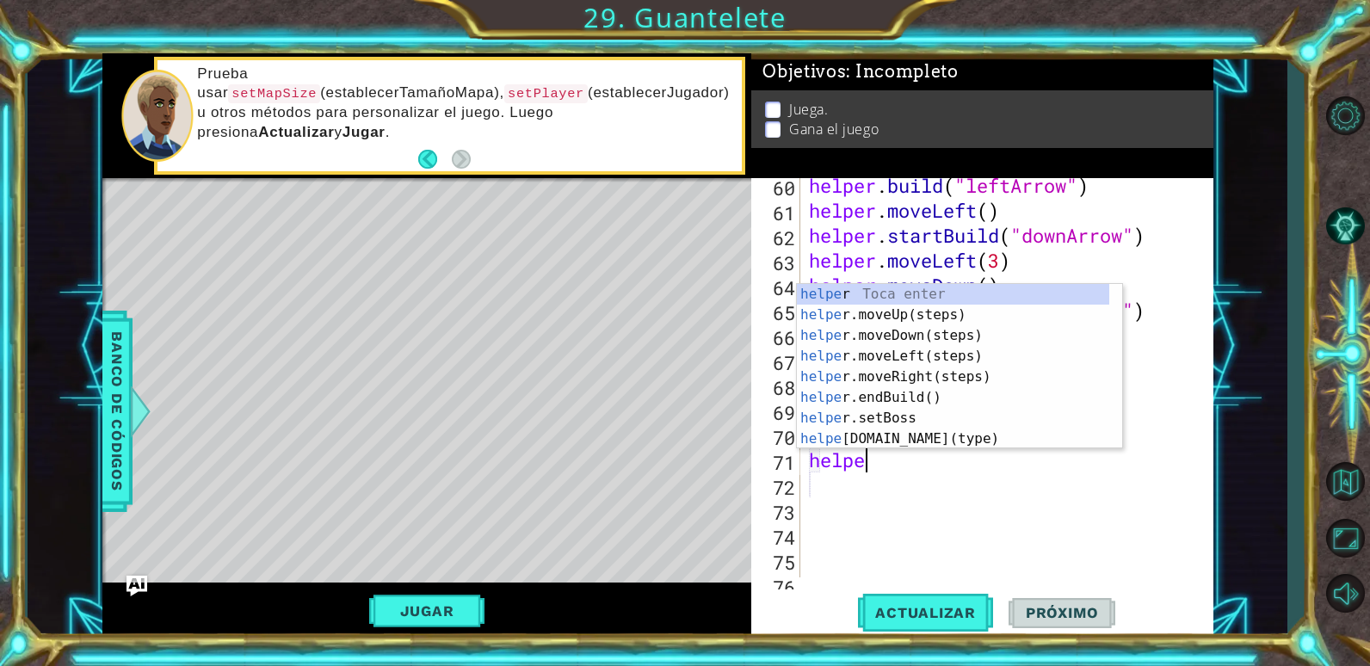
type textarea "helper"
click at [895, 312] on div "helper Toca enter helper .moveUp(steps) Toca enter helper .moveDown(steps) Toca…" at bounding box center [953, 387] width 312 height 207
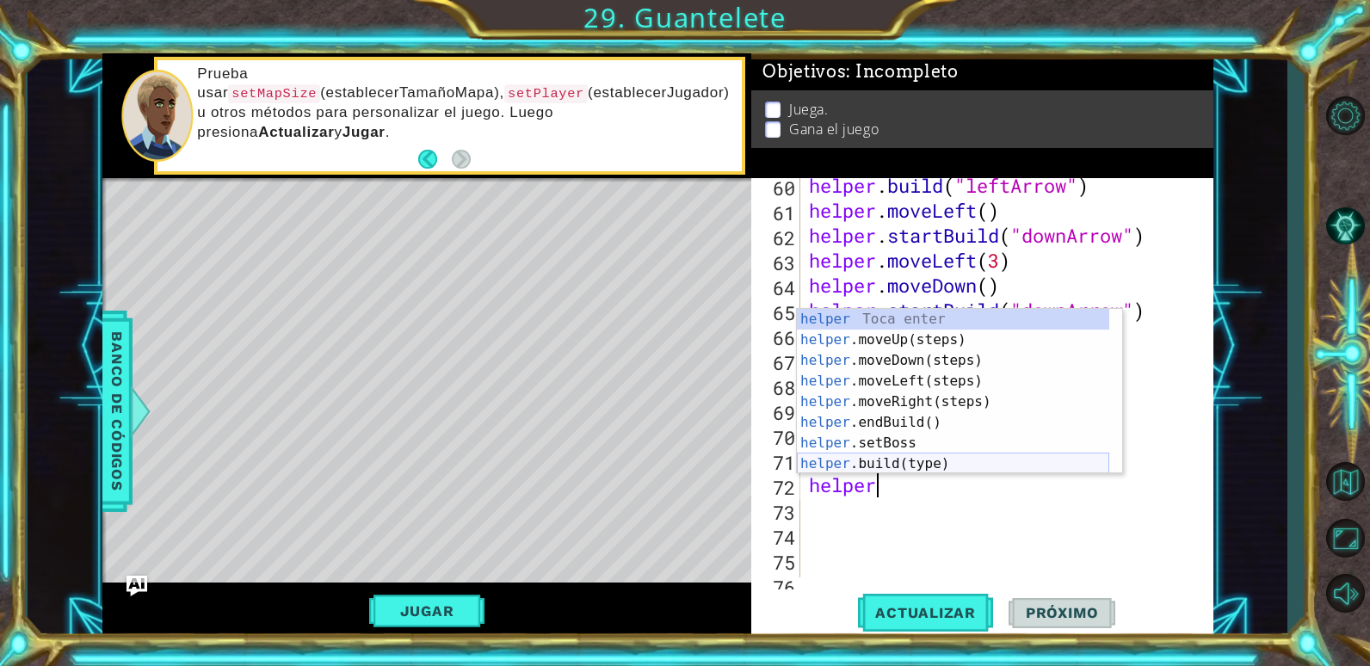
click at [895, 464] on div "helper Toca enter helper .moveUp(steps) Toca enter helper .moveDown(steps) Toca…" at bounding box center [953, 412] width 312 height 207
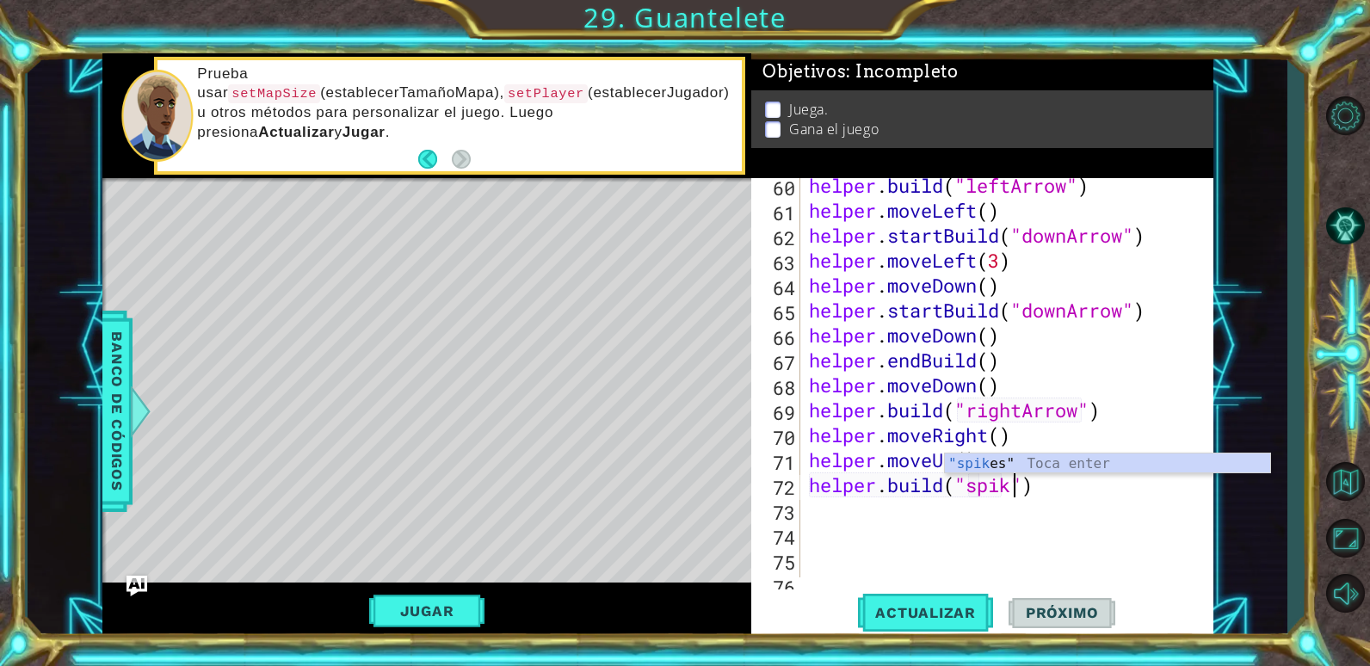
scroll to position [0, 10]
type textarea "[DOMAIN_NAME]("spikes")"
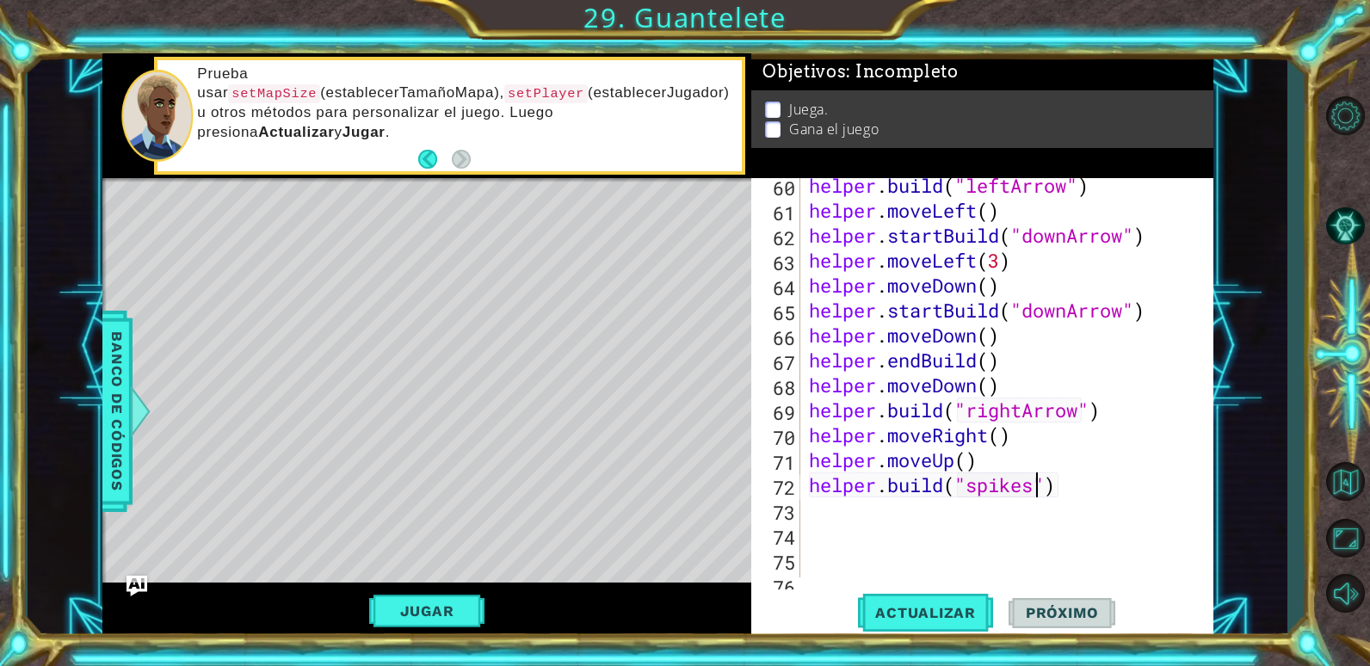
scroll to position [0, 0]
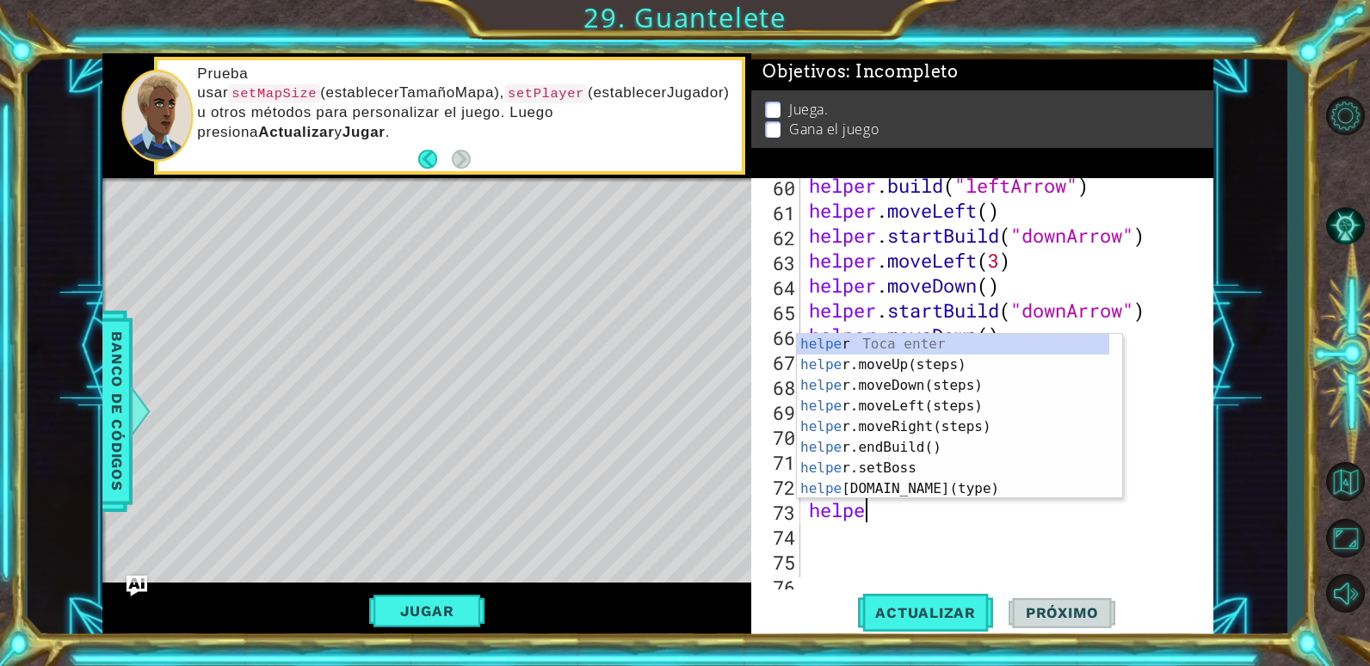
type textarea "helper"
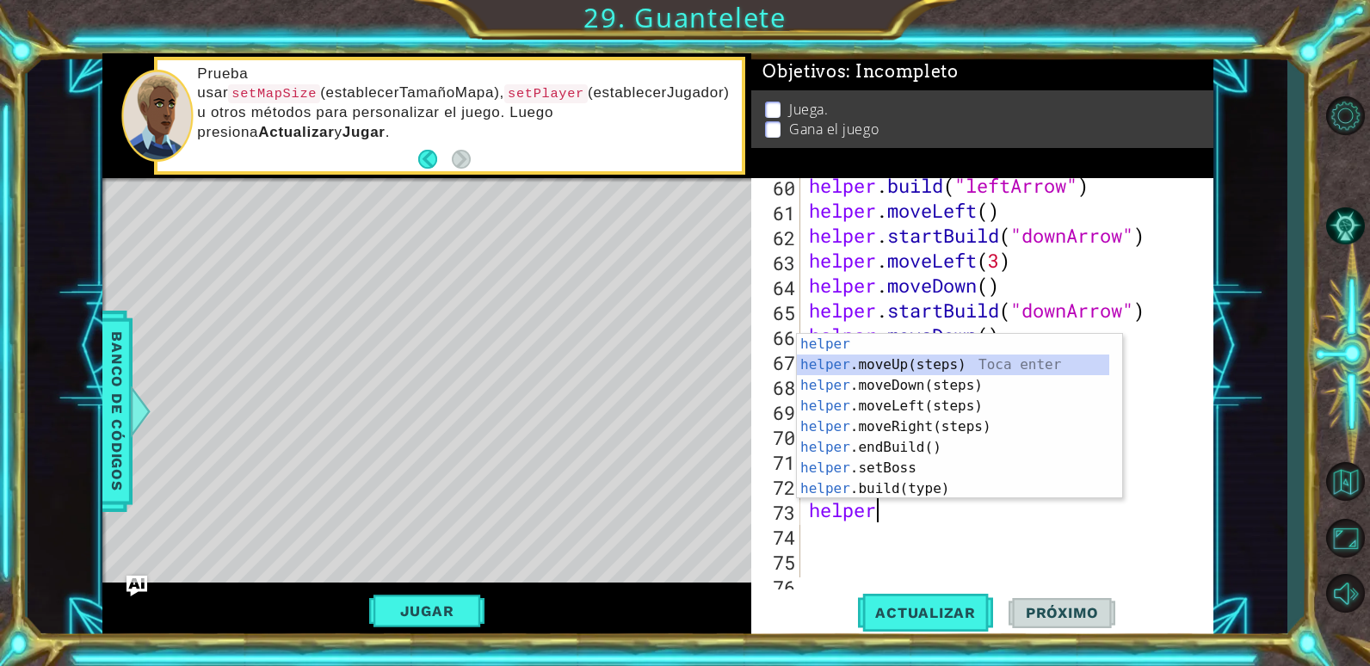
click at [902, 365] on div "helper Toca enter helper .moveUp(steps) Toca enter helper .moveDown(steps) Toca…" at bounding box center [953, 437] width 312 height 207
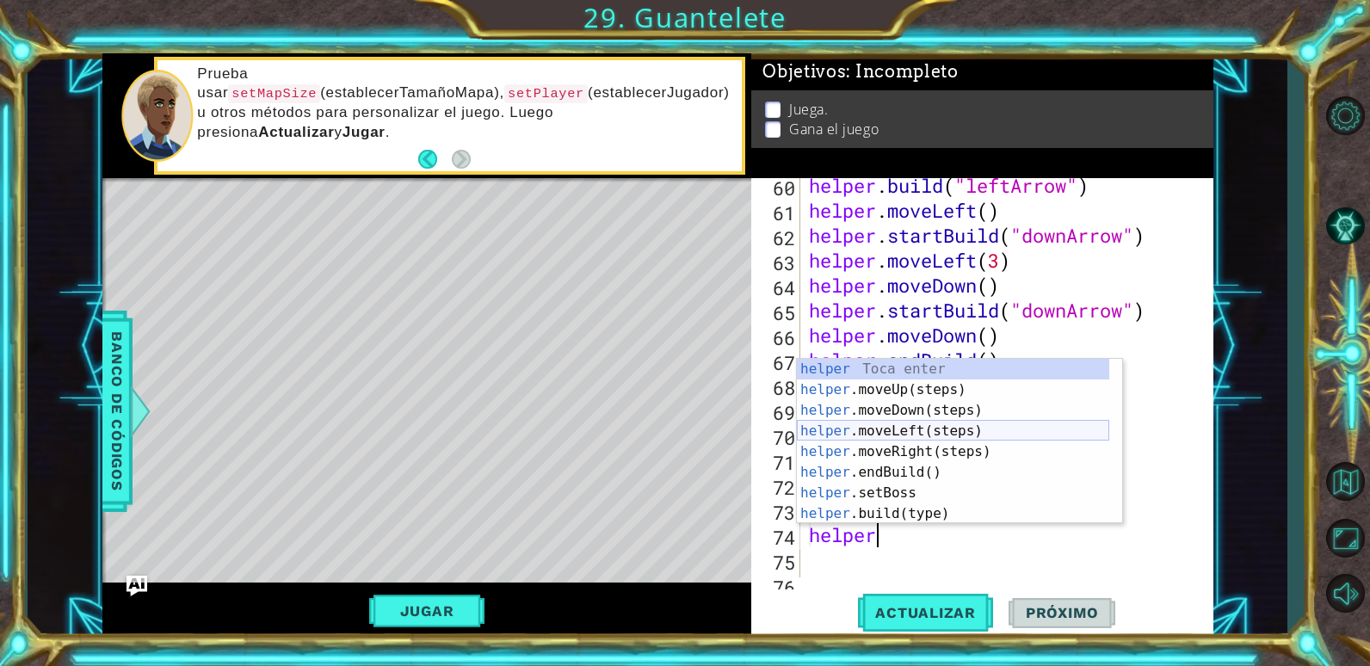
scroll to position [103, 0]
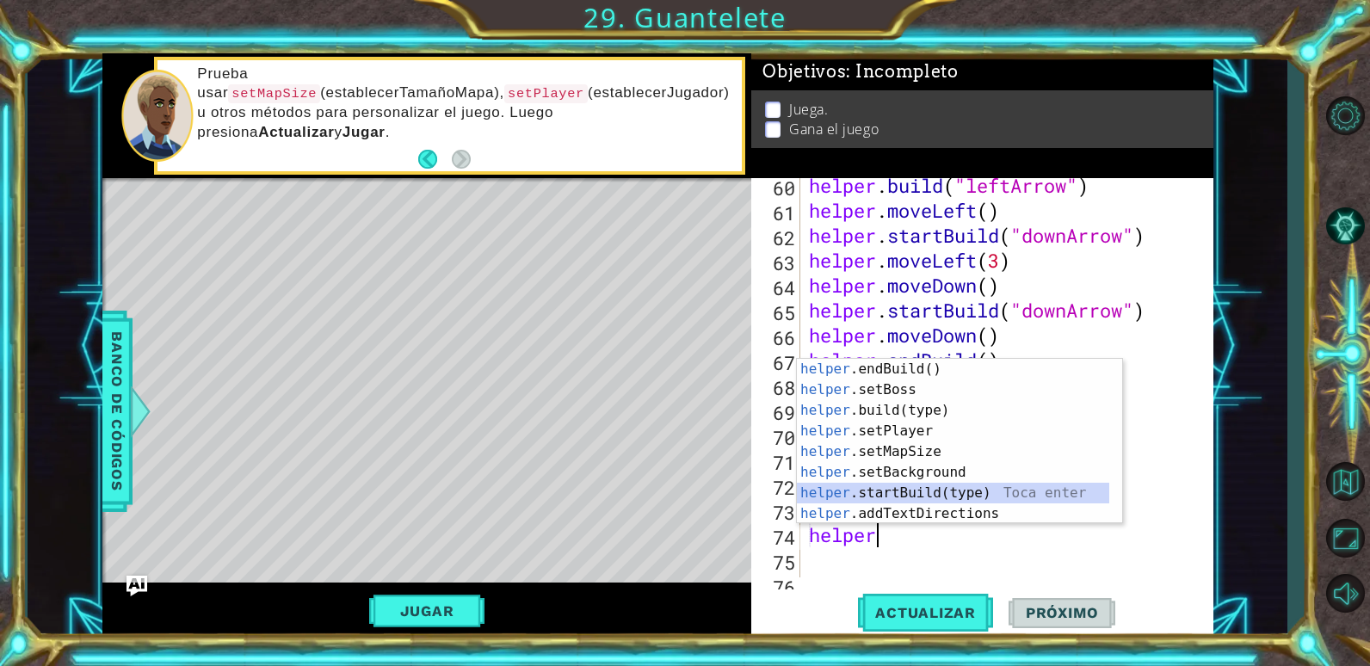
click at [910, 491] on div "helper .endBuild() Toca enter helper .setBoss Toca enter helper .build(type) To…" at bounding box center [953, 462] width 312 height 207
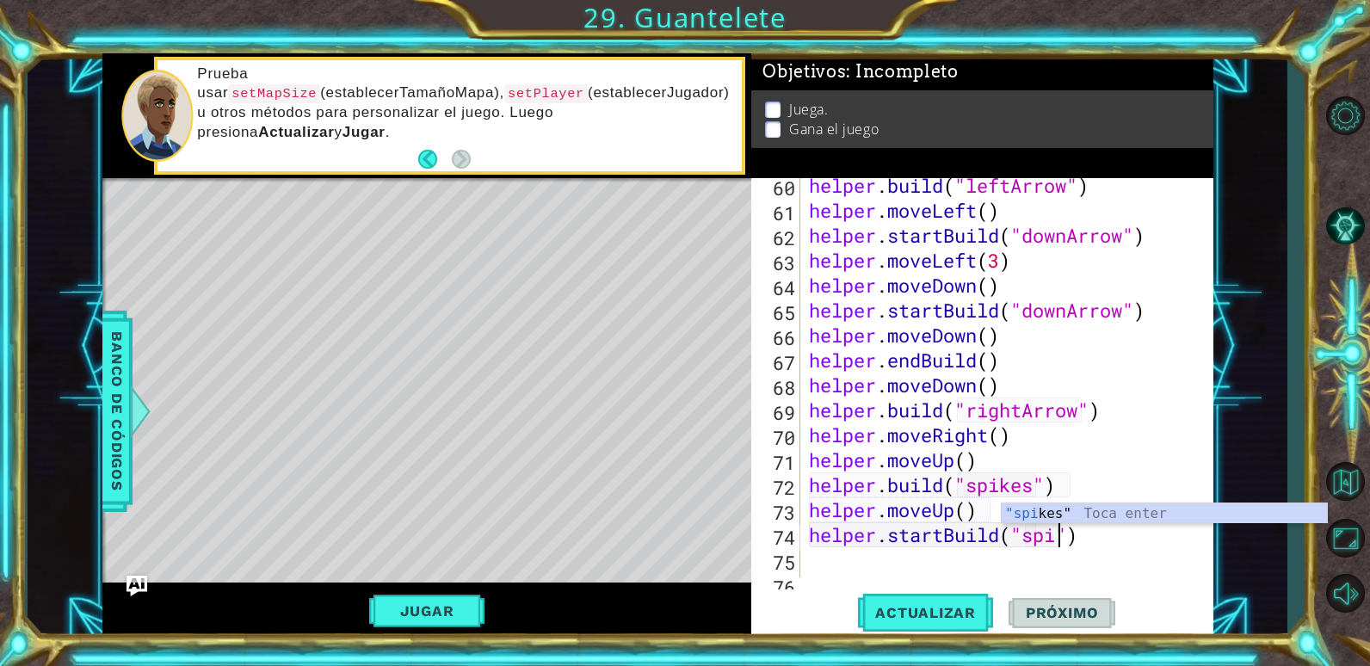
scroll to position [0, 13]
type textarea "helper.startBuild("spikes")"
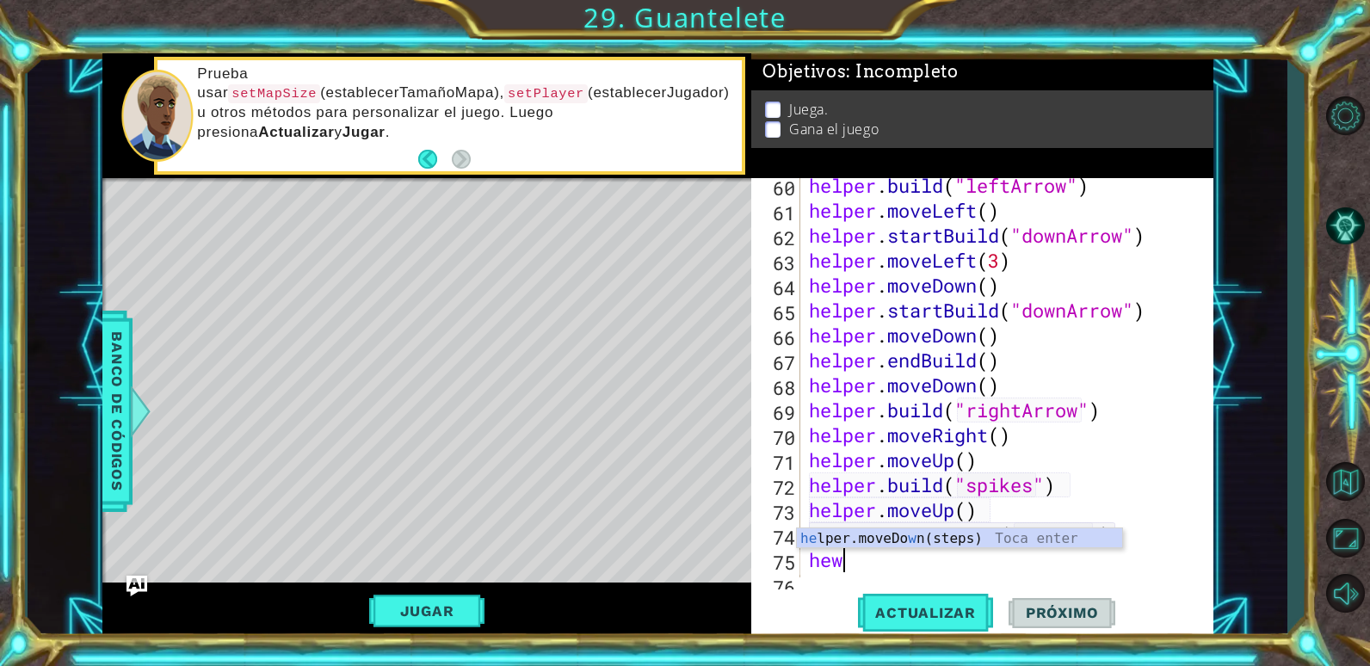
scroll to position [0, 0]
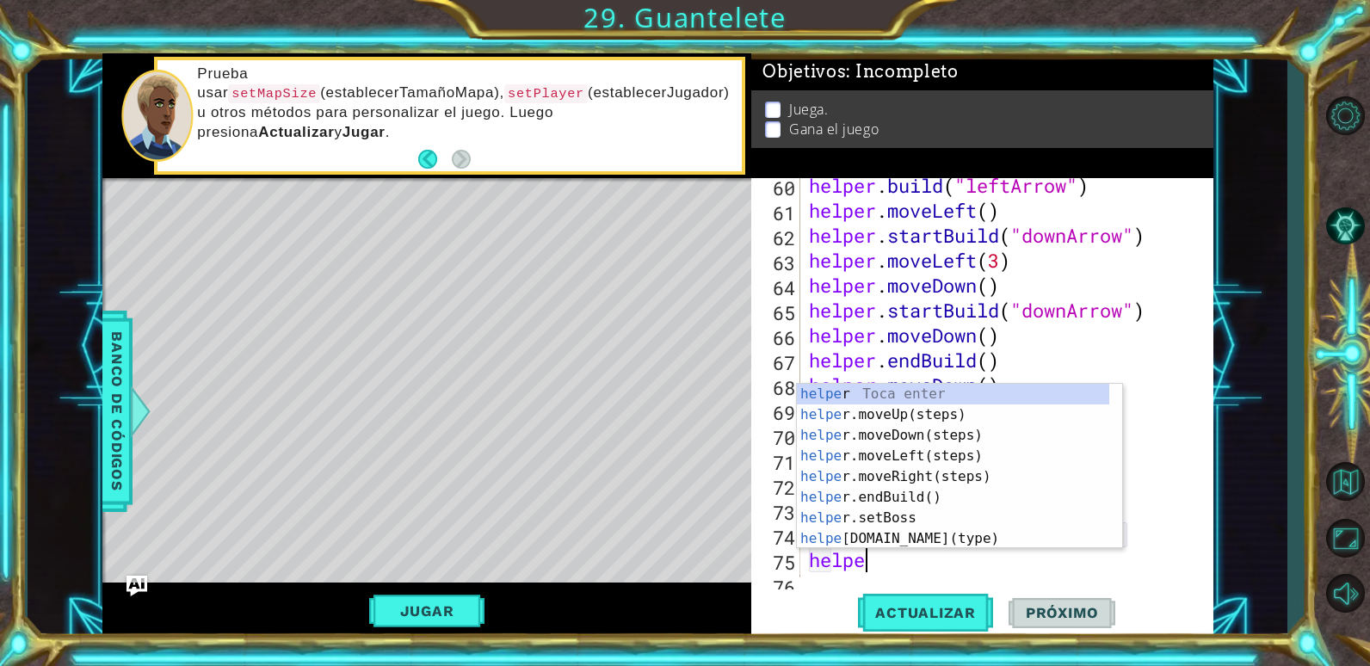
type textarea "helper"
click at [935, 475] on div "helper Toca enter helper .moveUp(steps) Toca enter helper .moveDown(steps) Toca…" at bounding box center [953, 487] width 312 height 207
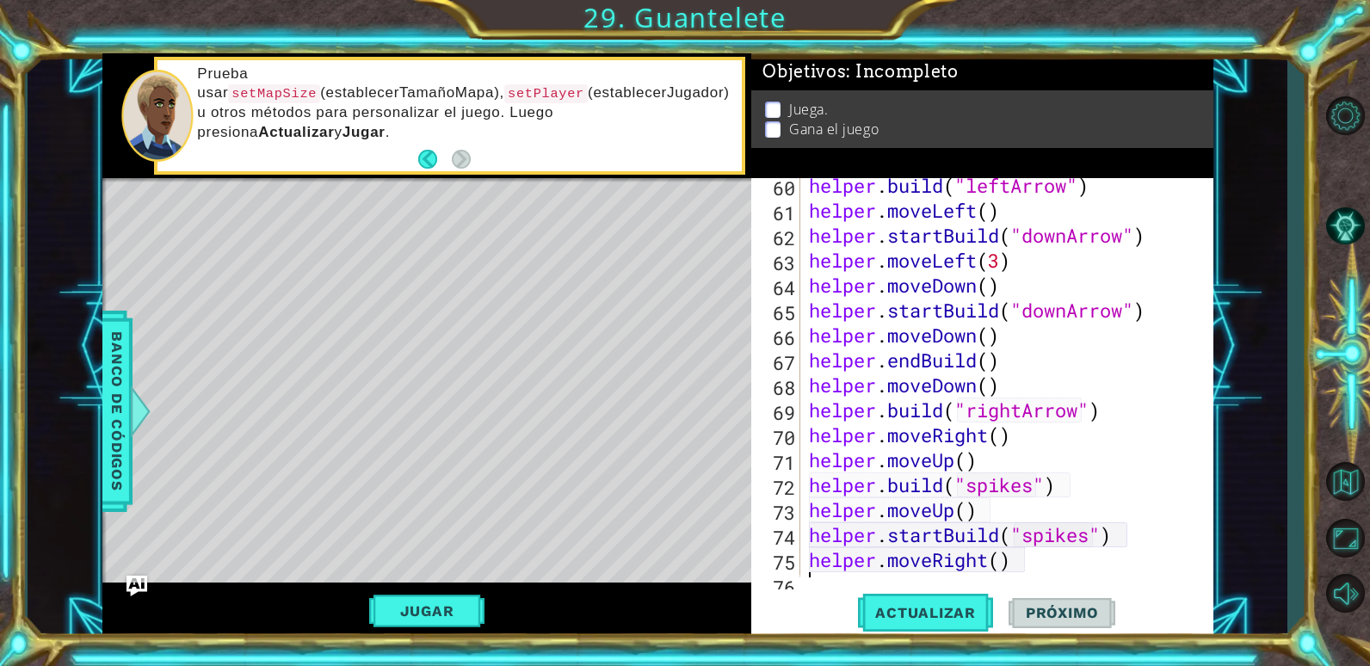
scroll to position [0, 0]
click at [999, 563] on div "helper . build ( "leftArrow" ) helper . moveLeft ( ) helper . startBuild ( "dow…" at bounding box center [1004, 397] width 398 height 449
type textarea "helper.moveRight(3)"
click at [966, 602] on button "Actualizar" at bounding box center [925, 612] width 135 height 46
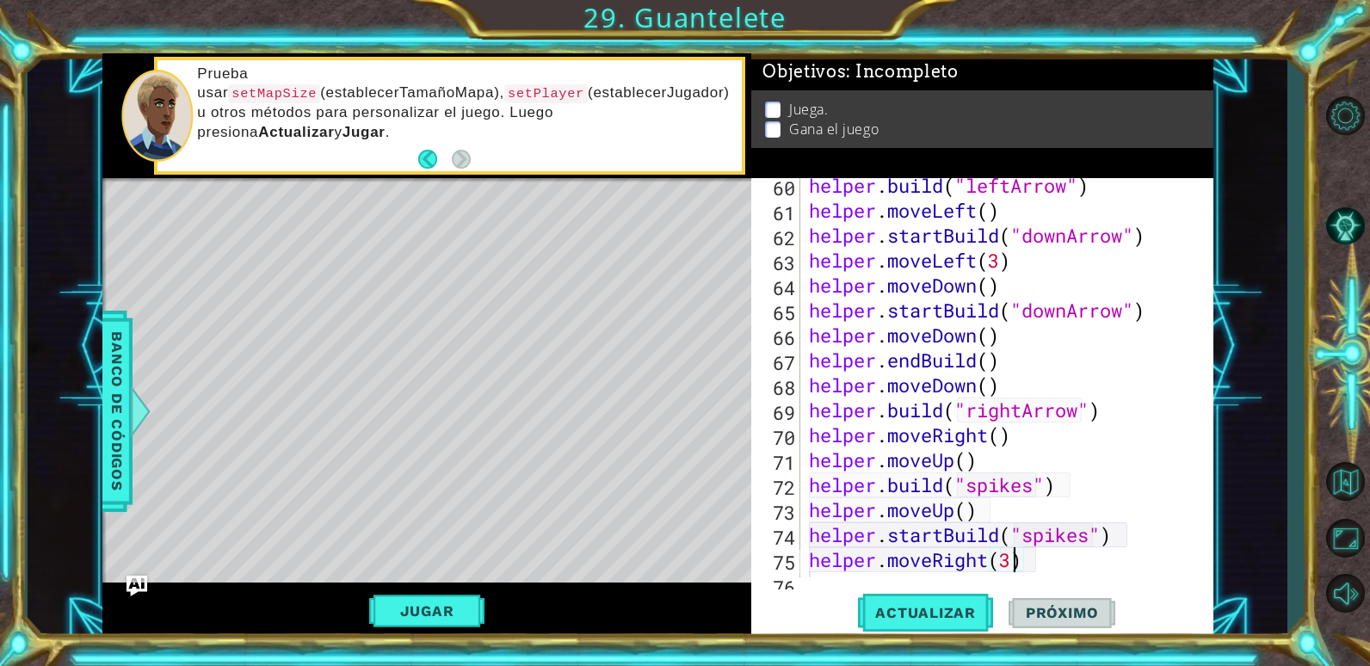
click at [1036, 567] on div "helper . build ( "leftArrow" ) helper . moveLeft ( ) helper . startBuild ( "dow…" at bounding box center [1004, 397] width 398 height 449
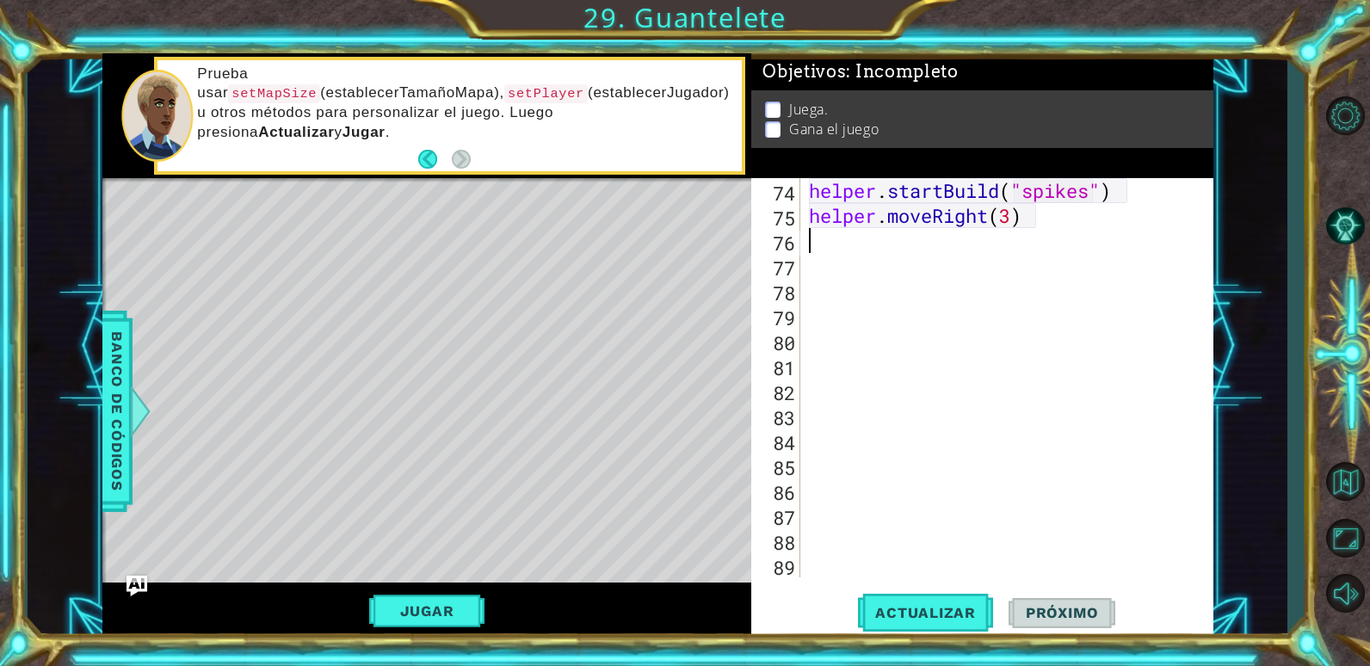
scroll to position [1847, 0]
click at [111, 377] on span "Banco de códigos" at bounding box center [117, 411] width 28 height 178
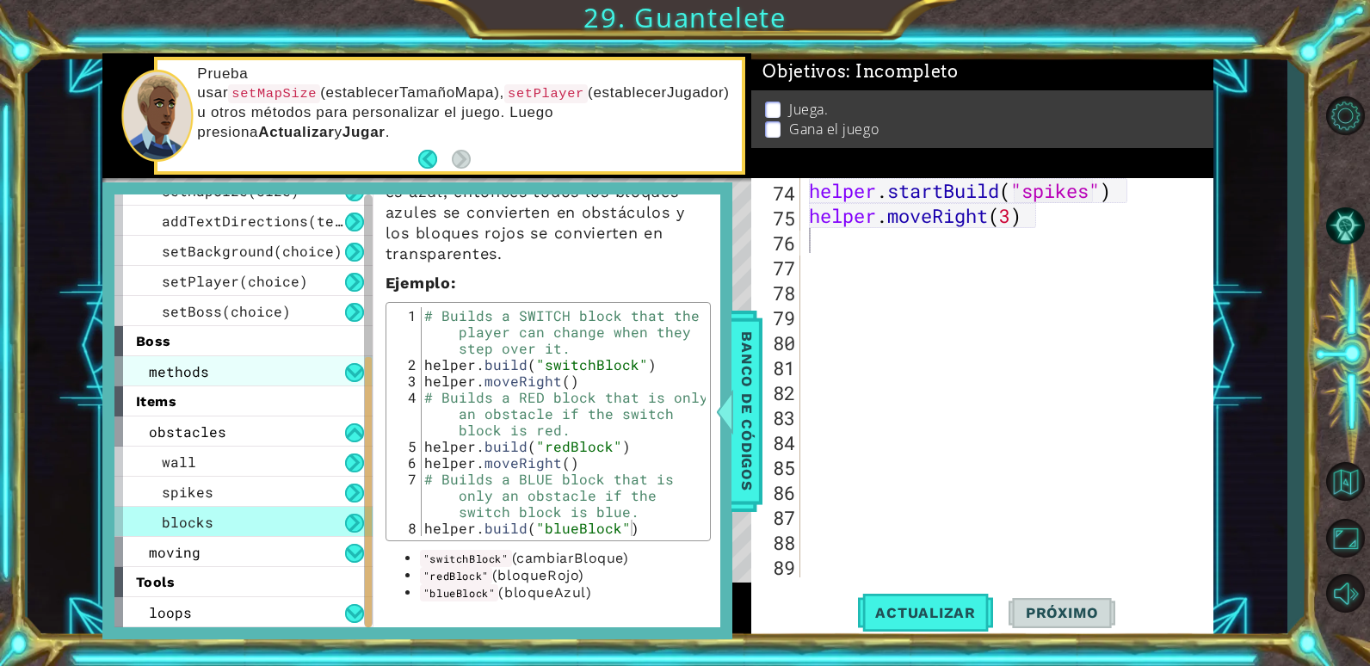
click at [190, 369] on span "methods" at bounding box center [179, 371] width 60 height 18
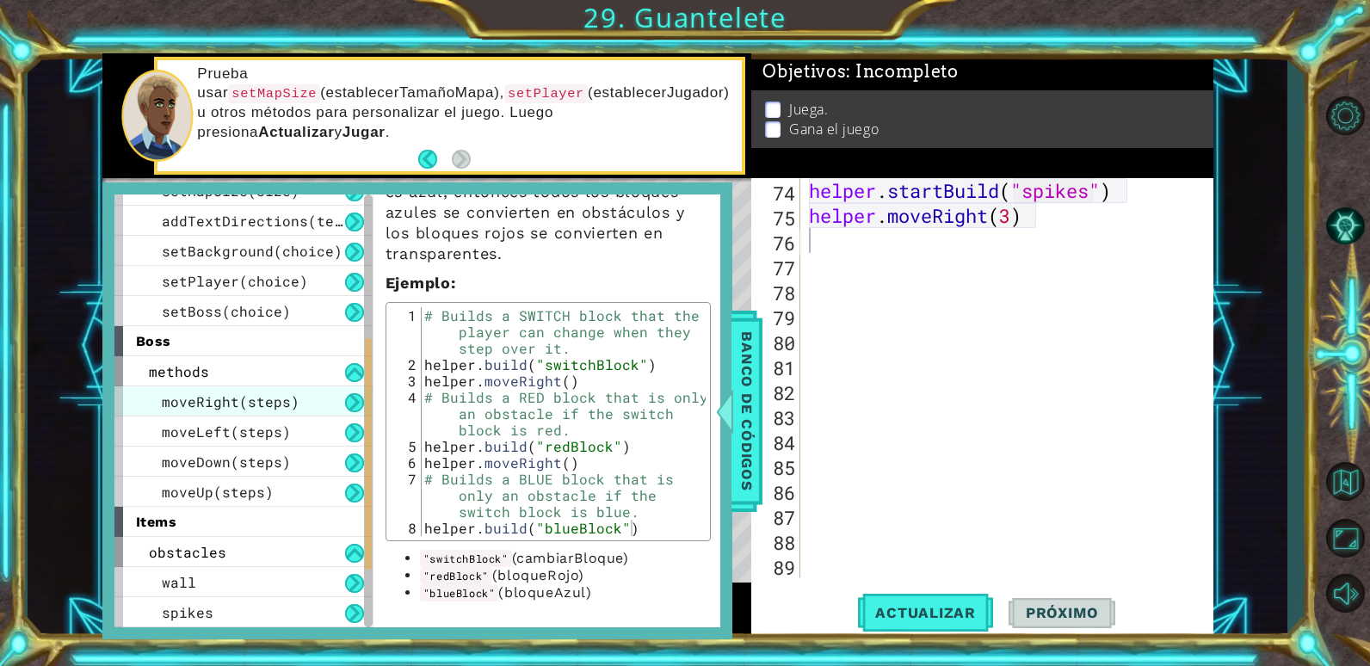
click at [238, 410] on span "moveRight(steps)" at bounding box center [231, 401] width 138 height 18
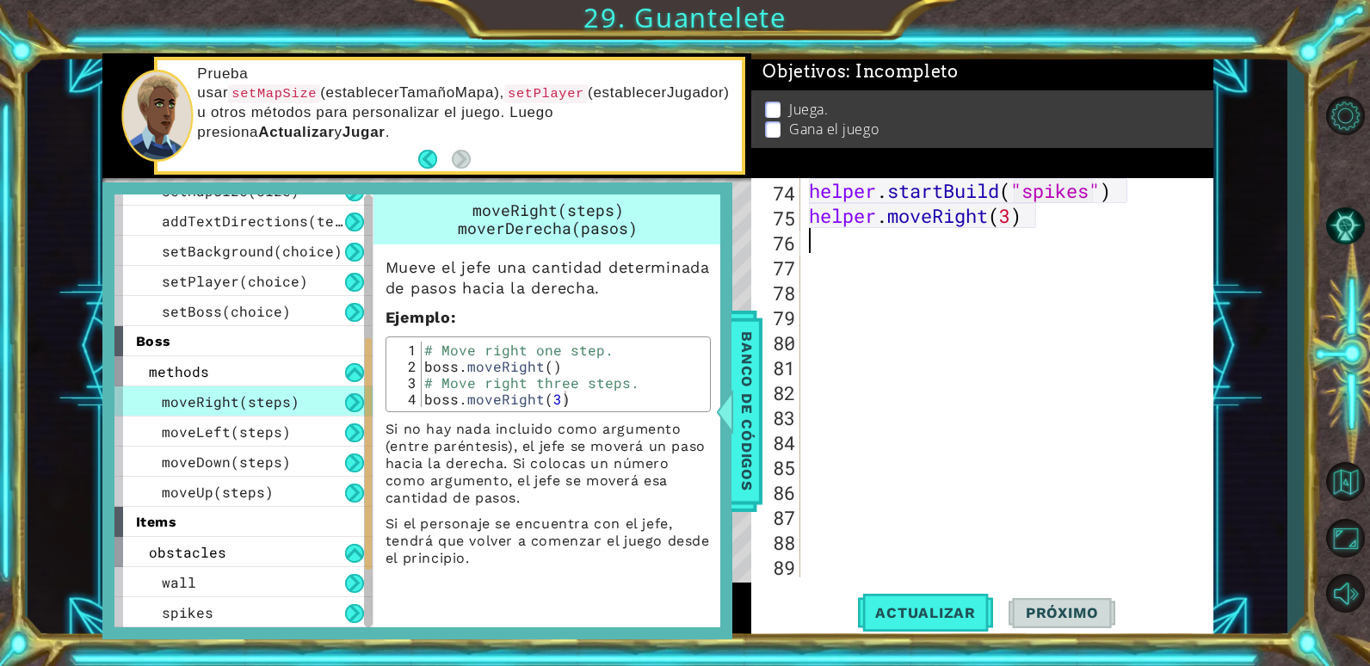
click at [836, 247] on div "helper . startBuild ( "spikes" ) helper . moveRight ( 3 )" at bounding box center [1004, 402] width 398 height 449
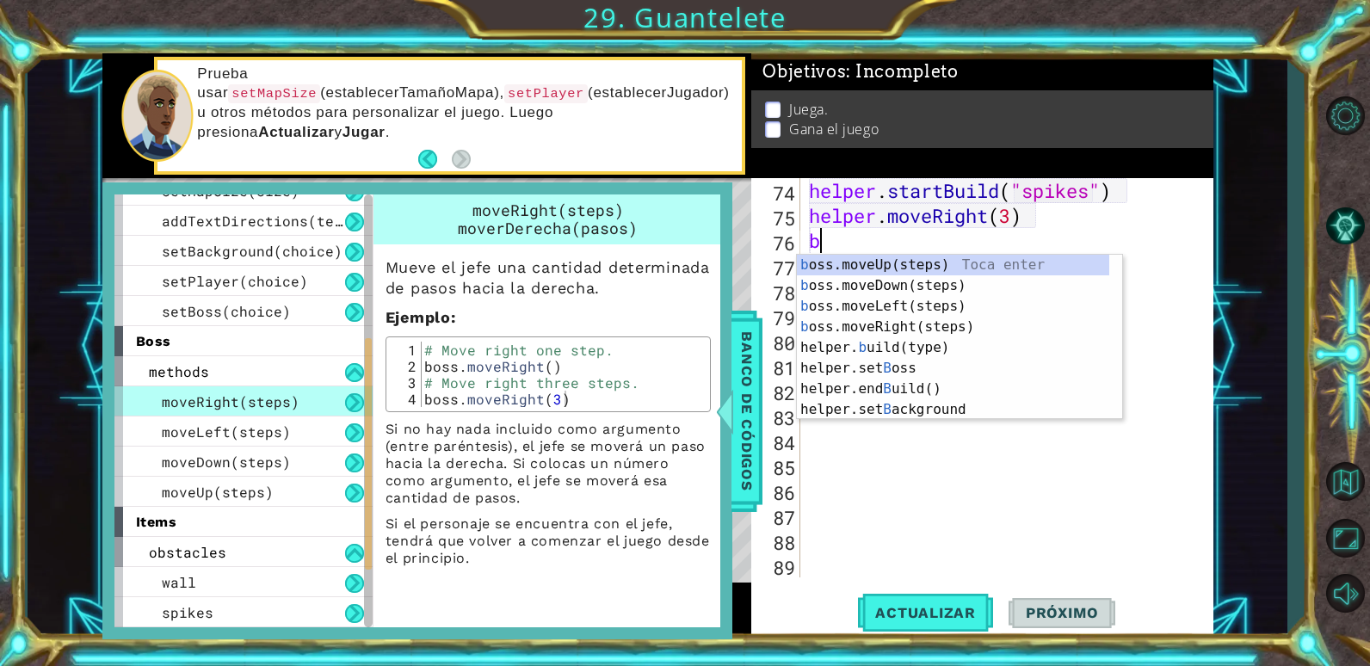
scroll to position [0, 1]
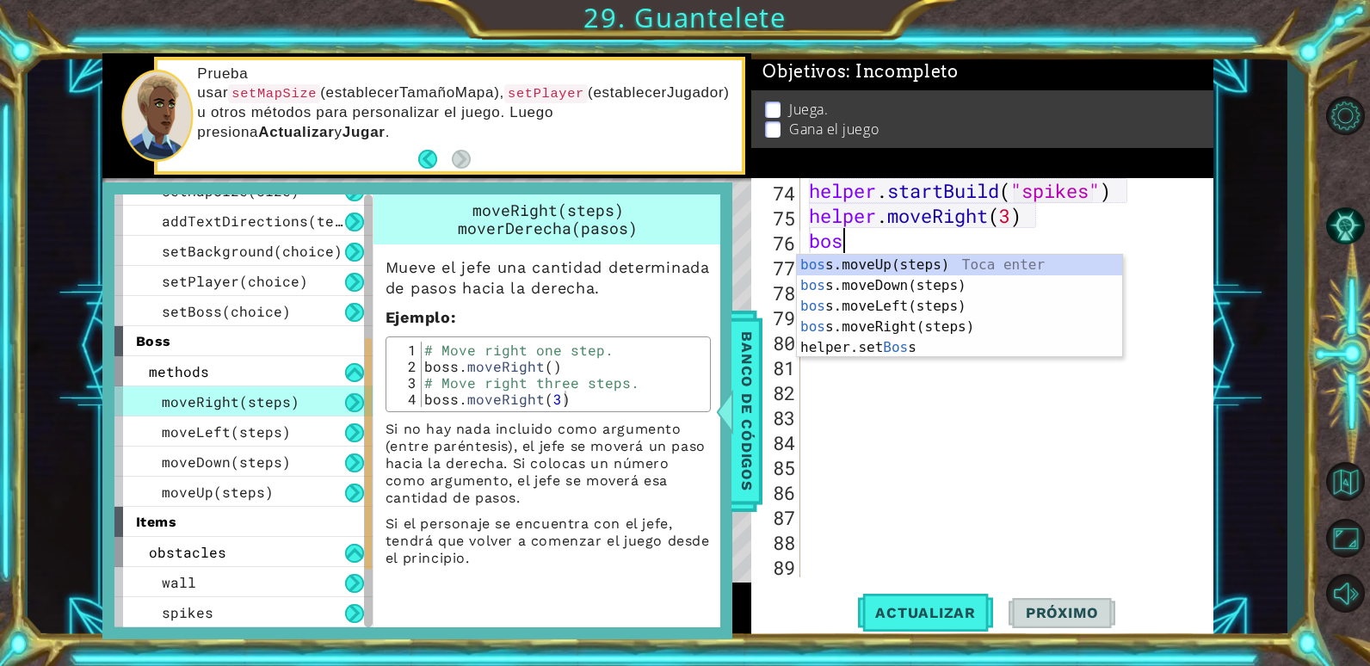
type textarea "boss"
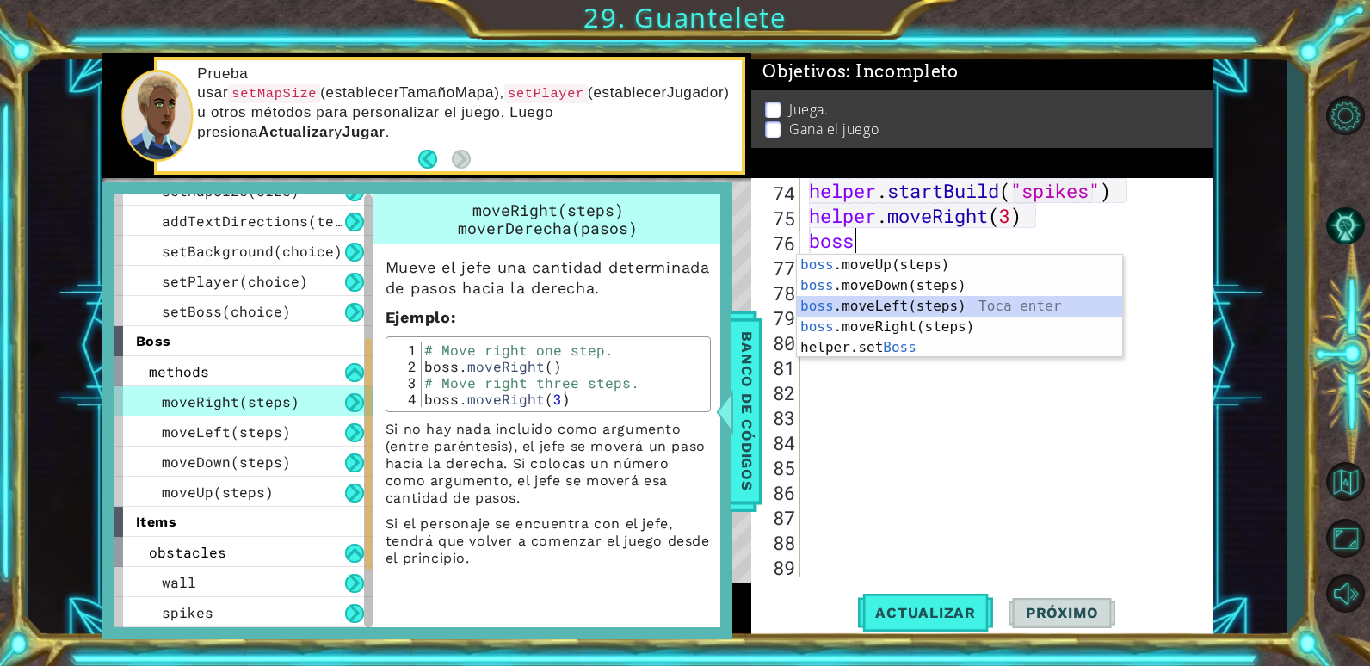
click at [890, 304] on div "boss .moveUp(steps) Toca enter boss .moveDown(steps) Toca enter boss .moveLeft(…" at bounding box center [959, 327] width 325 height 145
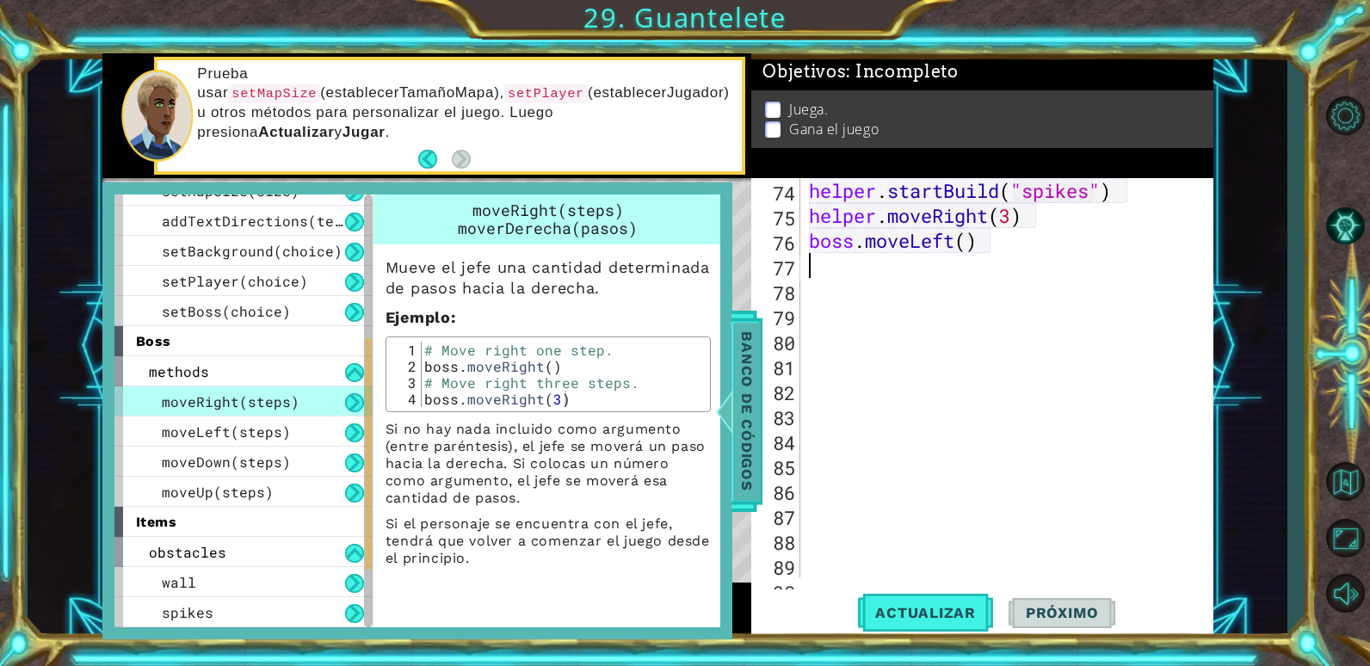
click at [741, 425] on span "Banco de códigos" at bounding box center [747, 411] width 28 height 178
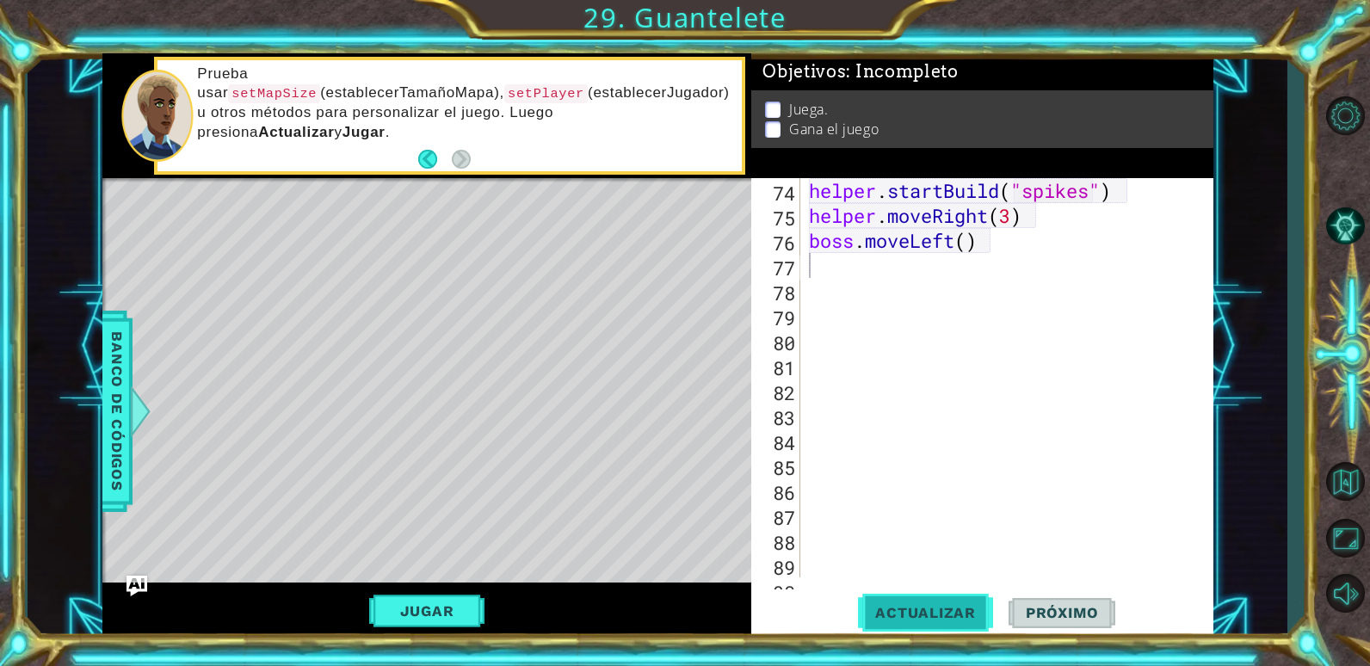
click at [897, 620] on span "Actualizar" at bounding box center [925, 612] width 135 height 17
click at [898, 608] on span "Actualizar" at bounding box center [925, 612] width 135 height 17
click at [468, 602] on button "Jugar" at bounding box center [427, 611] width 116 height 33
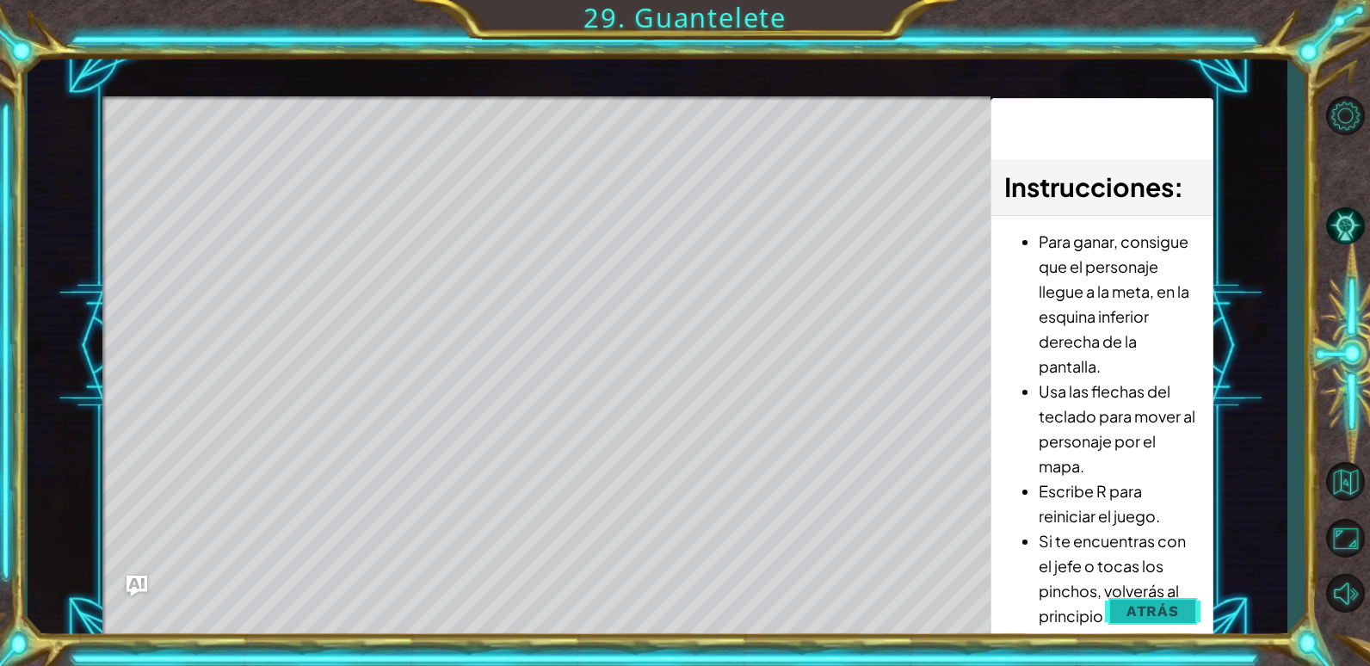
click at [1124, 605] on button "Atrás" at bounding box center [1153, 611] width 96 height 34
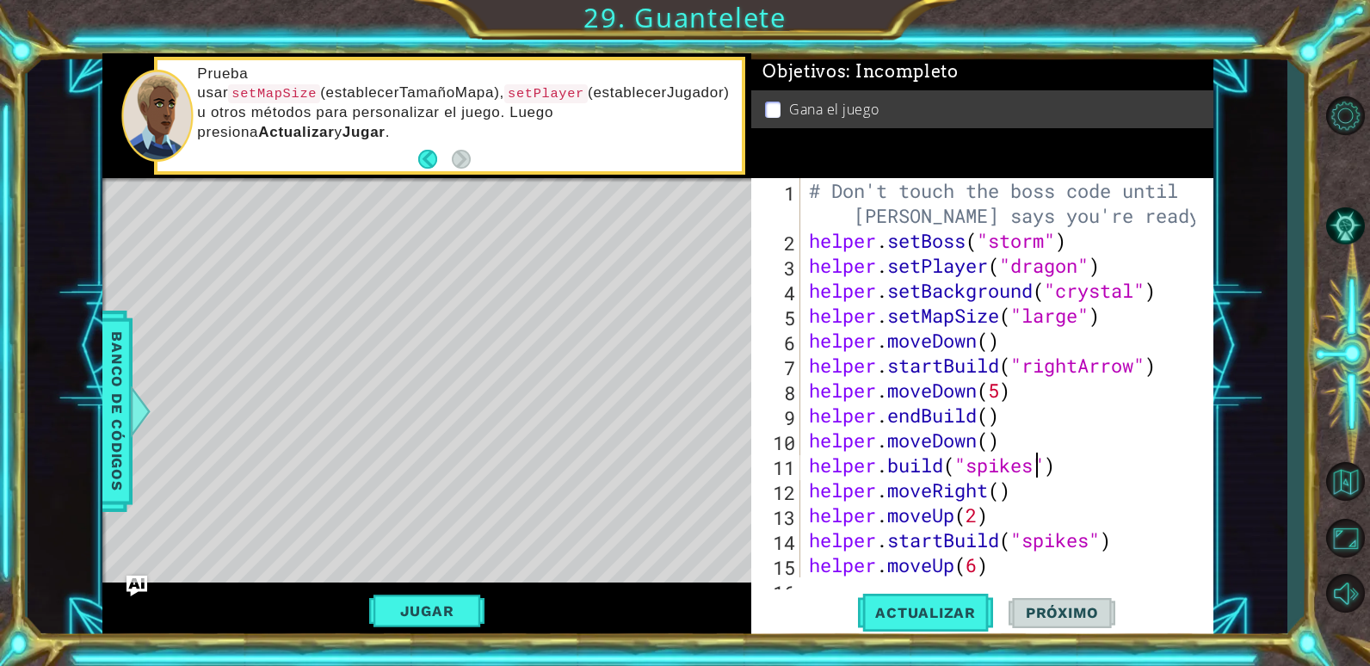
click at [1034, 470] on div "# Don't touch the boss code until [PERSON_NAME] says you're ready! helper . set…" at bounding box center [1004, 415] width 398 height 474
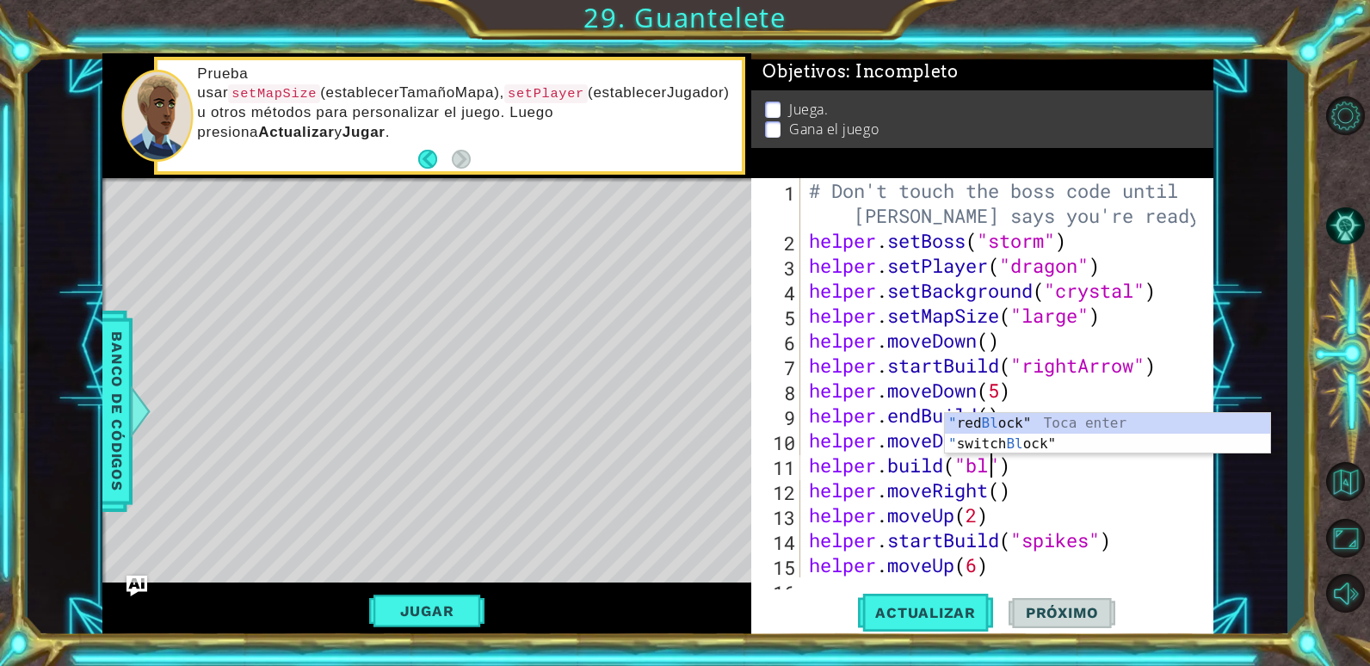
scroll to position [0, 9]
click at [128, 410] on span "Banco de códigos" at bounding box center [117, 411] width 28 height 178
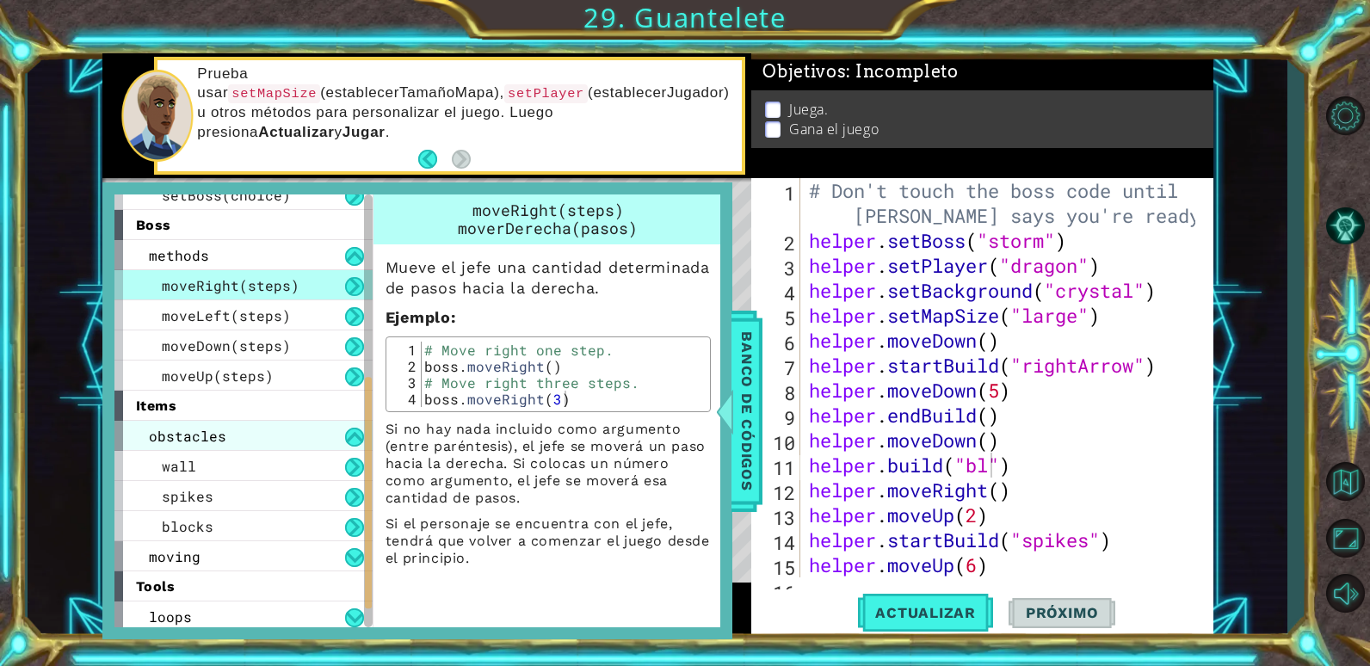
scroll to position [380, 0]
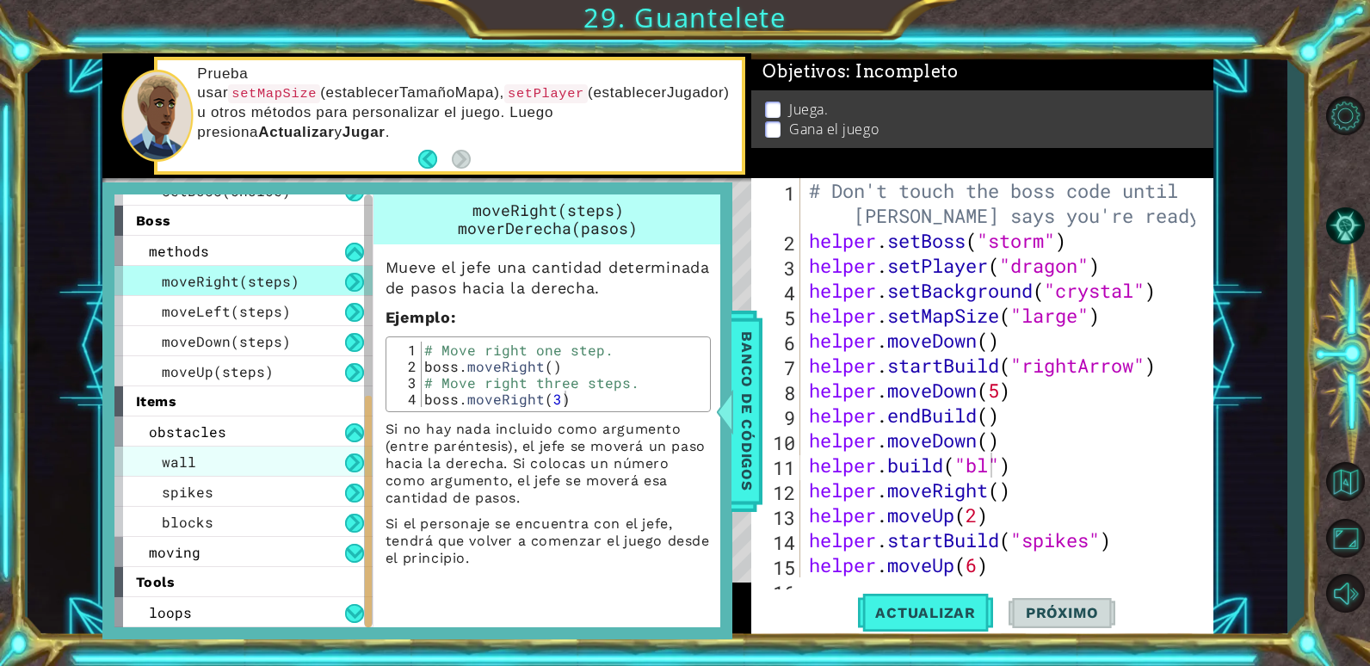
click at [209, 460] on div "wall" at bounding box center [243, 462] width 258 height 30
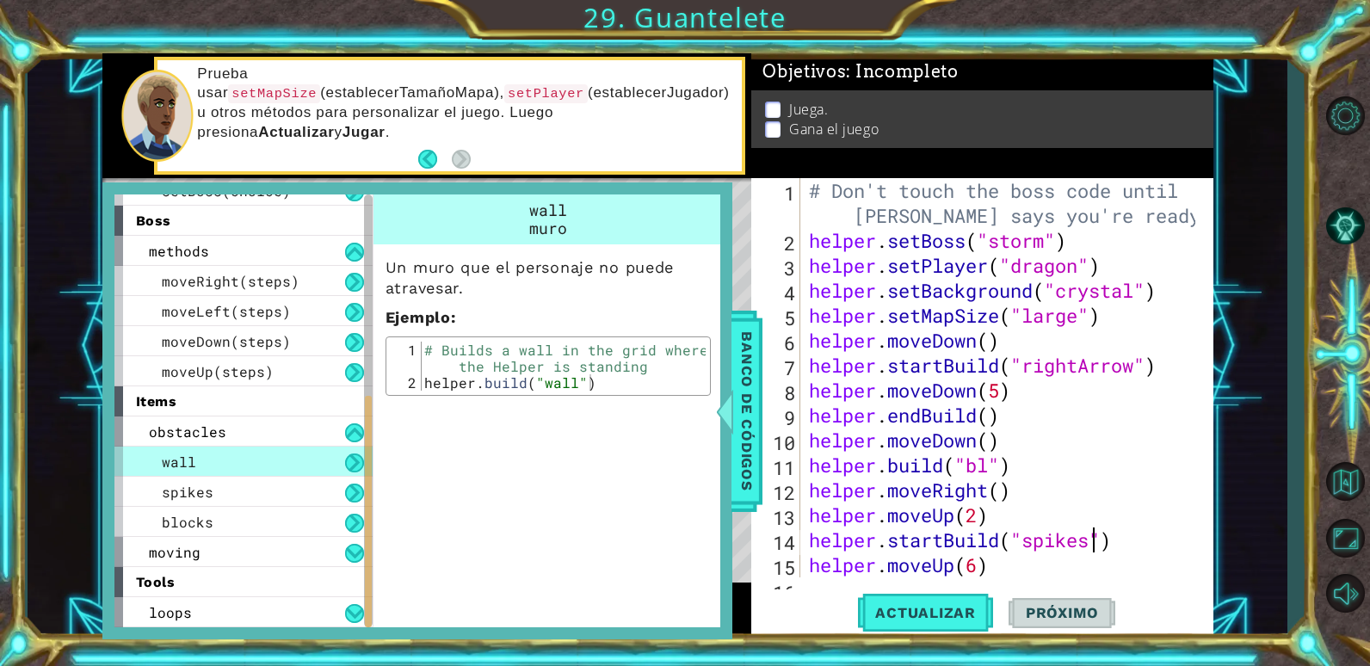
click at [1091, 542] on div "# Don't touch the boss code until [PERSON_NAME] says you're ready! helper . set…" at bounding box center [1004, 415] width 398 height 474
click at [738, 427] on span "Banco de códigos" at bounding box center [747, 411] width 28 height 178
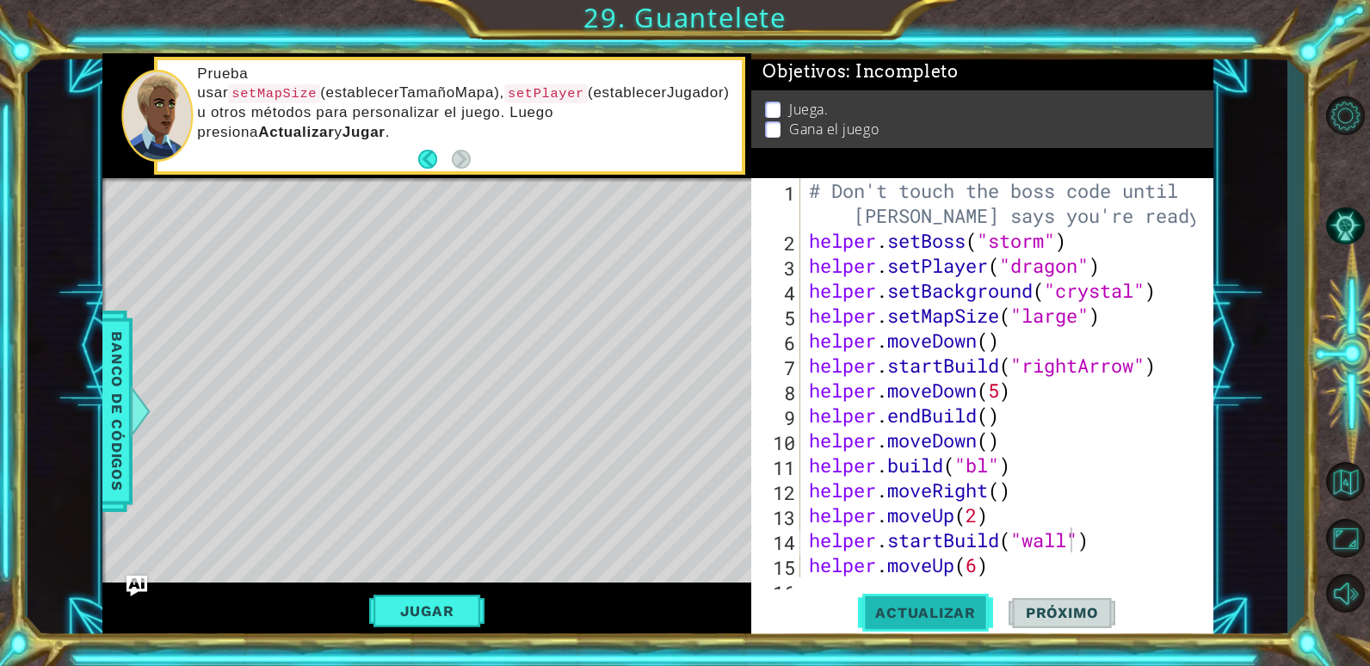
click at [930, 616] on span "Actualizar" at bounding box center [925, 612] width 135 height 17
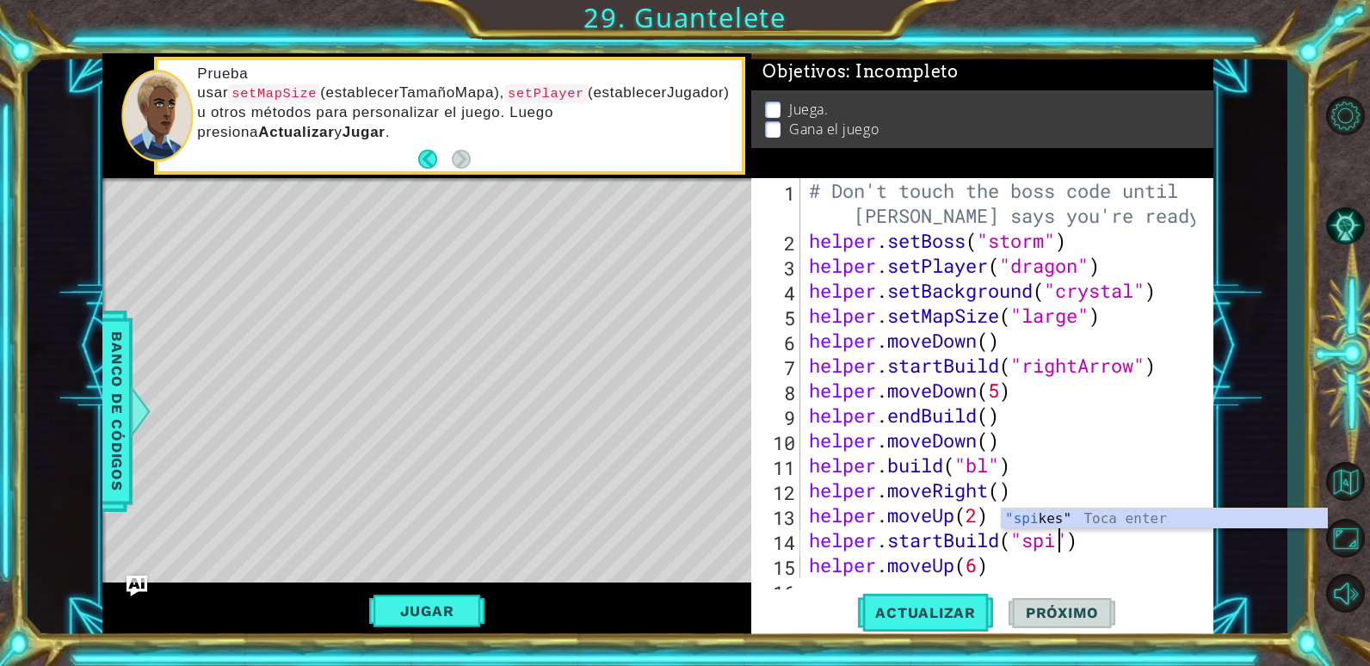
scroll to position [0, 13]
click at [988, 467] on div "# Don't touch the boss code until [PERSON_NAME] says you're ready! helper . set…" at bounding box center [1004, 415] width 398 height 474
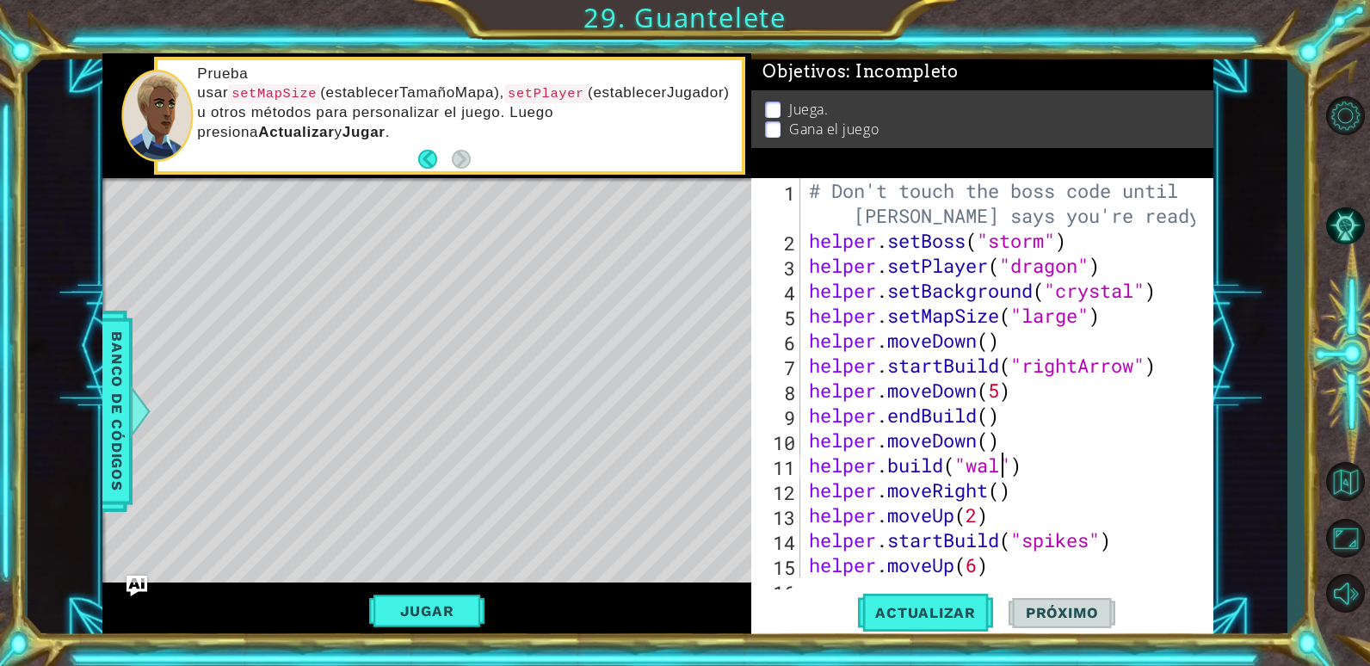
scroll to position [0, 9]
click at [955, 618] on span "Actualizar" at bounding box center [925, 612] width 135 height 17
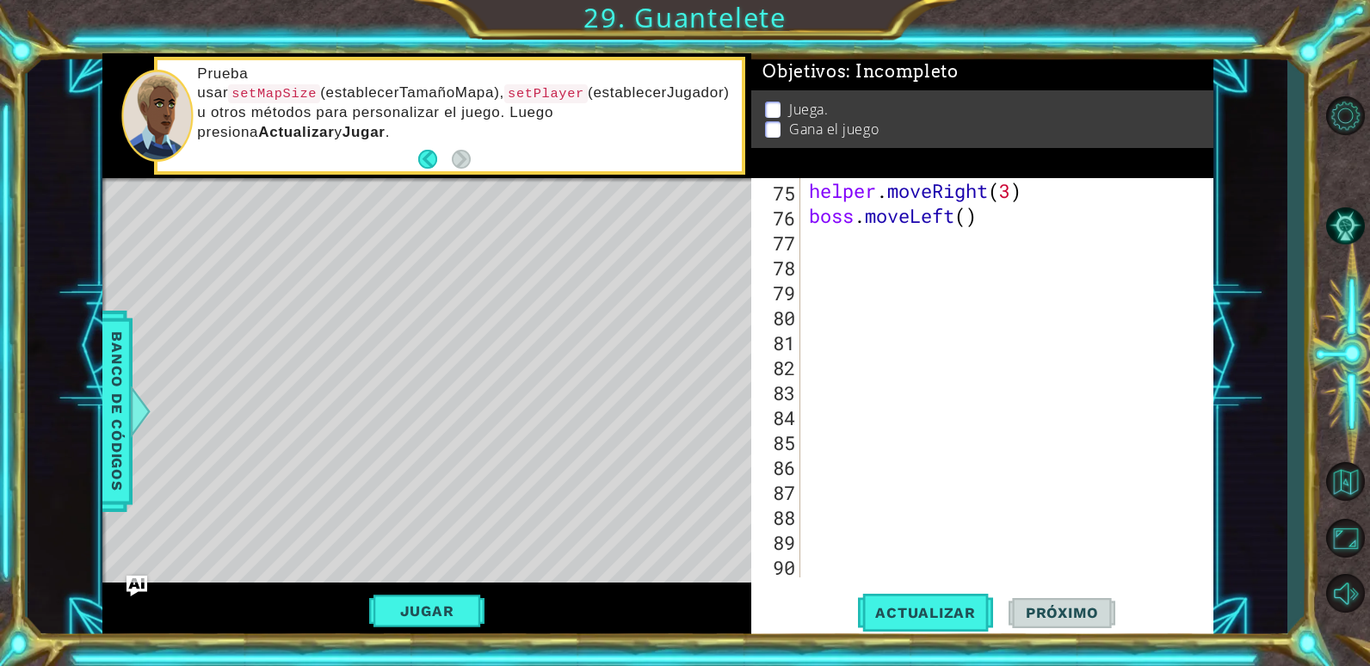
scroll to position [1820, 0]
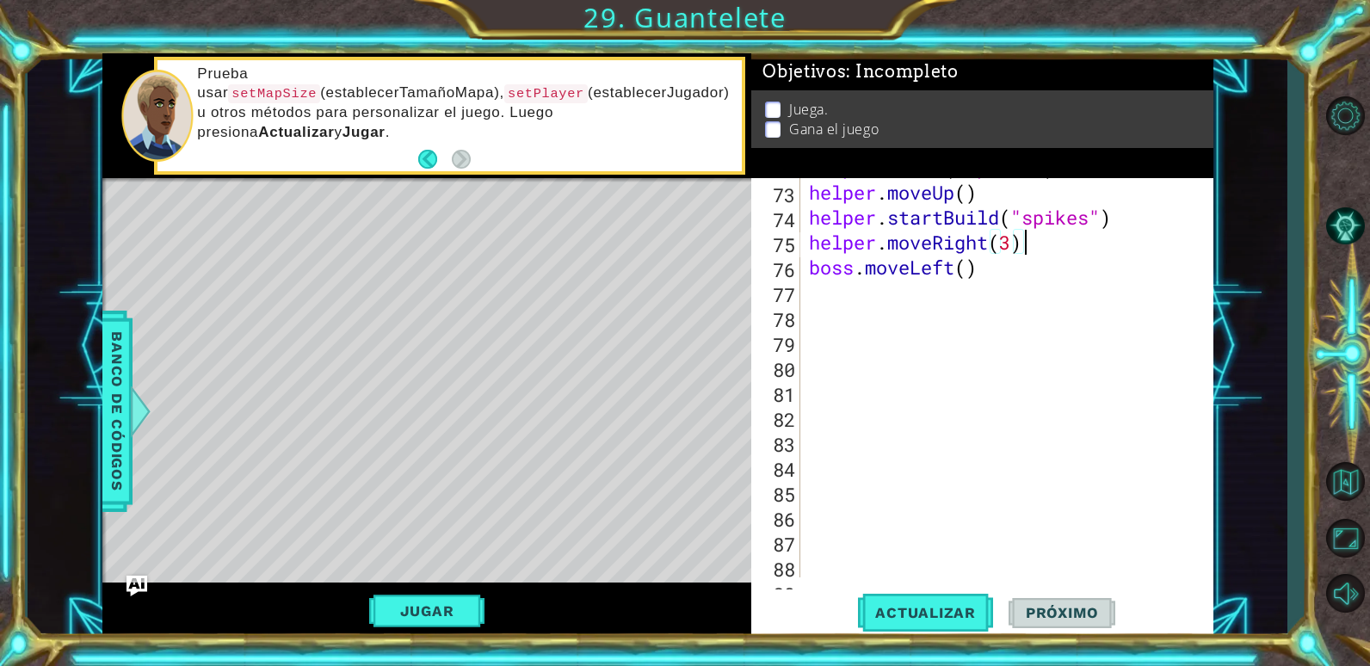
click at [1029, 244] on div "helper . build ( "spikes" ) helper . moveUp ( ) helper . startBuild ( "spikes" …" at bounding box center [1004, 379] width 398 height 449
type textarea "helper.moveRight(3)"
click at [990, 293] on div "helper . build ( "spikes" ) helper . moveUp ( ) helper . startBuild ( "spikes" …" at bounding box center [1004, 379] width 398 height 449
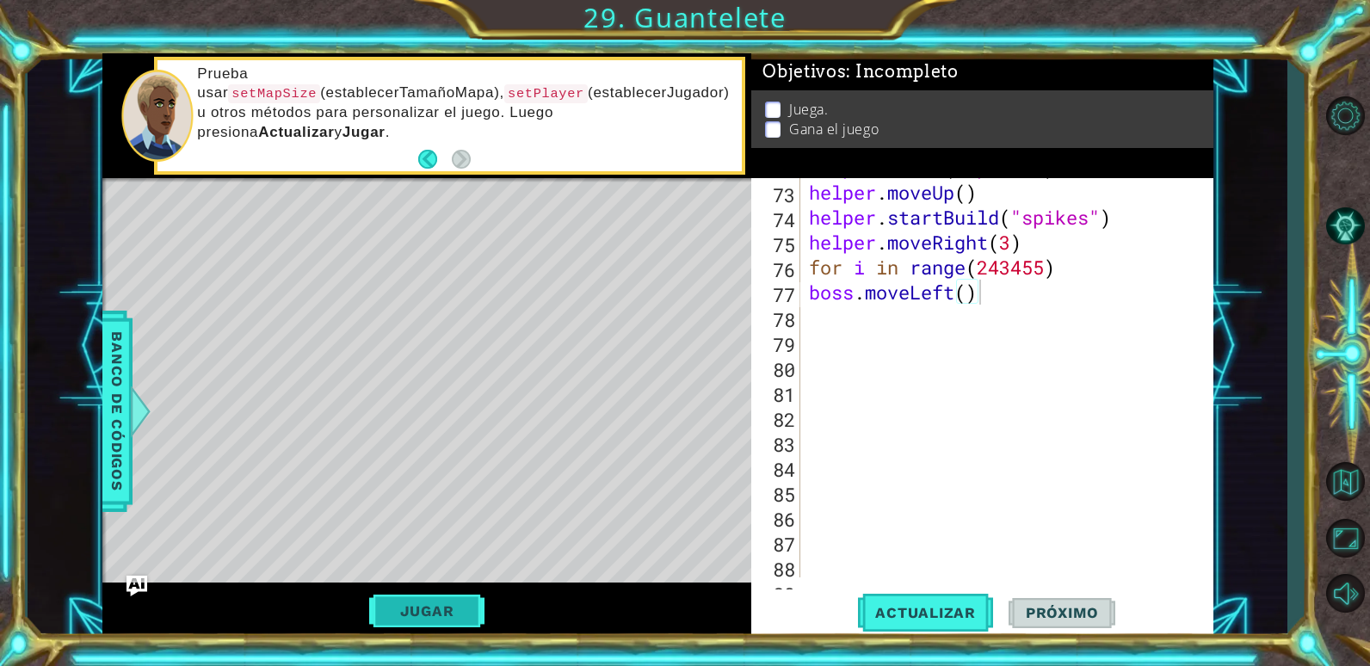
click at [460, 615] on button "Jugar" at bounding box center [427, 611] width 116 height 33
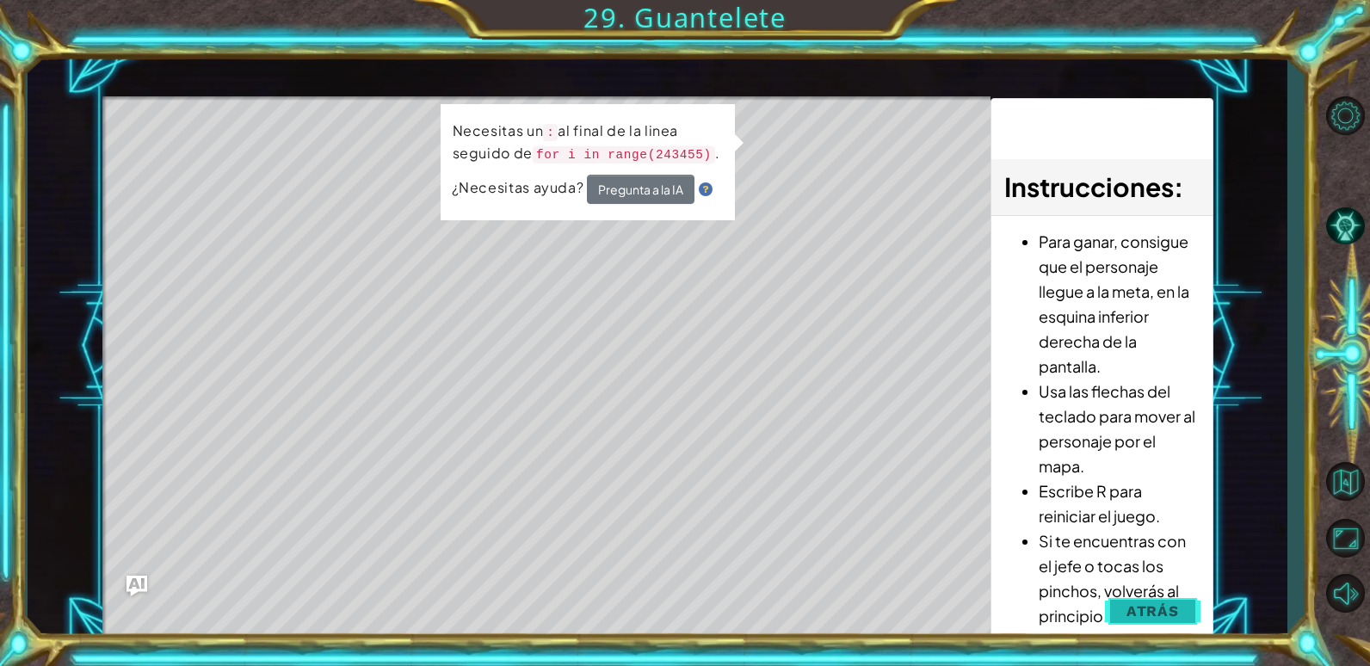
click at [1154, 606] on span "Atrás" at bounding box center [1152, 610] width 52 height 17
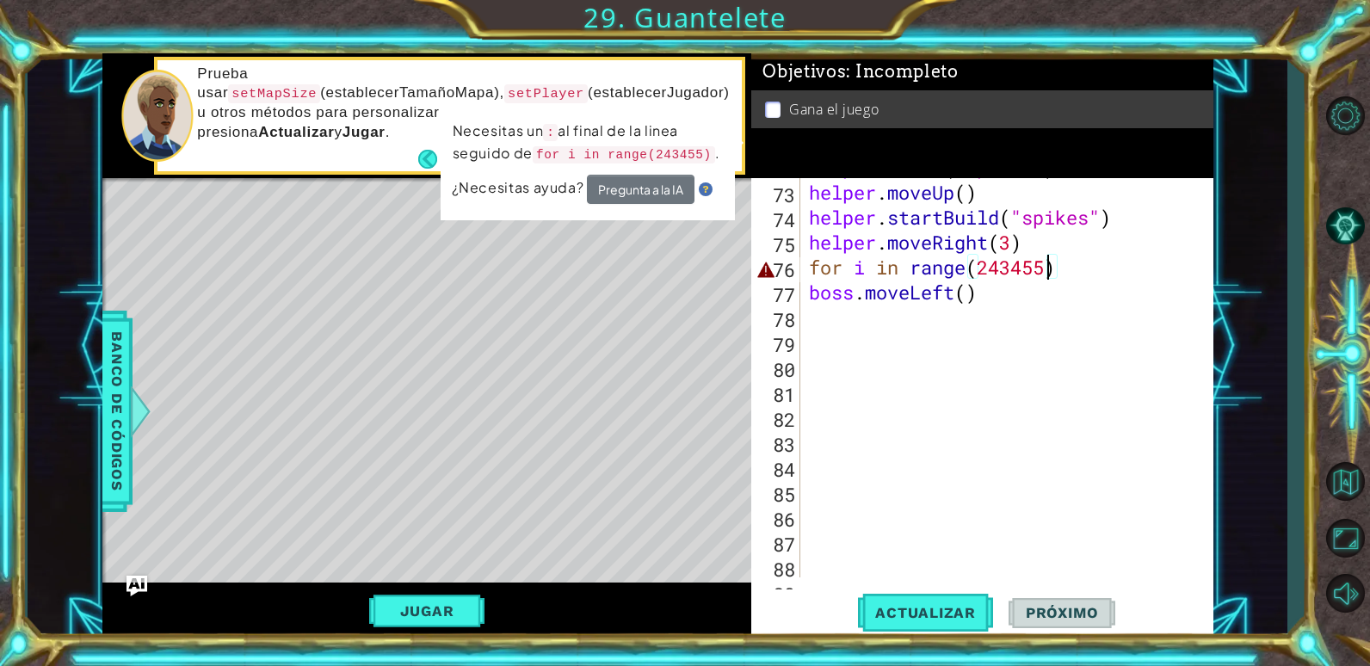
click at [1050, 275] on div "helper . build ( "spikes" ) helper . moveUp ( ) helper . startBuild ( "spikes" …" at bounding box center [1004, 379] width 398 height 449
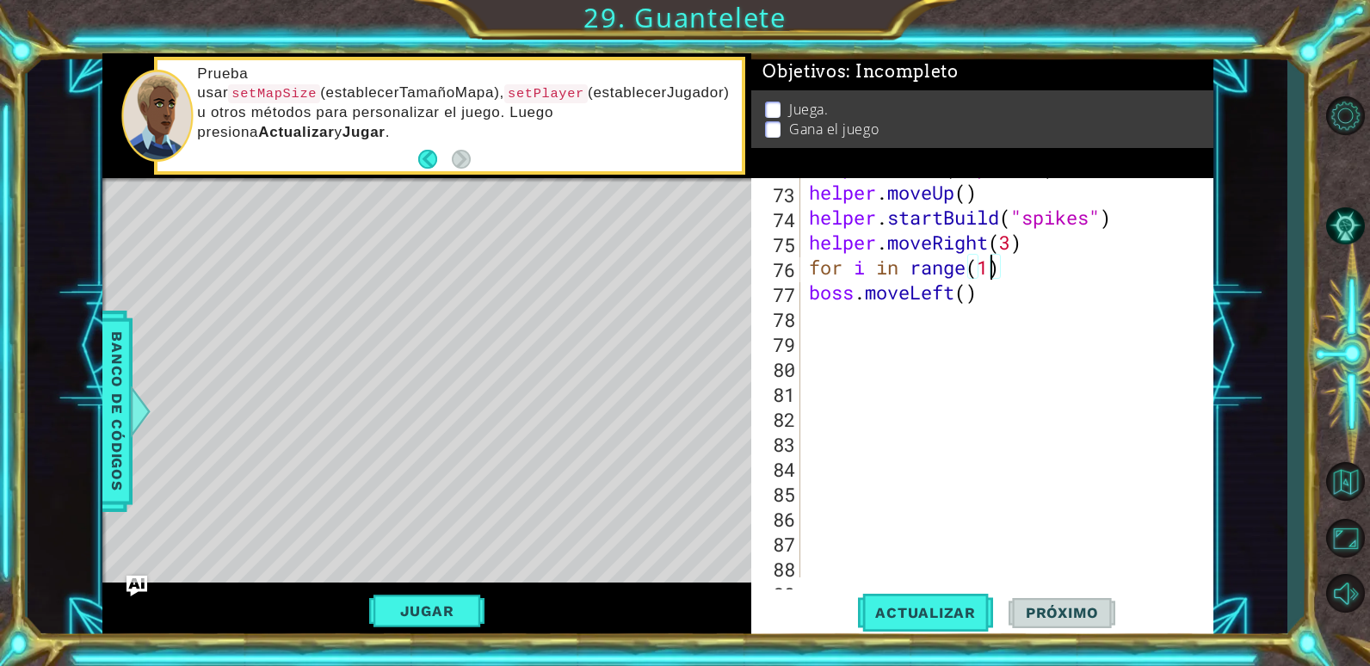
scroll to position [0, 9]
type textarea "for i in range(15)"
click at [928, 615] on span "Actualizar" at bounding box center [925, 612] width 135 height 17
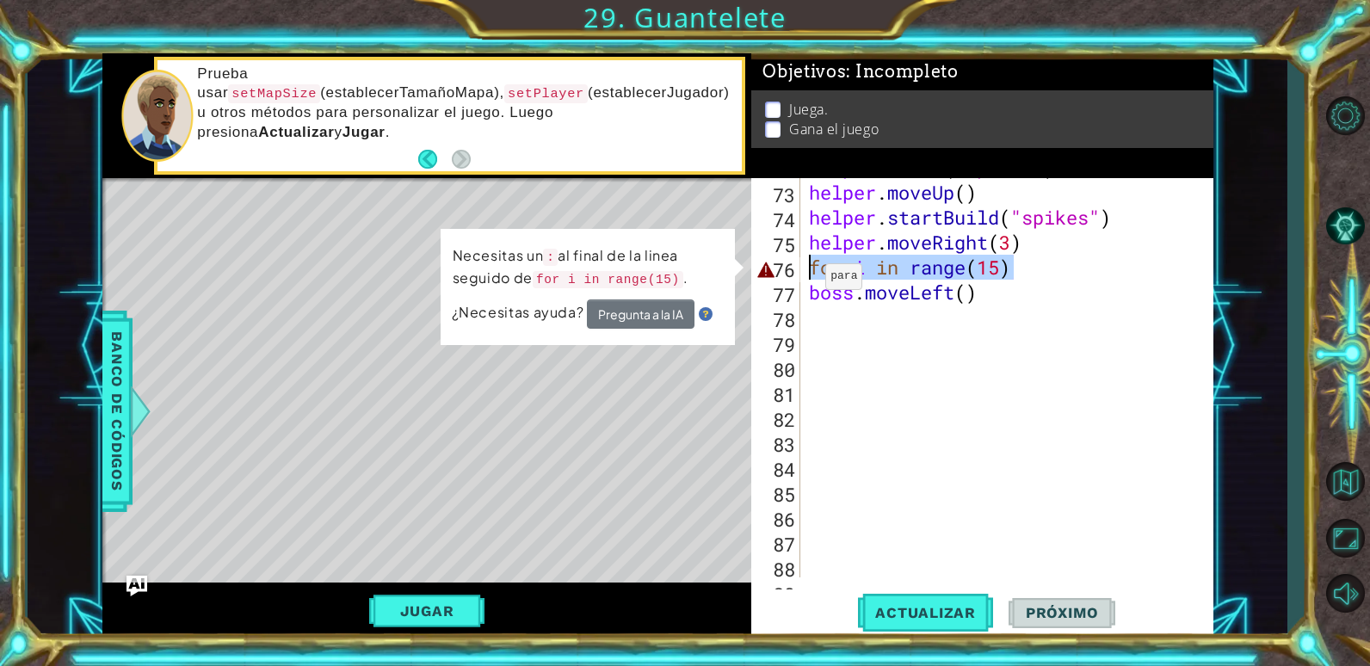
drag, startPoint x: 1029, startPoint y: 269, endPoint x: 811, endPoint y: 257, distance: 218.9
click at [811, 257] on div "helper . build ( "spikes" ) helper . moveUp ( ) helper . startBuild ( "spikes" …" at bounding box center [1004, 379] width 398 height 449
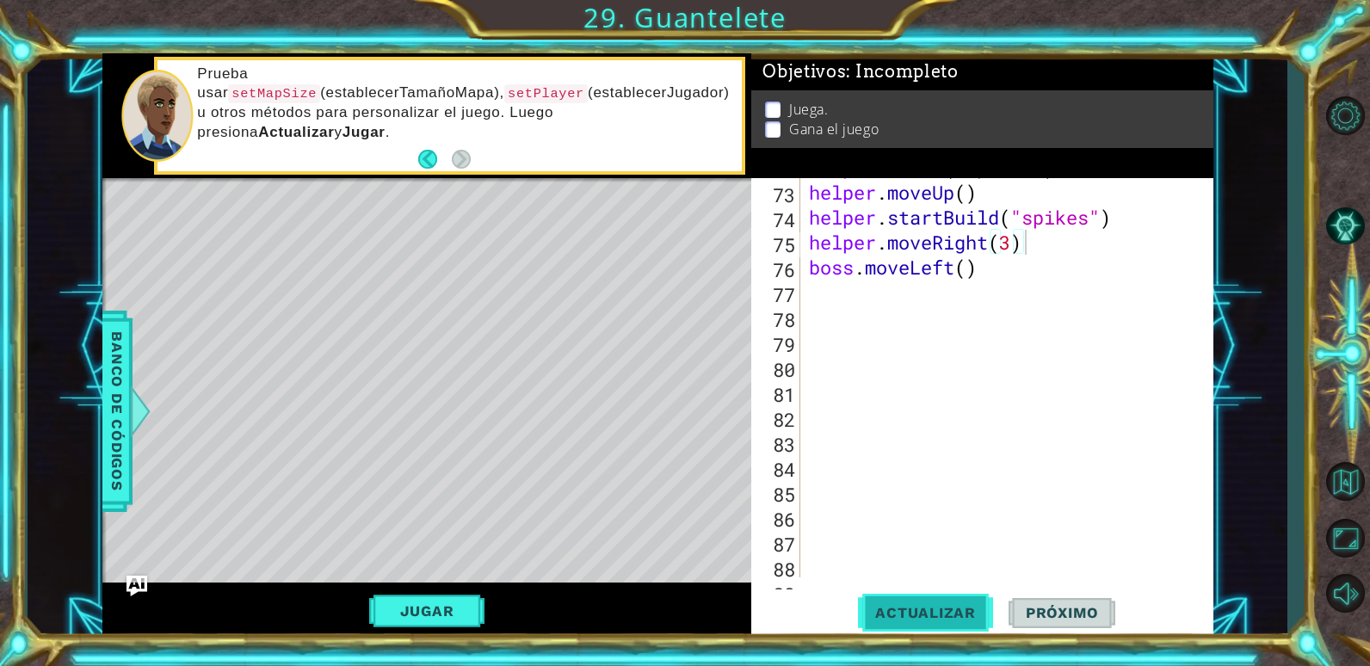
click at [936, 598] on button "Actualizar" at bounding box center [925, 612] width 135 height 46
click at [956, 265] on div "helper . build ( "spikes" ) helper . moveUp ( ) helper . startBuild ( "spikes" …" at bounding box center [1004, 379] width 398 height 449
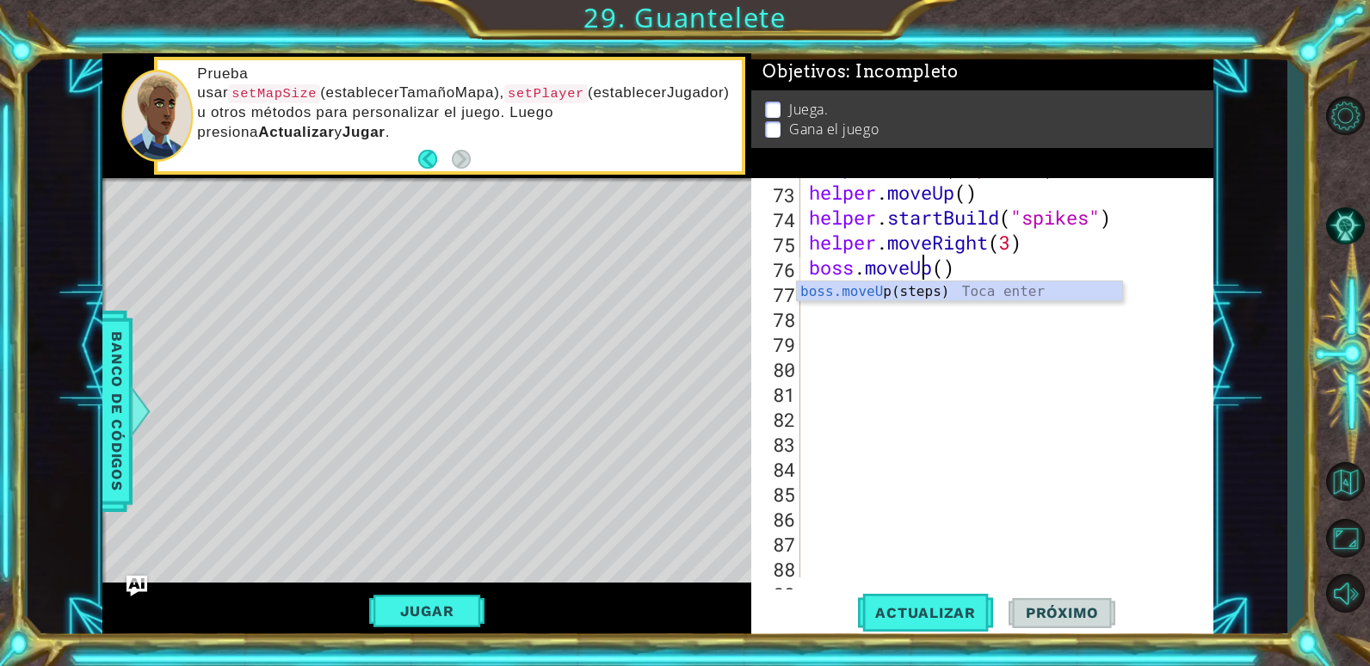
scroll to position [0, 6]
click at [945, 267] on div "helper . build ( "spikes" ) helper . moveUp ( ) helper . startBuild ( "spikes" …" at bounding box center [1004, 379] width 398 height 449
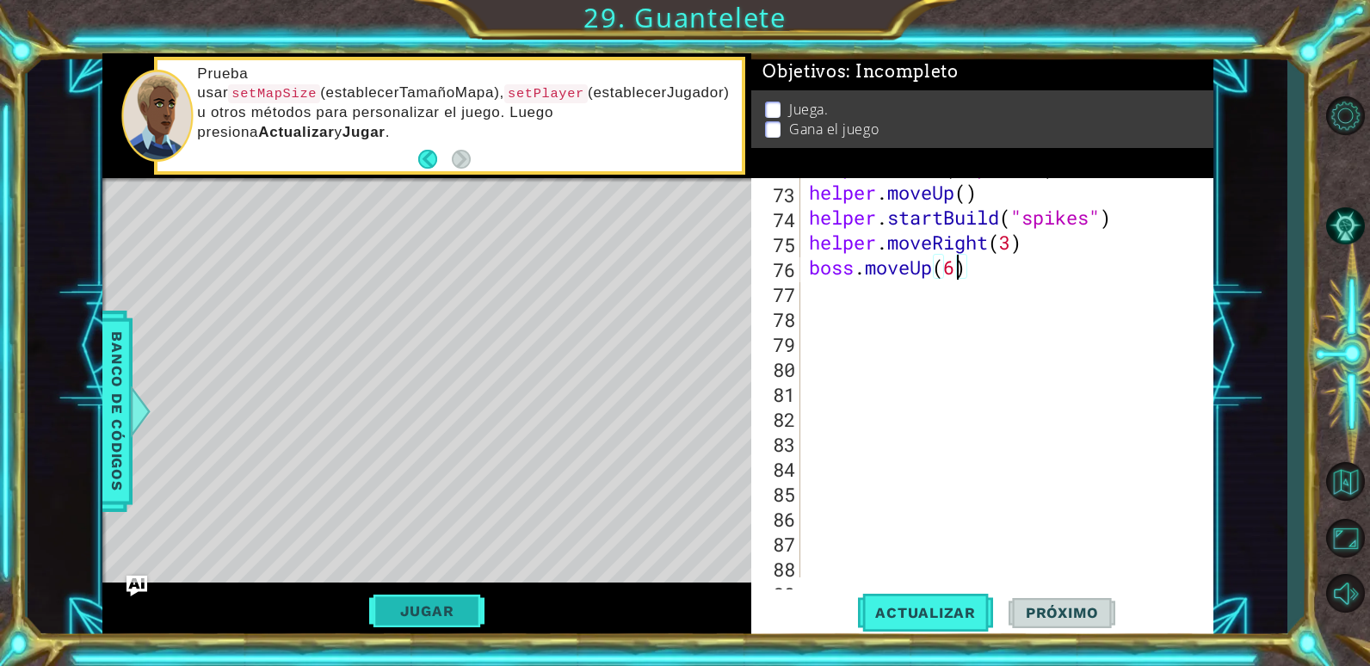
type textarea "boss.moveUp(6)"
click at [444, 614] on button "Jugar" at bounding box center [427, 611] width 116 height 33
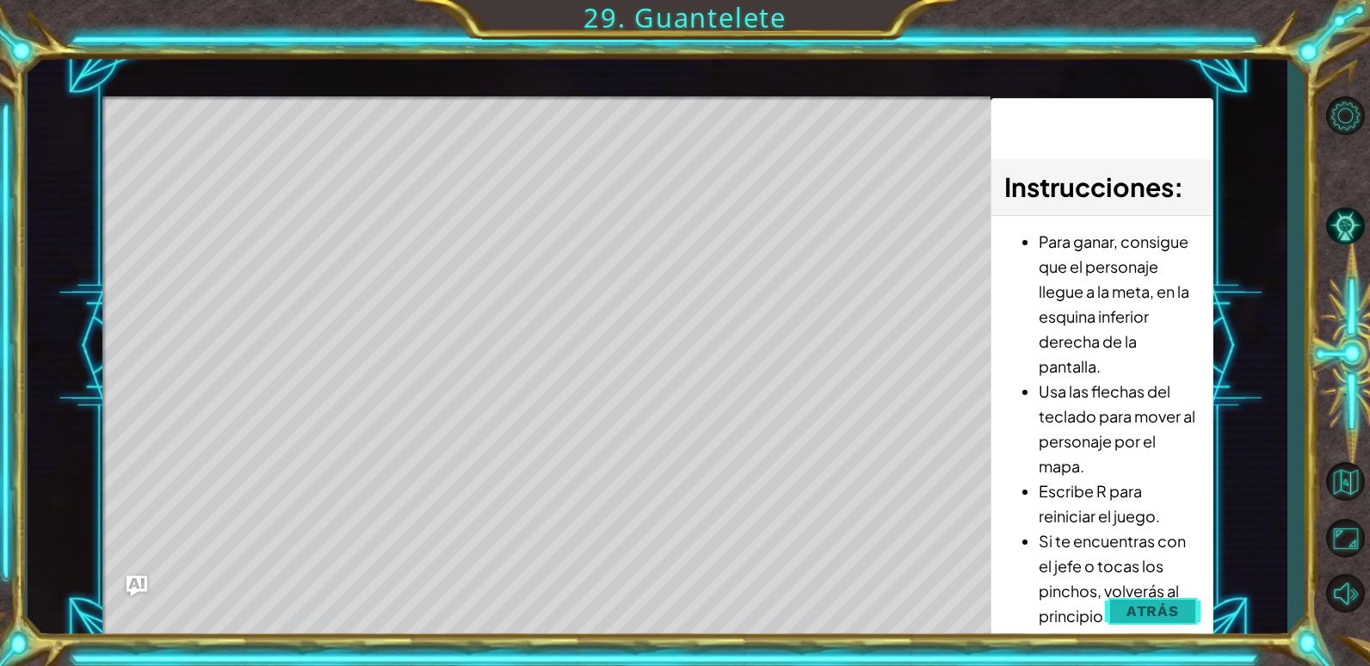
click at [1132, 607] on span "Atrás" at bounding box center [1152, 610] width 52 height 17
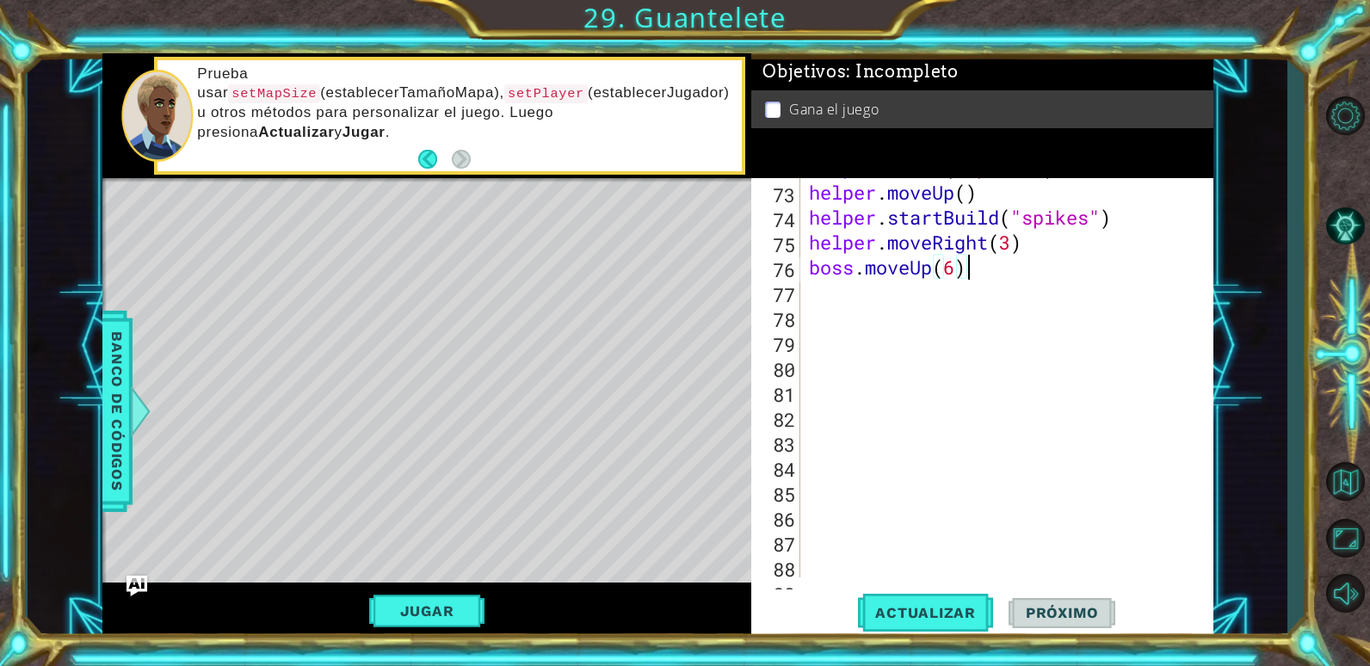
click at [982, 272] on div "helper . build ( "spikes" ) helper . moveUp ( ) helper . startBuild ( "spikes" …" at bounding box center [1004, 379] width 398 height 449
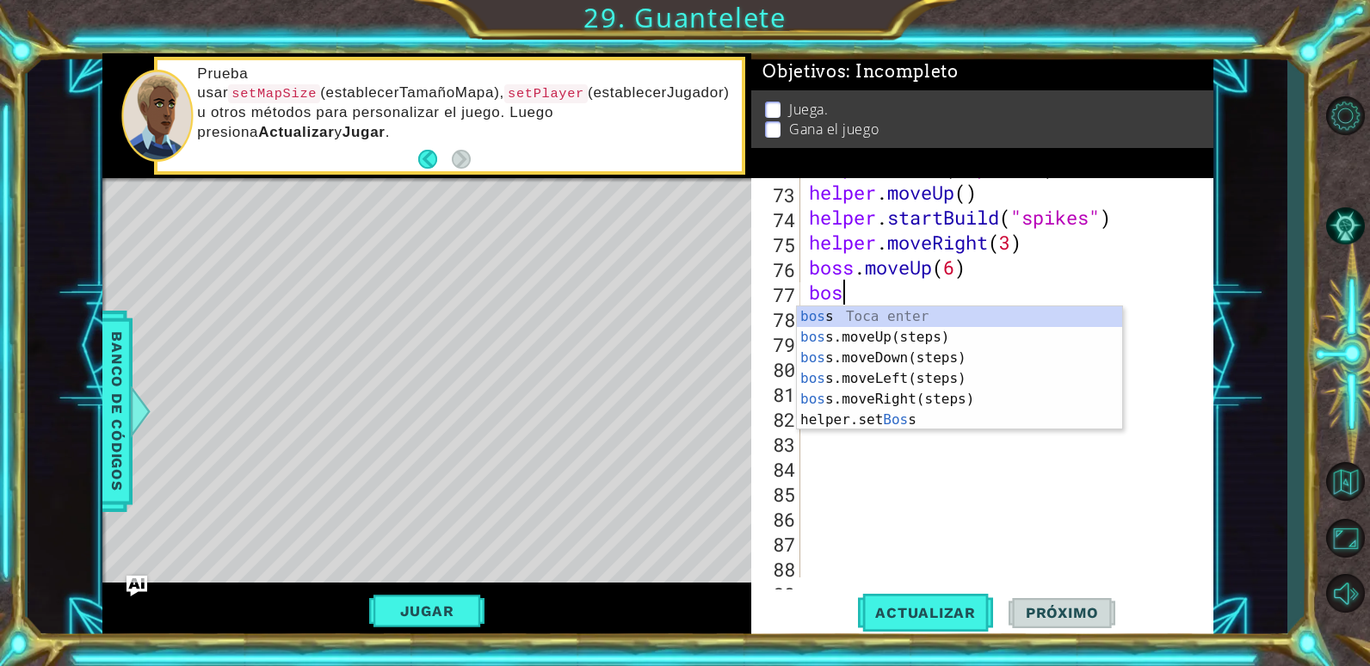
scroll to position [0, 1]
type textarea "boss"
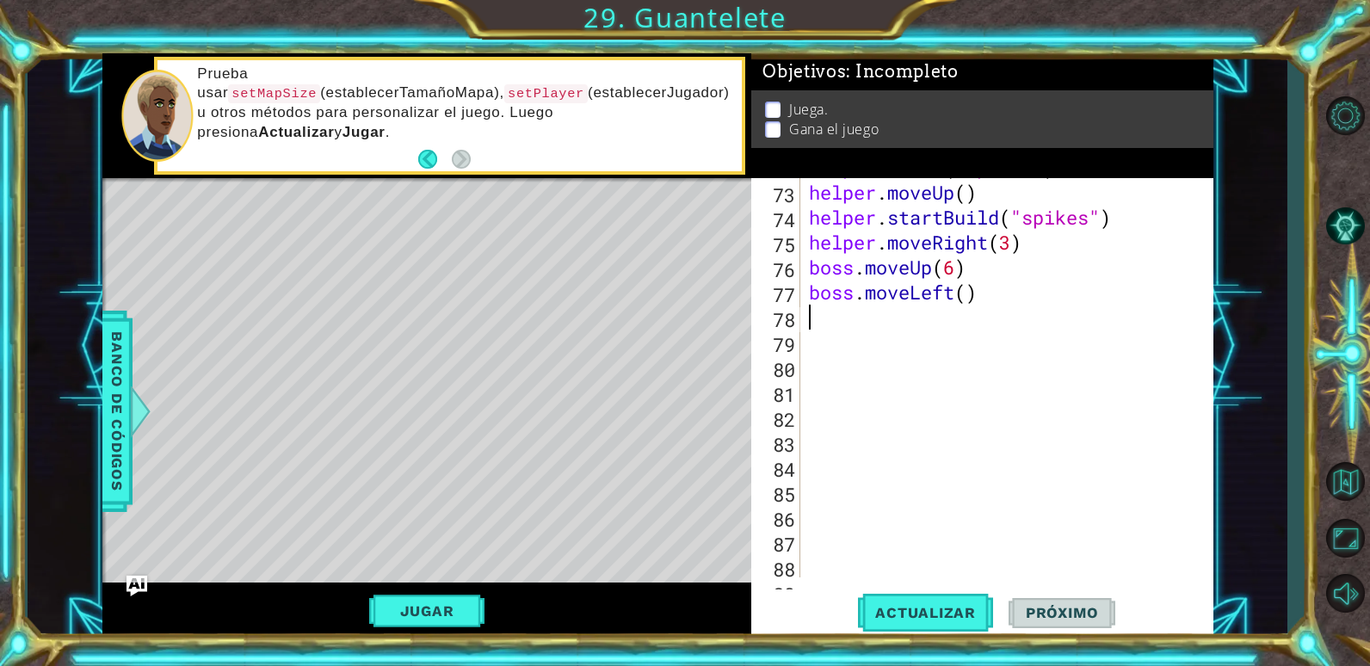
scroll to position [0, 0]
click at [964, 289] on div "helper . build ( "spikes" ) helper . moveUp ( ) helper . startBuild ( "spikes" …" at bounding box center [1004, 379] width 398 height 449
click at [454, 617] on button "Jugar" at bounding box center [427, 611] width 116 height 33
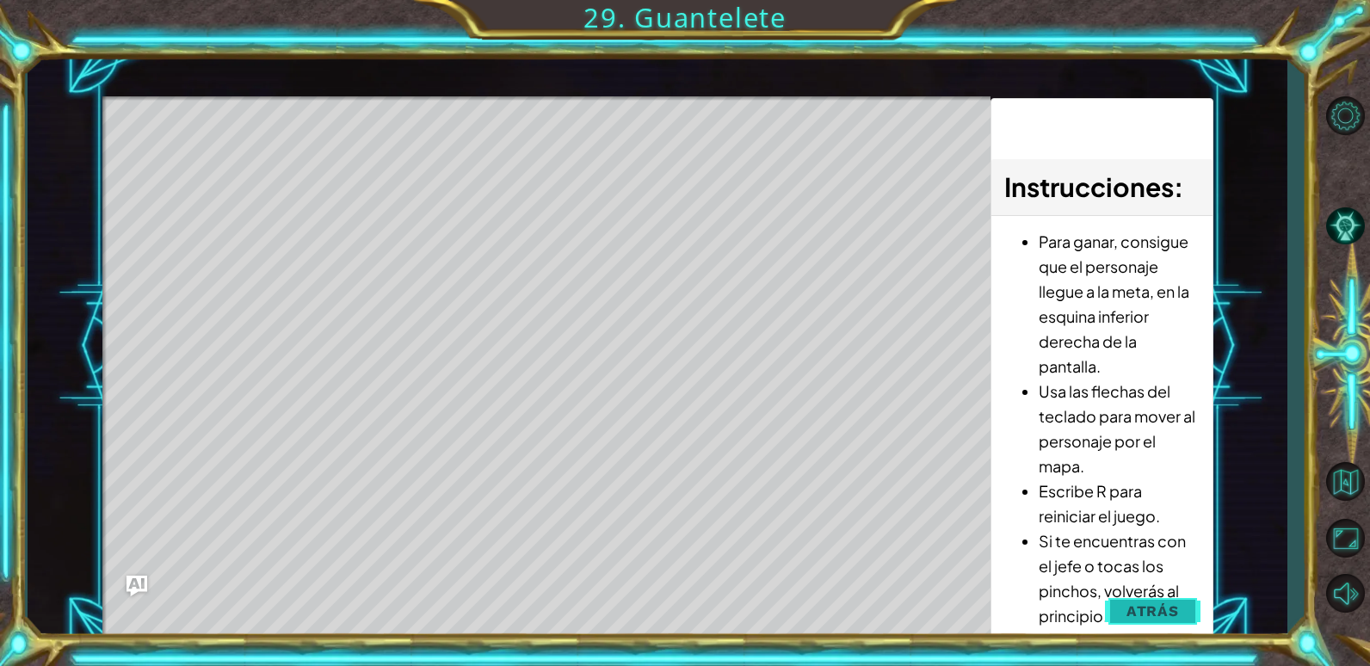
click at [1163, 612] on span "Atrás" at bounding box center [1152, 610] width 52 height 17
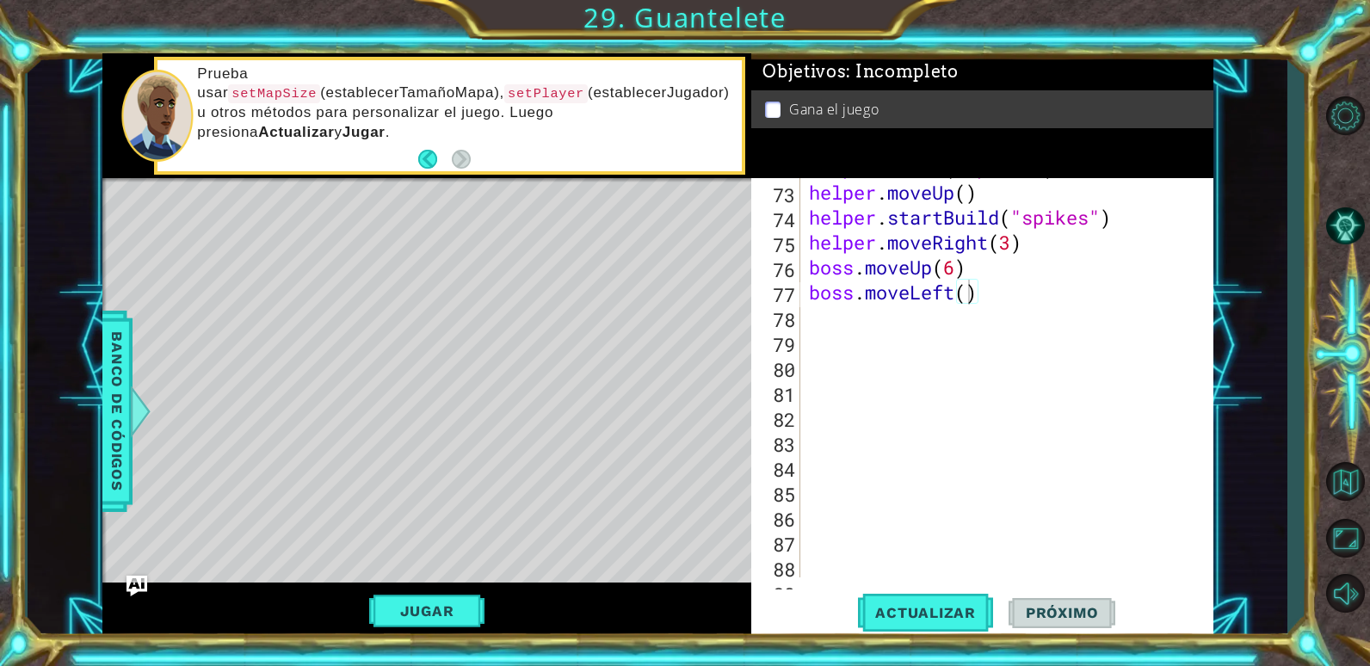
click at [969, 294] on div "helper . build ( "spikes" ) helper . moveUp ( ) helper . startBuild ( "spikes" …" at bounding box center [1004, 379] width 398 height 449
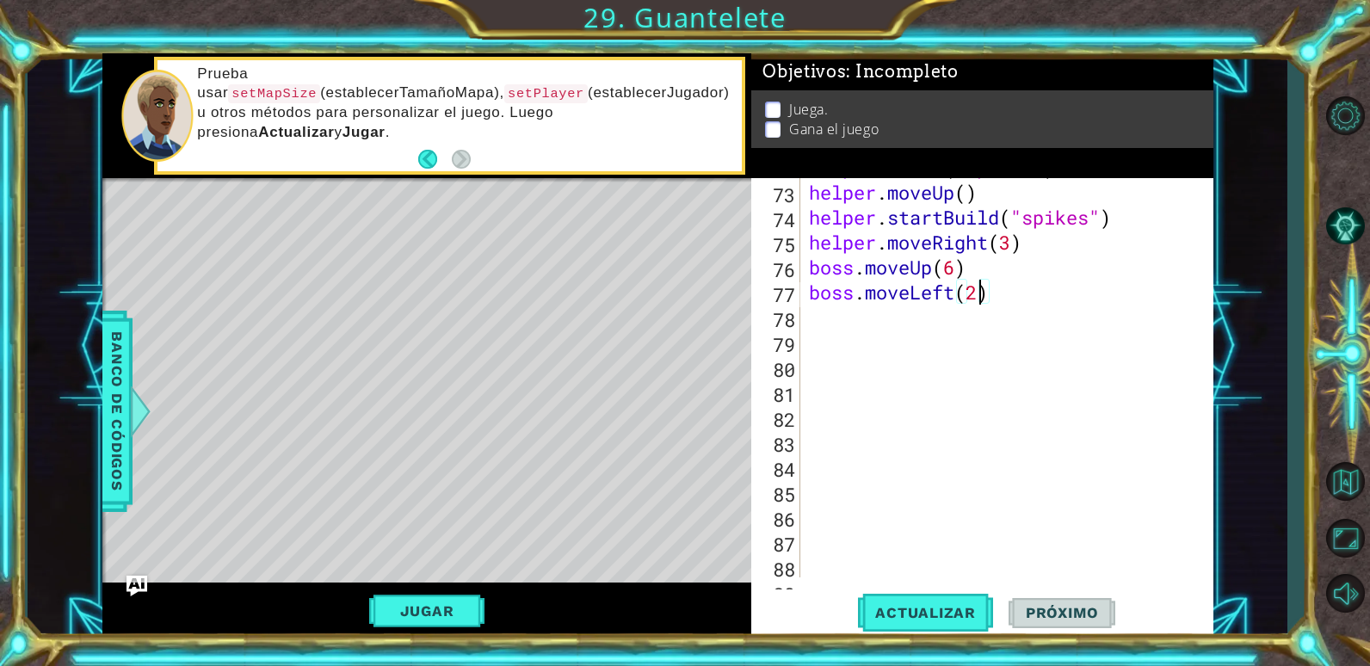
scroll to position [0, 8]
type textarea "boss.moveLeft()"
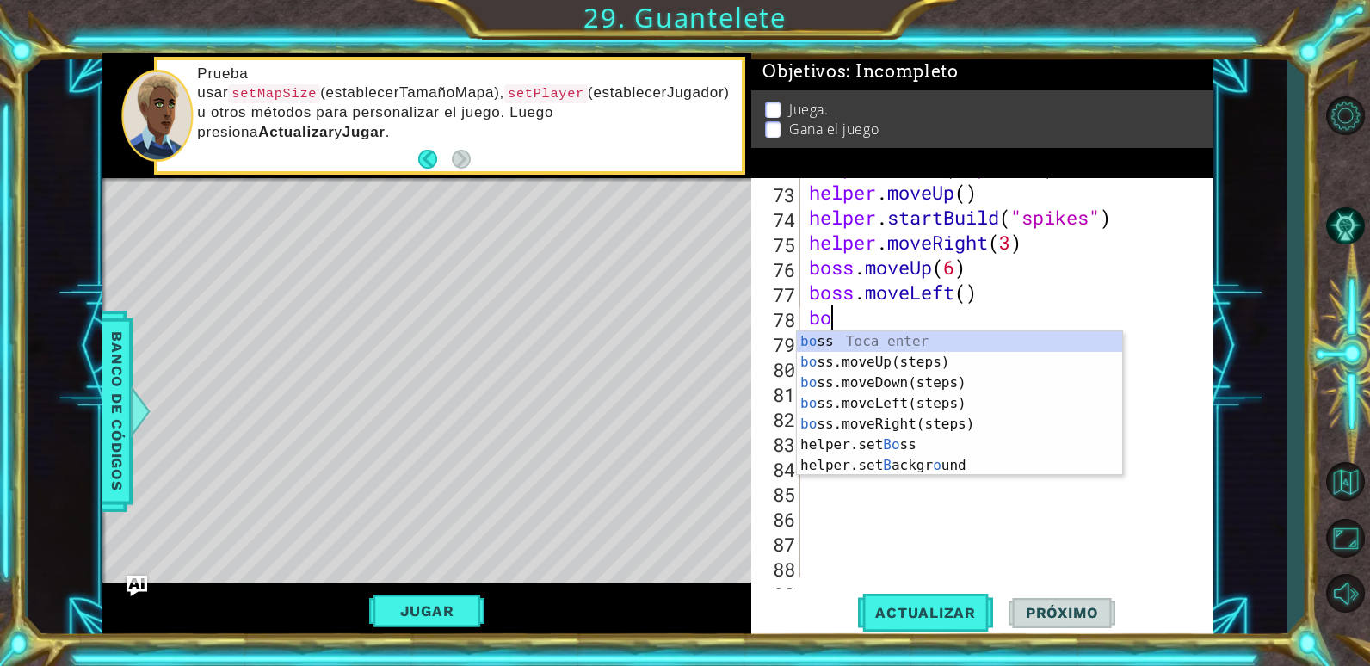
scroll to position [0, 1]
type textarea "boss"
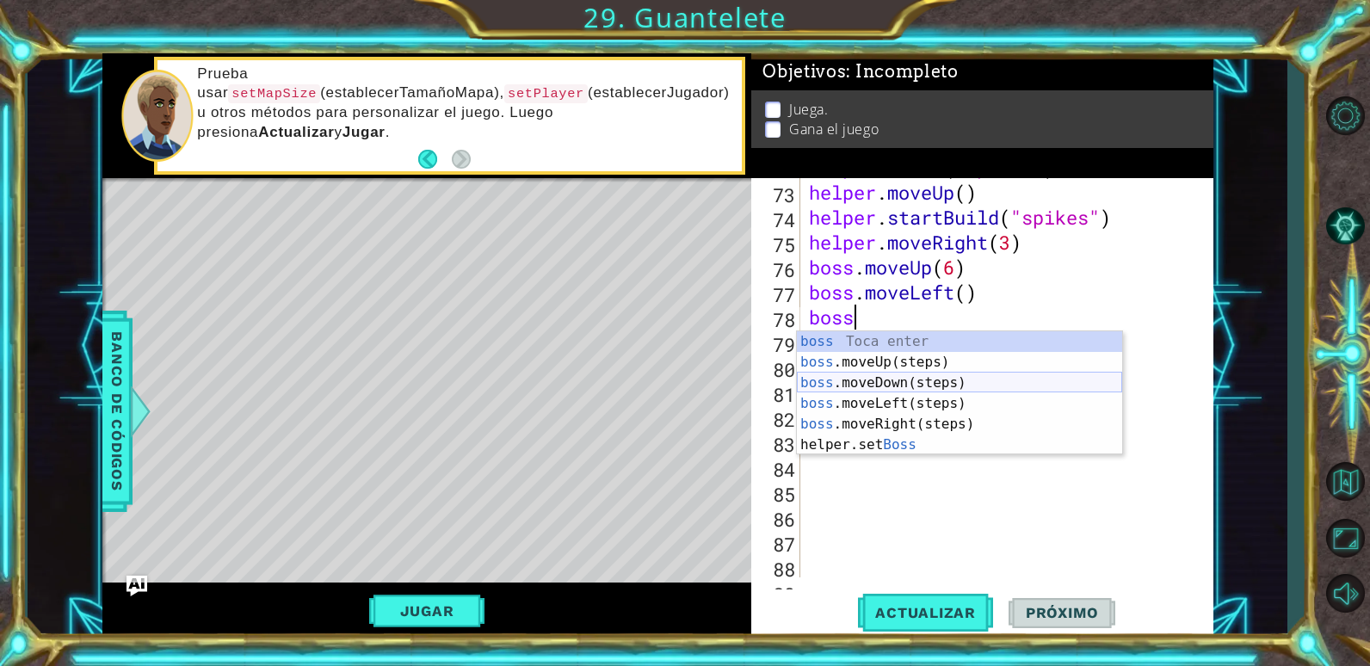
click at [940, 373] on div "boss Toca enter boss .moveUp(steps) Toca enter boss .moveDown(steps) Toca enter…" at bounding box center [959, 413] width 325 height 165
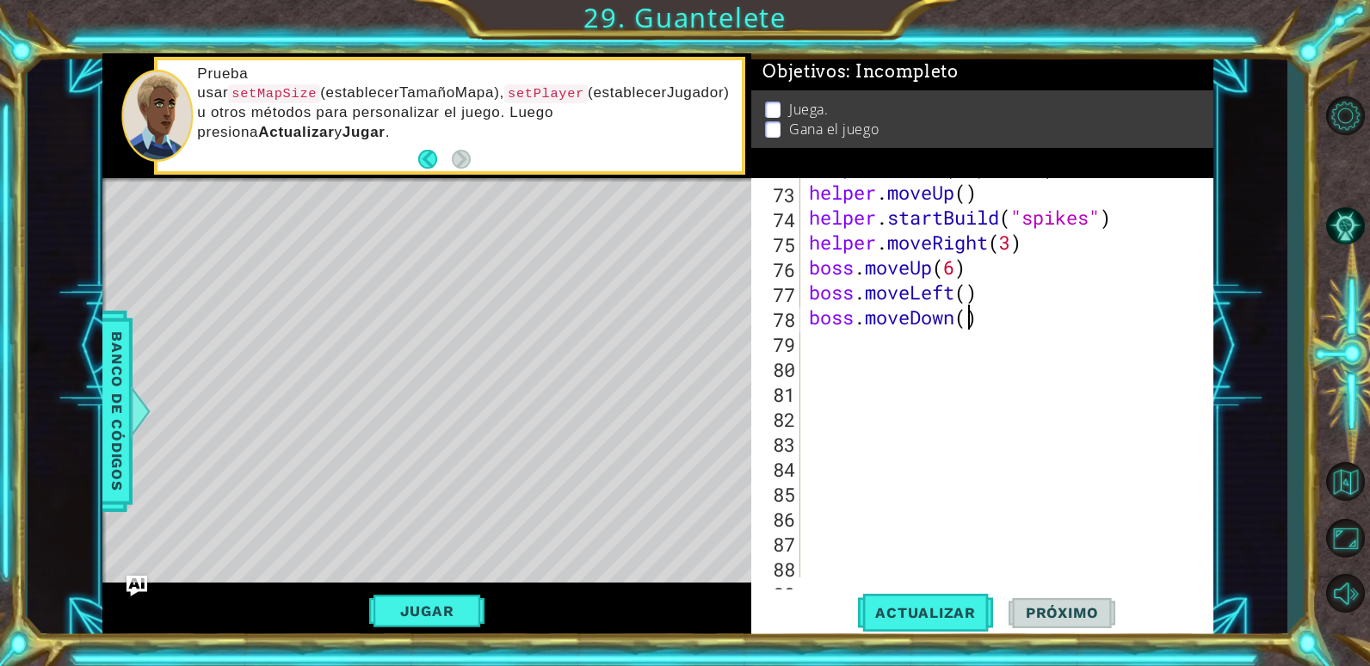
click at [966, 316] on div "helper . build ( "spikes" ) helper . moveUp ( ) helper . startBuild ( "spikes" …" at bounding box center [1004, 379] width 398 height 449
type textarea "boss.moveDown(6)"
click at [899, 355] on div "helper . build ( "spikes" ) helper . moveUp ( ) helper . startBuild ( "spikes" …" at bounding box center [1004, 379] width 398 height 449
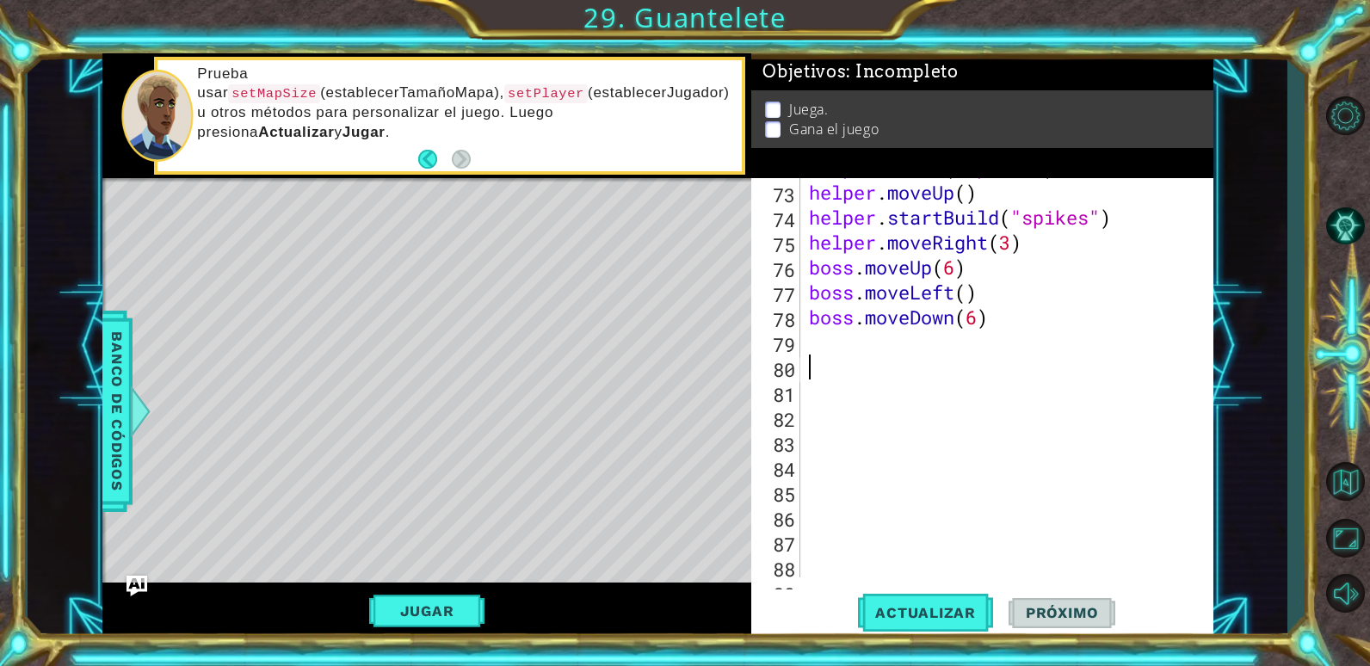
click at [894, 349] on div "helper . build ( "spikes" ) helper . moveUp ( ) helper . startBuild ( "spikes" …" at bounding box center [1004, 379] width 398 height 449
click at [979, 312] on div "helper . build ( "spikes" ) helper . moveUp ( ) helper . startBuild ( "spikes" …" at bounding box center [1004, 379] width 398 height 449
click at [886, 343] on div "helper . build ( "spikes" ) helper . moveUp ( ) helper . startBuild ( "spikes" …" at bounding box center [1004, 379] width 398 height 449
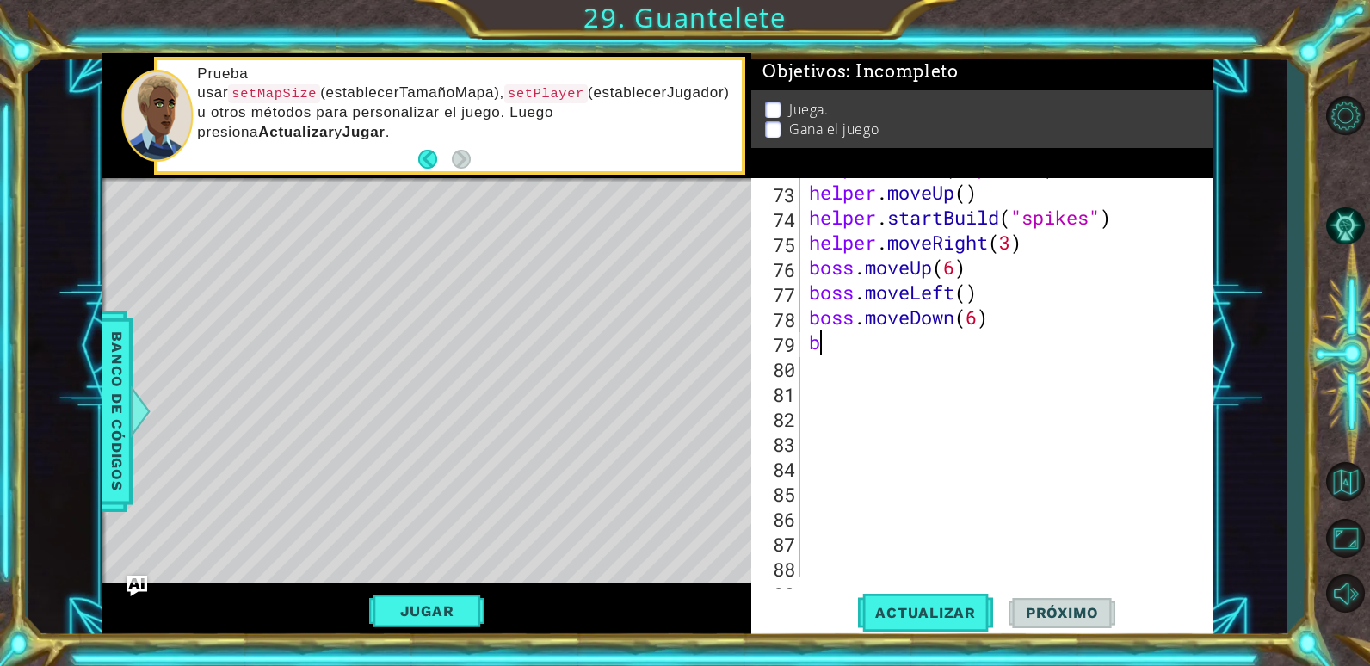
type textarea "bo"
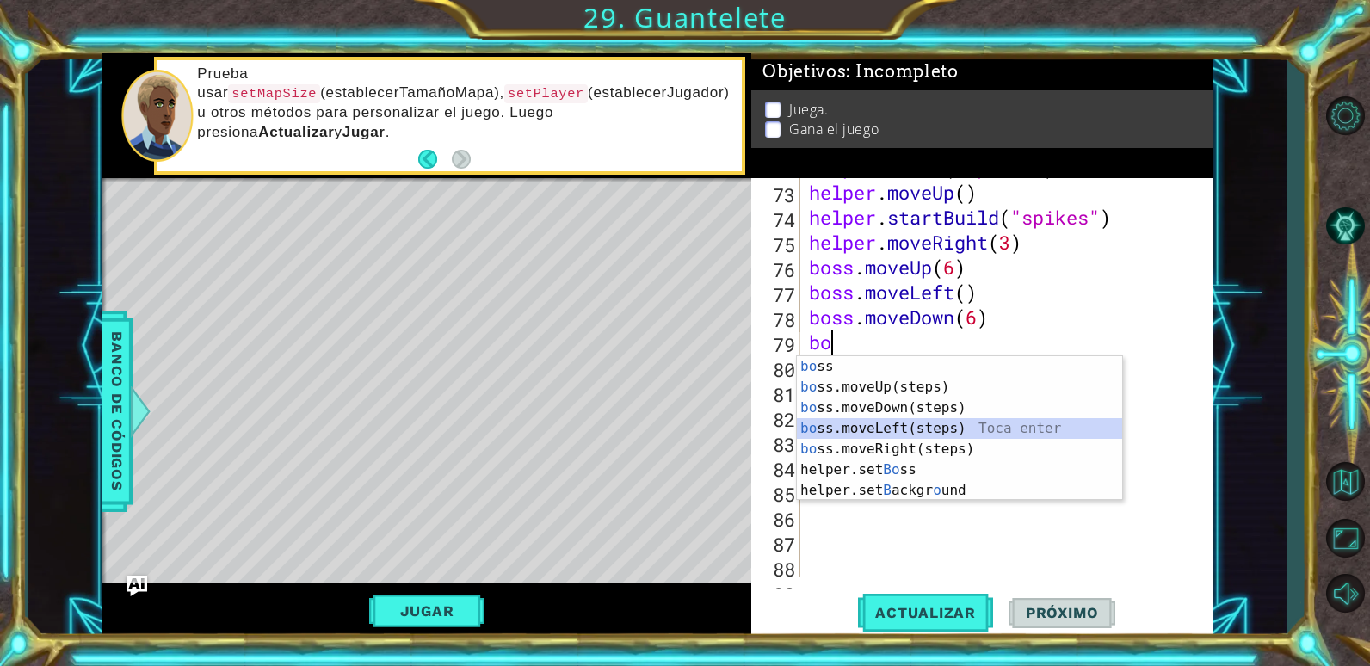
click at [879, 418] on div "bo ss Toca enter bo ss.moveUp(steps) Toca enter bo ss.moveDown(steps) Toca ente…" at bounding box center [959, 449] width 325 height 186
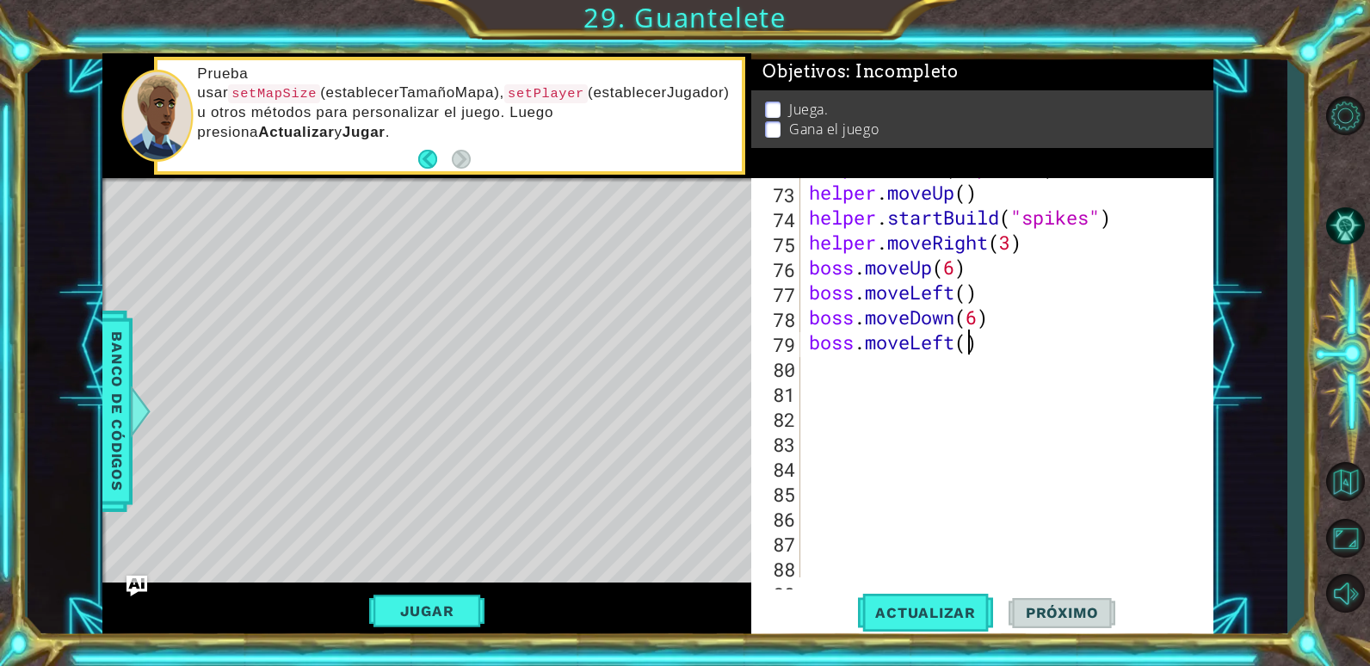
click at [969, 344] on div "helper . build ( "spikes" ) helper . moveUp ( ) helper . startBuild ( "spikes" …" at bounding box center [1004, 379] width 398 height 449
type textarea "boss.moveLeft(2)"
click at [435, 620] on button "Jugar" at bounding box center [427, 611] width 116 height 33
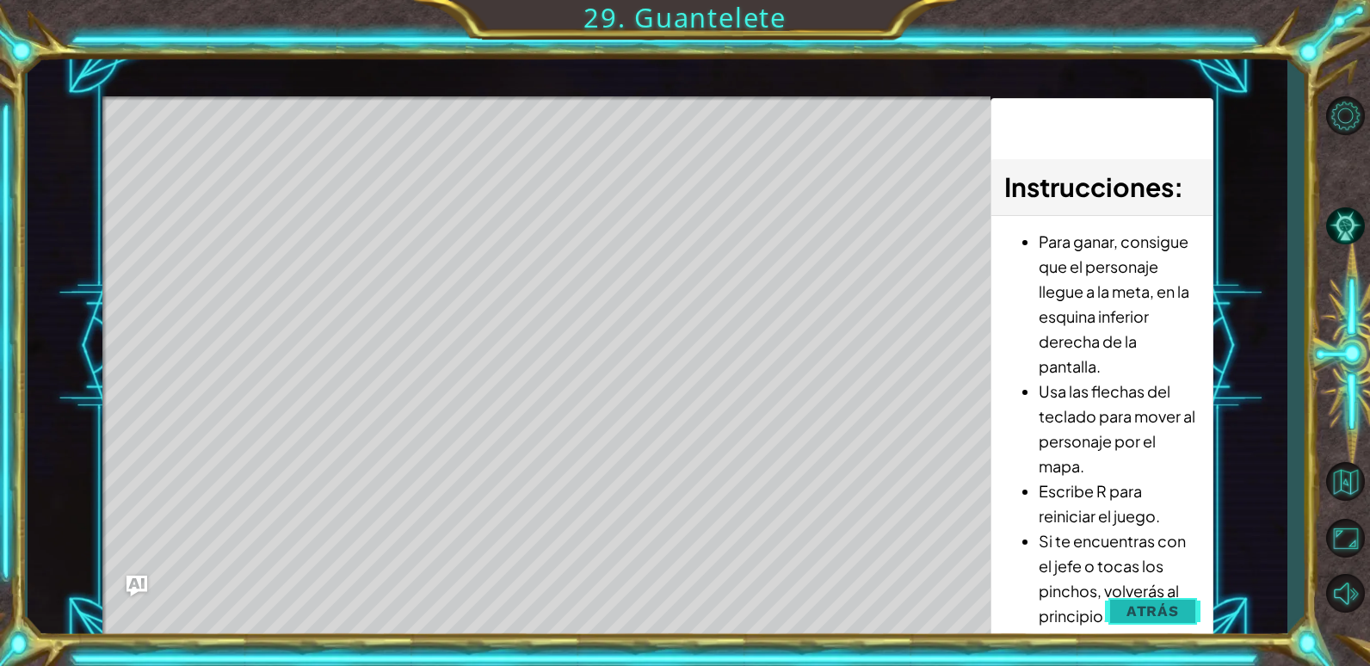
click at [1175, 620] on button "Atrás" at bounding box center [1153, 611] width 96 height 34
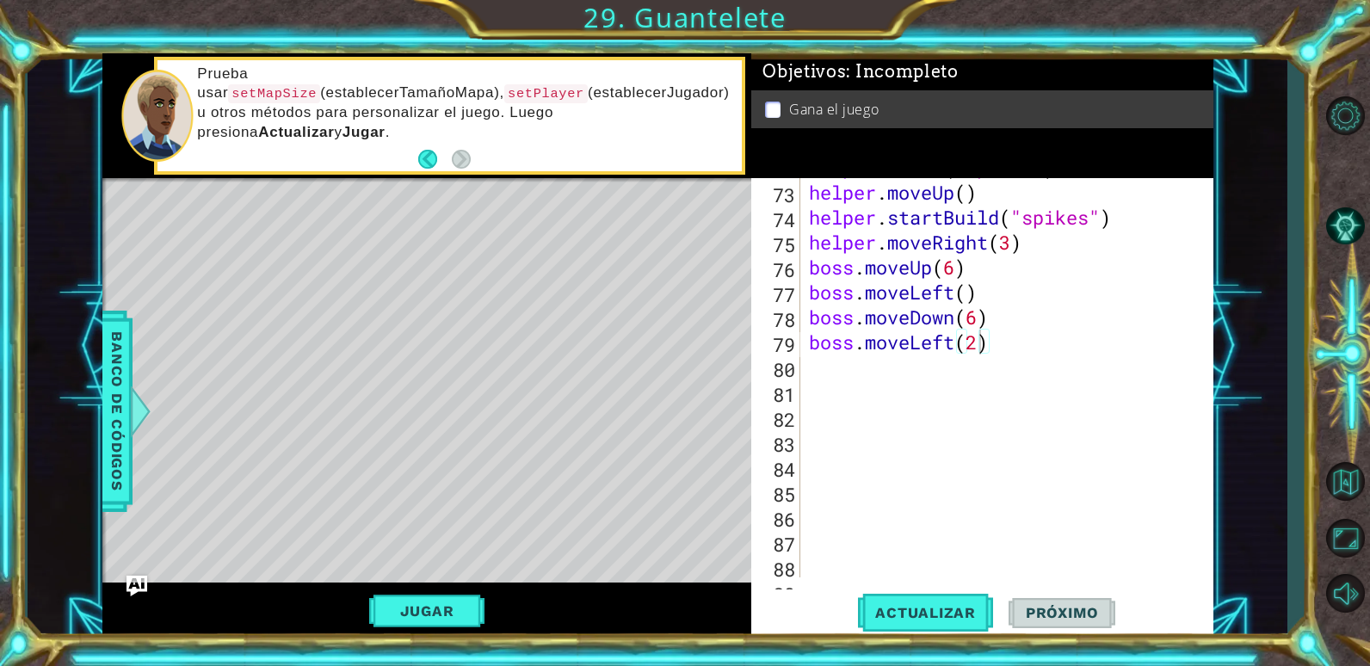
scroll to position [0, 0]
click at [934, 373] on div "helper . build ( "spikes" ) helper . moveUp ( ) helper . startBuild ( "spikes" …" at bounding box center [1004, 379] width 398 height 449
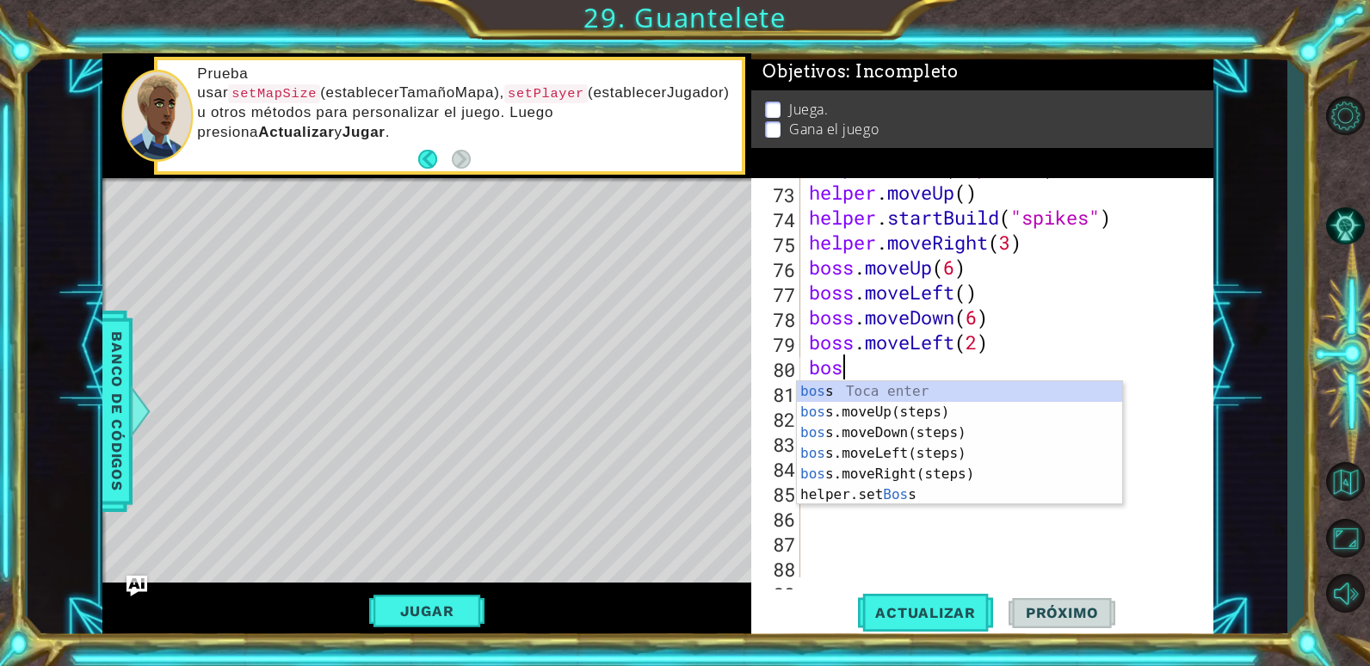
scroll to position [0, 1]
type textarea "boss"
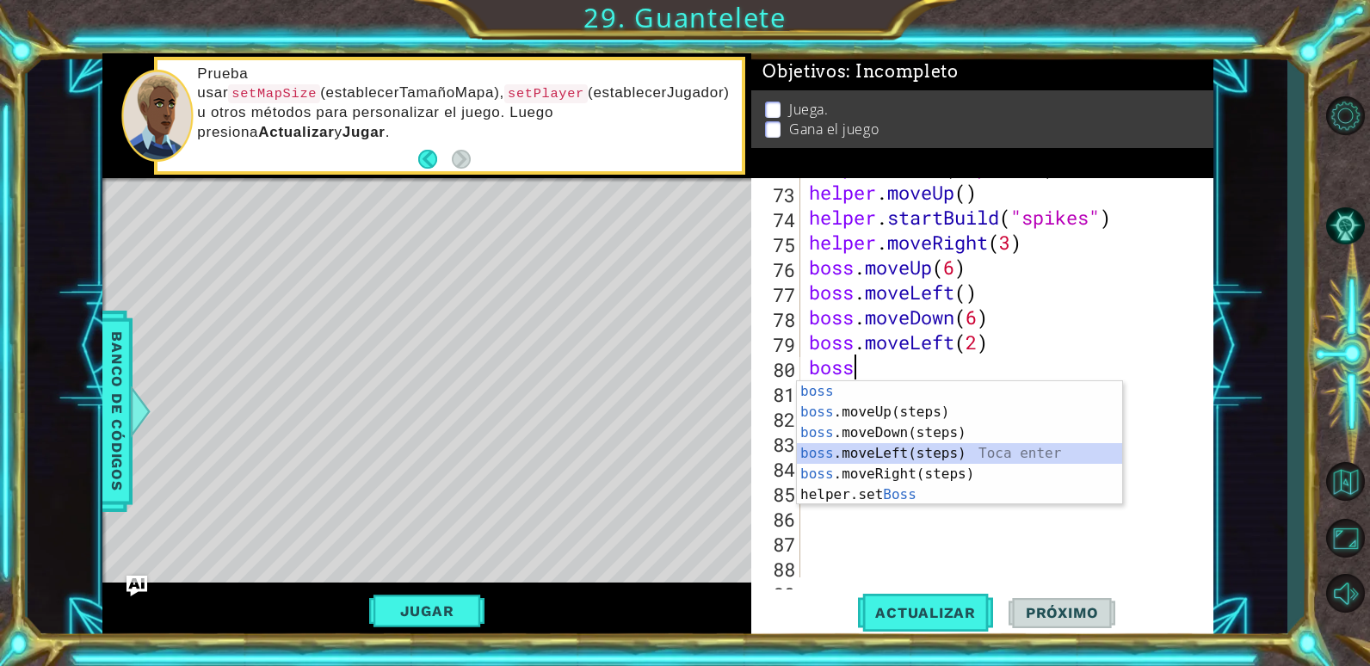
click at [848, 447] on div "boss Toca enter boss .moveUp(steps) Toca enter boss .moveDown(steps) Toca enter…" at bounding box center [959, 463] width 325 height 165
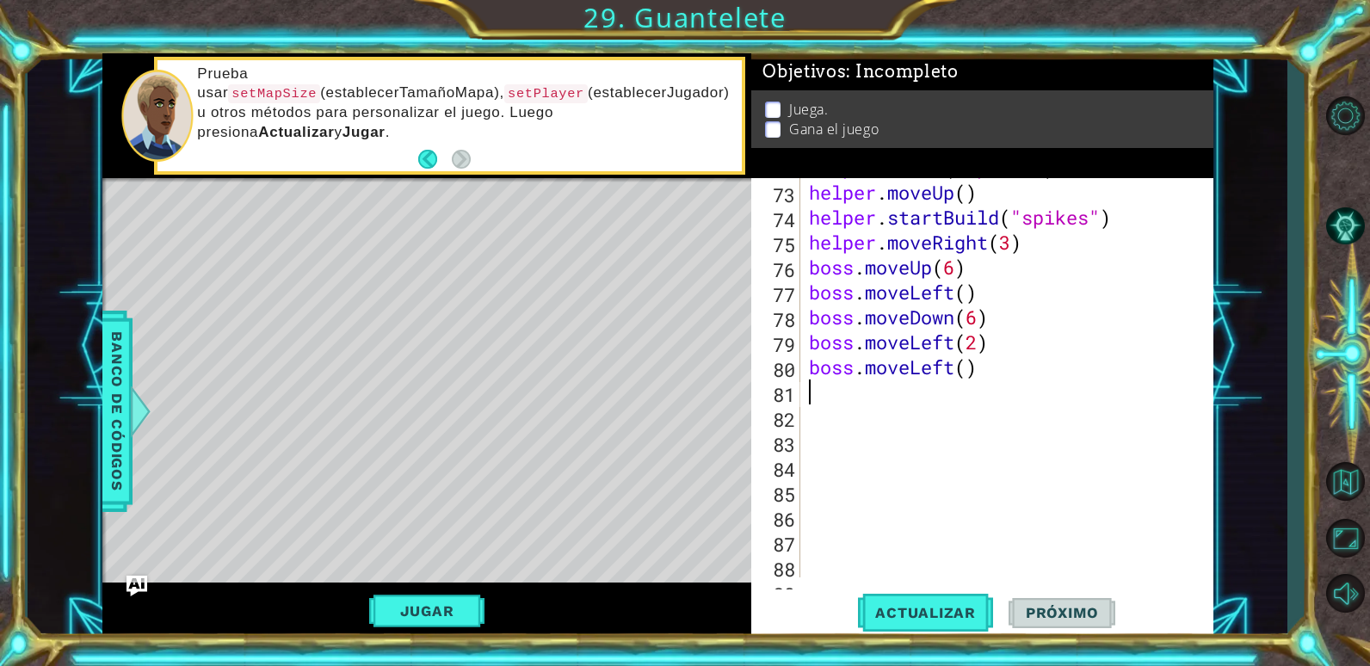
scroll to position [0, 0]
click at [968, 370] on div "helper . build ( "spikes" ) helper . moveUp ( ) helper . startBuild ( "spikes" …" at bounding box center [1004, 379] width 398 height 449
type textarea "boss.moveLeft(2)"
click at [996, 374] on div "helper . build ( "spikes" ) helper . moveUp ( ) helper . startBuild ( "spikes" …" at bounding box center [1004, 379] width 398 height 449
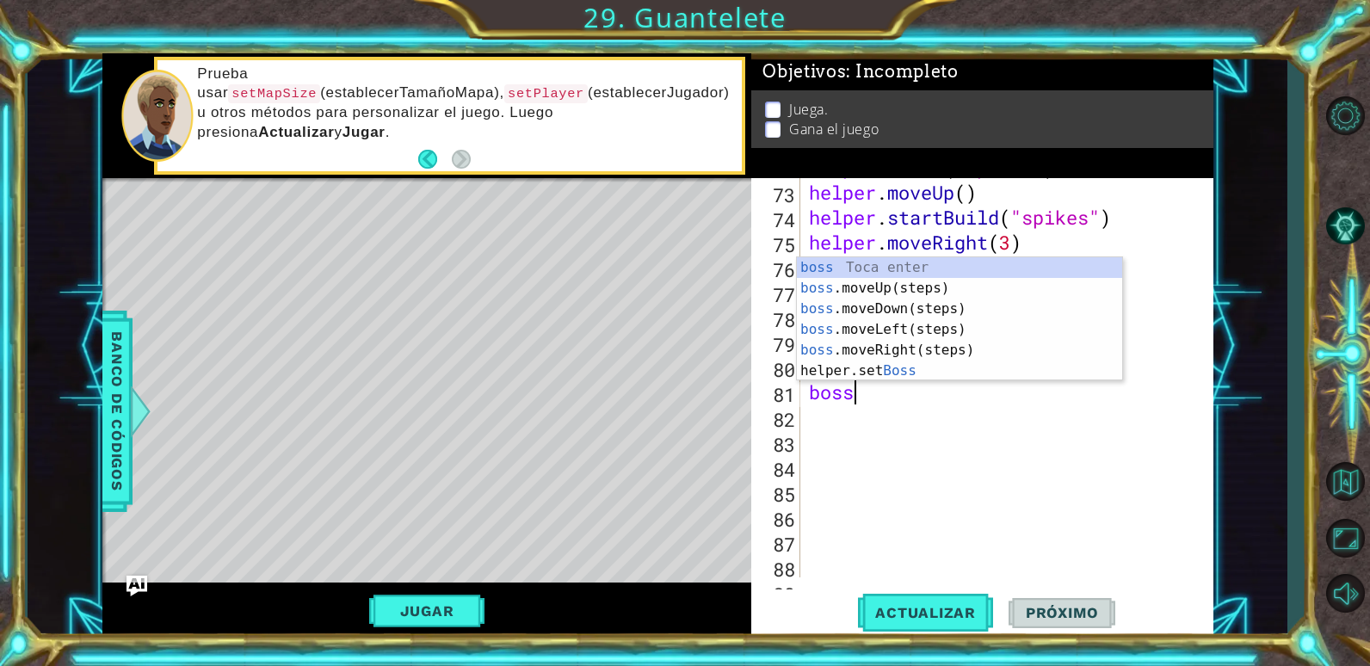
scroll to position [0, 1]
click at [922, 277] on div "boss Toca enter boss .moveUp(steps) Toca enter boss .moveDown(steps) Toca enter…" at bounding box center [959, 339] width 325 height 165
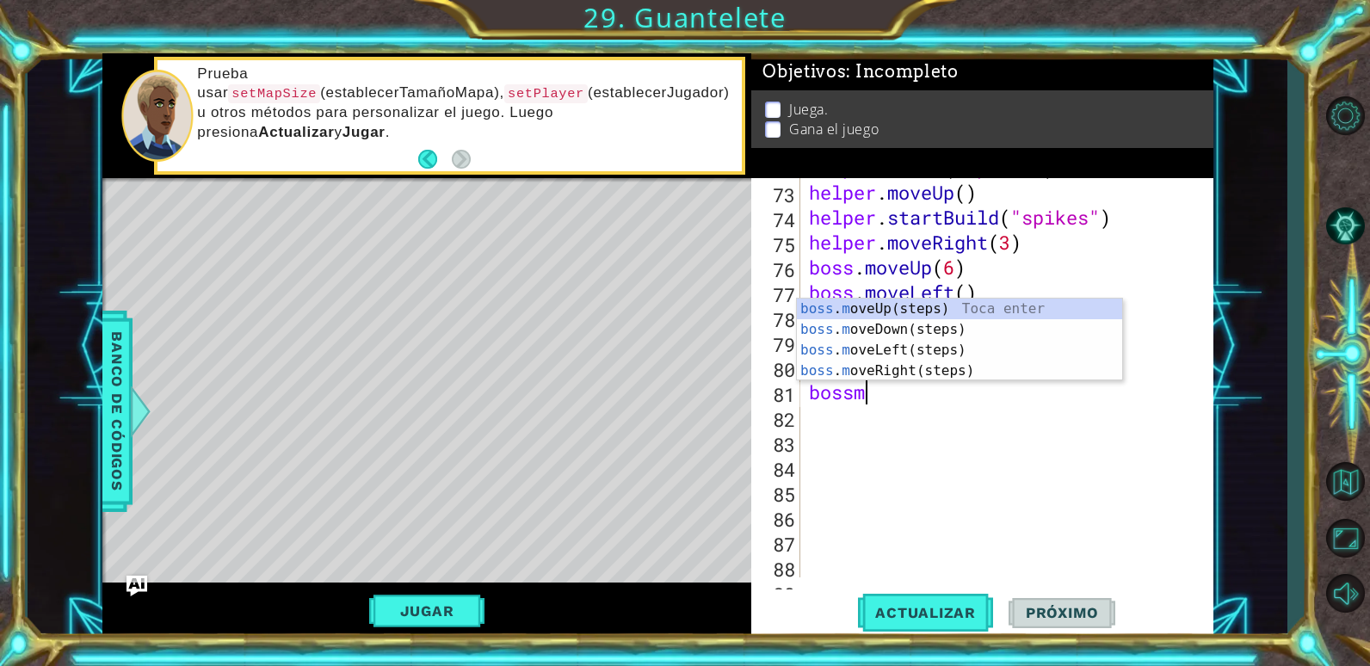
type textarea "bossmo"
click at [891, 308] on div "boss . mo veUp(steps) Toca enter boss . mo veDown(steps) Toca enter boss . mo v…" at bounding box center [959, 361] width 325 height 124
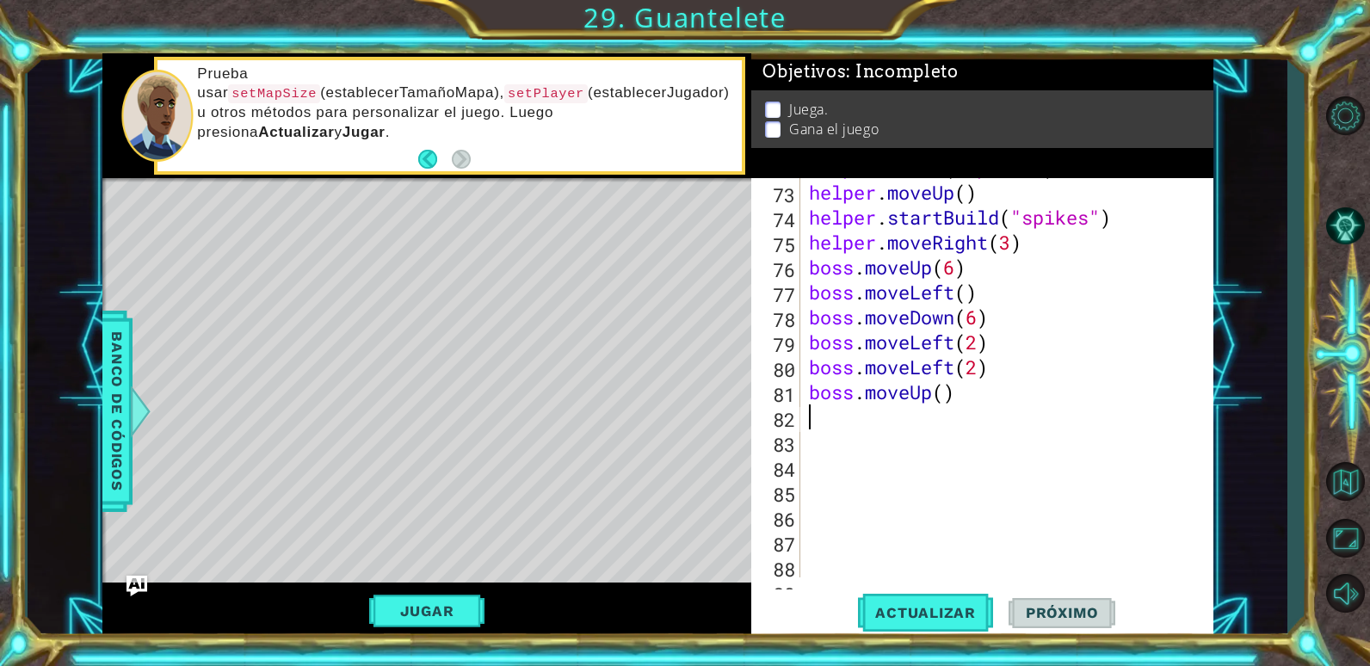
scroll to position [0, 0]
click at [947, 394] on div "helper . build ( "spikes" ) helper . moveUp ( ) helper . startBuild ( "spikes" …" at bounding box center [1004, 379] width 398 height 449
type textarea "boss.moveUp(6)"
click at [856, 421] on div "helper . build ( "spikes" ) helper . moveUp ( ) helper . startBuild ( "spikes" …" at bounding box center [1004, 379] width 398 height 449
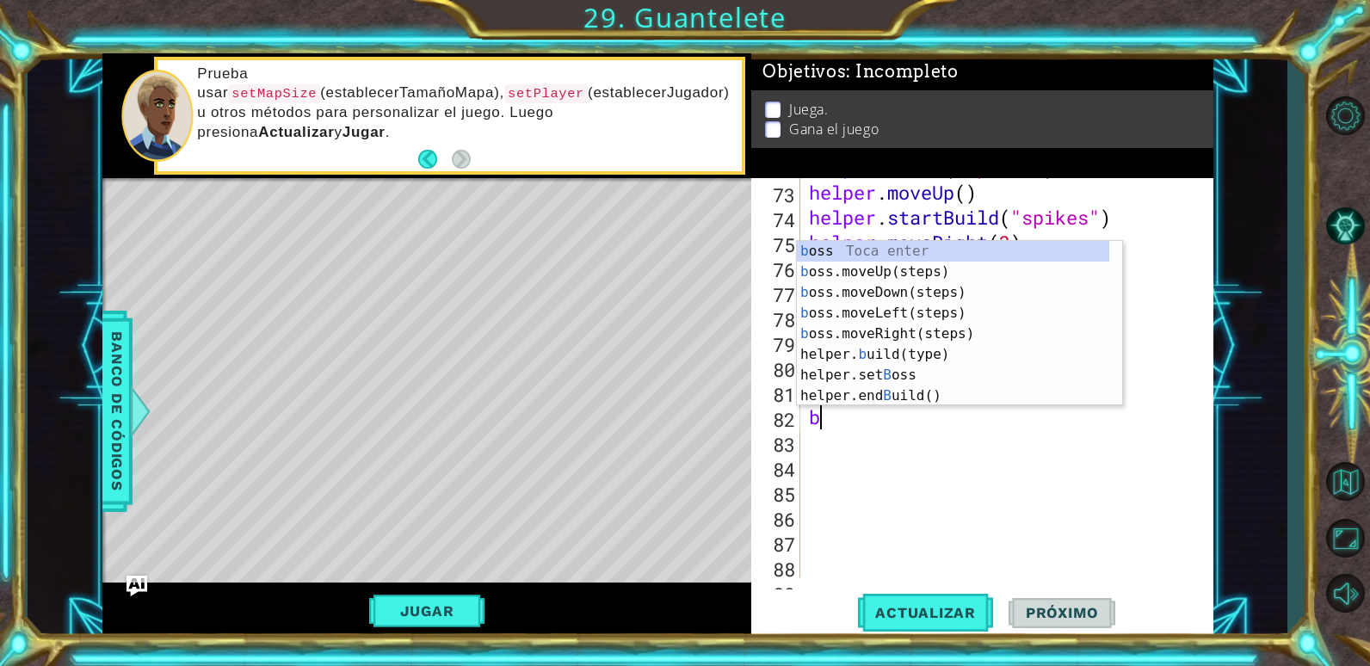
scroll to position [0, 1]
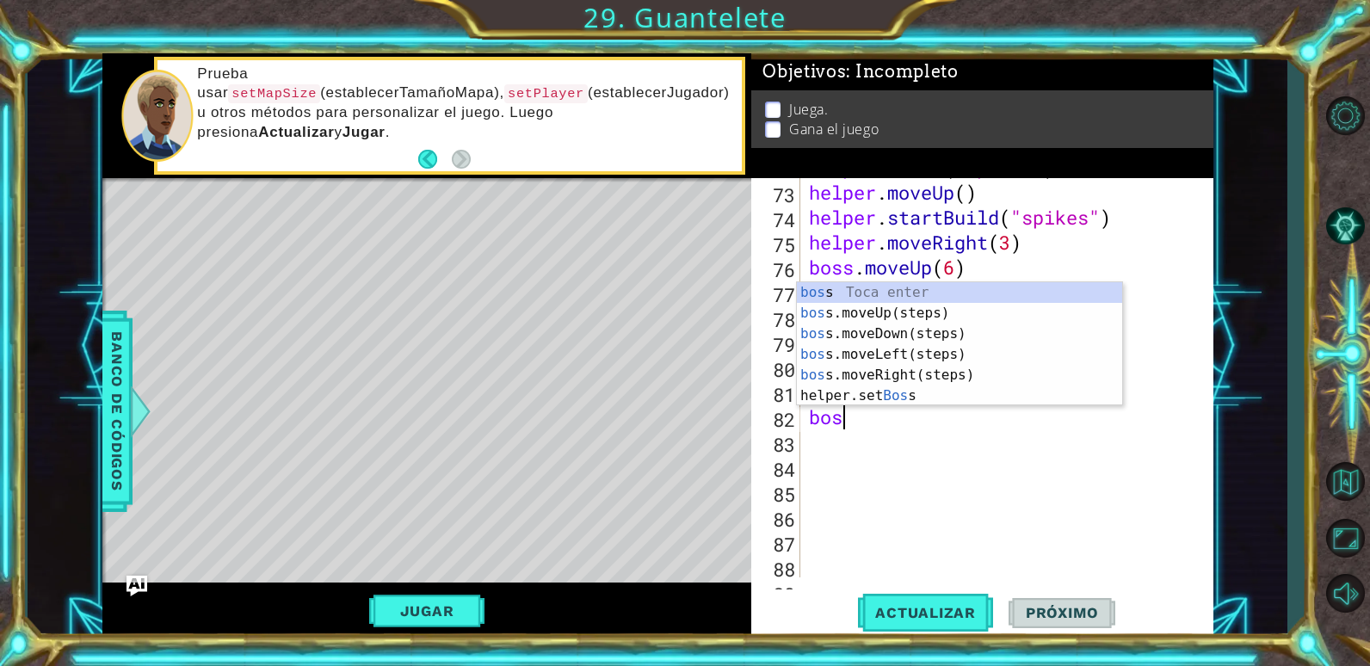
type textarea "boss"
click at [898, 371] on div "boss Toca enter boss .moveUp(steps) Toca enter boss .moveDown(steps) Toca enter…" at bounding box center [959, 364] width 325 height 165
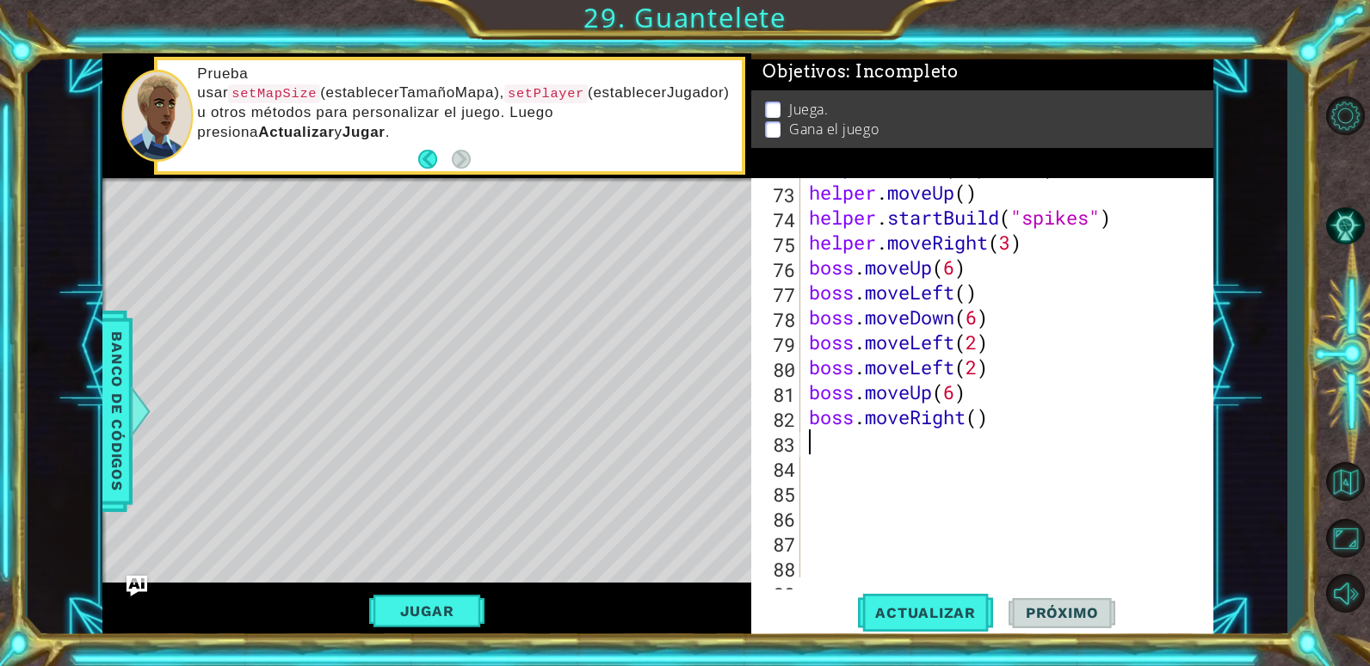
scroll to position [0, 0]
click at [977, 423] on div "helper . build ( "spikes" ) helper . moveUp ( ) helper . startBuild ( "spikes" …" at bounding box center [1004, 379] width 398 height 449
click at [1003, 416] on div "helper . build ( "spikes" ) helper . moveUp ( ) helper . startBuild ( "spikes" …" at bounding box center [1004, 379] width 398 height 449
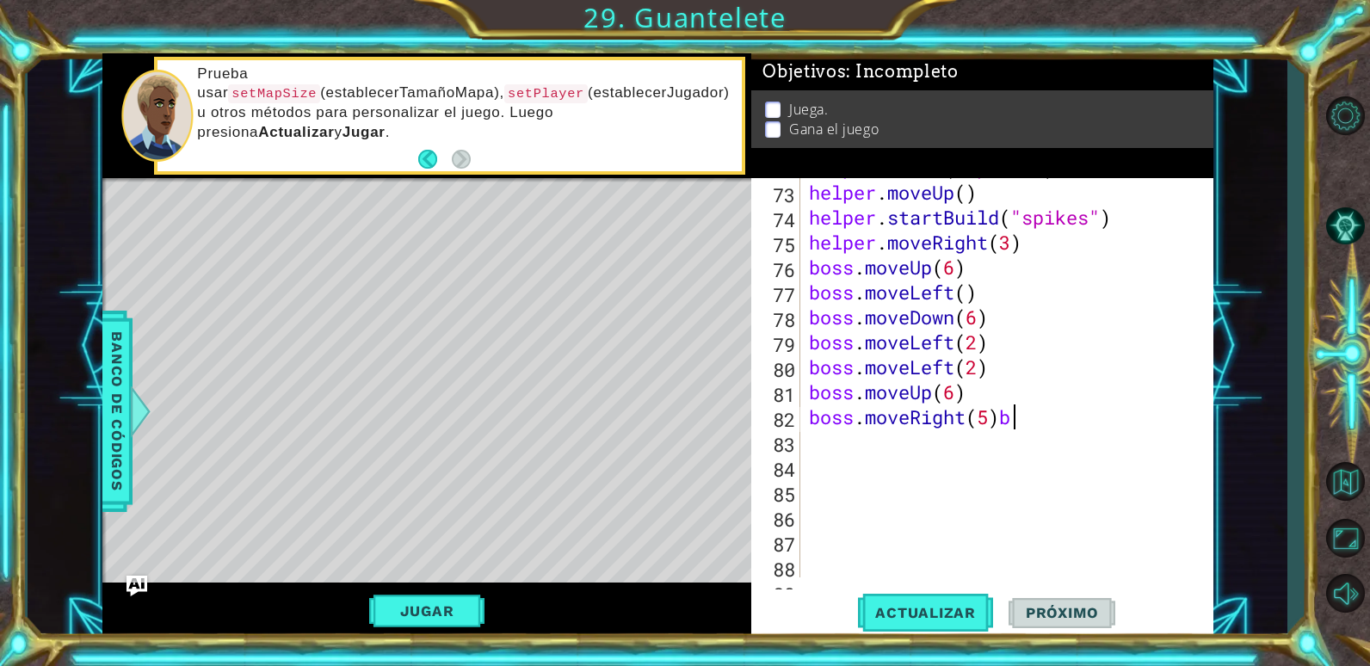
type textarea "boss.moveRight(5)"
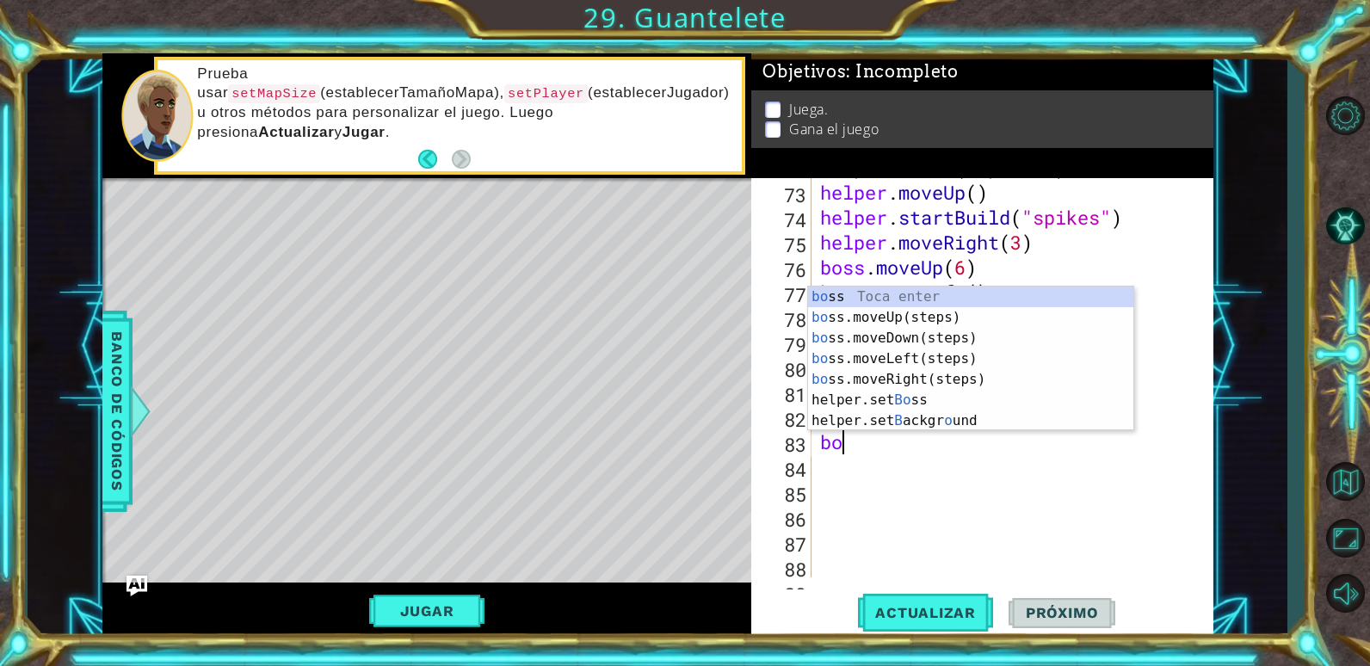
scroll to position [0, 1]
type textarea "boss"
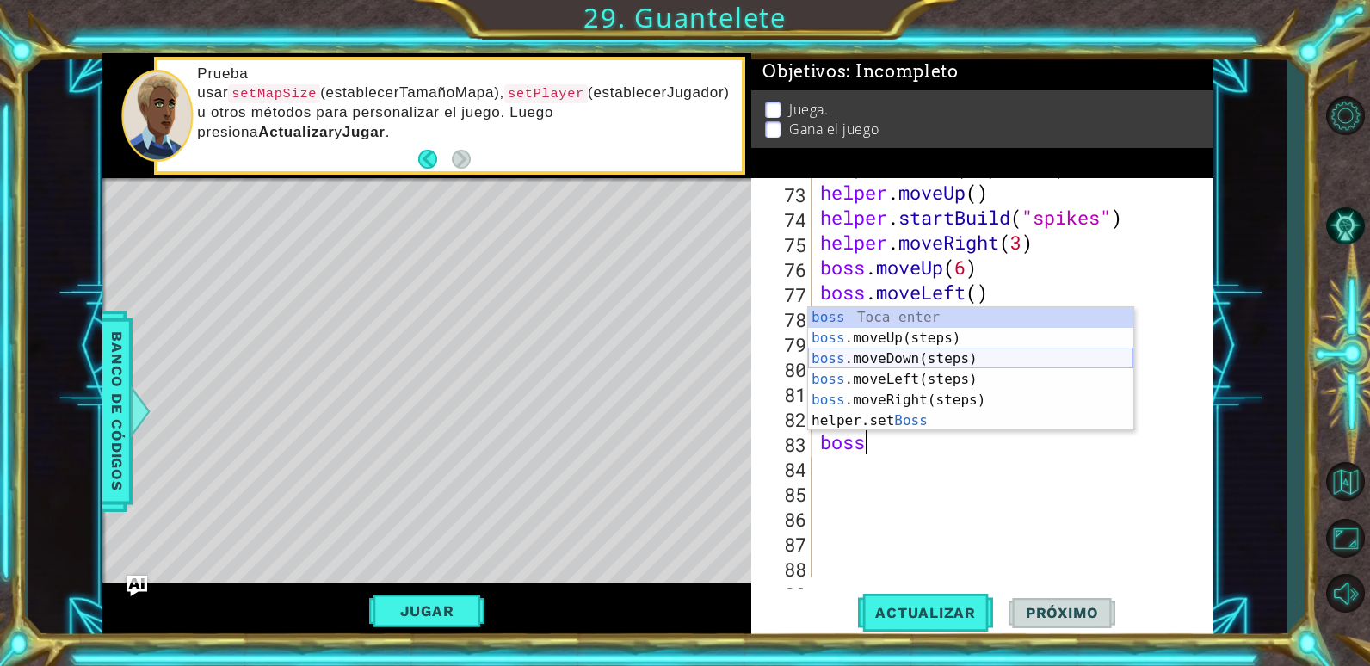
click at [943, 365] on div "boss Toca enter boss .moveUp(steps) Toca enter boss .moveDown(steps) Toca enter…" at bounding box center [970, 389] width 325 height 165
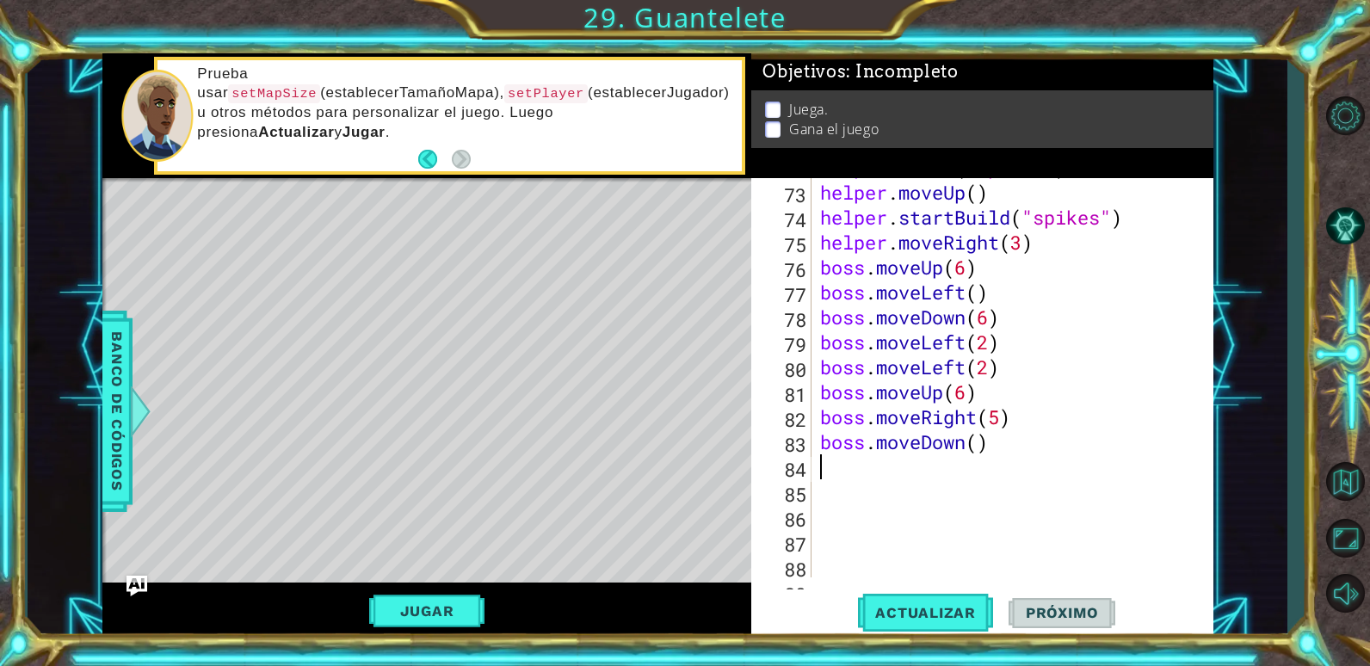
scroll to position [0, 0]
click at [978, 437] on div "helper . build ( "spikes" ) helper . moveUp ( ) helper . startBuild ( "spikes" …" at bounding box center [1010, 379] width 387 height 449
drag, startPoint x: 814, startPoint y: 260, endPoint x: 837, endPoint y: 289, distance: 37.4
click at [882, 336] on div "boss.moveDown(6) 72 73 74 75 76 77 78 79 80 81 82 83 84 85 86 87 88 89 helper .…" at bounding box center [979, 377] width 457 height 399
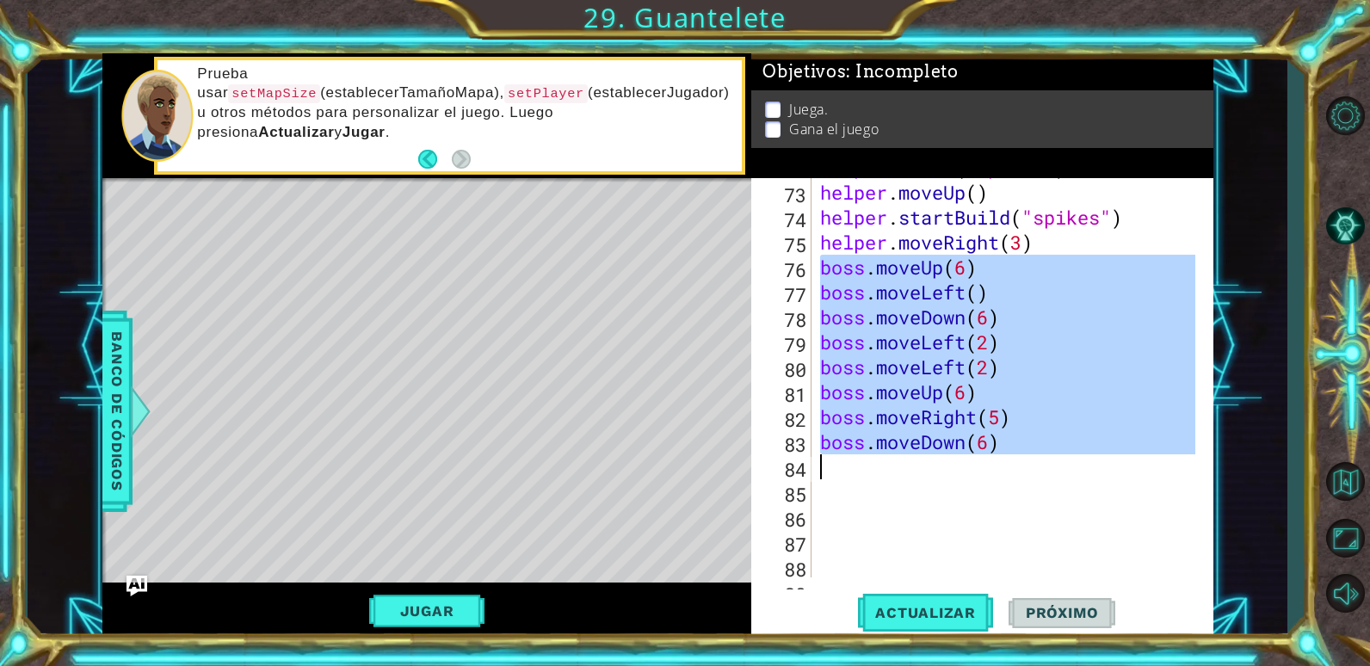
drag, startPoint x: 822, startPoint y: 266, endPoint x: 1065, endPoint y: 475, distance: 321.0
click at [1065, 475] on div "helper . build ( "spikes" ) helper . moveUp ( ) helper . startBuild ( "spikes" …" at bounding box center [1010, 379] width 387 height 449
click at [1018, 447] on div "helper . build ( "spikes" ) helper . moveUp ( ) helper . startBuild ( "spikes" …" at bounding box center [1006, 377] width 379 height 399
type textarea "boss.moveDown(6)"
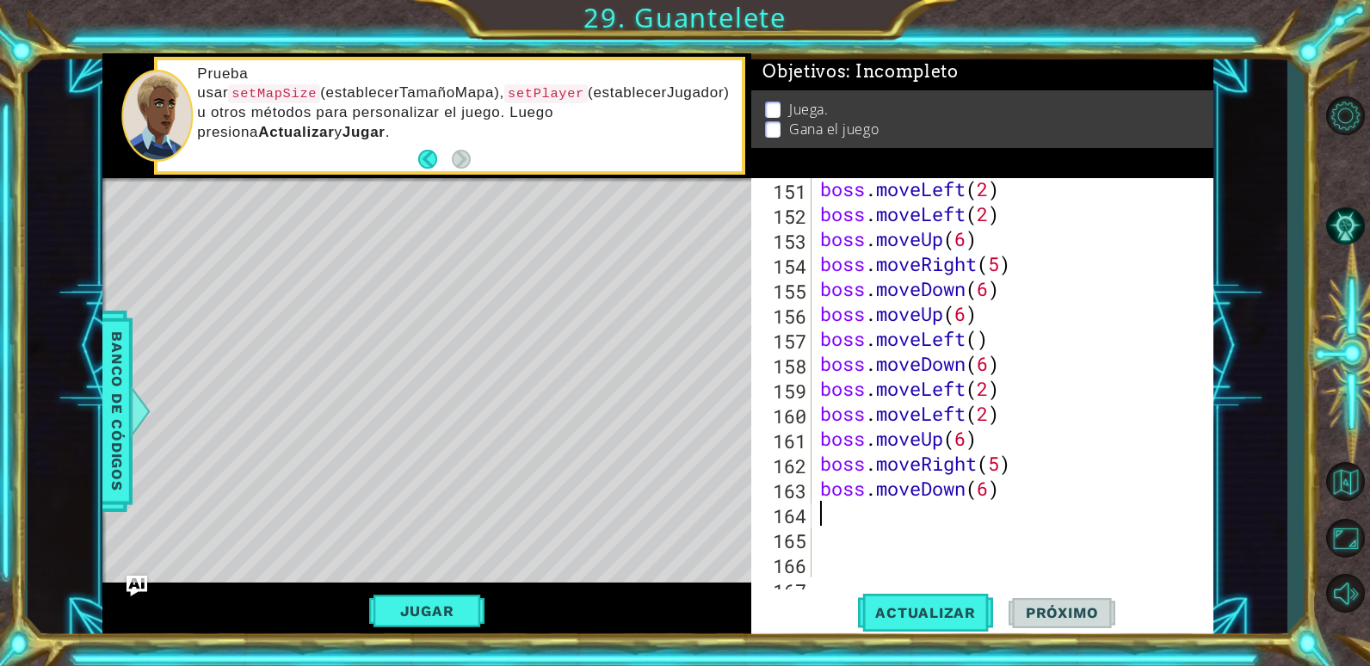
scroll to position [3873, 0]
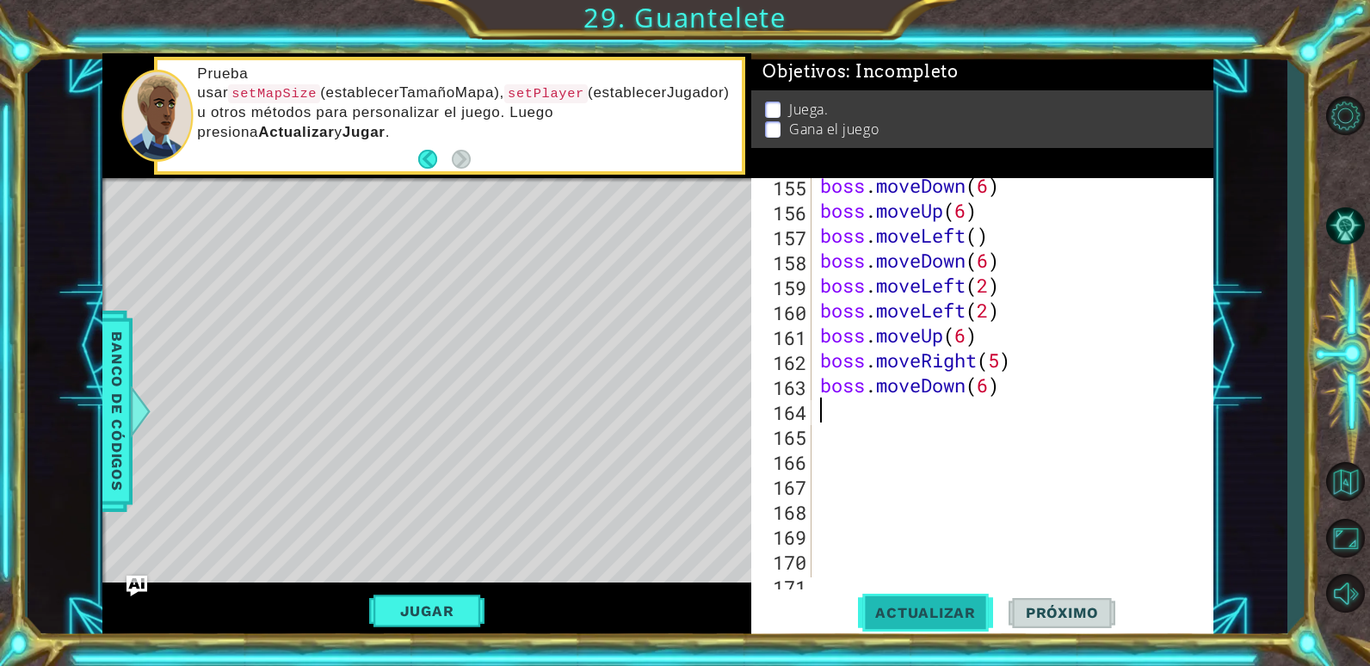
click at [932, 617] on span "Actualizar" at bounding box center [925, 612] width 135 height 17
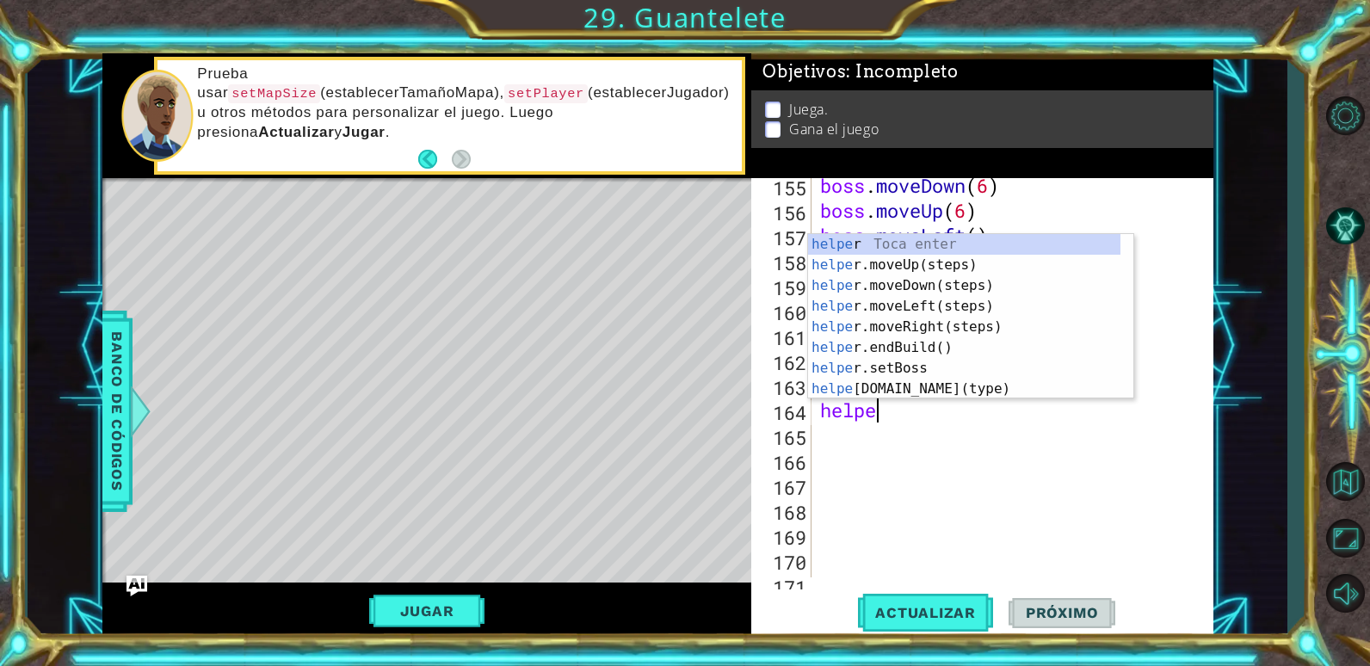
type textarea "helper"
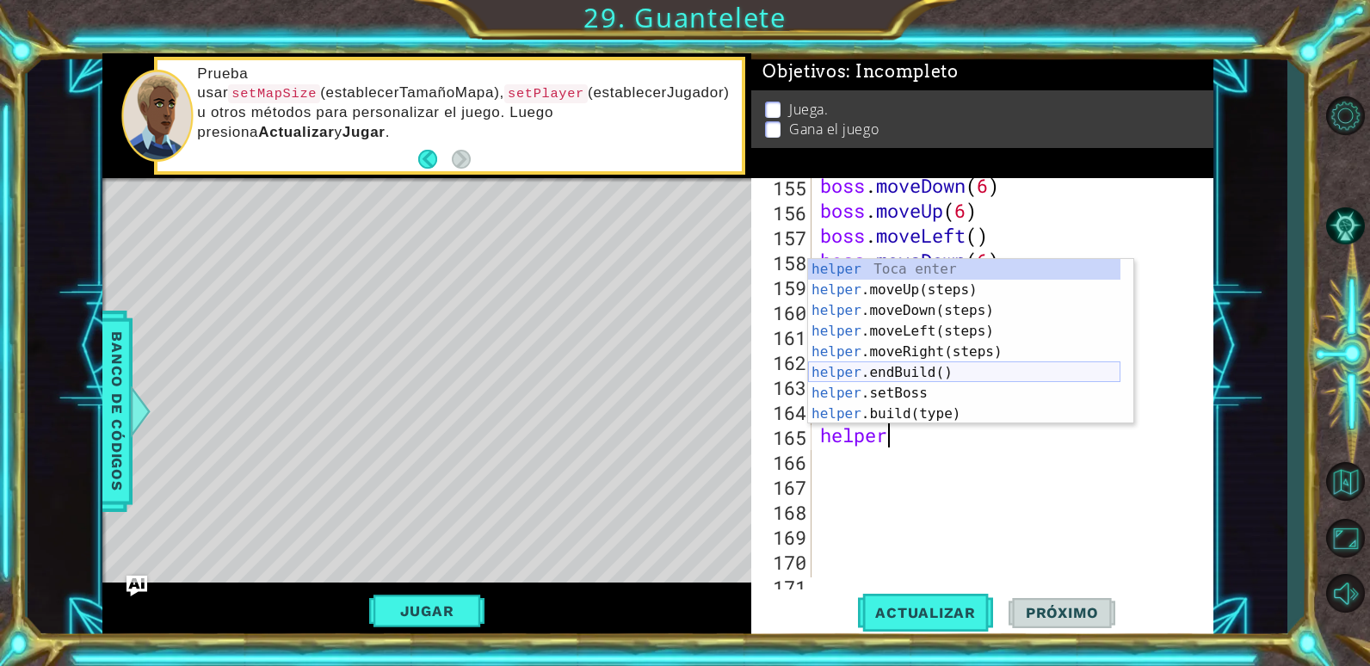
scroll to position [103, 0]
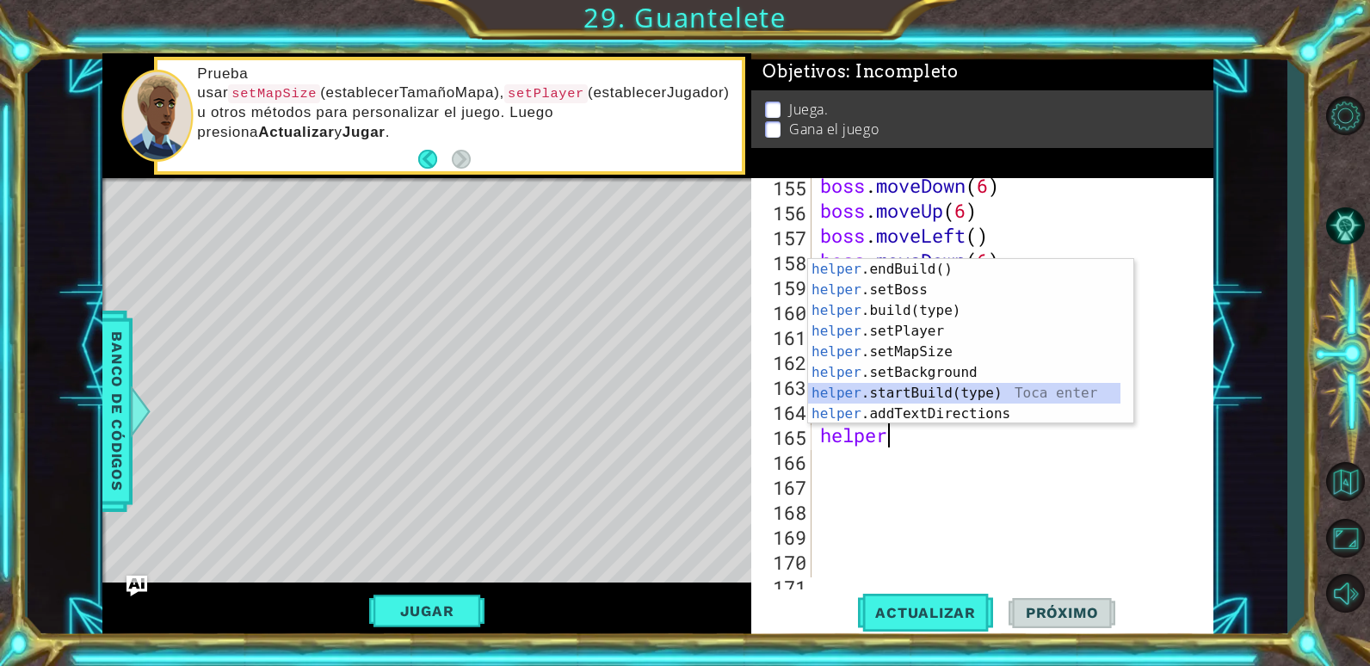
click at [893, 397] on div "helper .endBuild() Toca enter helper .setBoss Toca enter helper .build(type) To…" at bounding box center [964, 362] width 312 height 207
type textarea "helper.startBuild("wall")"
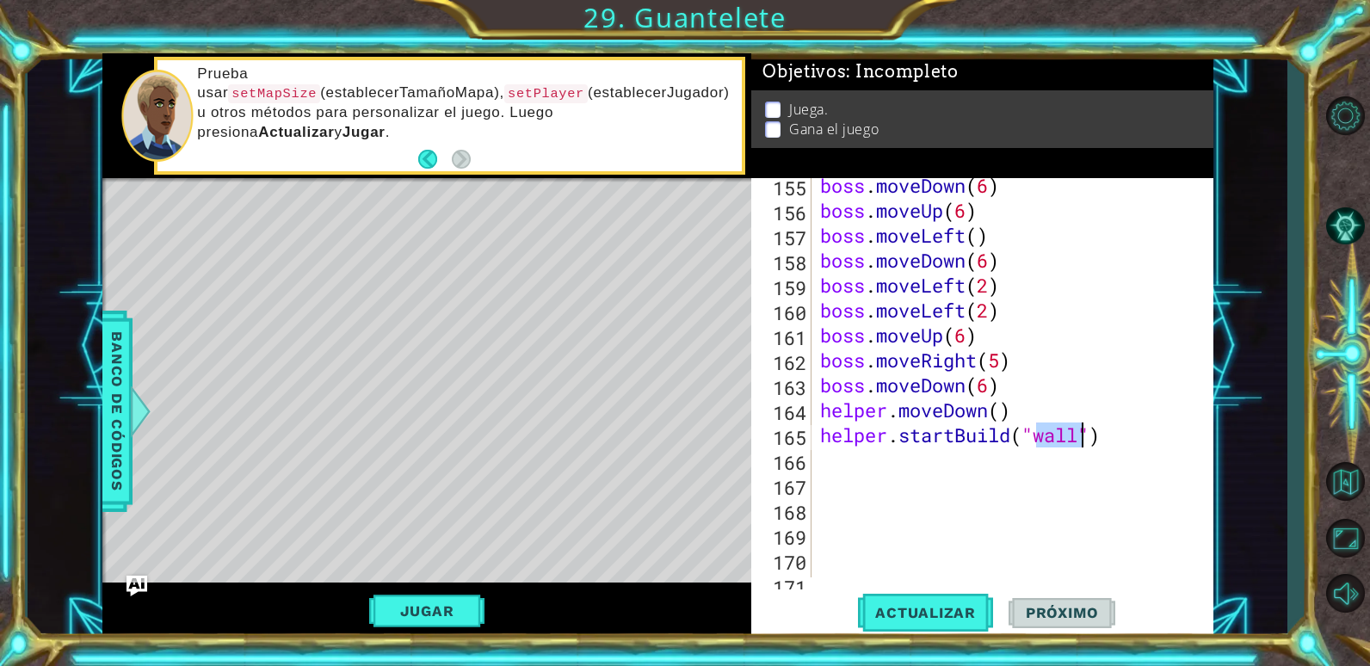
click at [1106, 428] on div "boss . moveDown ( 6 ) boss . moveUp ( 6 ) boss . moveLeft ( ) boss . moveDown (…" at bounding box center [1010, 397] width 387 height 449
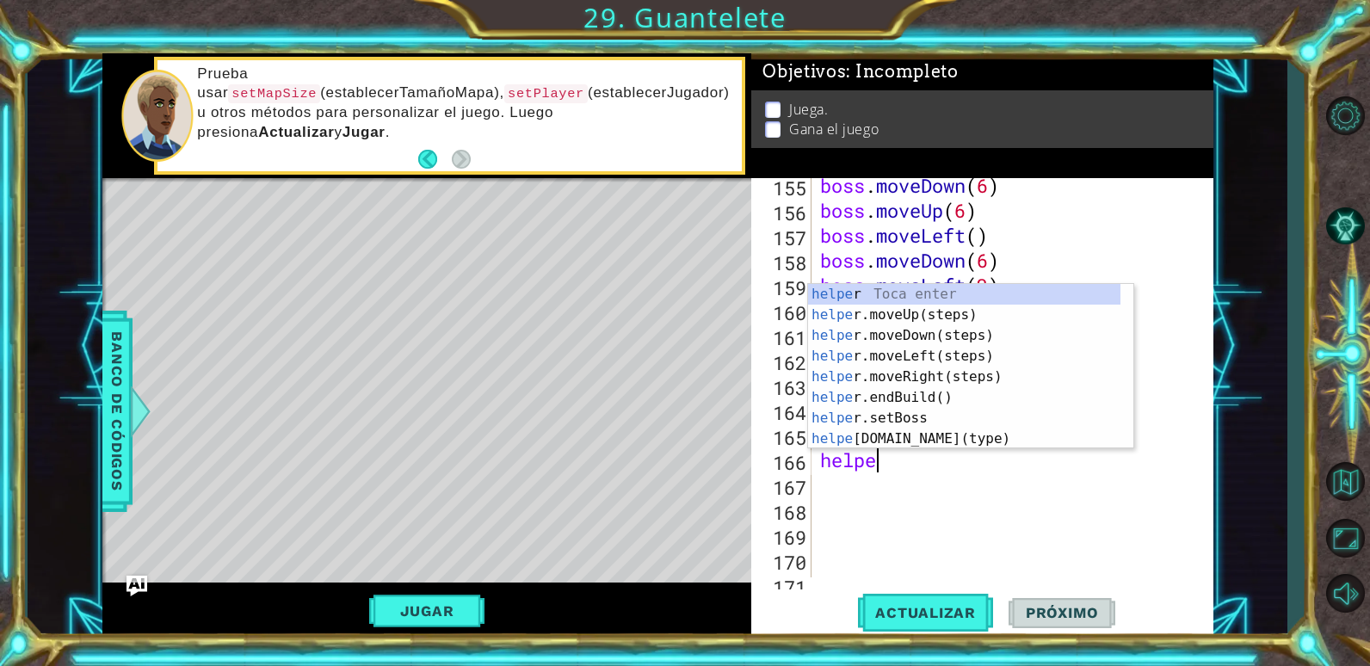
type textarea "helper"
click at [929, 360] on div "helper Toca enter helper .moveUp(steps) Toca enter helper .moveDown(steps) Toca…" at bounding box center [964, 387] width 312 height 207
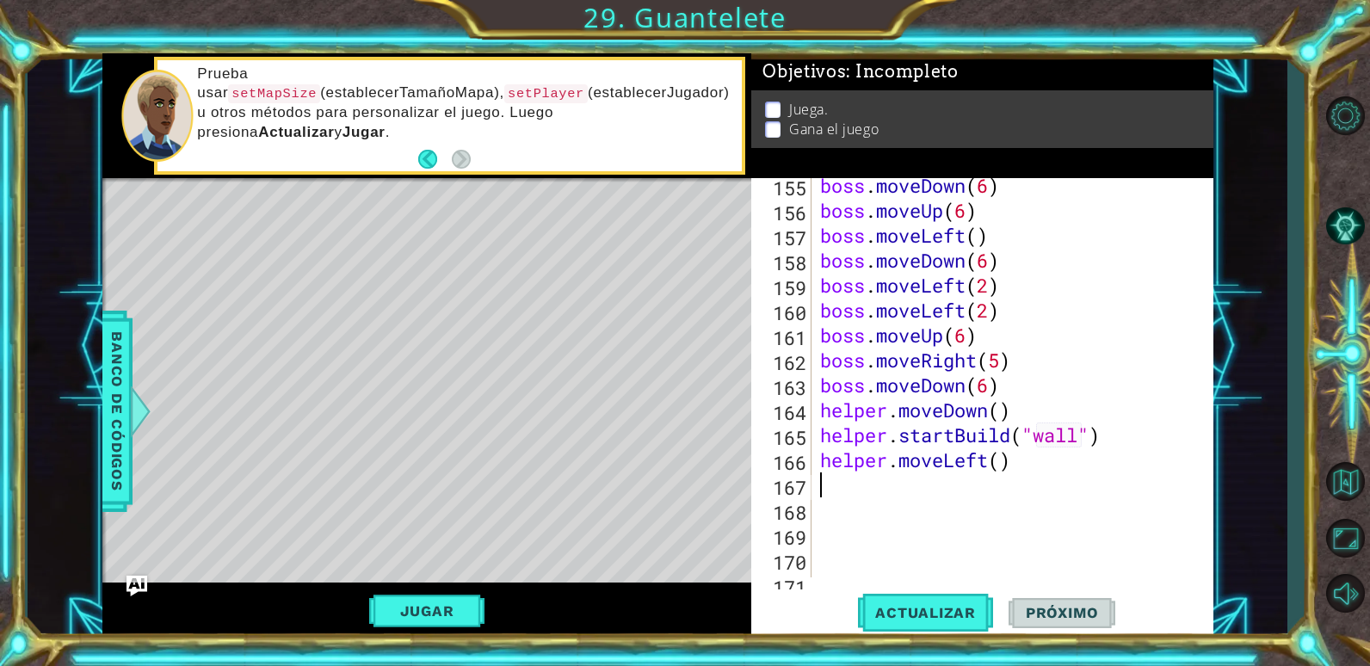
scroll to position [0, 0]
click at [1002, 457] on div "boss . moveDown ( 6 ) boss . moveUp ( 6 ) boss . moveLeft ( ) boss . moveDown (…" at bounding box center [1010, 397] width 387 height 449
type textarea "helper.moveLeft(2)"
click at [932, 604] on span "Actualizar" at bounding box center [925, 612] width 135 height 17
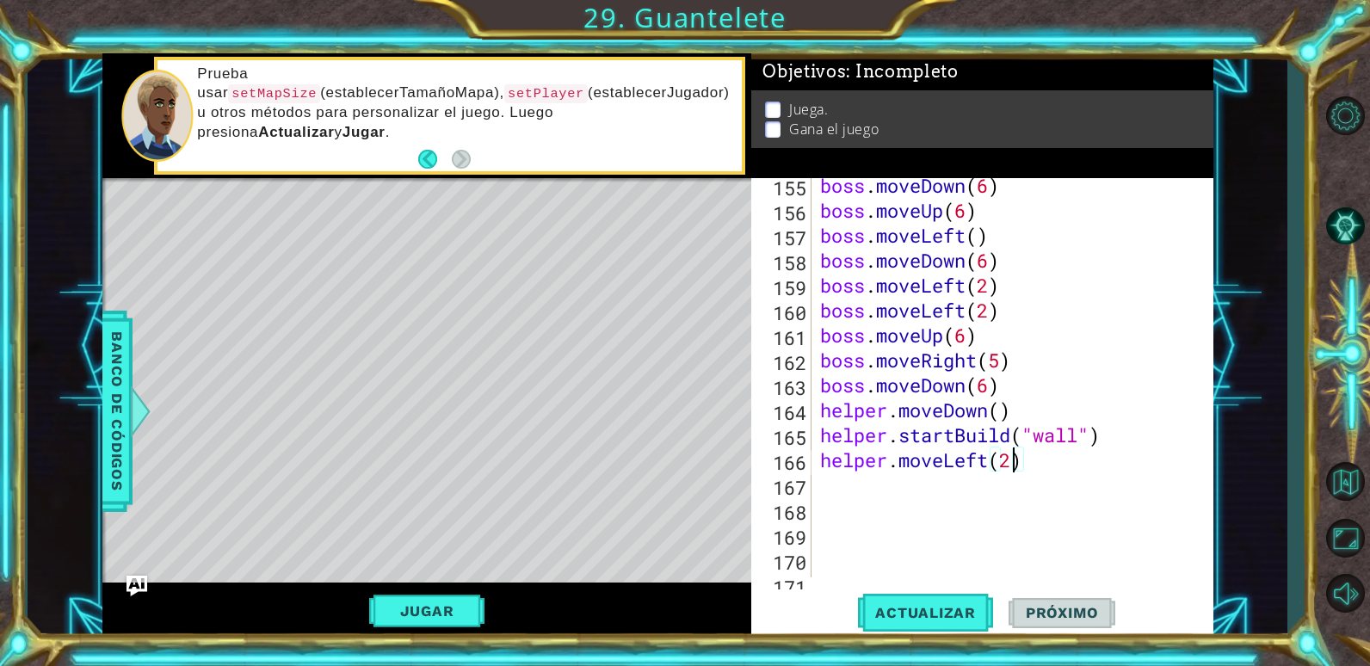
click at [1040, 464] on div "boss . moveDown ( 6 ) boss . moveUp ( 6 ) boss . moveLeft ( ) boss . moveDown (…" at bounding box center [1010, 397] width 387 height 449
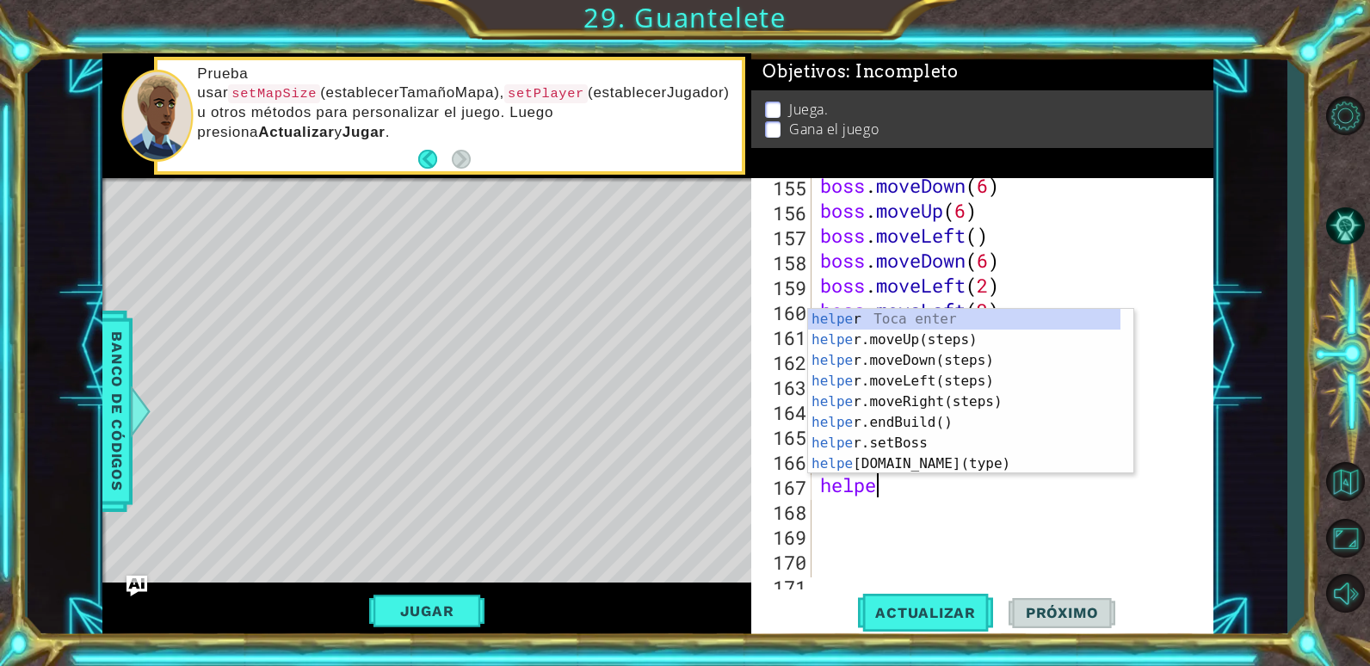
type textarea "helper"
click at [951, 423] on div "helper Toca enter helper .moveUp(steps) Toca enter helper .moveDown(steps) Toca…" at bounding box center [964, 412] width 312 height 207
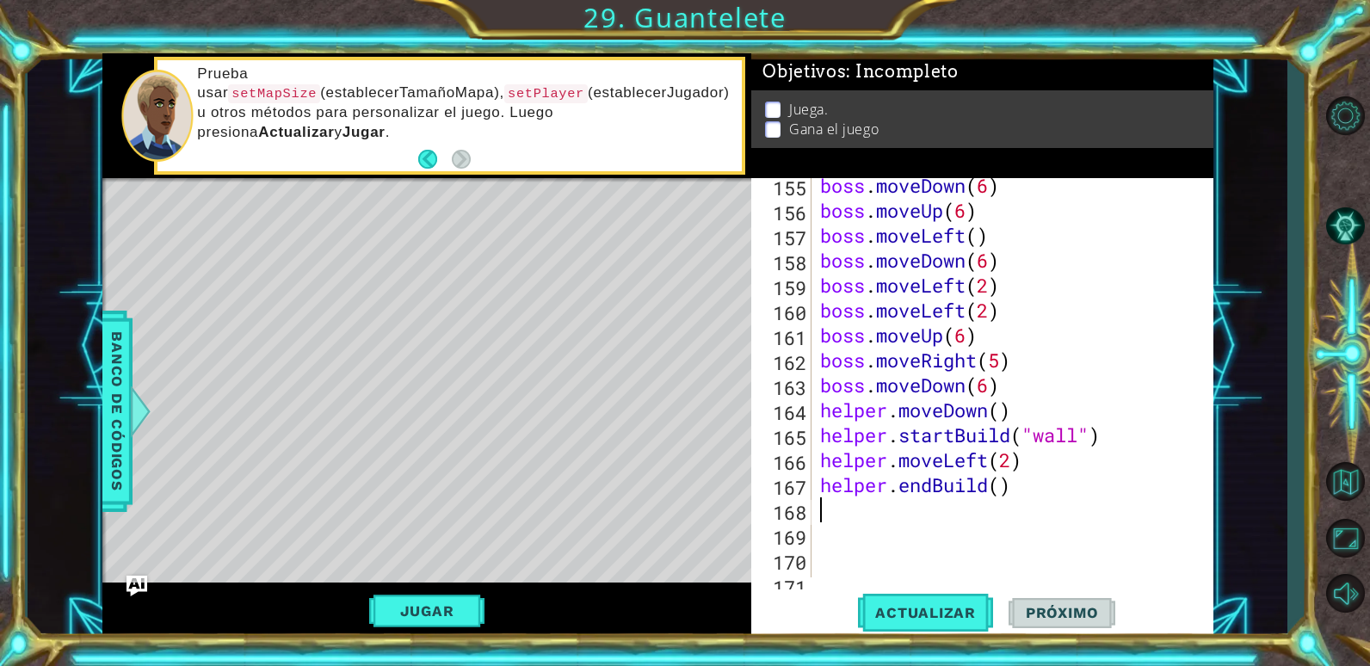
scroll to position [0, 0]
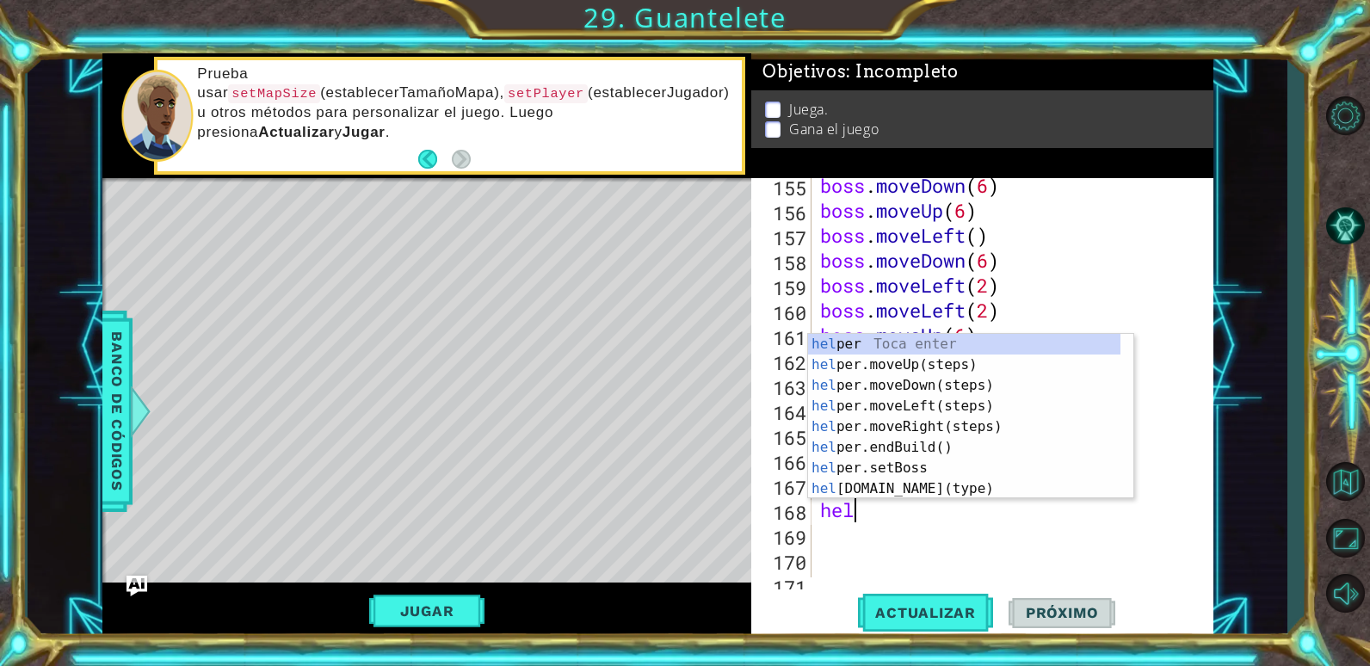
type textarea "helper"
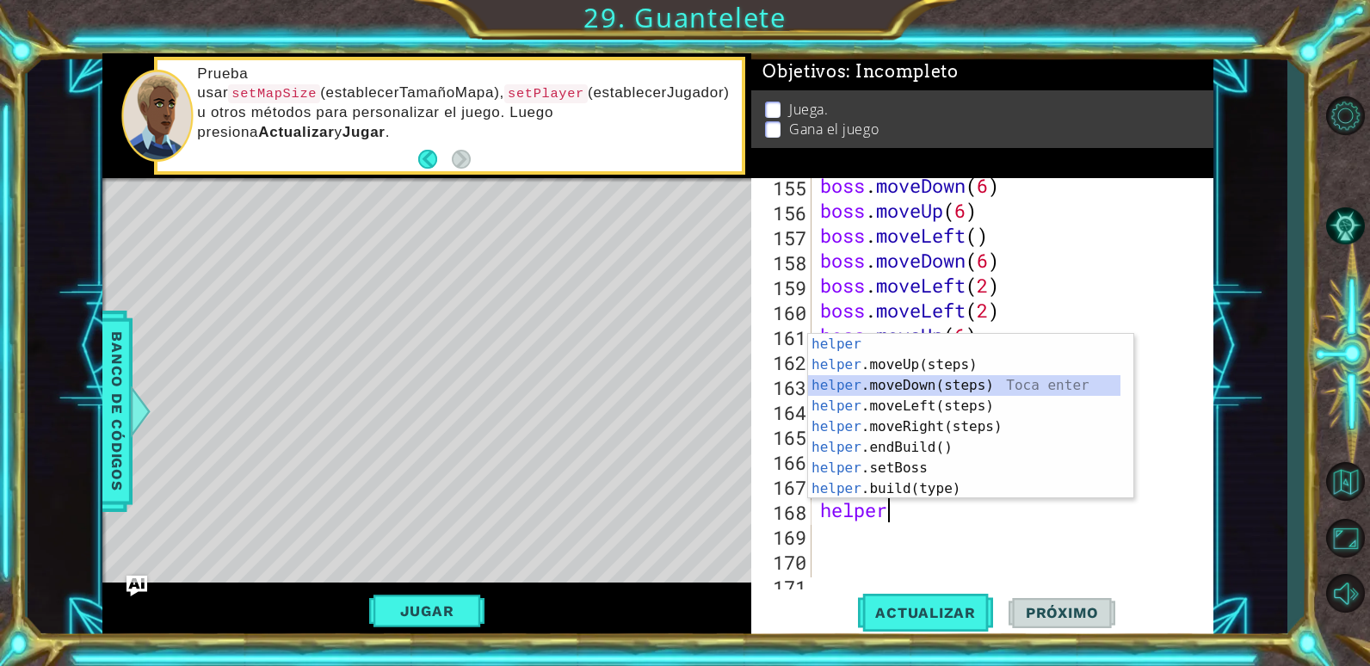
click at [898, 379] on div "helper Toca enter helper .moveUp(steps) Toca enter helper .moveDown(steps) Toca…" at bounding box center [964, 437] width 312 height 207
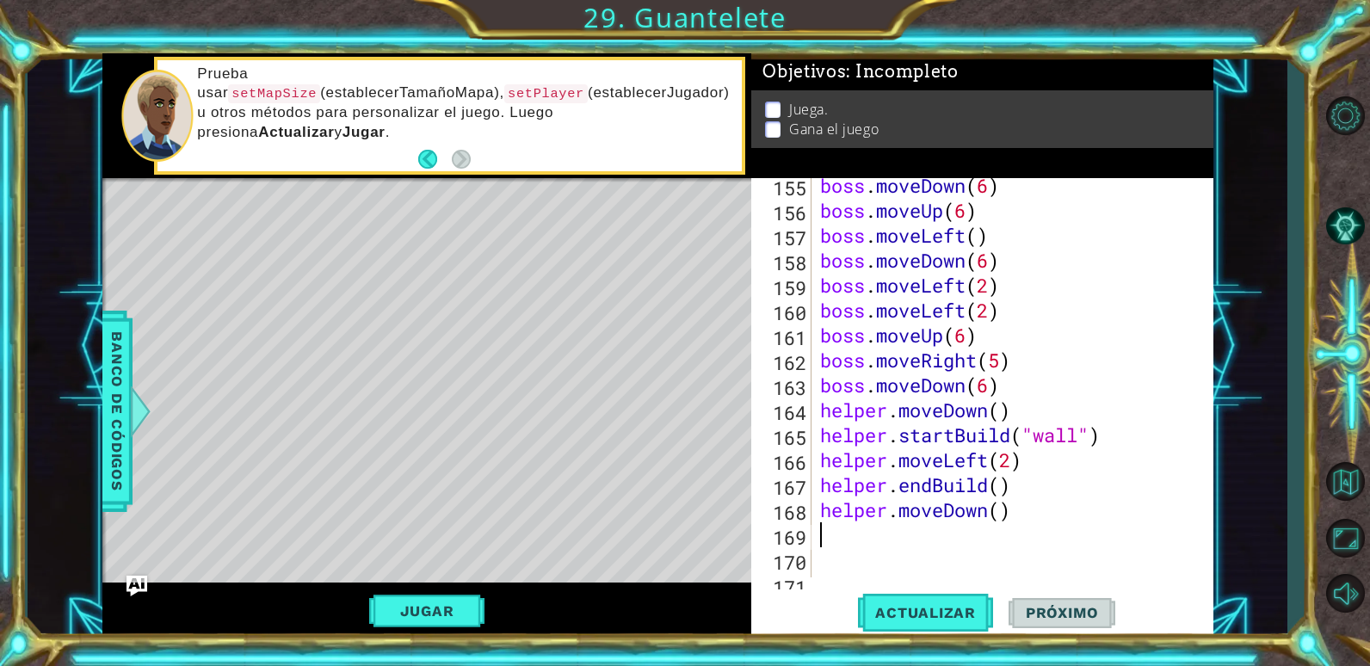
scroll to position [0, 0]
click at [1004, 511] on div "boss . moveDown ( 6 ) boss . moveUp ( 6 ) boss . moveLeft ( ) boss . moveDown (…" at bounding box center [1010, 397] width 387 height 449
type textarea "helper.moveDown(2)"
click at [947, 538] on div "boss . moveDown ( 6 ) boss . moveUp ( 6 ) boss . moveLeft ( ) boss . moveDown (…" at bounding box center [1010, 397] width 387 height 449
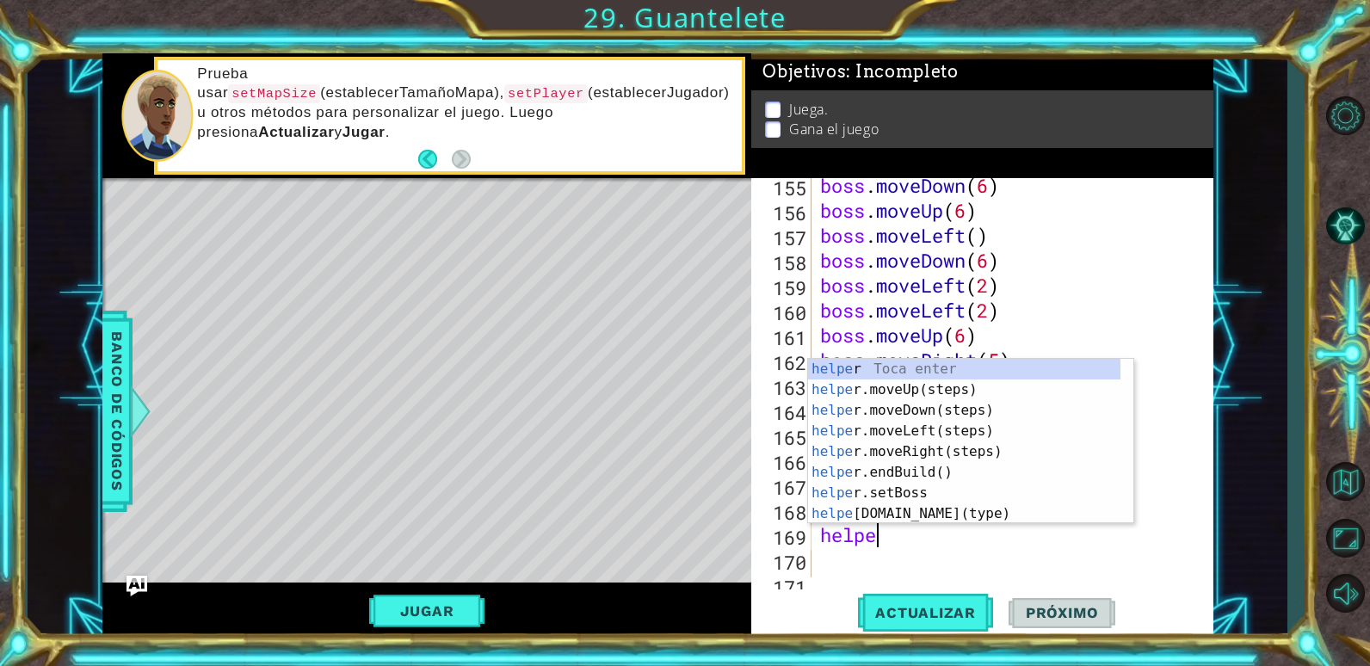
scroll to position [0, 3]
click at [934, 512] on div "helper Toca enter helper .moveUp(steps) Toca enter helper .moveDown(steps) Toca…" at bounding box center [964, 462] width 312 height 207
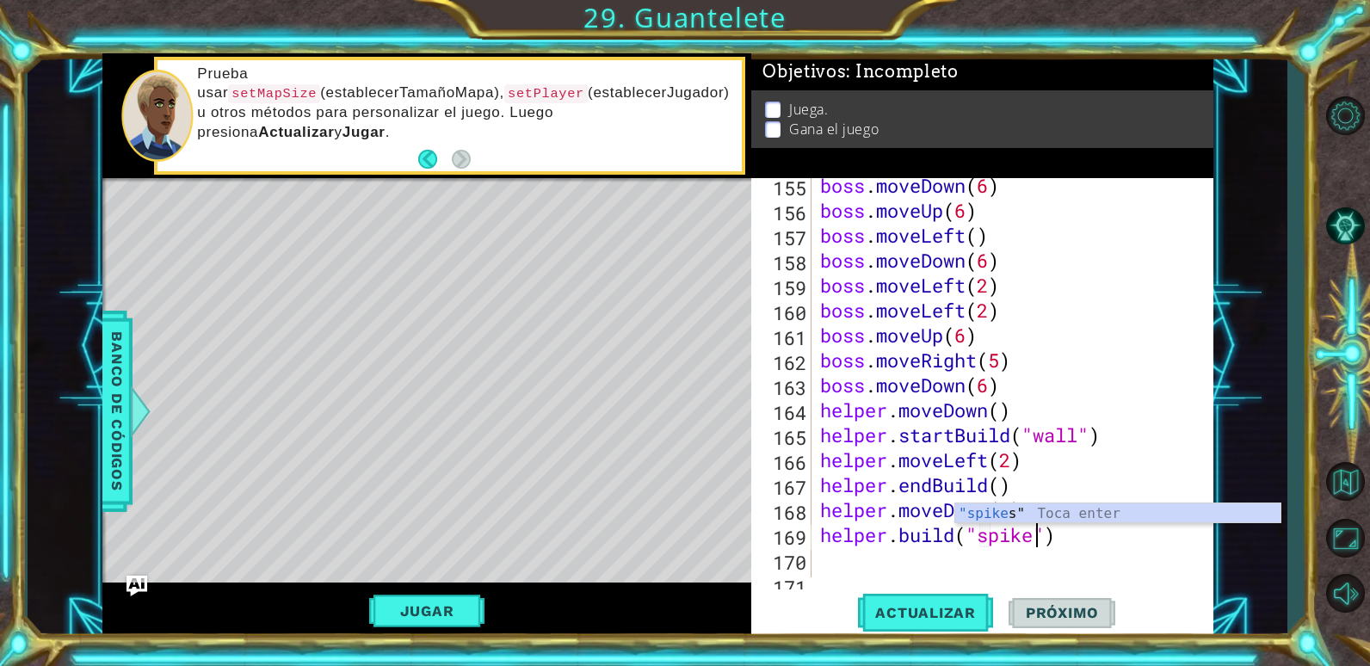
scroll to position [0, 10]
type textarea "[DOMAIN_NAME]("spikes")"
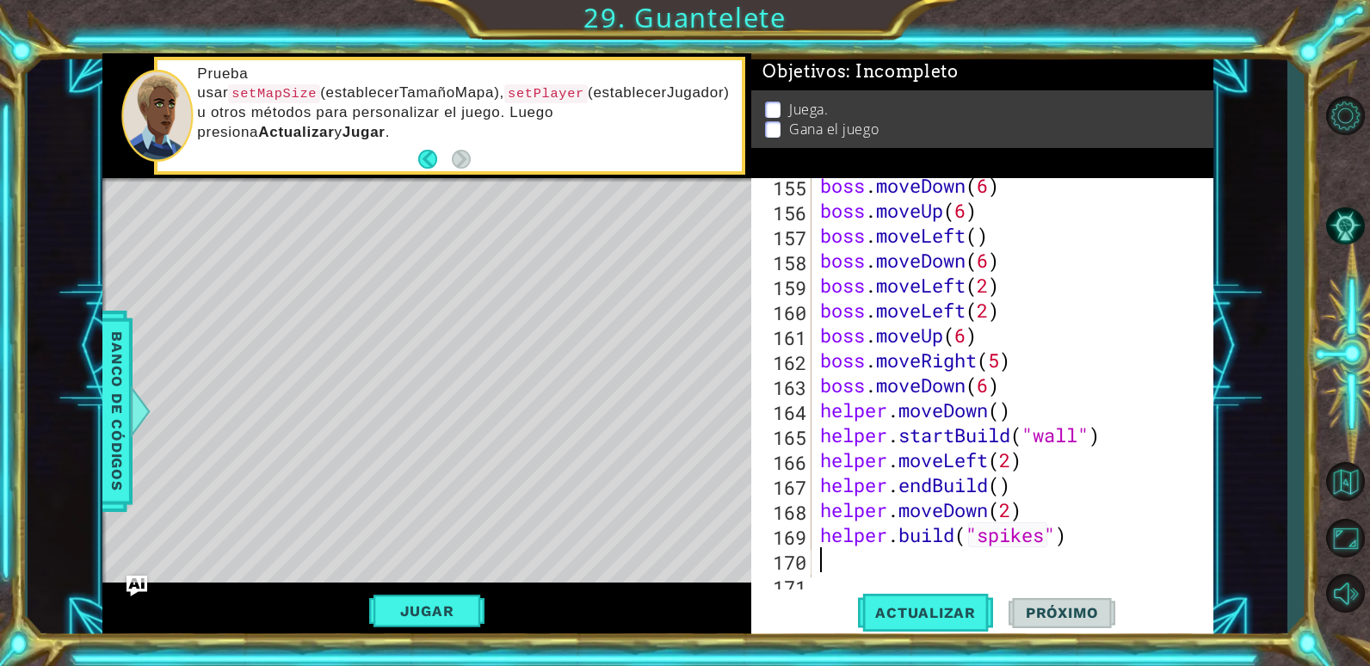
scroll to position [0, 0]
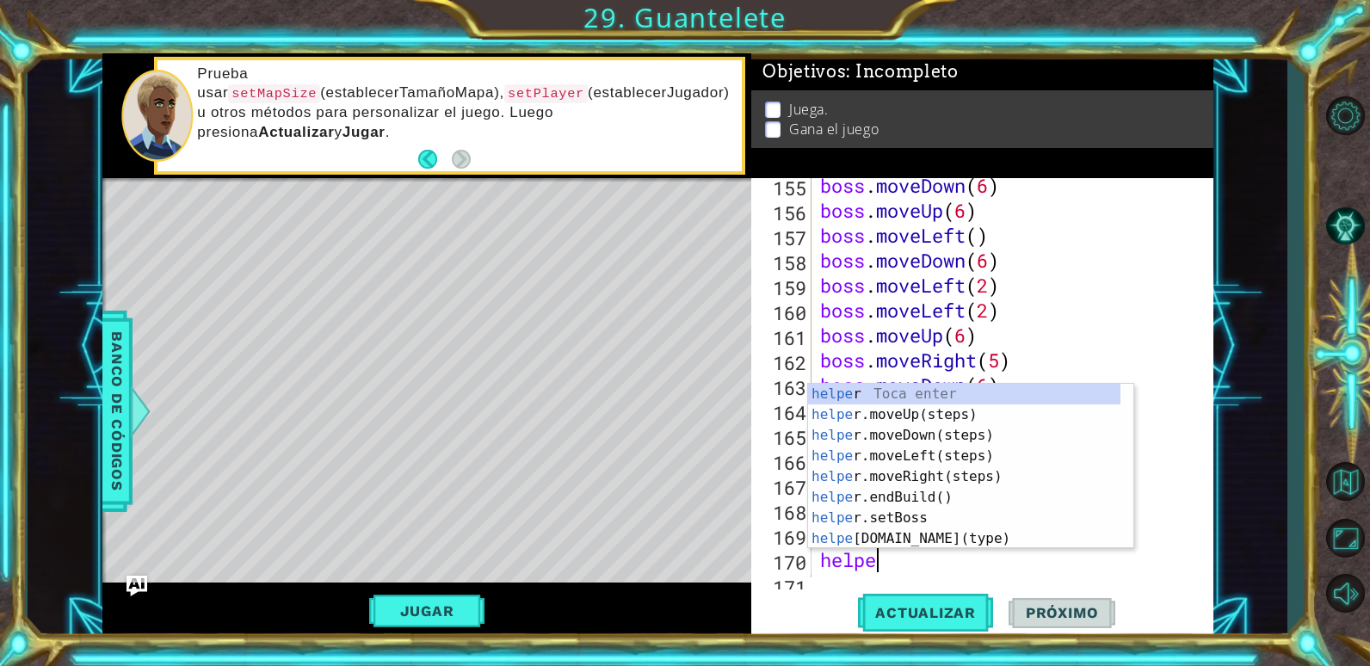
type textarea "helper"
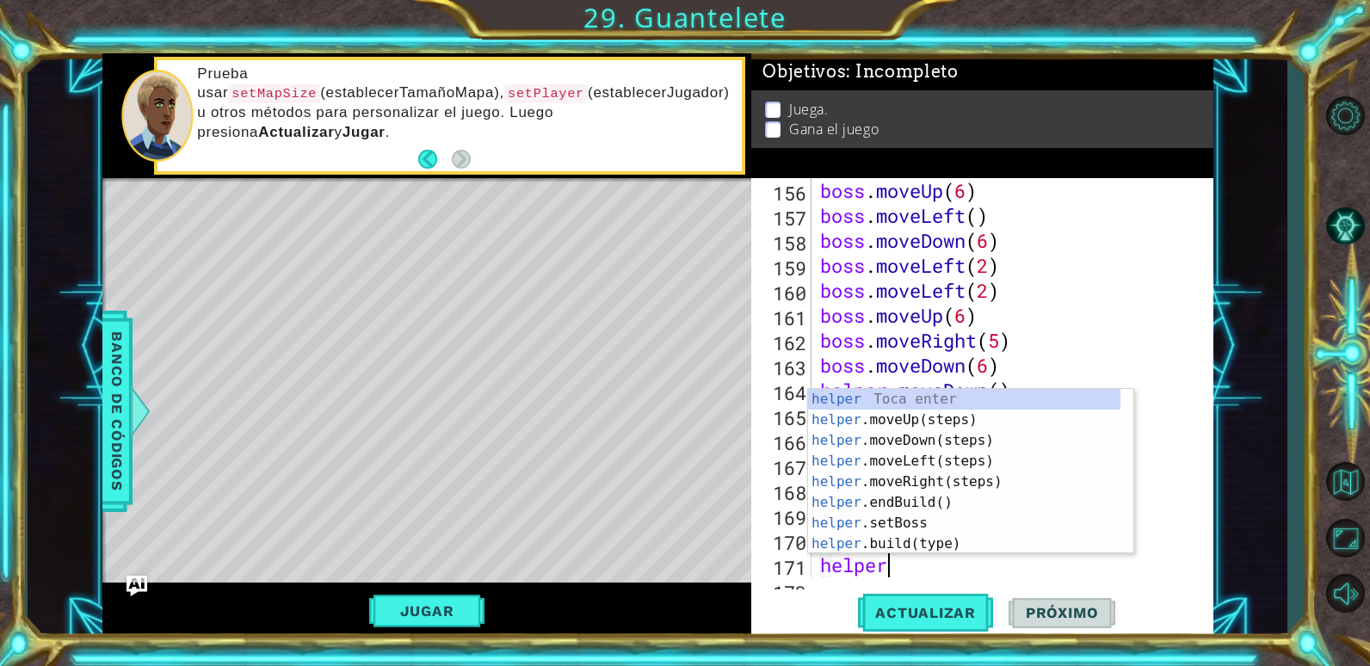
scroll to position [0, 3]
click at [1049, 543] on div "helper Toca enter helper .moveUp(steps) Toca enter helper .moveDown(steps) Toca…" at bounding box center [964, 492] width 312 height 207
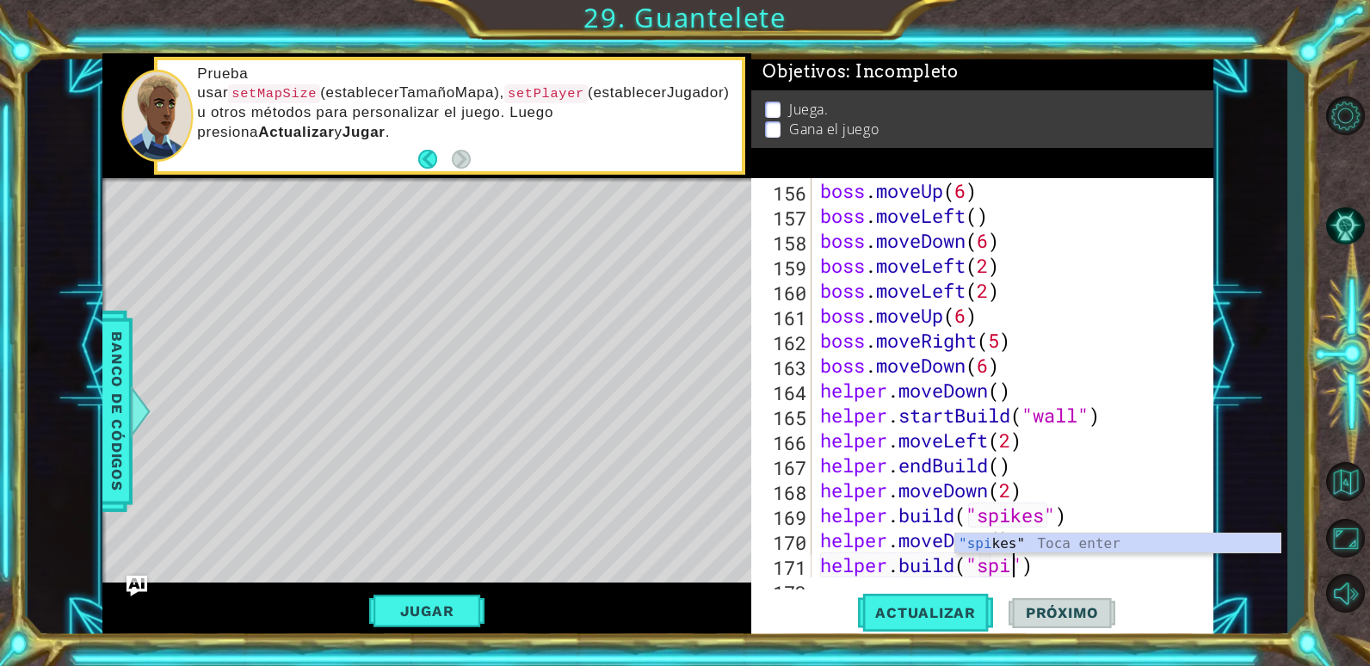
scroll to position [0, 10]
type textarea "[DOMAIN_NAME]("spikes")"
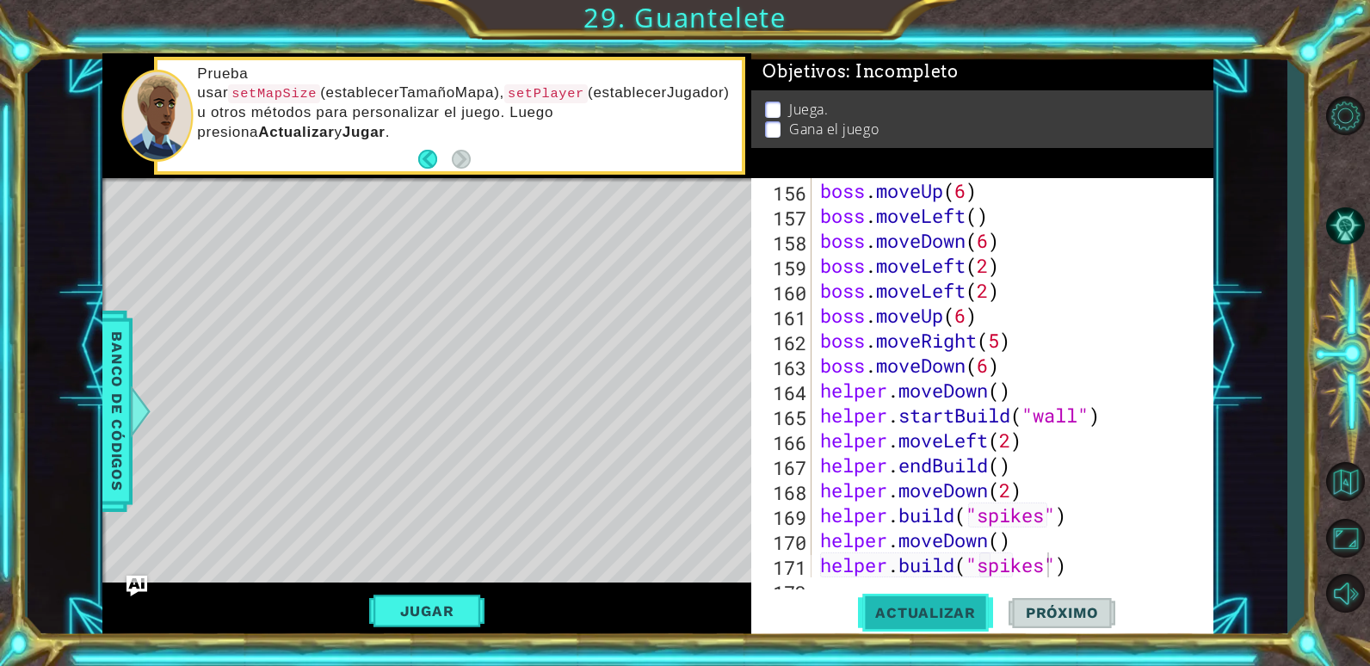
click at [958, 608] on span "Actualizar" at bounding box center [925, 612] width 135 height 17
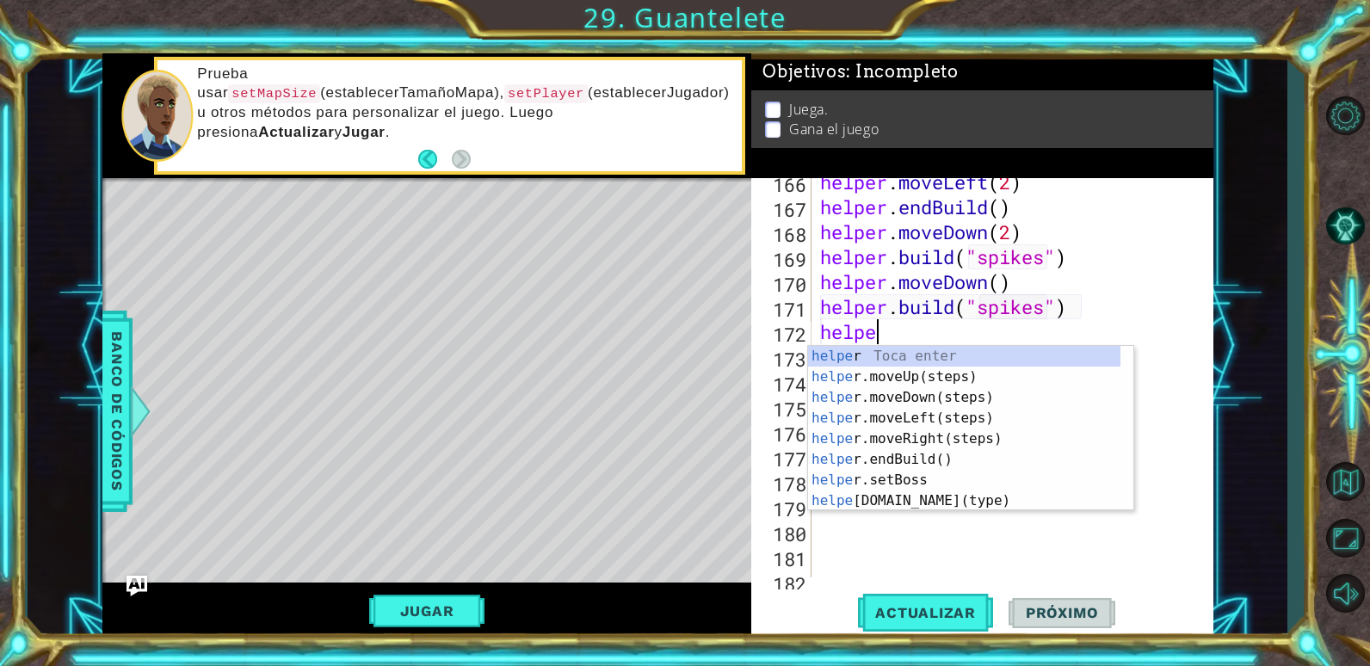
type textarea "helper"
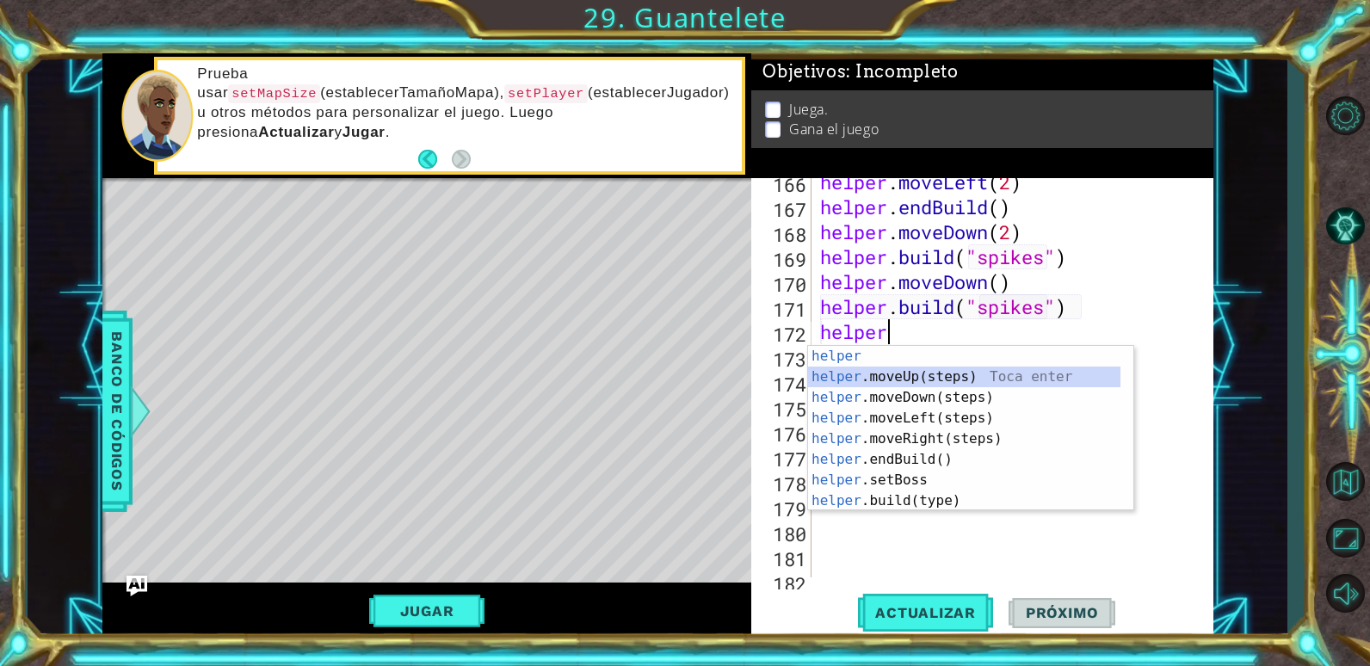
click at [937, 378] on div "helper Toca enter helper .moveUp(steps) Toca enter helper .moveDown(steps) Toca…" at bounding box center [964, 449] width 312 height 207
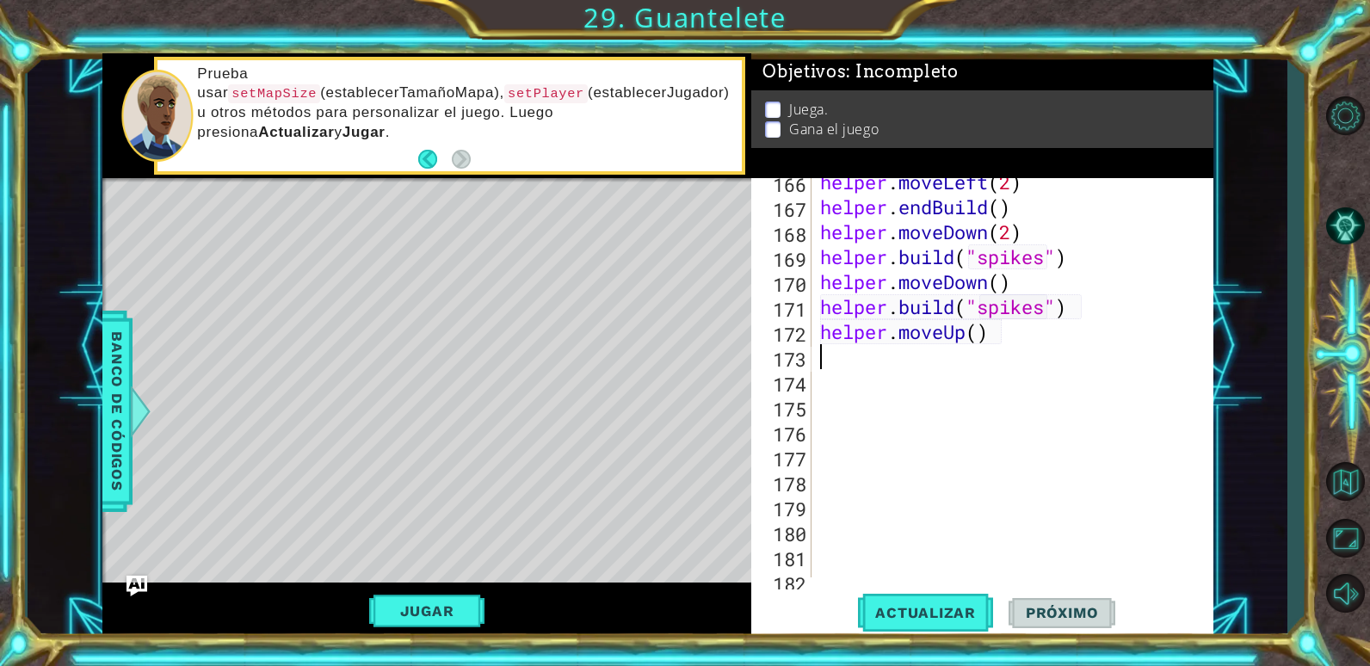
click at [978, 342] on div "helper . moveLeft ( 2 ) helper . endBuild ( ) helper . moveDown ( 2 ) helper . …" at bounding box center [1010, 394] width 387 height 449
type textarea "helper.moveUp(2)"
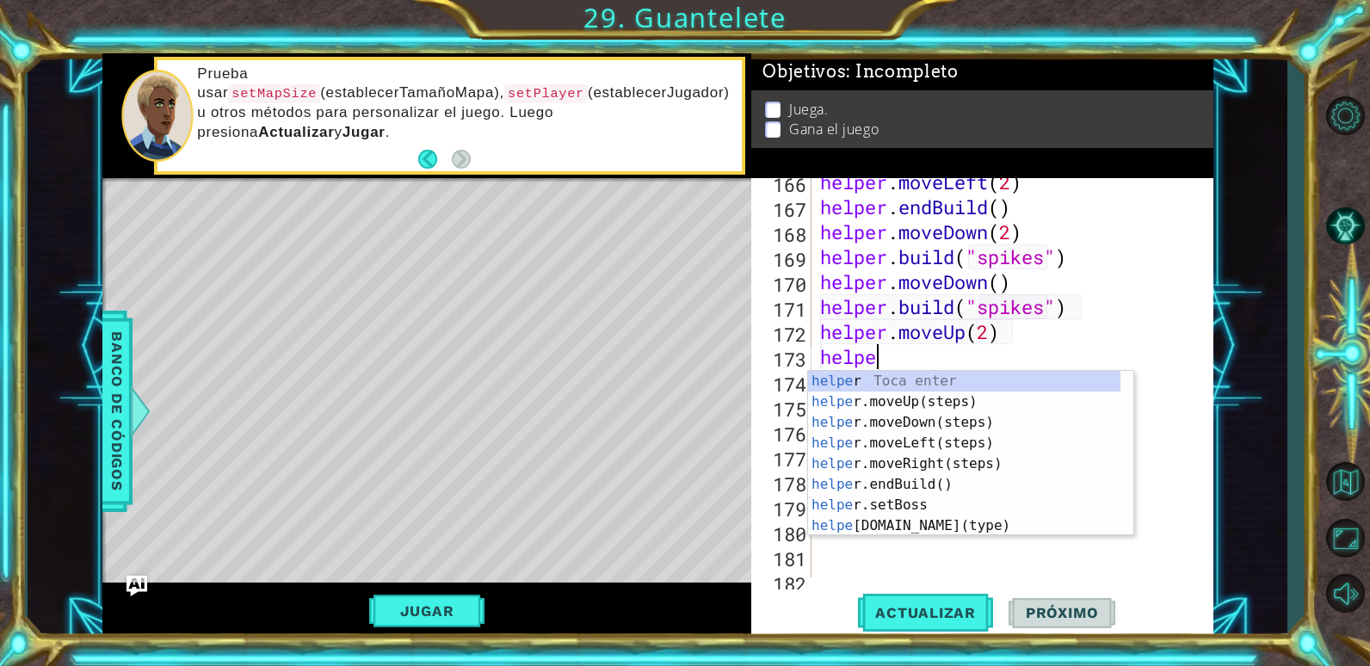
type textarea "helper"
click at [944, 463] on div "helper Toca enter helper .moveUp(steps) Toca enter helper .moveDown(steps) Toca…" at bounding box center [964, 474] width 312 height 207
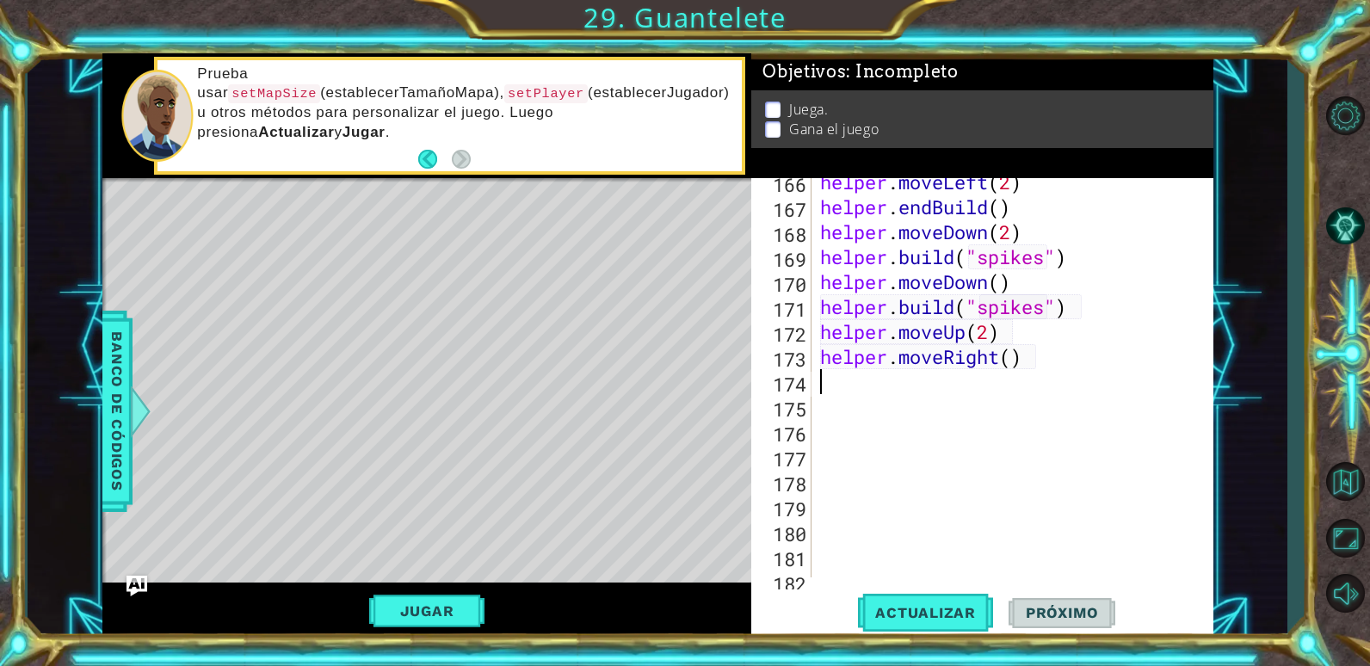
scroll to position [0, 0]
click at [1011, 356] on div "helper . moveLeft ( 2 ) helper . endBuild ( ) helper . moveDown ( 2 ) helper . …" at bounding box center [1010, 394] width 387 height 449
type textarea "helper.moveRight(2)"
click at [827, 391] on div "helper . moveLeft ( 2 ) helper . endBuild ( ) helper . moveDown ( 2 ) helper . …" at bounding box center [1010, 394] width 387 height 449
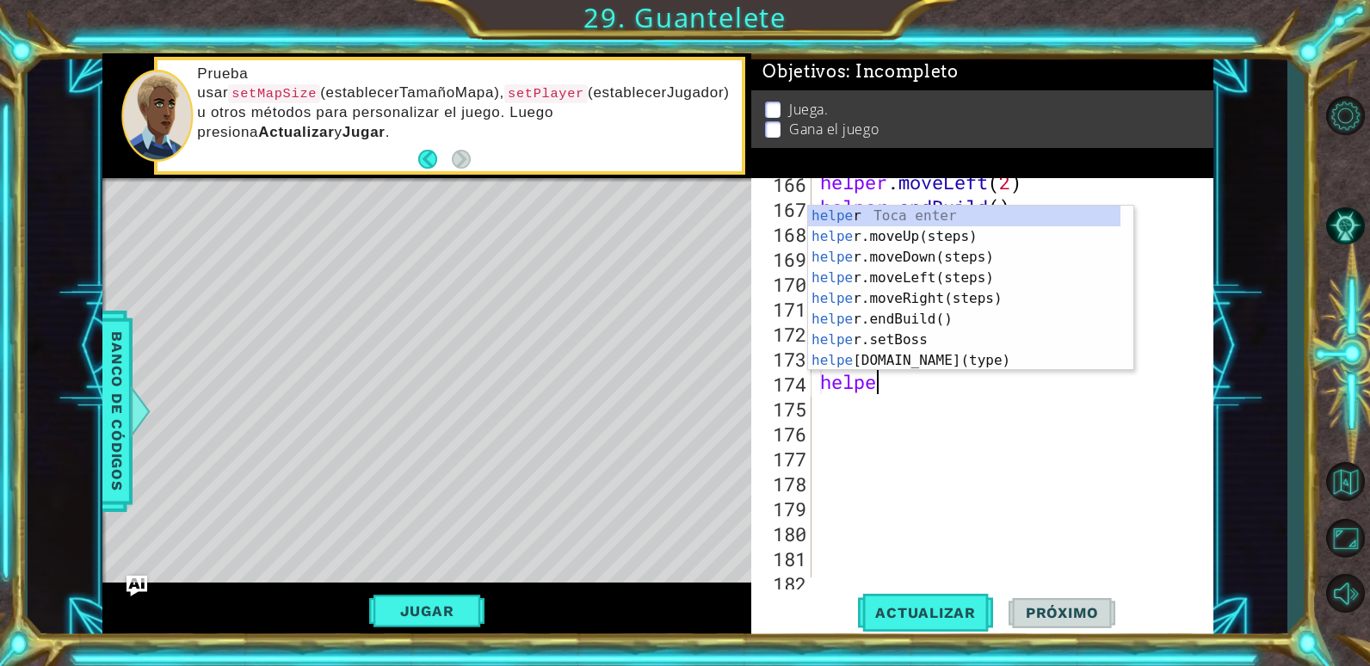
scroll to position [0, 3]
click at [869, 356] on div "helper Toca enter helper .moveUp(steps) Toca enter helper .moveDown(steps) Toca…" at bounding box center [964, 309] width 312 height 207
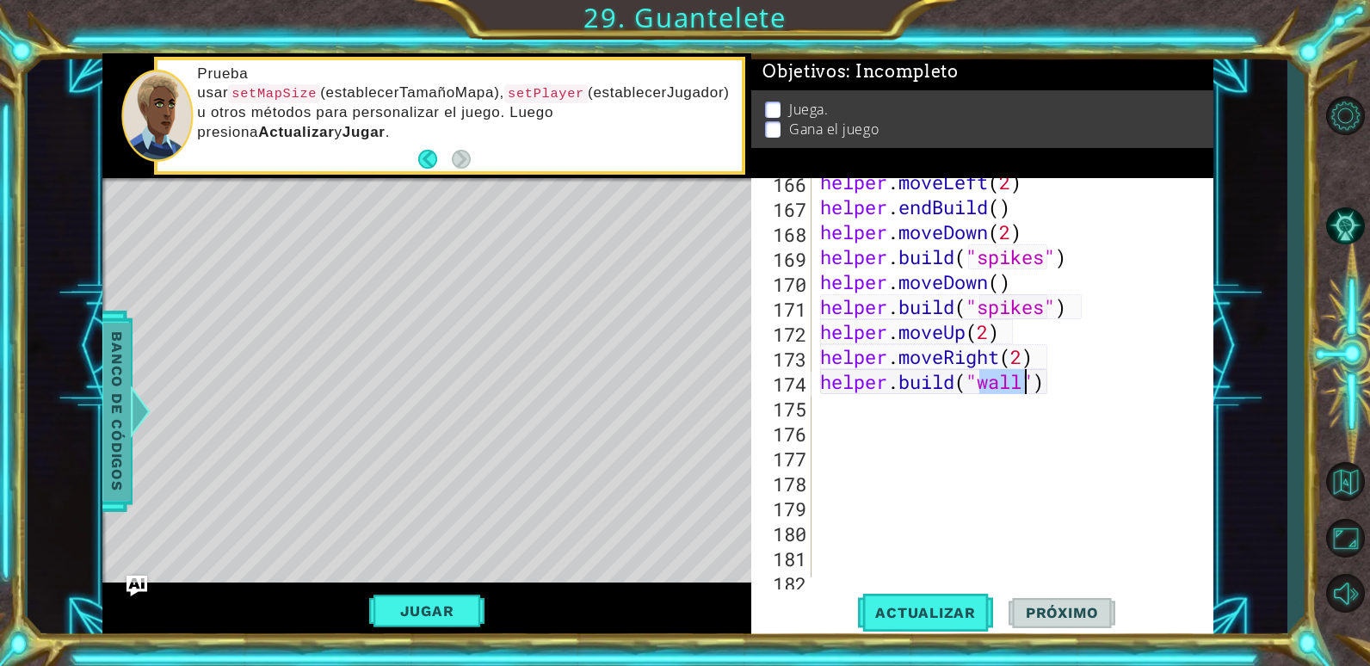
type textarea "[DOMAIN_NAME]("wall")"
click at [123, 391] on span "Banco de códigos" at bounding box center [117, 411] width 28 height 178
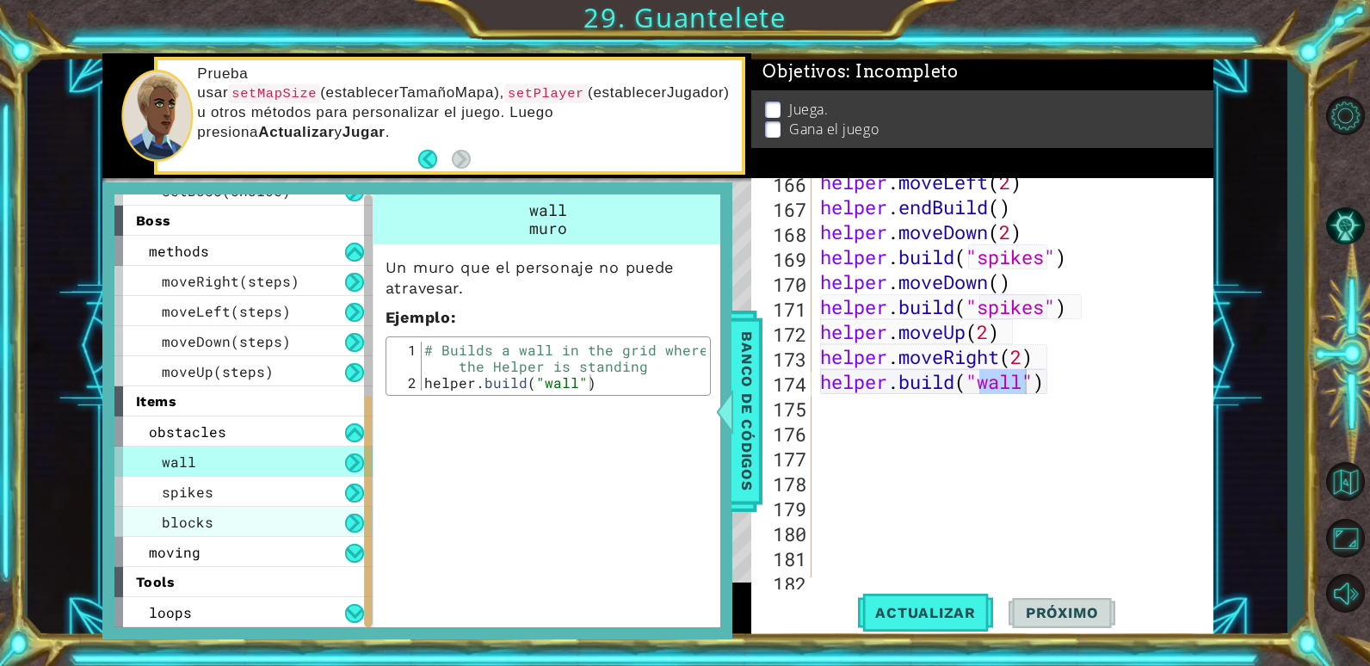
click at [232, 512] on div "blocks" at bounding box center [243, 522] width 258 height 30
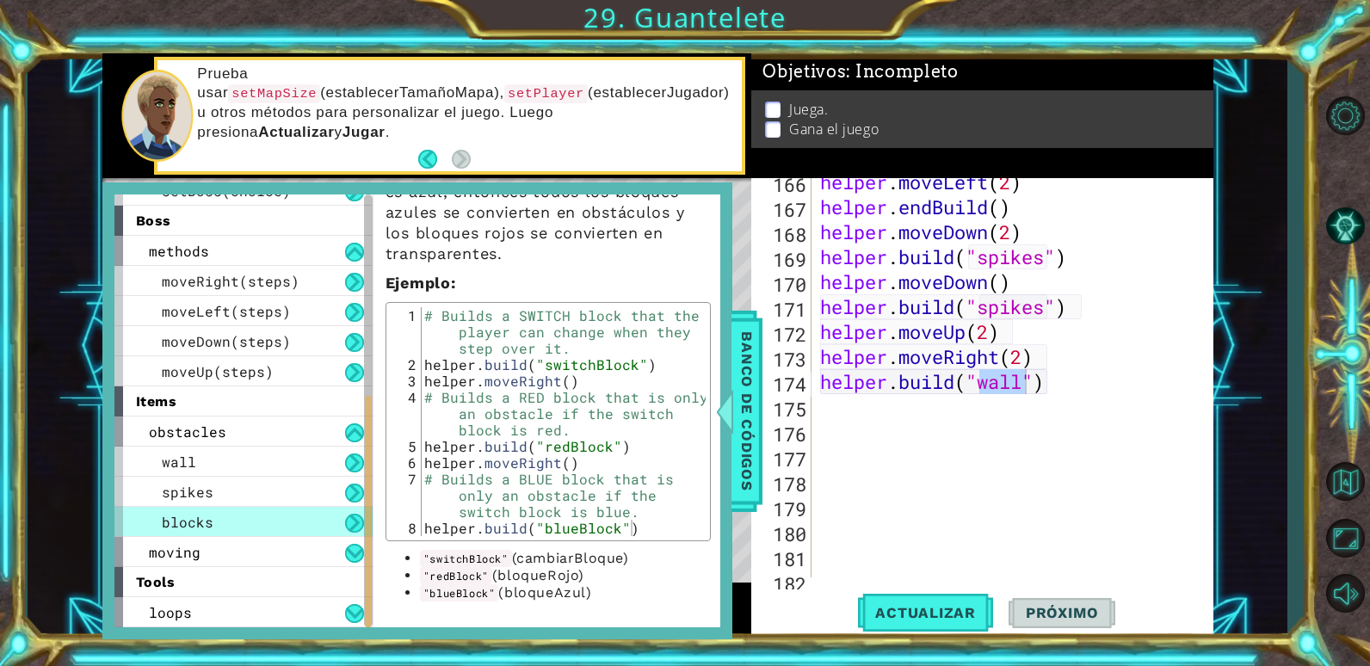
scroll to position [0, 0]
click at [1026, 394] on div "helper . moveLeft ( 2 ) helper . endBuild ( ) helper . moveDown ( 2 ) helper . …" at bounding box center [1010, 394] width 387 height 449
drag, startPoint x: 740, startPoint y: 398, endPoint x: 781, endPoint y: 394, distance: 41.4
click at [741, 398] on span "Banco de códigos" at bounding box center [747, 411] width 28 height 178
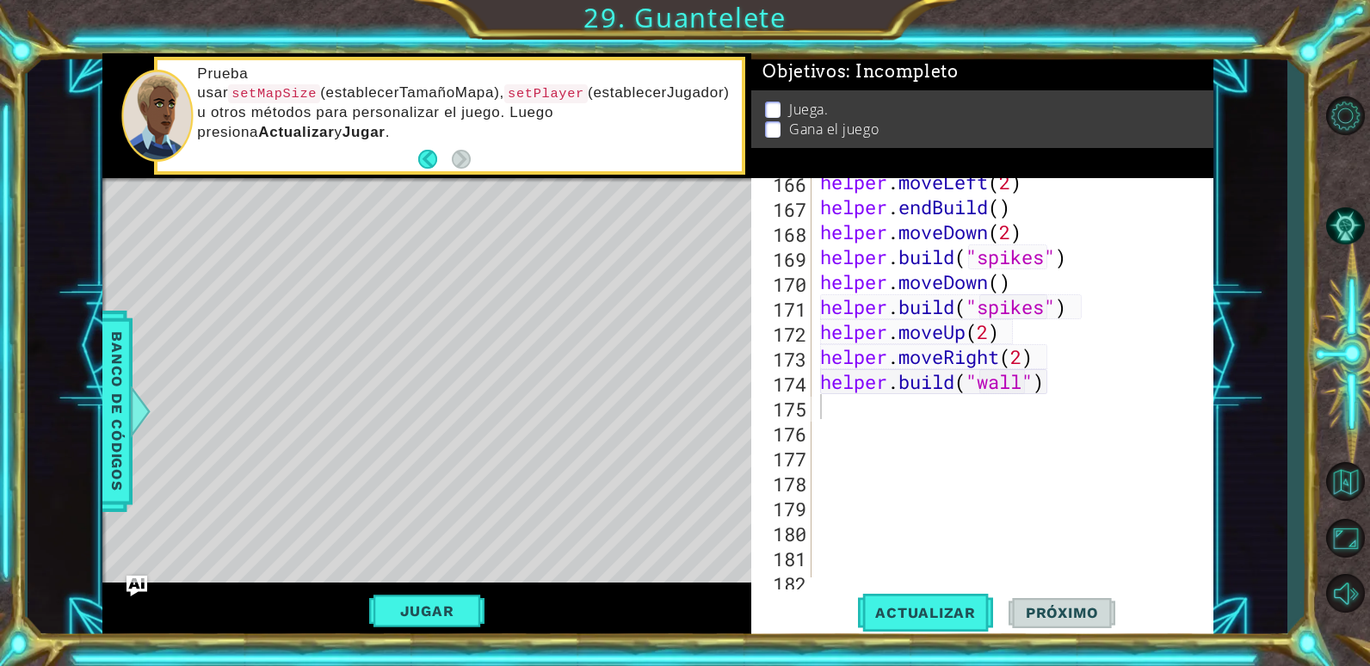
type textarea "[DOMAIN_NAME]("wall")"
drag, startPoint x: 1043, startPoint y: 381, endPoint x: 823, endPoint y: 384, distance: 220.3
click at [823, 384] on div "helper . moveLeft ( 2 ) helper . endBuild ( ) helper . moveDown ( 2 ) helper . …" at bounding box center [1010, 394] width 387 height 449
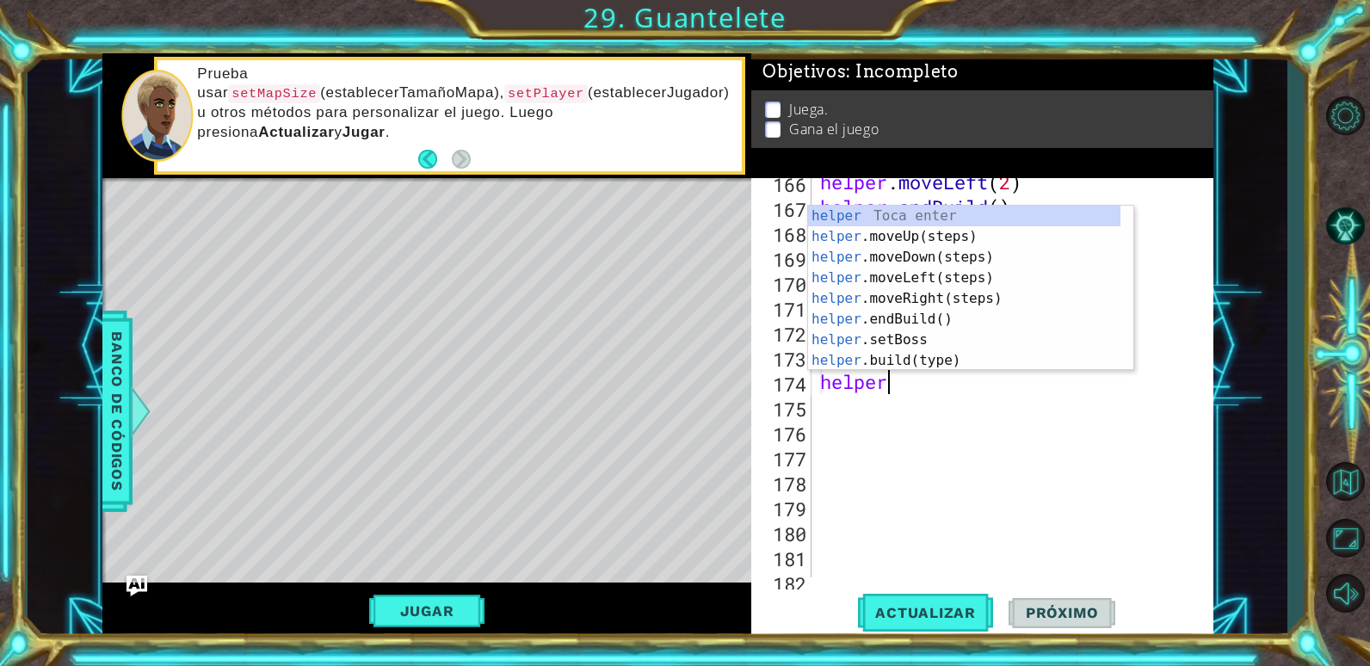
scroll to position [0, 3]
click at [916, 367] on div "helper Toca enter helper .moveUp(steps) Toca enter helper .moveDown(steps) Toca…" at bounding box center [964, 309] width 312 height 207
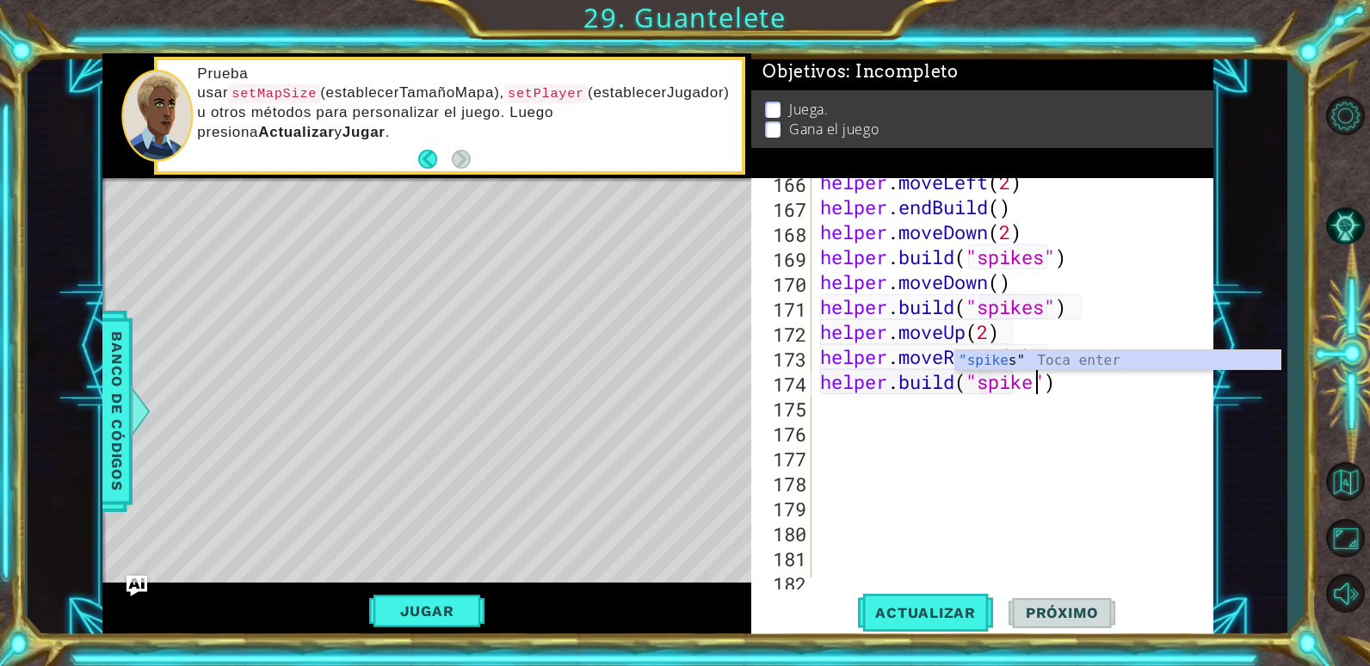
scroll to position [0, 10]
type textarea "[DOMAIN_NAME]("spikes")"
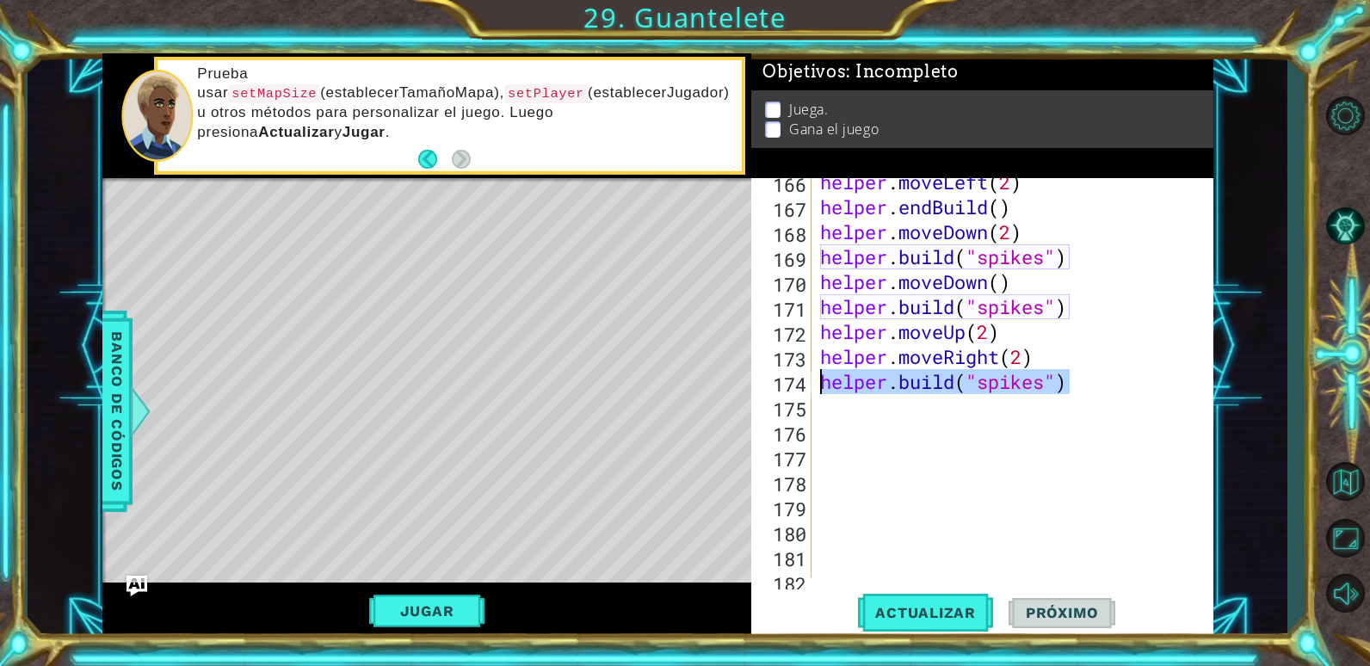
drag, startPoint x: 1080, startPoint y: 386, endPoint x: 819, endPoint y: 383, distance: 260.8
click at [819, 383] on div "helper . moveLeft ( 2 ) helper . endBuild ( ) helper . moveDown ( 2 ) helper . …" at bounding box center [1010, 394] width 387 height 449
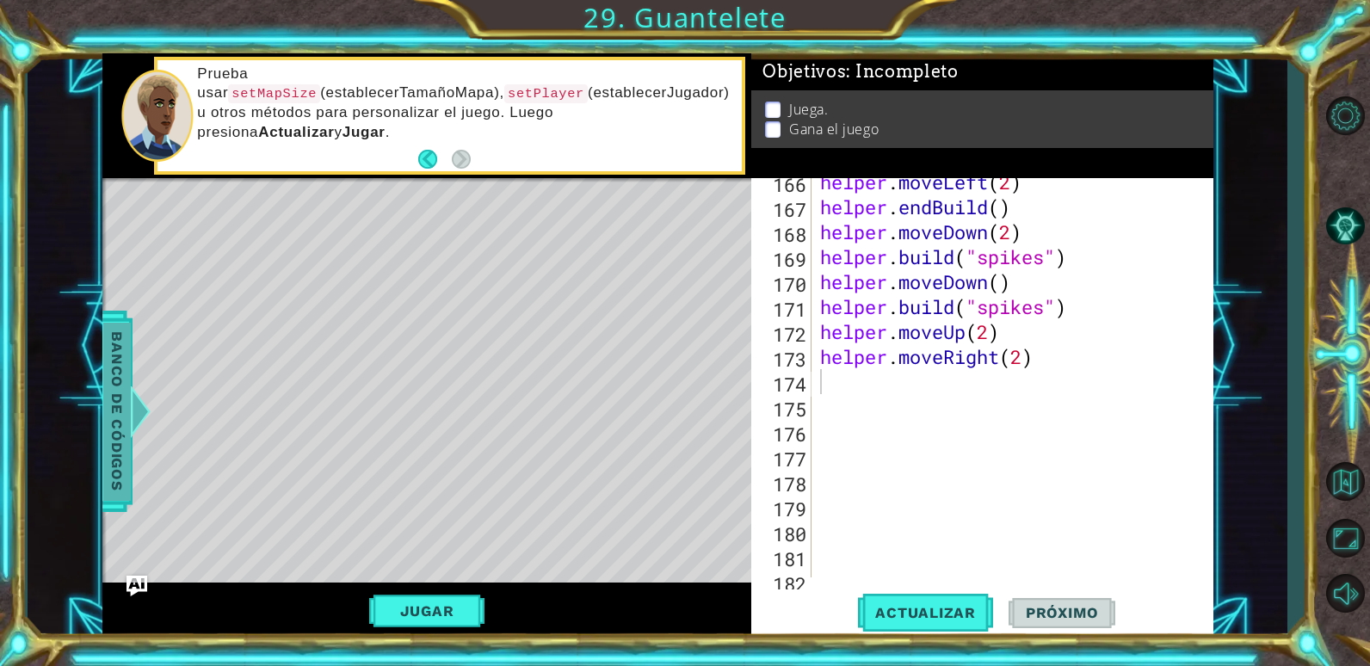
click at [109, 408] on span "Banco de códigos" at bounding box center [117, 411] width 28 height 178
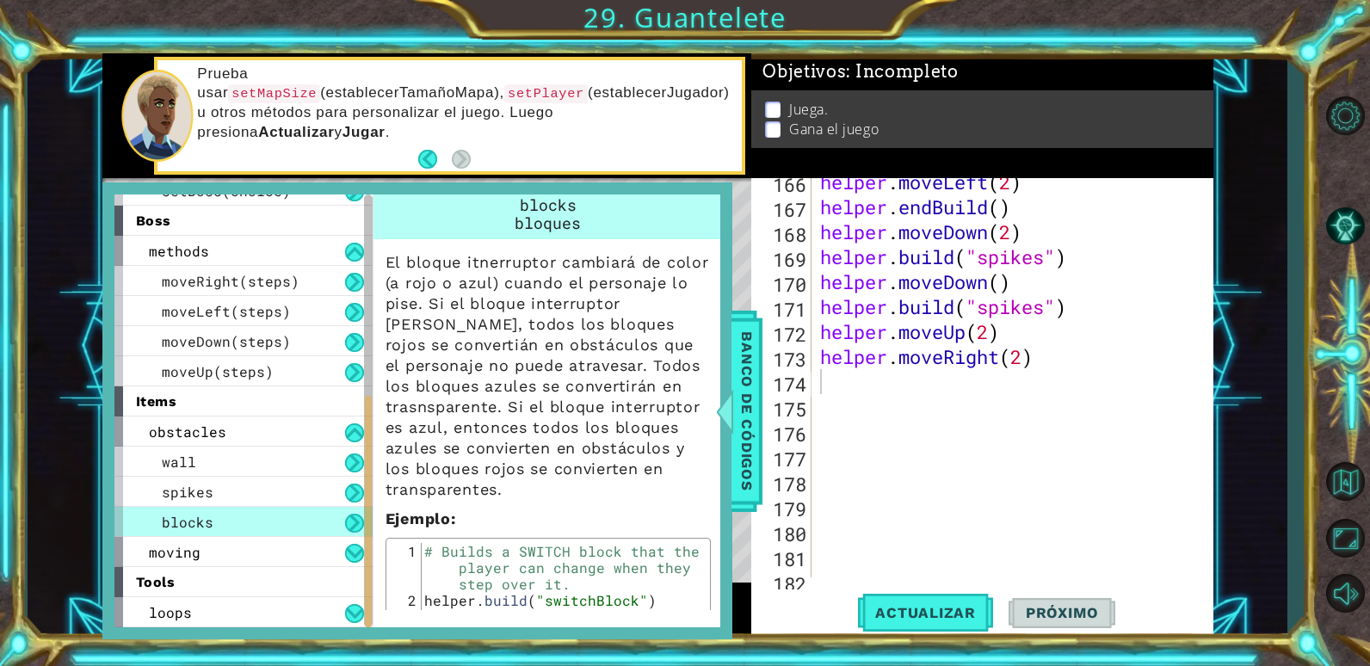
scroll to position [258, 0]
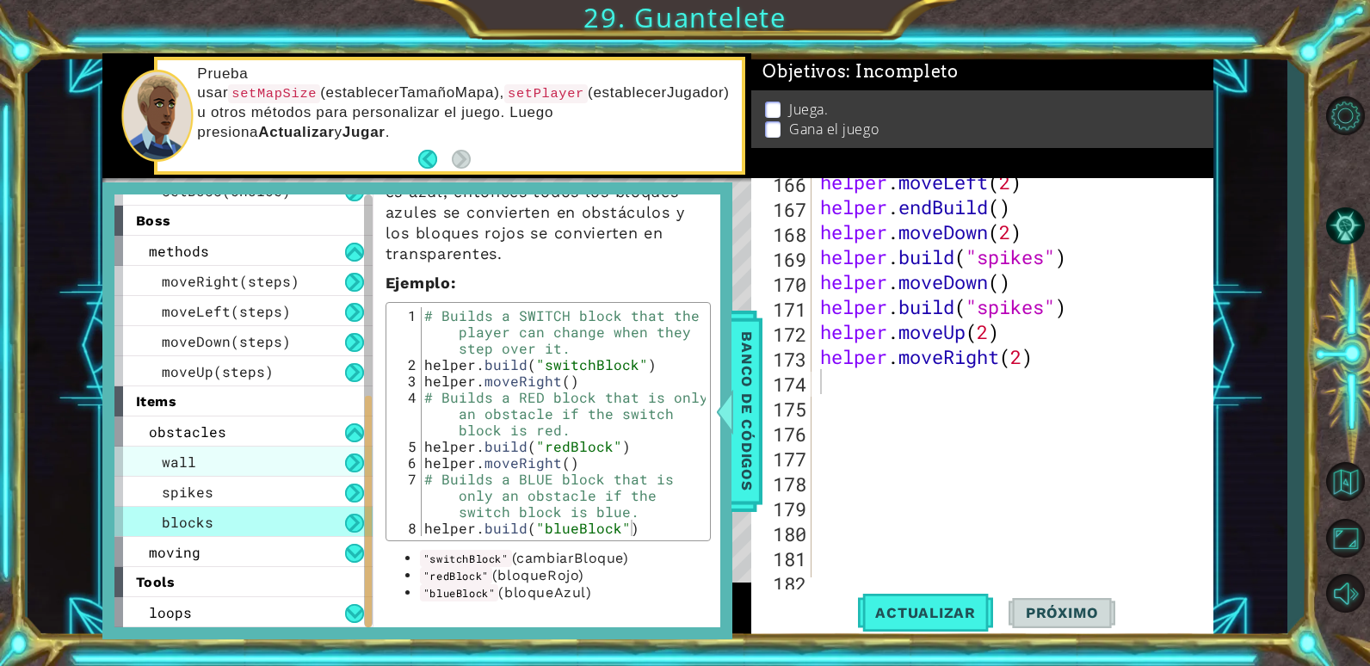
click at [216, 468] on div "wall" at bounding box center [243, 462] width 258 height 30
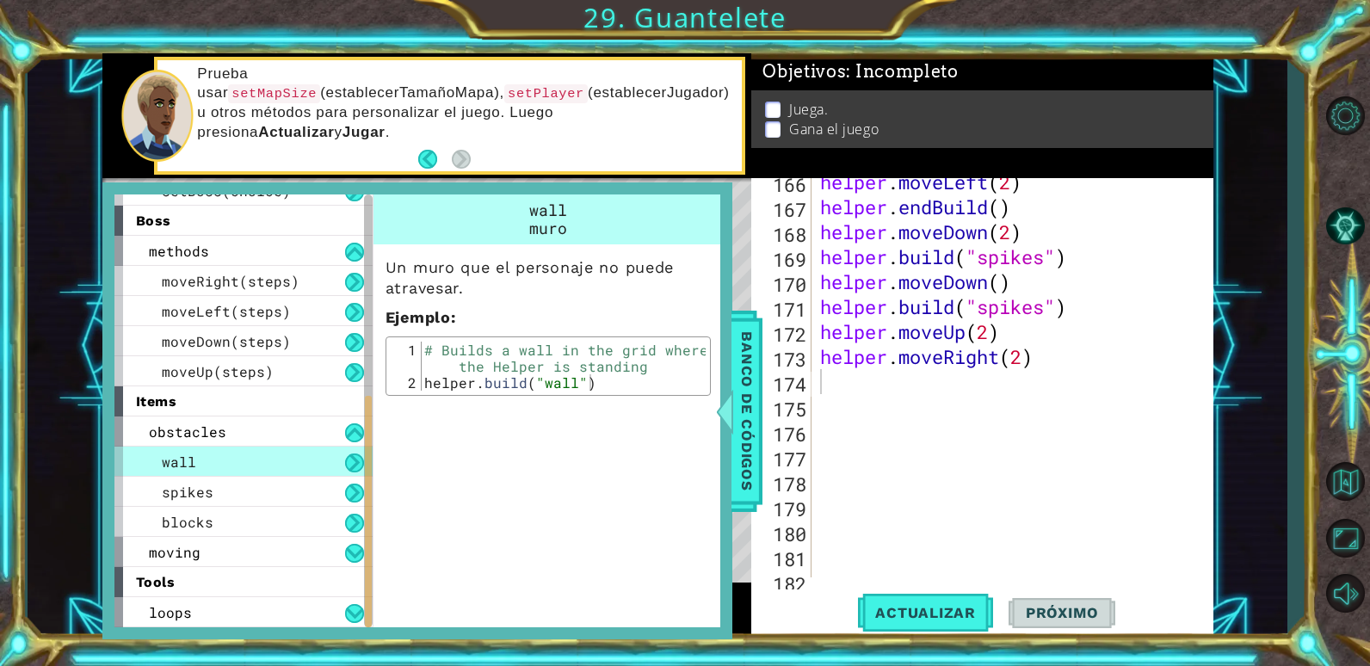
scroll to position [0, 0]
click at [262, 483] on div "spikes" at bounding box center [243, 492] width 258 height 30
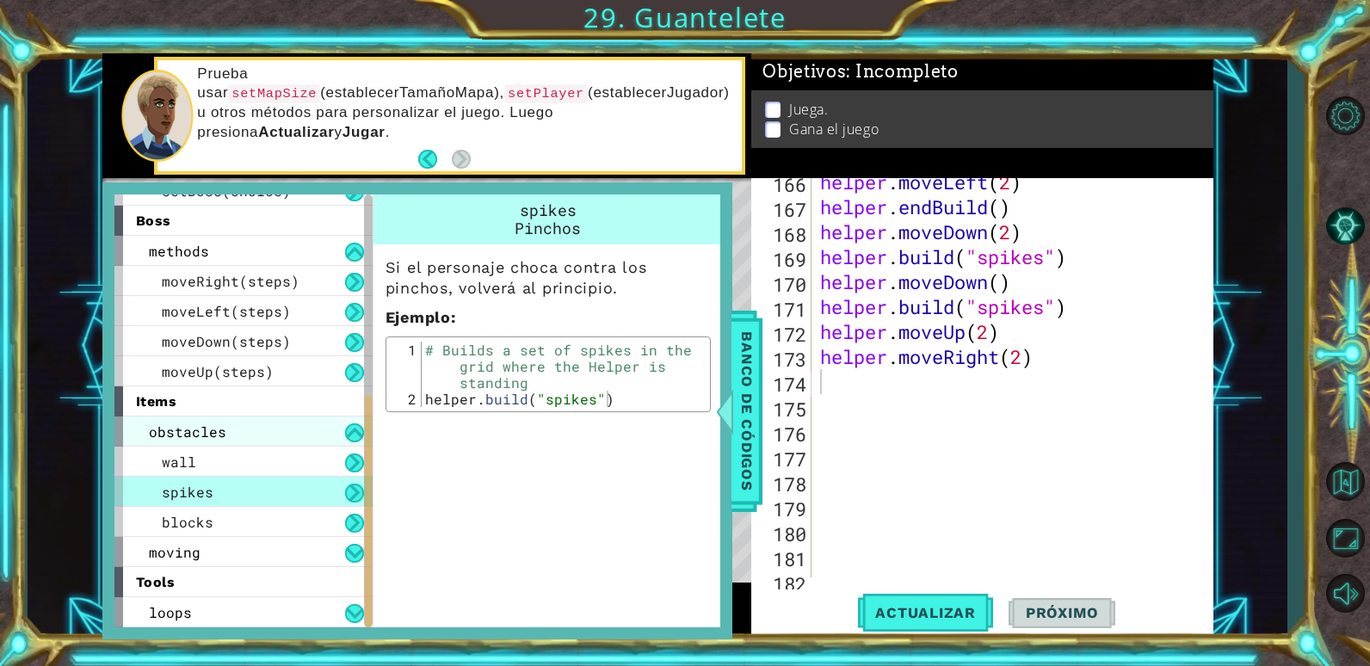
click at [287, 433] on div "obstacles" at bounding box center [243, 431] width 258 height 30
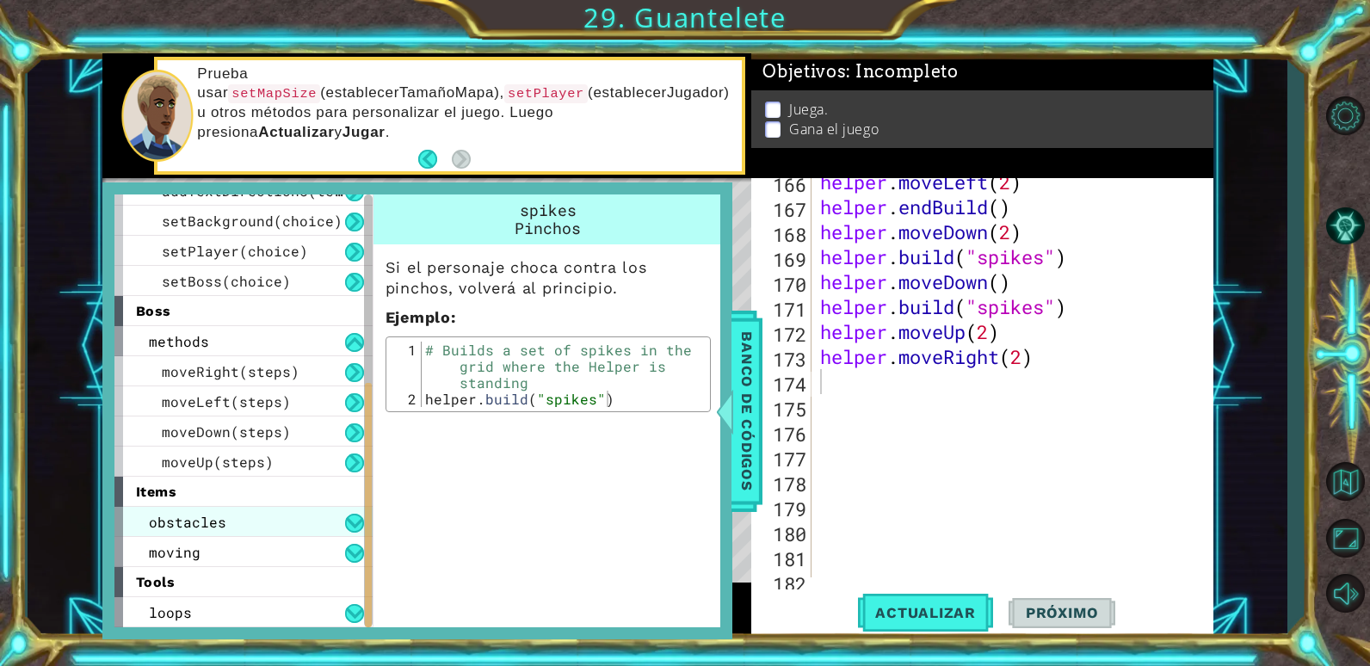
click at [296, 518] on div "obstacles" at bounding box center [243, 522] width 258 height 30
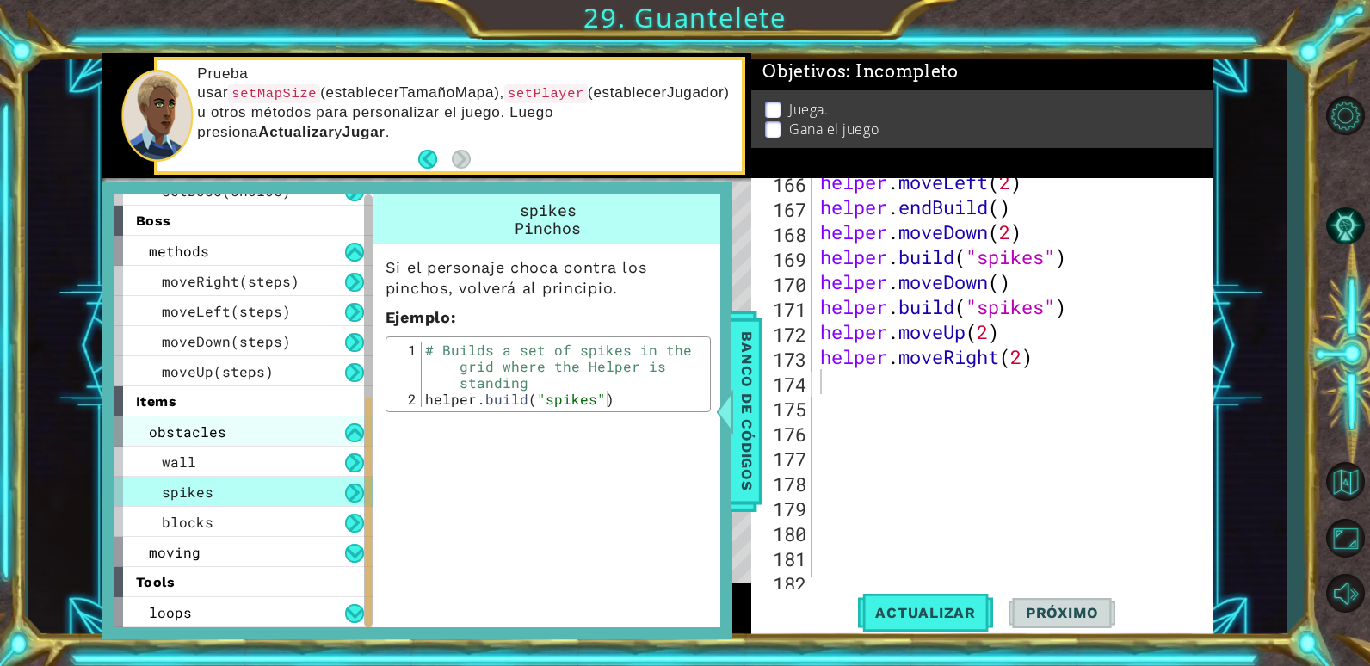
scroll to position [380, 0]
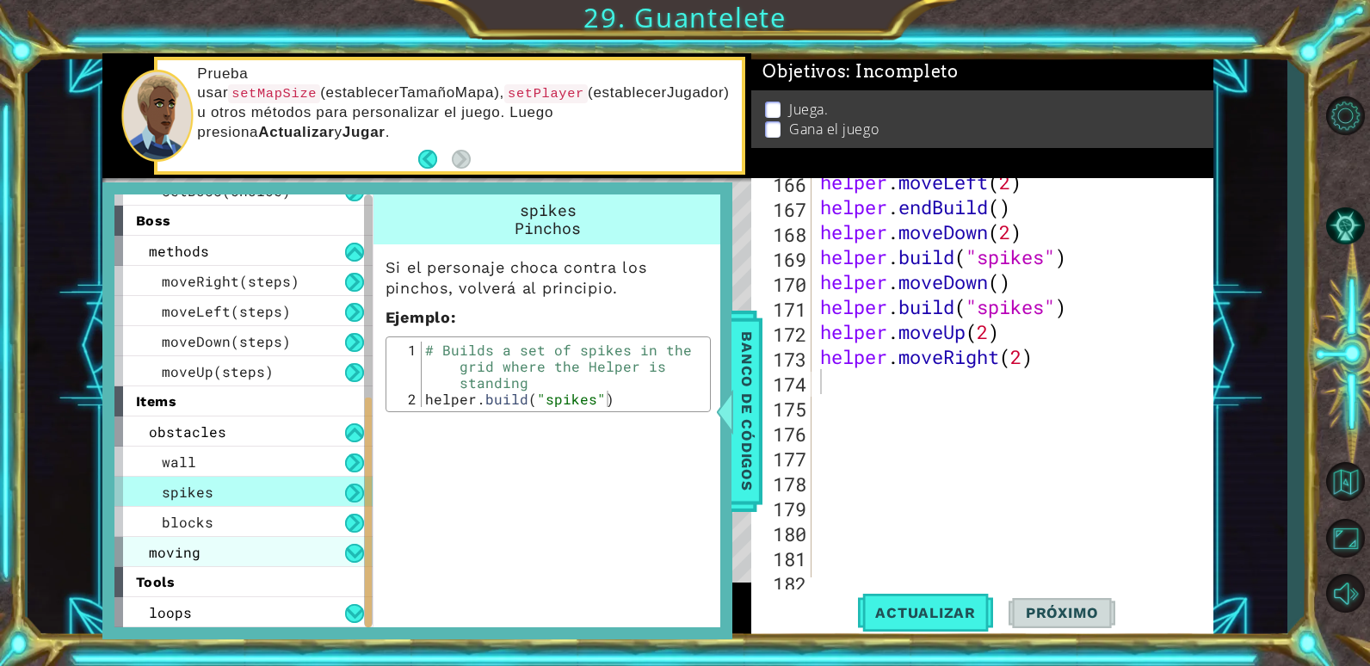
click at [299, 550] on div "moving" at bounding box center [243, 552] width 258 height 30
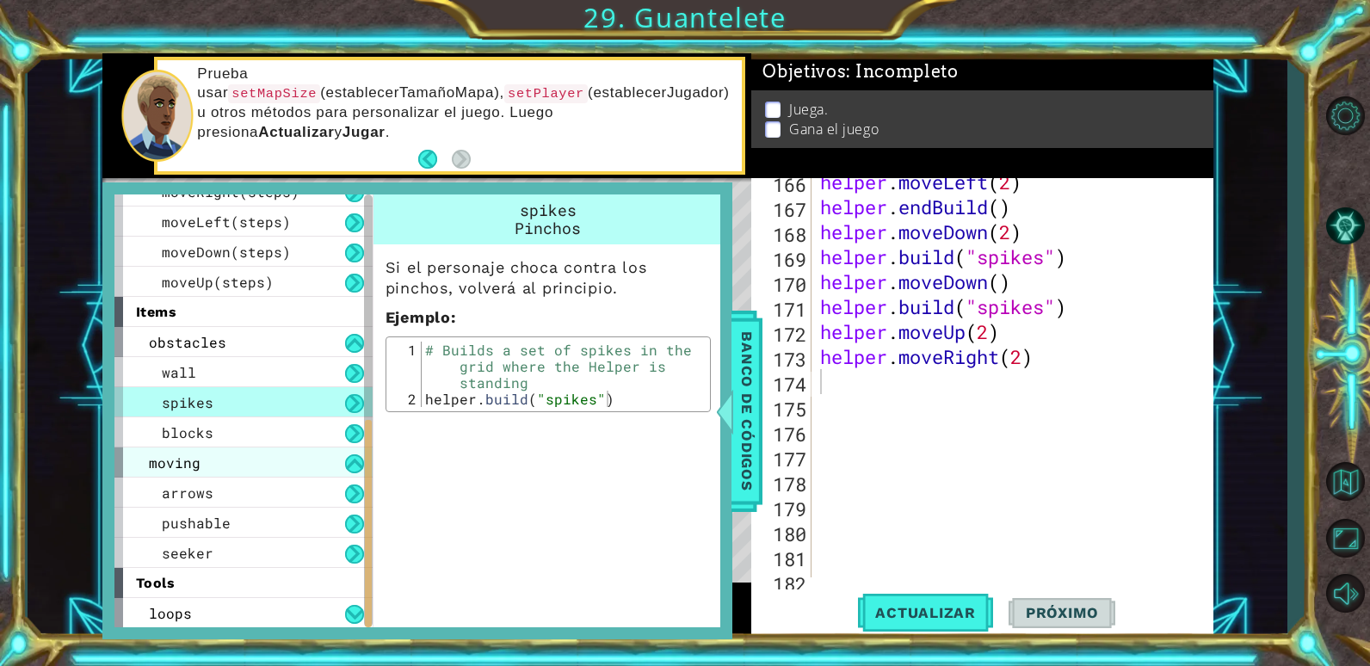
scroll to position [471, 0]
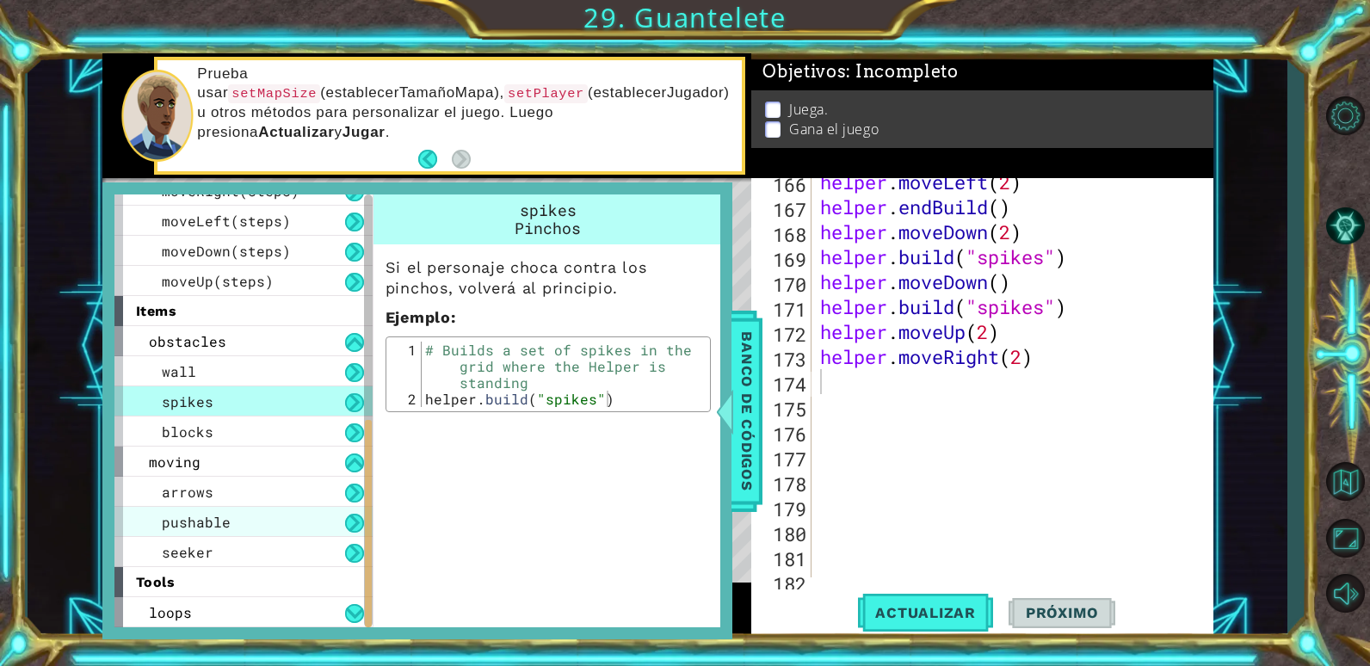
click at [274, 517] on div "pushable" at bounding box center [243, 522] width 258 height 30
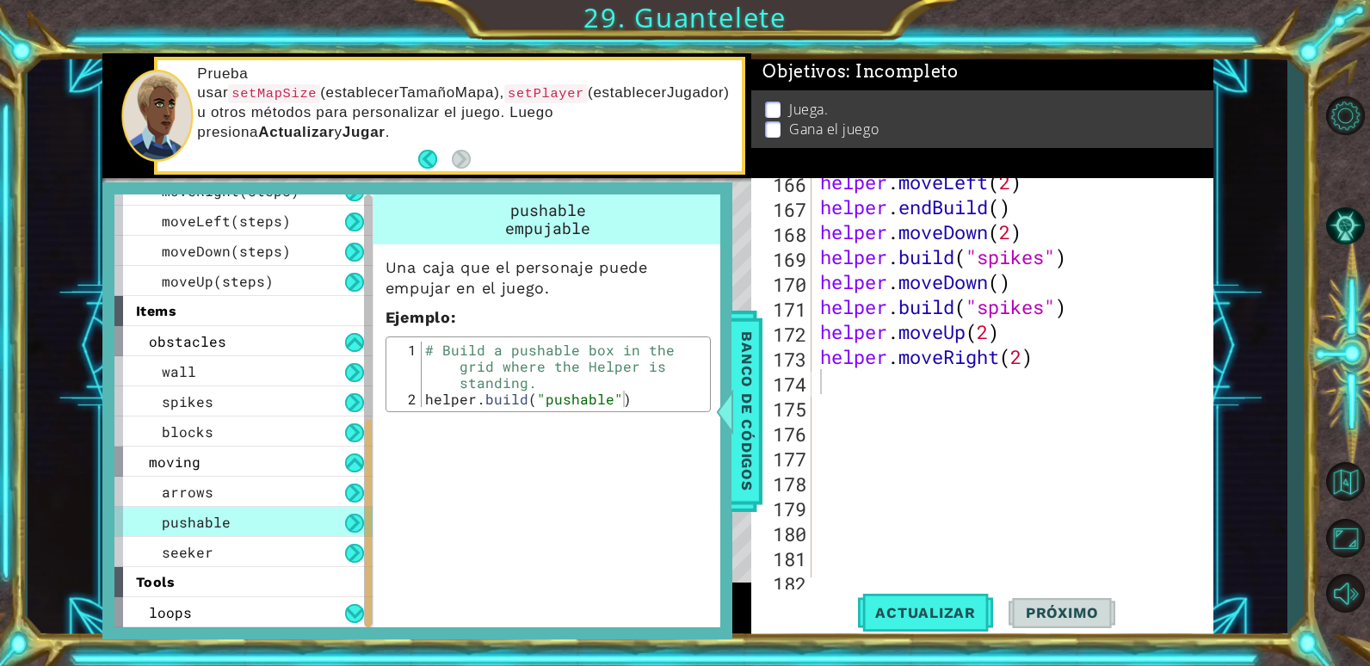
click at [866, 379] on div "helper . moveLeft ( 2 ) helper . endBuild ( ) helper . moveDown ( 2 ) helper . …" at bounding box center [1010, 394] width 387 height 449
click at [752, 393] on span "Banco de códigos" at bounding box center [747, 411] width 28 height 178
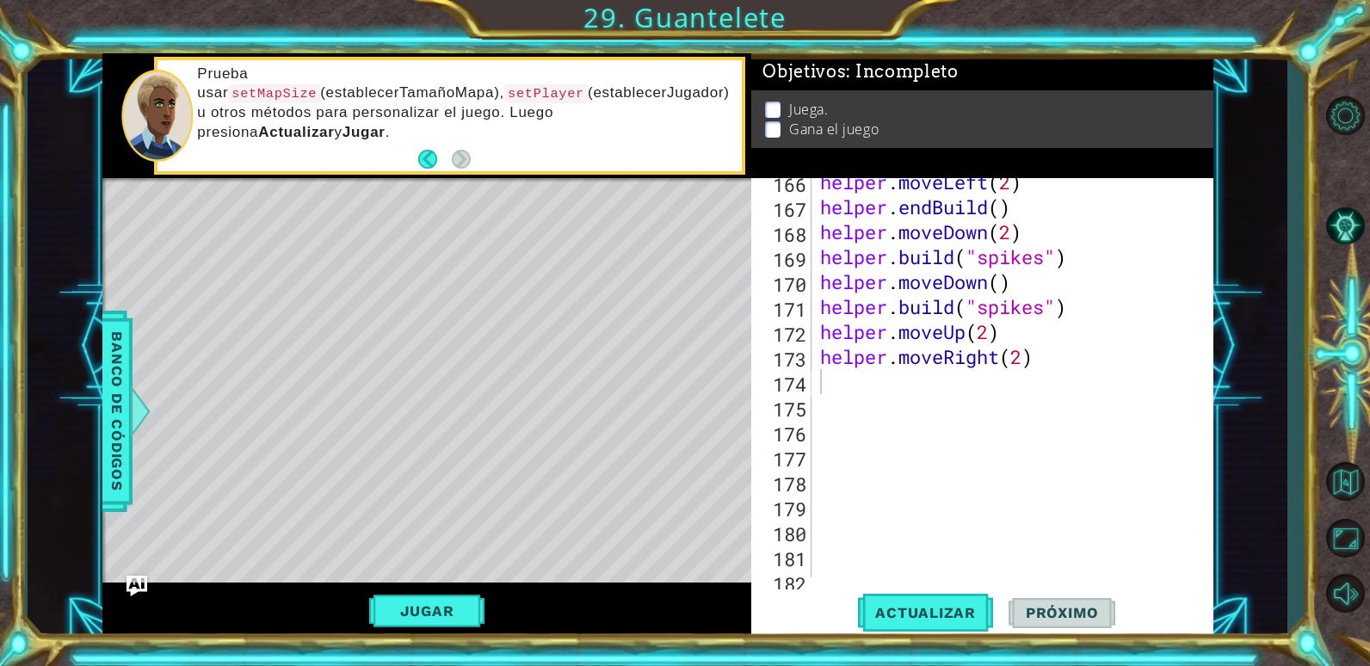
click at [827, 386] on div "helper . moveLeft ( 2 ) helper . endBuild ( ) helper . moveDown ( 2 ) helper . …" at bounding box center [1010, 394] width 387 height 449
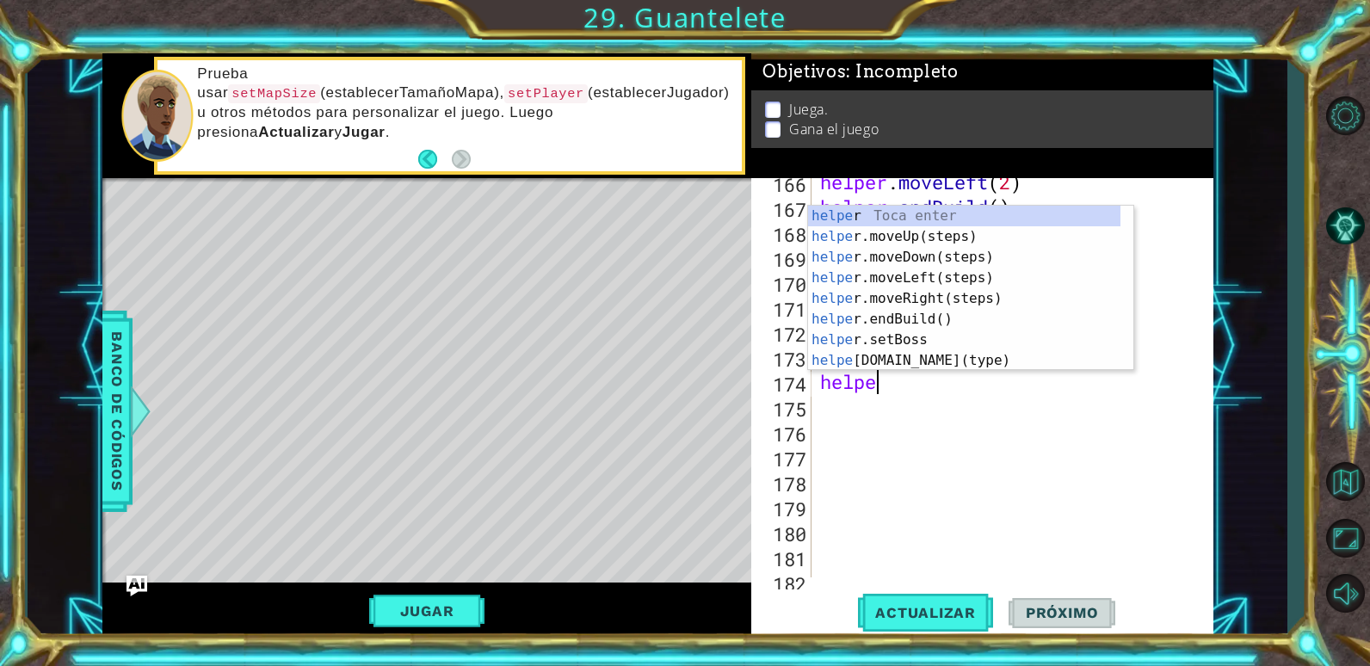
type textarea "helper"
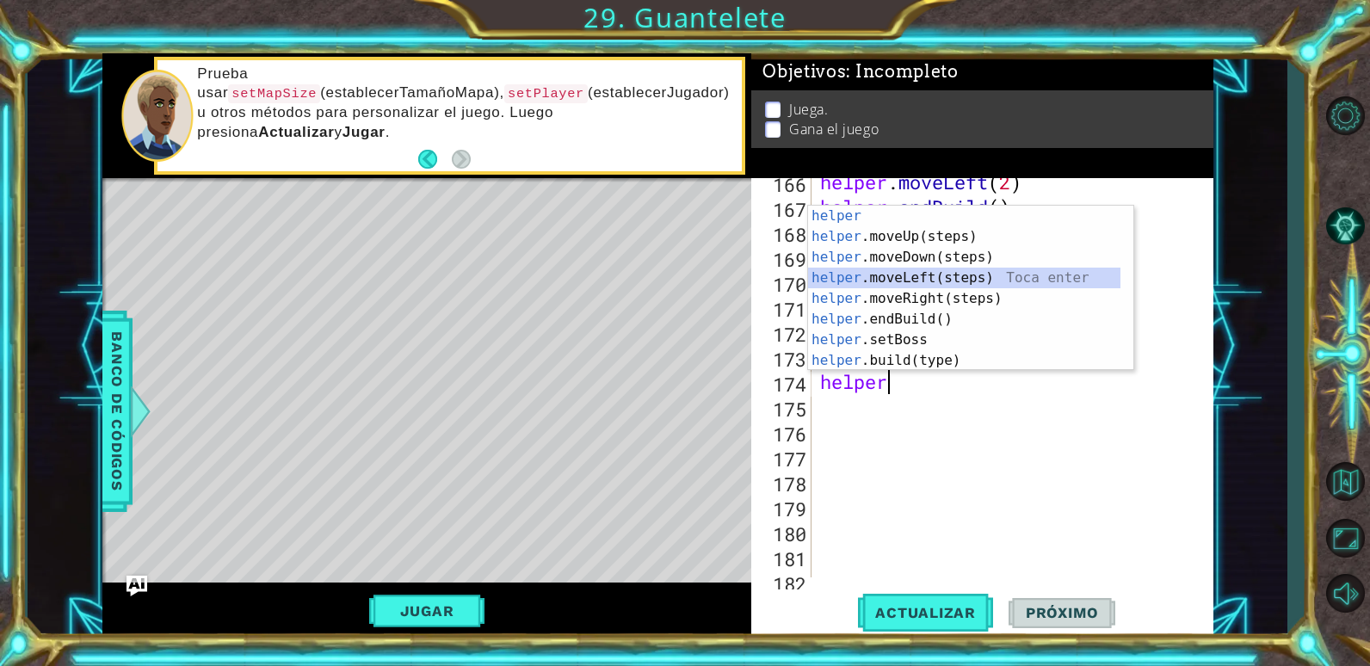
click at [862, 280] on div "helper Toca enter helper .moveUp(steps) Toca enter helper .moveDown(steps) Toca…" at bounding box center [964, 309] width 312 height 207
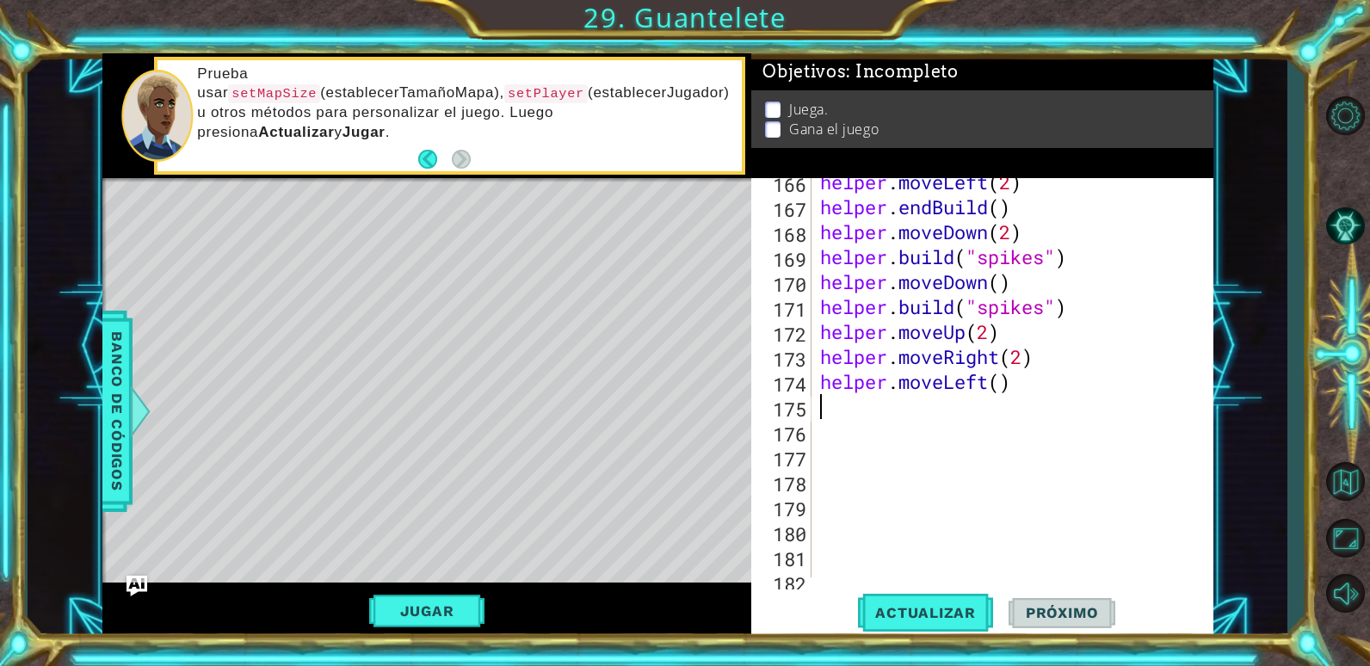
click at [1001, 382] on div "helper . moveLeft ( 2 ) helper . endBuild ( ) helper . moveDown ( 2 ) helper . …" at bounding box center [1010, 394] width 387 height 449
type textarea "helper.moveLeft(3)"
click at [922, 411] on div "helper . moveLeft ( 2 ) helper . endBuild ( ) helper . moveDown ( 2 ) helper . …" at bounding box center [1010, 394] width 387 height 449
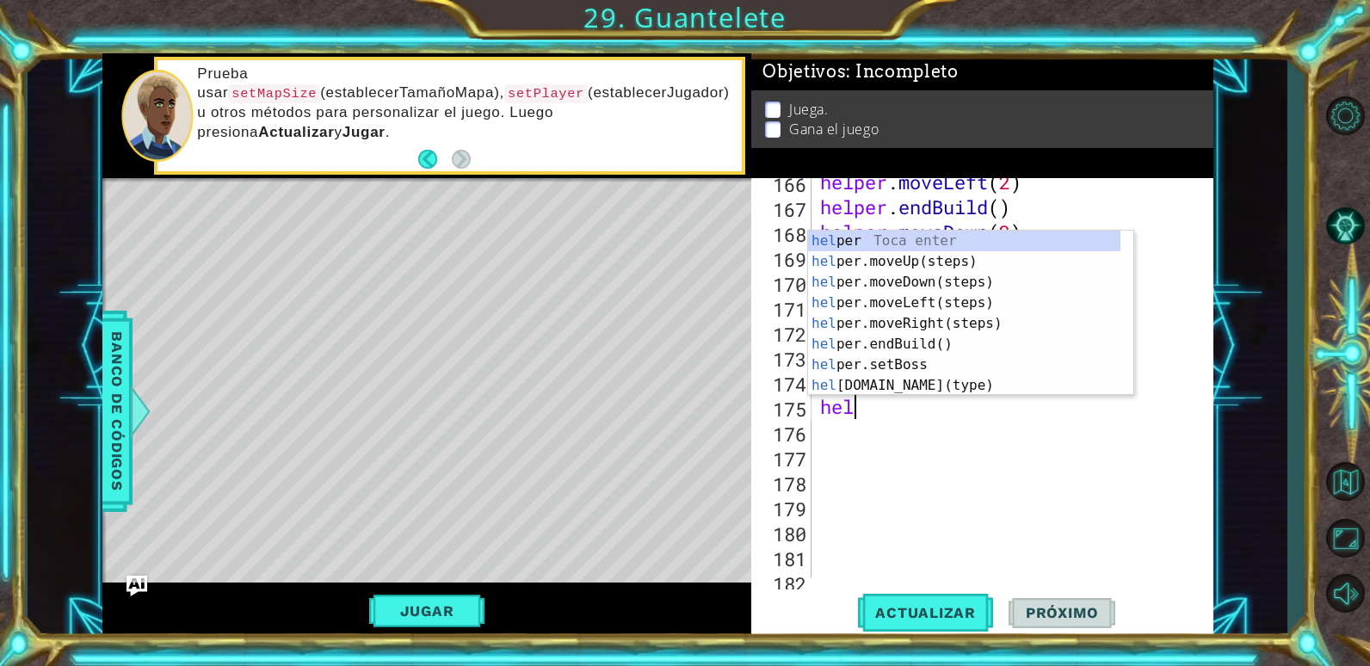
scroll to position [0, 1]
click at [925, 385] on div "help [PERSON_NAME] enter help er.moveUp(steps) Toca enter help er.moveDown(step…" at bounding box center [964, 334] width 312 height 207
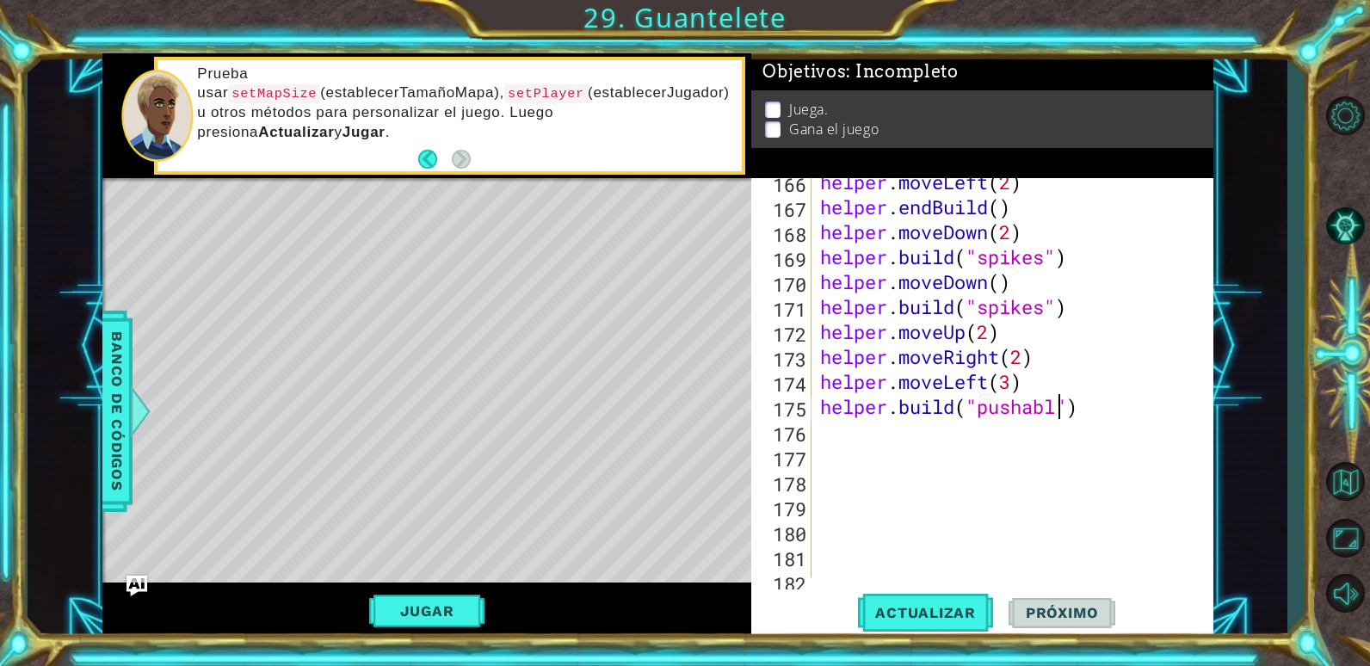
scroll to position [0, 11]
type textarea "[DOMAIN_NAME]("pushable")"
click at [961, 611] on span "Actualizar" at bounding box center [925, 612] width 135 height 17
click at [852, 434] on div "helper . moveLeft ( 2 ) helper . endBuild ( ) helper . moveDown ( 2 ) helper . …" at bounding box center [1010, 394] width 387 height 449
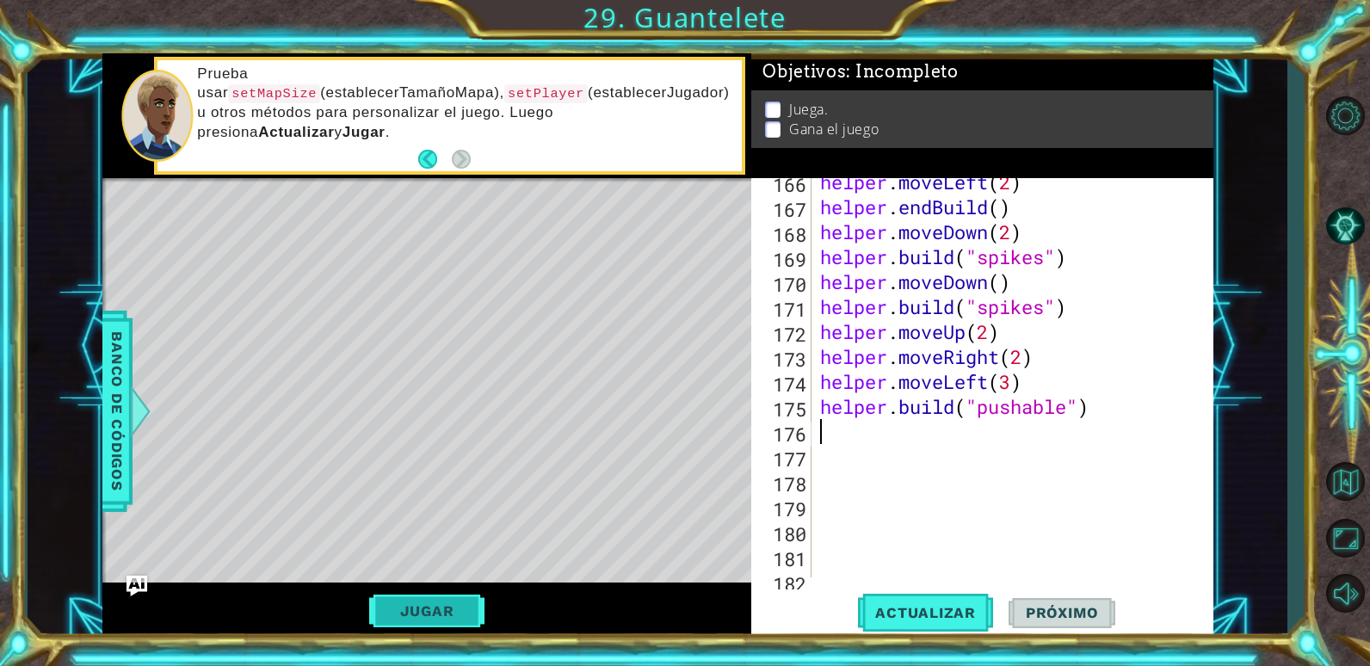
click at [463, 605] on button "Jugar" at bounding box center [427, 611] width 116 height 33
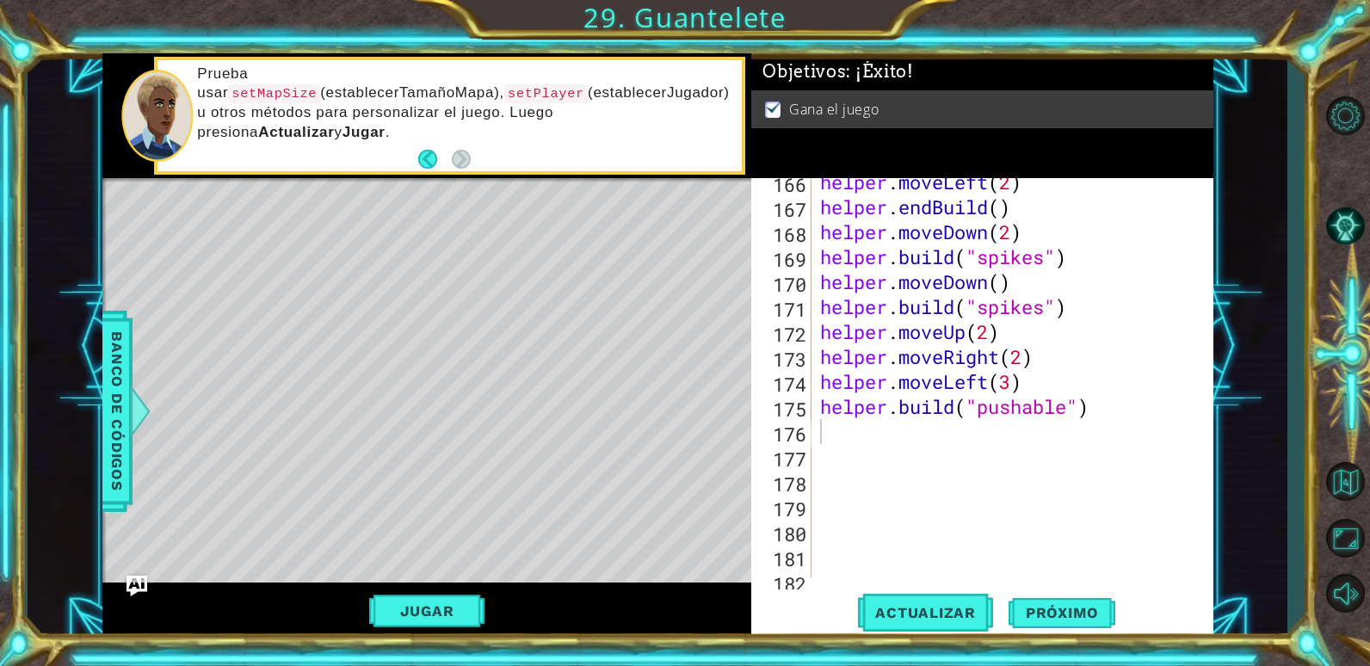
click at [841, 437] on div "helper . moveLeft ( 2 ) helper . endBuild ( ) helper . moveDown ( 2 ) helper . …" at bounding box center [1010, 394] width 387 height 449
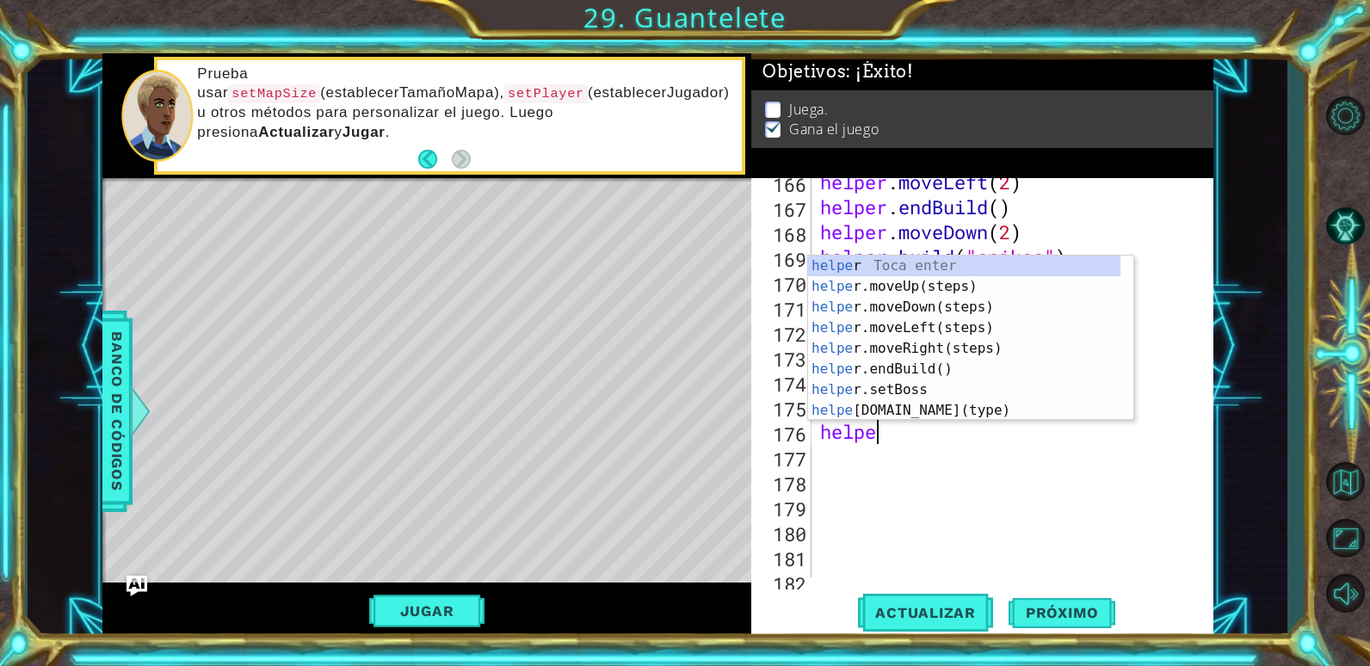
type textarea "helper"
click at [887, 343] on div "helper Toca enter helper .moveUp(steps) Toca enter helper .moveDown(steps) Toca…" at bounding box center [964, 359] width 312 height 207
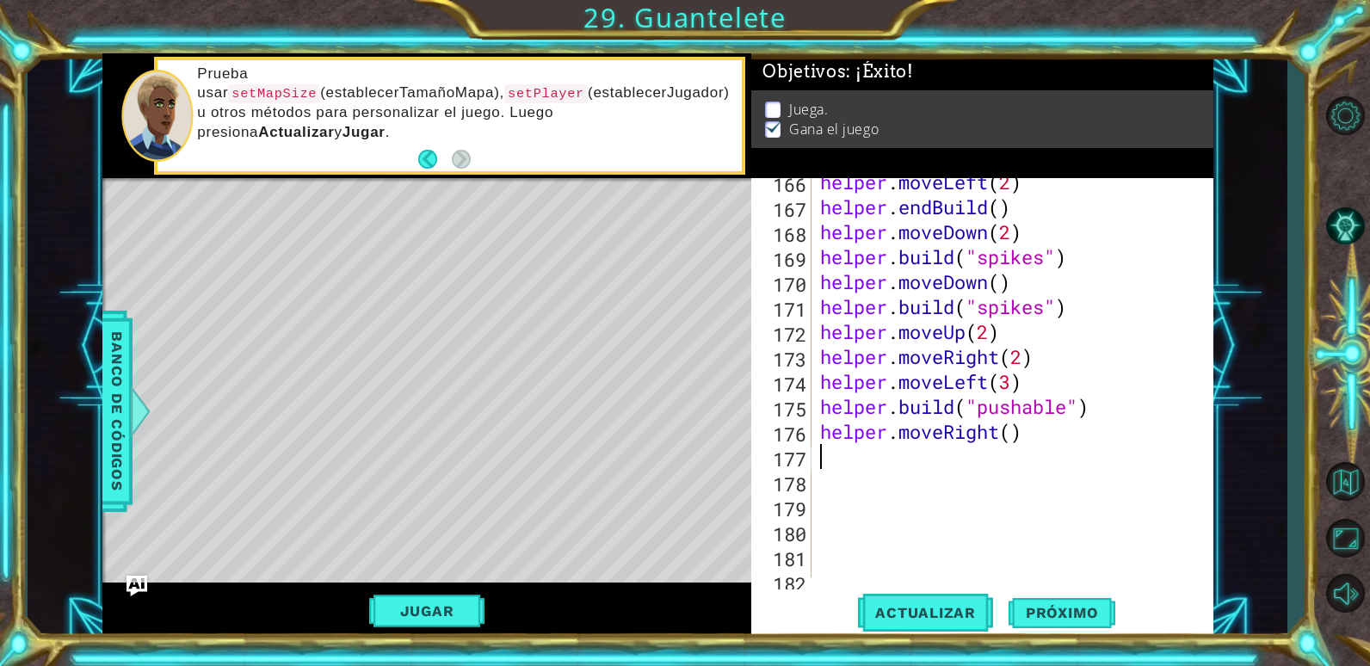
click at [1014, 437] on div "helper . moveLeft ( 2 ) helper . endBuild ( ) helper . moveDown ( 2 ) helper . …" at bounding box center [1010, 394] width 387 height 449
type textarea "helper.moveRight(3)"
click at [1039, 427] on div "helper . moveLeft ( 2 ) helper . endBuild ( ) helper . moveDown ( 2 ) helper . …" at bounding box center [1010, 394] width 387 height 449
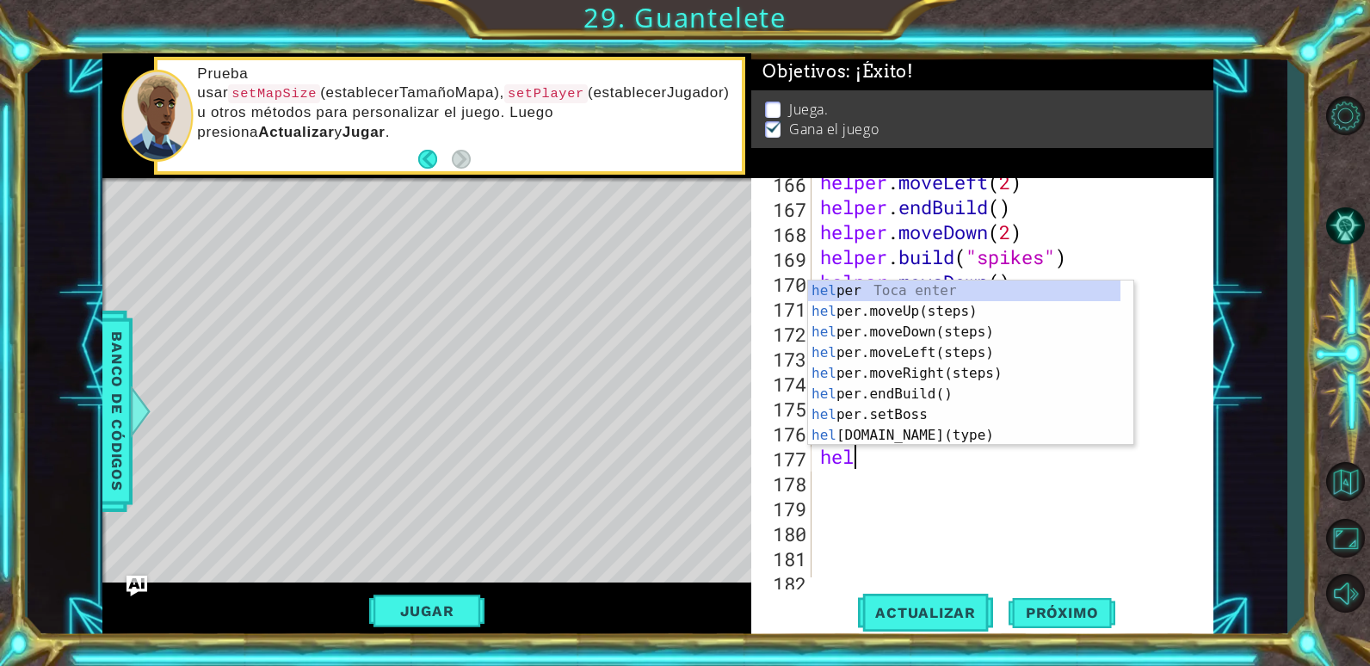
type textarea "helpe"
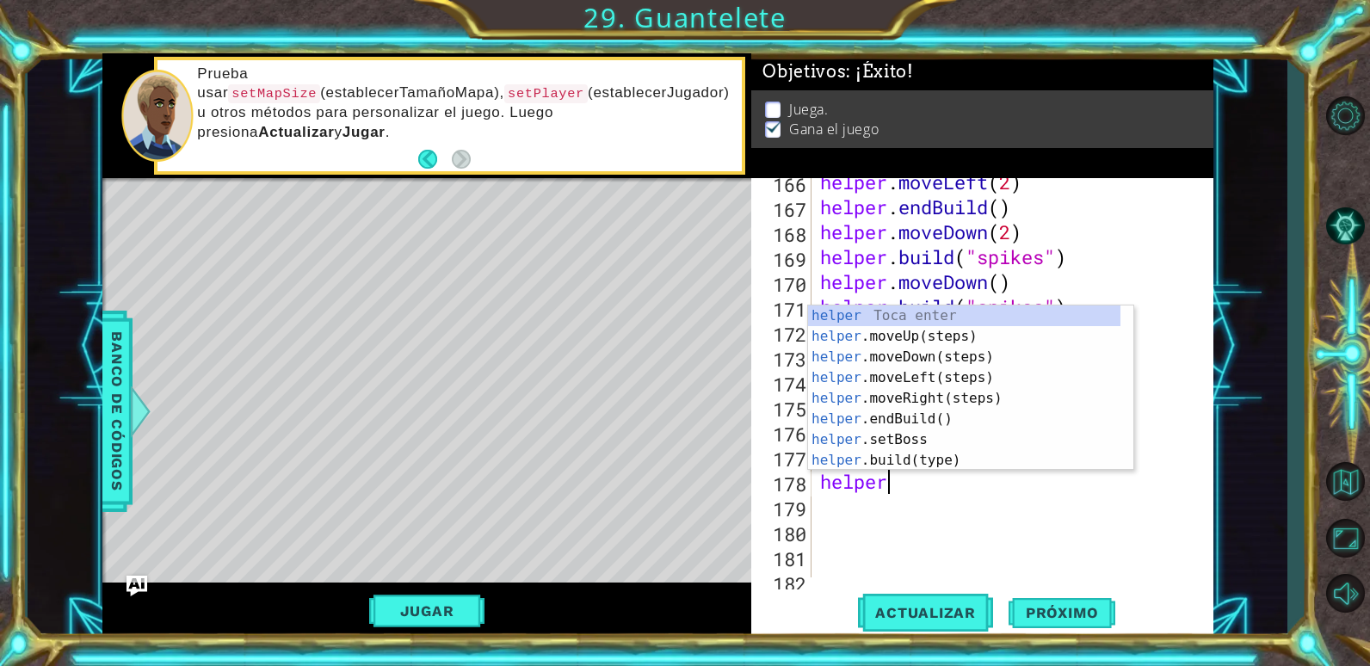
scroll to position [0, 3]
click at [959, 460] on div "helper Toca enter helper .moveUp(steps) Toca enter helper .moveDown(steps) Toca…" at bounding box center [964, 408] width 312 height 207
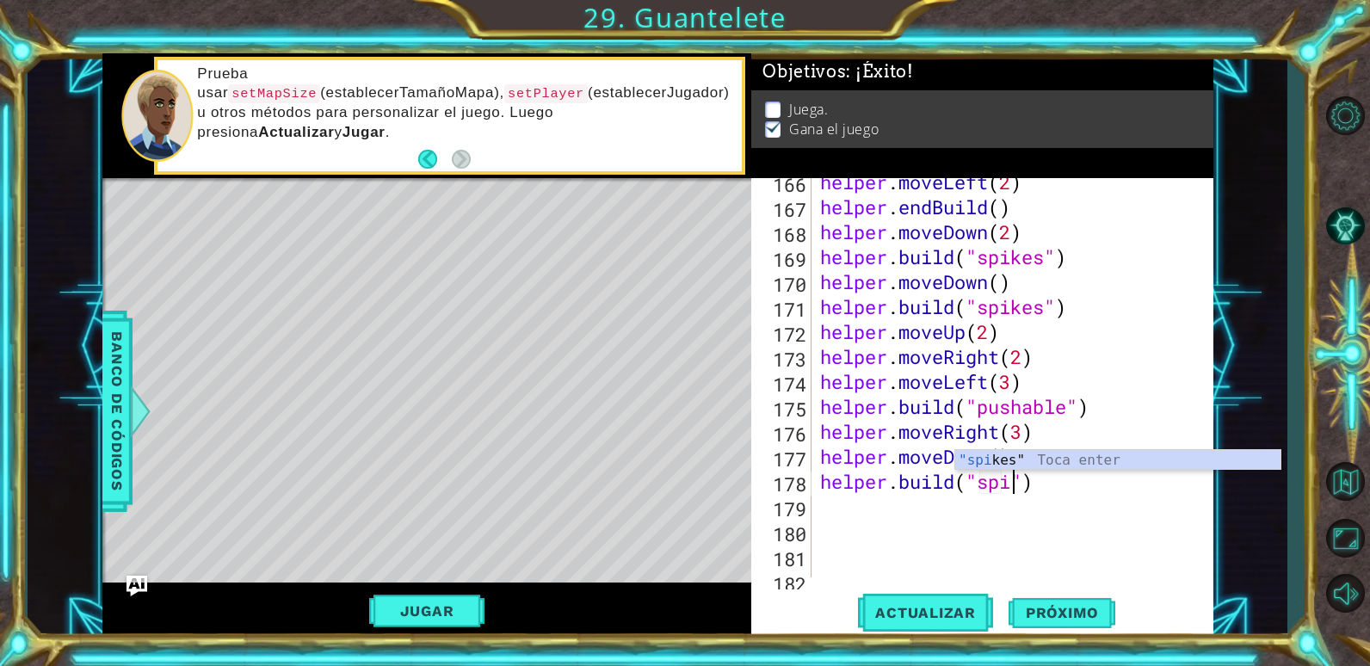
scroll to position [0, 10]
type textarea "[DOMAIN_NAME]("spikes")"
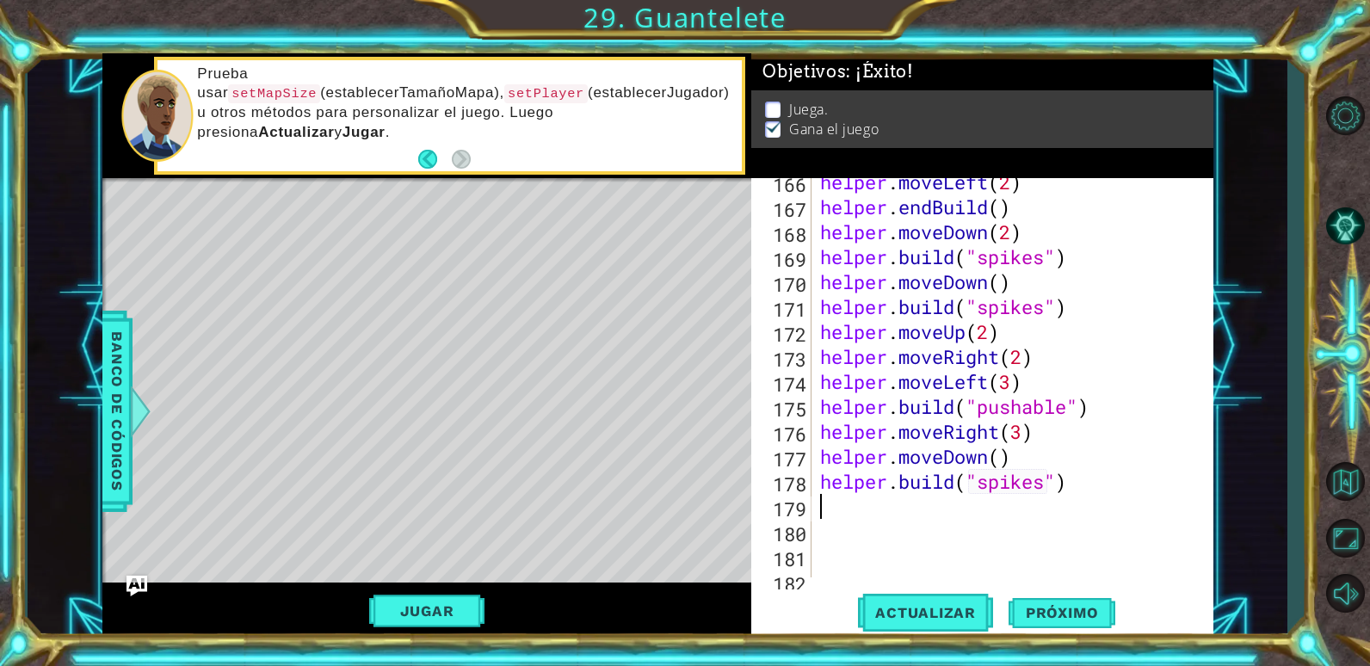
scroll to position [0, 0]
click at [958, 615] on span "Actualizar" at bounding box center [925, 612] width 135 height 17
click at [442, 598] on button "Jugar" at bounding box center [427, 611] width 116 height 33
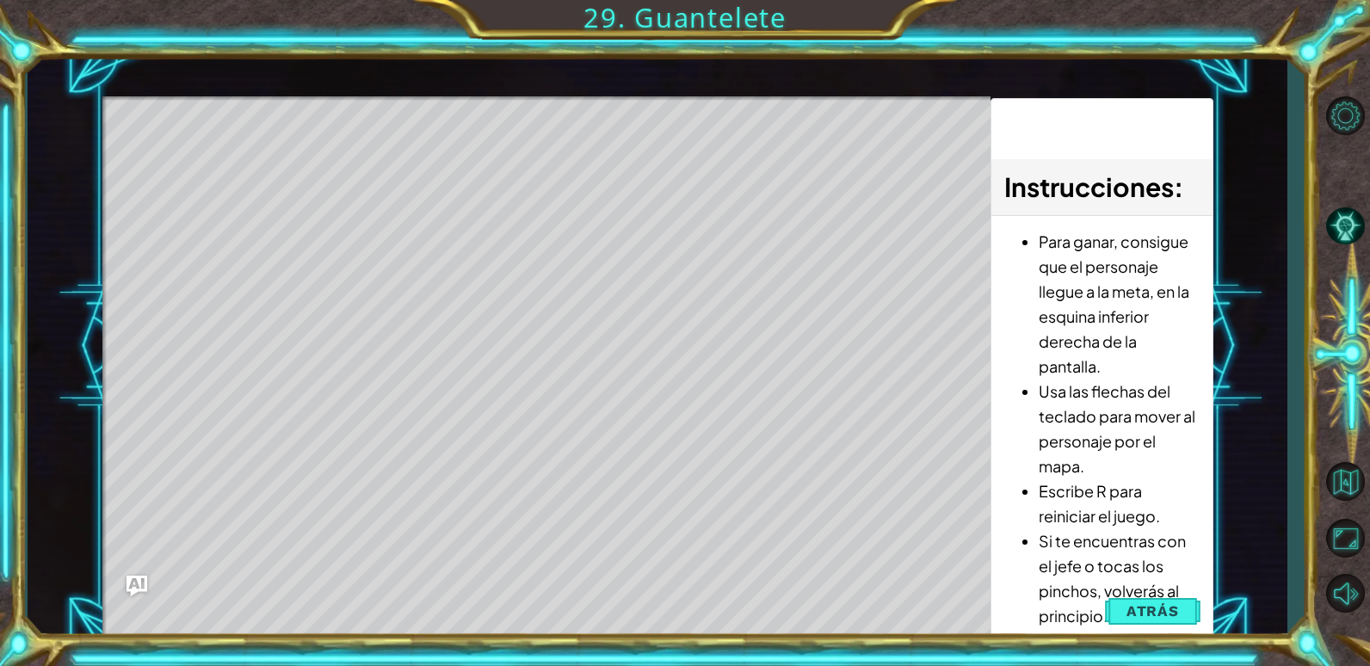
drag, startPoint x: 3, startPoint y: 29, endPoint x: 31, endPoint y: 77, distance: 55.2
click at [31, 77] on div "1 2 3 4 5 6 7 8 9 # Don't touch the boss code until [PERSON_NAME] says you're r…" at bounding box center [685, 333] width 1370 height 666
click at [792, 238] on div "Level Map" at bounding box center [499, 349] width 795 height 507
click at [898, 483] on div at bounding box center [546, 379] width 889 height 566
click at [935, 118] on div at bounding box center [546, 379] width 889 height 566
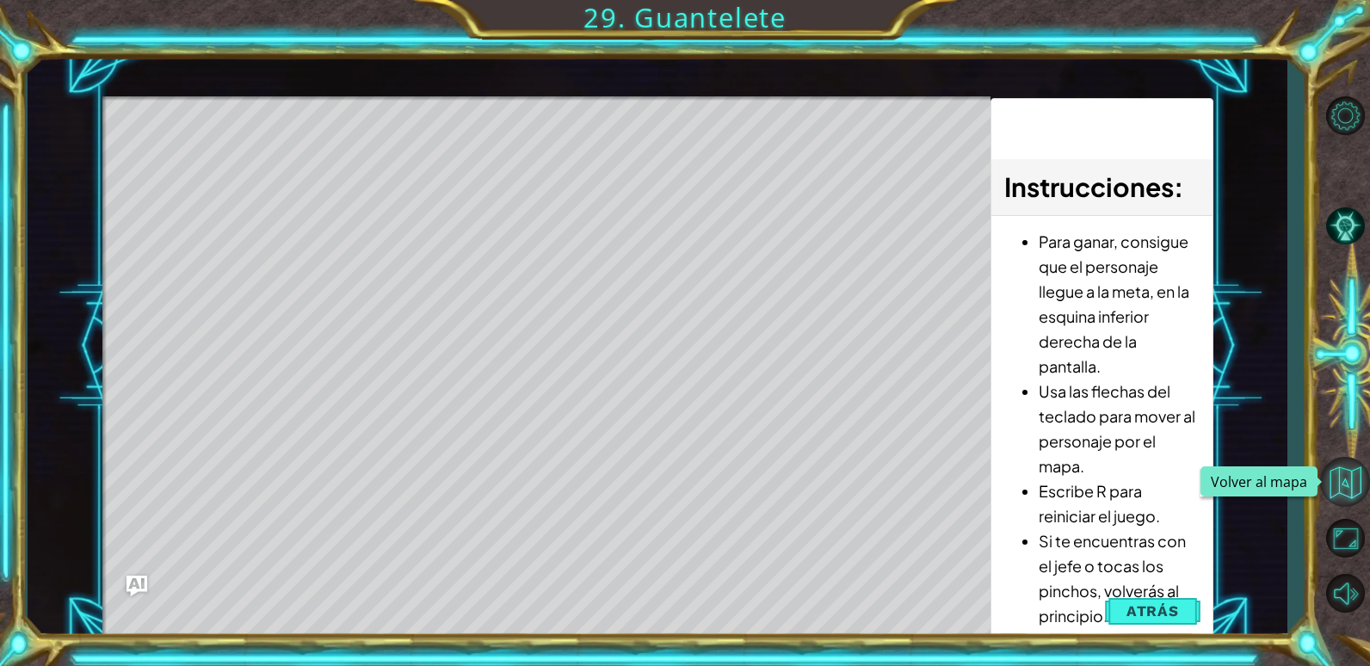
click at [1343, 472] on button "Volver al mapa" at bounding box center [1345, 482] width 50 height 50
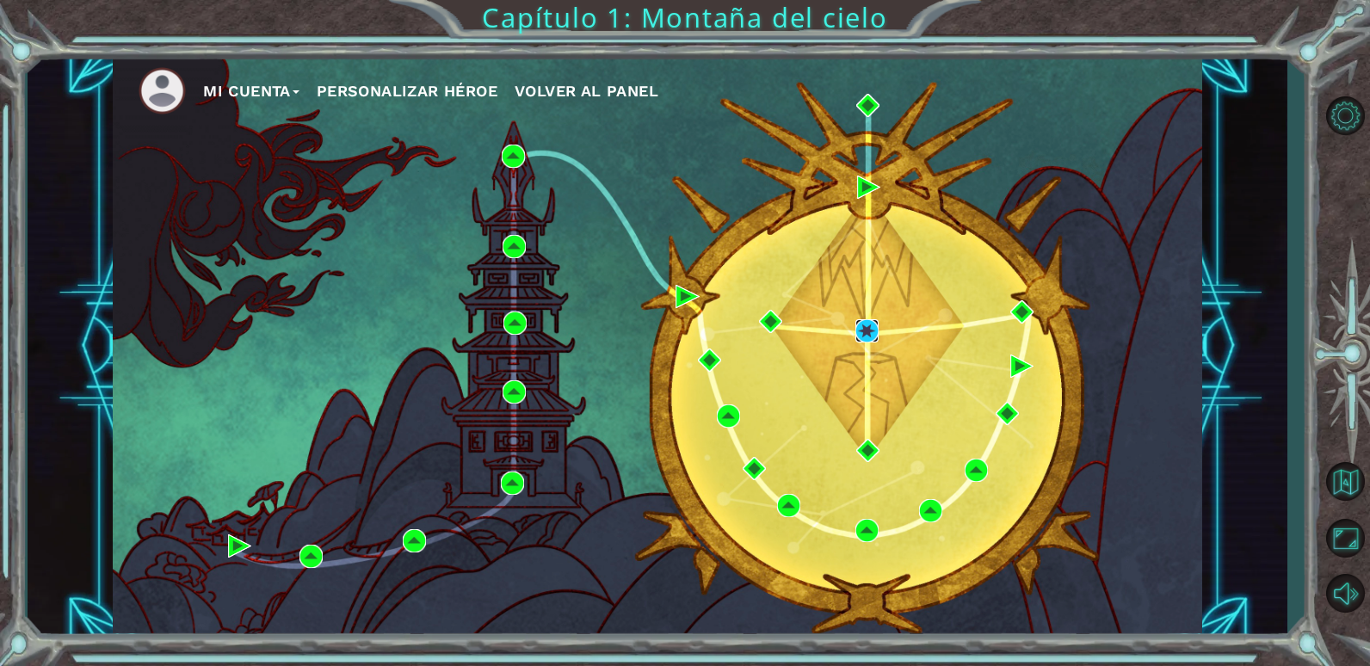
click at [861, 324] on img at bounding box center [866, 330] width 23 height 23
